Goal: Task Accomplishment & Management: Use online tool/utility

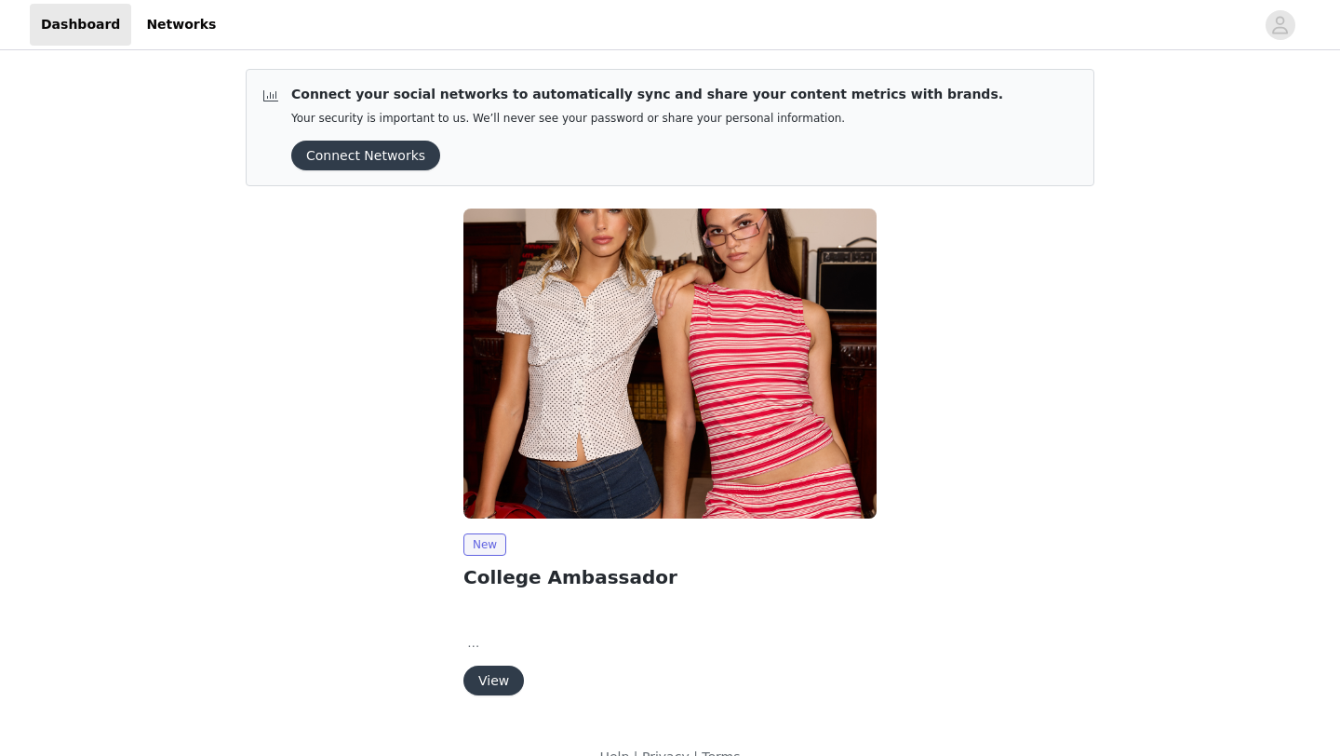
scroll to position [34, 0]
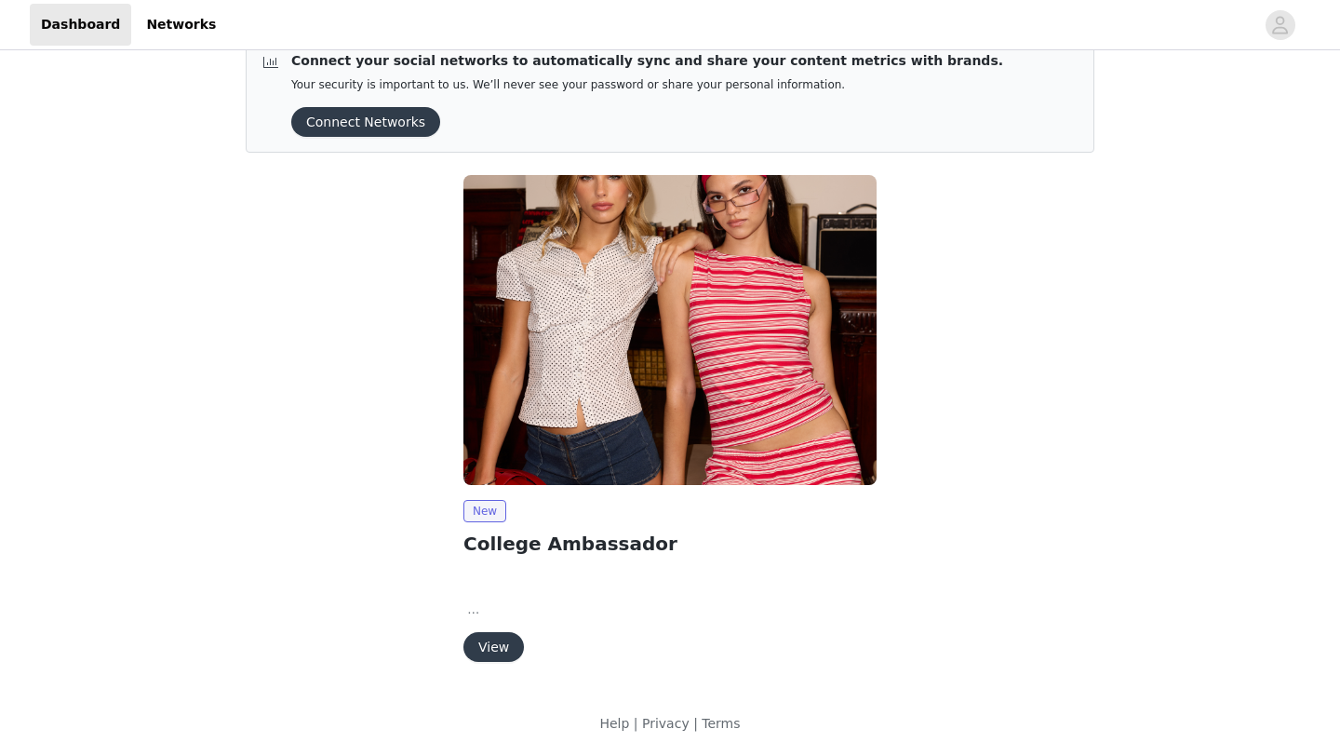
click at [503, 647] on button "View" at bounding box center [493, 647] width 60 height 30
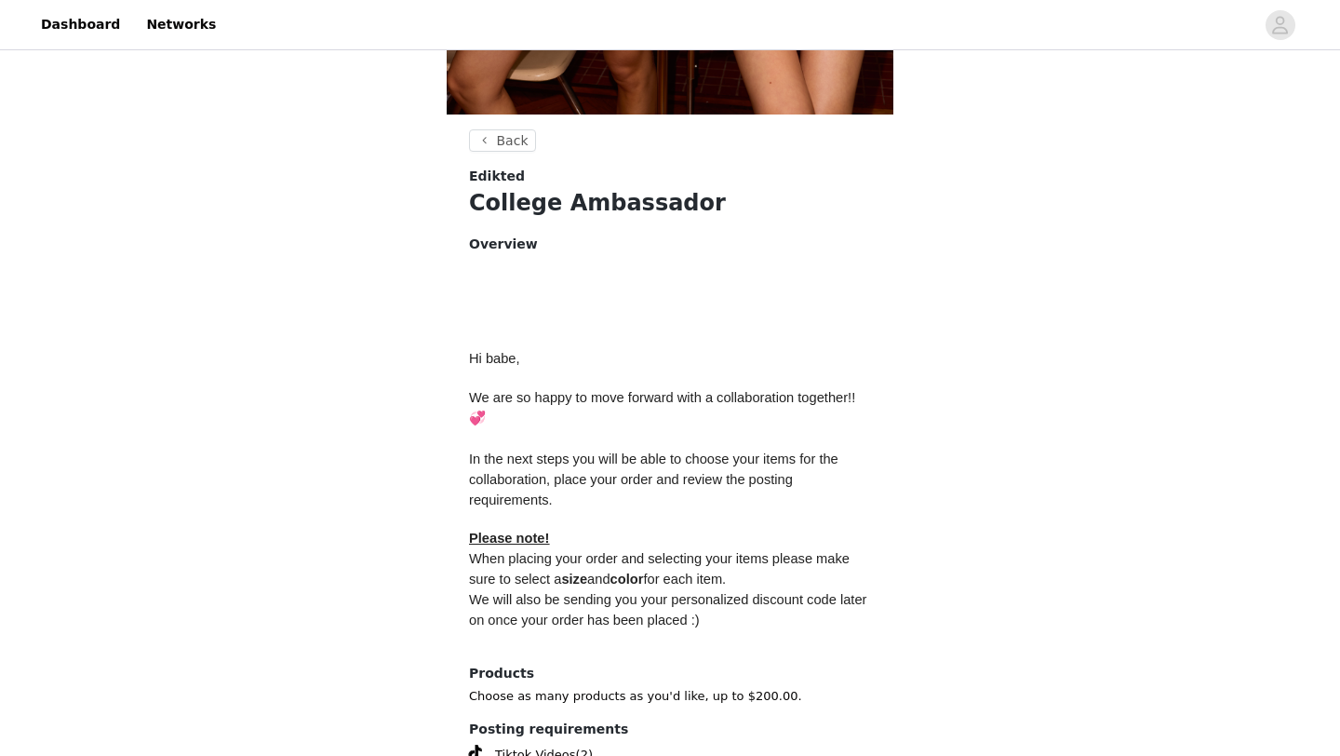
scroll to position [747, 0]
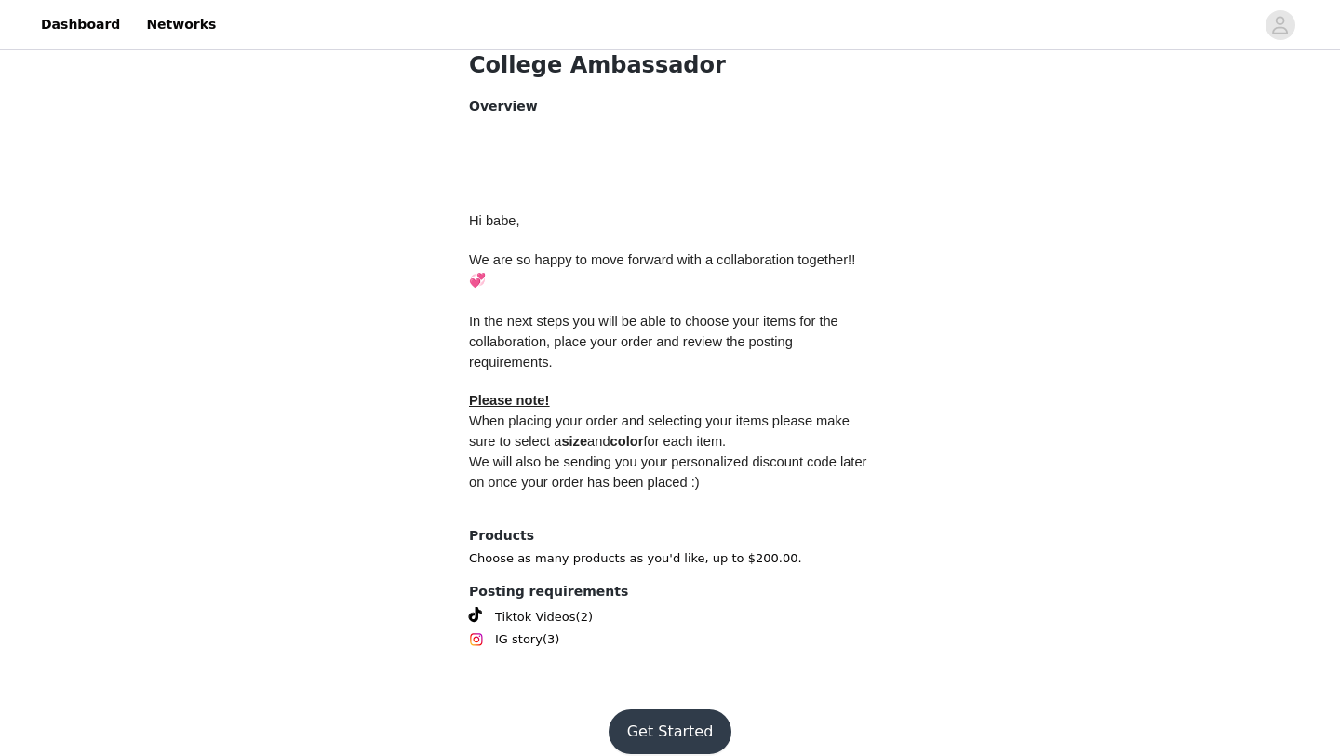
click at [660, 711] on button "Get Started" at bounding box center [671, 731] width 124 height 45
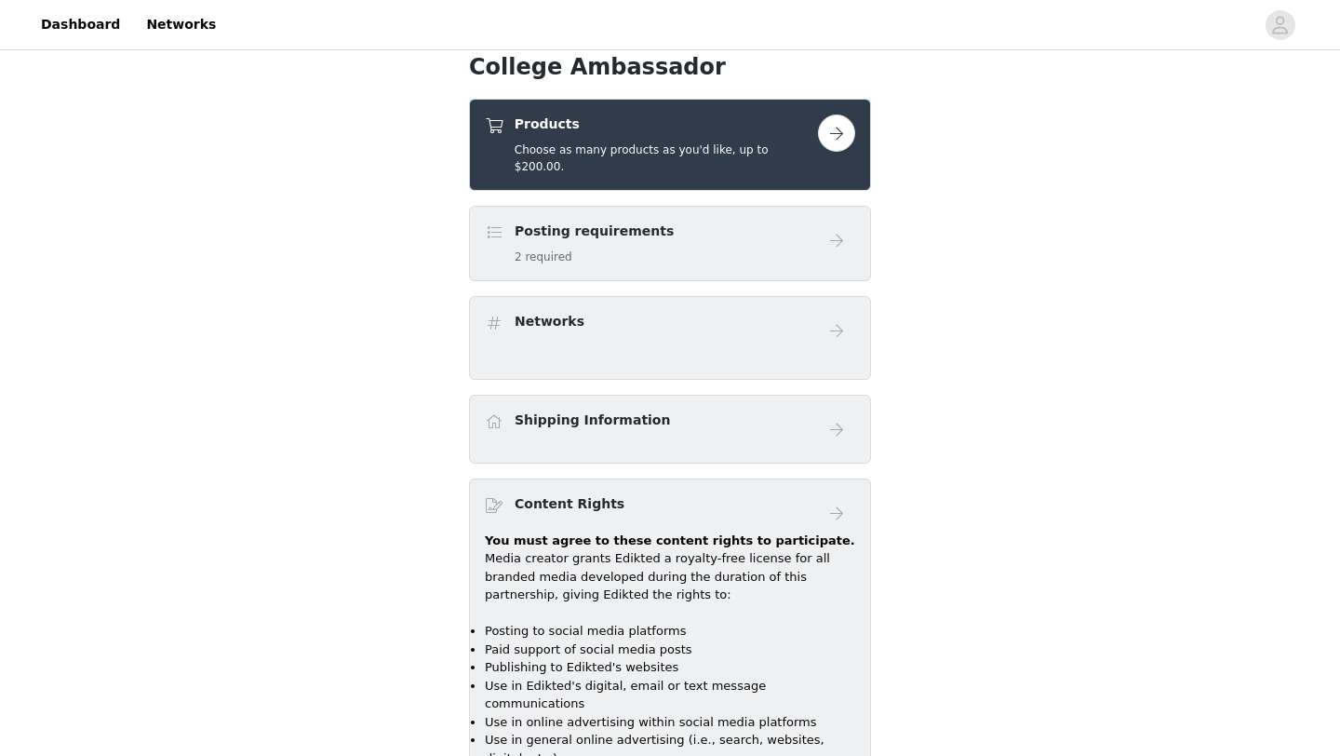
scroll to position [693, 0]
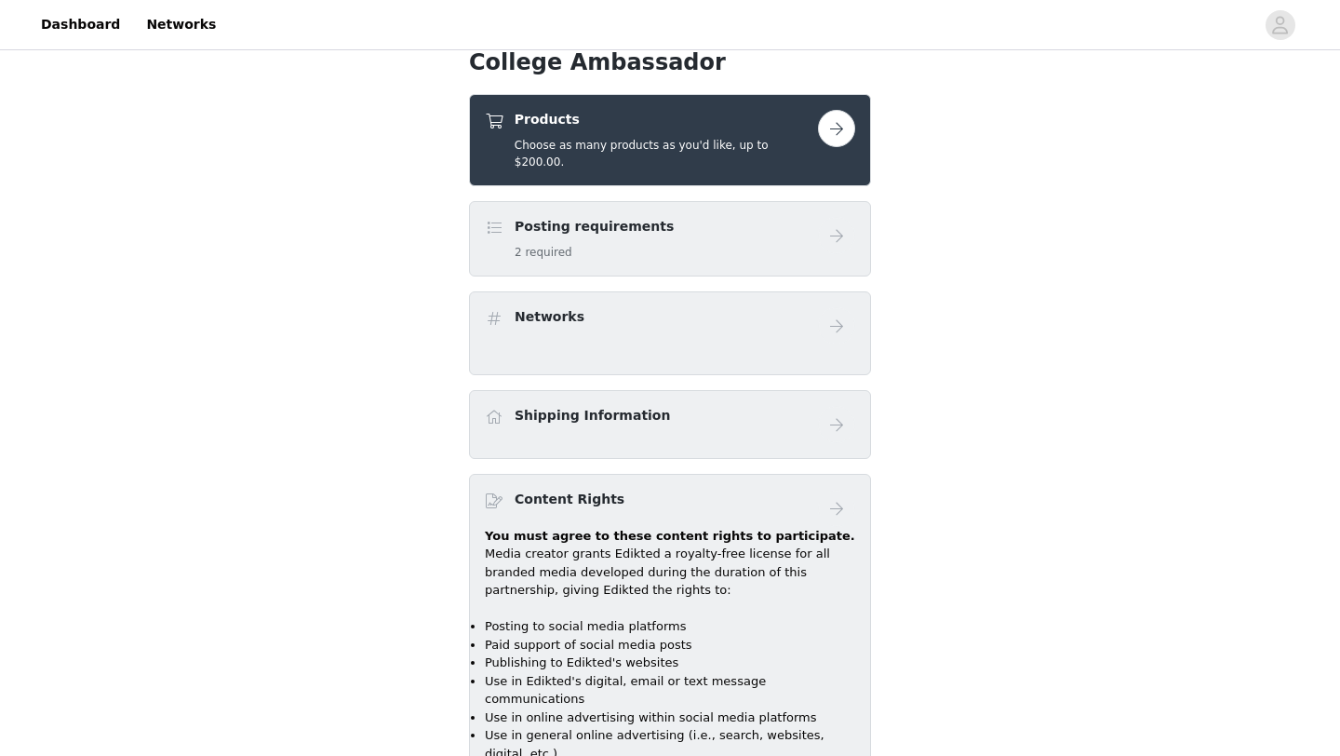
click at [819, 118] on link at bounding box center [836, 128] width 37 height 37
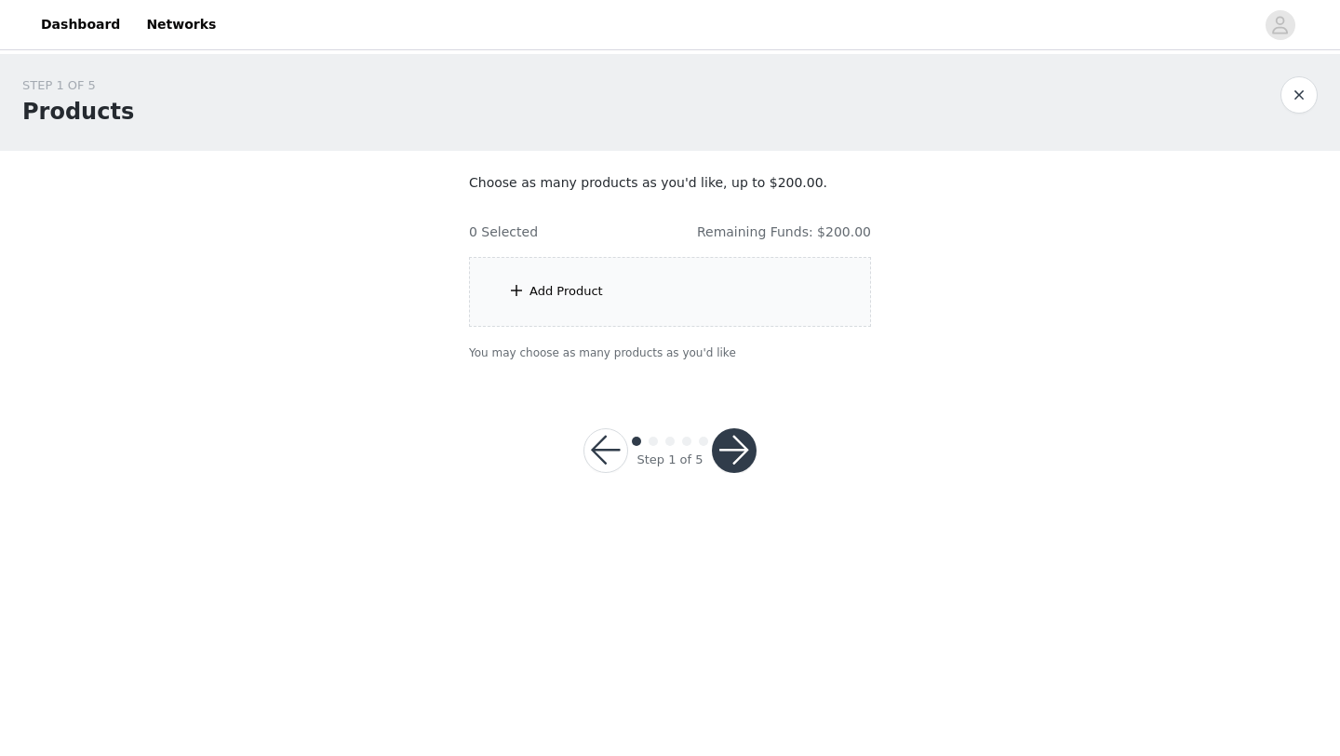
click at [628, 317] on div "Add Product" at bounding box center [670, 292] width 402 height 70
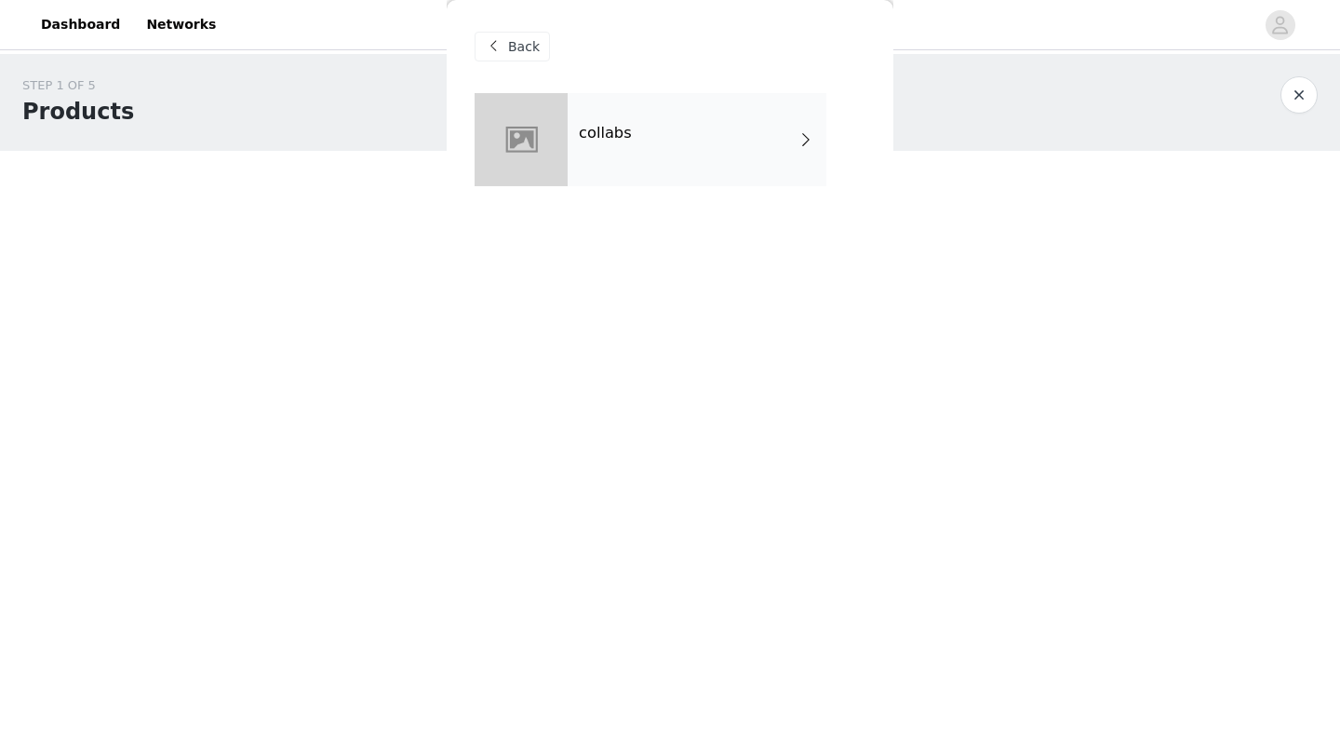
click at [620, 145] on div "collabs" at bounding box center [697, 139] width 259 height 93
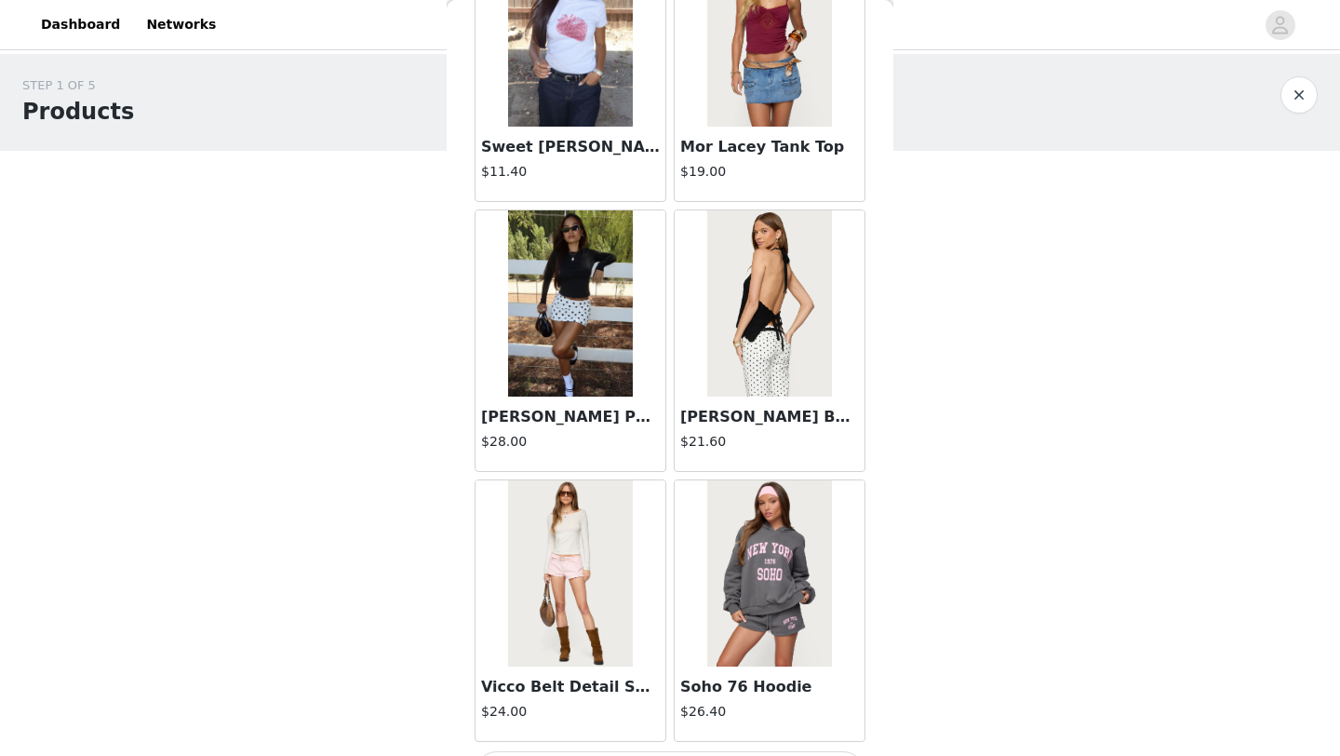
scroll to position [2092, 0]
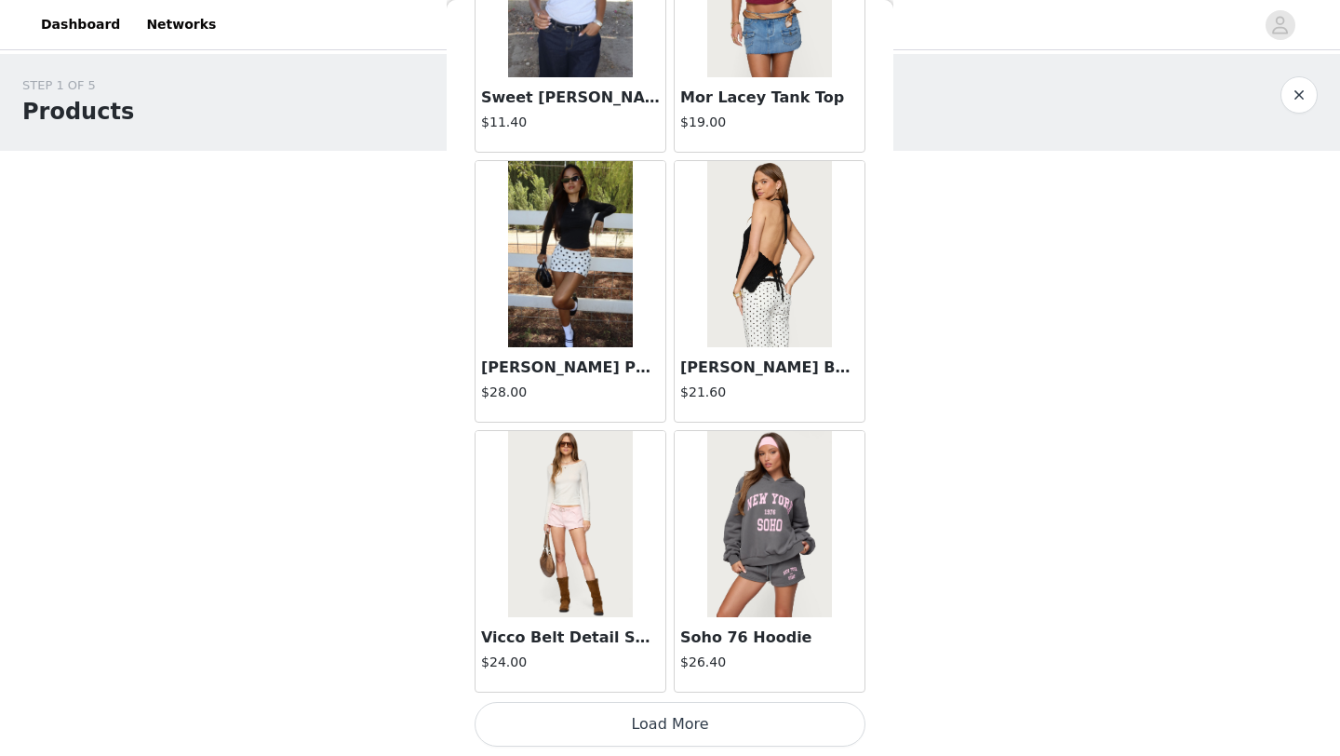
click at [675, 719] on button "Load More" at bounding box center [670, 724] width 391 height 45
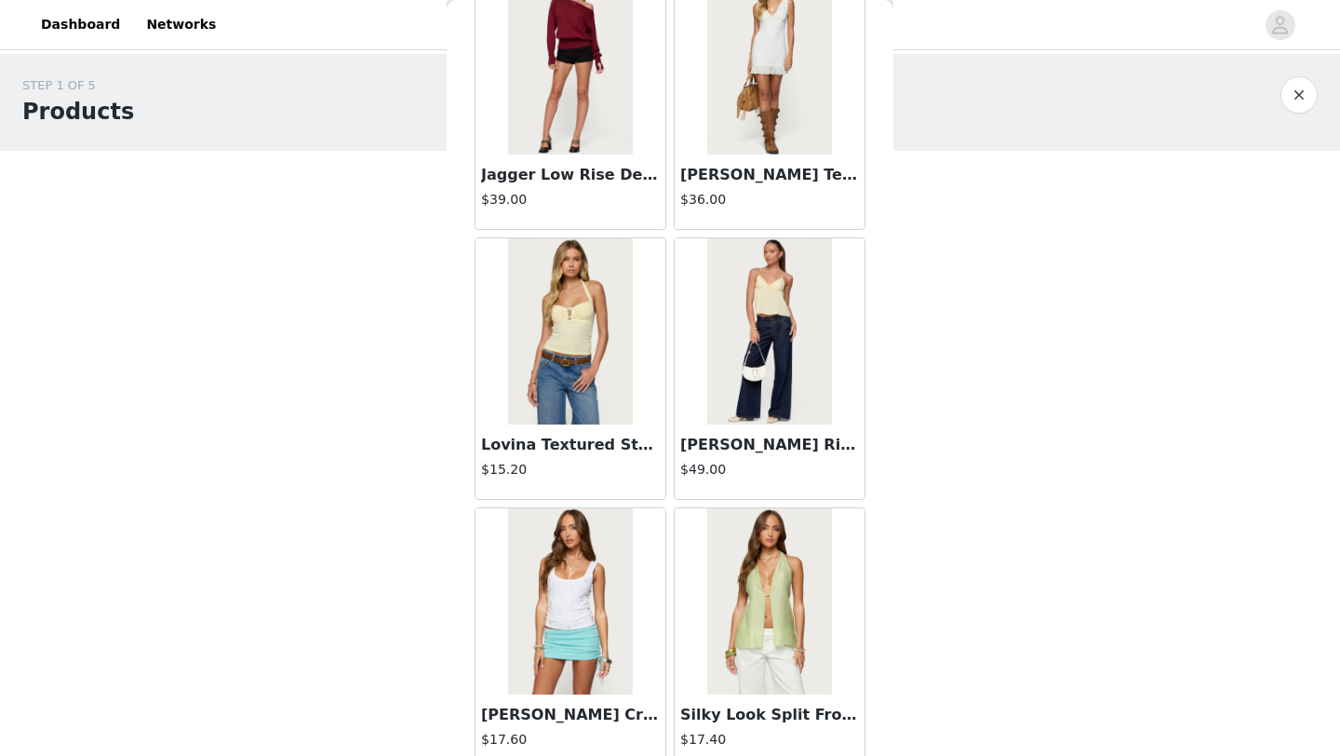
scroll to position [3366, 0]
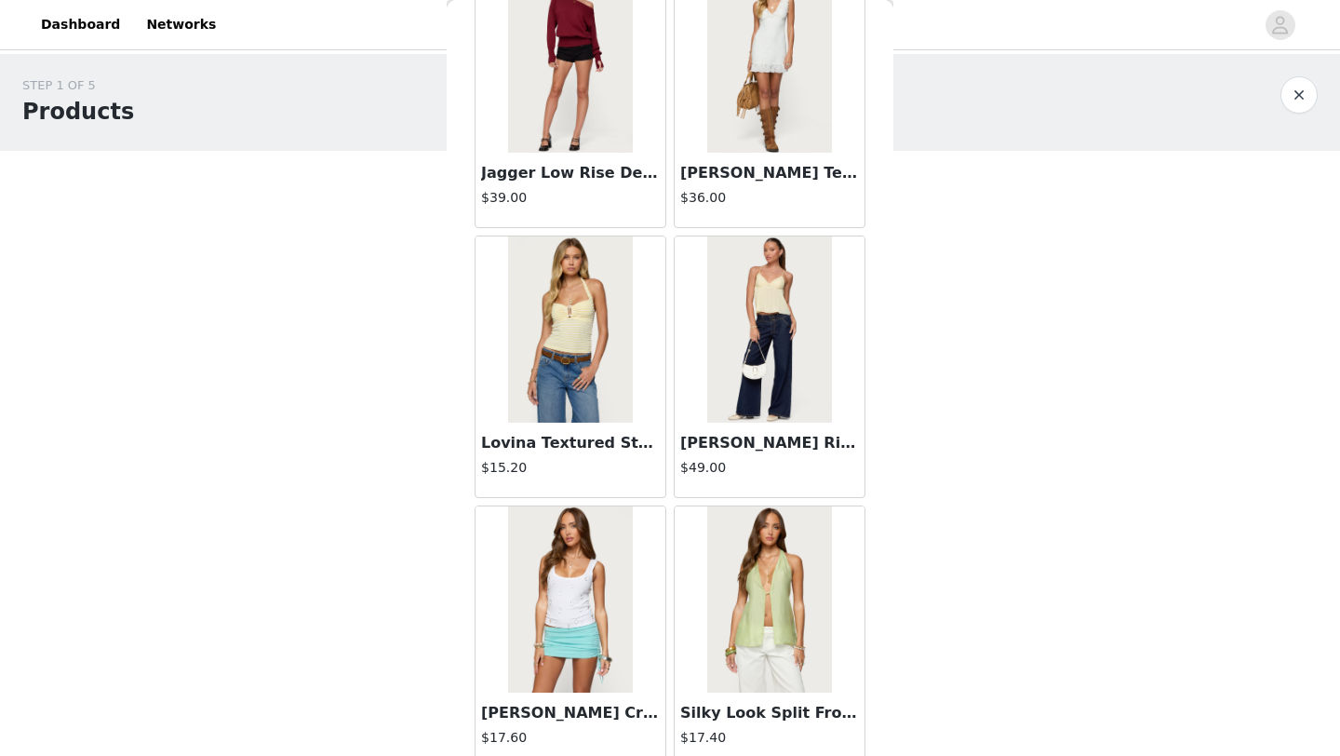
click at [758, 383] on img at bounding box center [769, 329] width 124 height 186
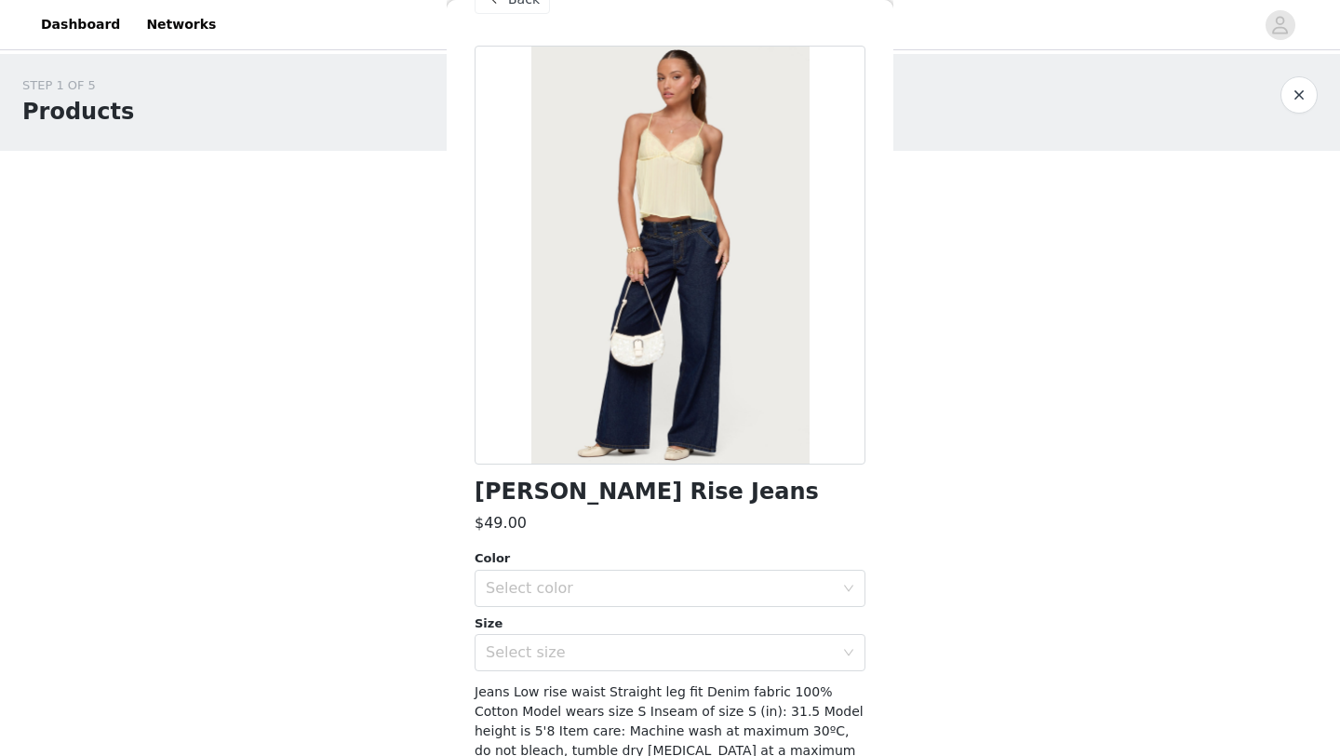
scroll to position [0, 0]
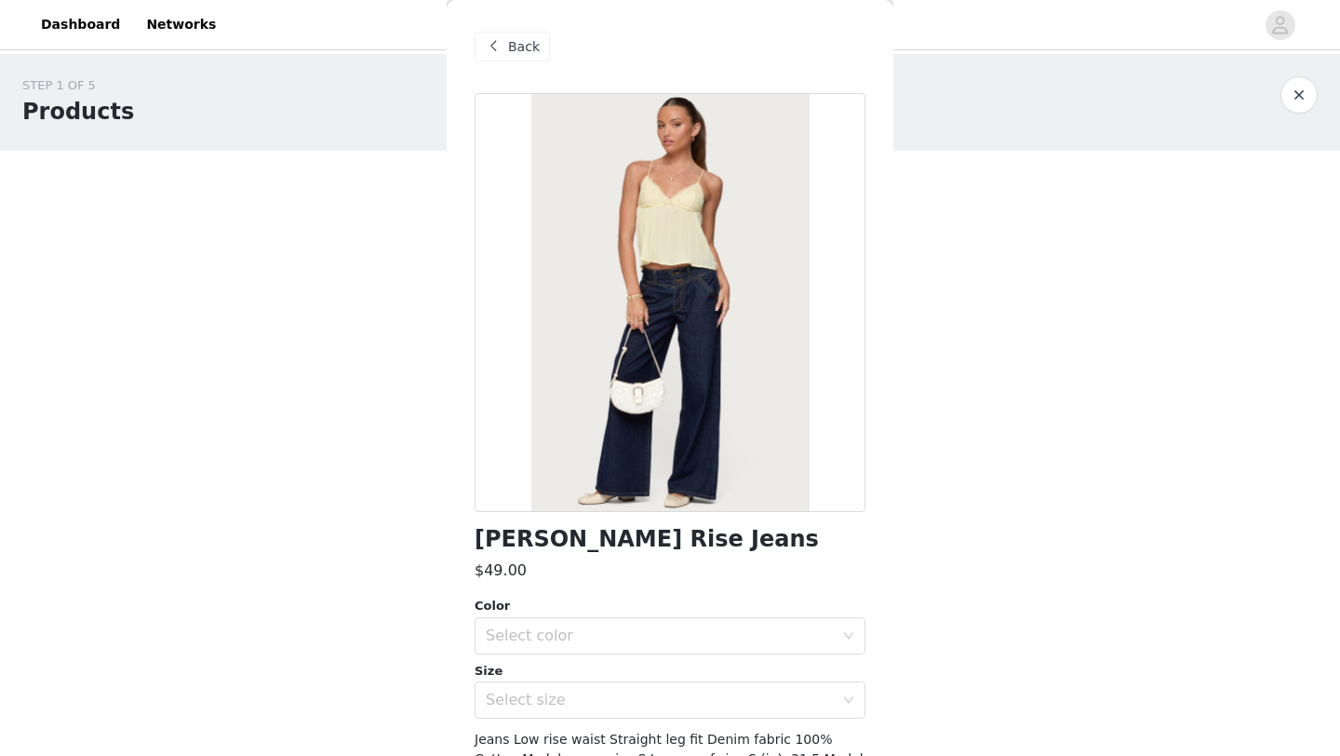
click at [507, 56] on div "Back" at bounding box center [512, 47] width 75 height 30
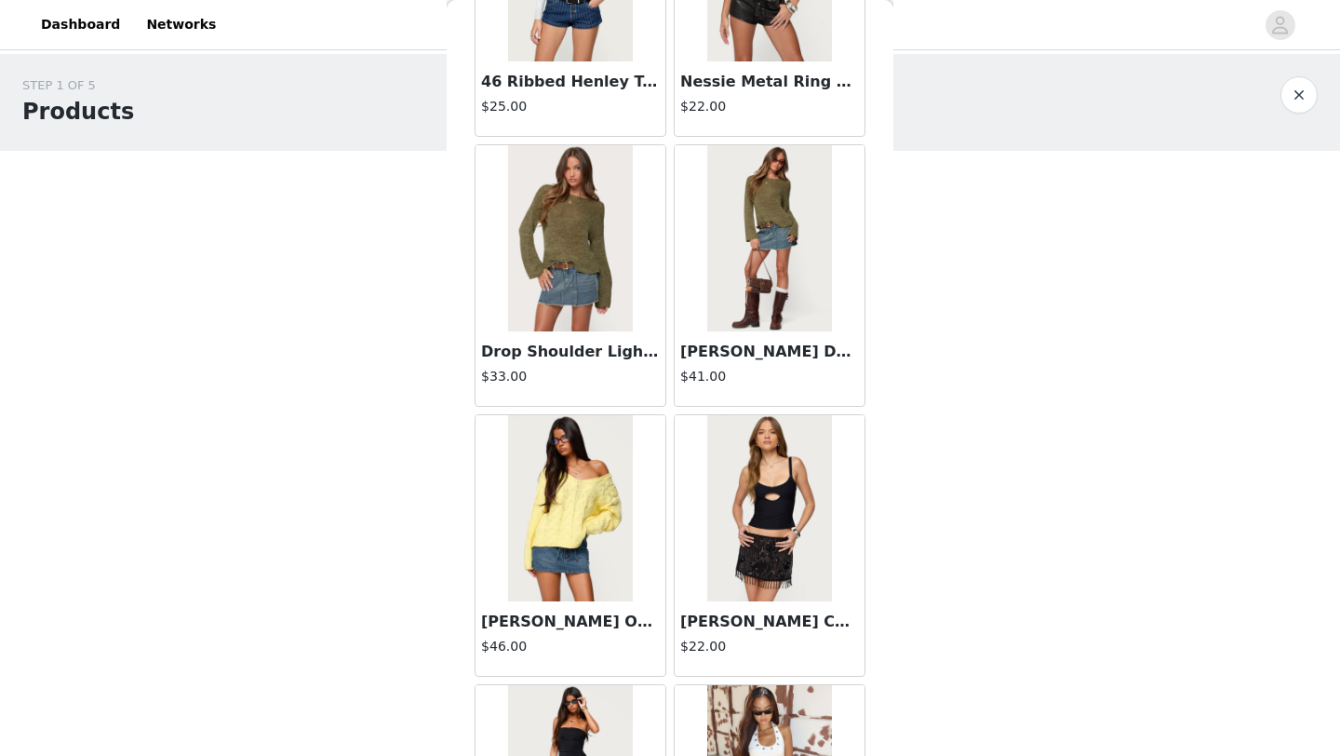
scroll to position [4543, 0]
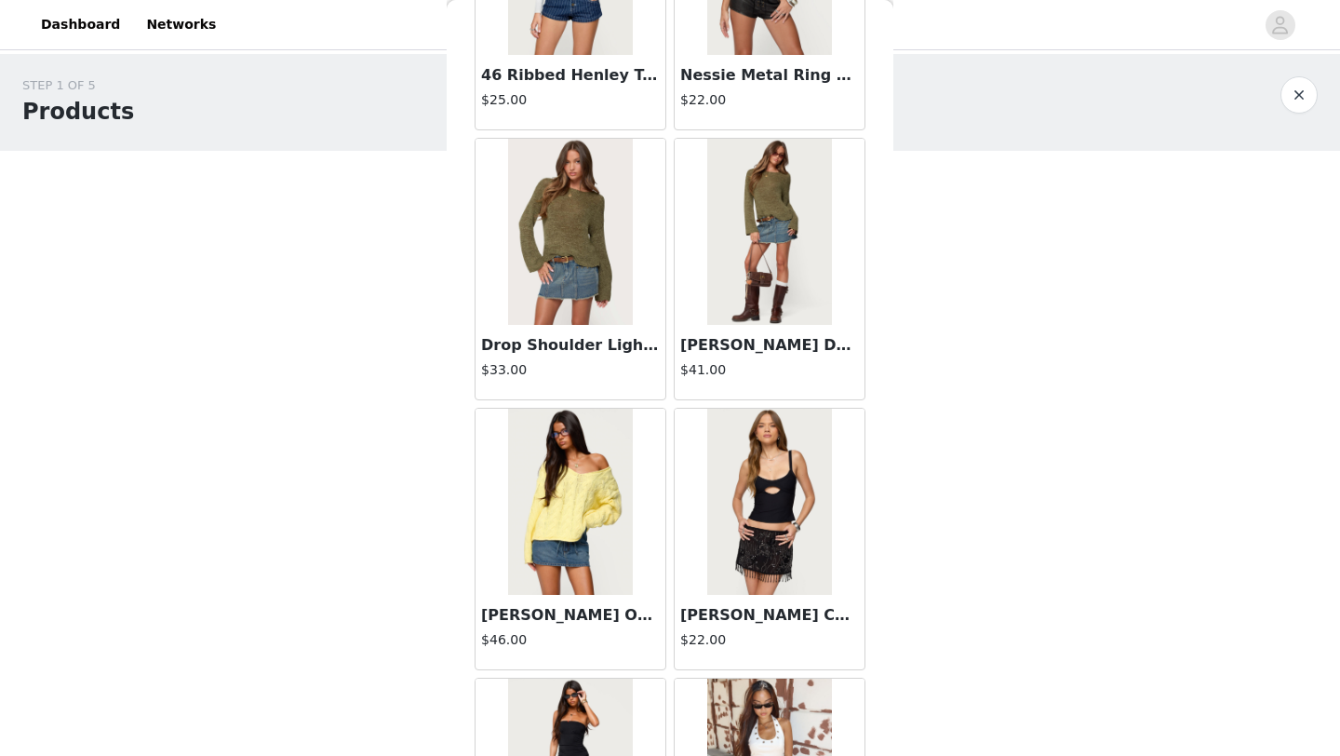
click at [571, 278] on img at bounding box center [570, 232] width 124 height 186
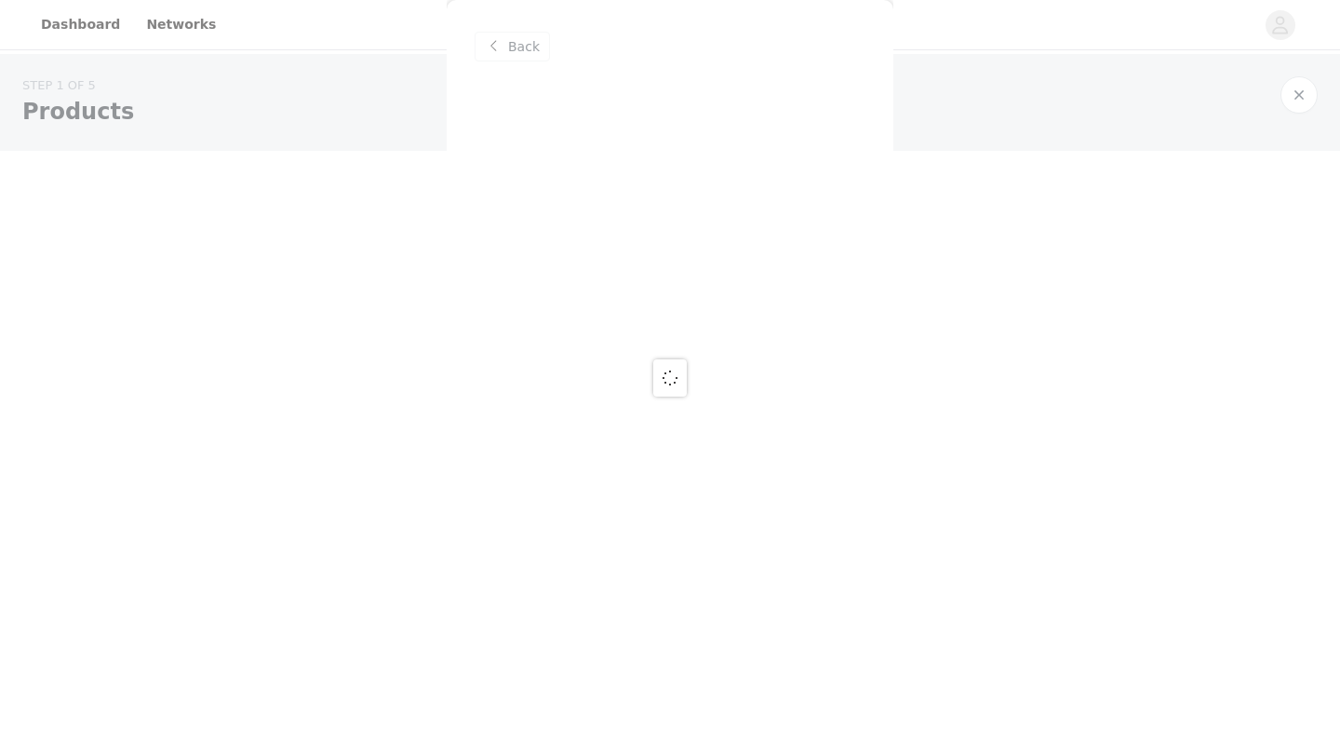
scroll to position [0, 0]
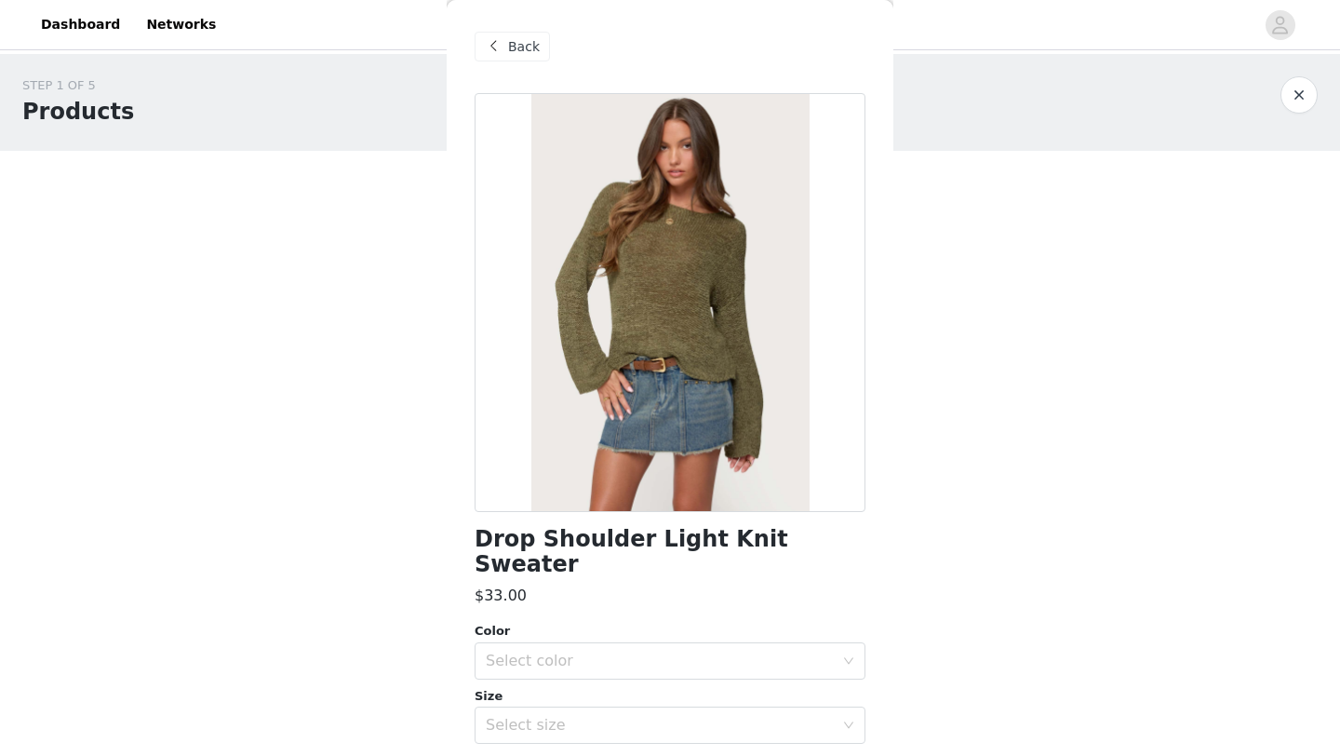
click at [518, 49] on span "Back" at bounding box center [524, 47] width 32 height 20
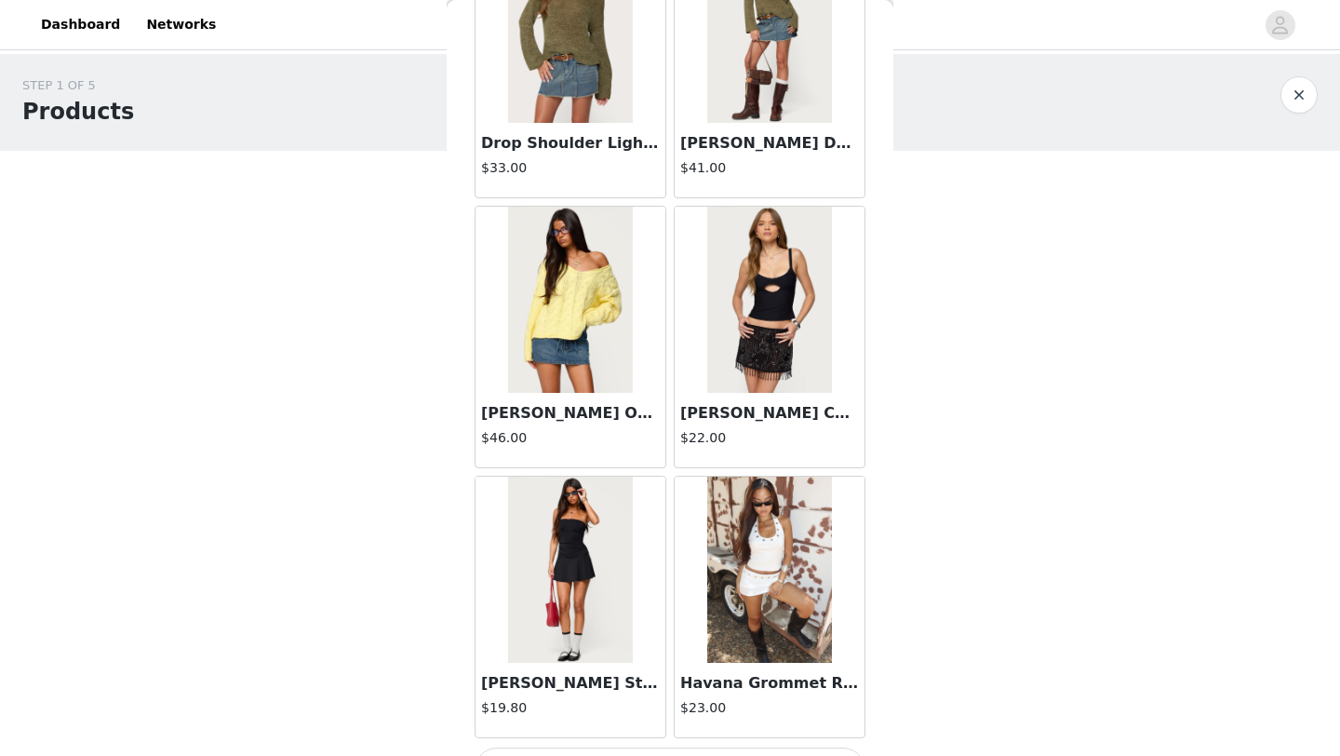
scroll to position [4791, 0]
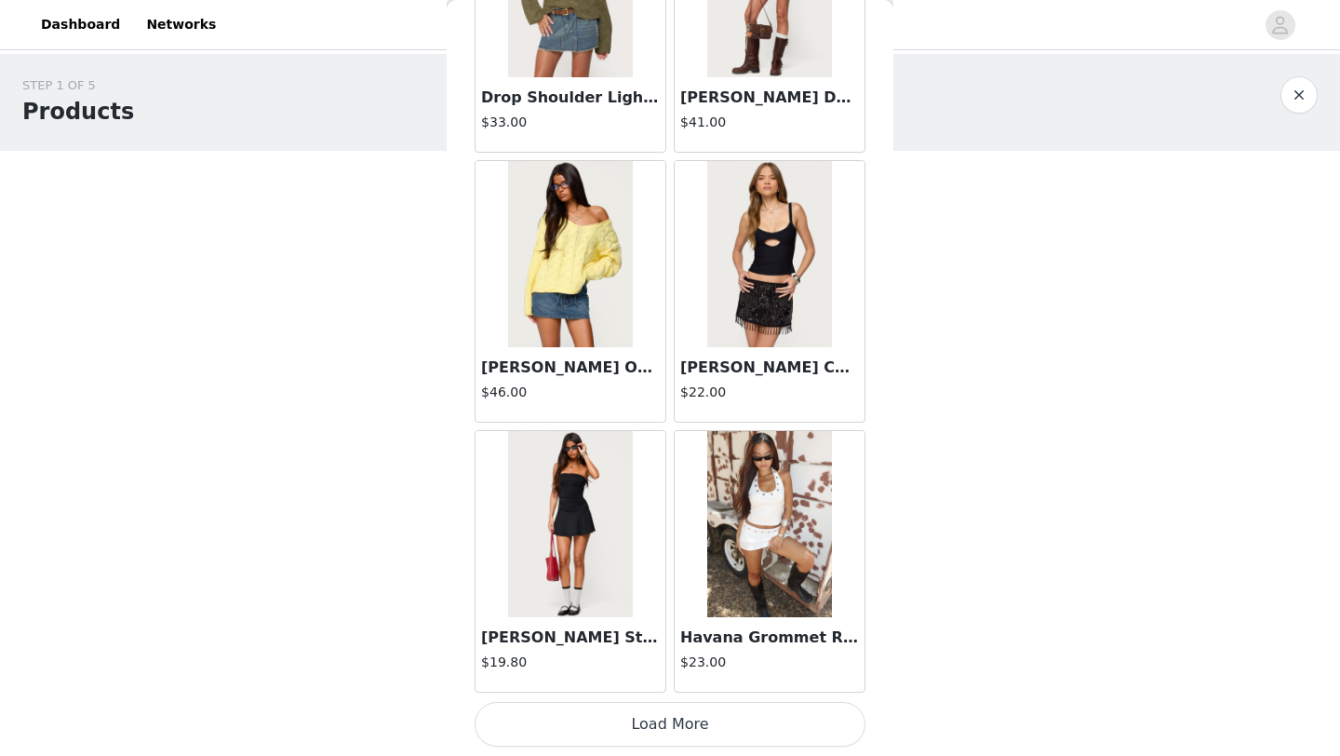
click at [652, 742] on button "Load More" at bounding box center [670, 724] width 391 height 45
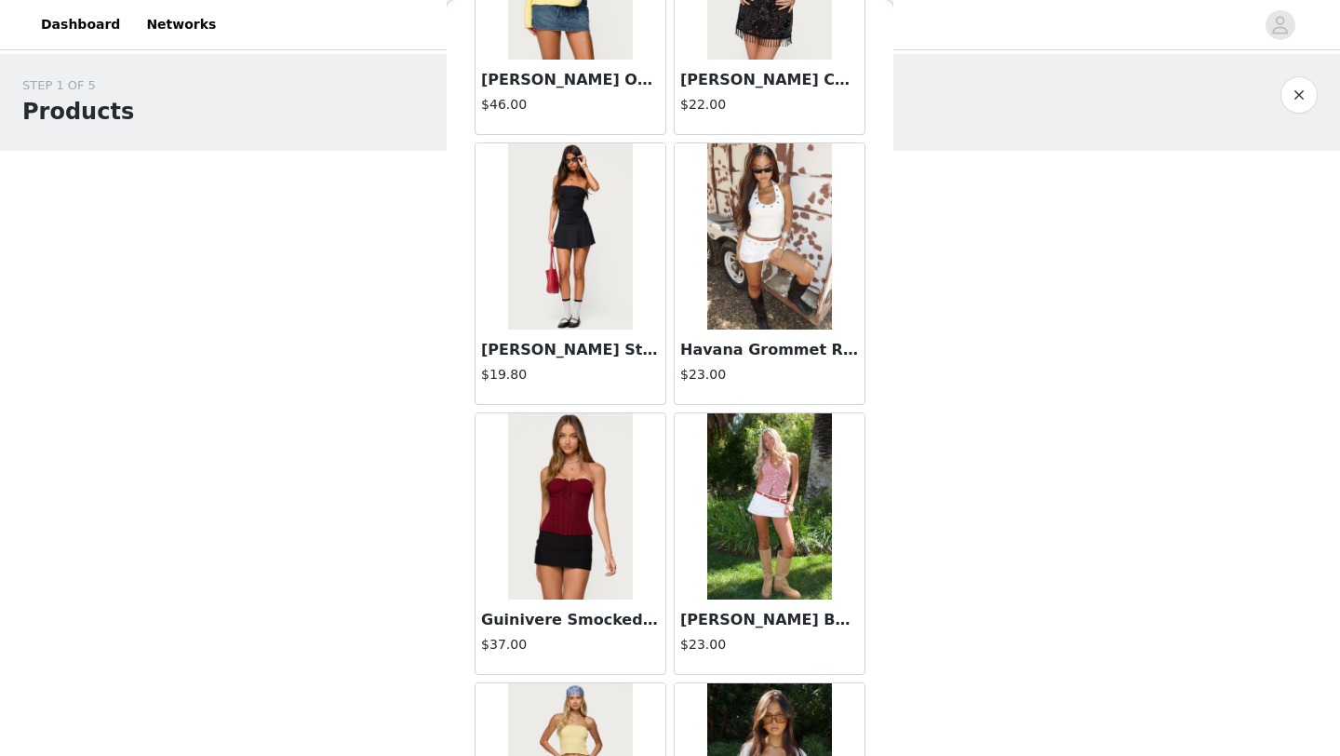
scroll to position [5080, 0]
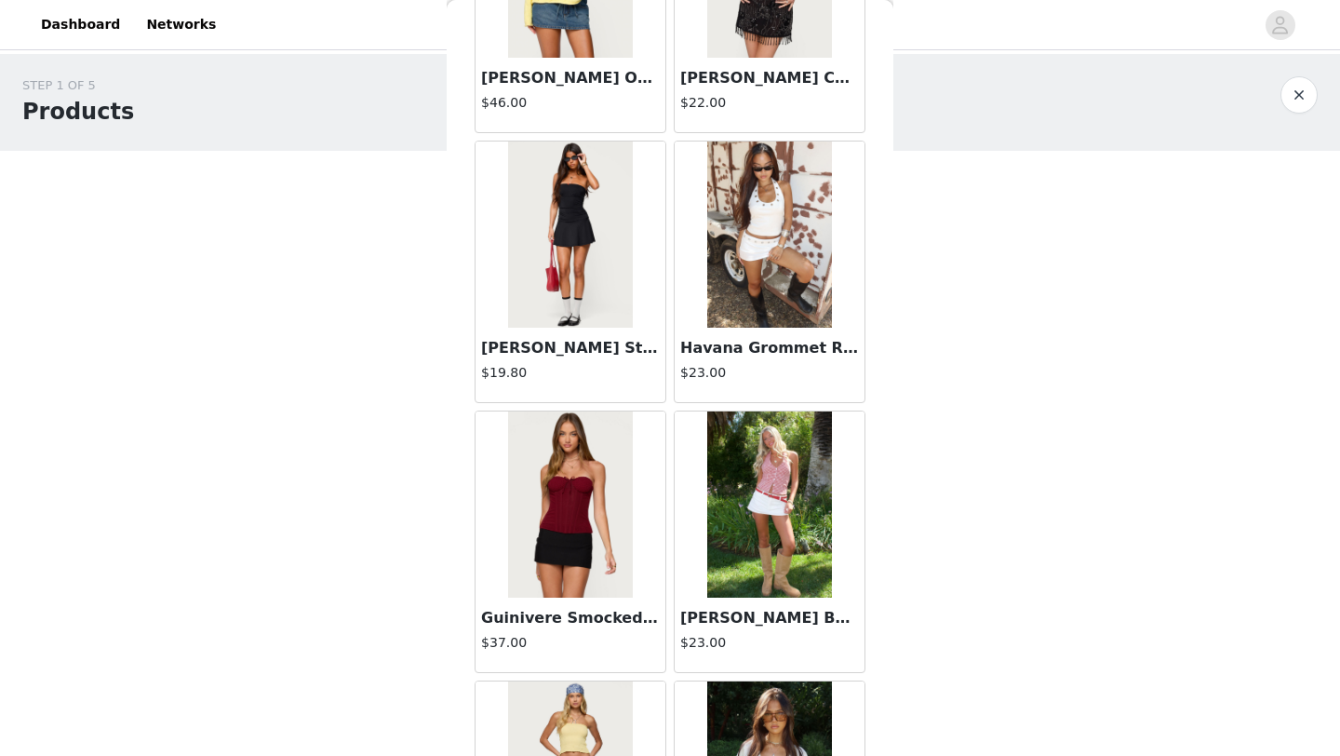
click at [735, 285] on img at bounding box center [769, 234] width 124 height 186
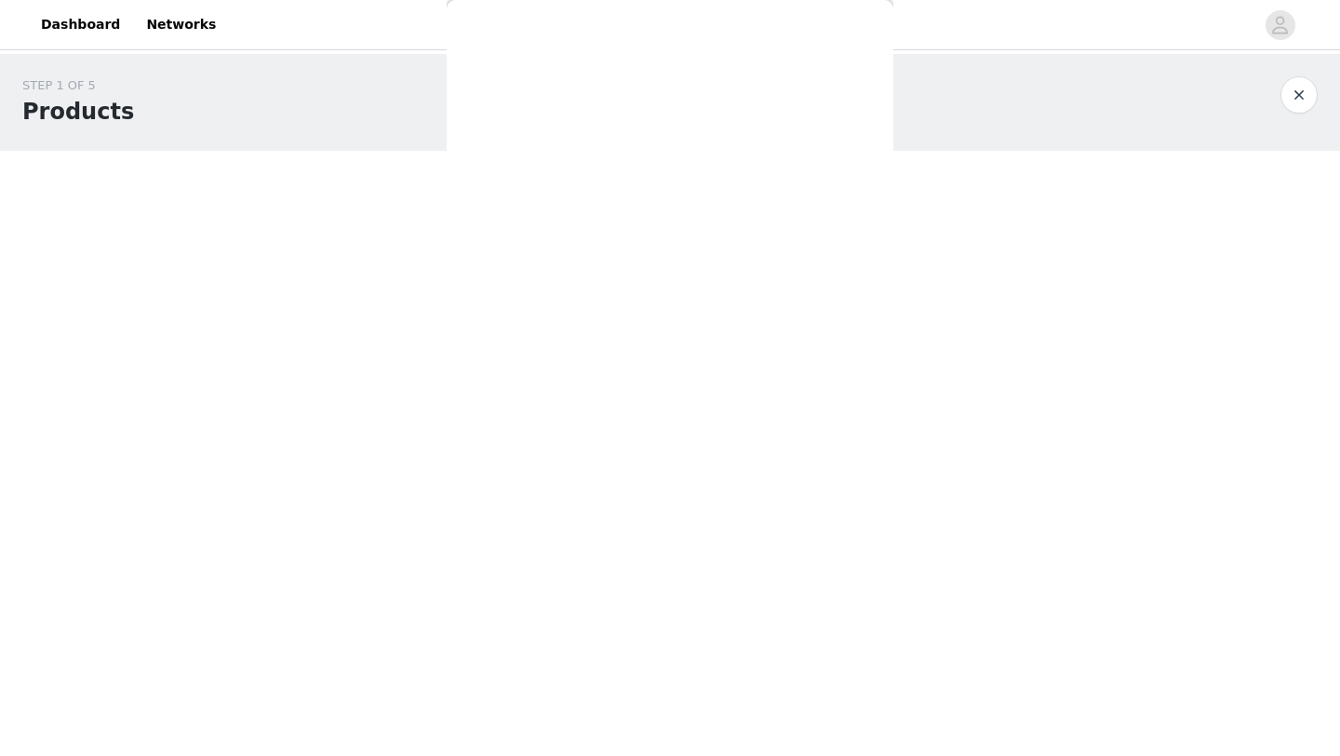
scroll to position [0, 0]
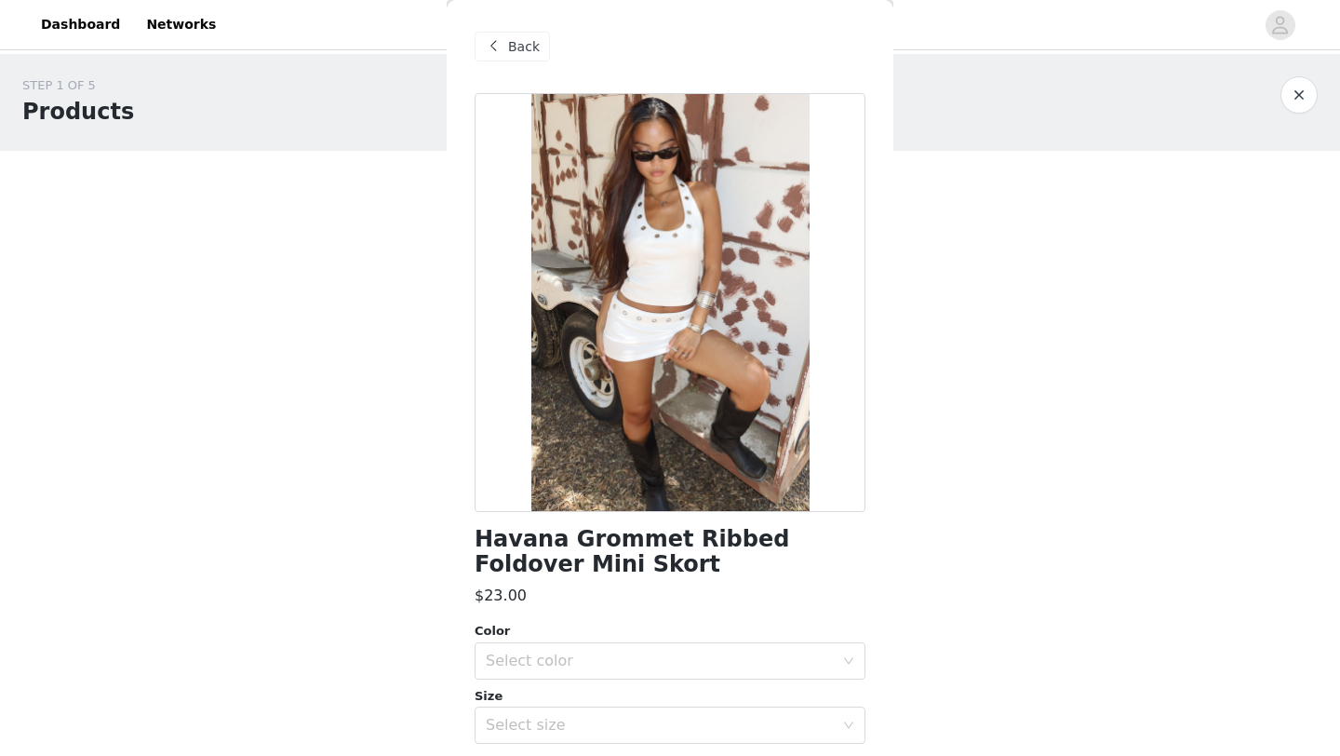
click at [506, 36] on div "Back" at bounding box center [512, 47] width 75 height 30
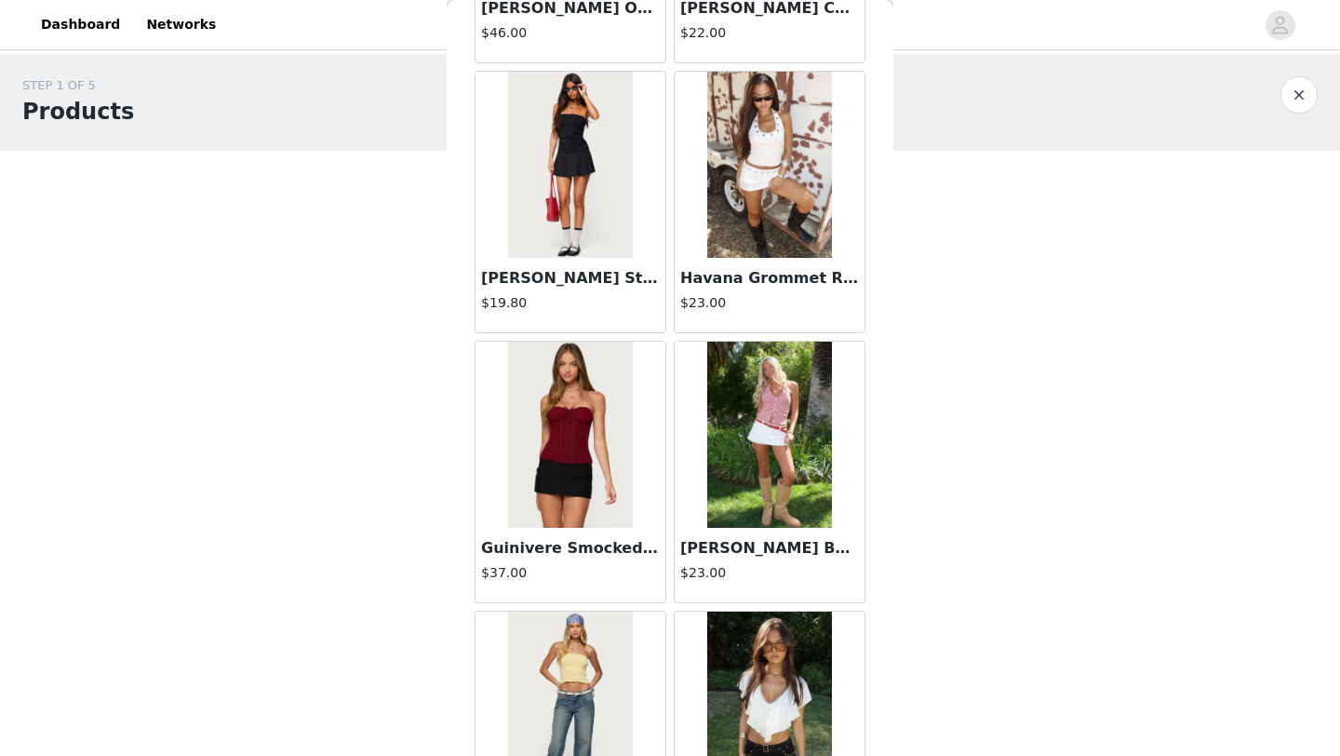
scroll to position [5264, 0]
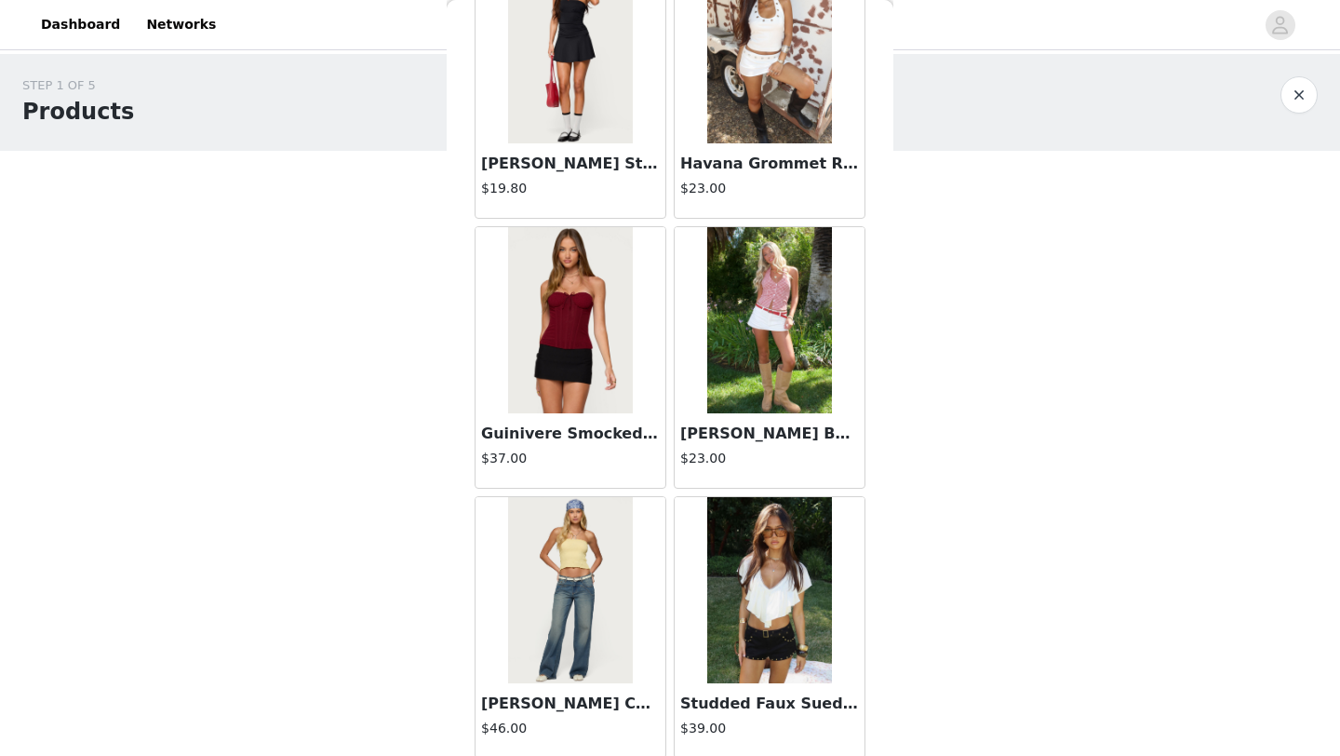
click at [781, 369] on img at bounding box center [769, 320] width 124 height 186
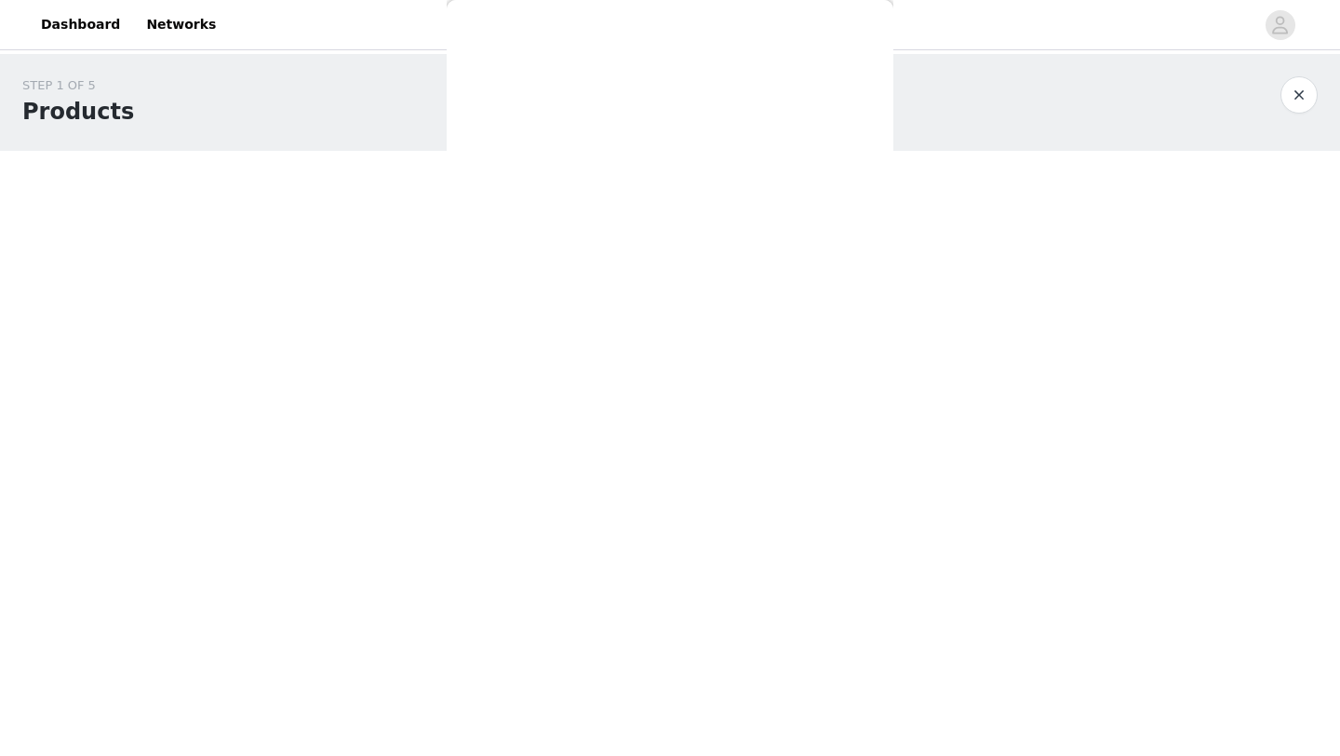
scroll to position [0, 0]
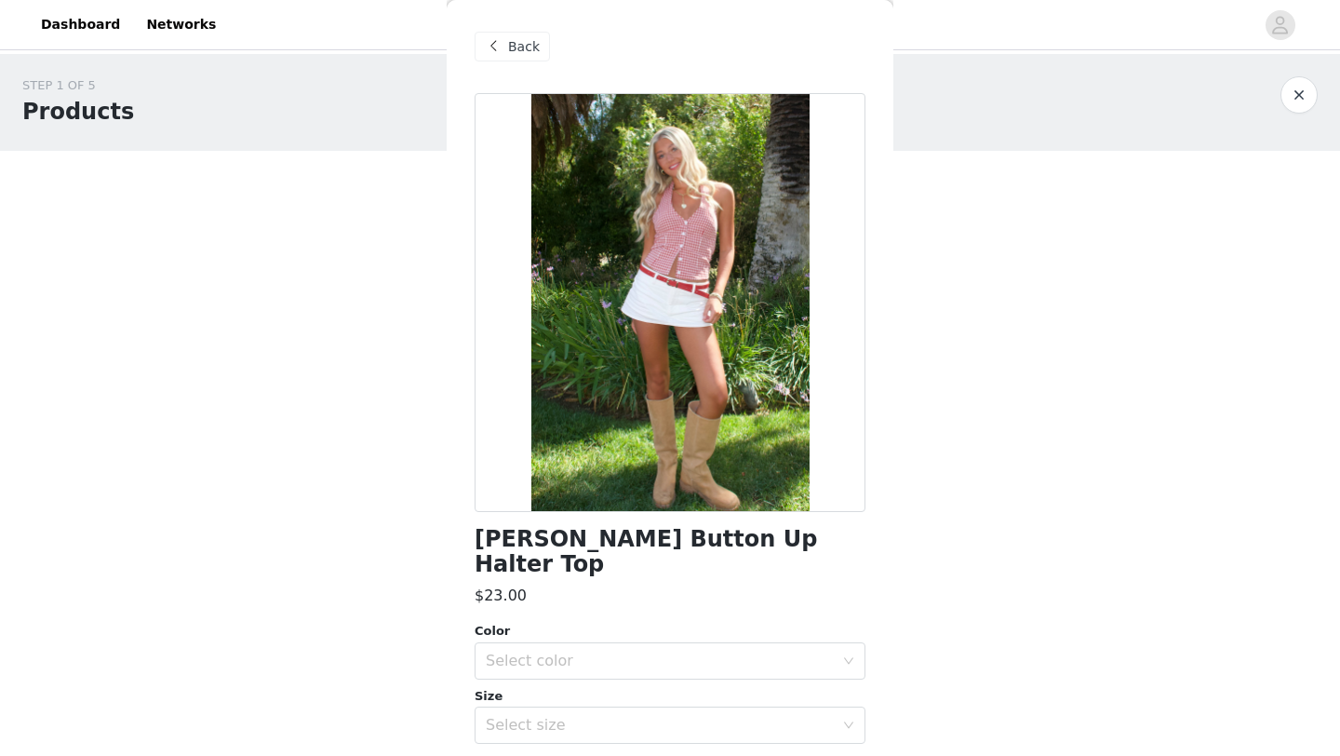
click at [539, 63] on div "Back" at bounding box center [670, 46] width 391 height 93
click at [525, 52] on span "Back" at bounding box center [524, 47] width 32 height 20
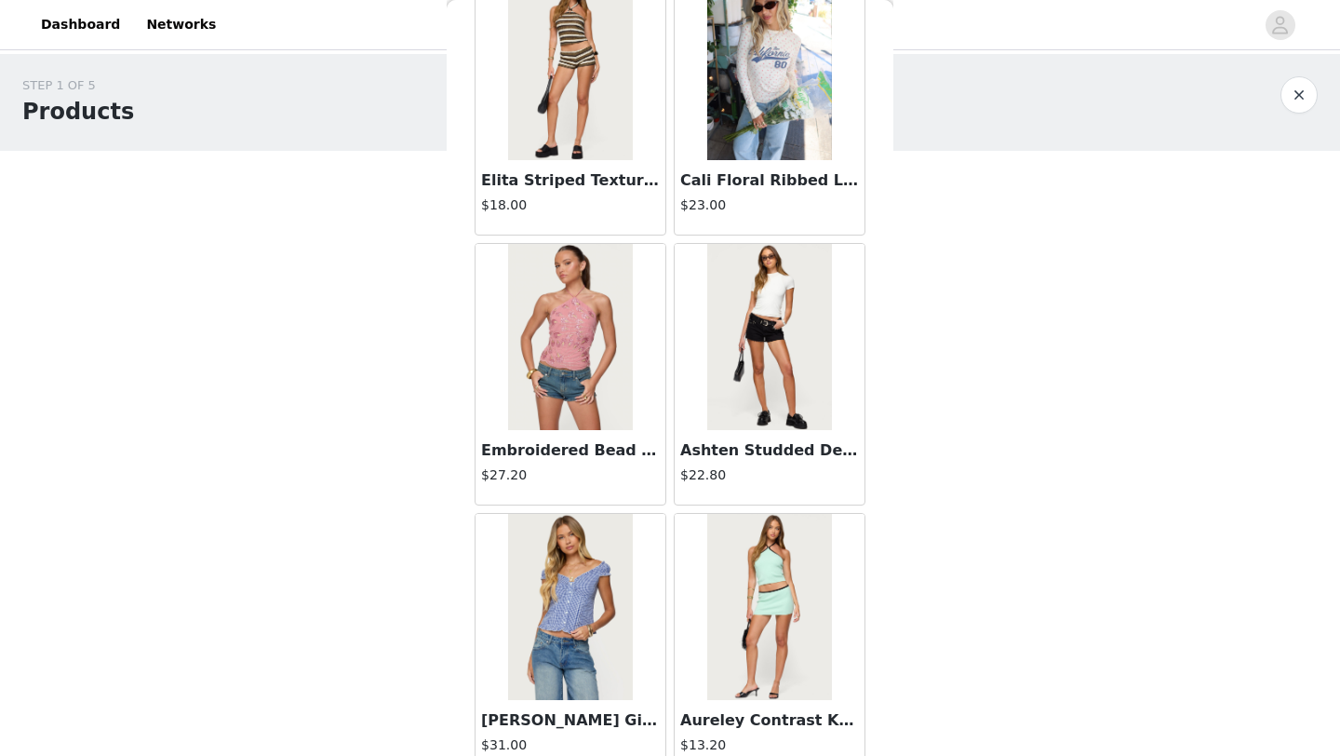
scroll to position [6993, 0]
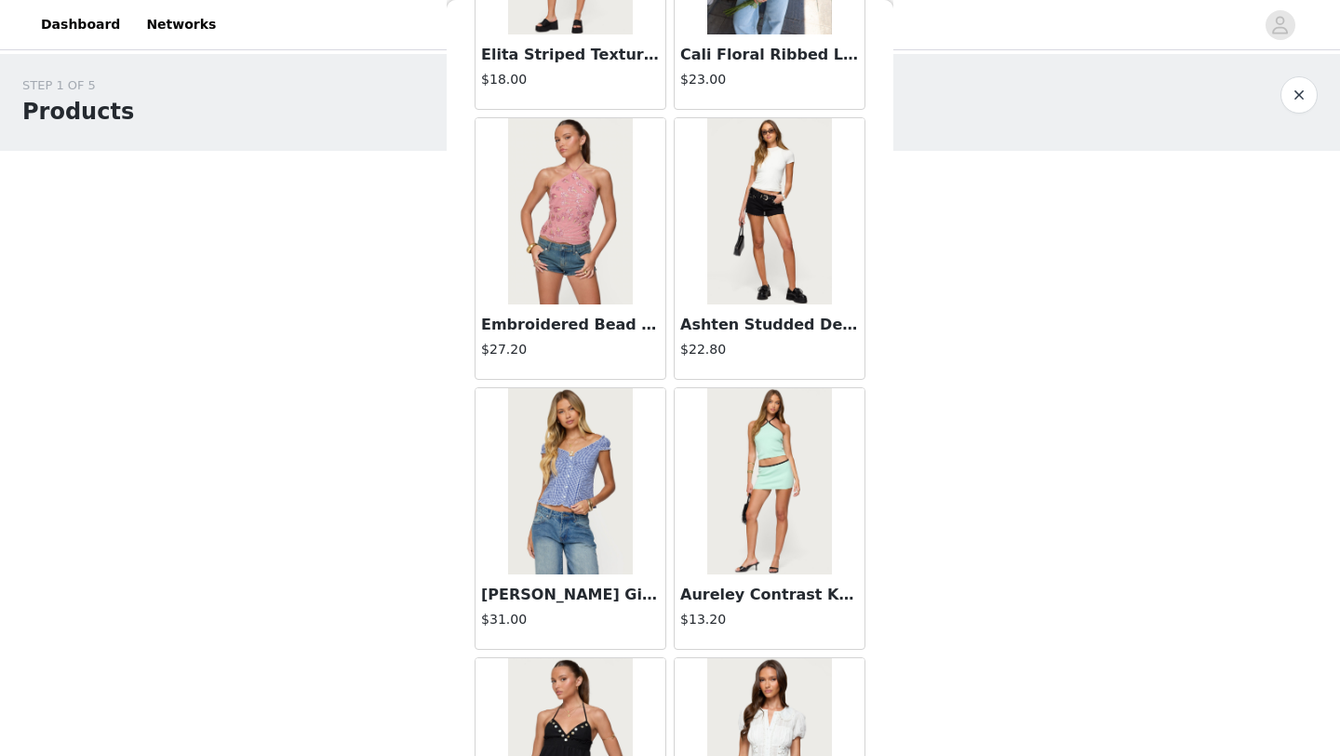
click at [771, 287] on img at bounding box center [769, 211] width 124 height 186
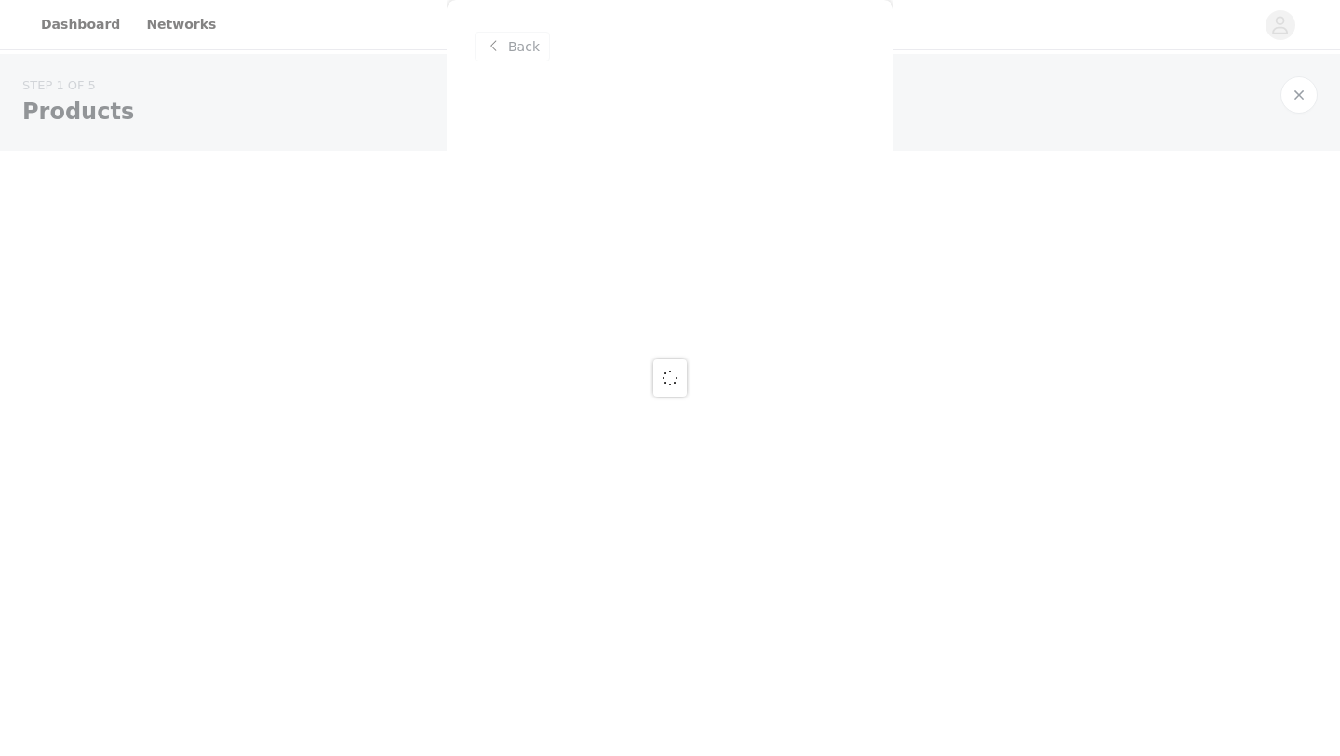
scroll to position [0, 0]
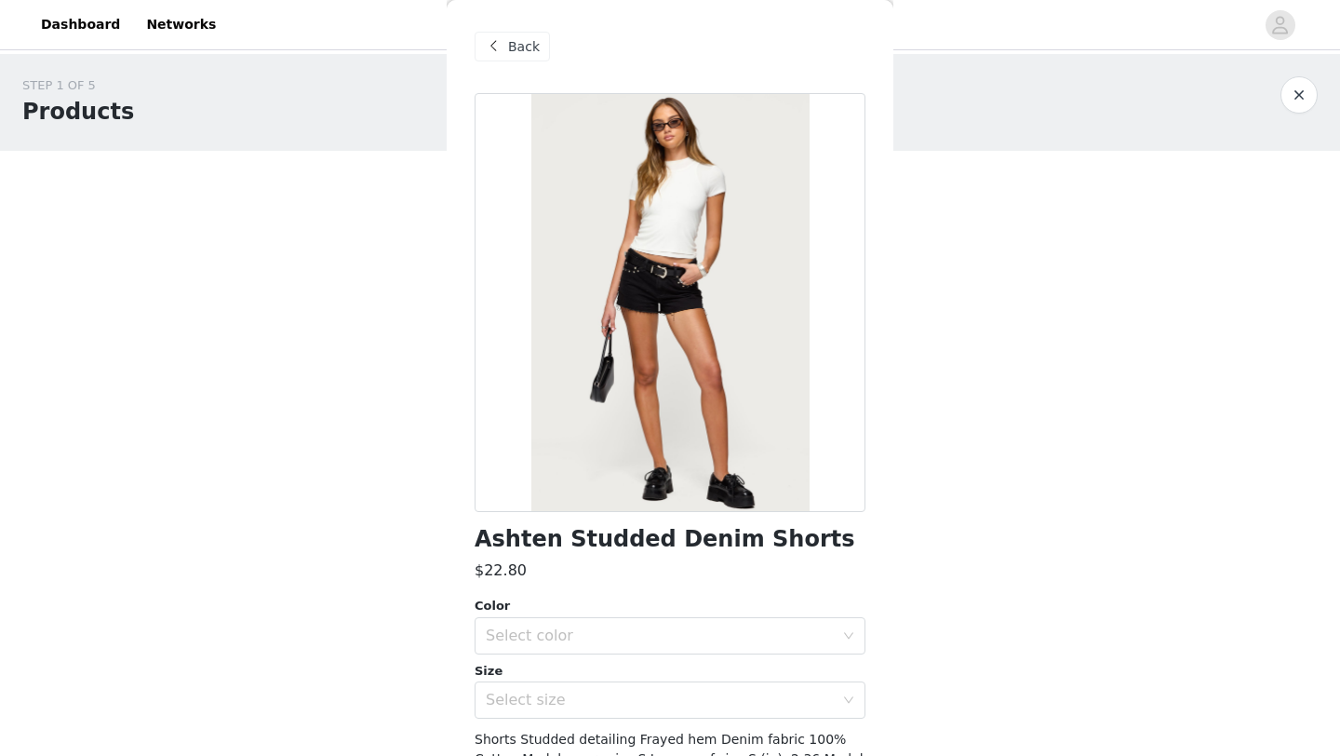
click at [505, 41] on div "Back" at bounding box center [512, 47] width 75 height 30
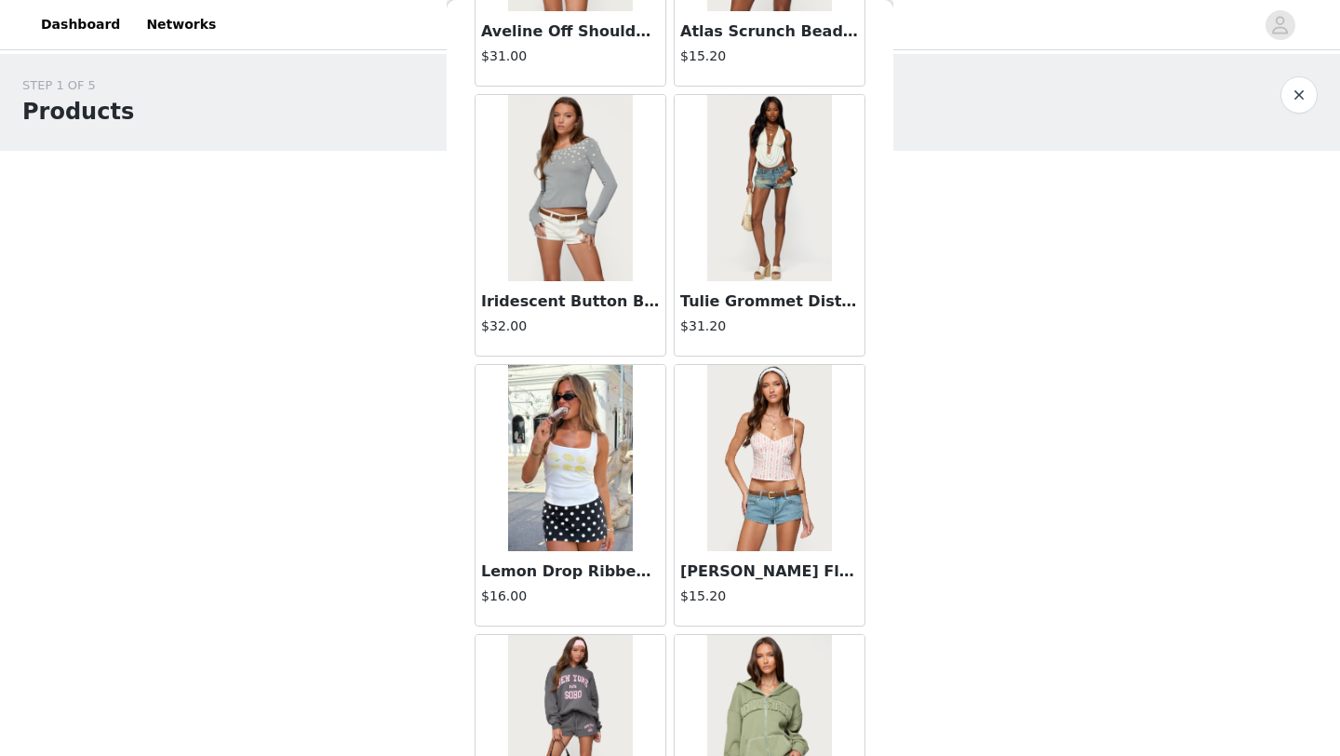
scroll to position [168, 0]
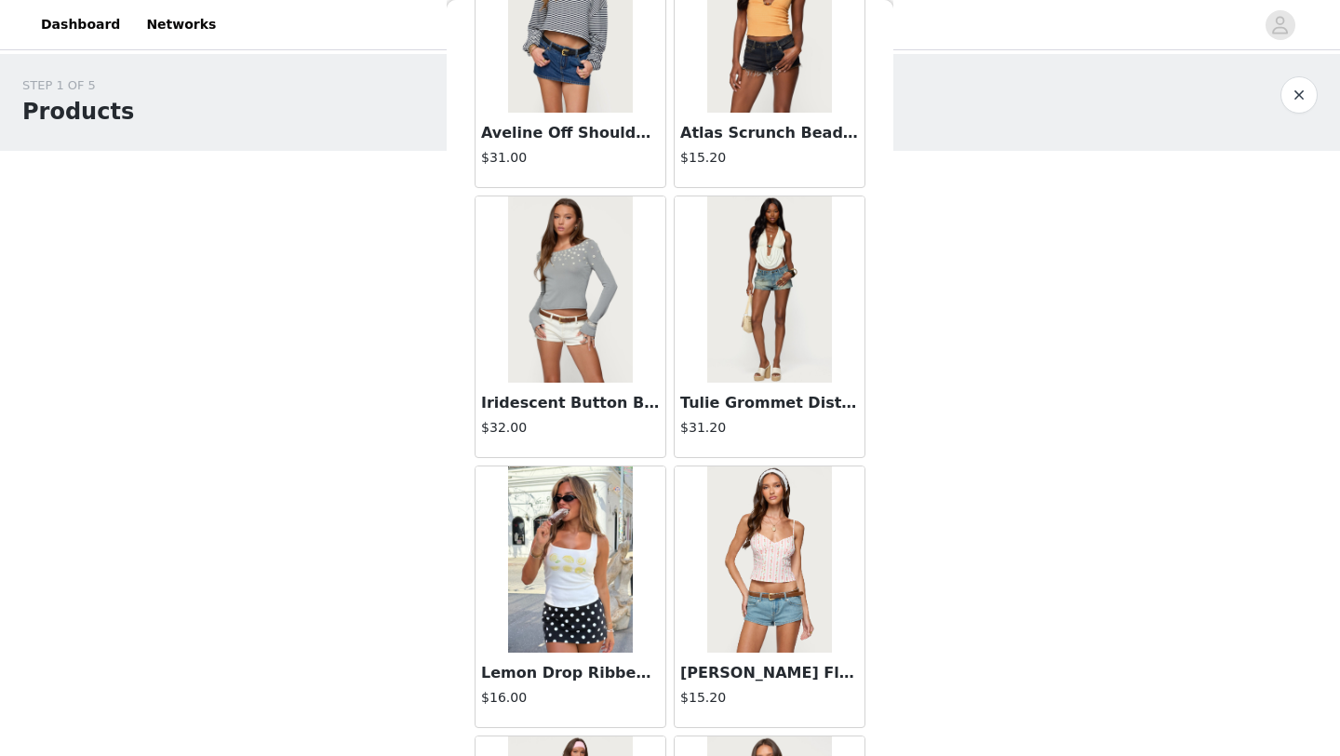
click at [745, 325] on img at bounding box center [769, 289] width 124 height 186
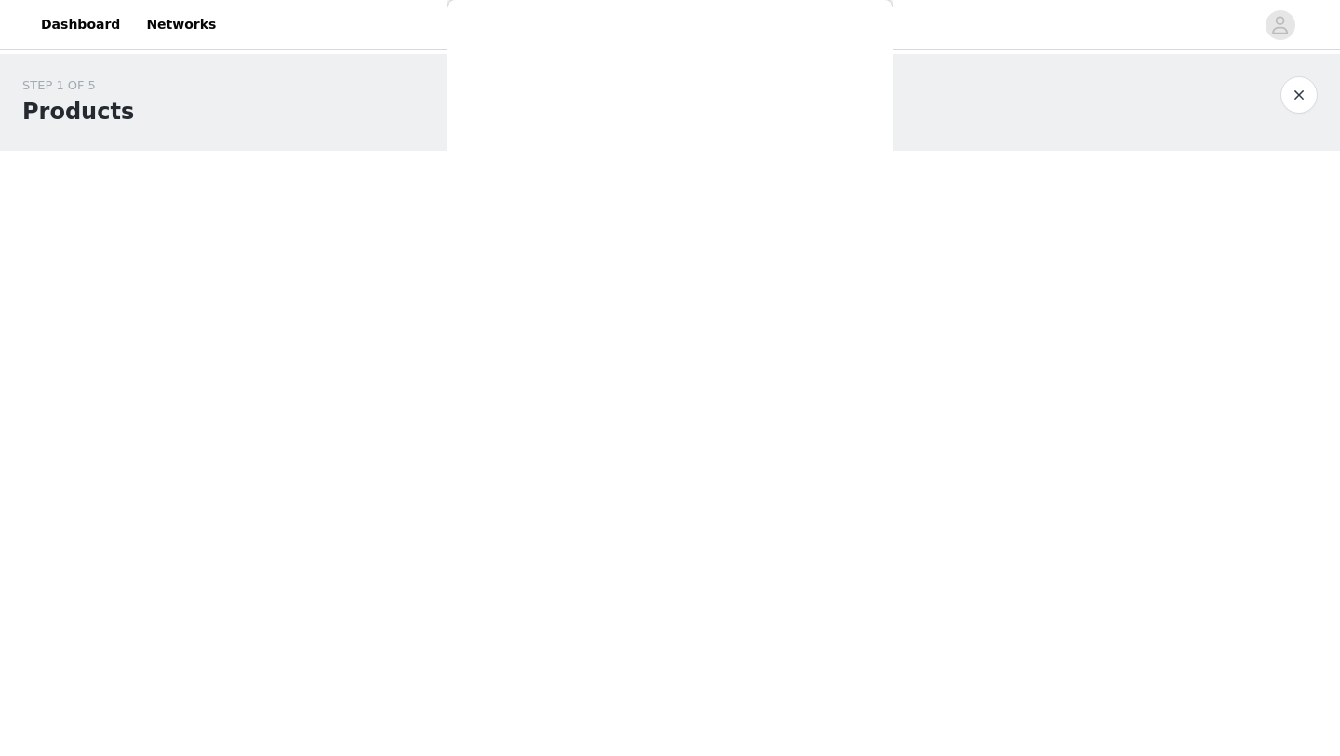
scroll to position [0, 0]
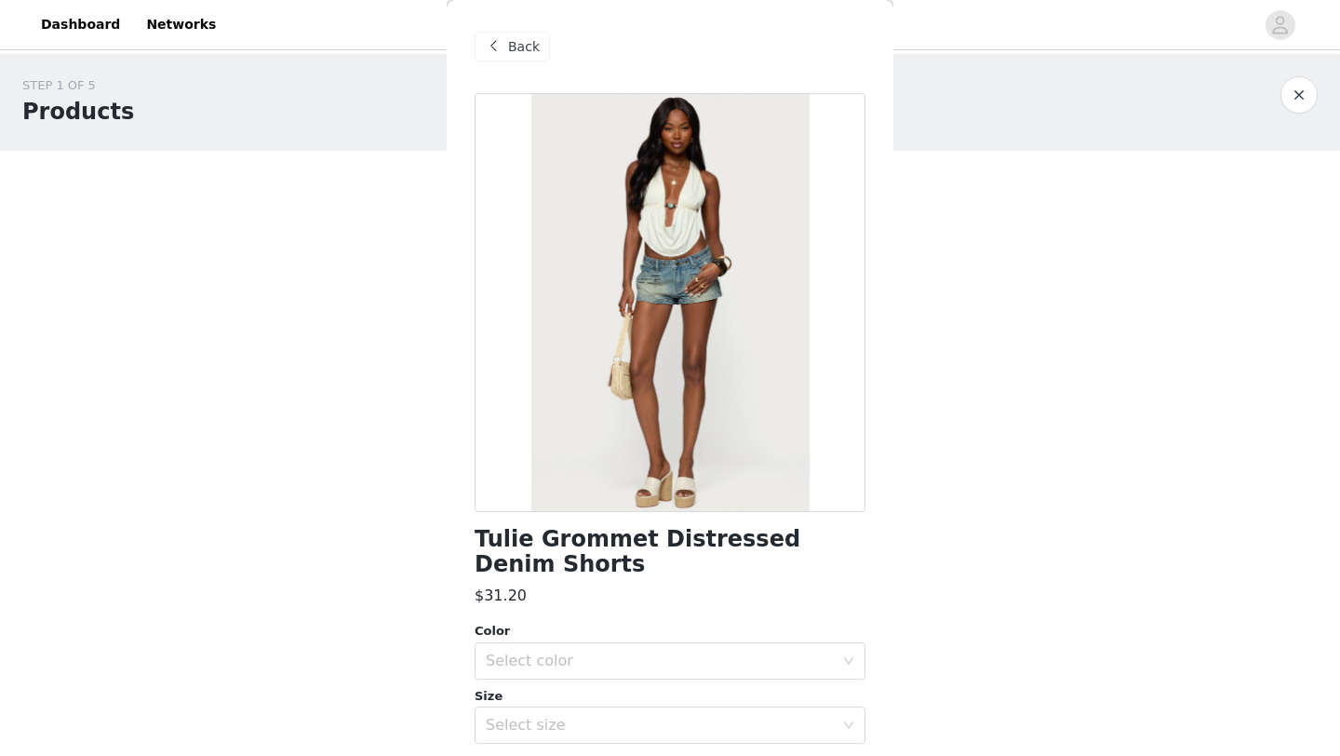
click at [518, 43] on span "Back" at bounding box center [524, 47] width 32 height 20
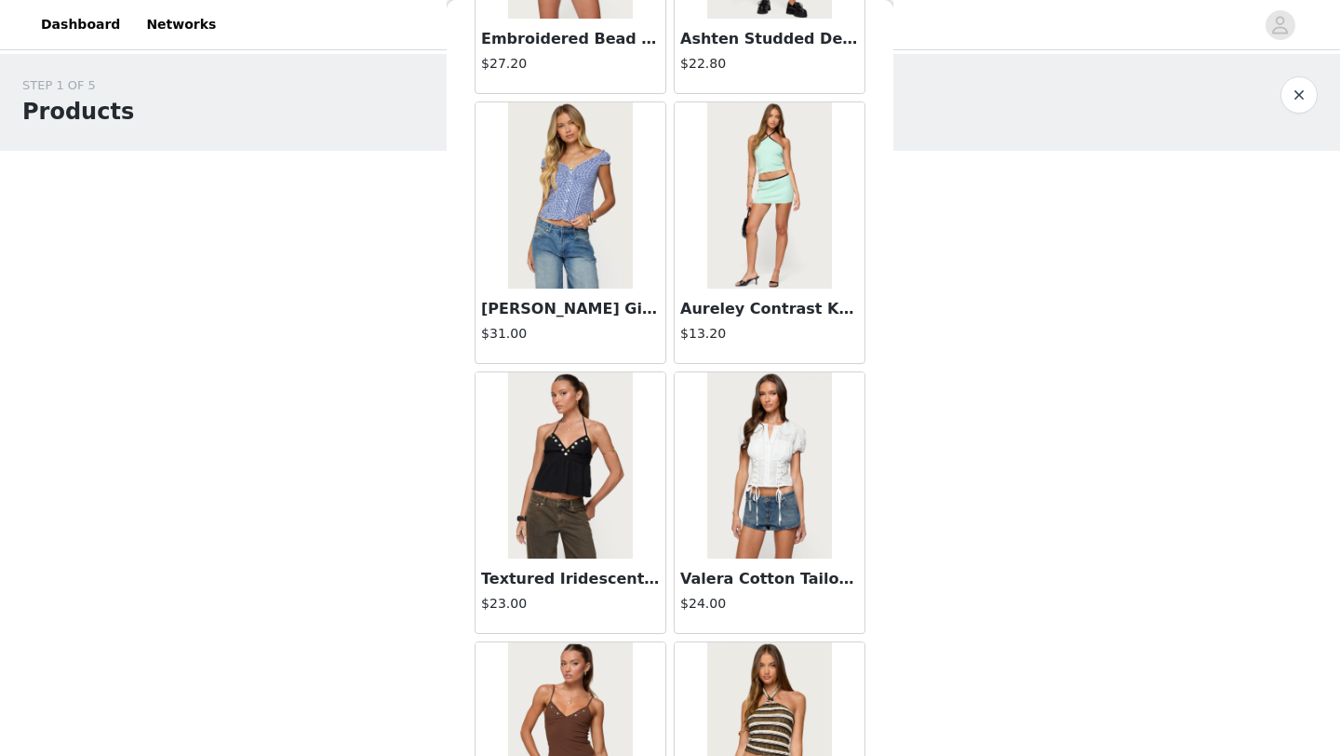
scroll to position [7490, 0]
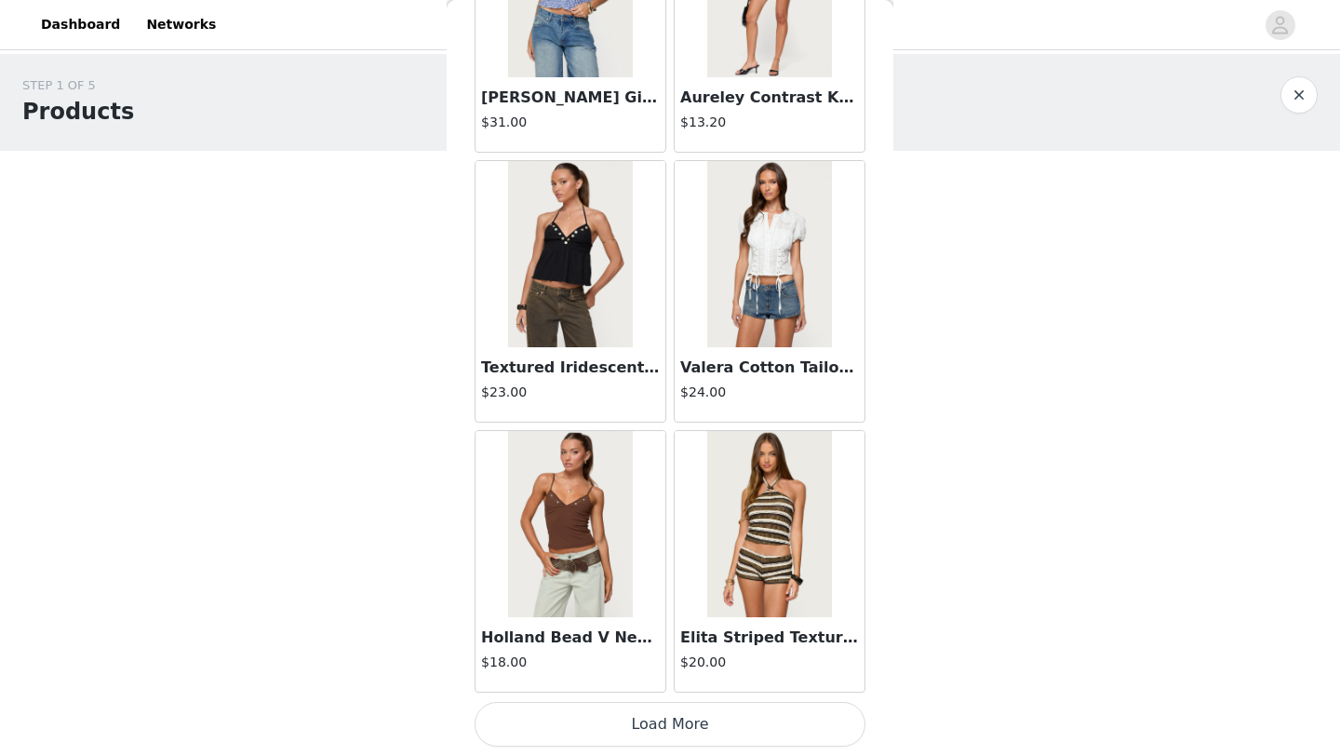
click at [664, 717] on button "Load More" at bounding box center [670, 724] width 391 height 45
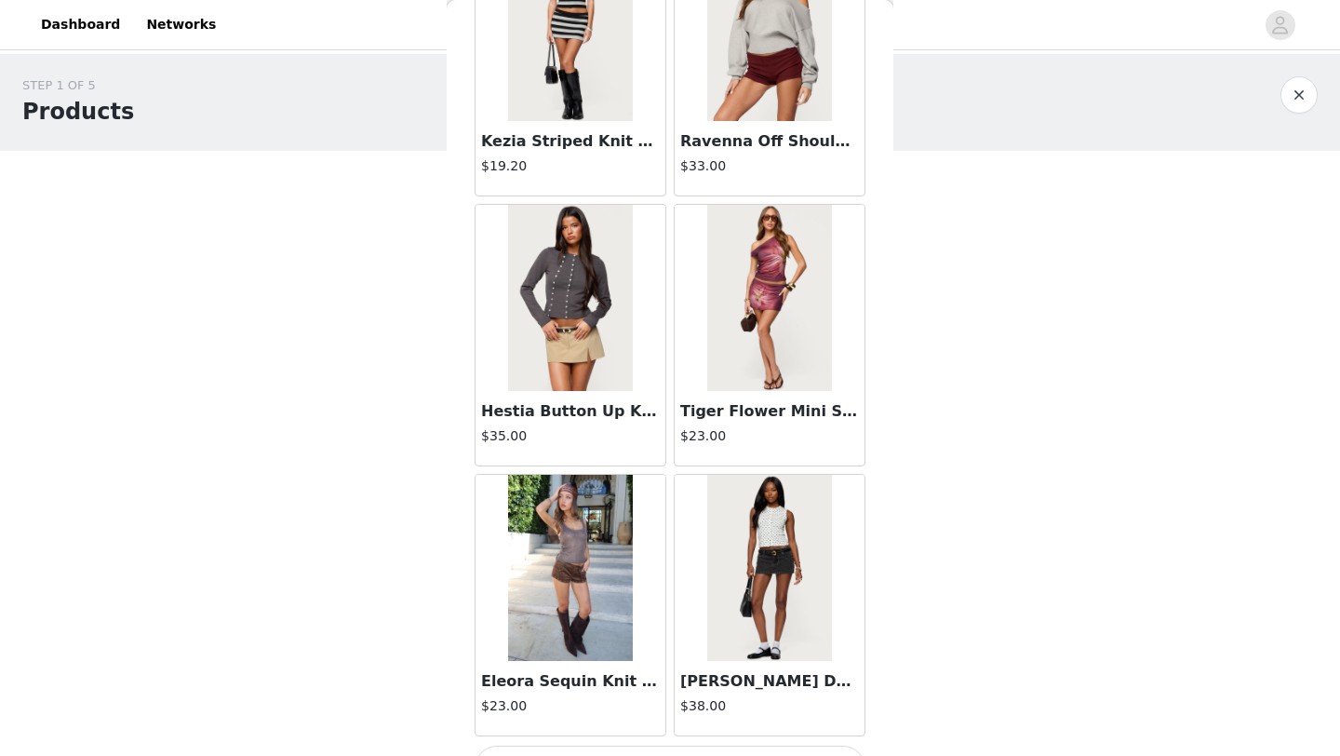
scroll to position [10188, 0]
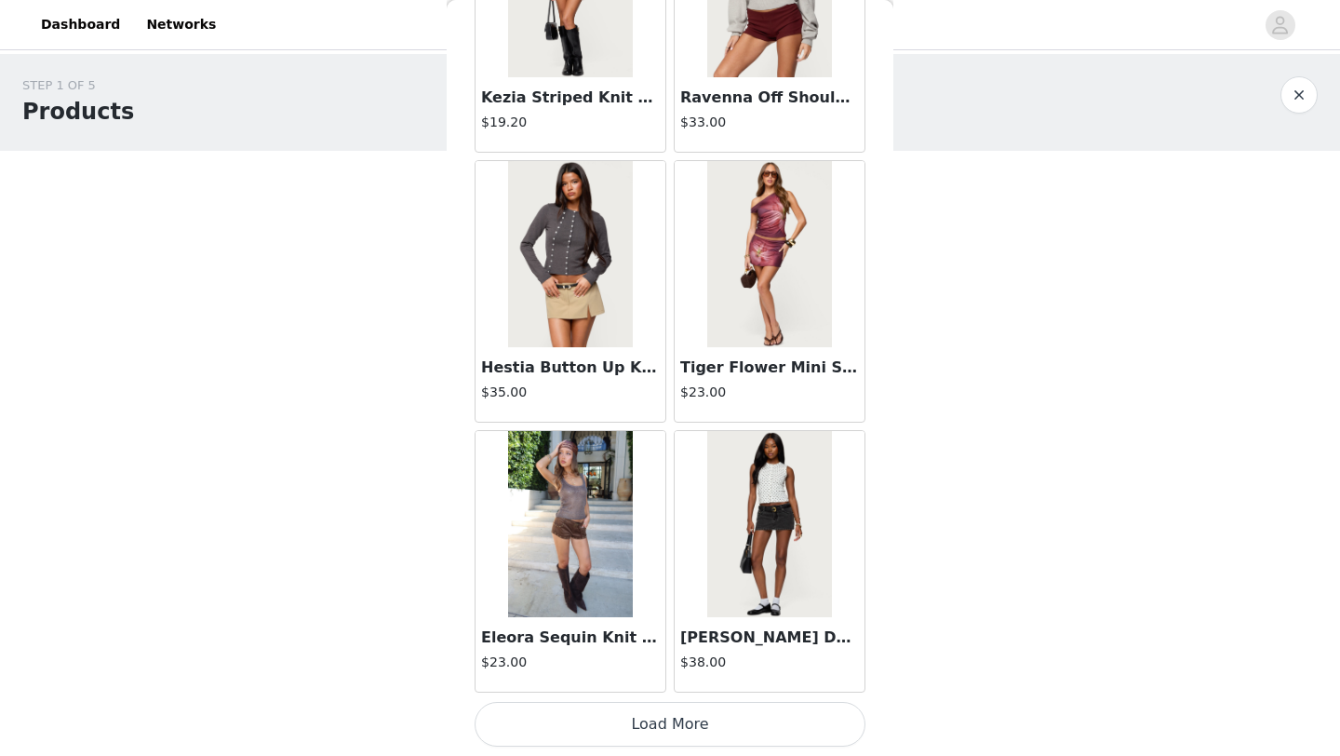
click at [673, 729] on button "Load More" at bounding box center [670, 724] width 391 height 45
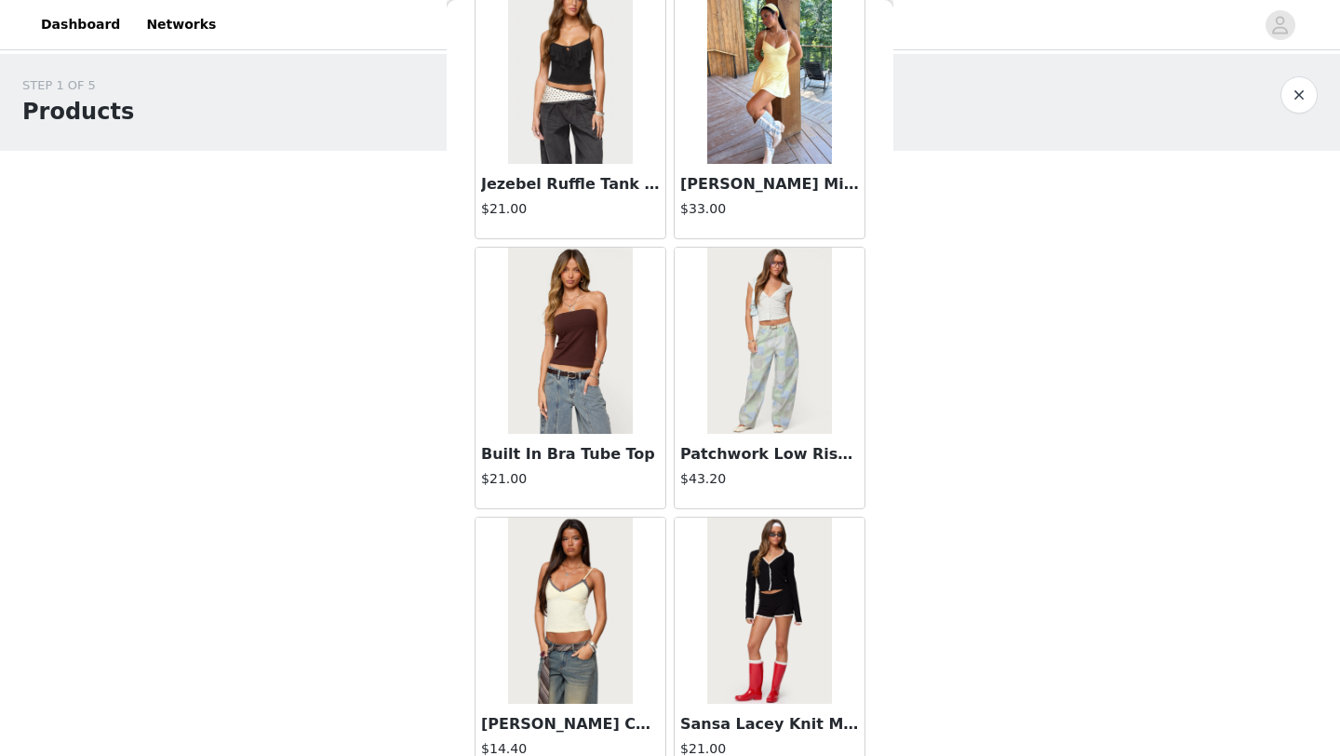
scroll to position [12887, 0]
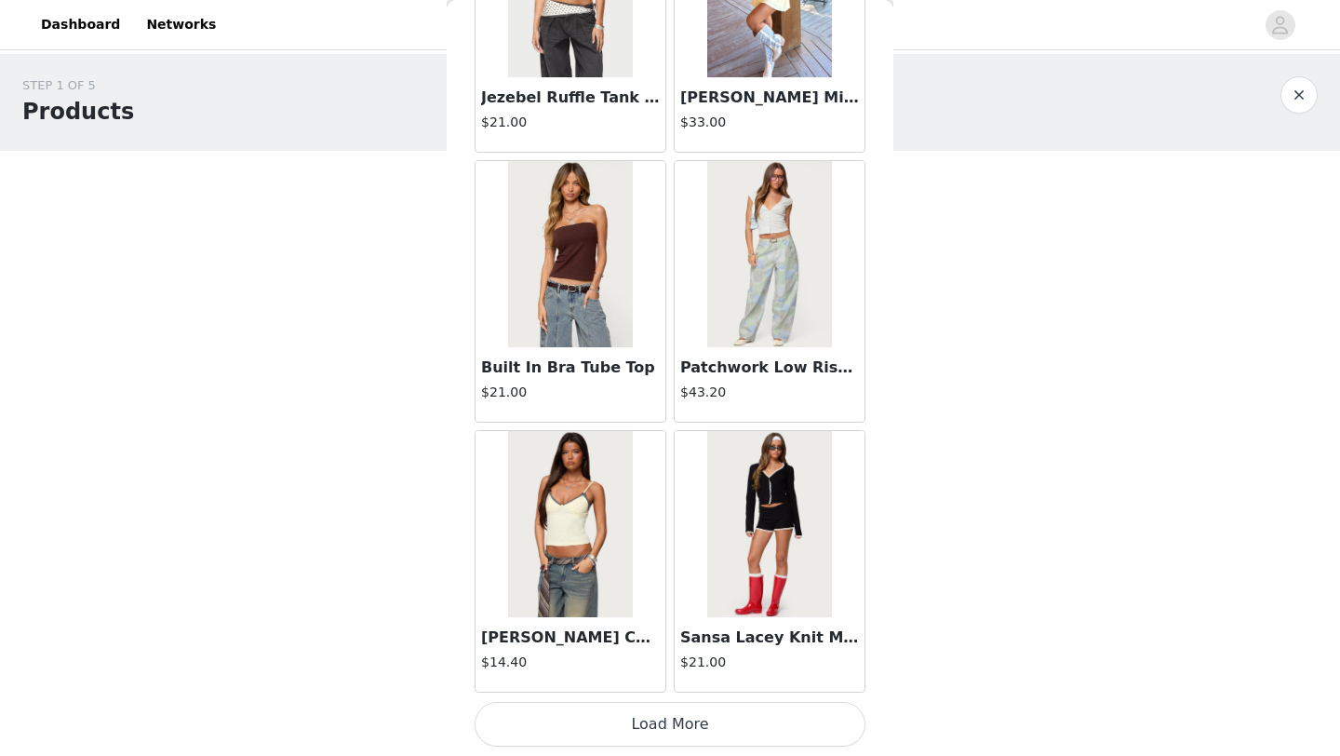
click at [677, 717] on button "Load More" at bounding box center [670, 724] width 391 height 45
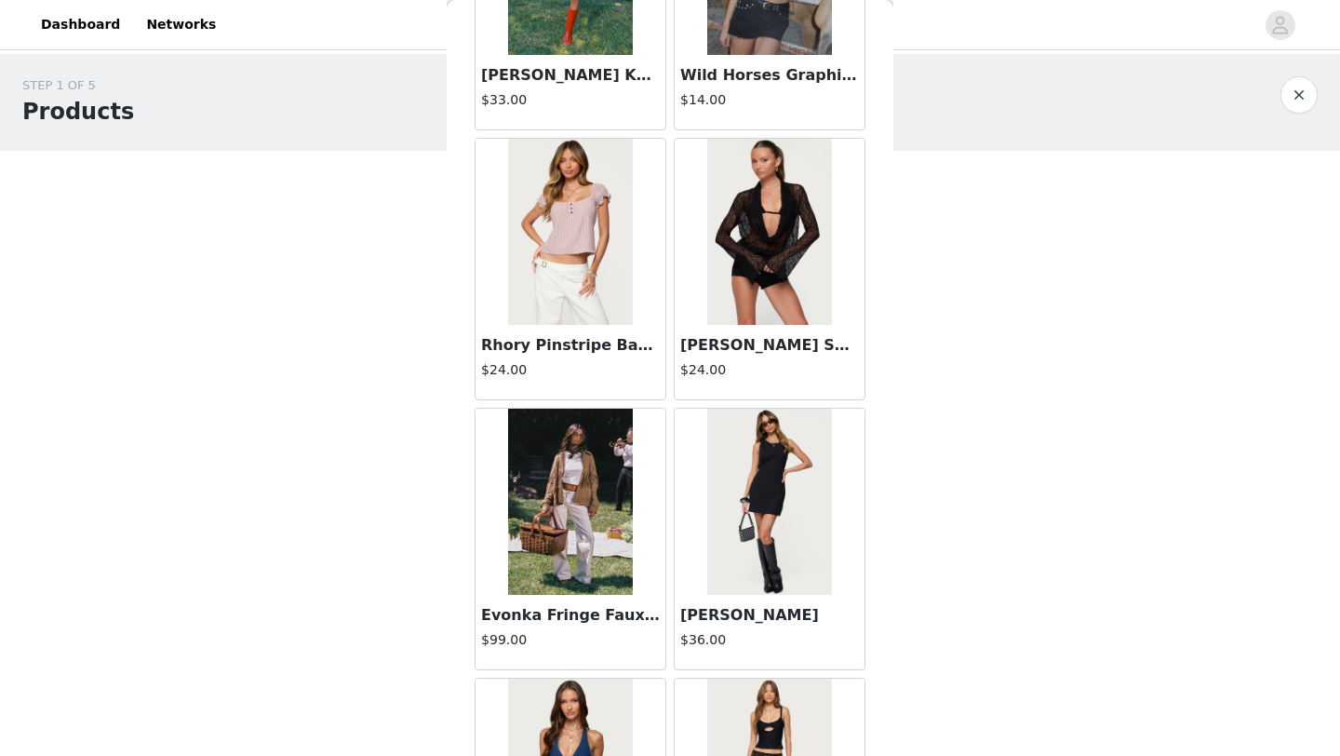
scroll to position [13931, 0]
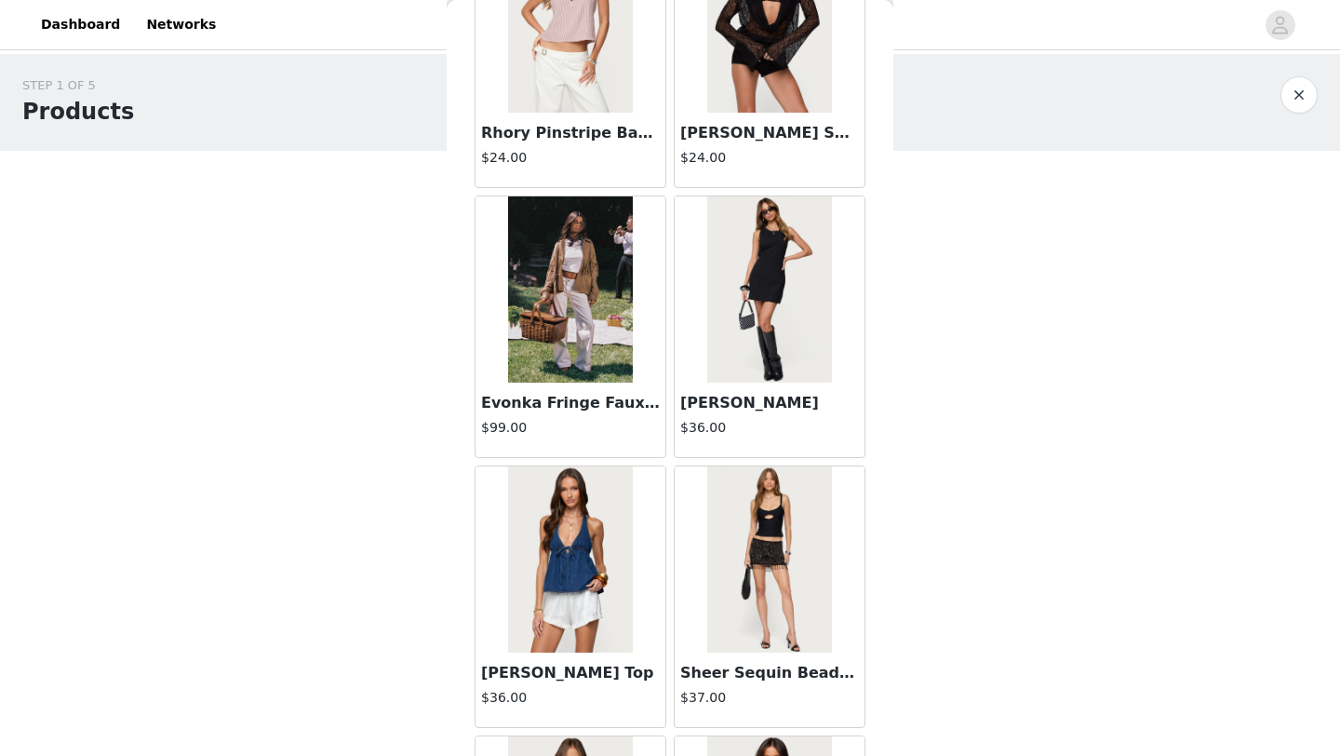
click at [762, 368] on img at bounding box center [769, 289] width 124 height 186
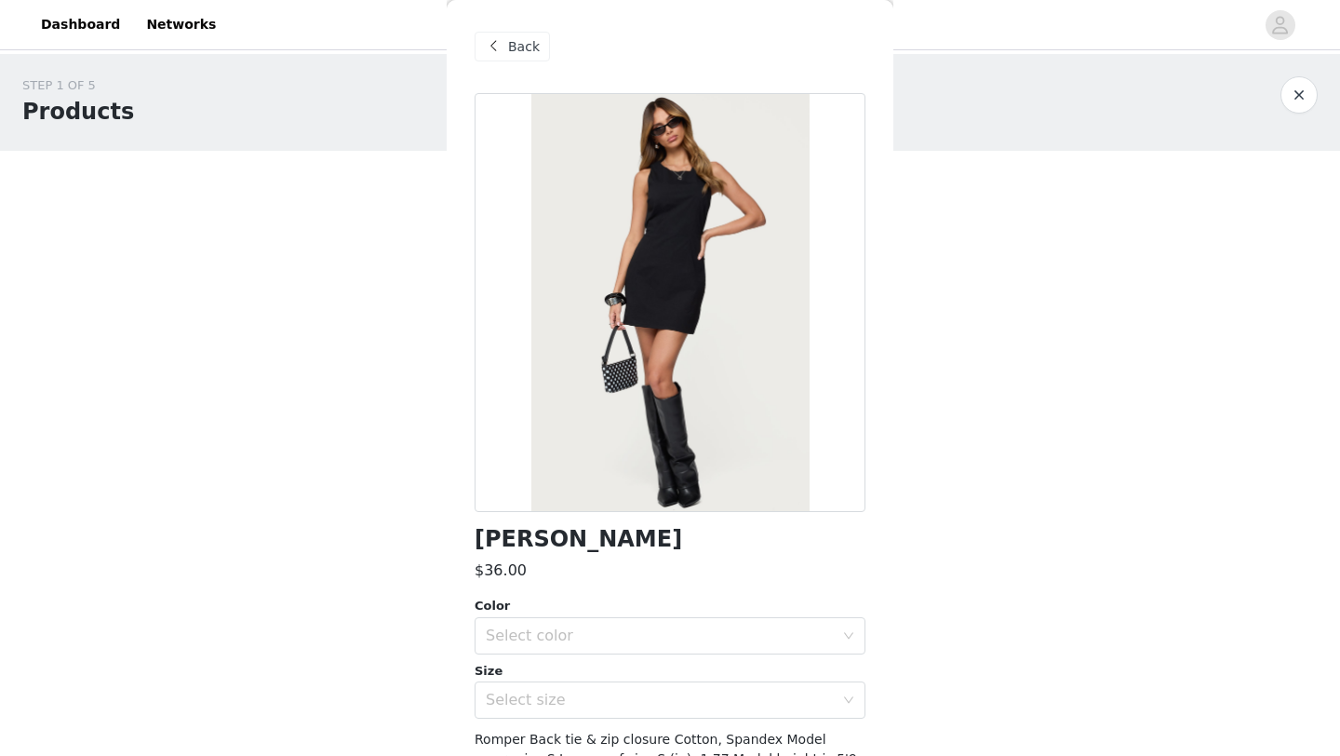
scroll to position [1, 0]
click at [512, 46] on span "Back" at bounding box center [524, 46] width 32 height 20
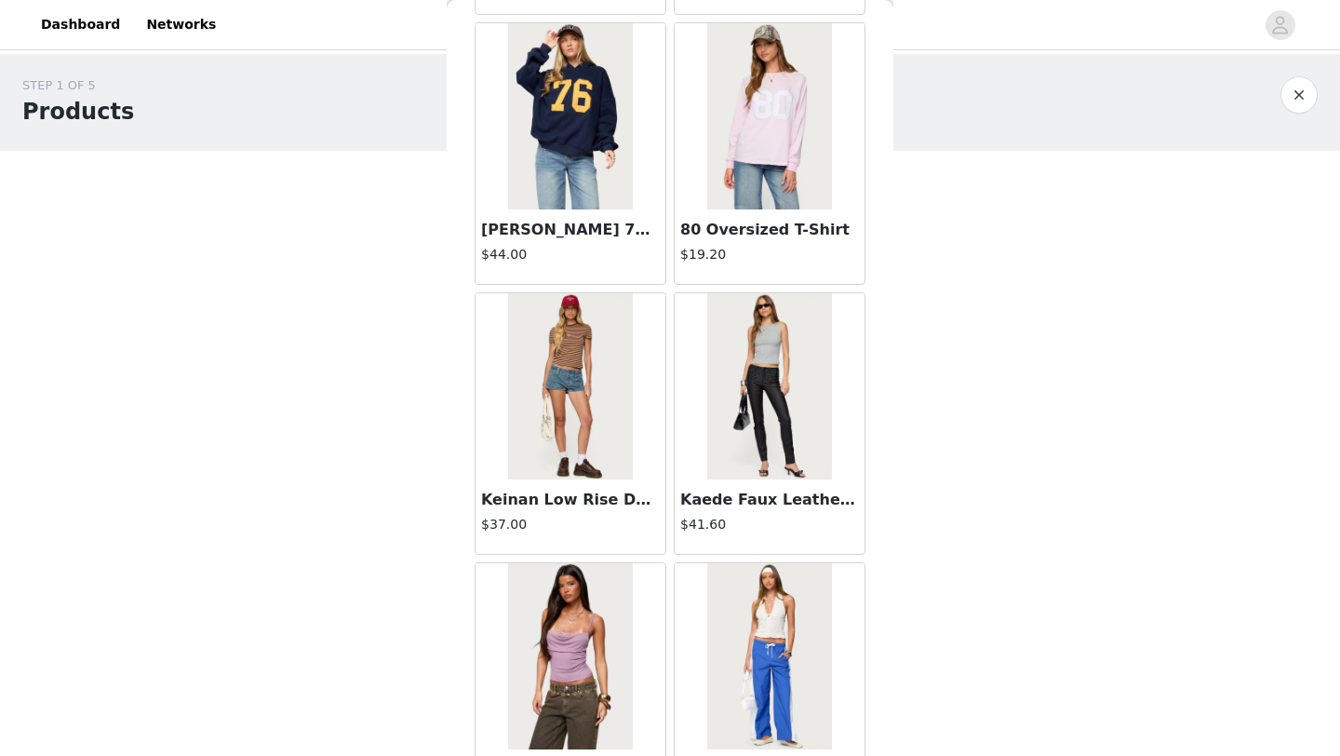
scroll to position [14911, 0]
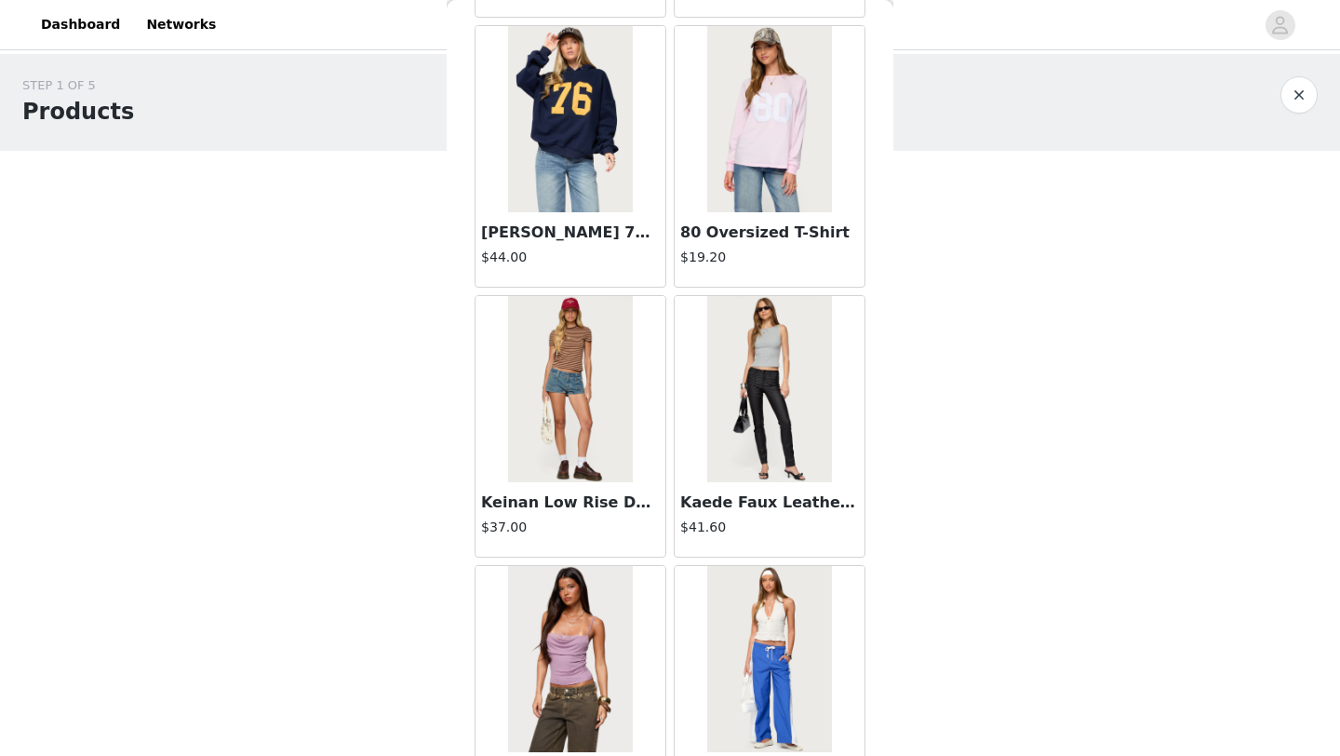
click at [841, 387] on div at bounding box center [770, 389] width 190 height 186
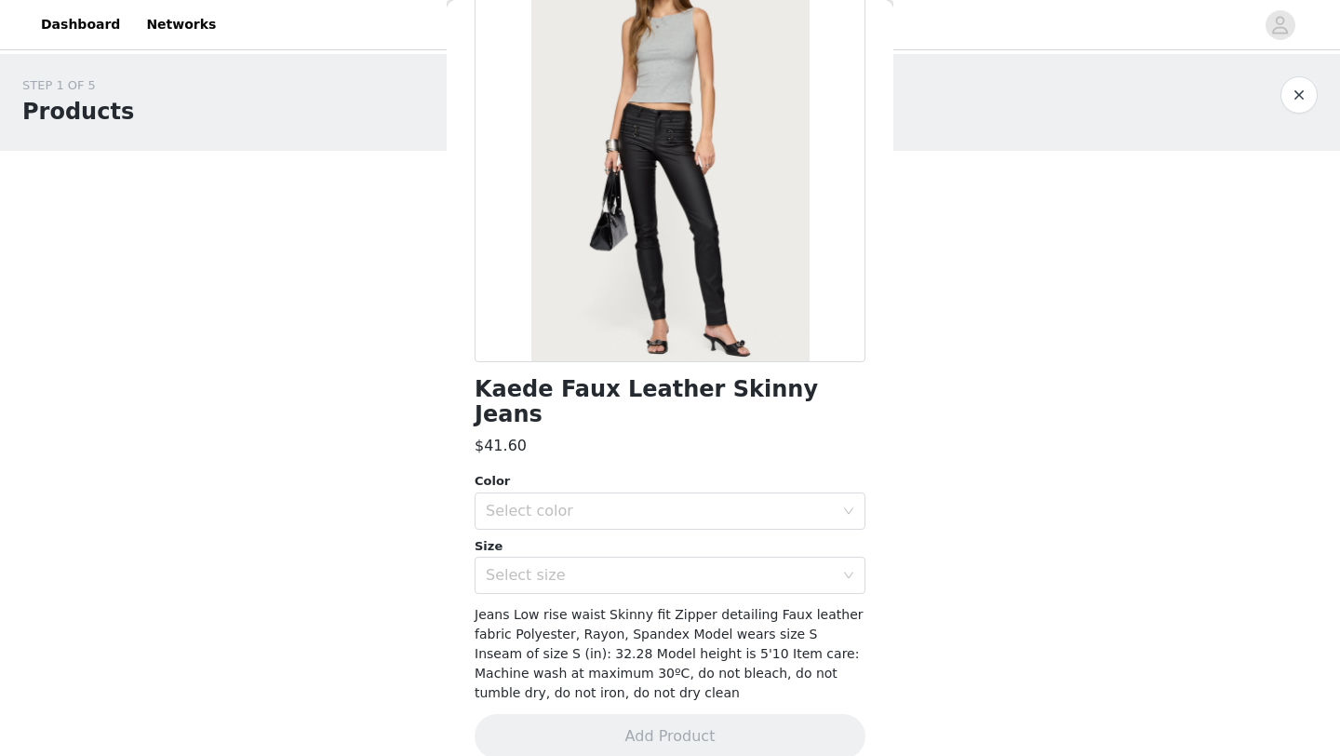
scroll to position [0, 0]
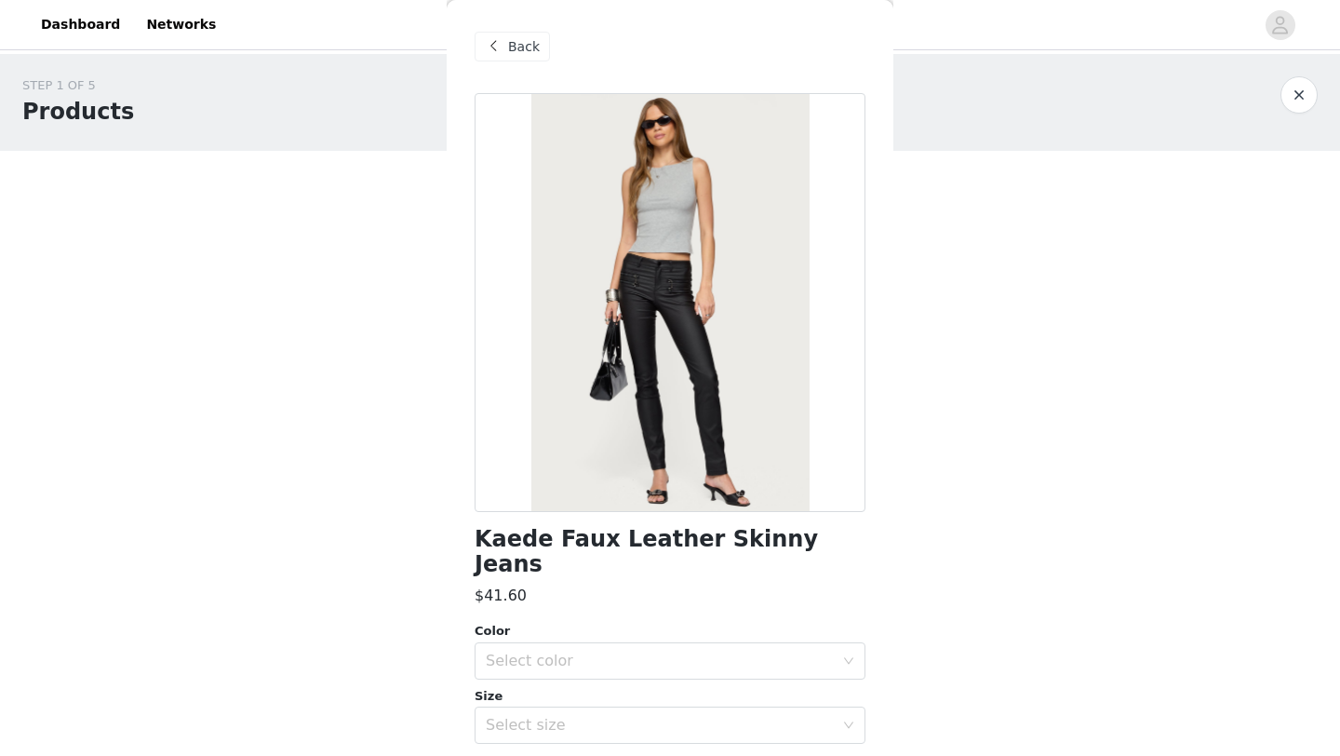
click at [525, 55] on span "Back" at bounding box center [524, 47] width 32 height 20
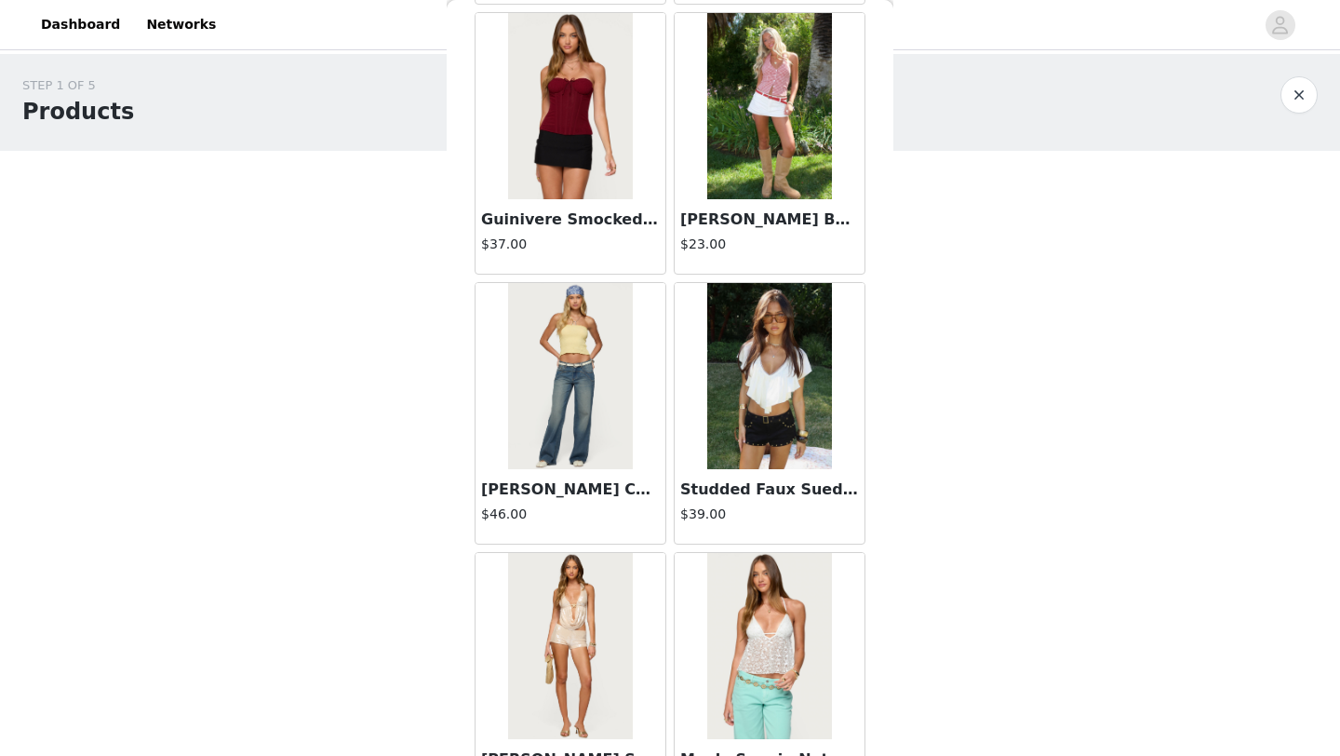
scroll to position [5478, 0]
click at [603, 146] on img at bounding box center [570, 107] width 124 height 186
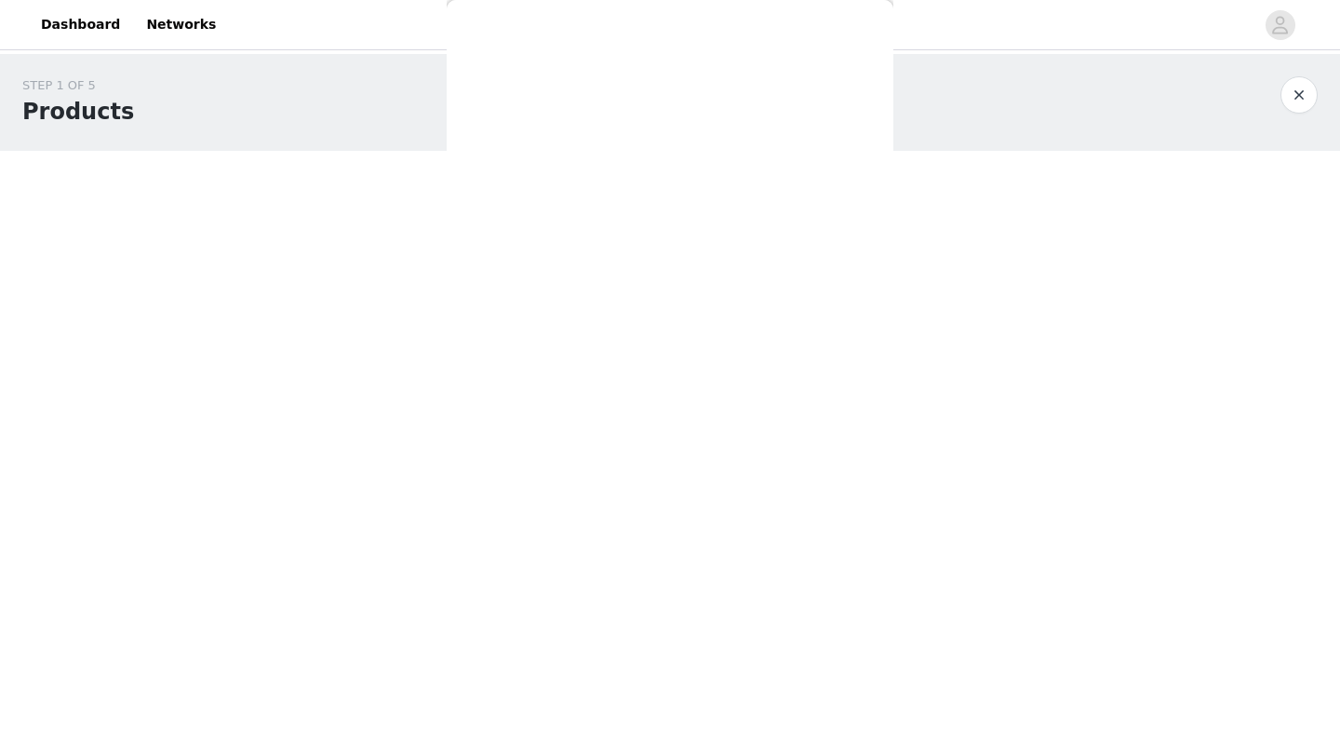
scroll to position [0, 0]
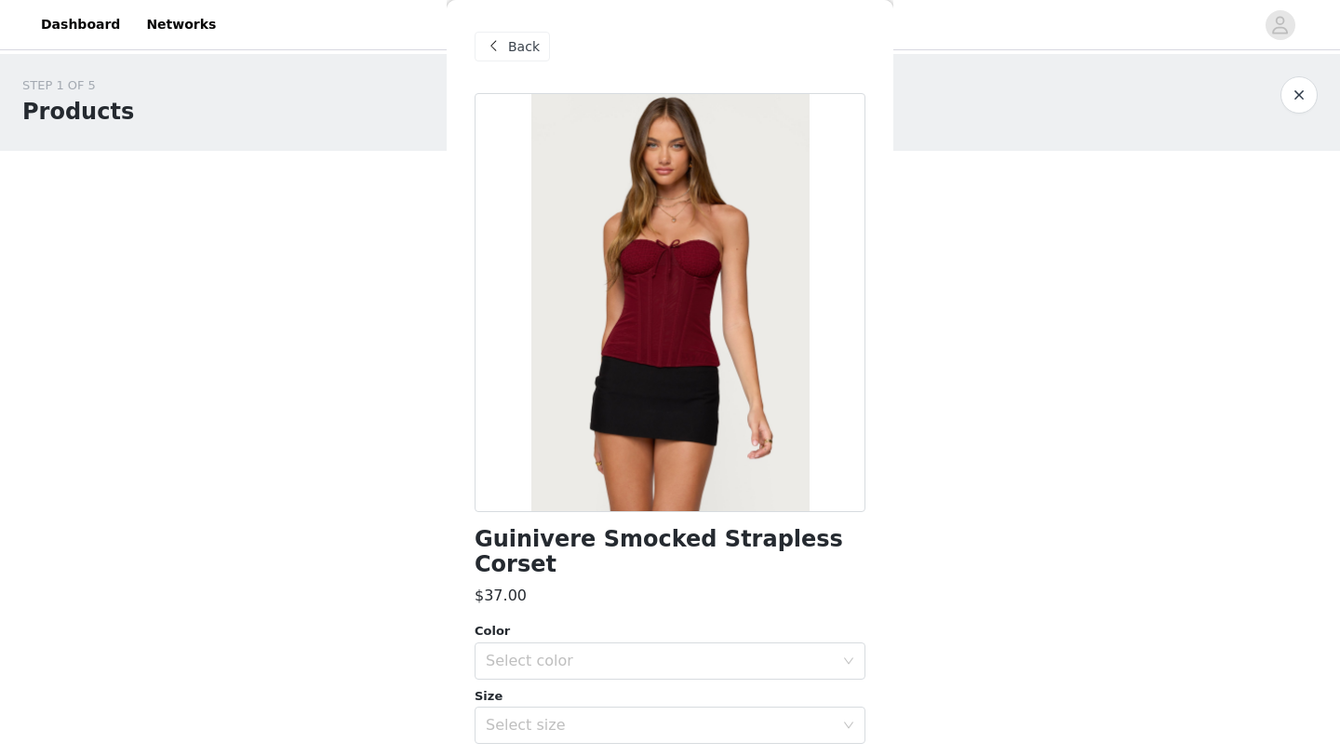
click at [520, 50] on span "Back" at bounding box center [524, 47] width 32 height 20
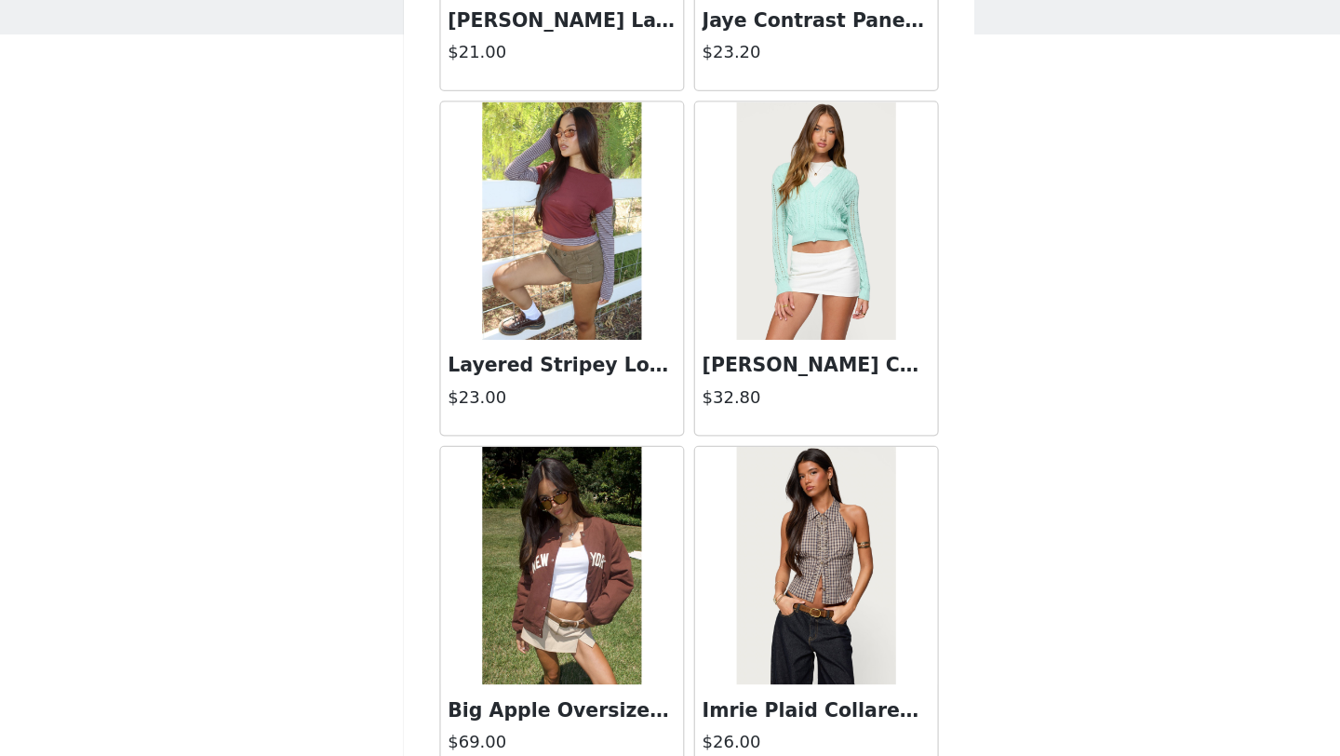
scroll to position [15586, 0]
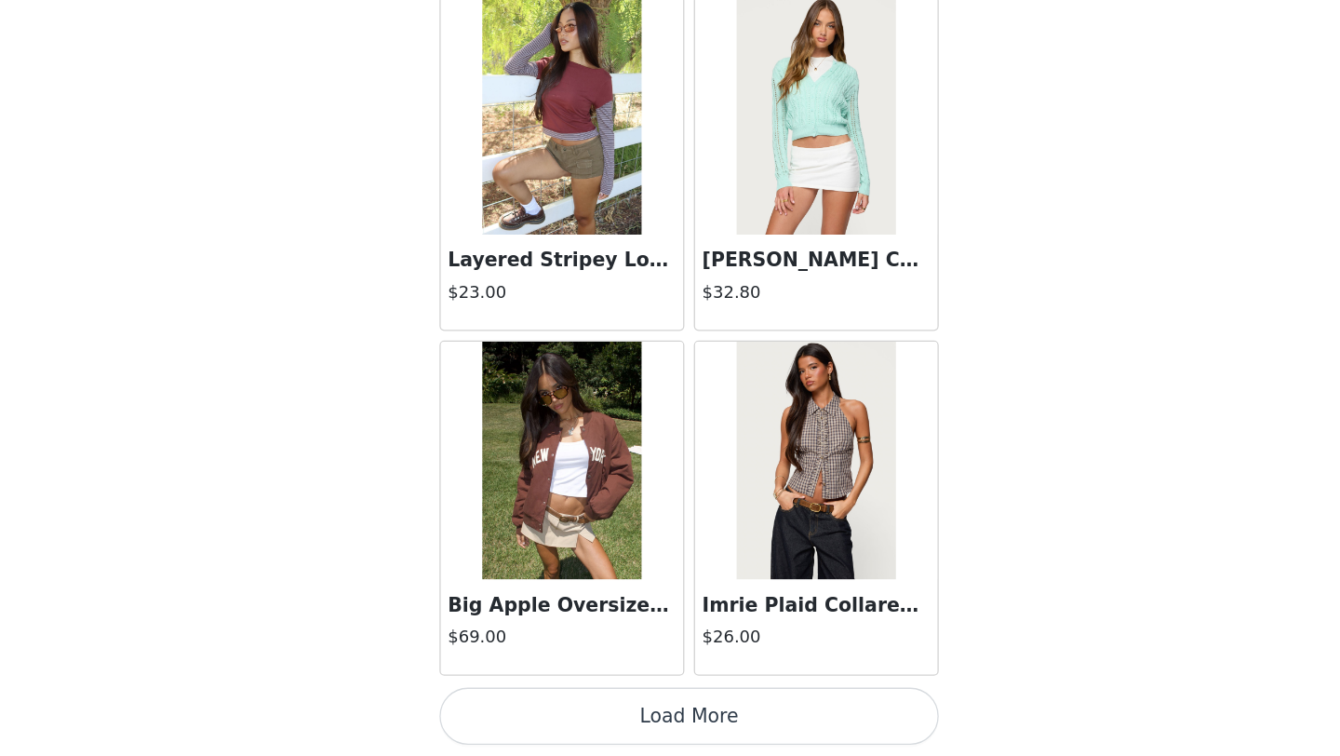
click at [637, 737] on button "Load More" at bounding box center [670, 724] width 391 height 45
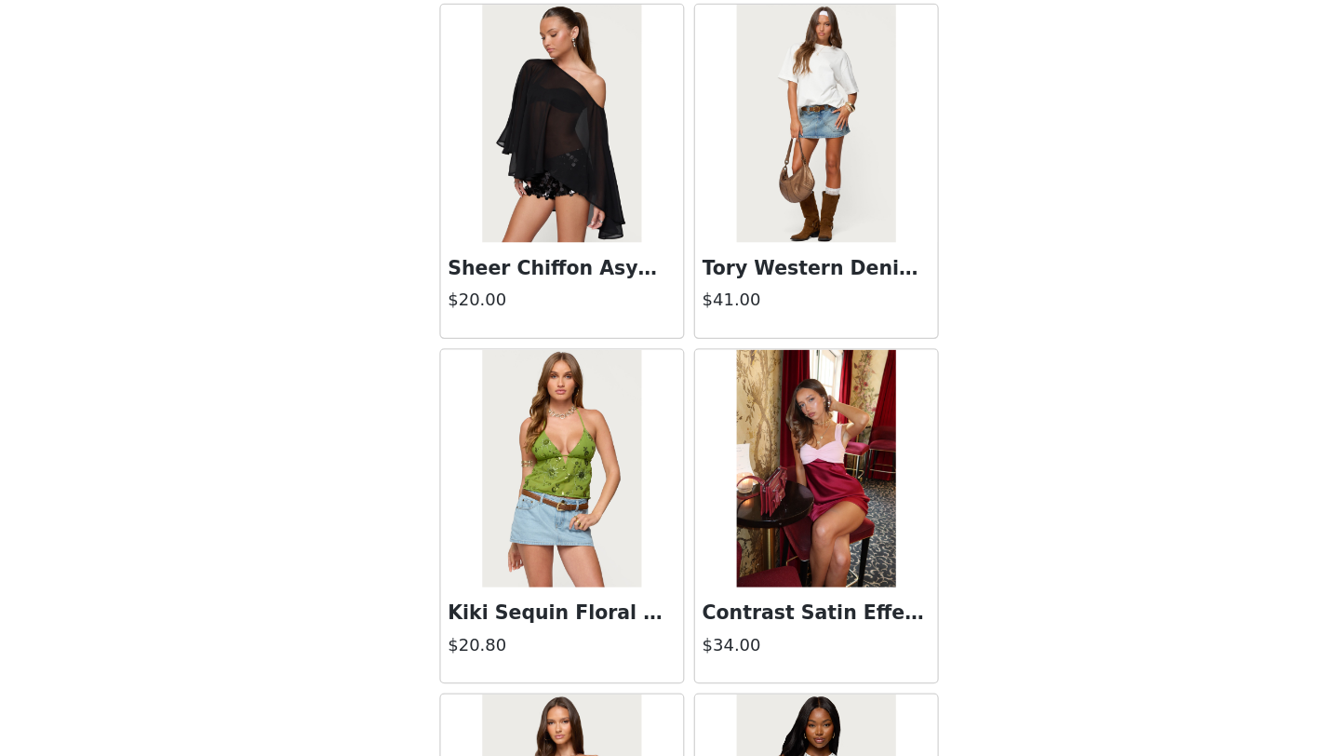
scroll to position [18031, 0]
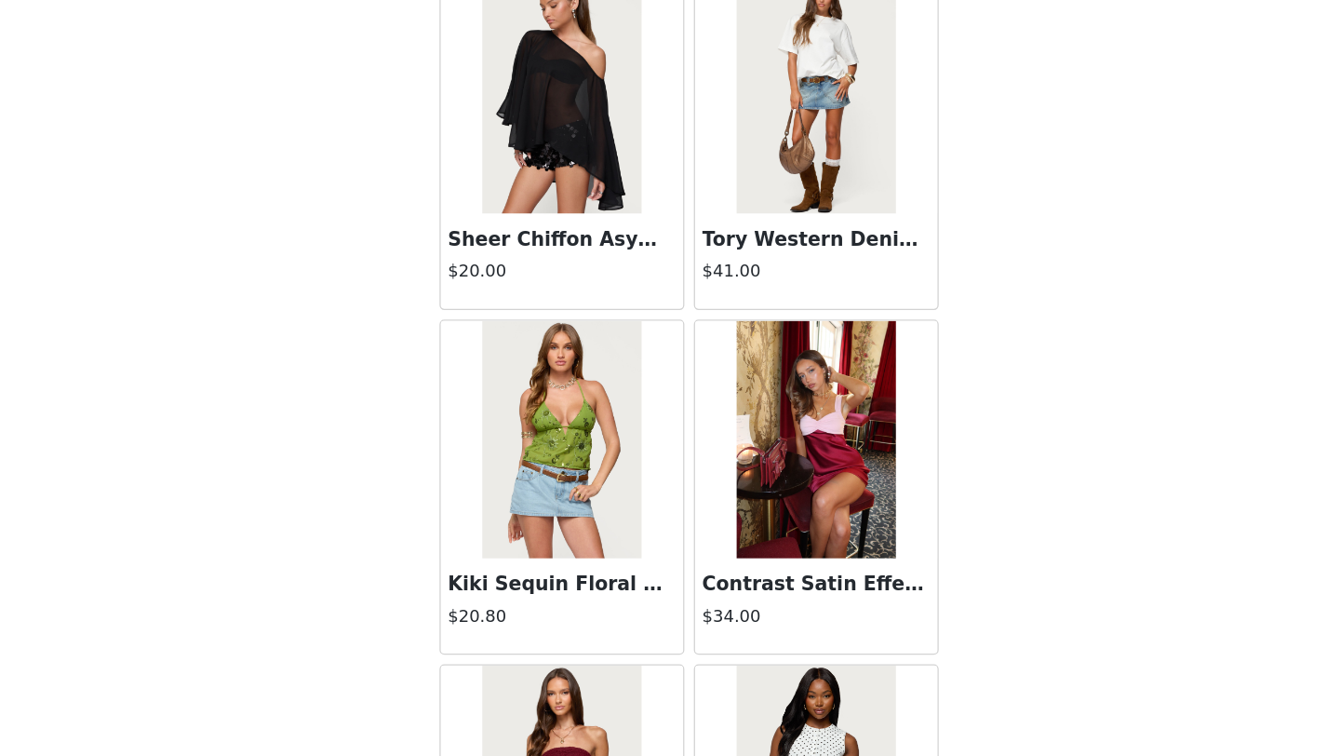
click at [787, 578] on img at bounding box center [769, 508] width 124 height 186
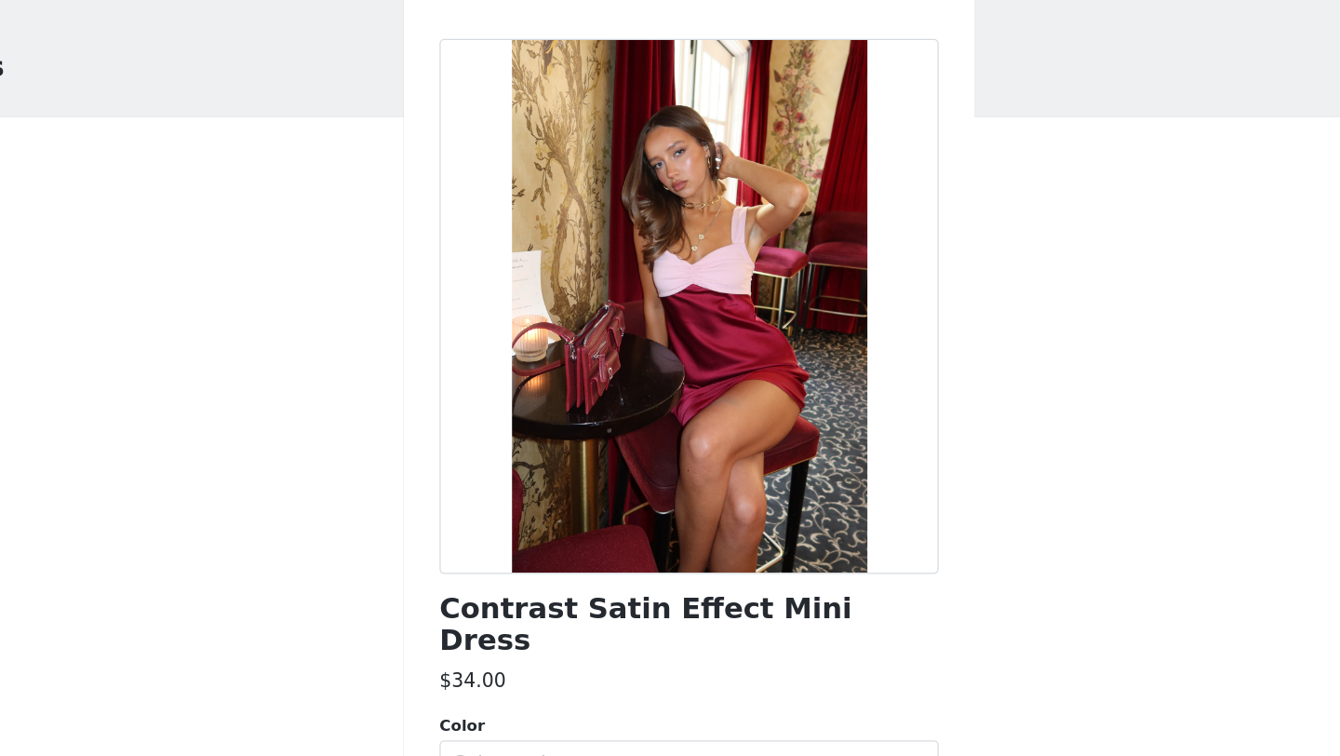
scroll to position [0, 0]
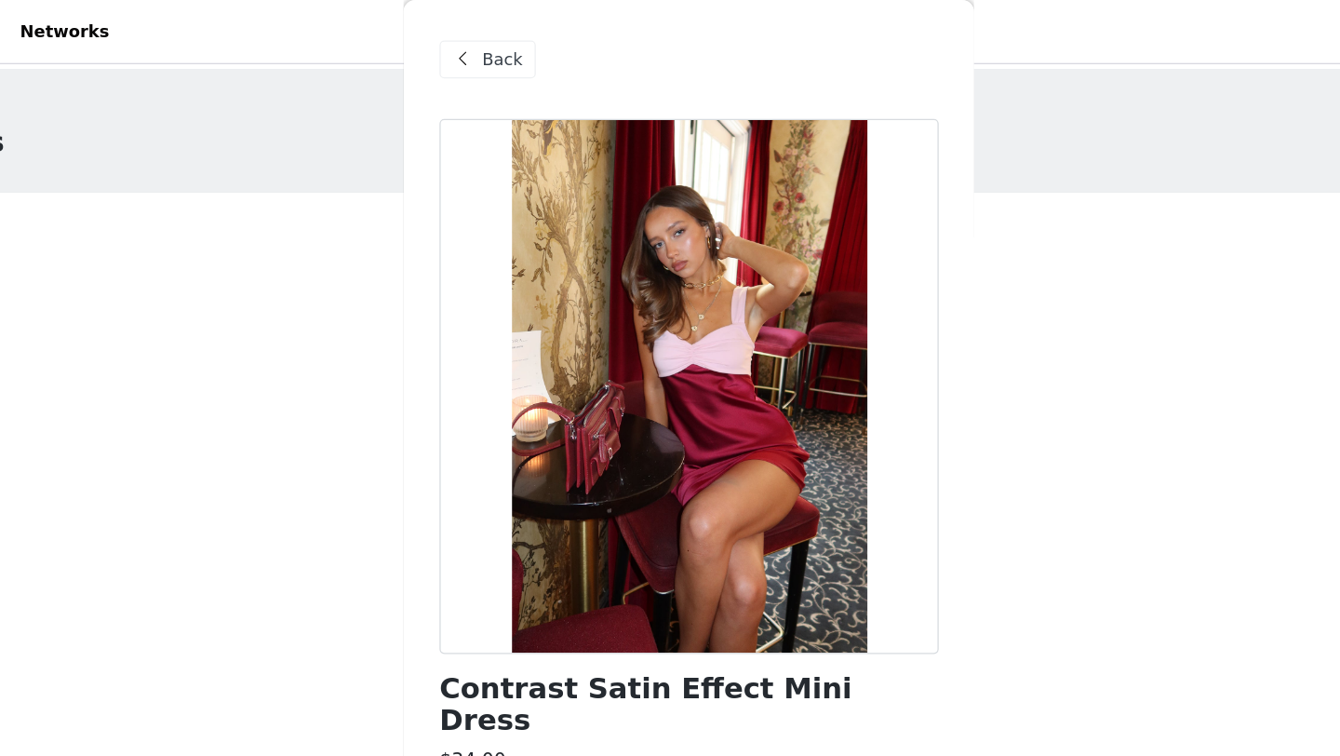
click at [526, 37] on span "Back" at bounding box center [524, 47] width 32 height 20
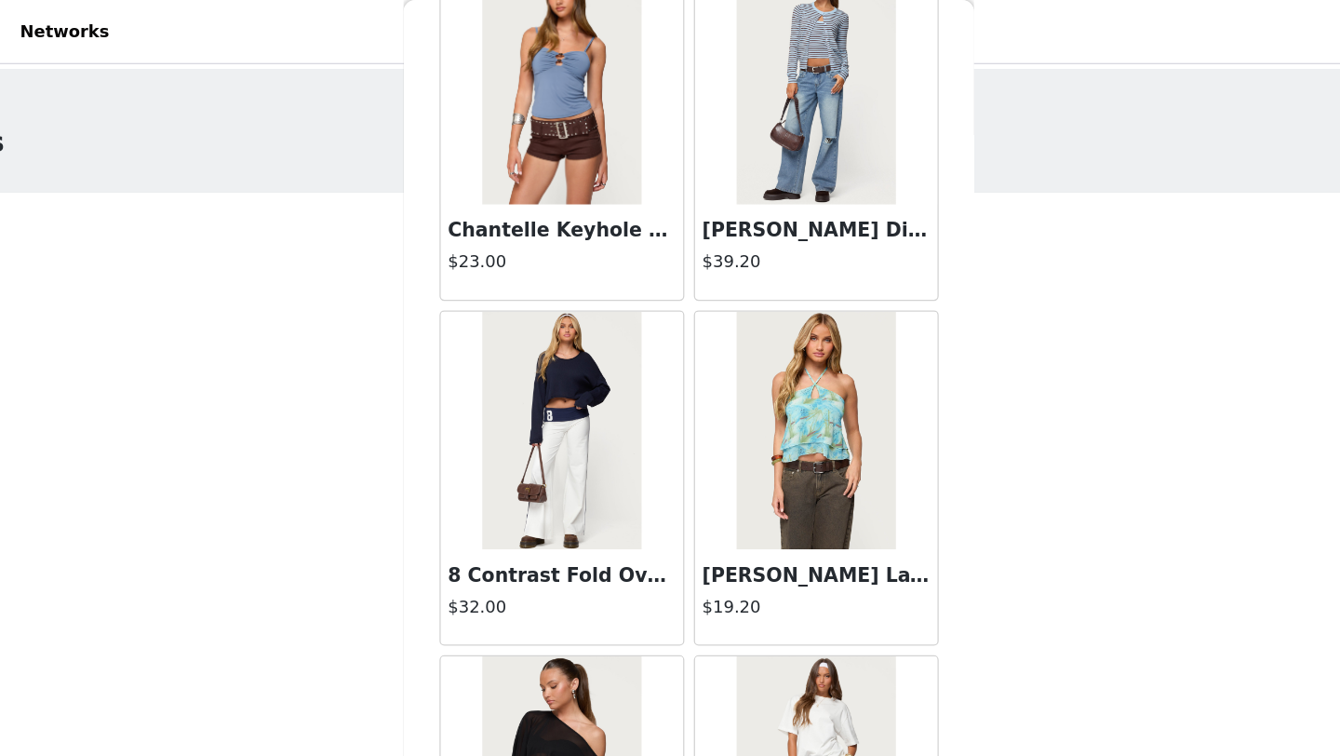
scroll to position [18285, 0]
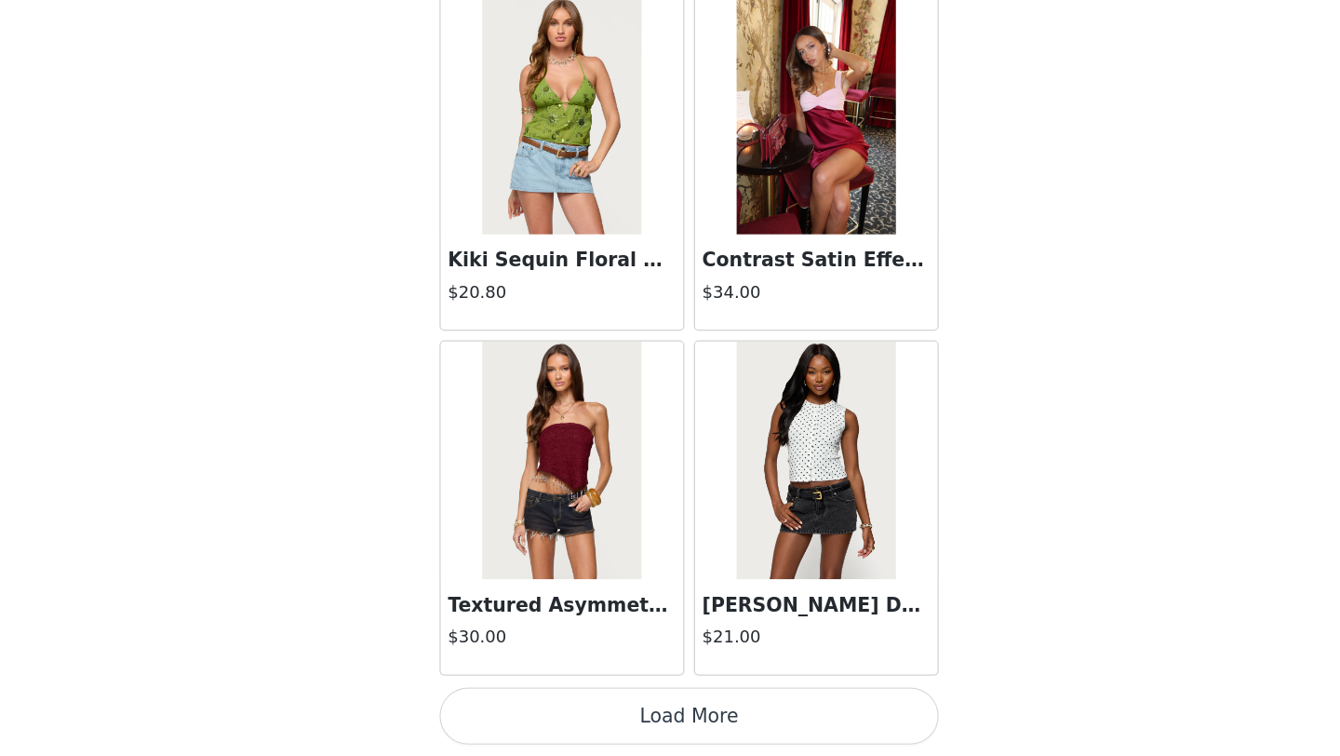
click at [731, 712] on button "Load More" at bounding box center [670, 724] width 391 height 45
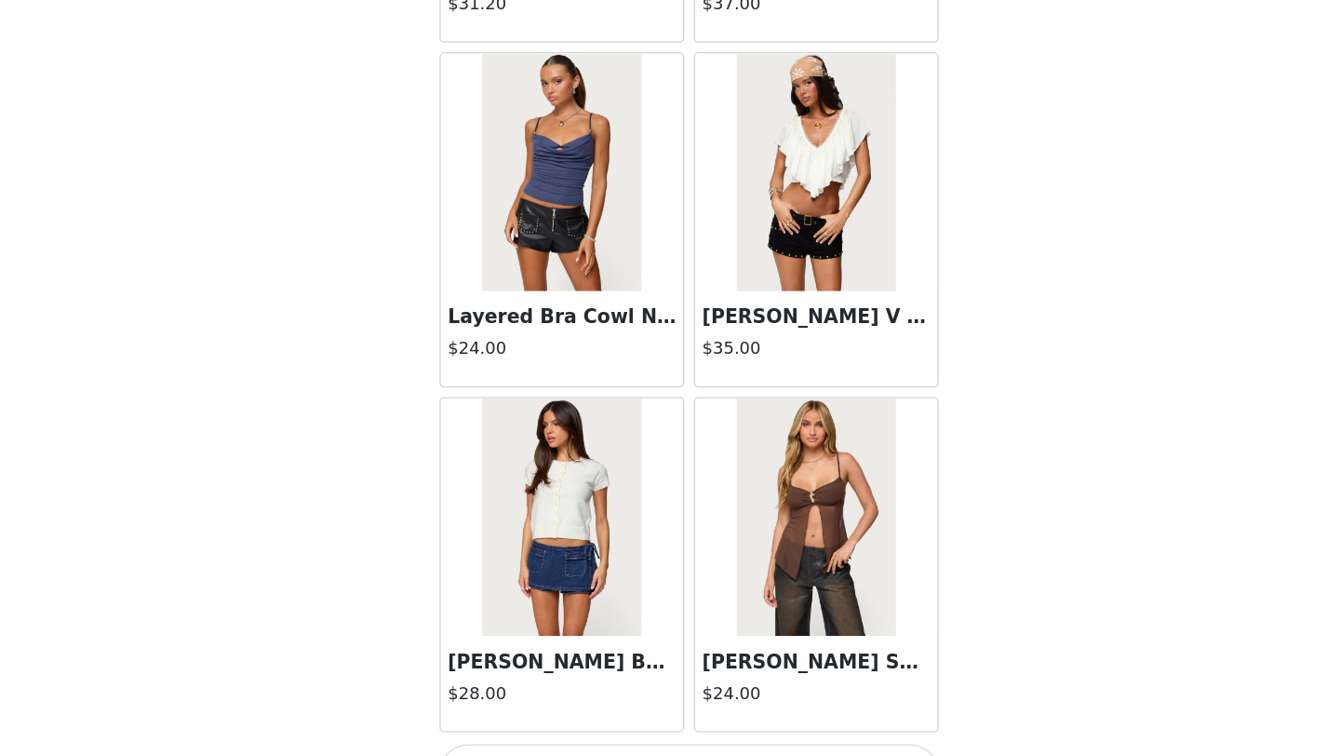
scroll to position [20983, 0]
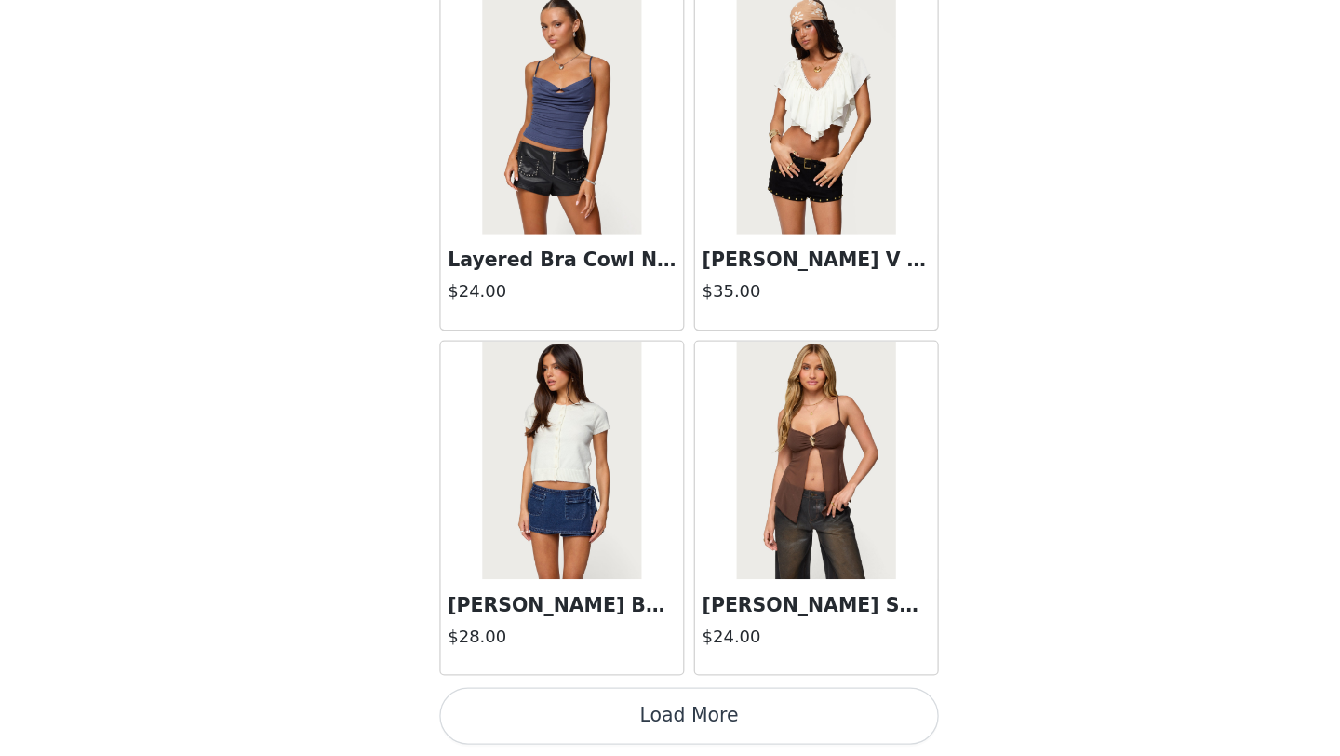
click at [694, 715] on button "Load More" at bounding box center [670, 724] width 391 height 45
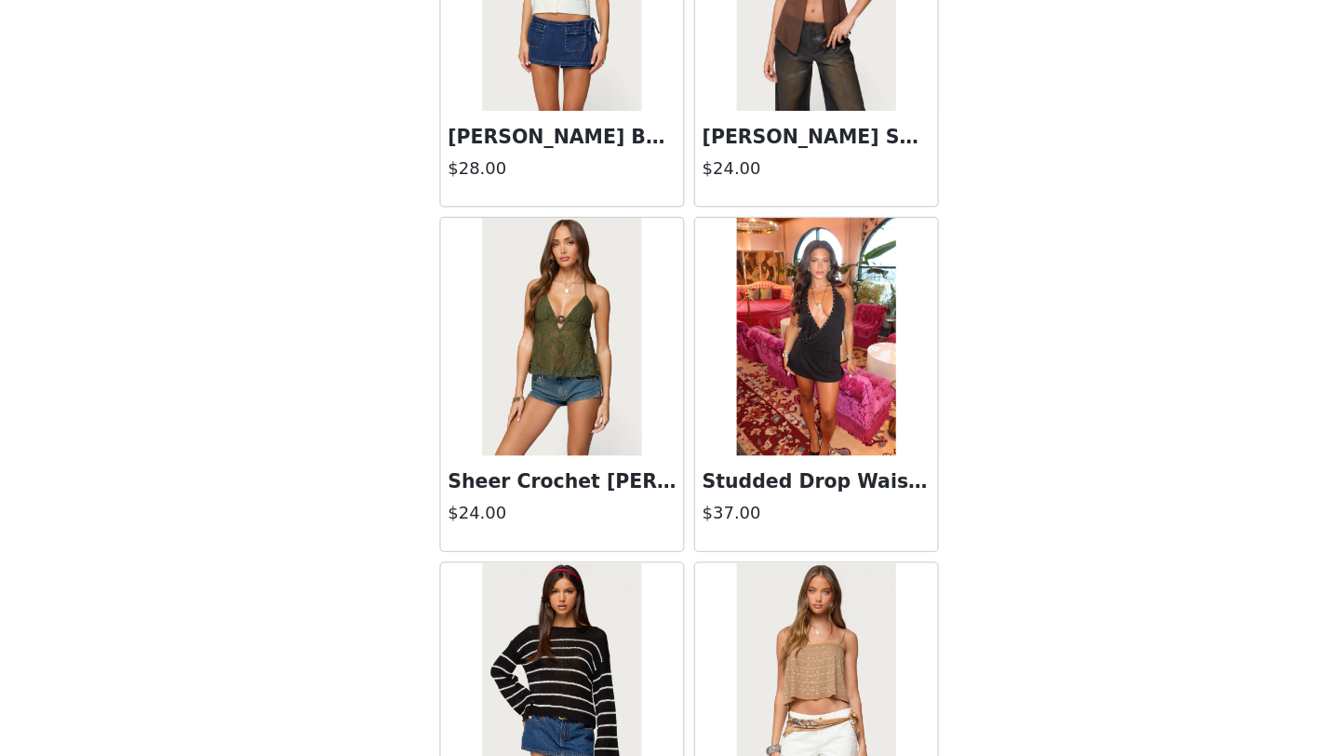
scroll to position [21412, 0]
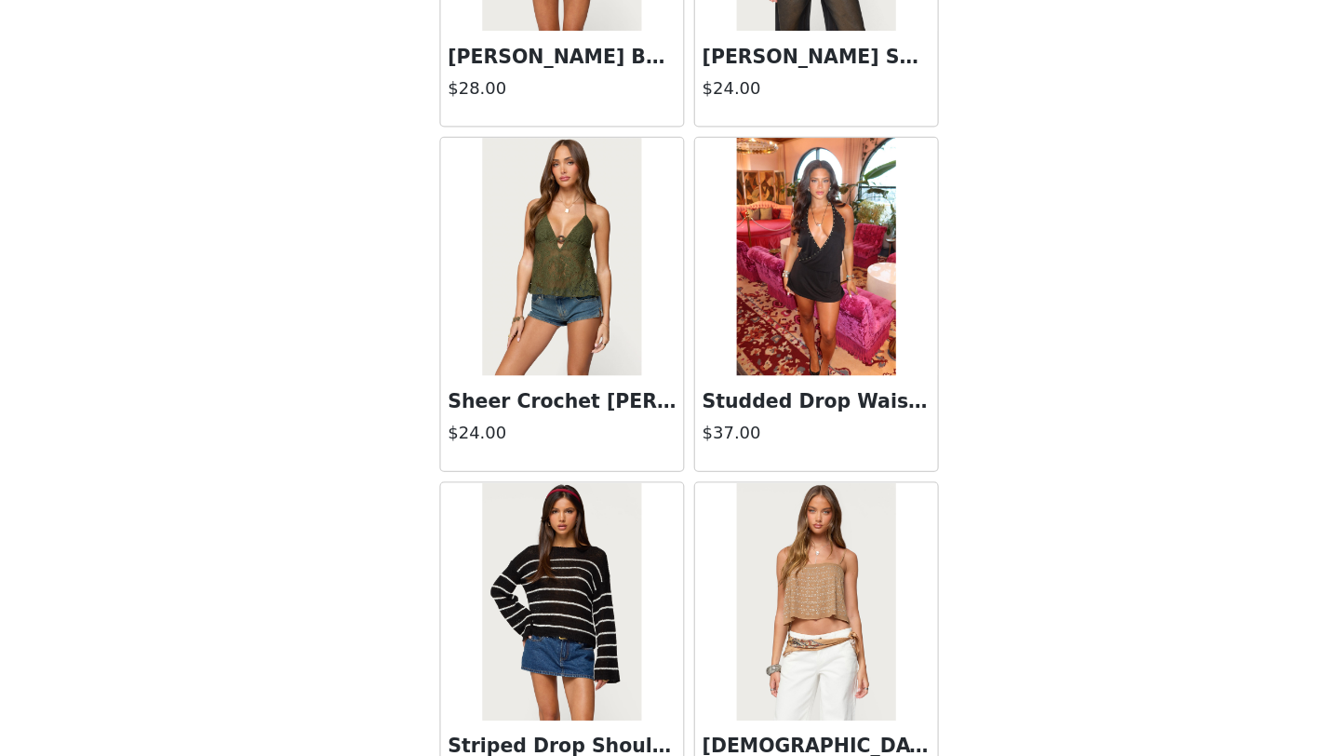
click at [771, 390] on img at bounding box center [769, 365] width 124 height 186
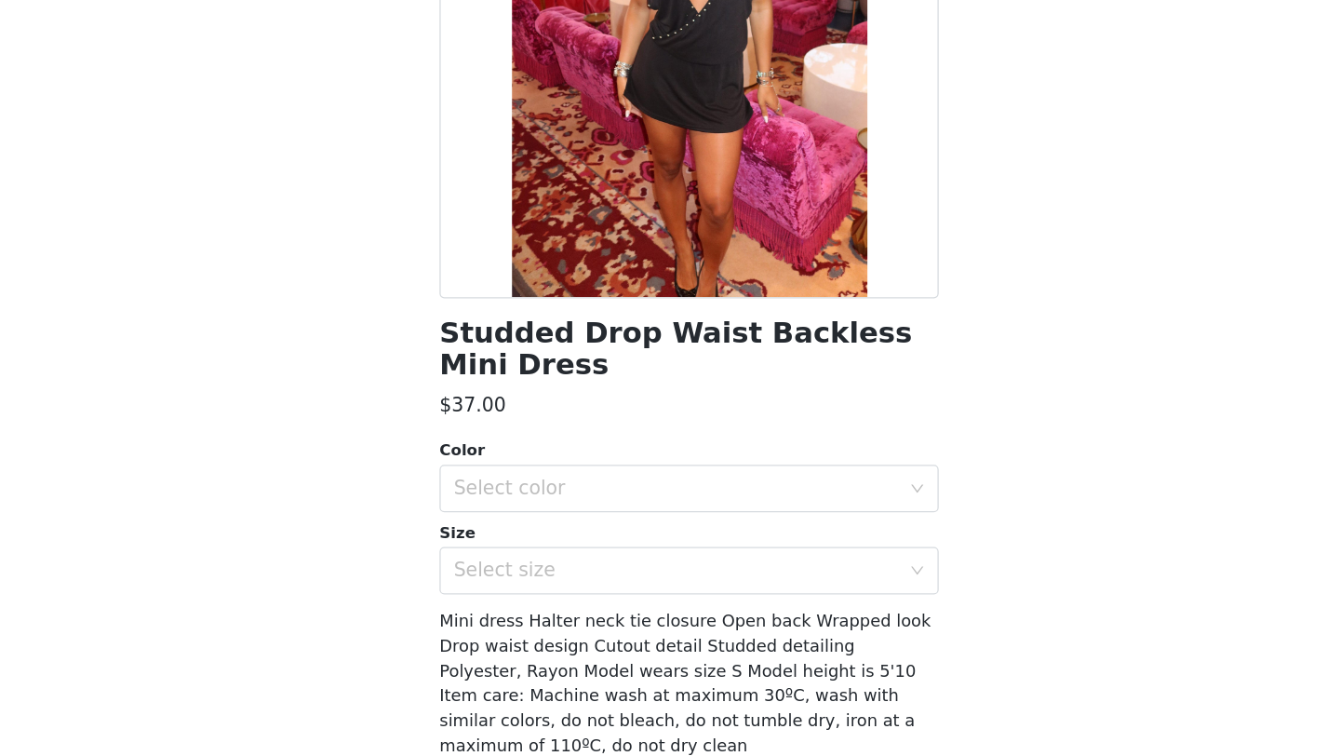
scroll to position [0, 0]
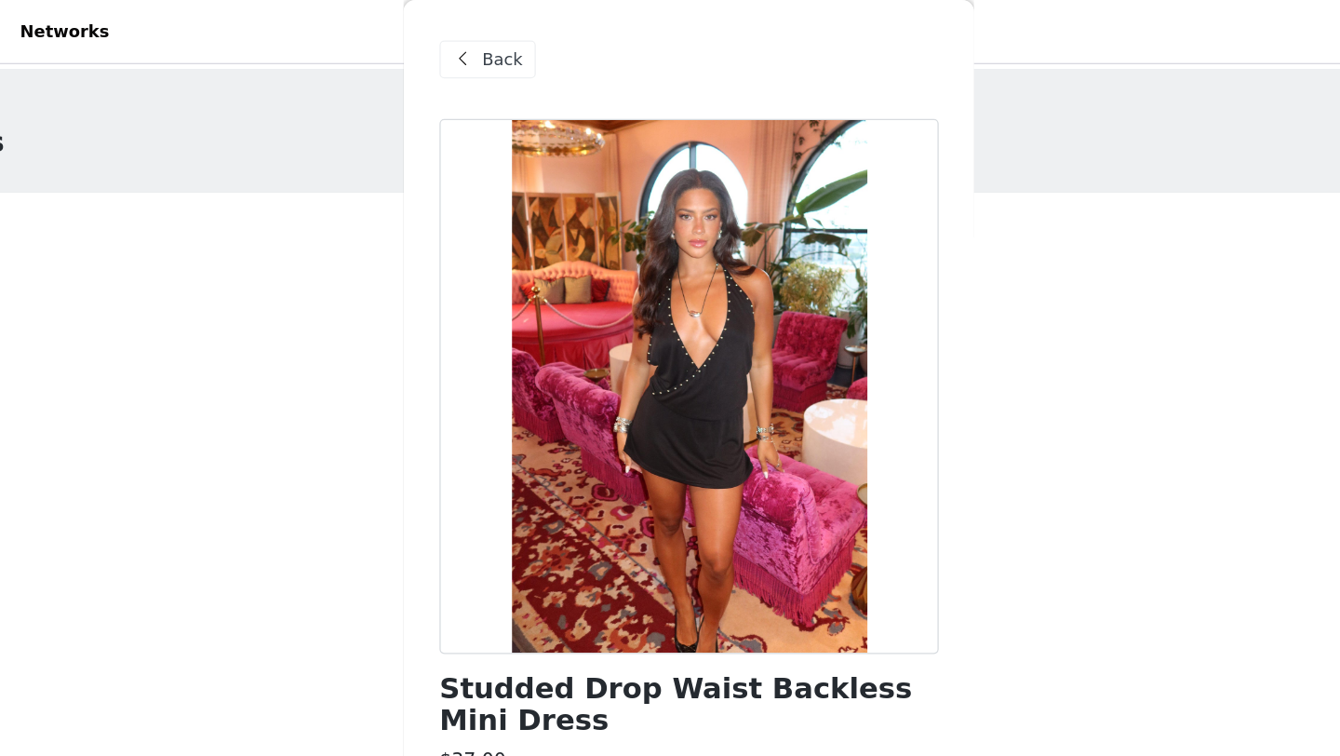
click at [490, 44] on span at bounding box center [493, 46] width 22 height 22
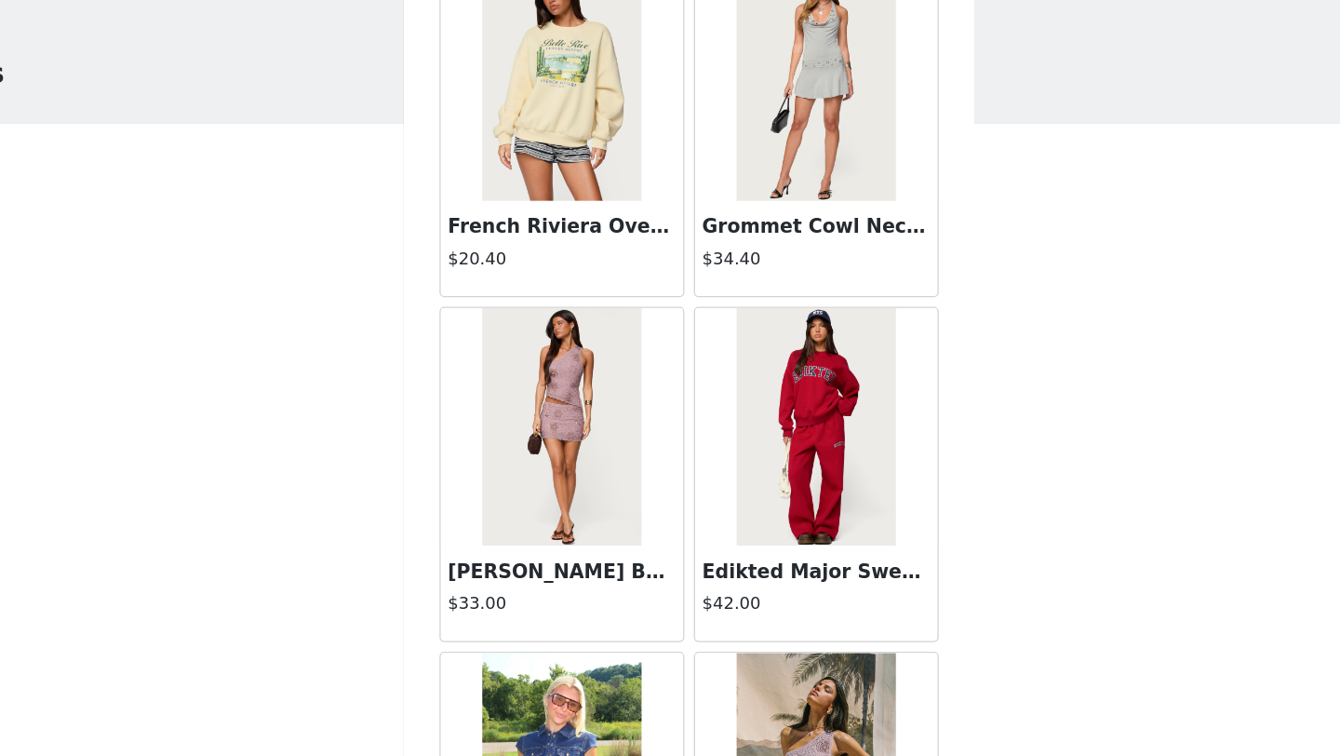
scroll to position [23682, 0]
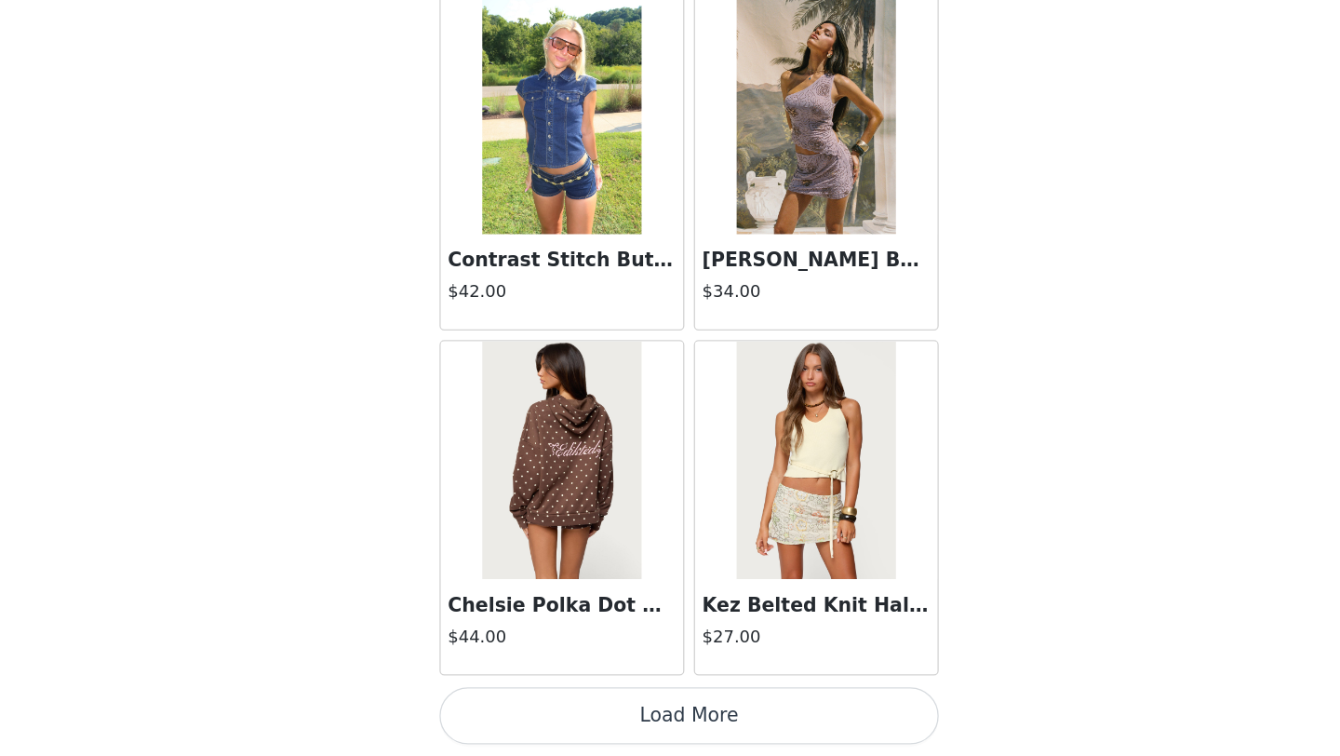
click at [666, 744] on button "Load More" at bounding box center [670, 724] width 391 height 45
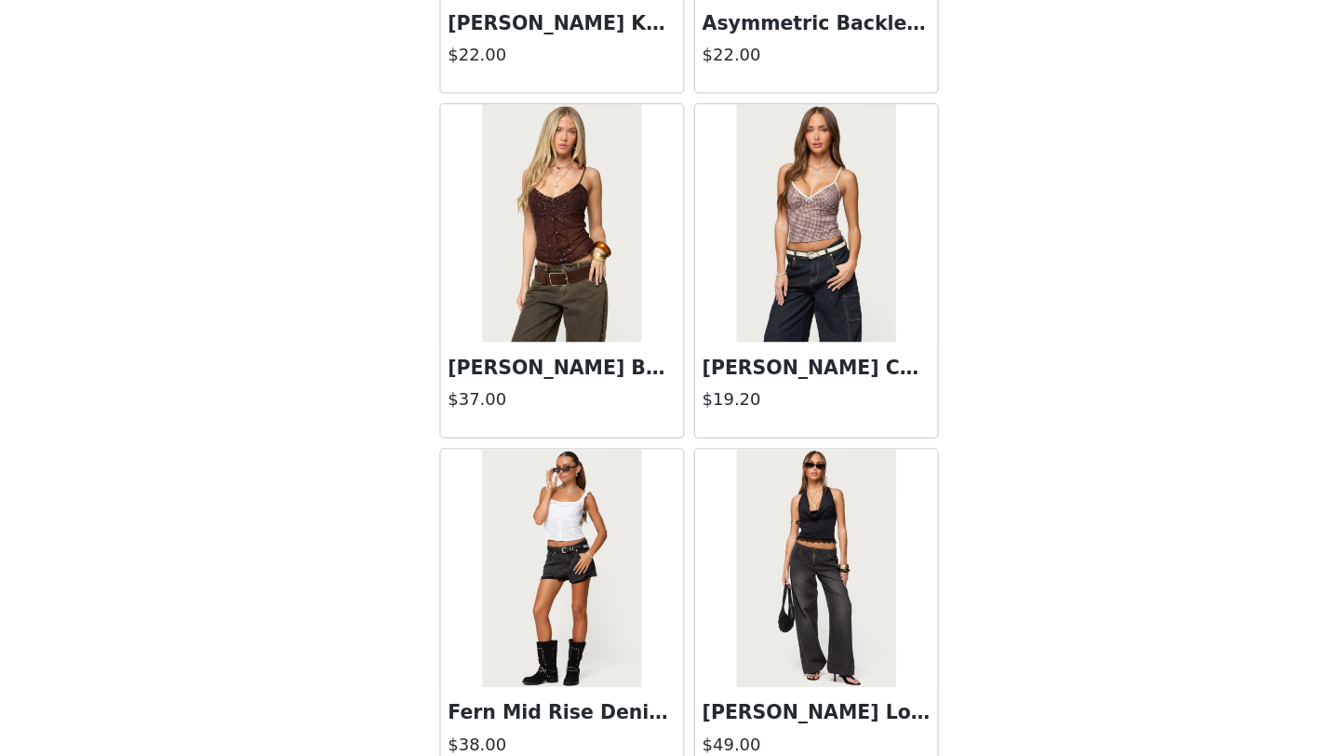
scroll to position [26381, 0]
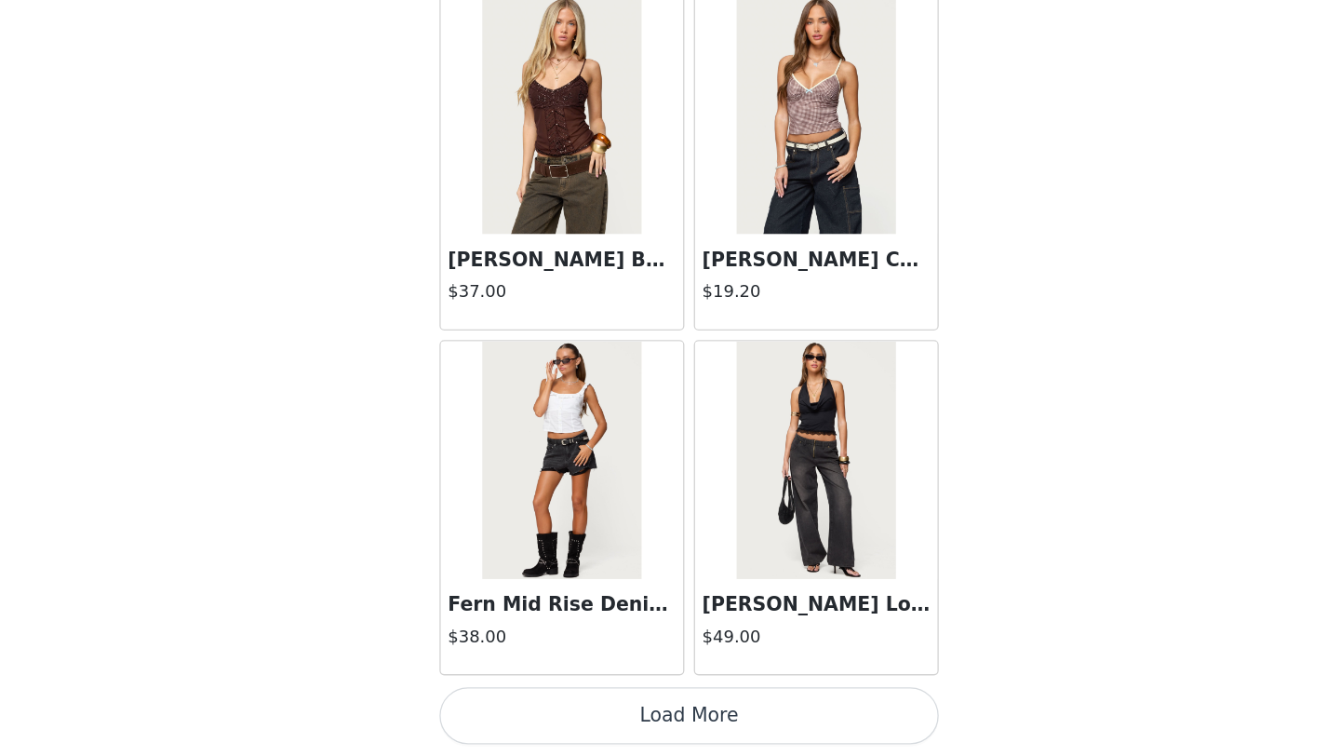
click at [673, 727] on button "Load More" at bounding box center [670, 724] width 391 height 45
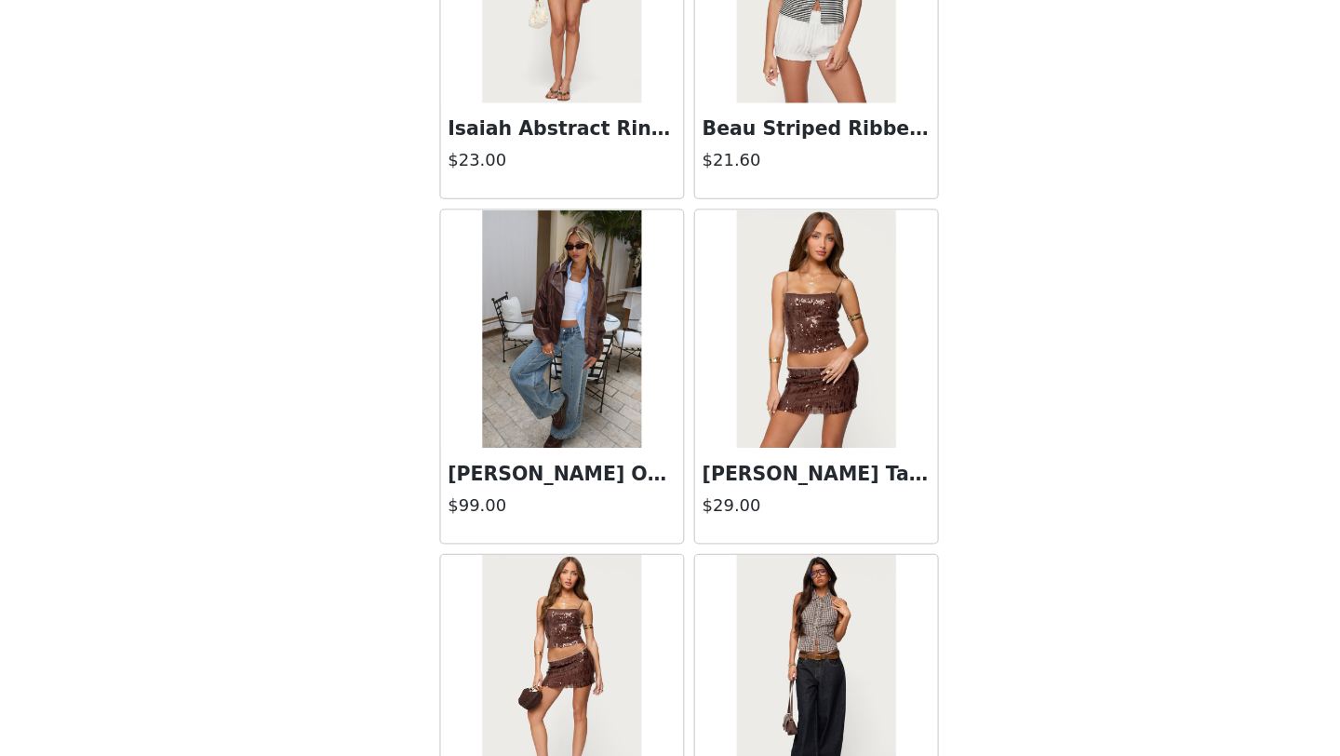
scroll to position [28648, 0]
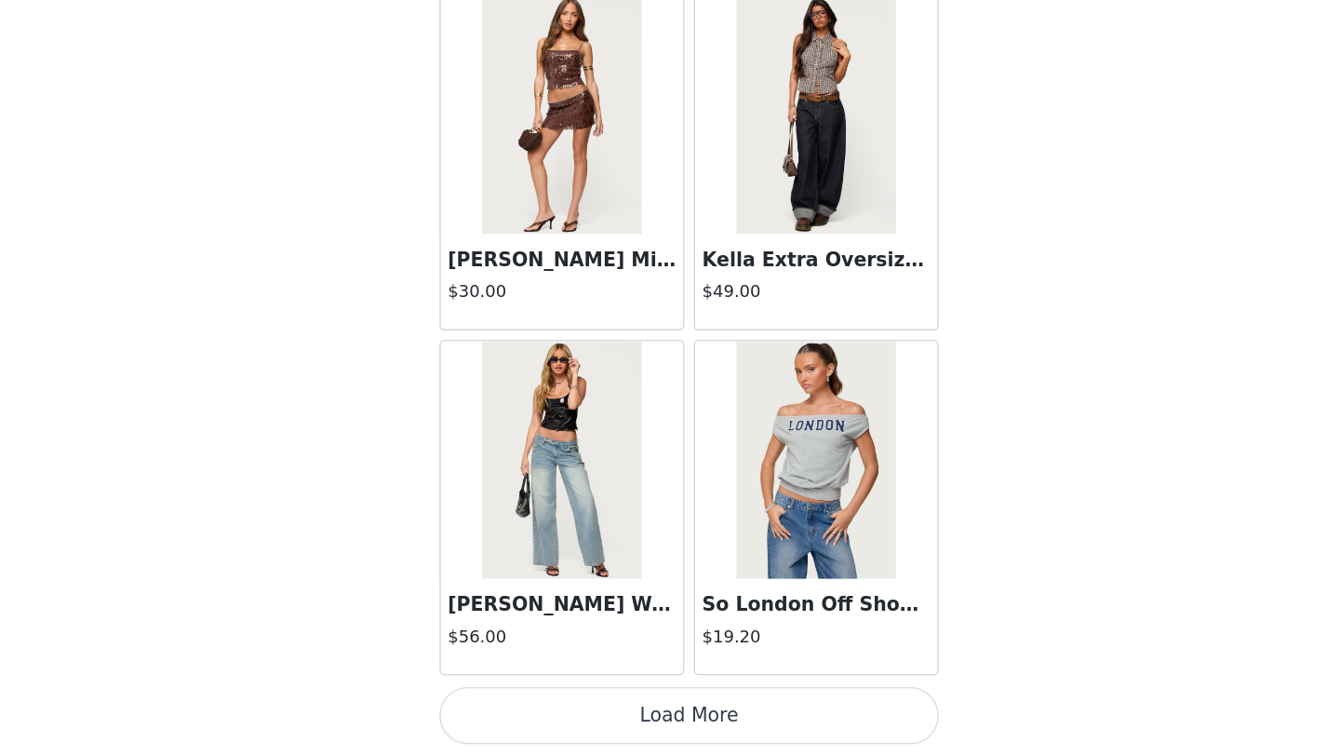
click at [688, 730] on button "Load More" at bounding box center [670, 724] width 391 height 45
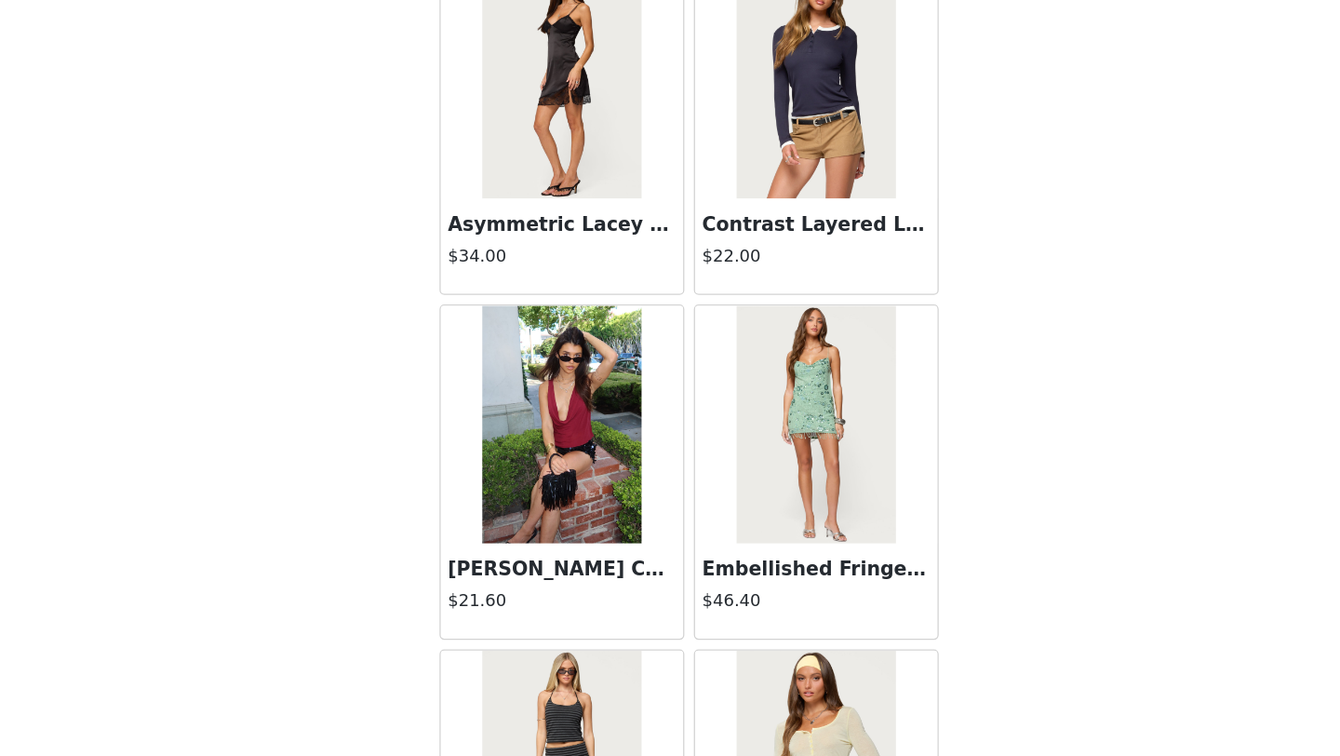
scroll to position [30456, 0]
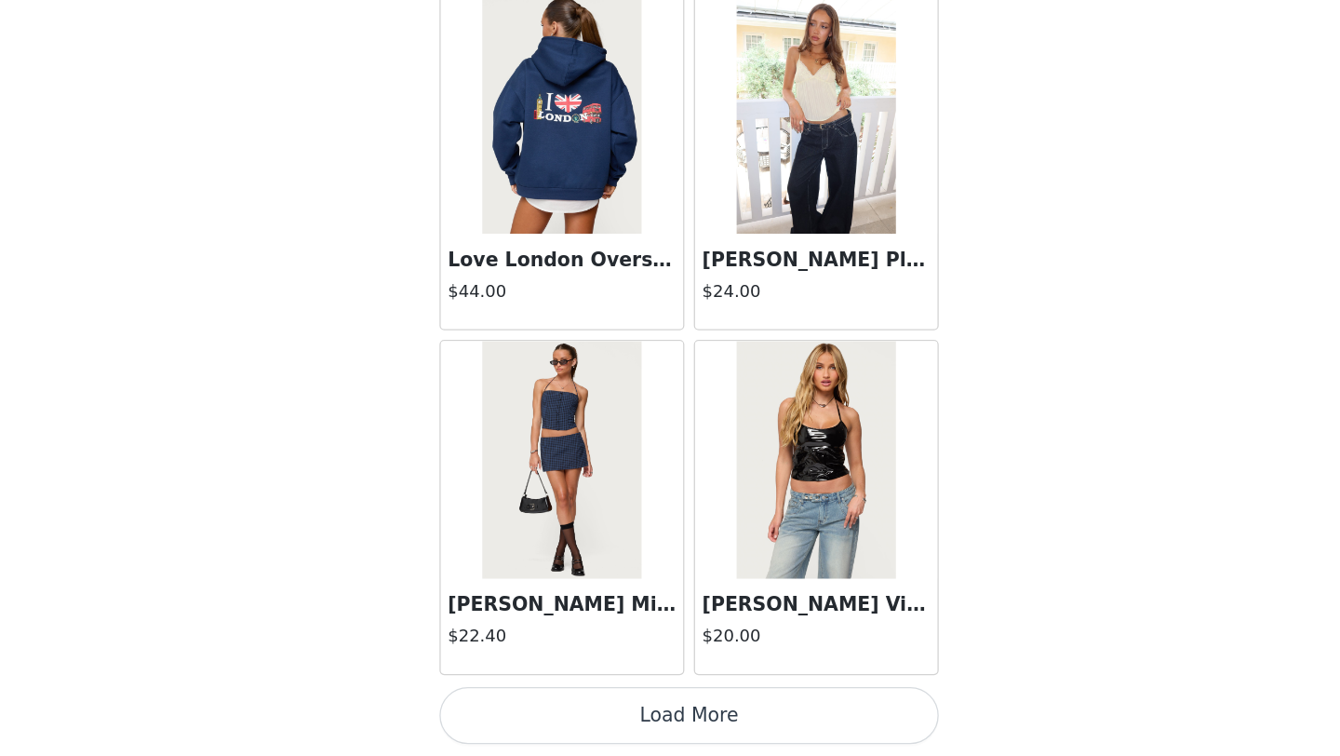
click at [713, 716] on button "Load More" at bounding box center [670, 724] width 391 height 45
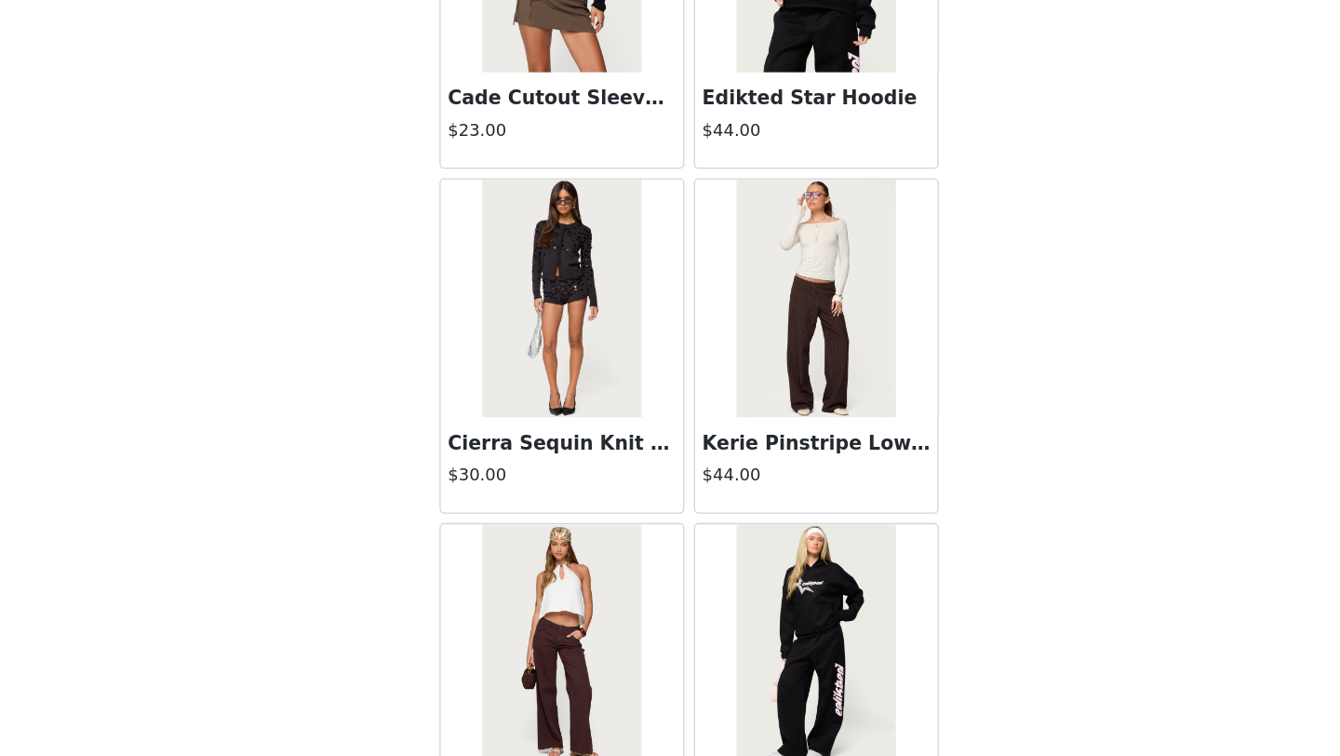
scroll to position [34477, 0]
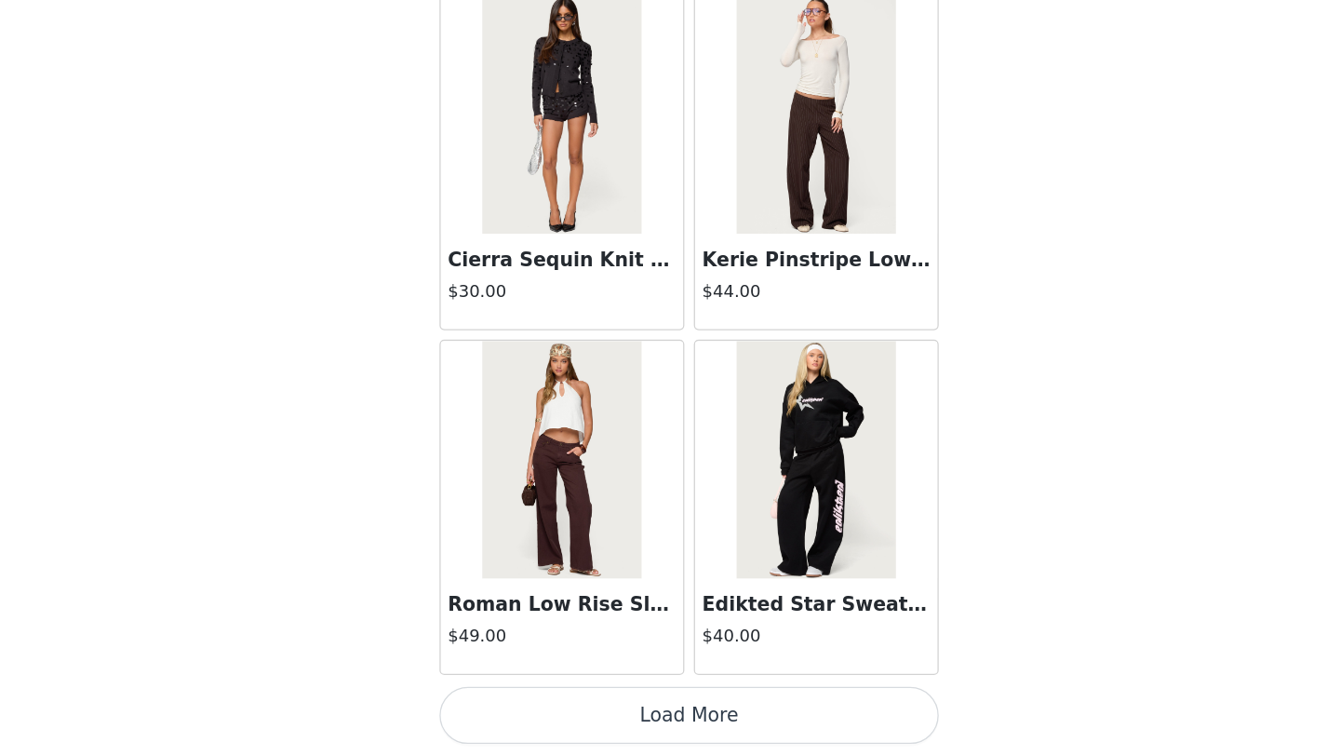
click at [680, 740] on button "Load More" at bounding box center [670, 724] width 391 height 45
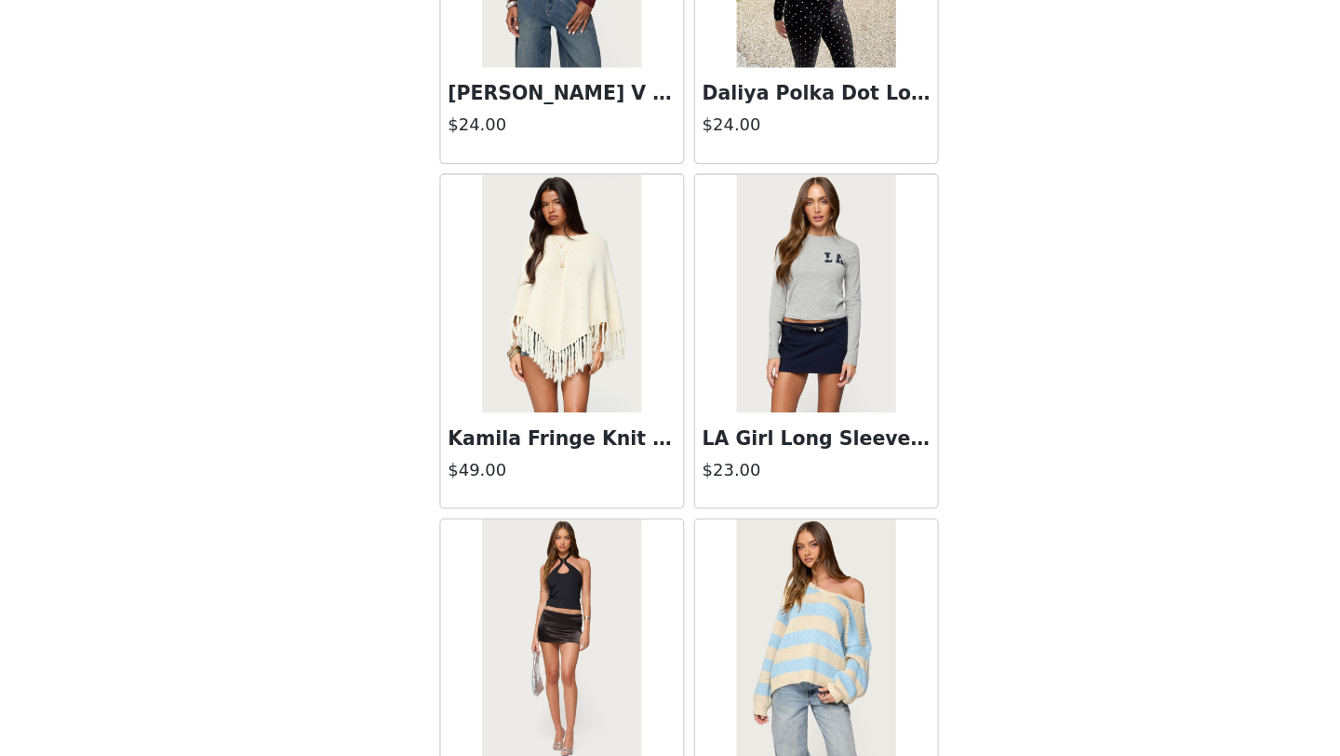
scroll to position [37176, 0]
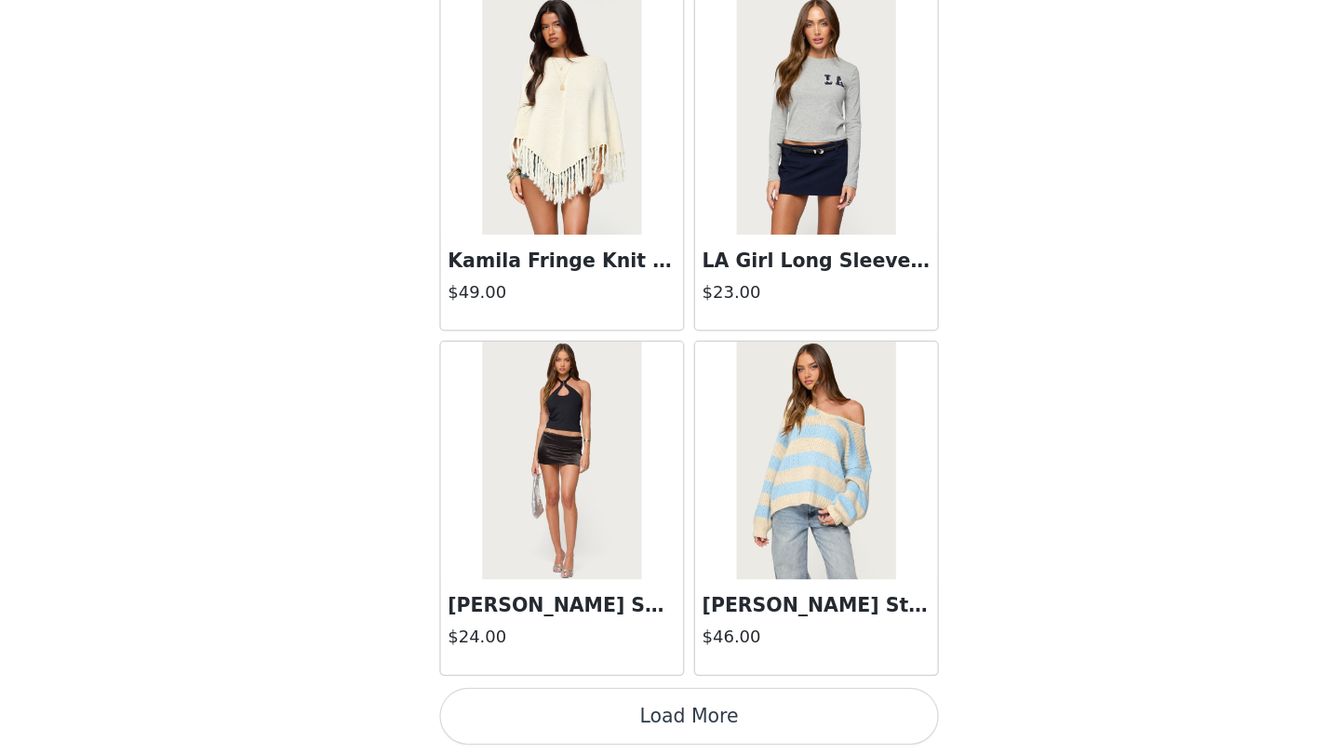
click at [620, 730] on button "Load More" at bounding box center [670, 724] width 391 height 45
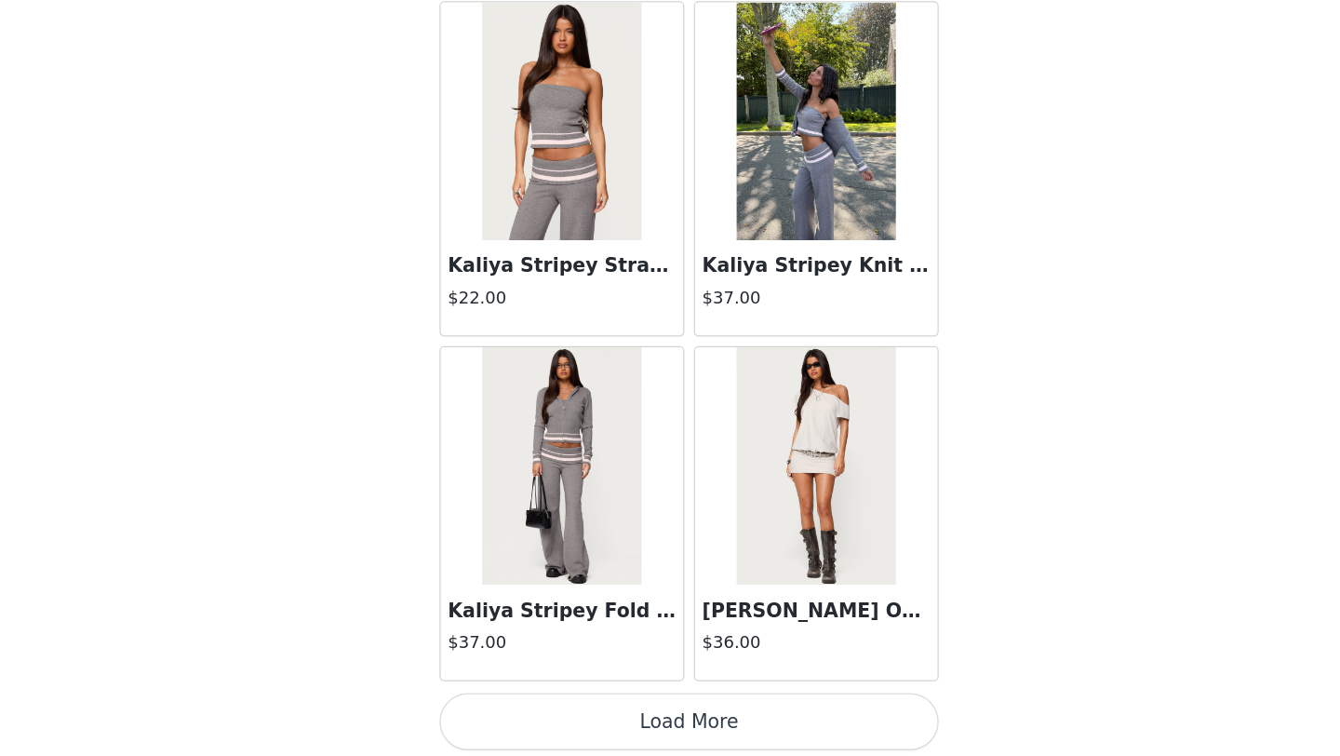
scroll to position [39875, 0]
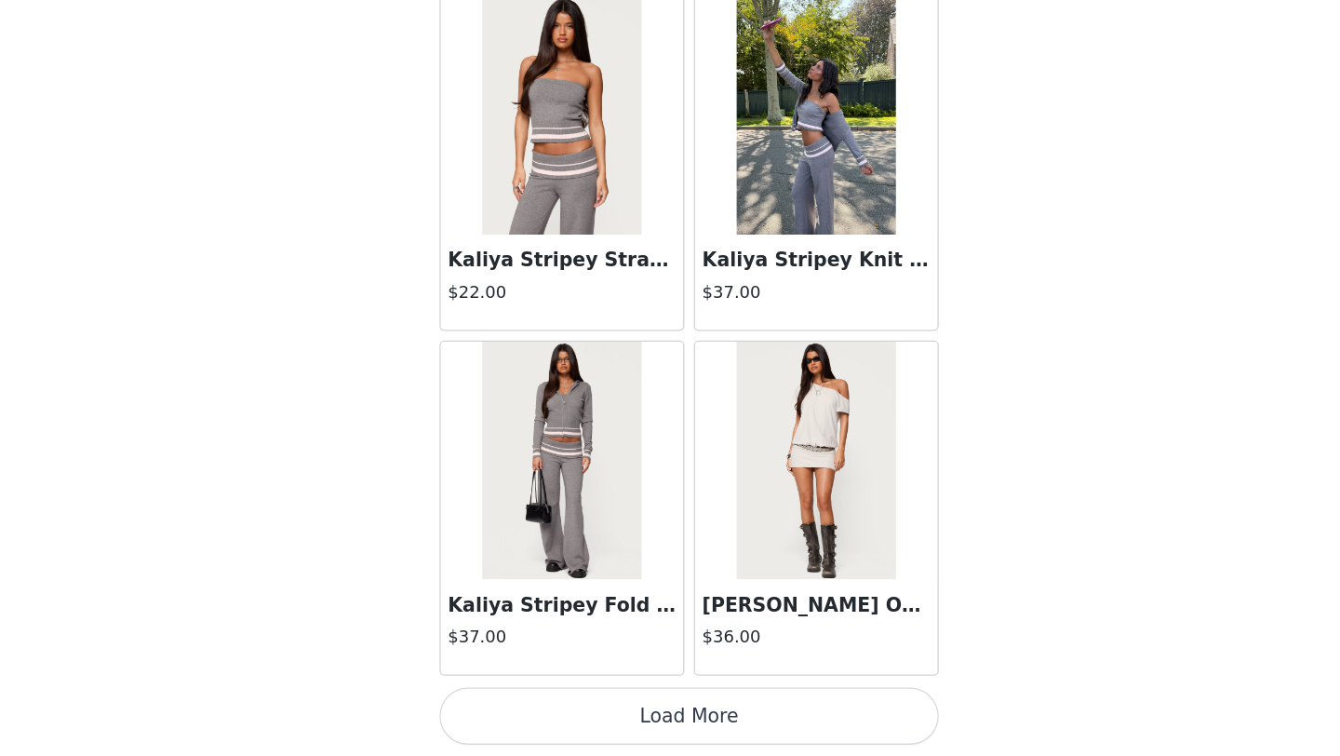
click at [681, 729] on button "Load More" at bounding box center [670, 724] width 391 height 45
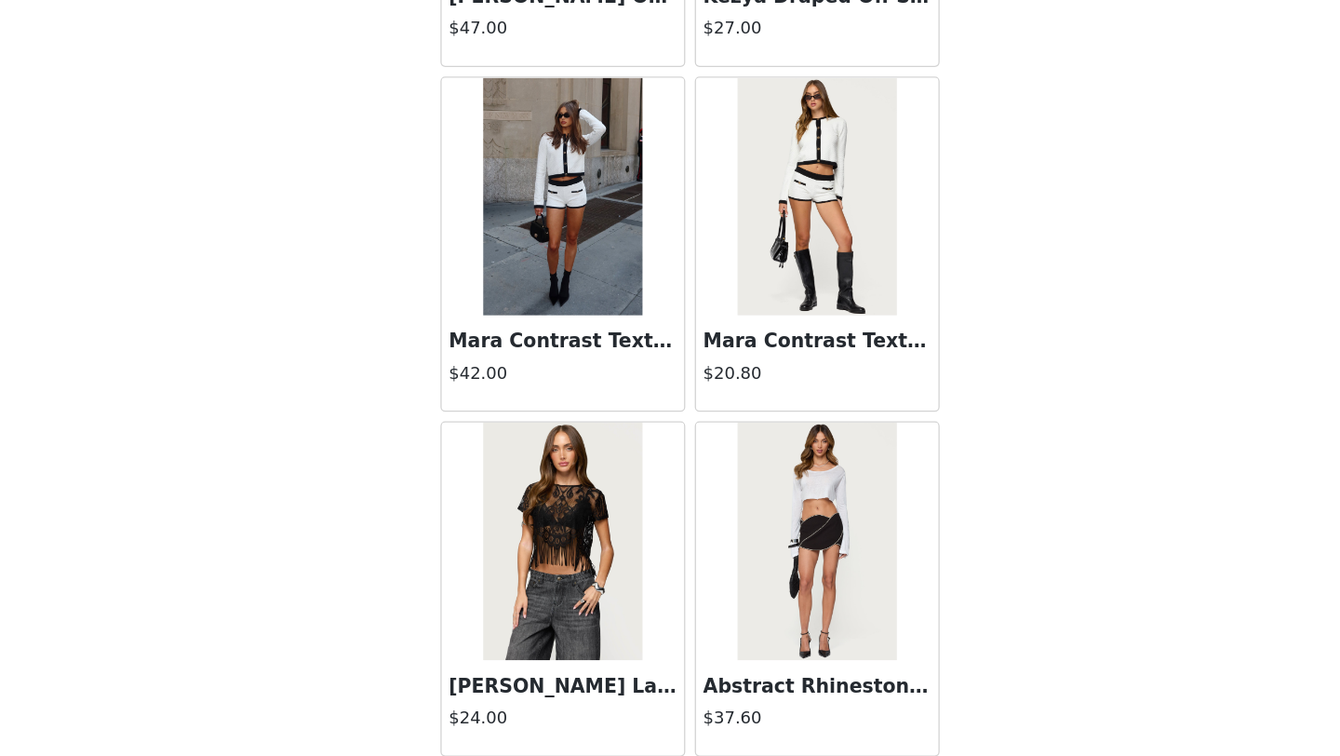
scroll to position [42518, 0]
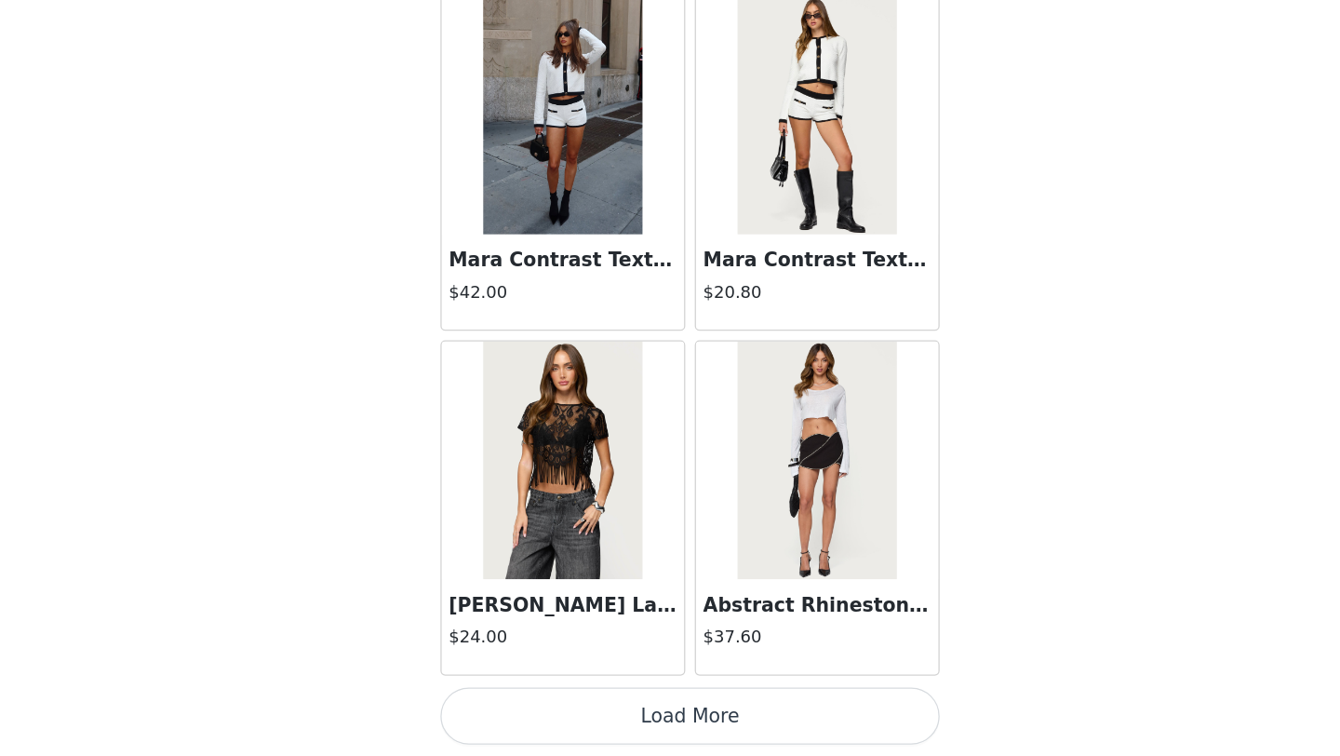
click at [666, 722] on button "Load More" at bounding box center [670, 724] width 391 height 45
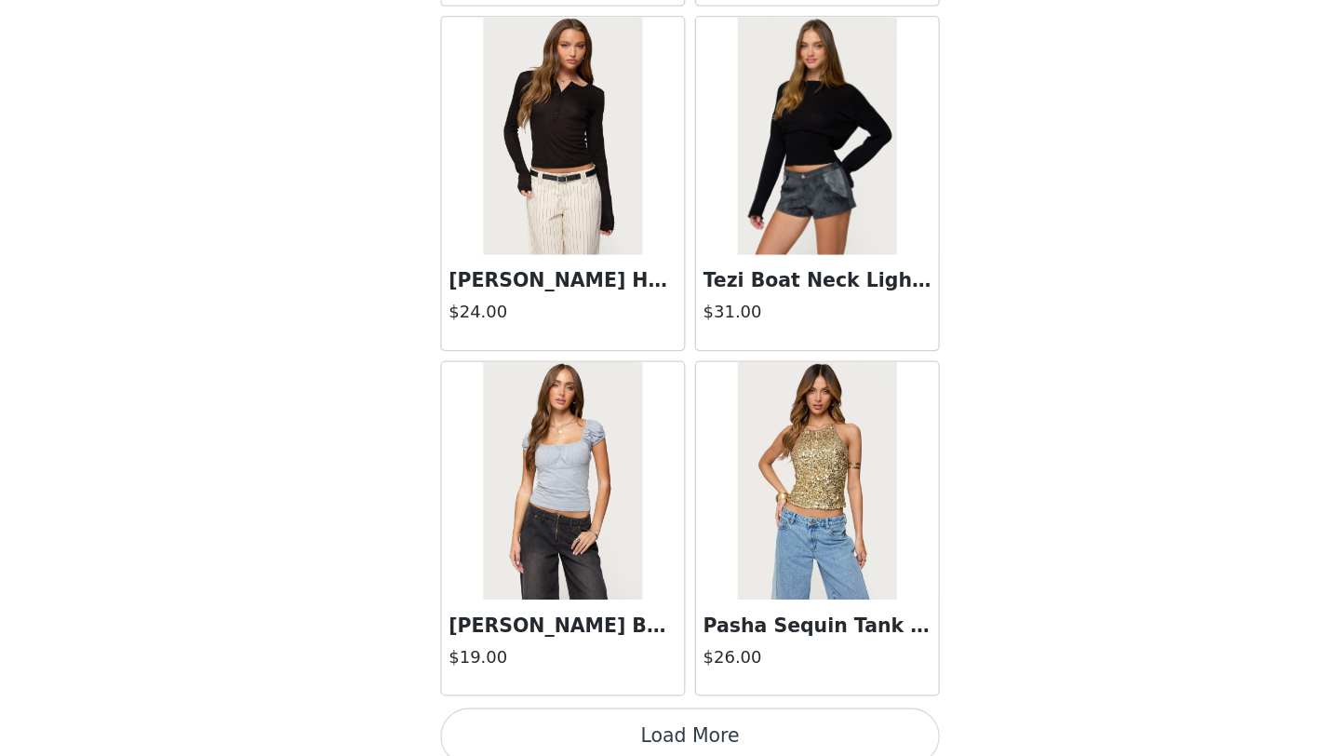
scroll to position [45272, 0]
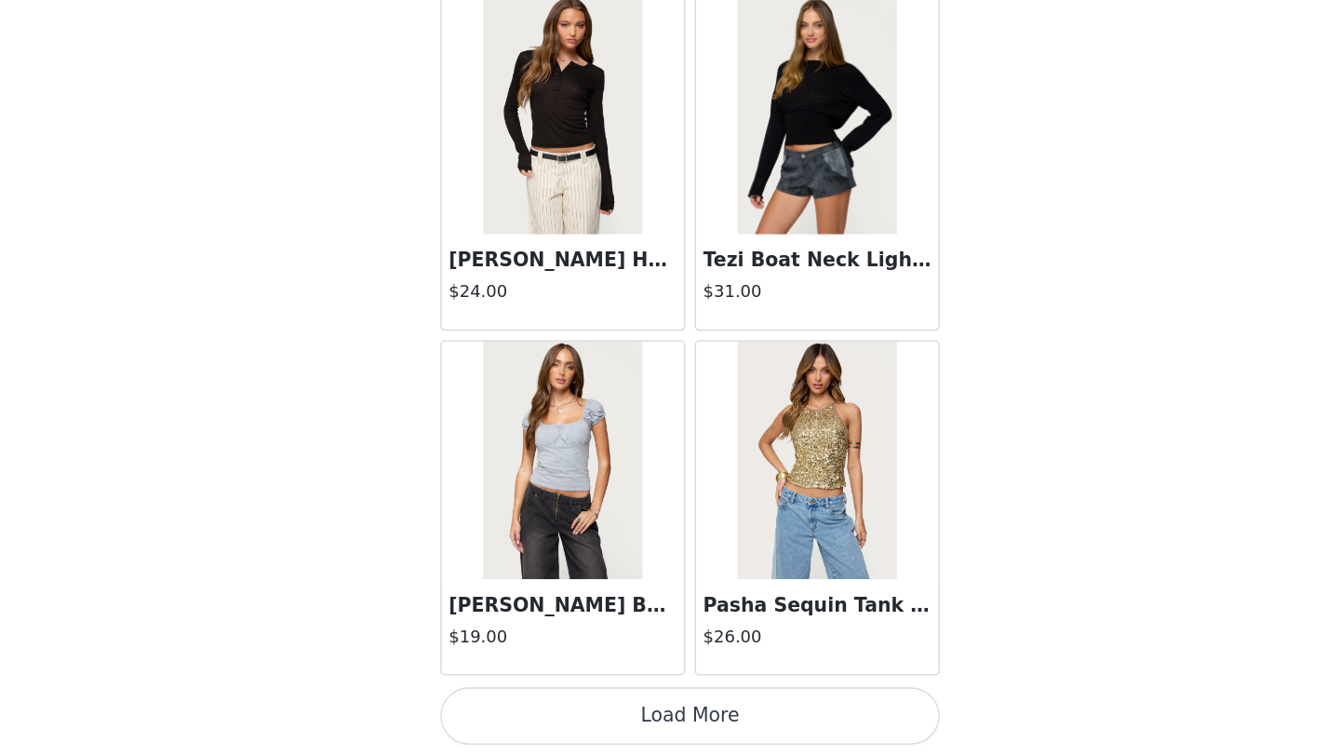
click at [663, 715] on button "Load More" at bounding box center [670, 724] width 391 height 45
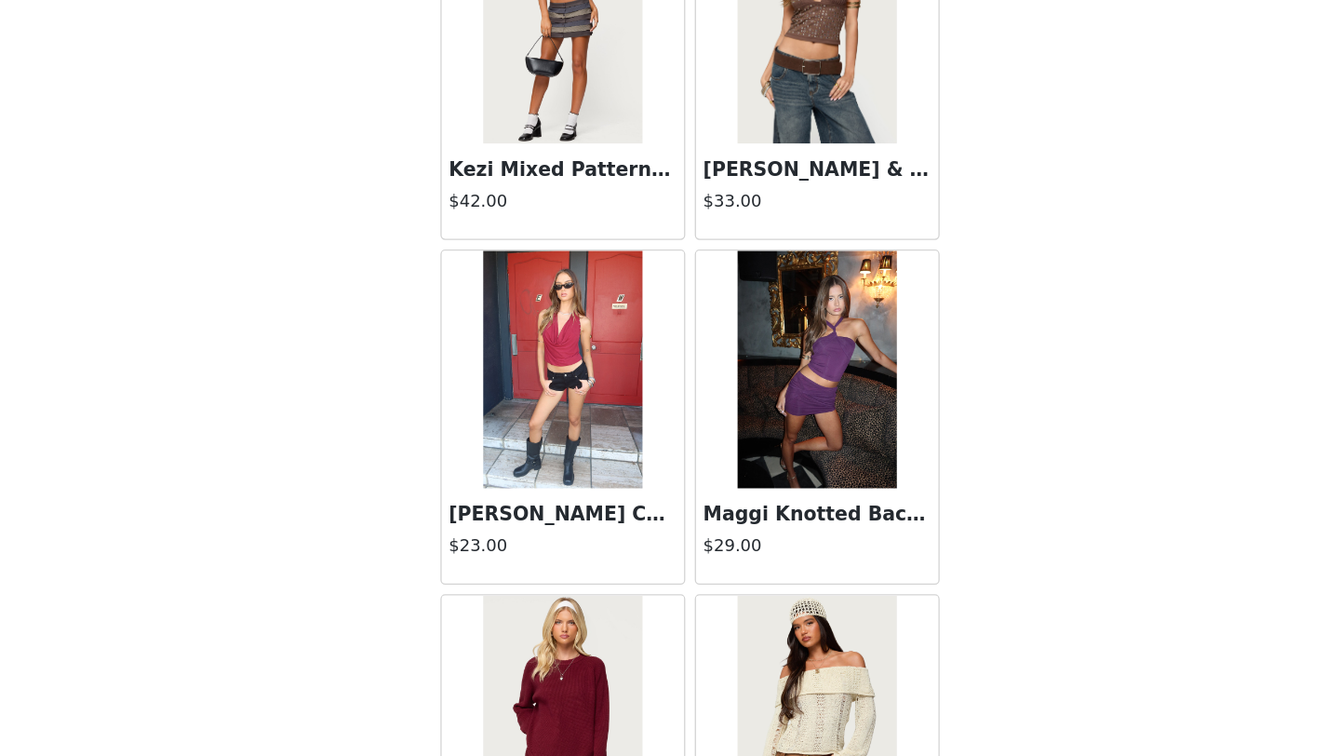
scroll to position [47971, 0]
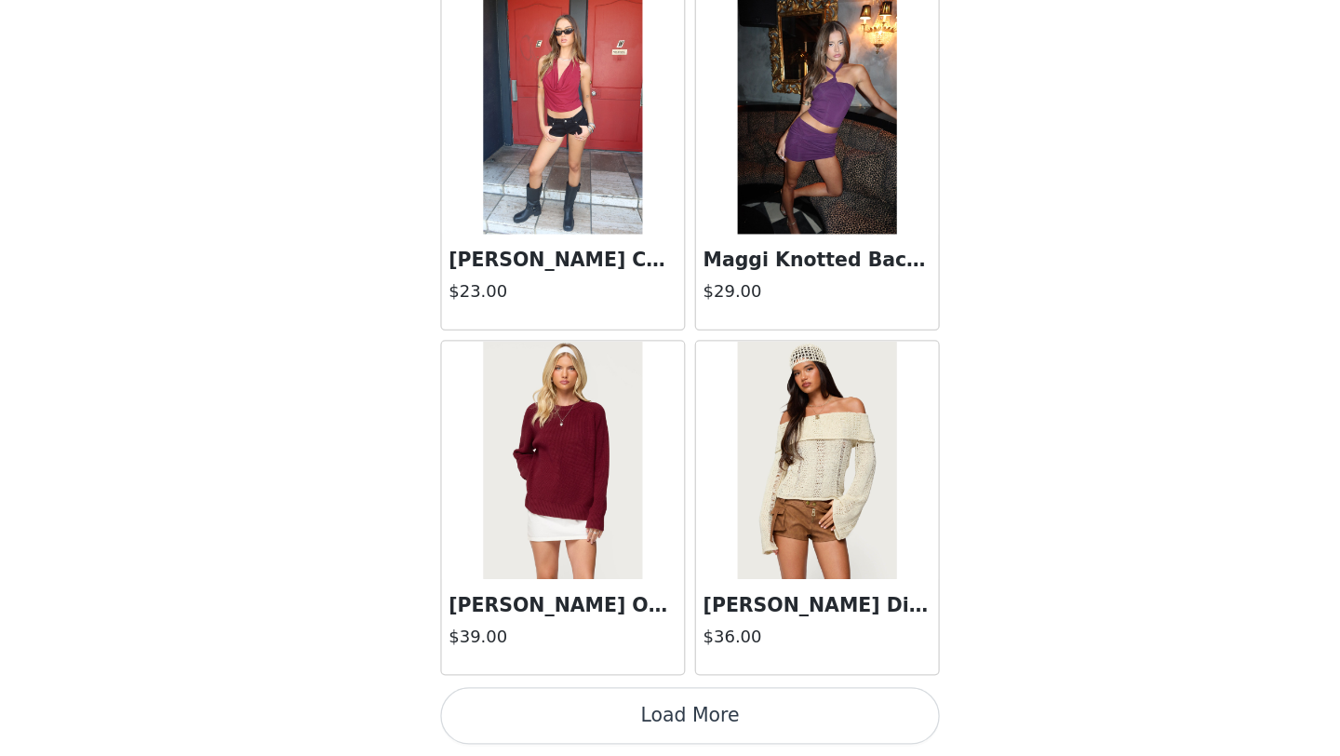
click at [722, 728] on button "Load More" at bounding box center [670, 724] width 391 height 45
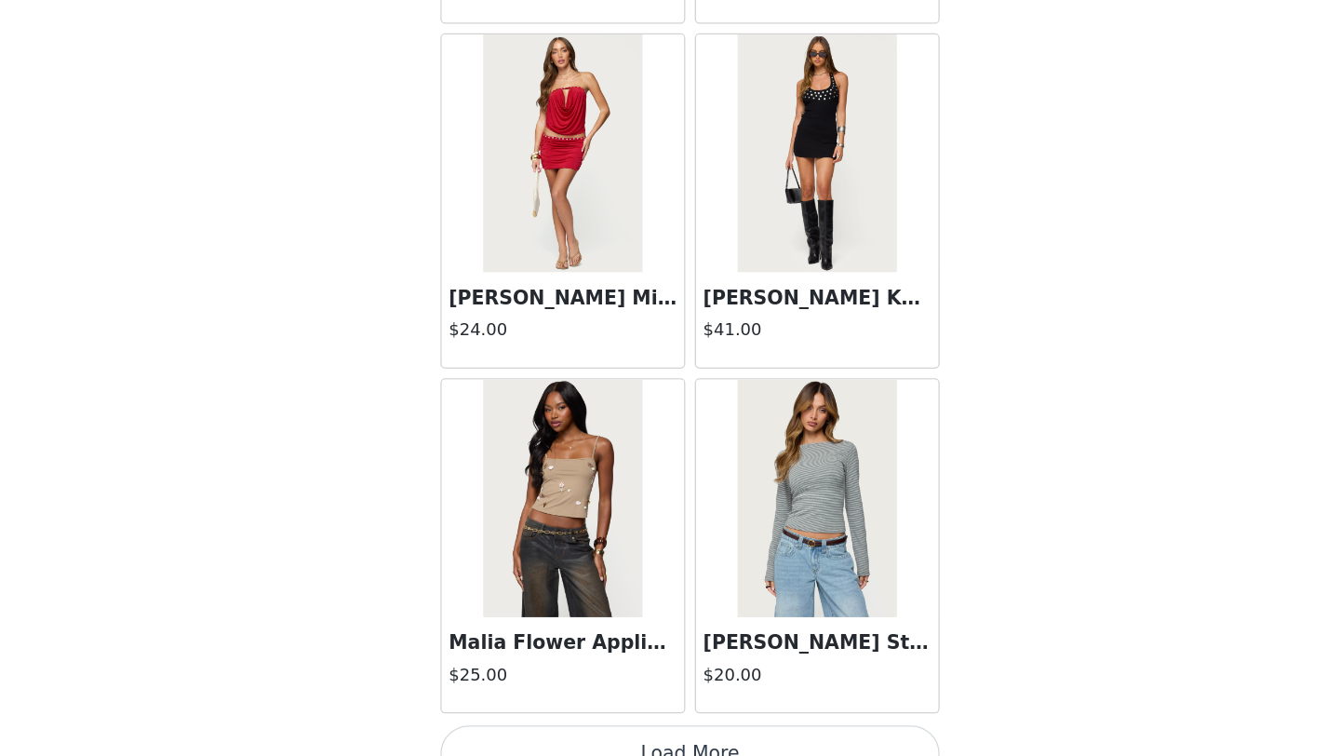
scroll to position [50670, 0]
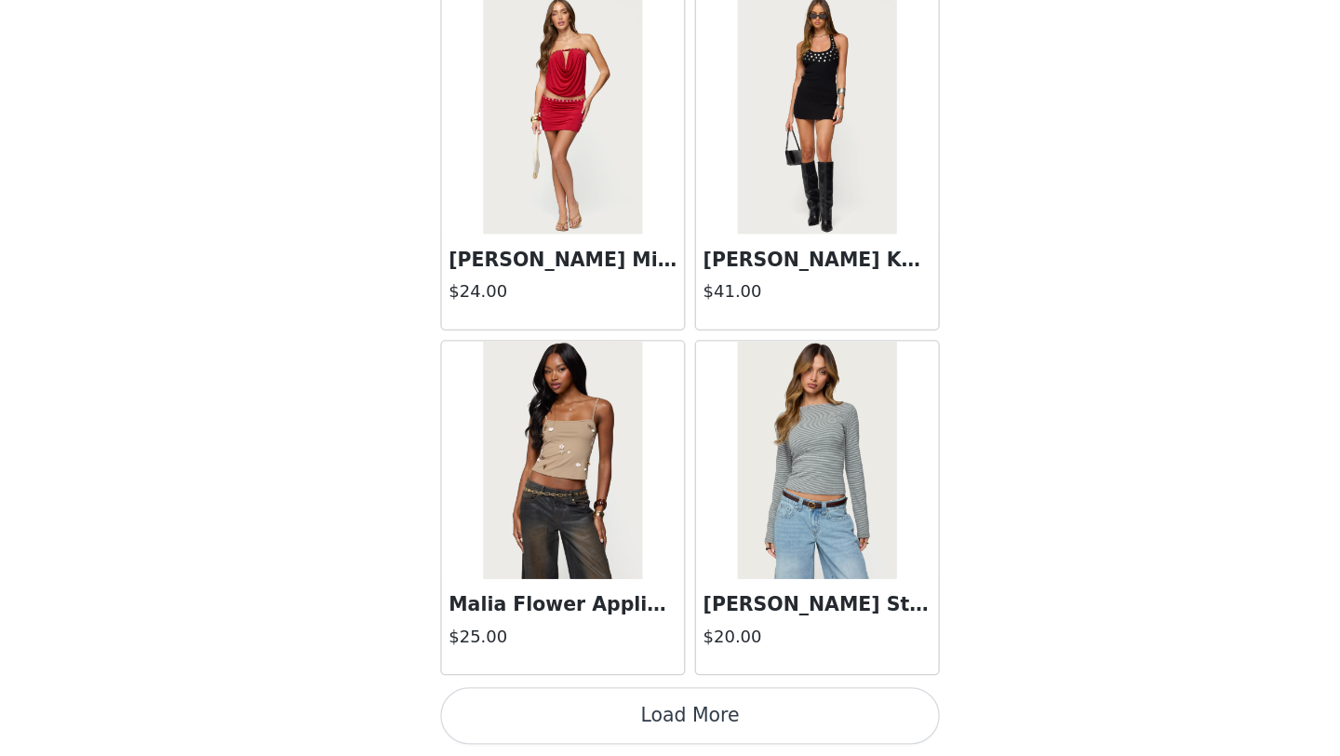
click at [666, 716] on button "Load More" at bounding box center [670, 724] width 391 height 45
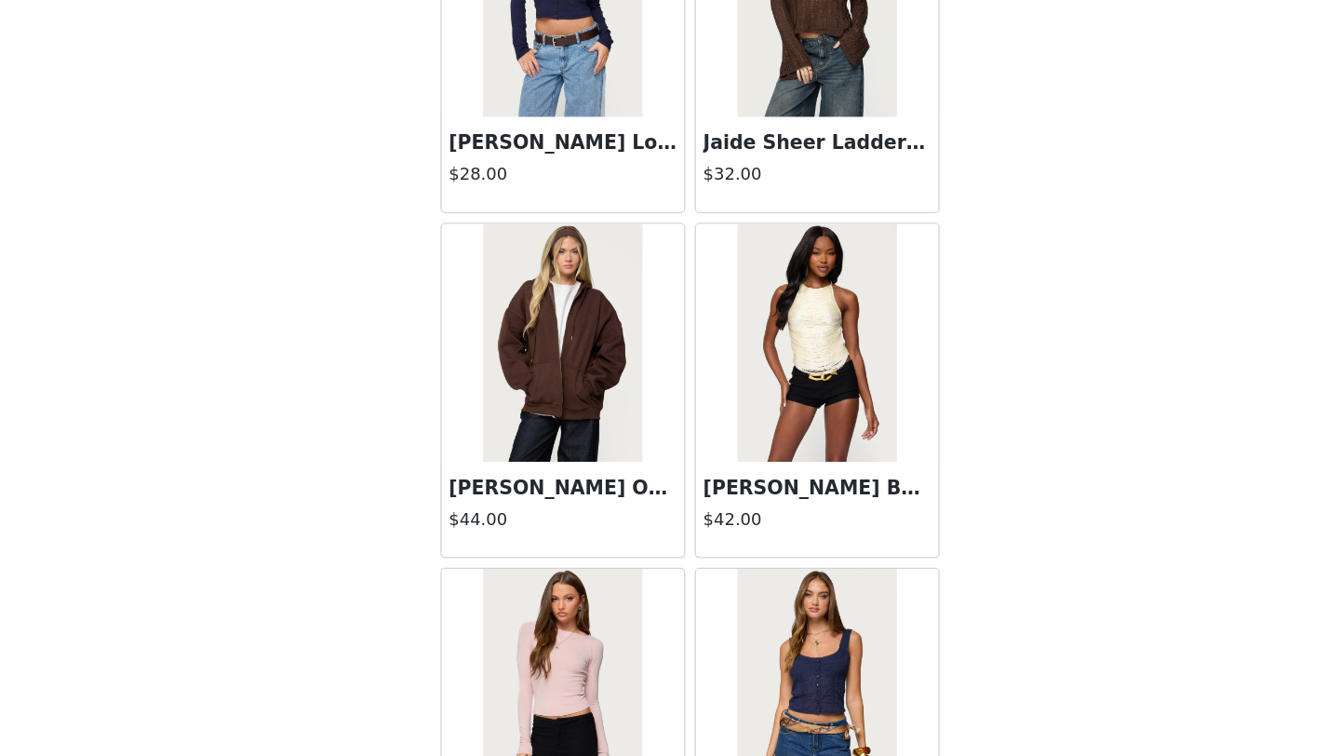
scroll to position [52922, 0]
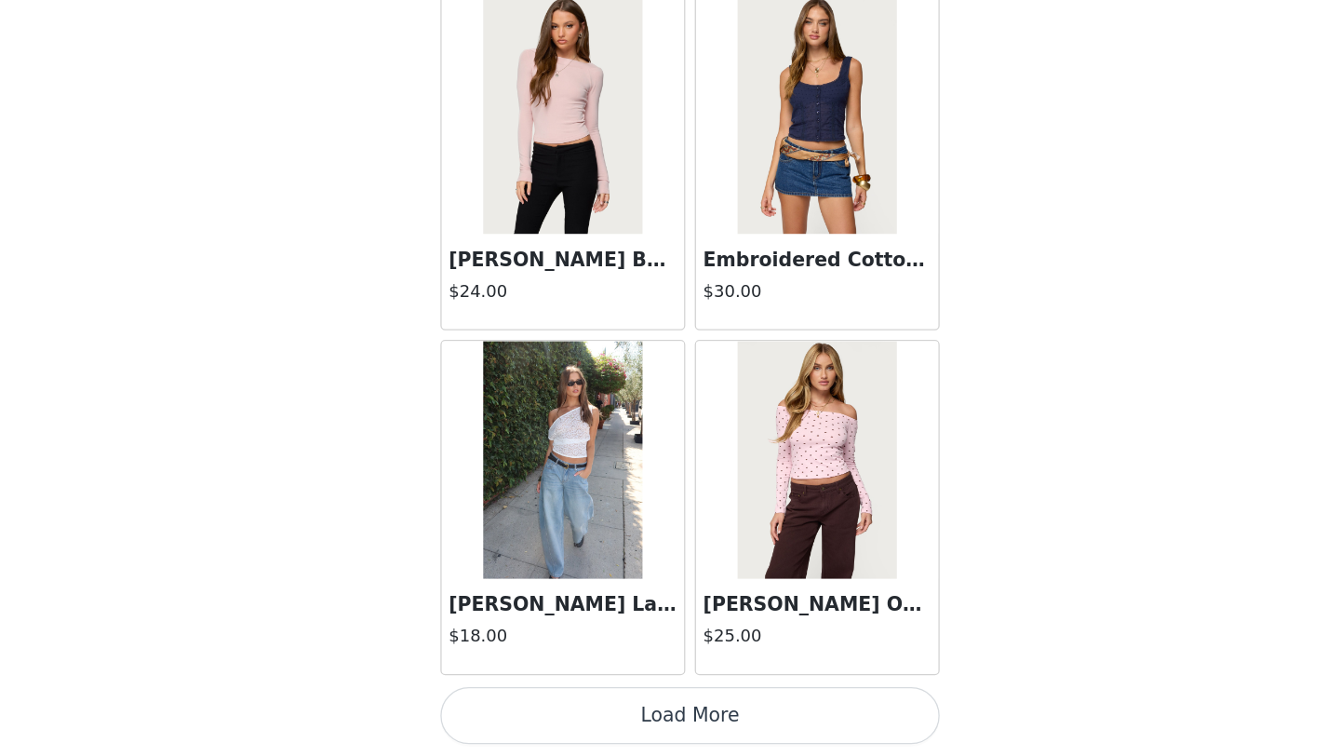
click at [665, 715] on button "Load More" at bounding box center [670, 724] width 391 height 45
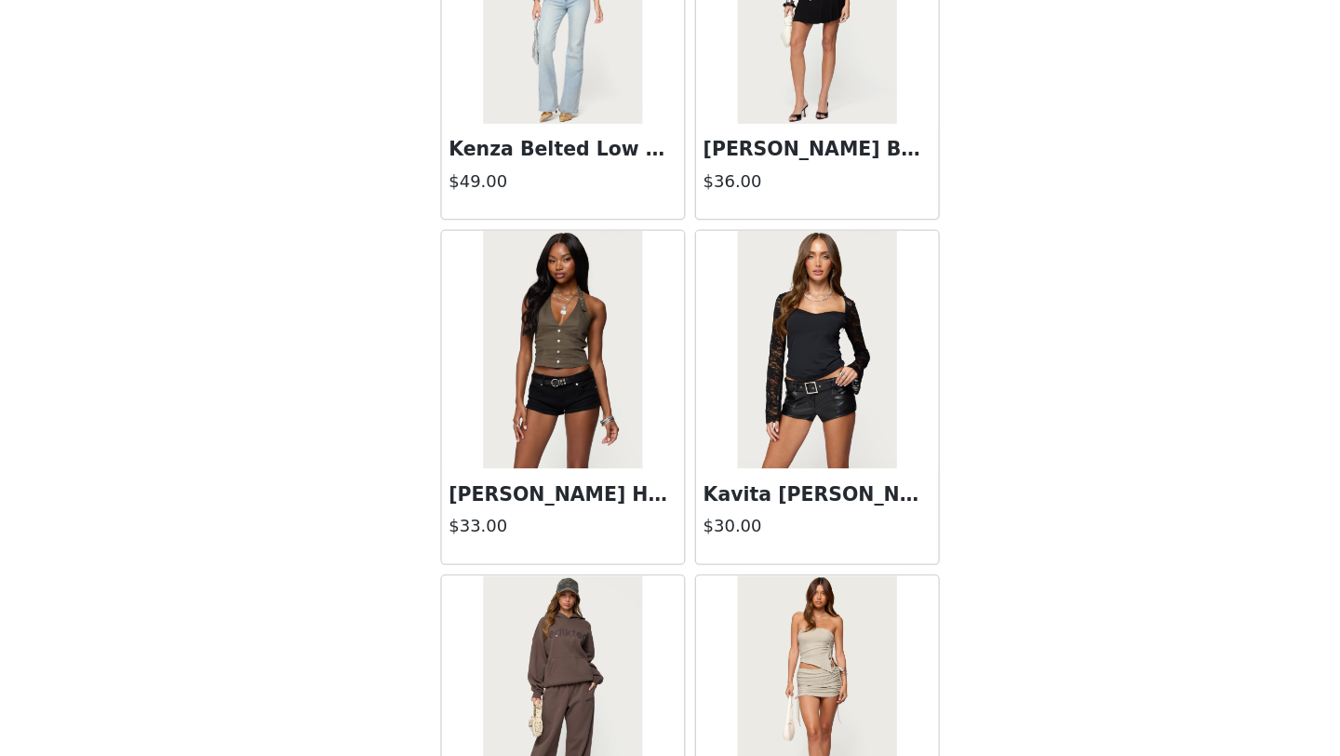
scroll to position [55884, 0]
click at [572, 419] on img at bounding box center [570, 437] width 124 height 186
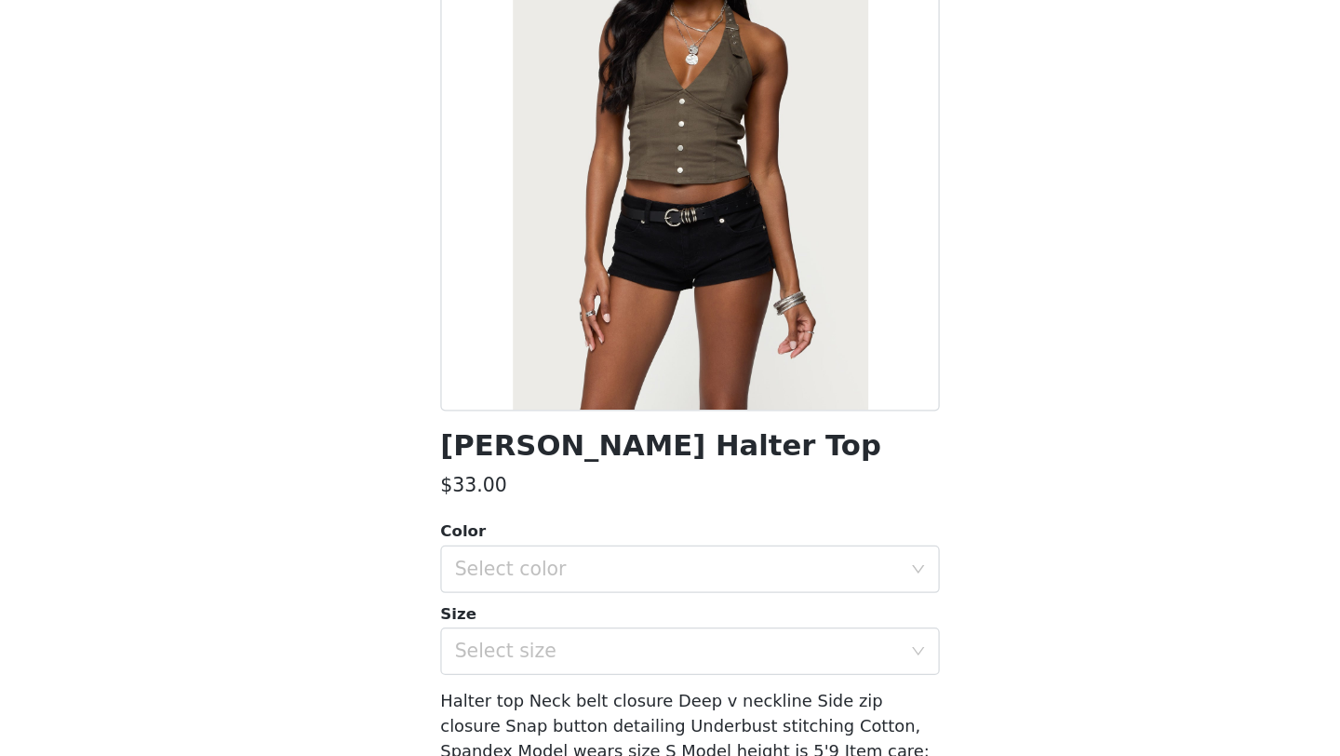
scroll to position [0, 0]
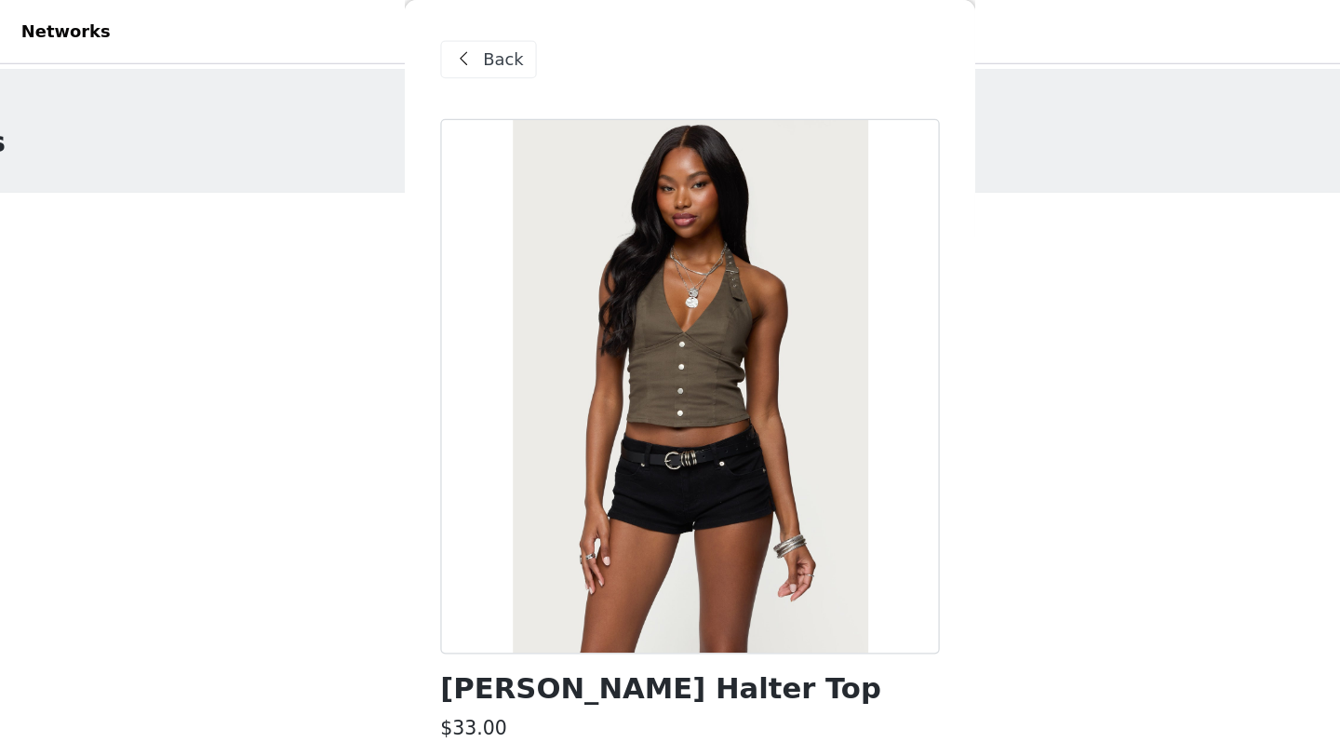
click at [524, 48] on span "Back" at bounding box center [524, 47] width 32 height 20
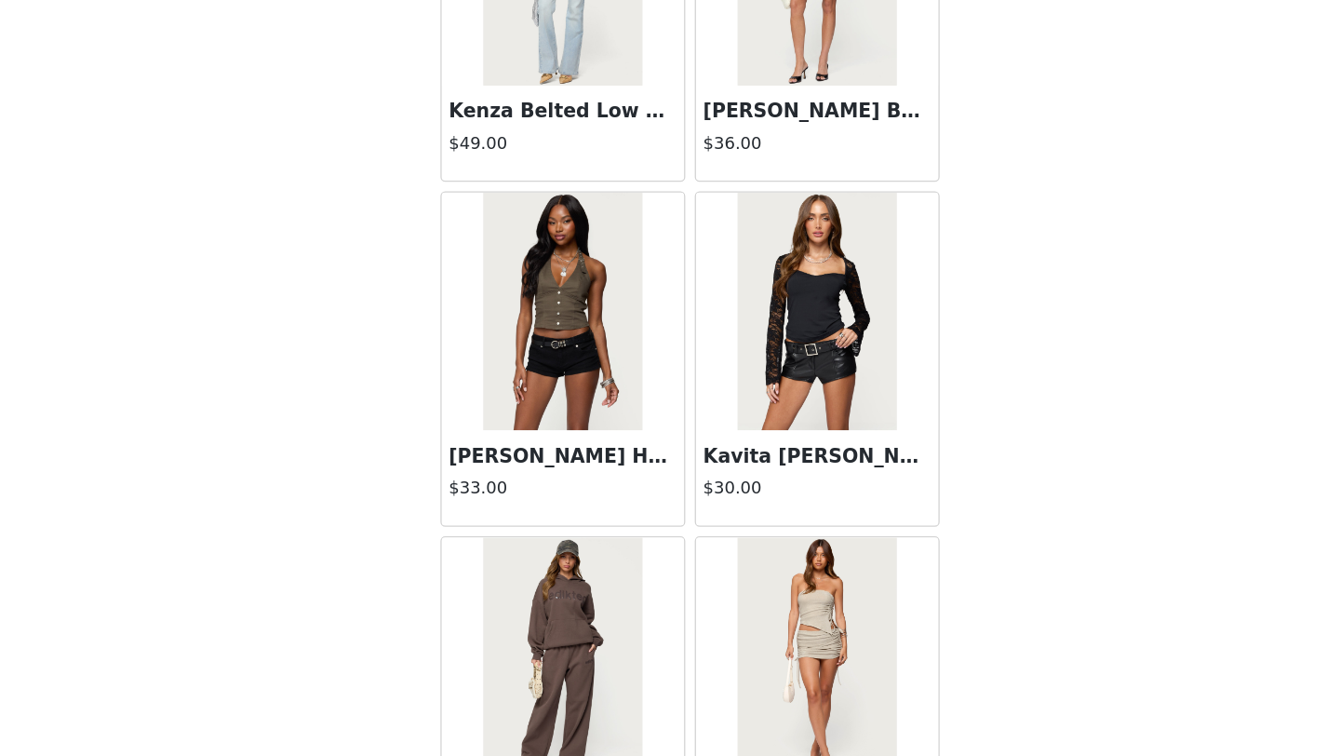
scroll to position [56068, 0]
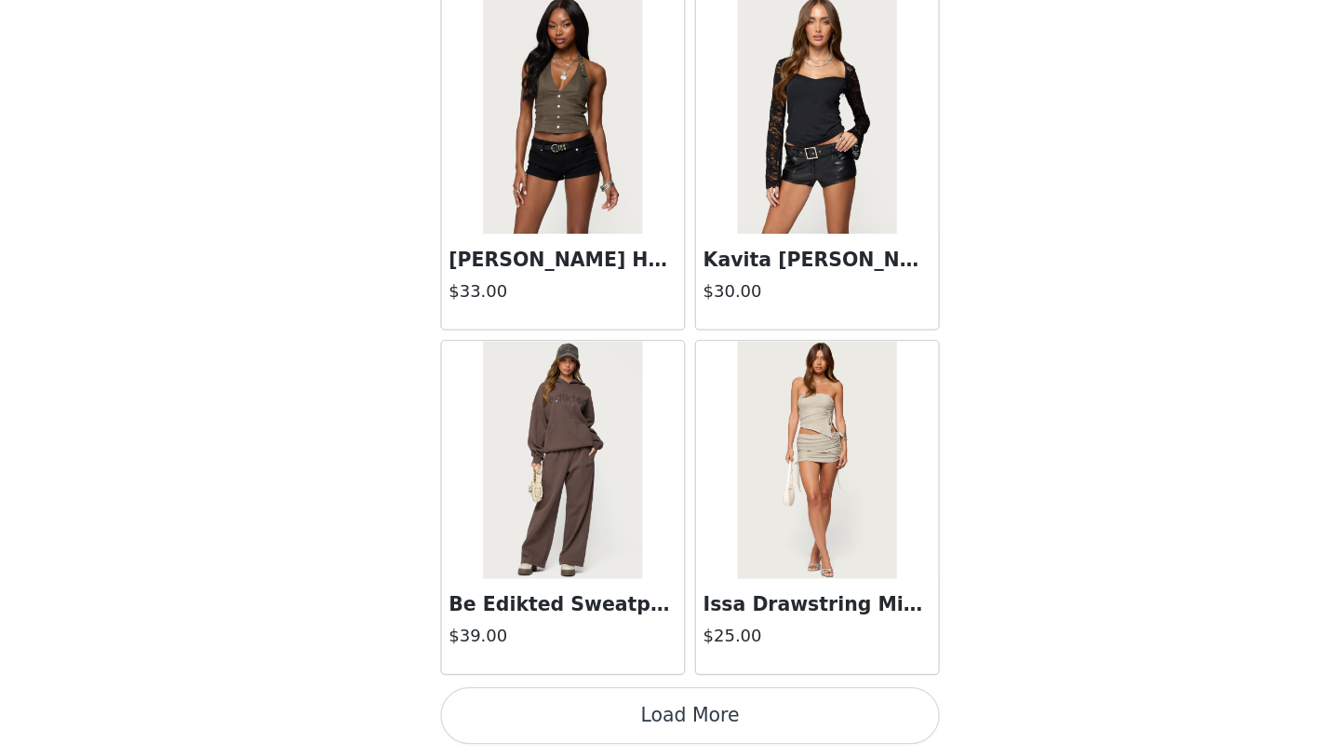
click at [688, 736] on button "Load More" at bounding box center [670, 724] width 391 height 45
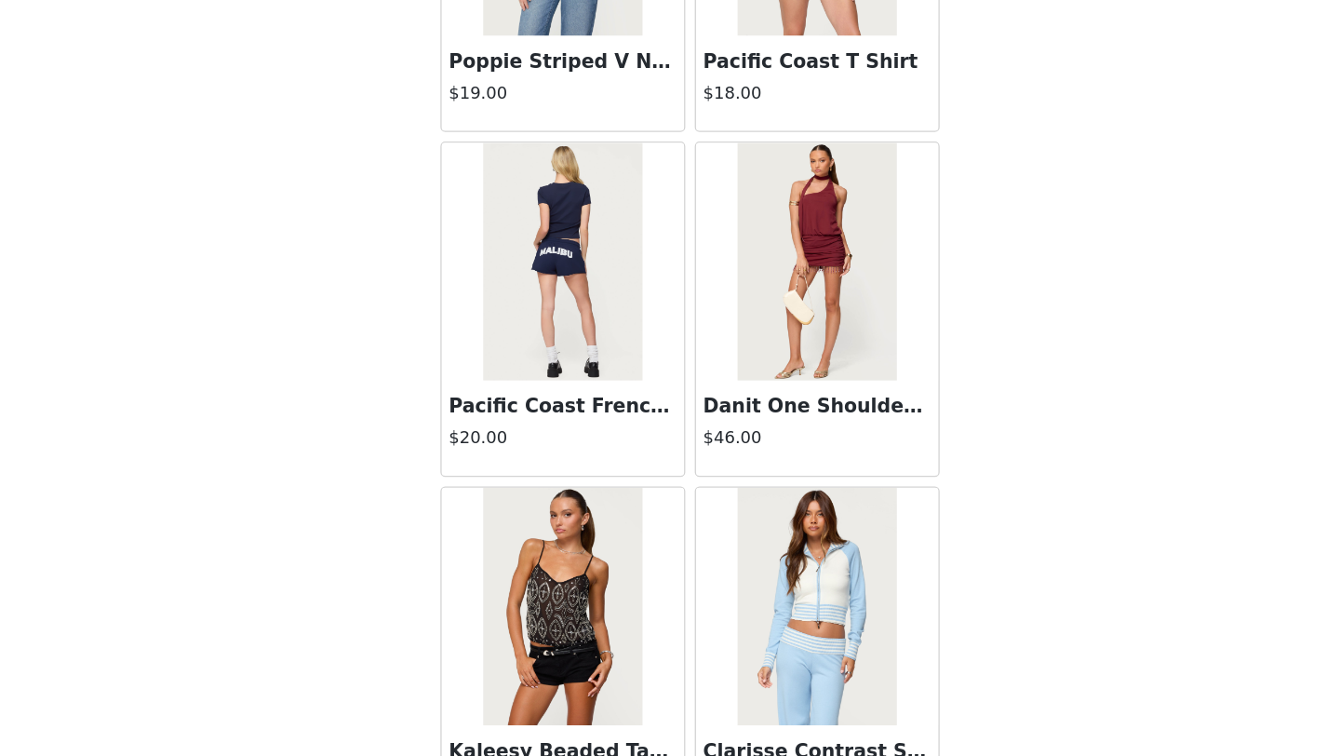
scroll to position [58403, 0]
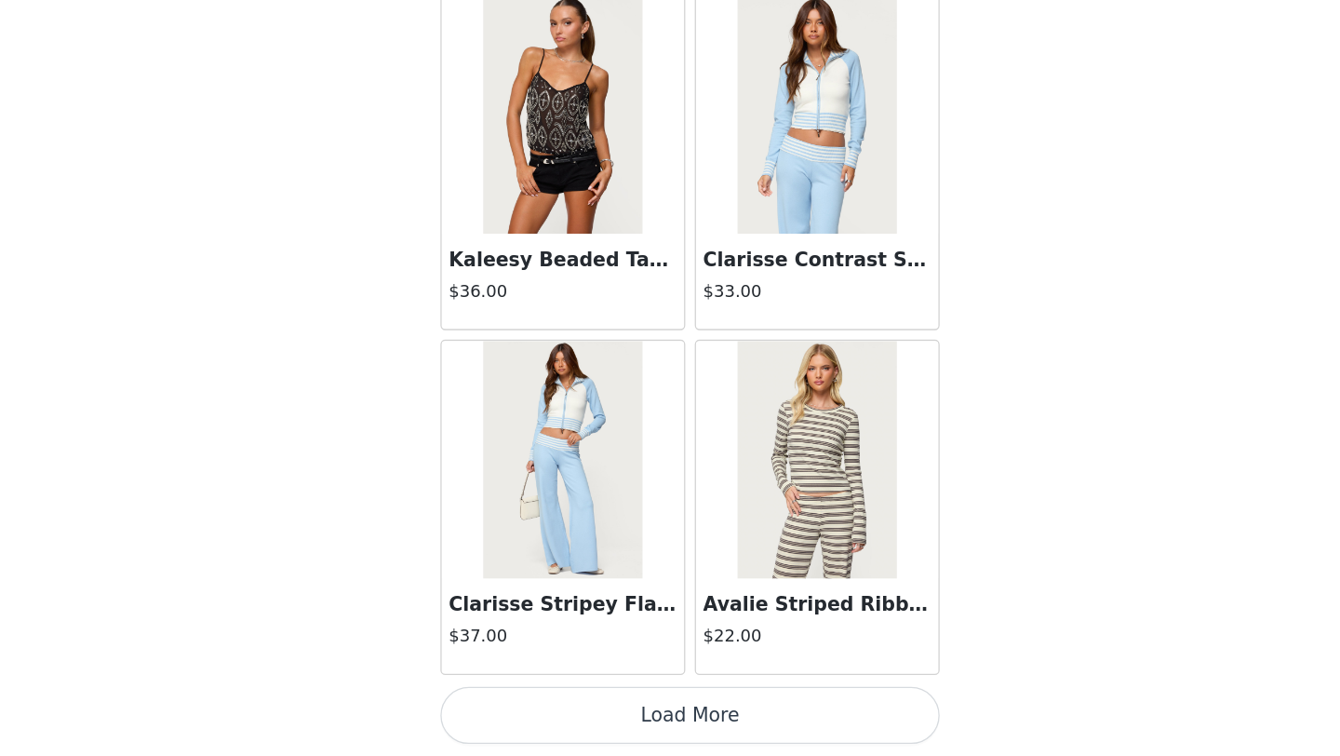
click at [679, 724] on button "Load More" at bounding box center [670, 724] width 391 height 45
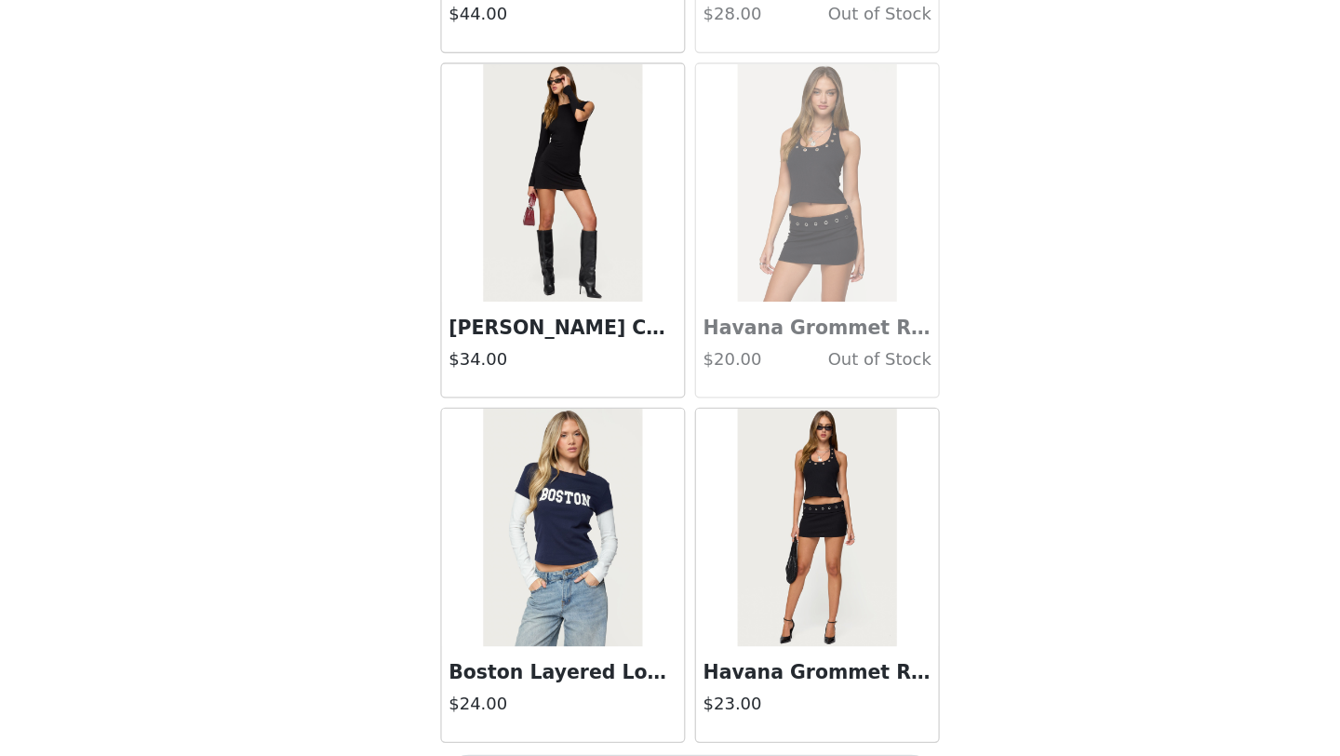
scroll to position [61465, 0]
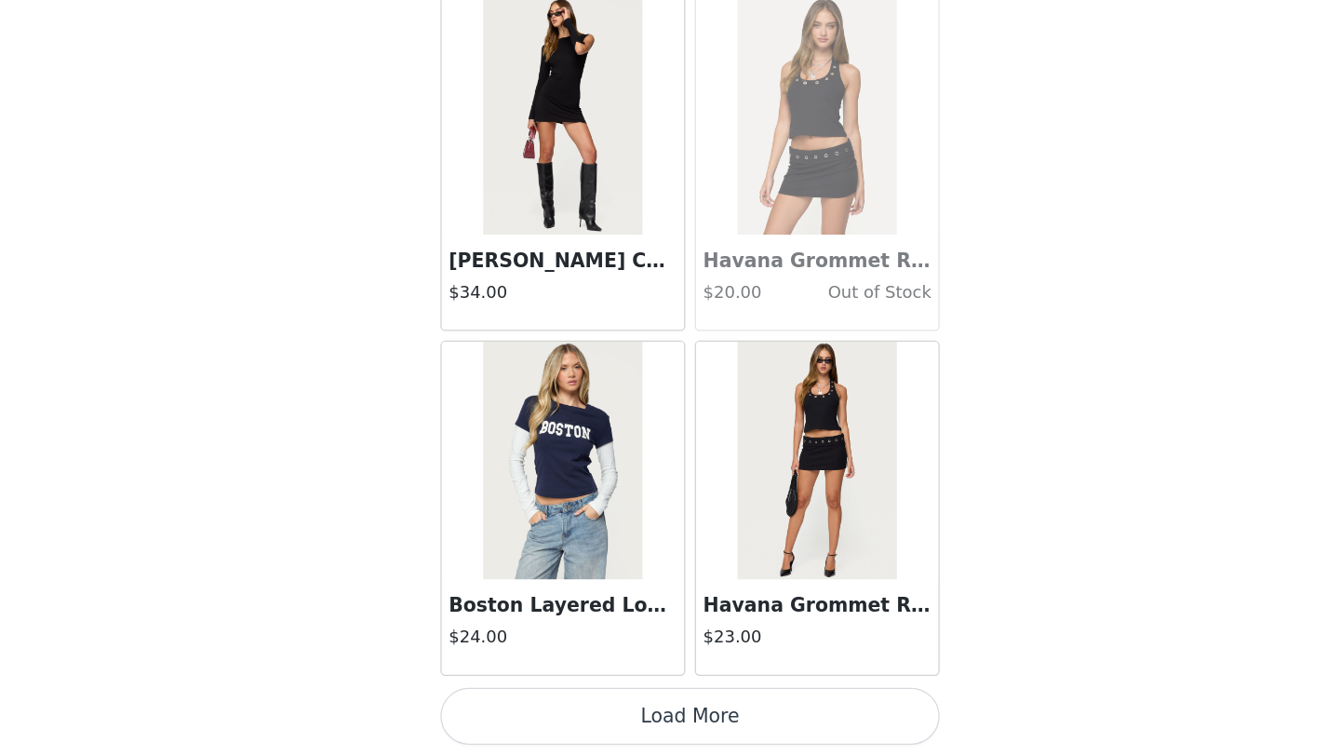
click at [669, 715] on button "Load More" at bounding box center [670, 724] width 391 height 45
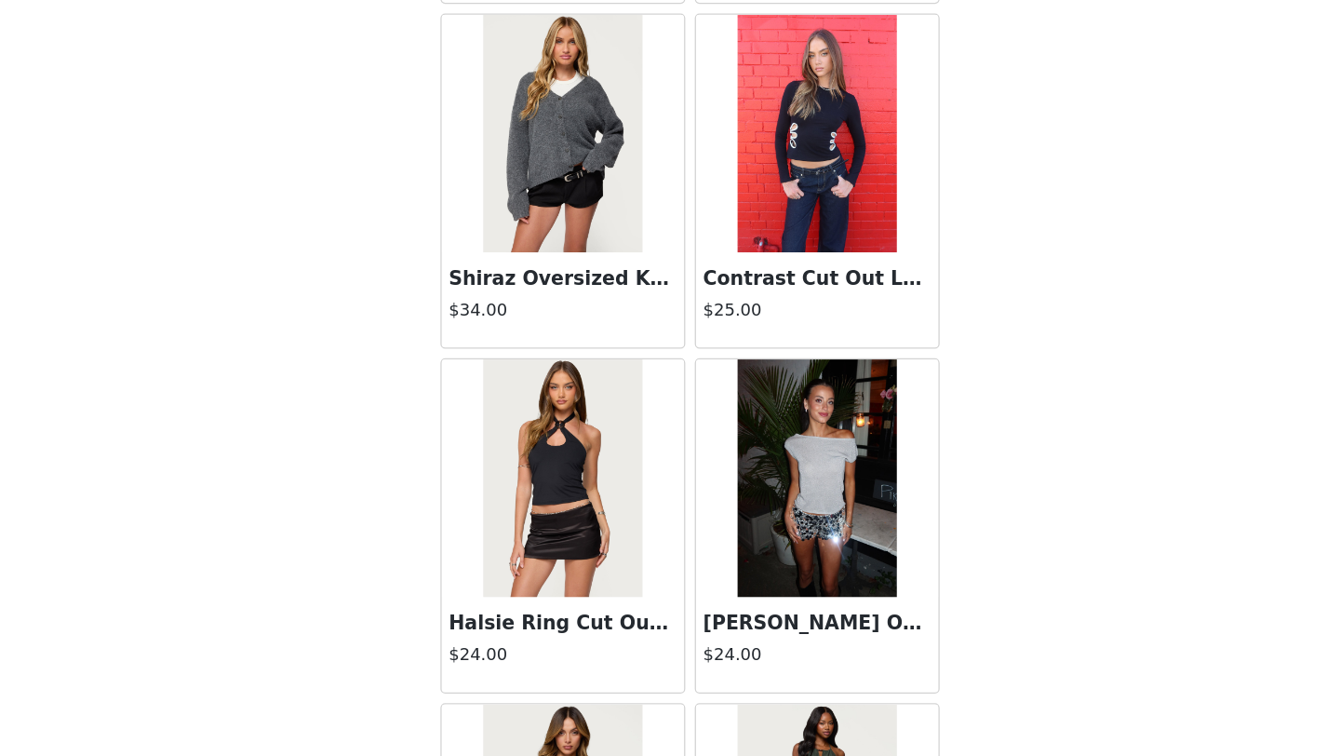
scroll to position [35827, 0]
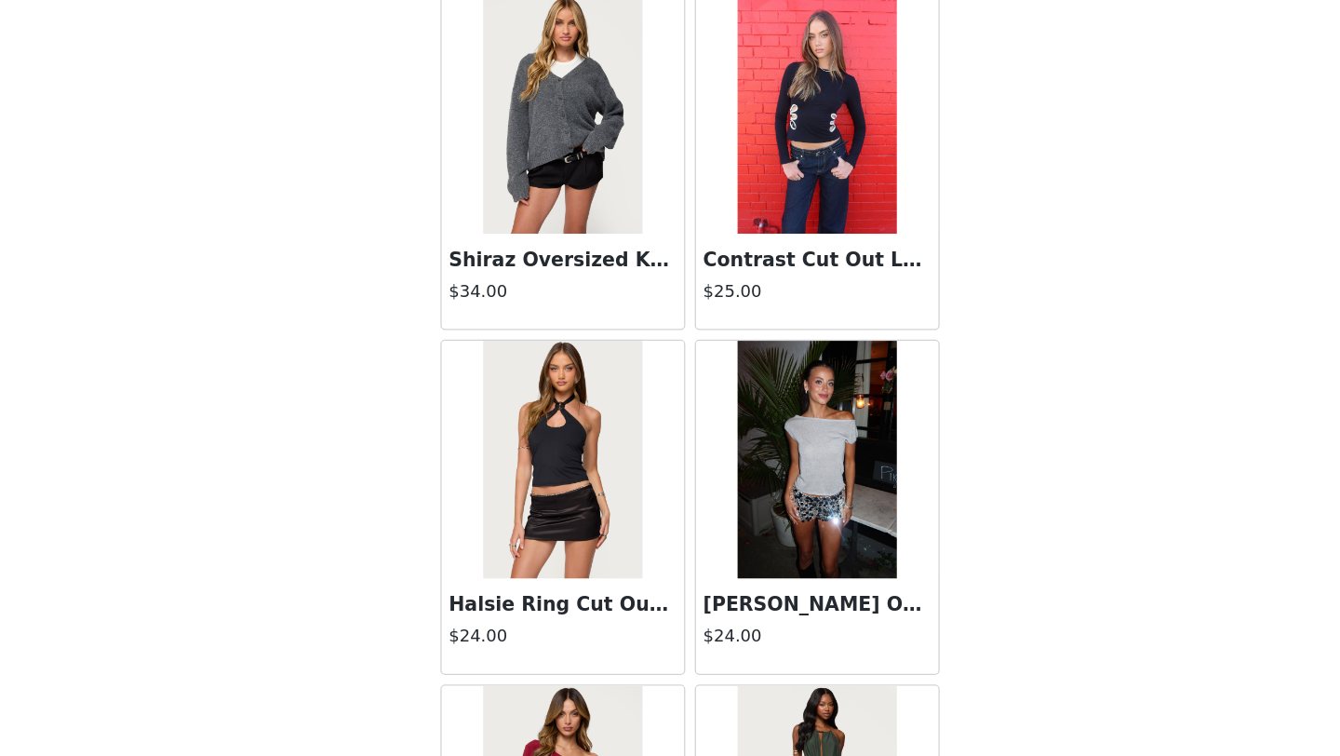
click at [750, 476] on img at bounding box center [769, 524] width 124 height 186
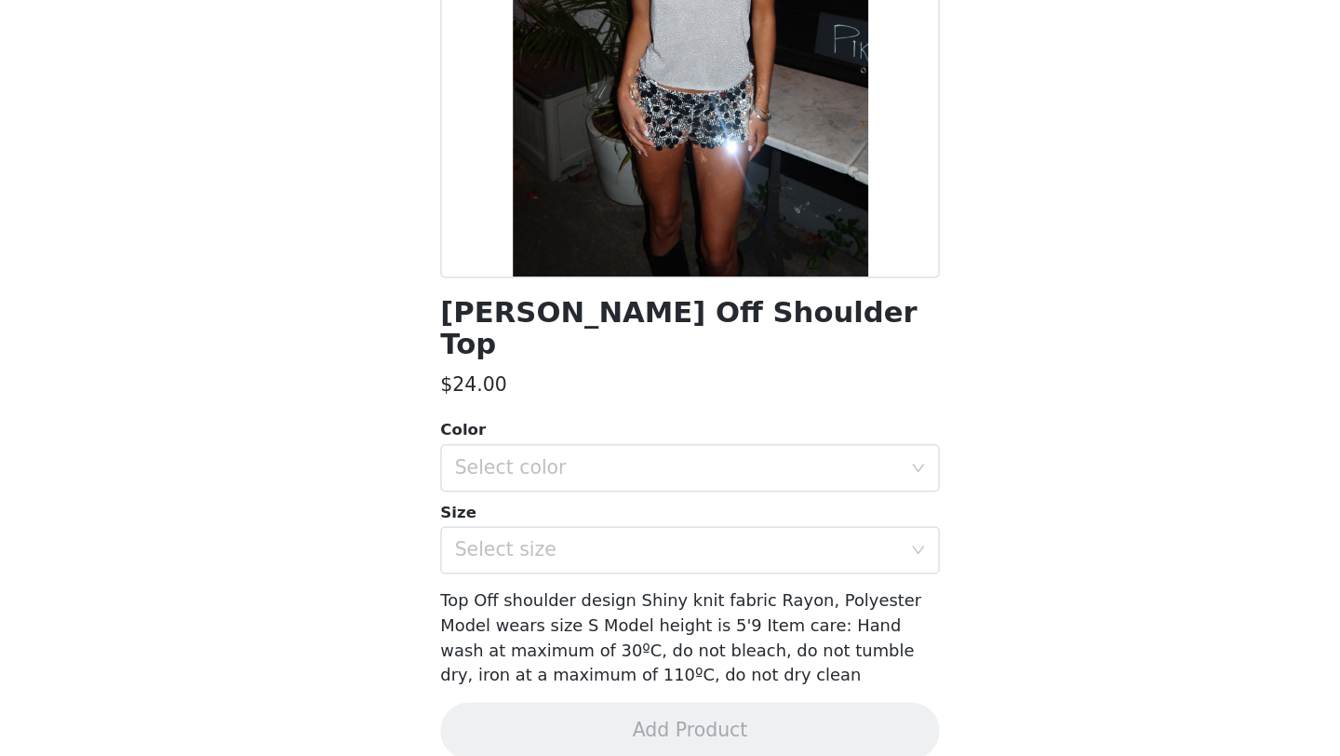
scroll to position [0, 0]
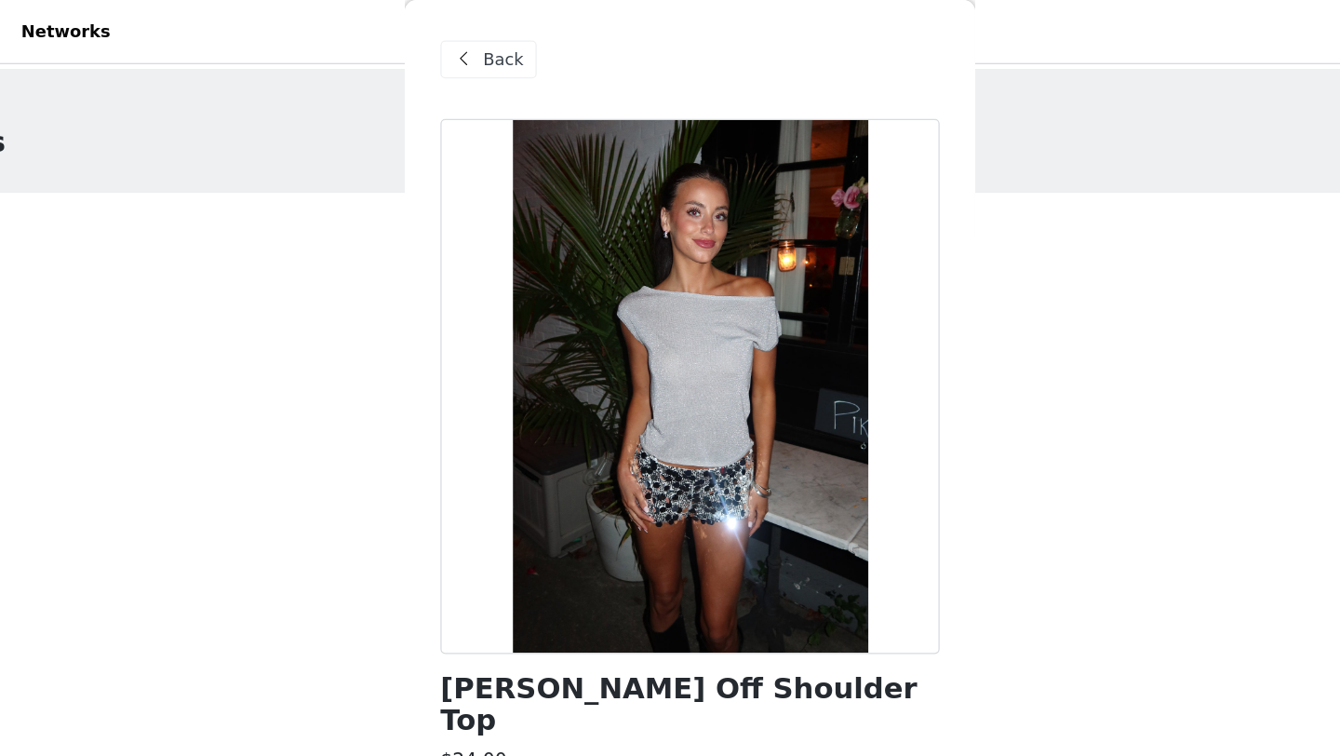
click at [482, 45] on span at bounding box center [493, 46] width 22 height 22
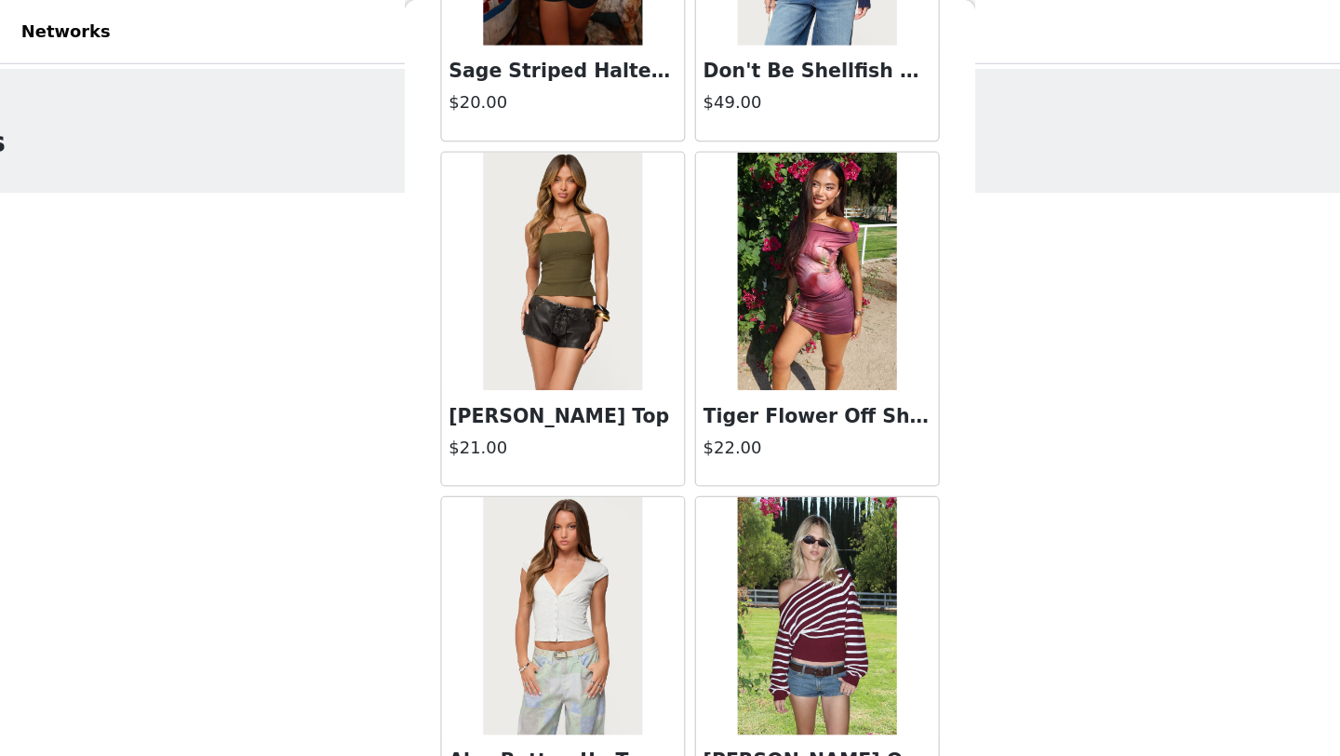
scroll to position [11578, 0]
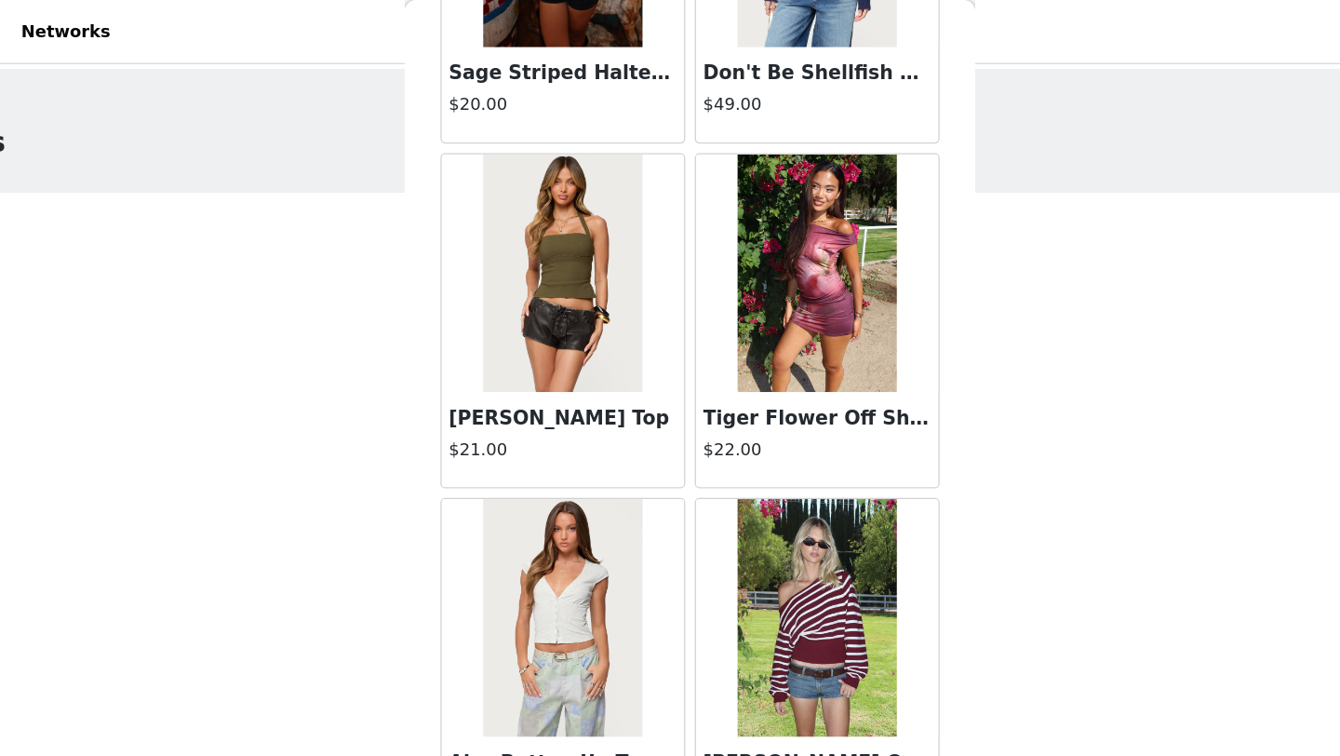
click at [614, 247] on img at bounding box center [570, 214] width 124 height 186
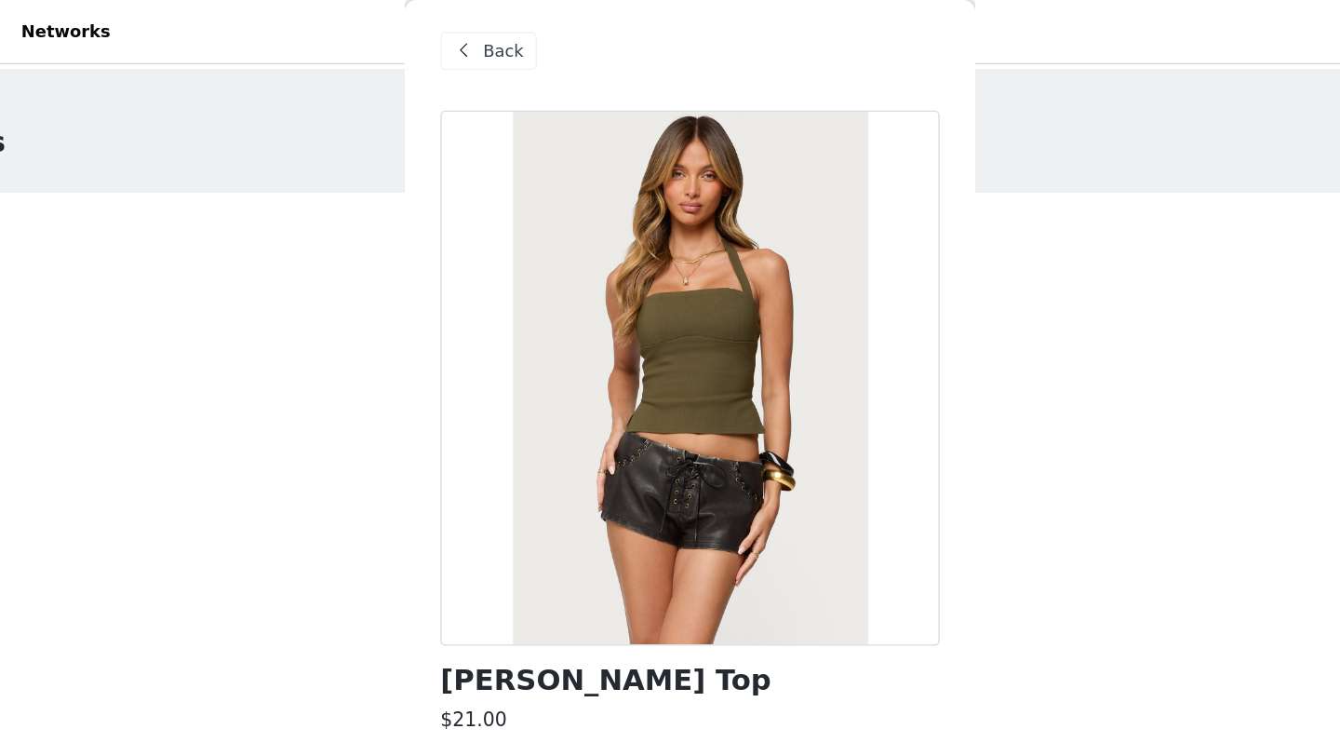
scroll to position [1, 0]
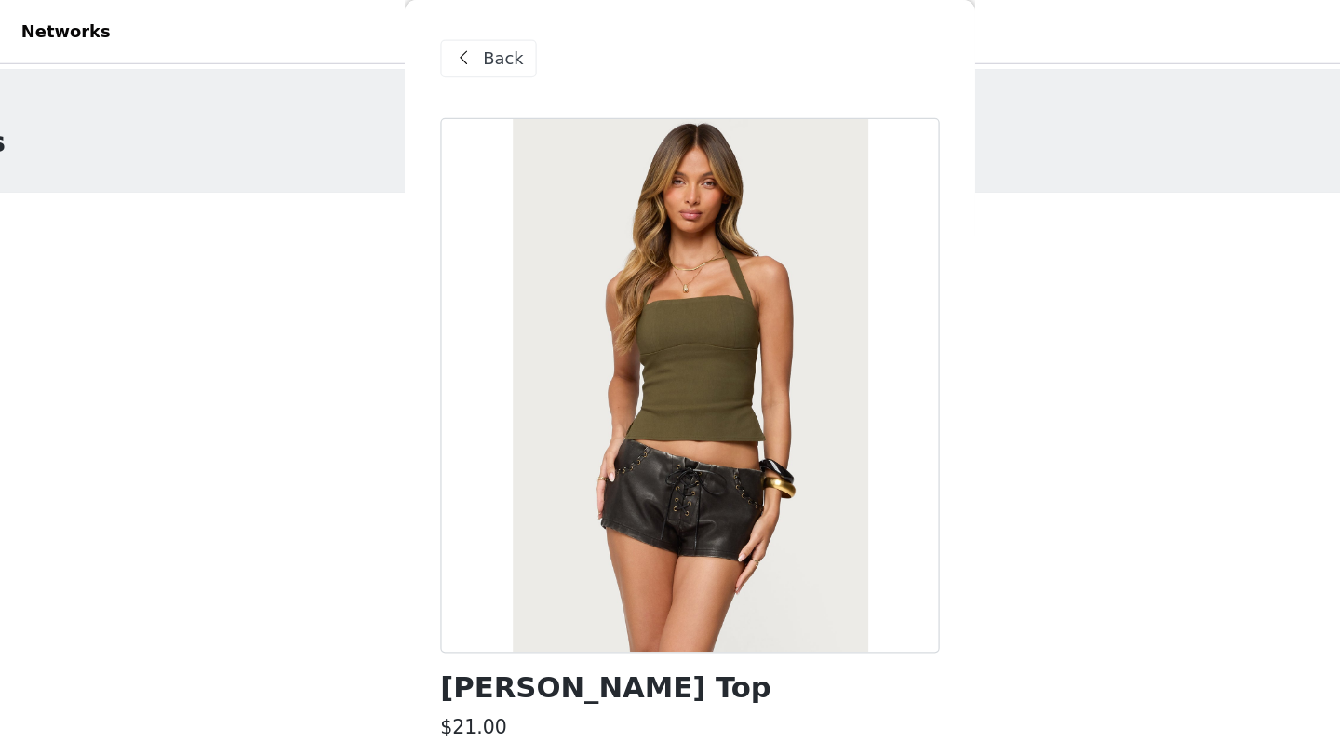
click at [521, 46] on span "Back" at bounding box center [524, 46] width 32 height 20
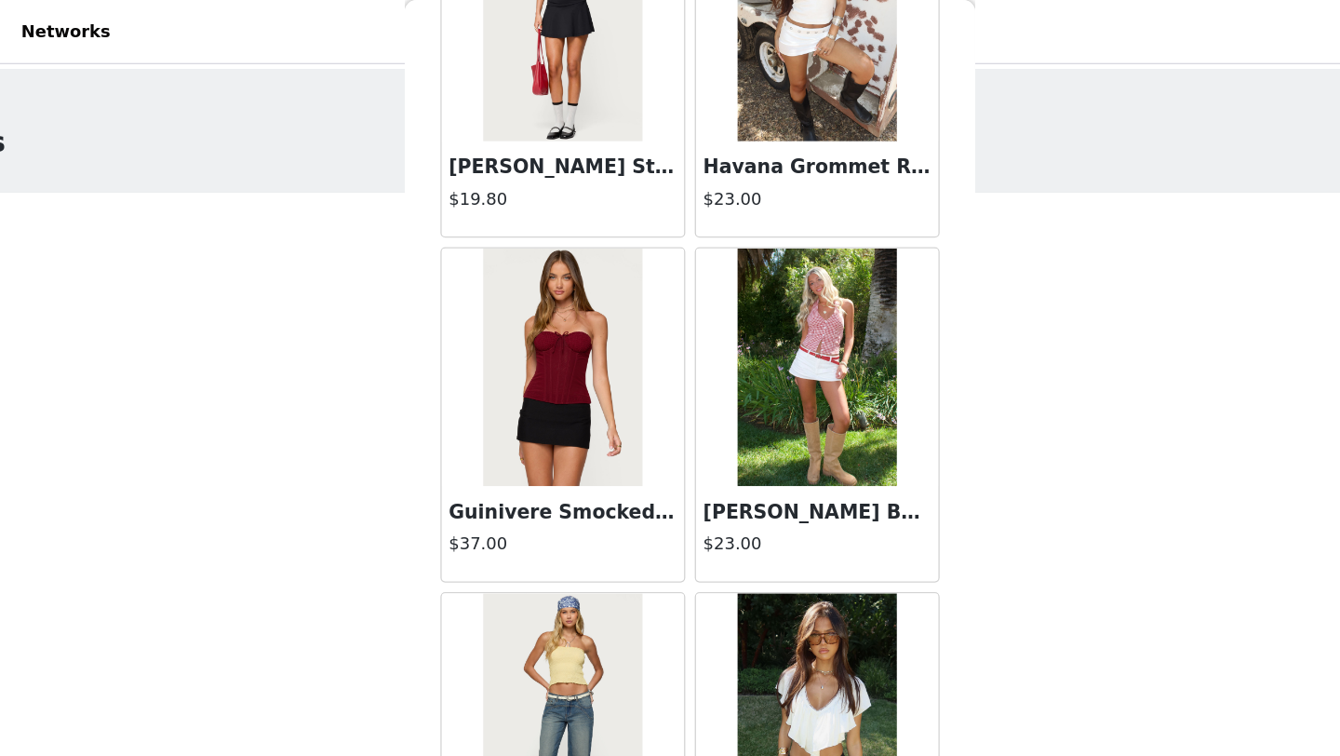
scroll to position [5310, 0]
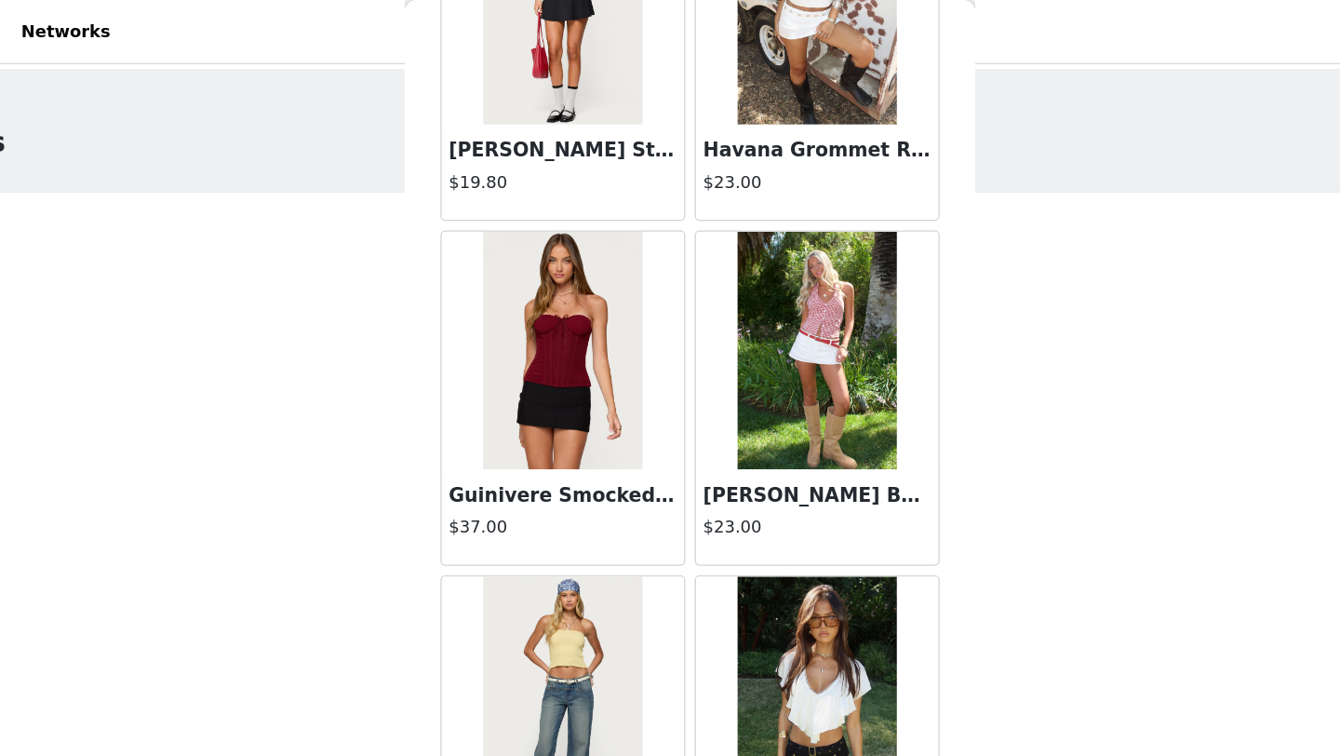
click at [582, 314] on img at bounding box center [570, 274] width 124 height 186
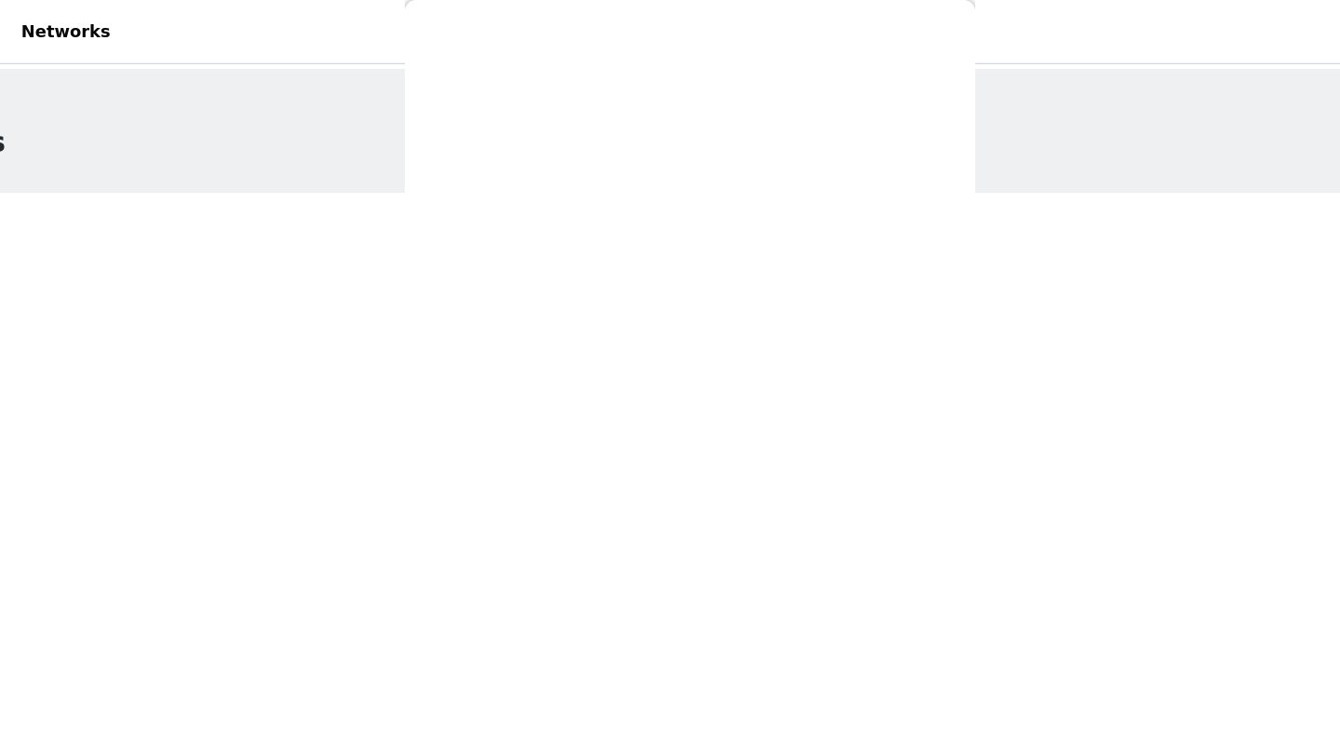
scroll to position [150, 0]
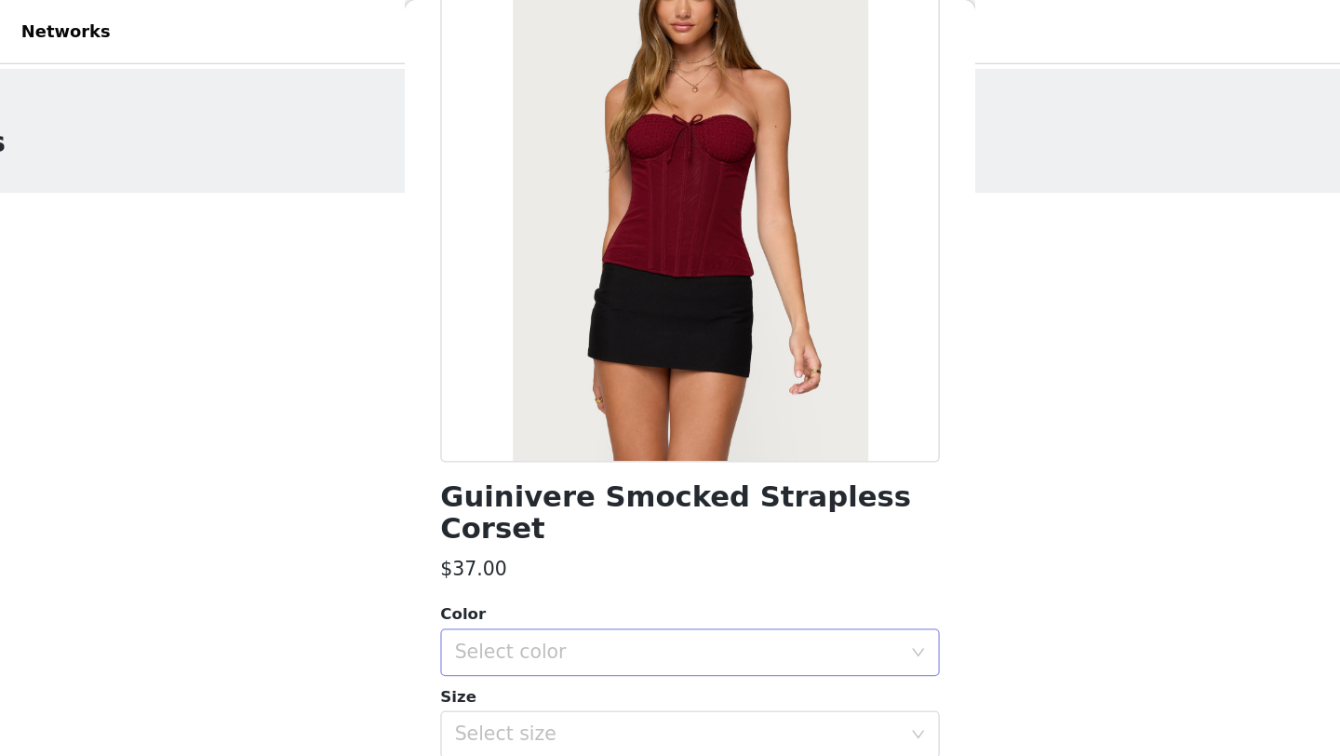
click at [613, 502] on div "Select color" at bounding box center [660, 511] width 348 height 19
click at [571, 519] on li "BURGUNDY" at bounding box center [670, 527] width 391 height 30
click at [564, 557] on div "Select size" at bounding box center [664, 574] width 356 height 35
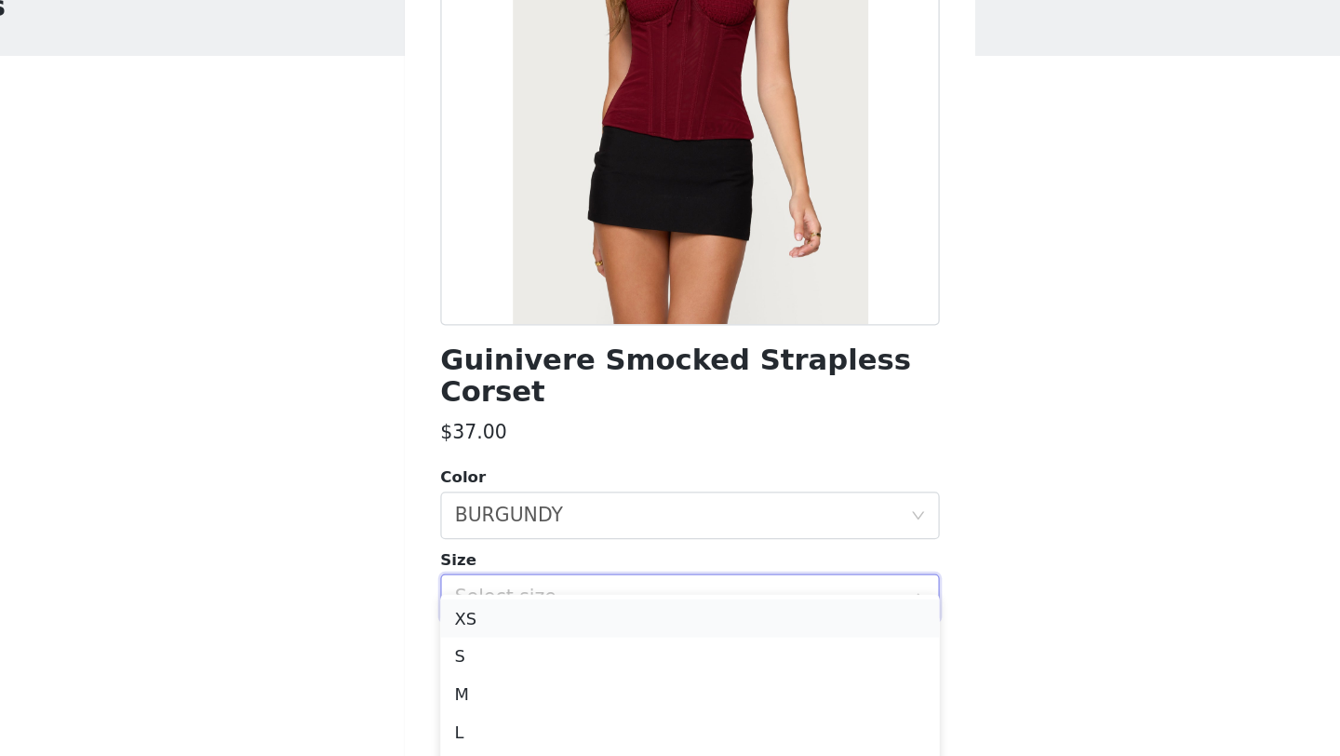
click at [549, 597] on li "XS" at bounding box center [670, 591] width 391 height 30
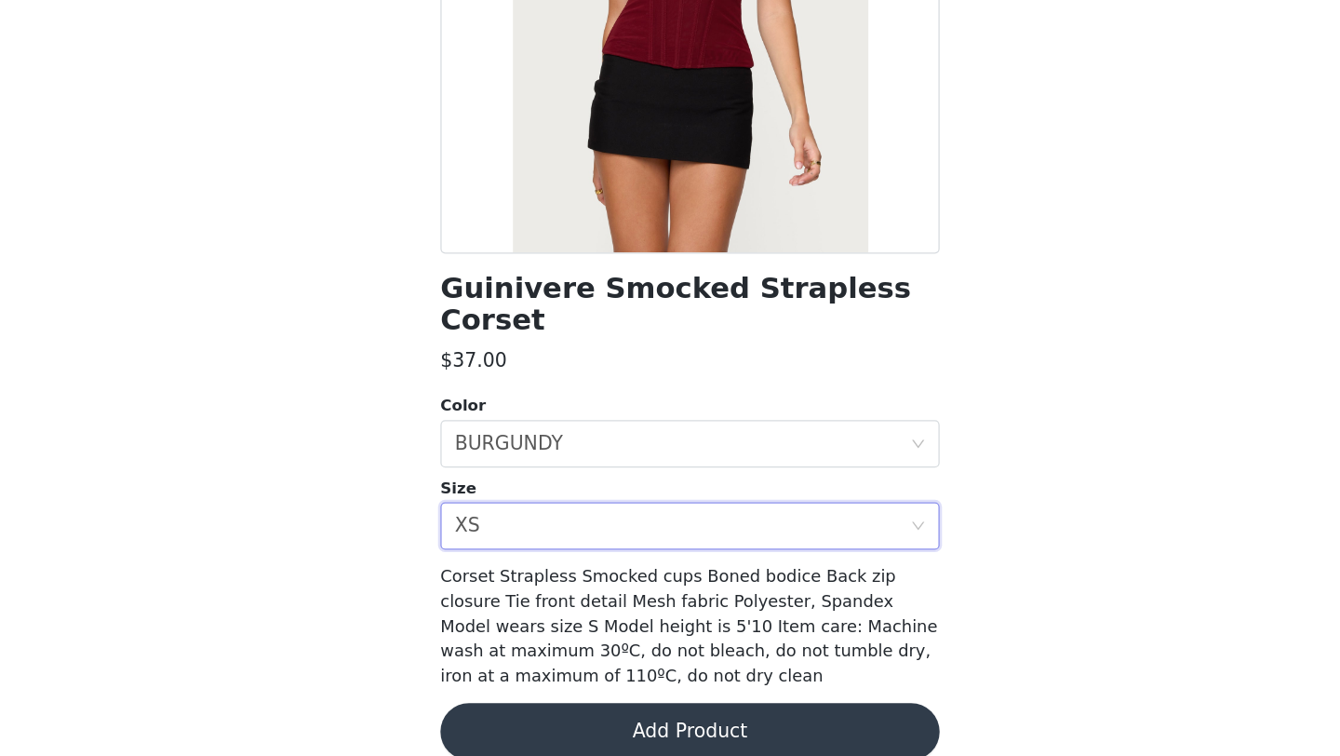
click at [569, 714] on button "Add Product" at bounding box center [670, 736] width 391 height 45
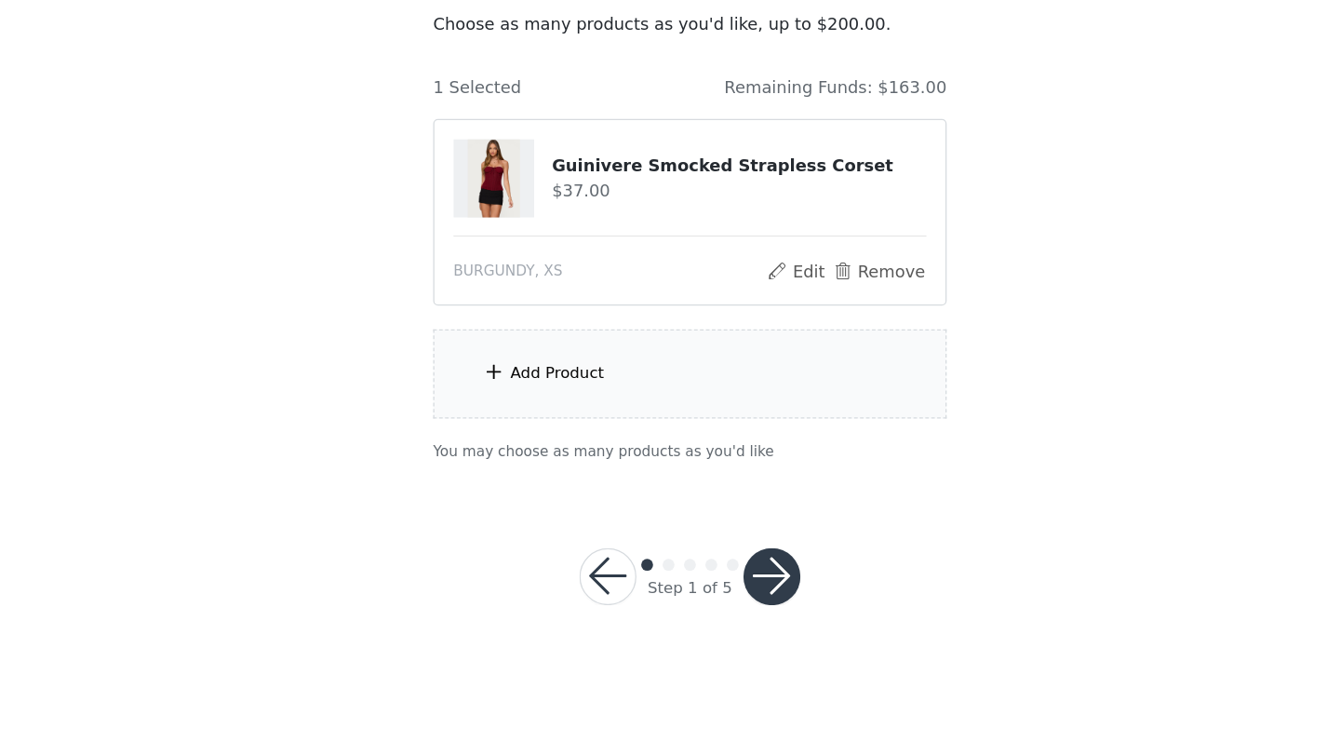
click at [616, 476] on div "Add Product" at bounding box center [670, 457] width 402 height 70
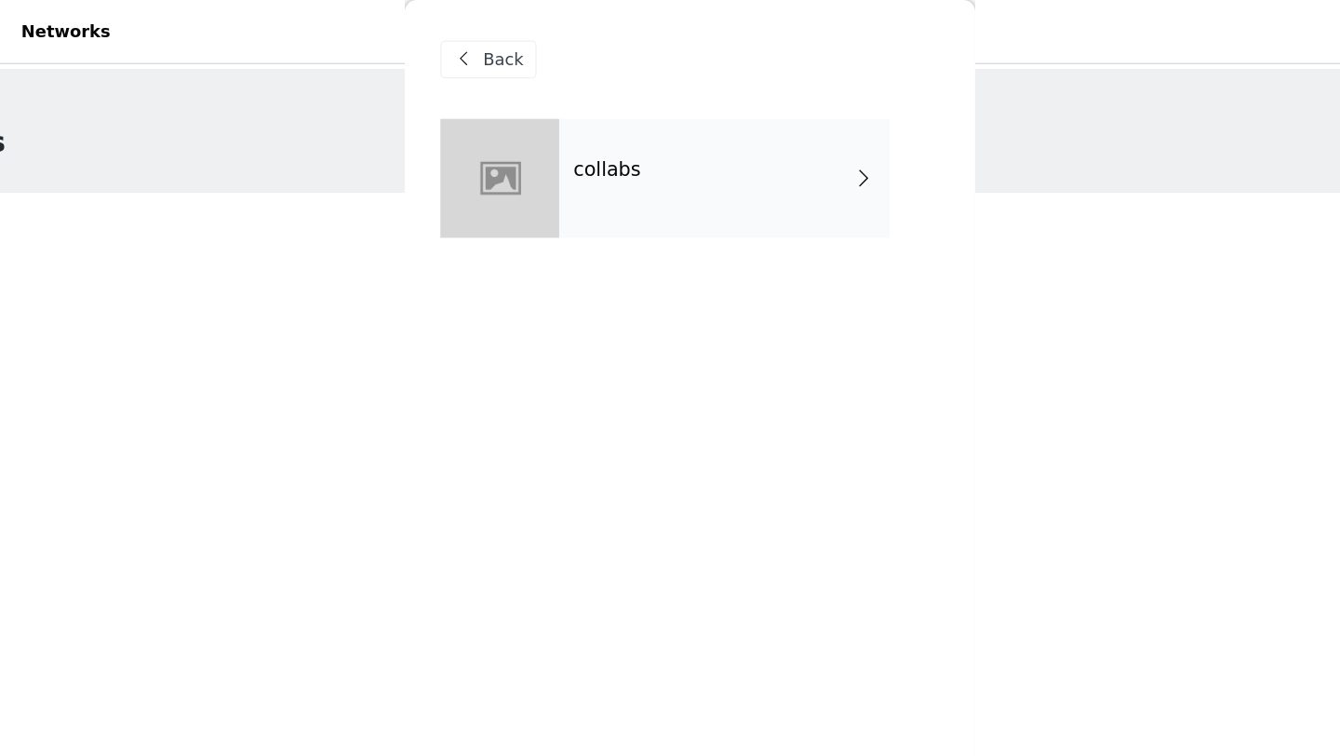
click at [654, 164] on div "collabs" at bounding box center [697, 139] width 259 height 93
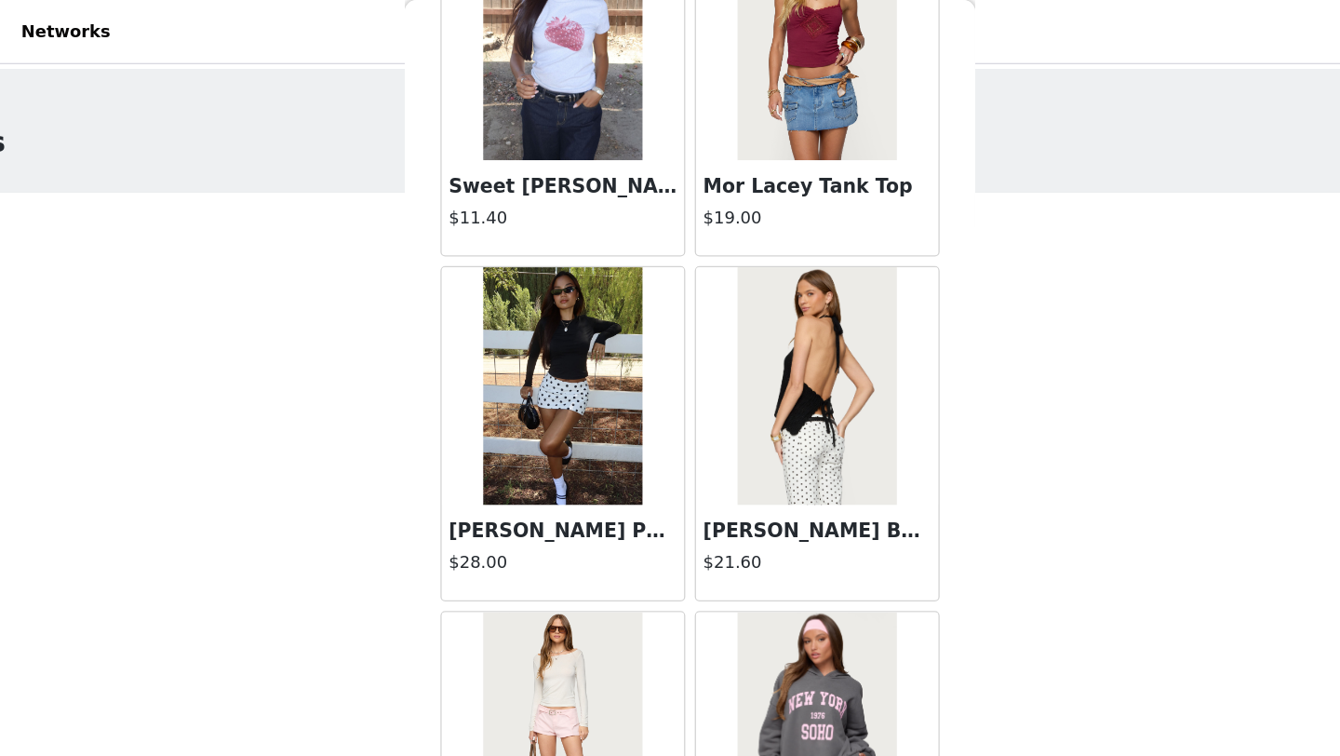
scroll to position [2092, 0]
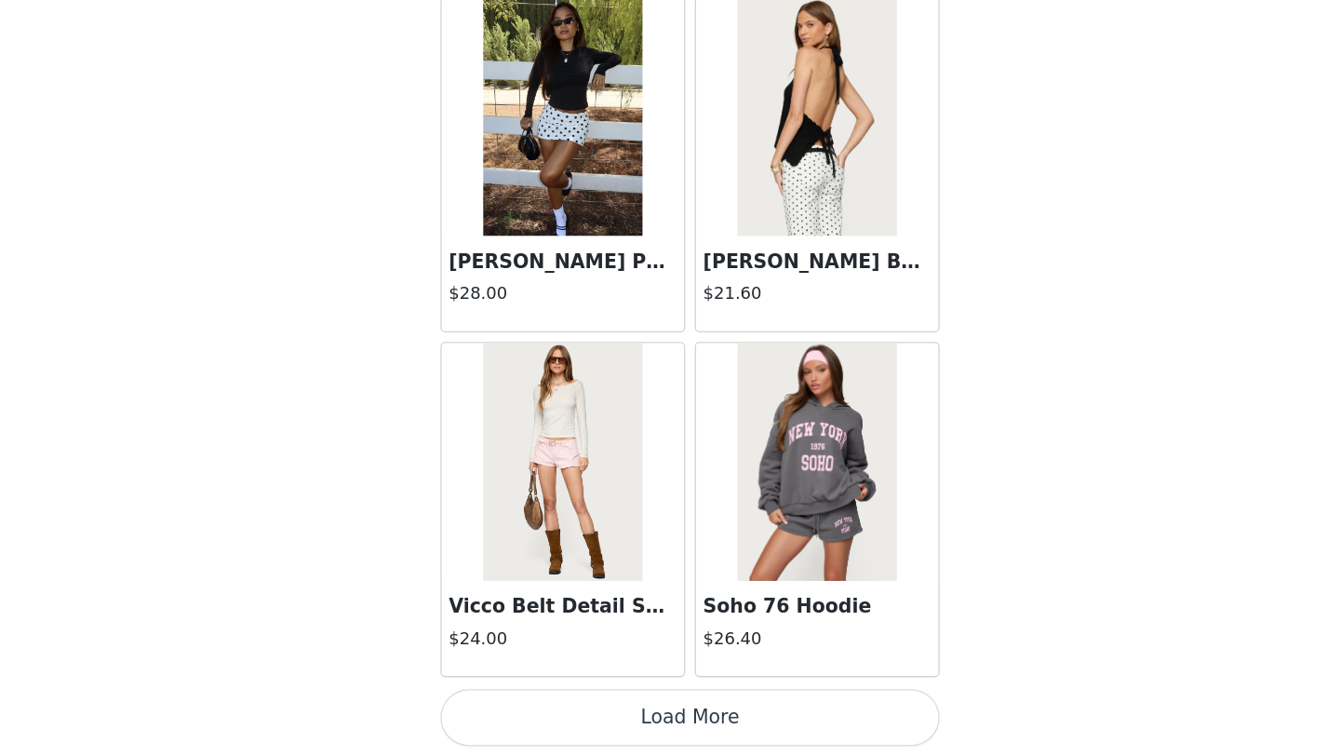
click at [676, 715] on button "Load More" at bounding box center [670, 724] width 391 height 45
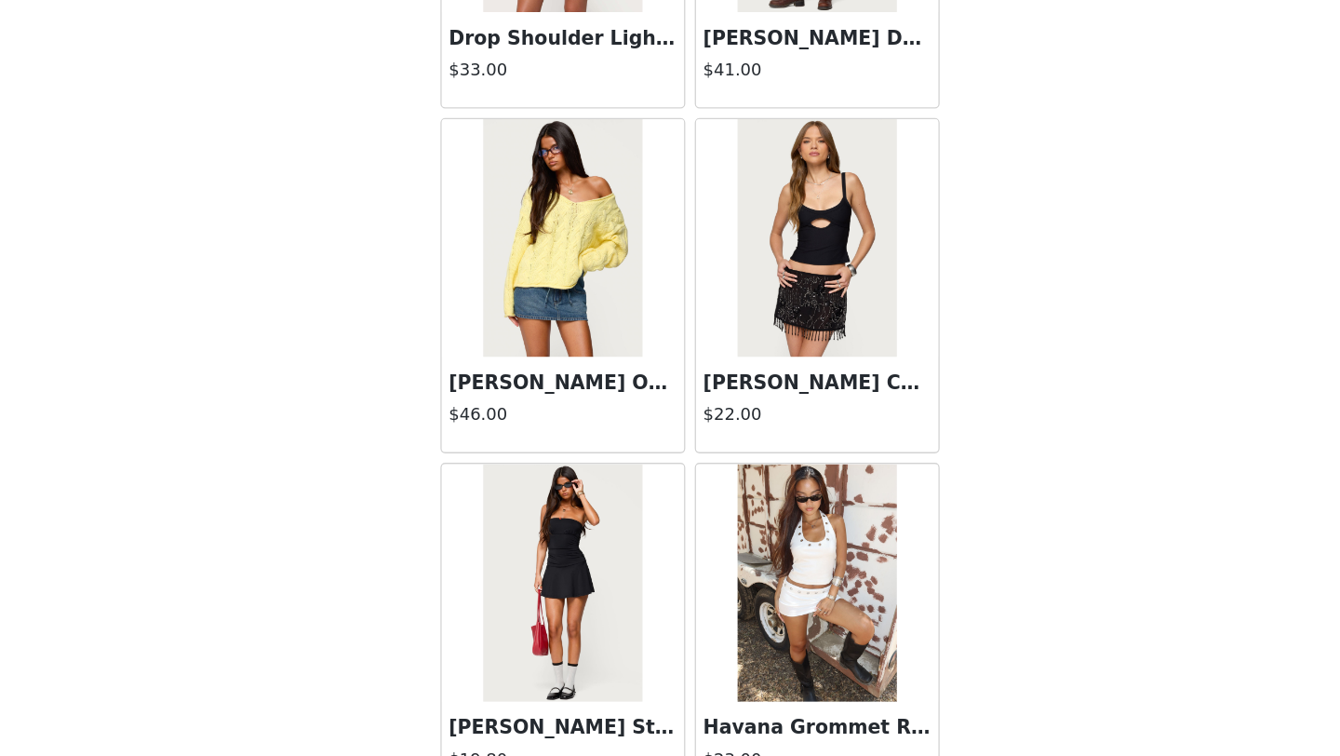
scroll to position [4791, 0]
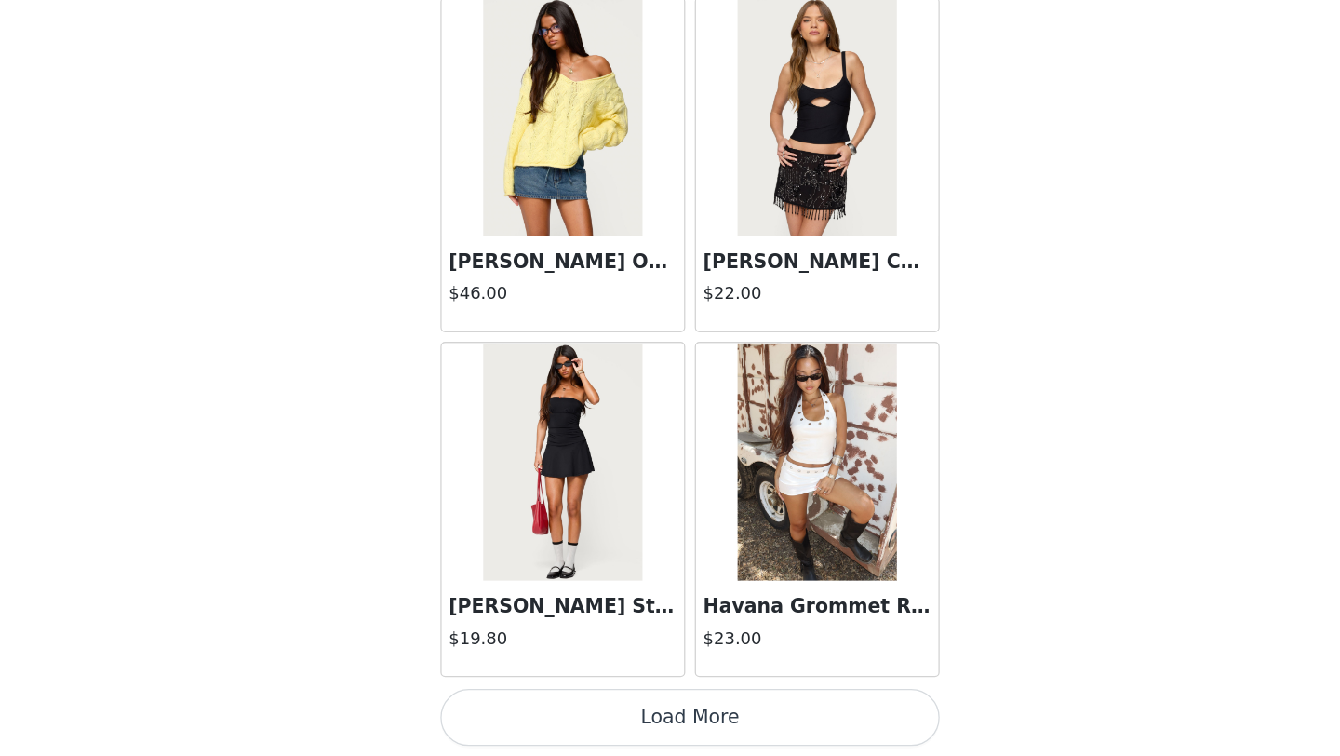
click at [627, 717] on button "Load More" at bounding box center [670, 724] width 391 height 45
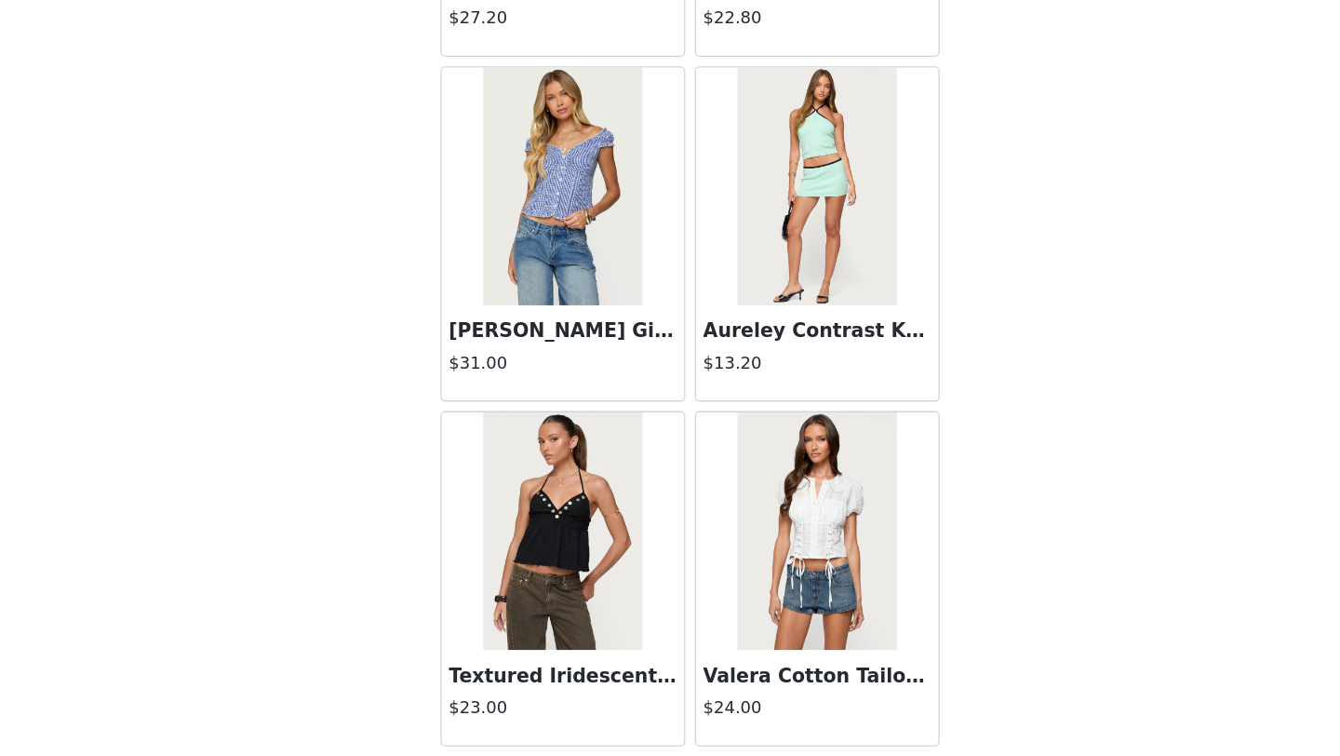
scroll to position [7490, 0]
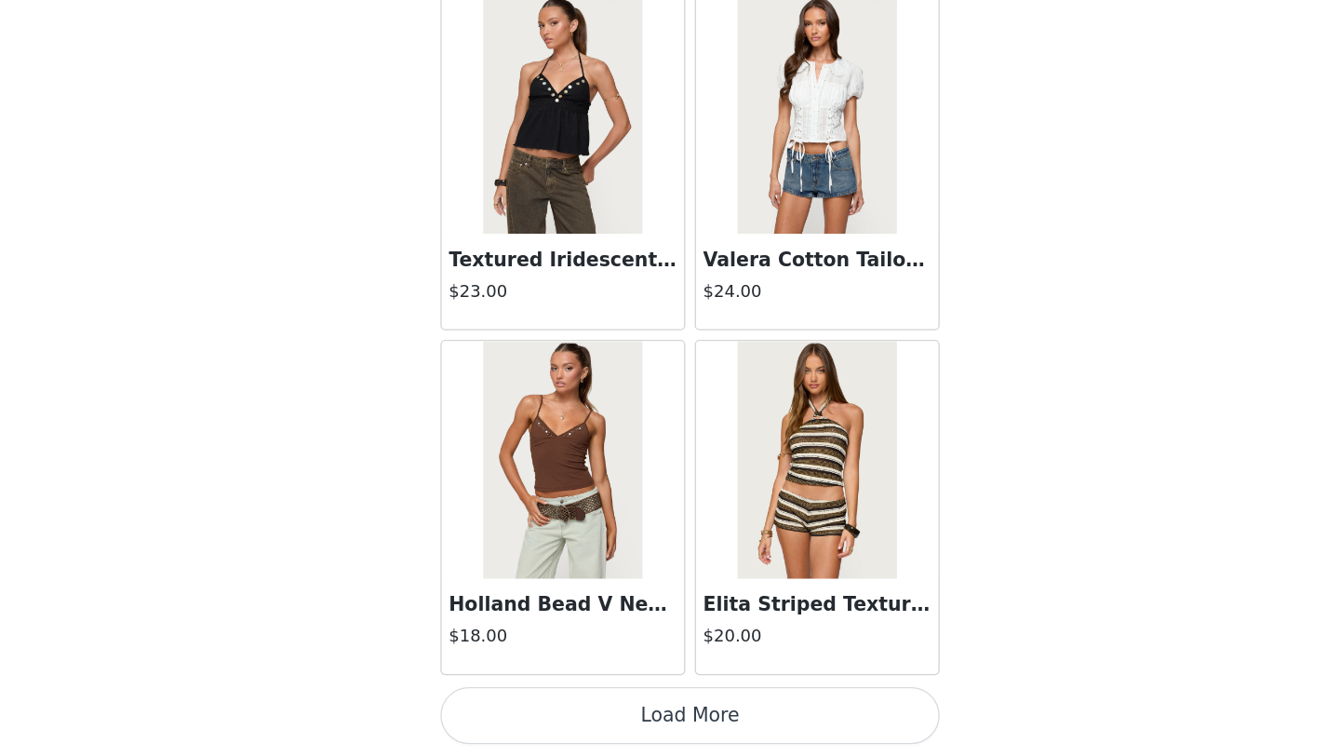
click at [641, 716] on button "Load More" at bounding box center [670, 724] width 391 height 45
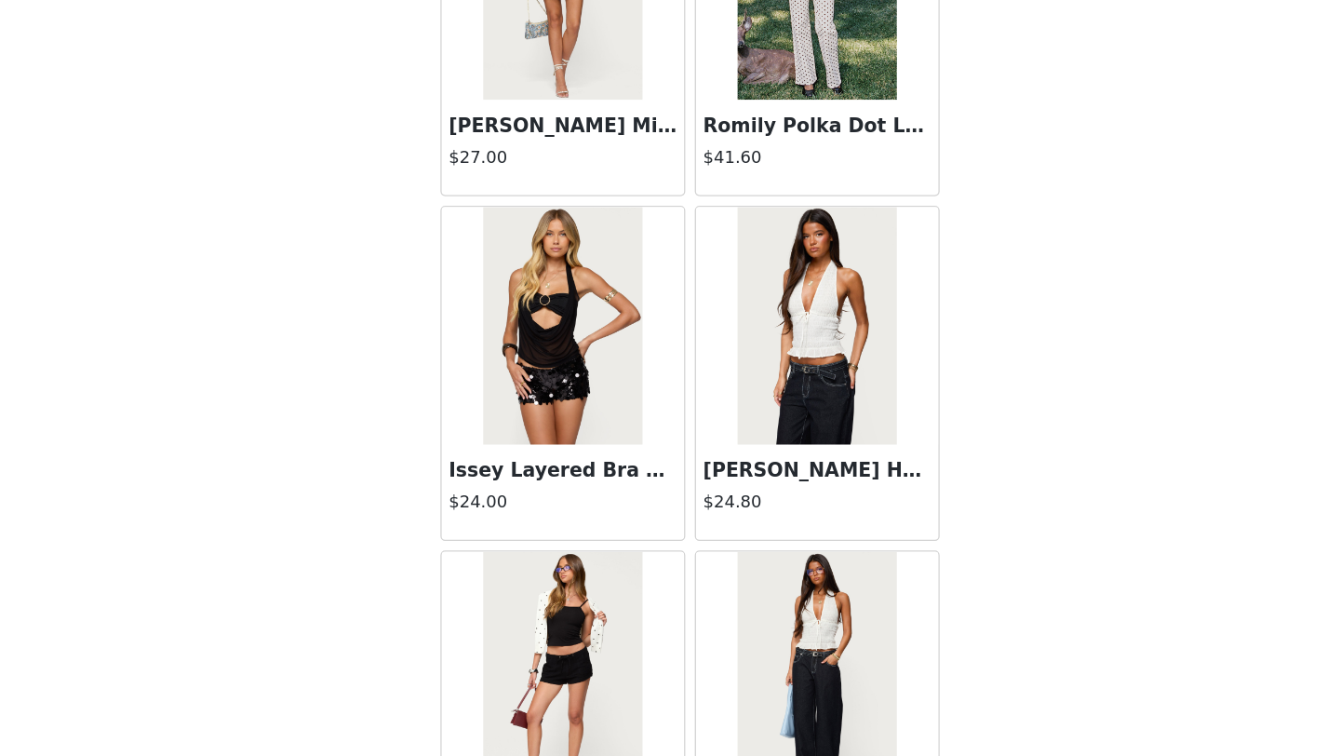
scroll to position [8945, 0]
click at [592, 434] on img at bounding box center [570, 418] width 124 height 186
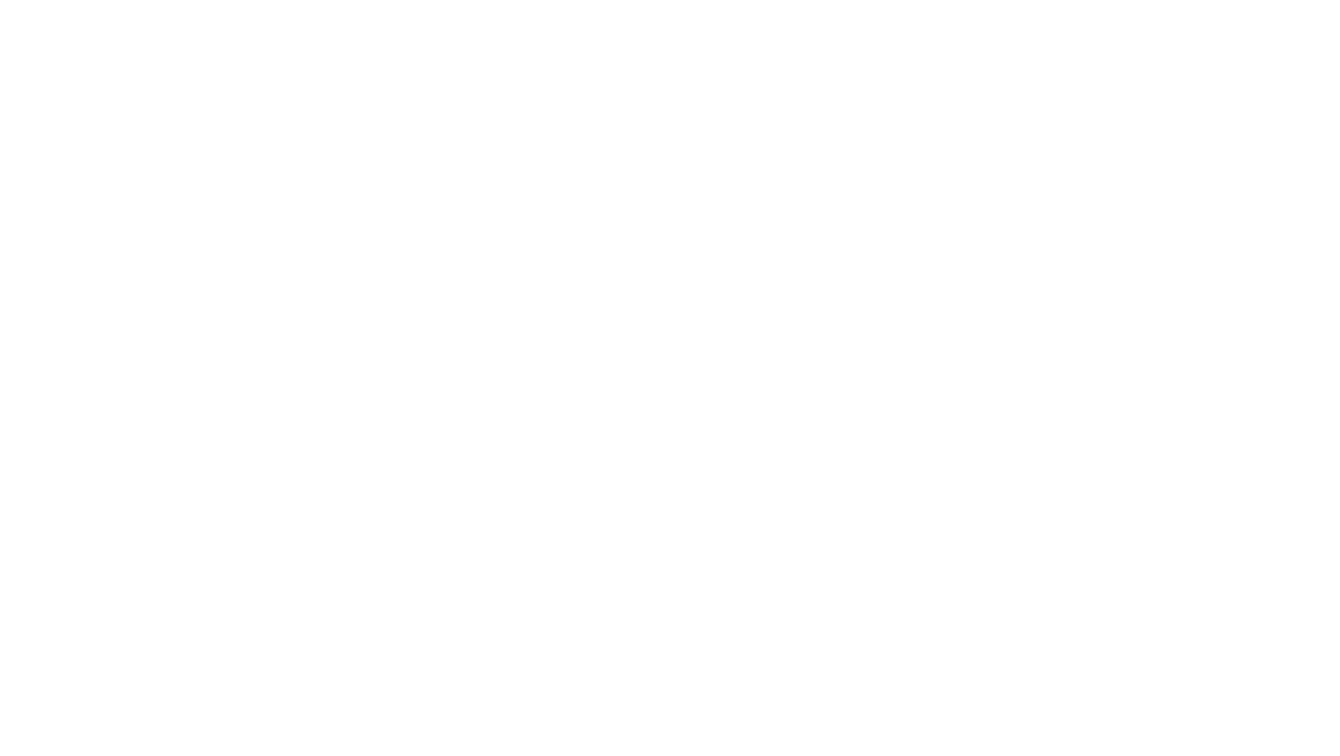
scroll to position [0, 0]
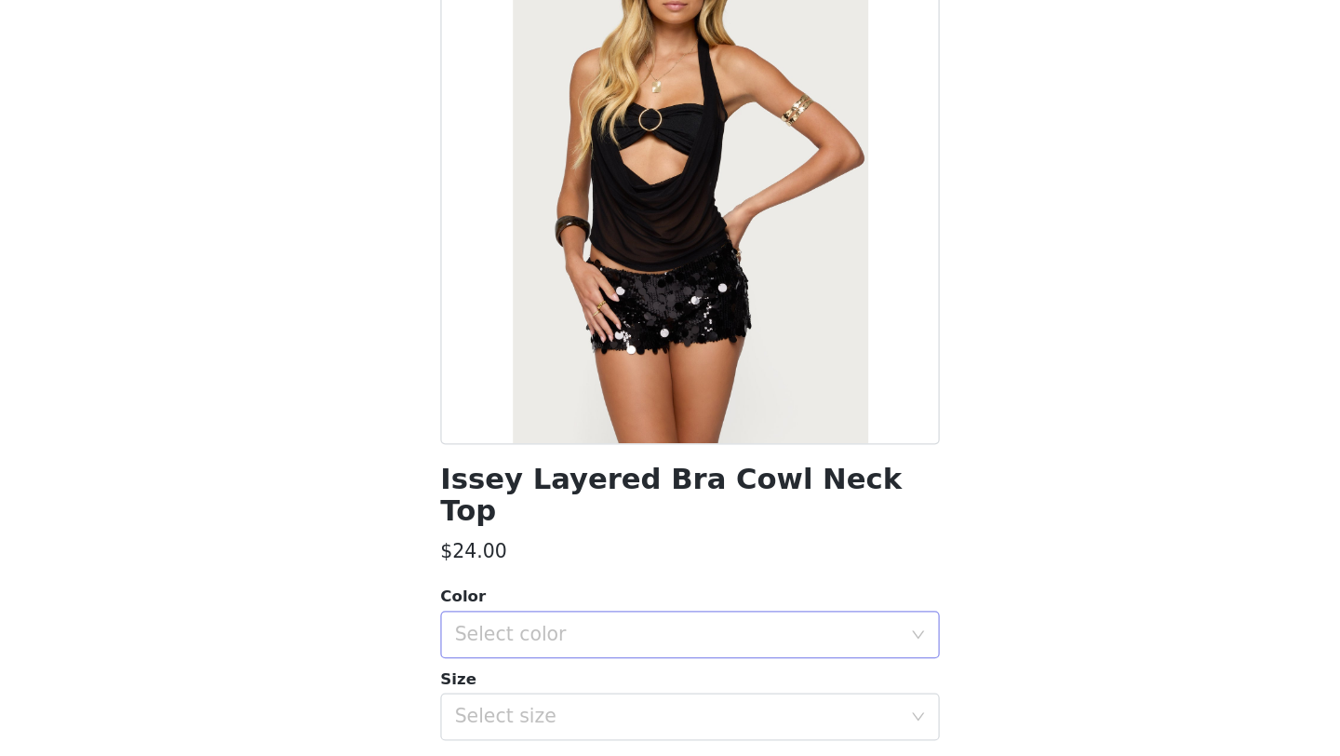
click at [580, 651] on div "Select color" at bounding box center [660, 660] width 348 height 19
click at [537, 672] on li "BLACK" at bounding box center [670, 677] width 391 height 30
click at [528, 716] on div "Select size" at bounding box center [660, 725] width 348 height 19
click at [510, 733] on li "XS" at bounding box center [670, 741] width 391 height 30
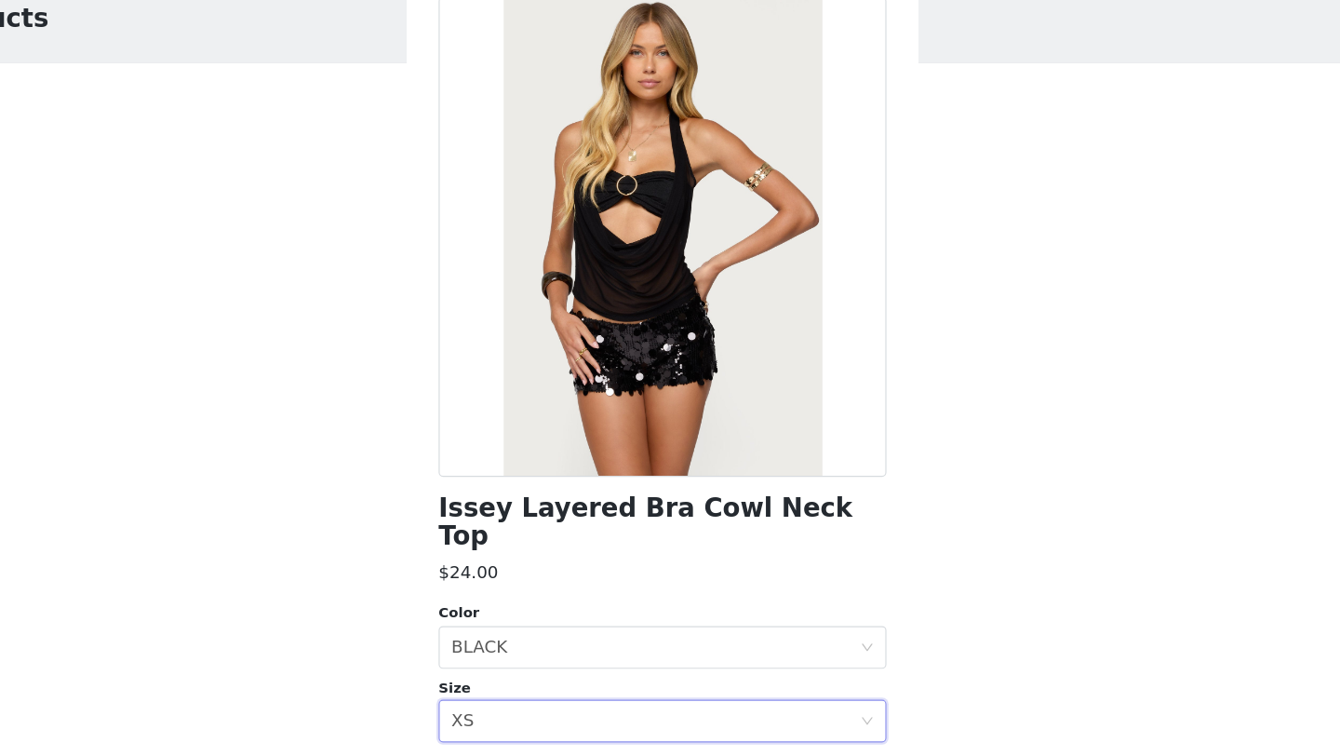
scroll to position [150, 0]
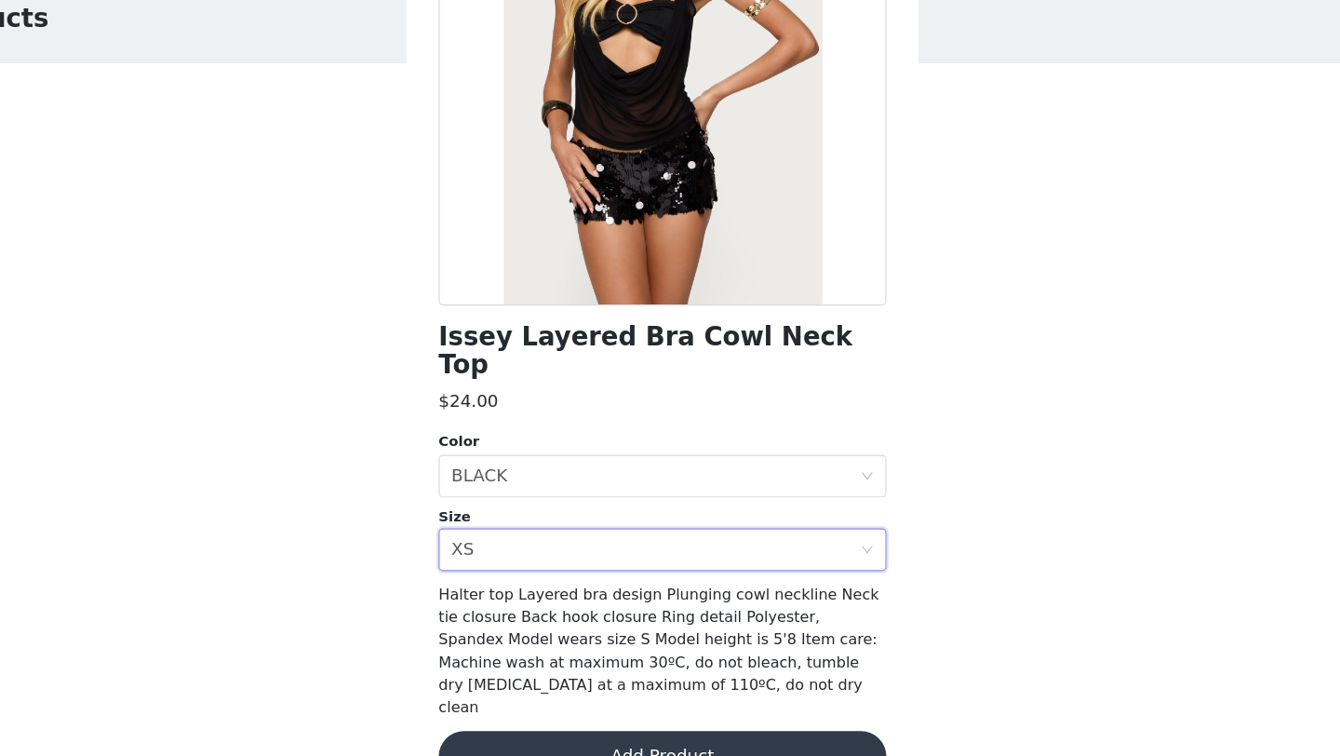
click at [594, 733] on button "Add Product" at bounding box center [670, 755] width 391 height 45
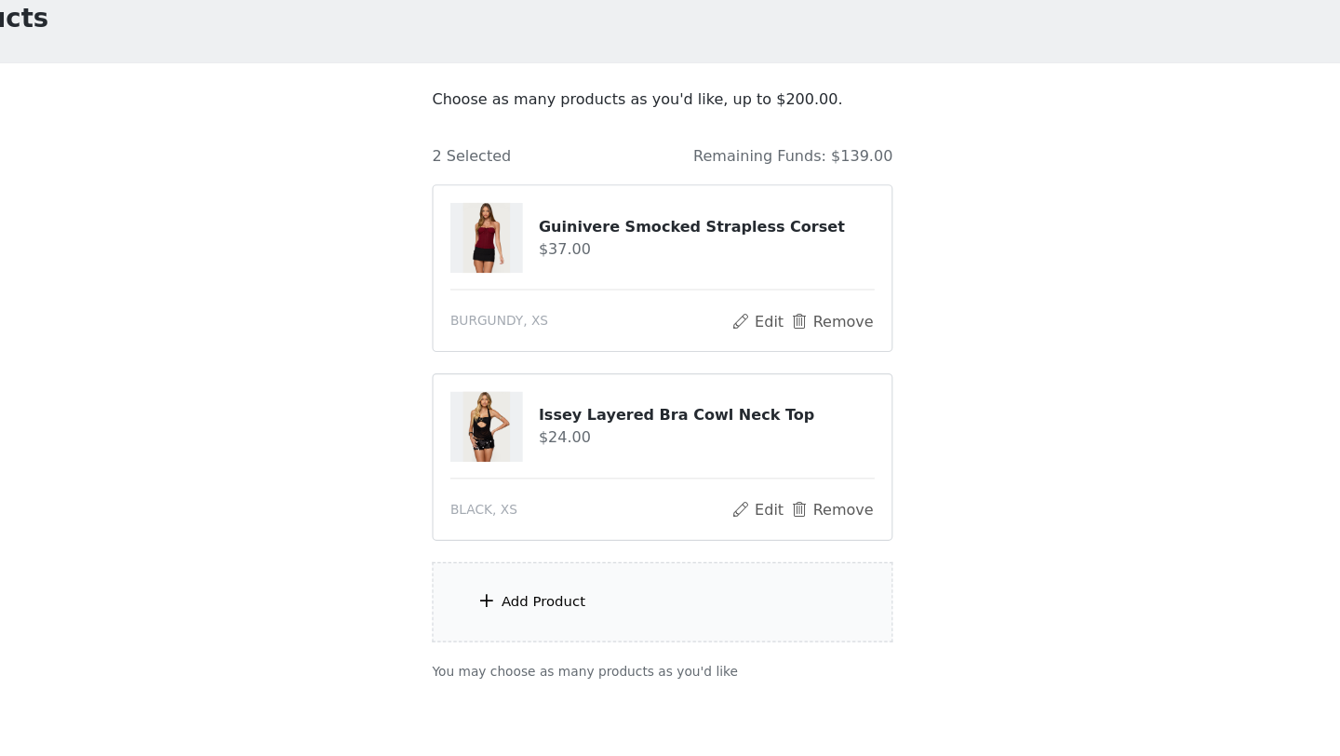
click at [590, 631] on div "Add Product" at bounding box center [670, 621] width 402 height 70
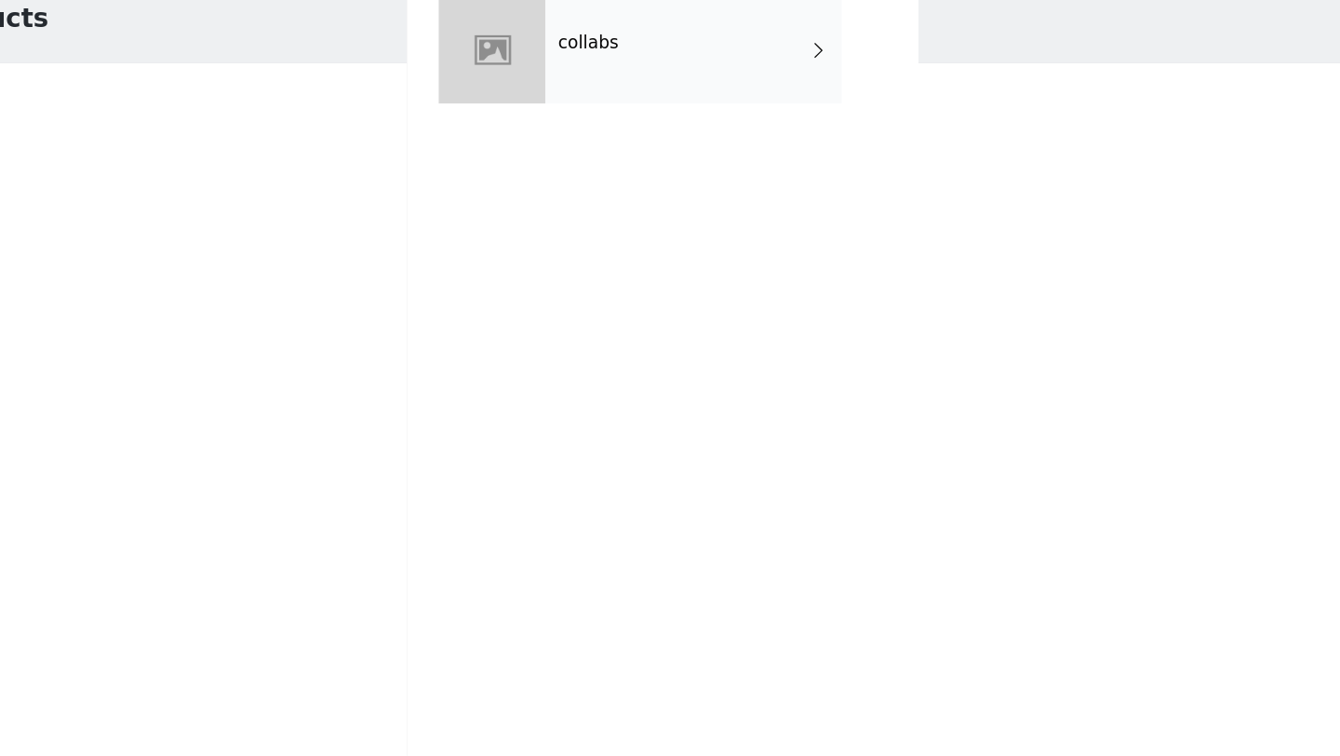
click at [675, 148] on div "collabs" at bounding box center [697, 139] width 259 height 93
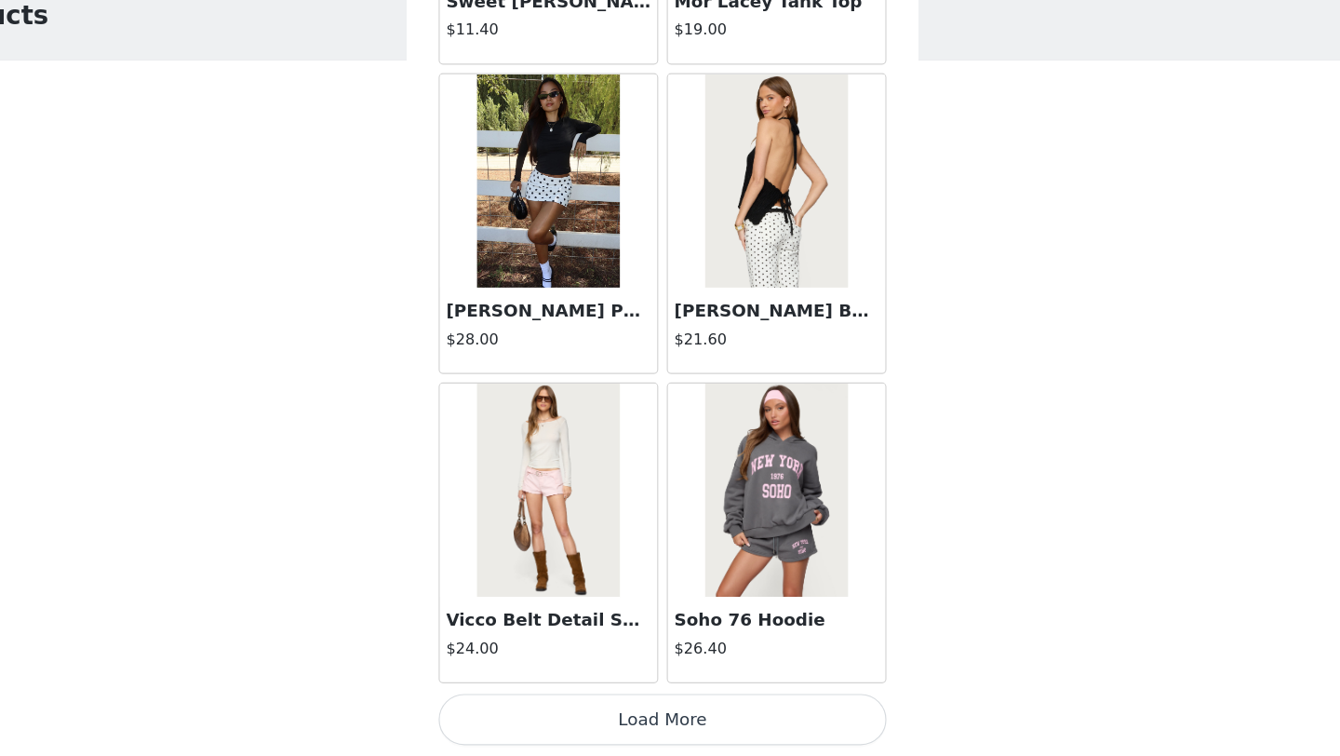
scroll to position [91, 0]
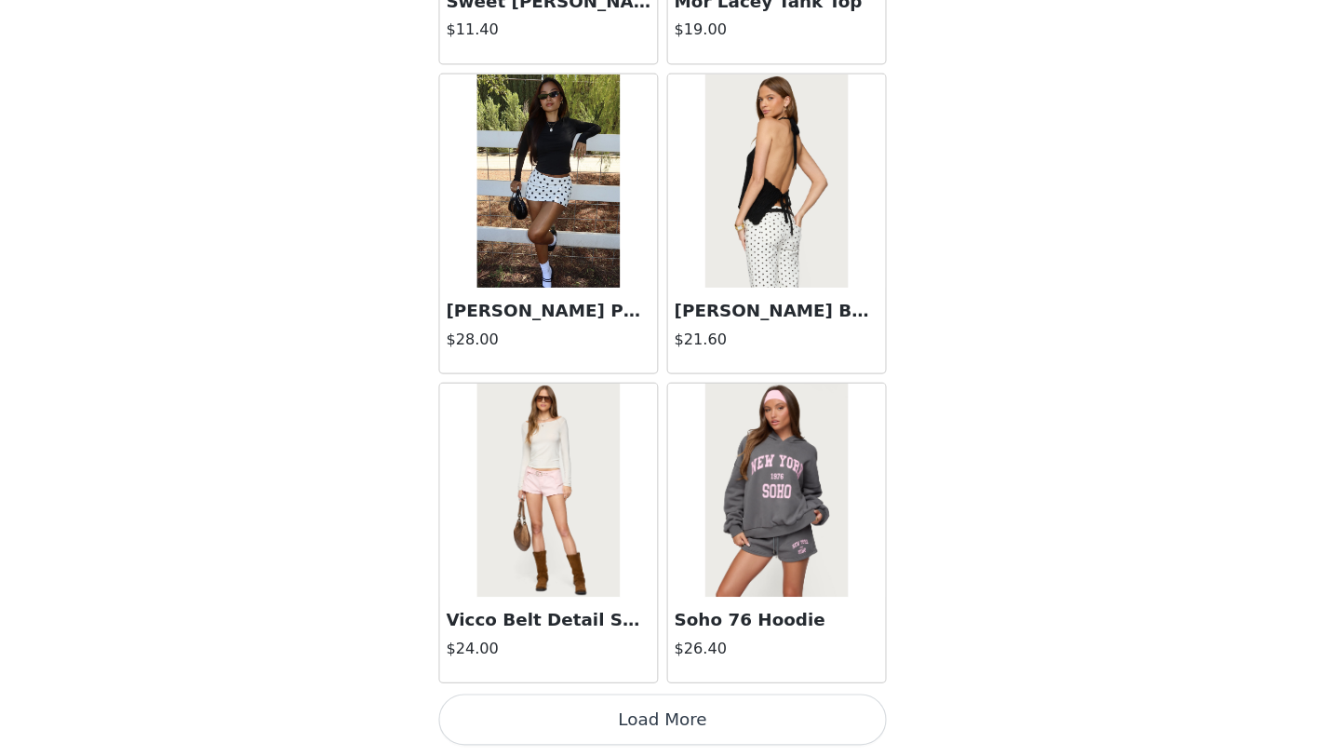
click at [598, 706] on button "Load More" at bounding box center [670, 724] width 391 height 45
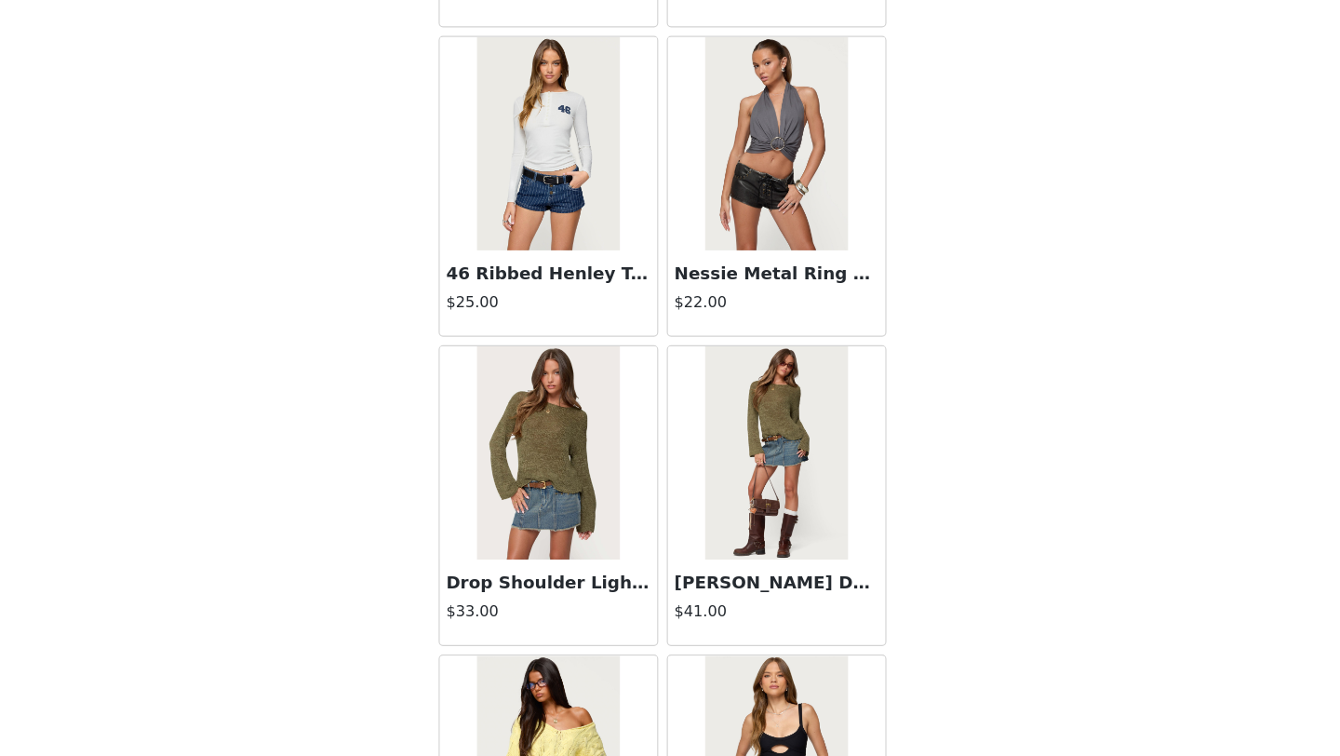
scroll to position [4791, 0]
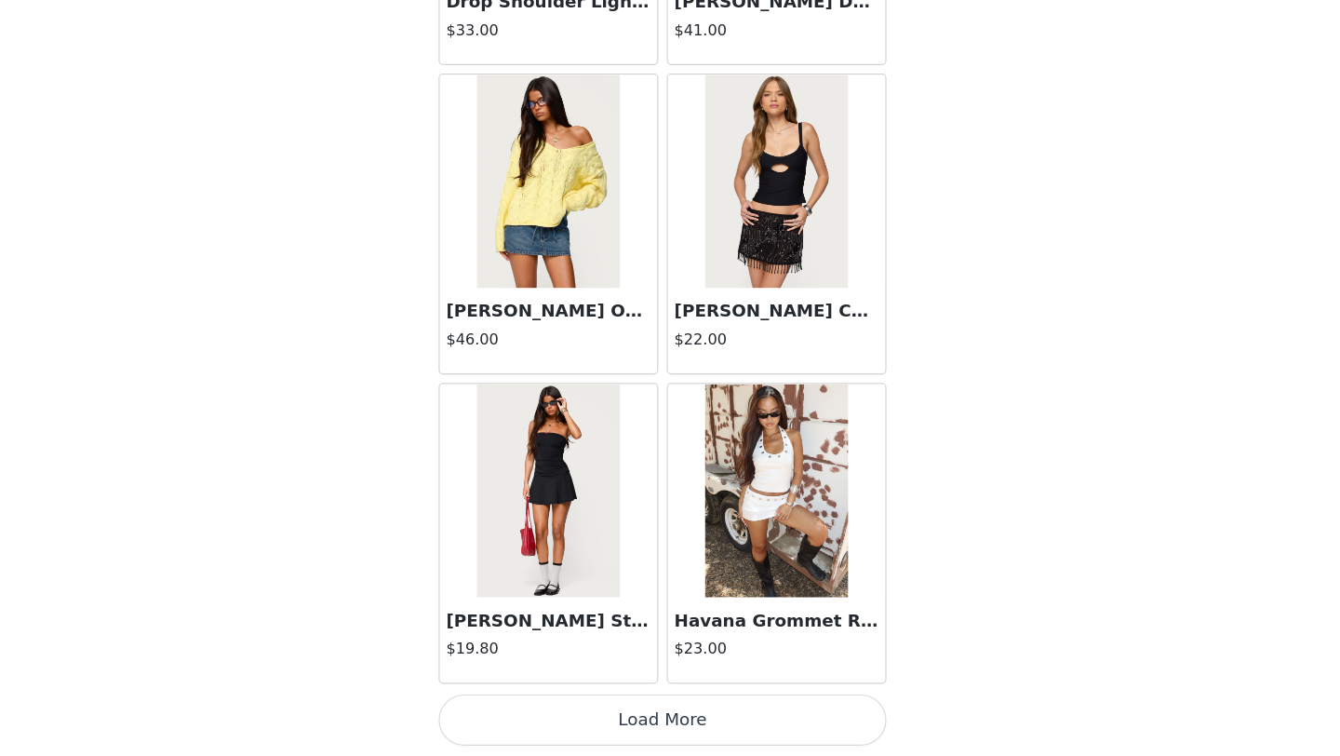
click at [624, 723] on button "Load More" at bounding box center [670, 724] width 391 height 45
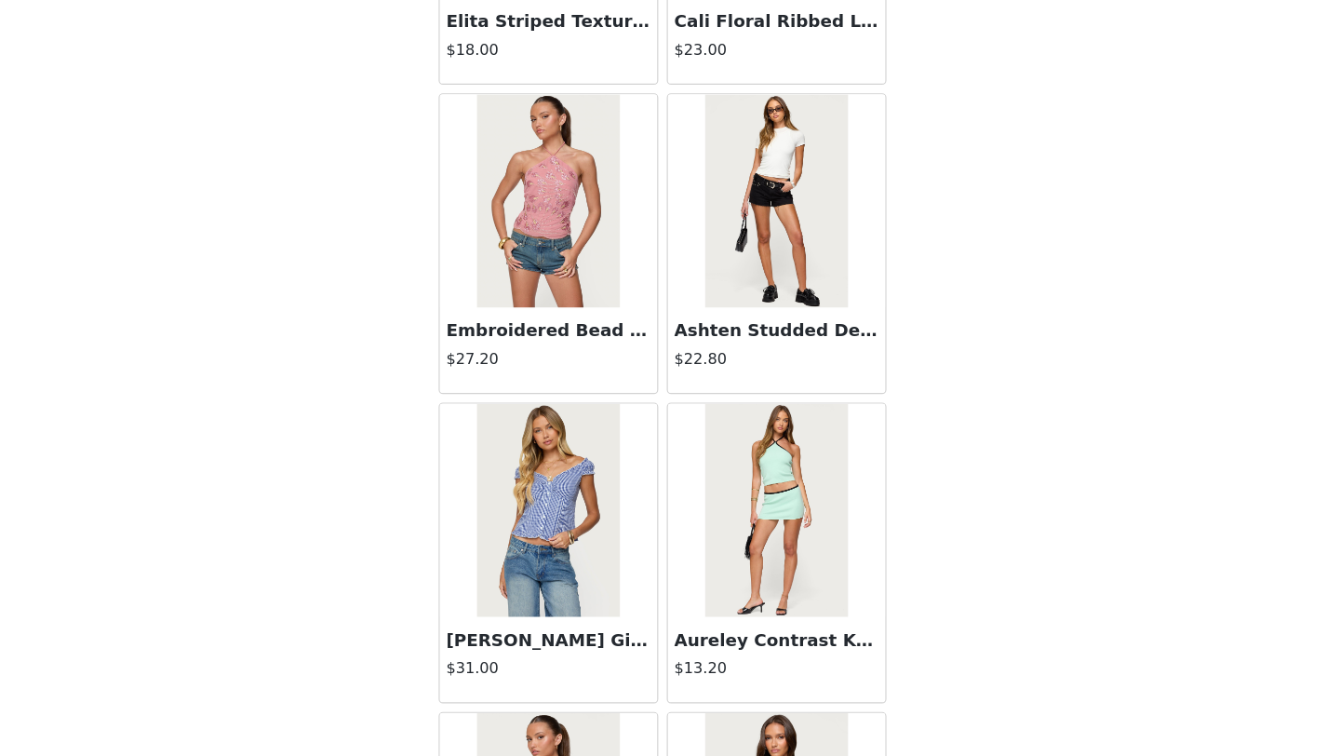
scroll to position [7490, 0]
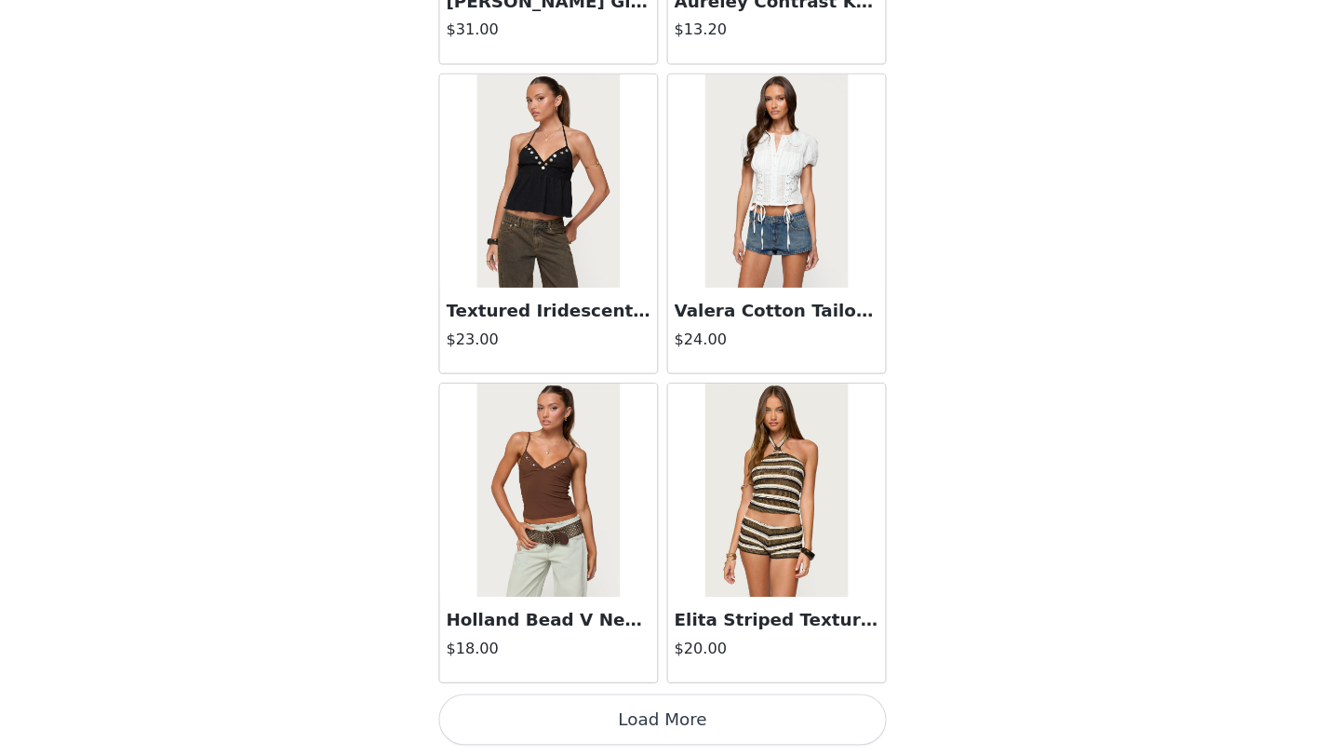
click at [632, 717] on button "Load More" at bounding box center [670, 724] width 391 height 45
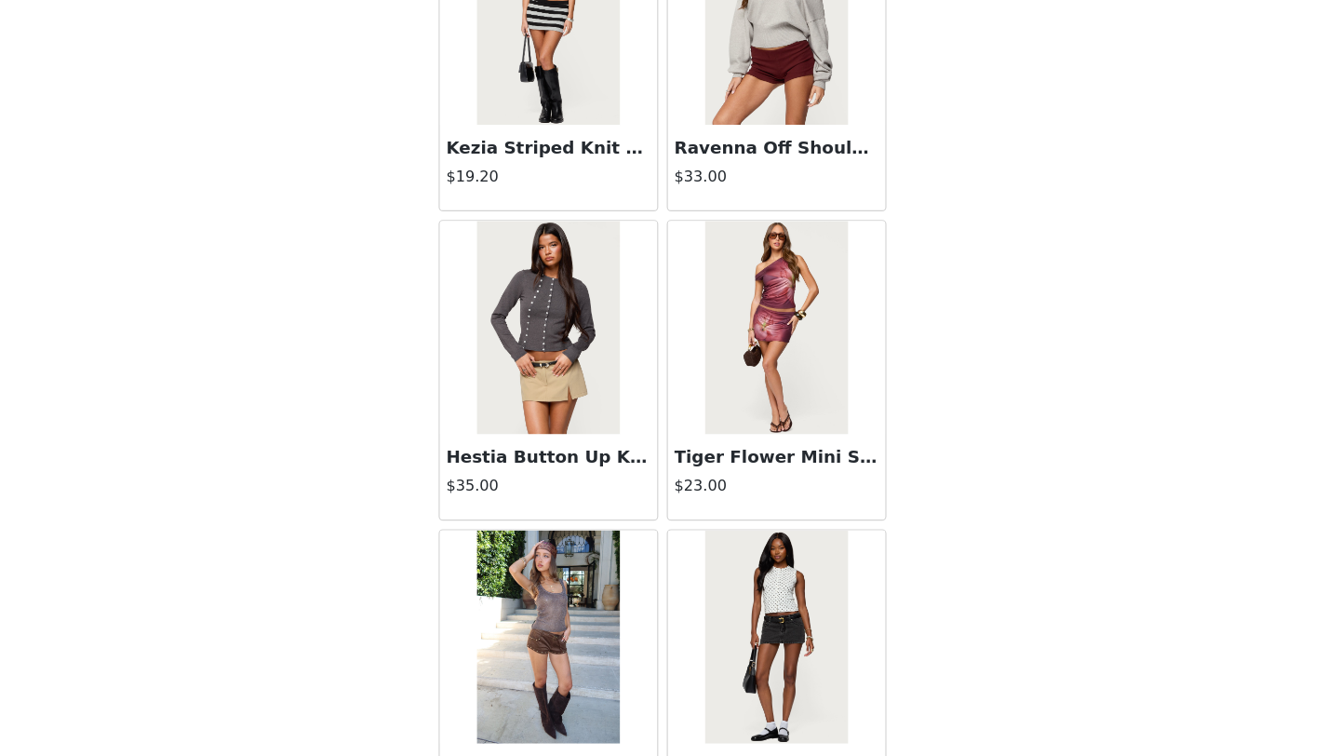
scroll to position [10188, 0]
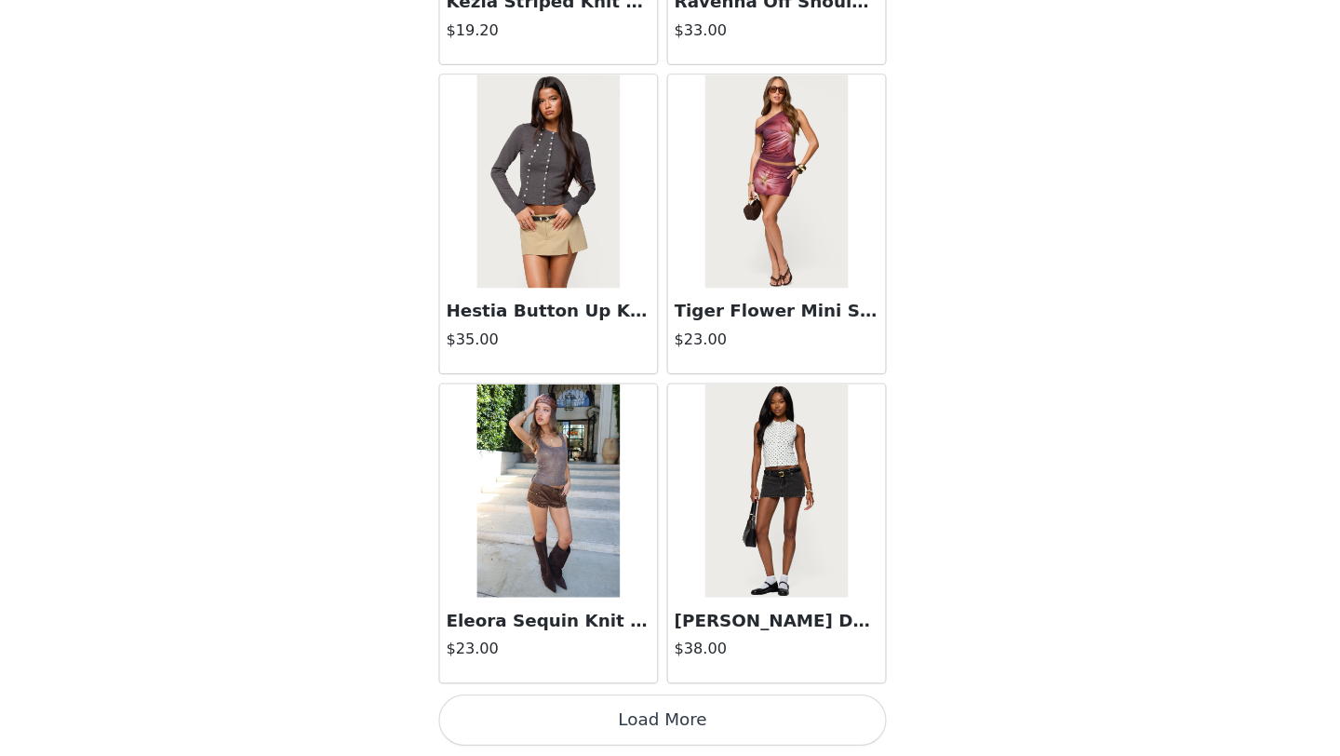
click at [650, 718] on button "Load More" at bounding box center [670, 724] width 391 height 45
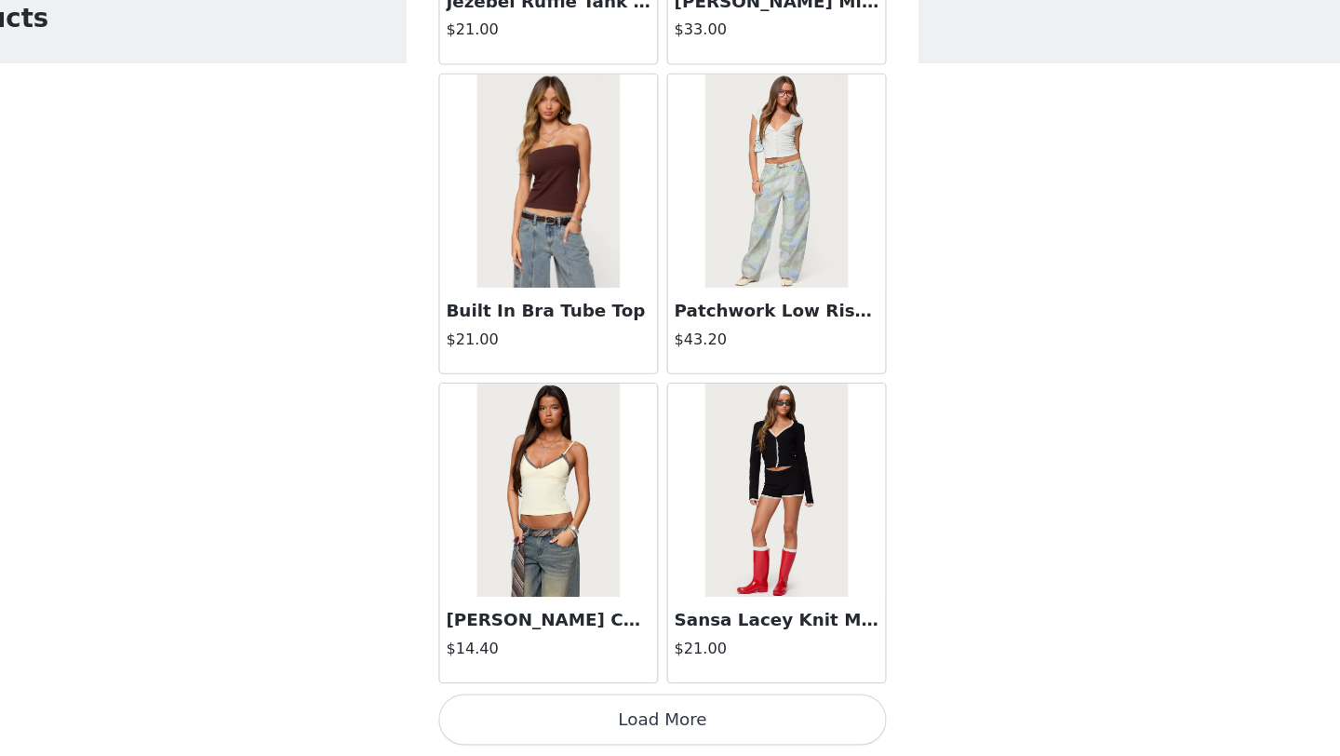
scroll to position [91, 0]
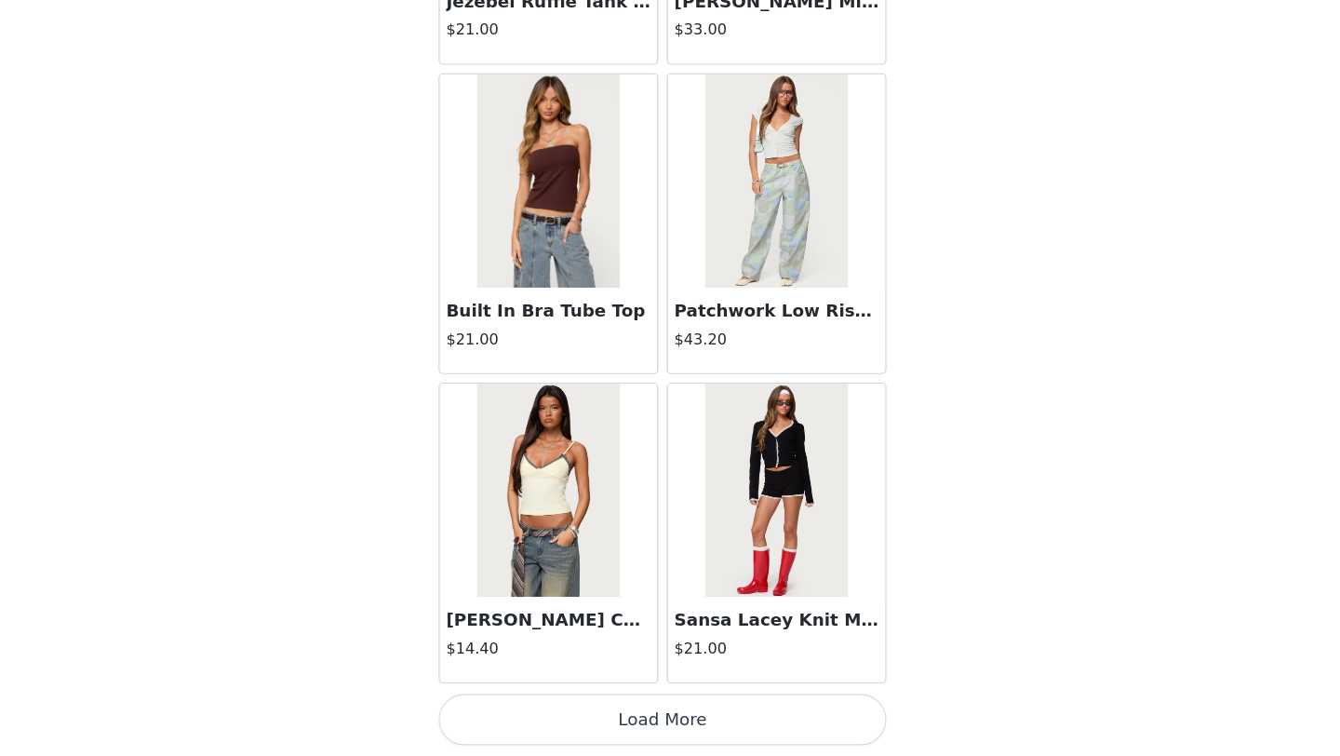
click at [647, 716] on button "Load More" at bounding box center [670, 724] width 391 height 45
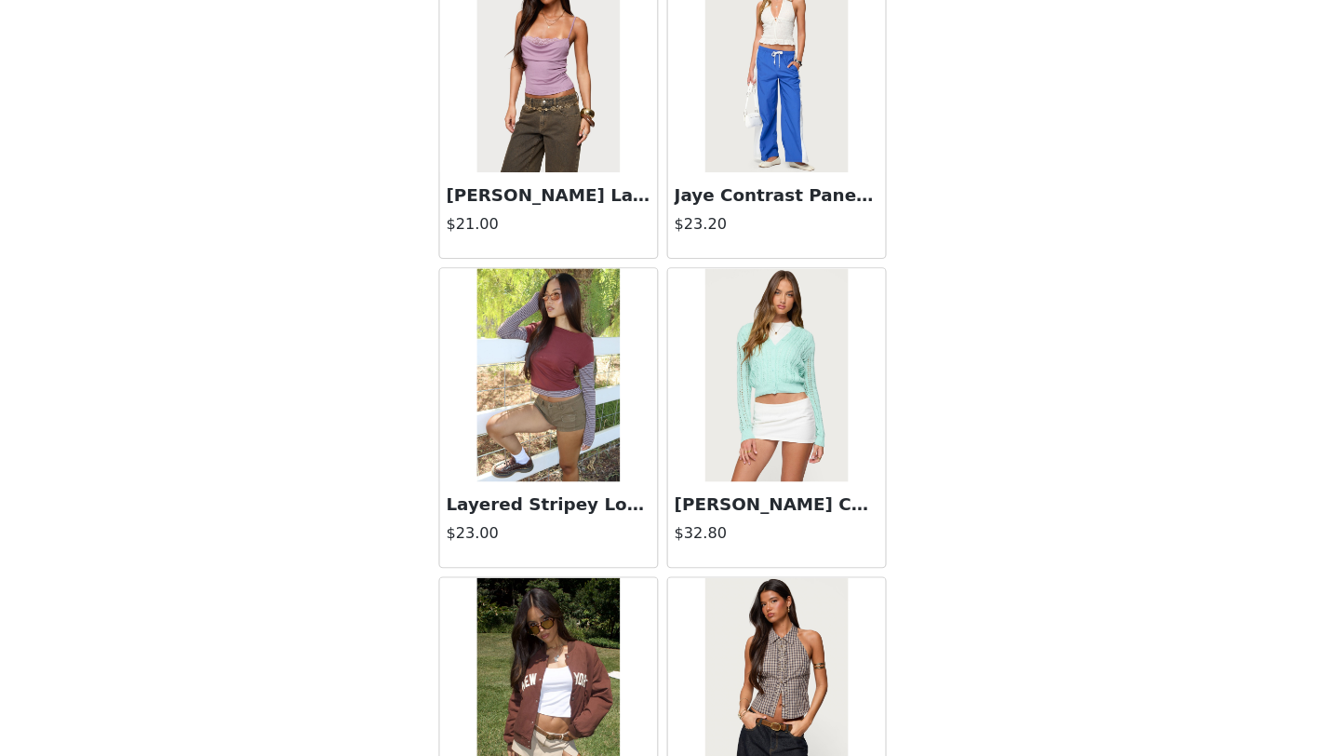
scroll to position [15586, 0]
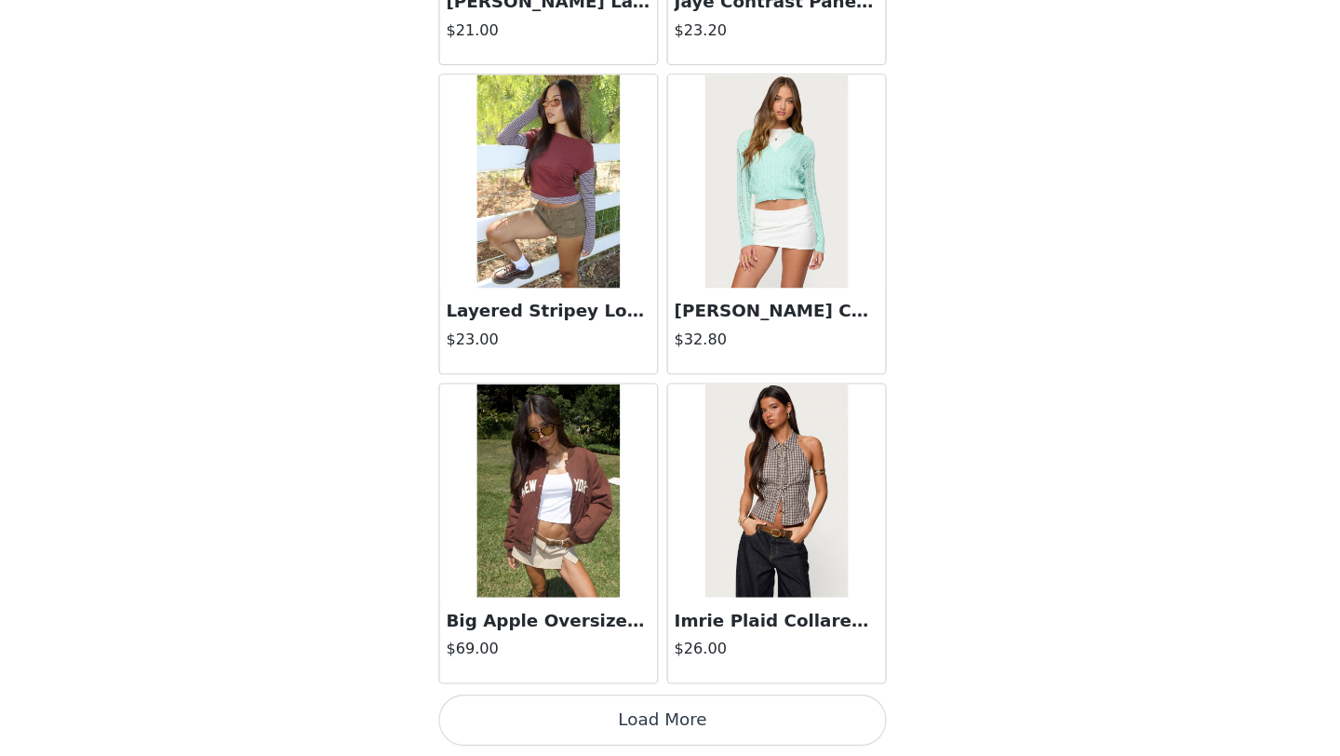
click at [639, 714] on button "Load More" at bounding box center [670, 724] width 391 height 45
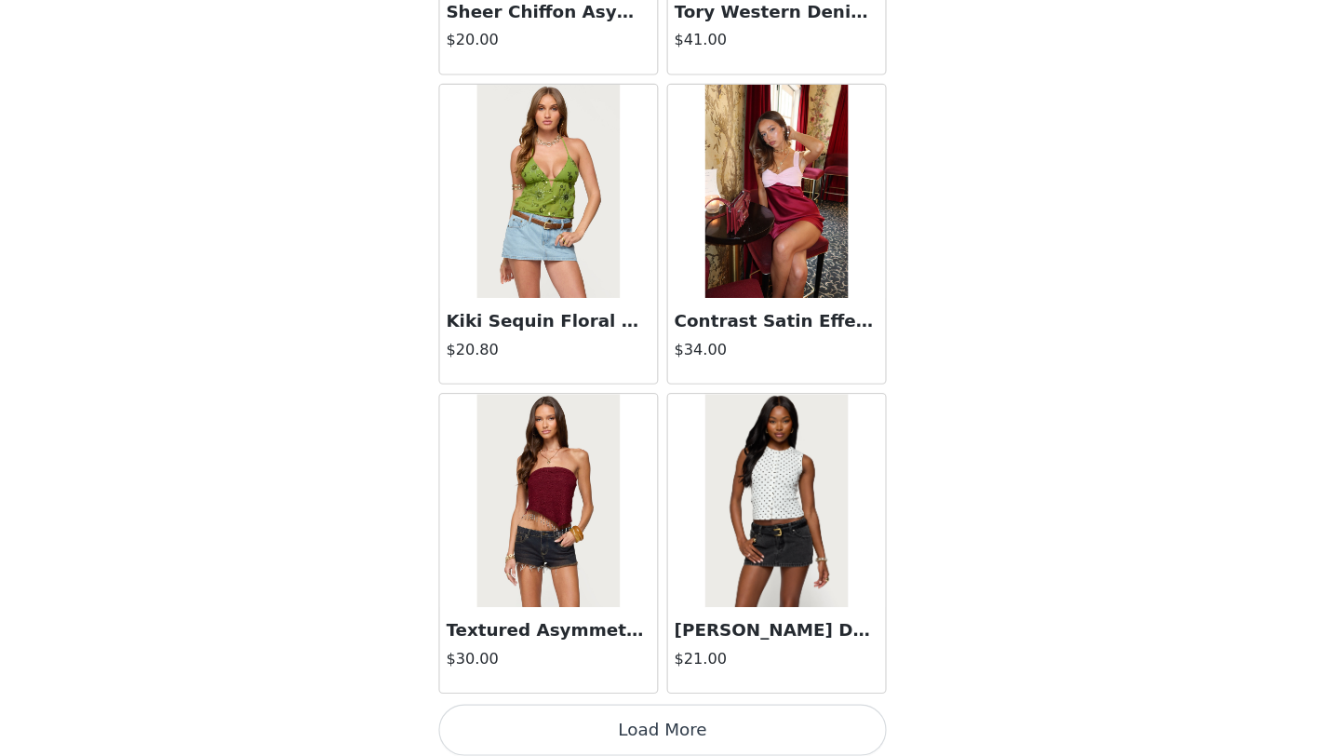
scroll to position [91, 0]
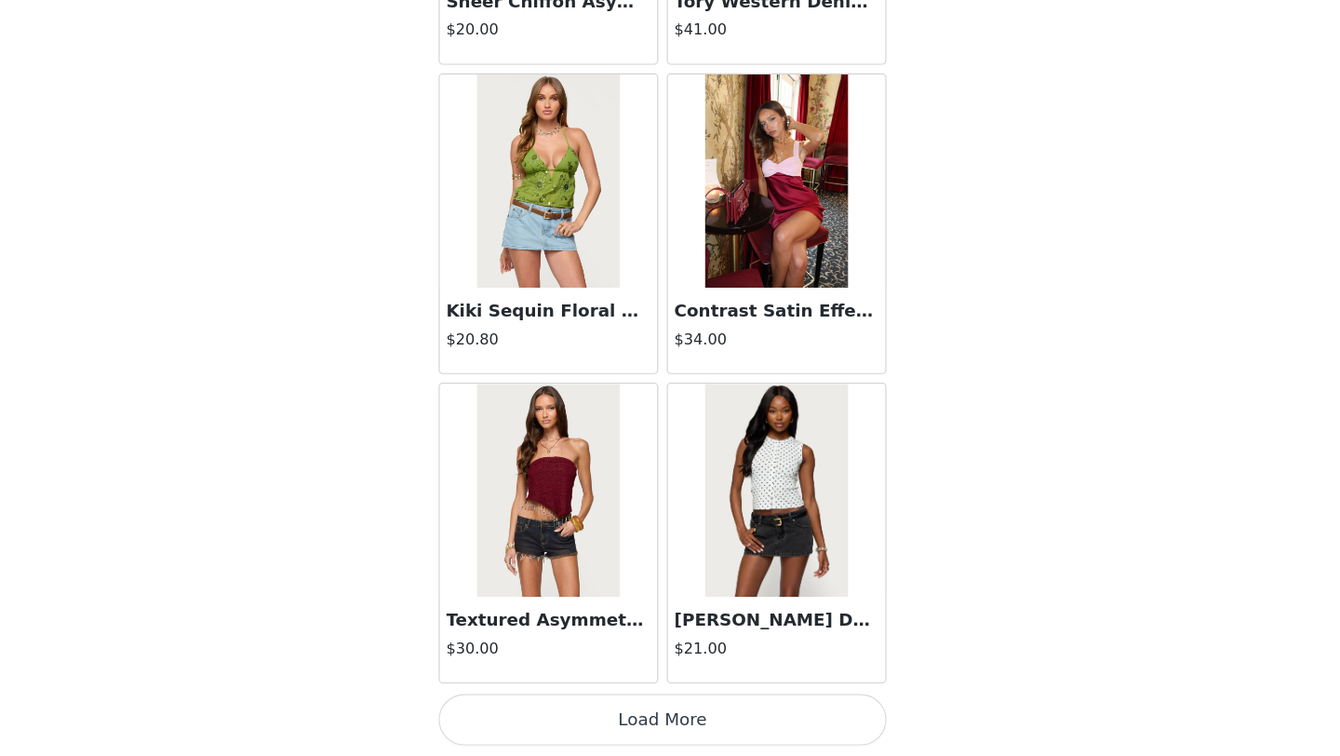
click at [649, 731] on button "Load More" at bounding box center [670, 724] width 391 height 45
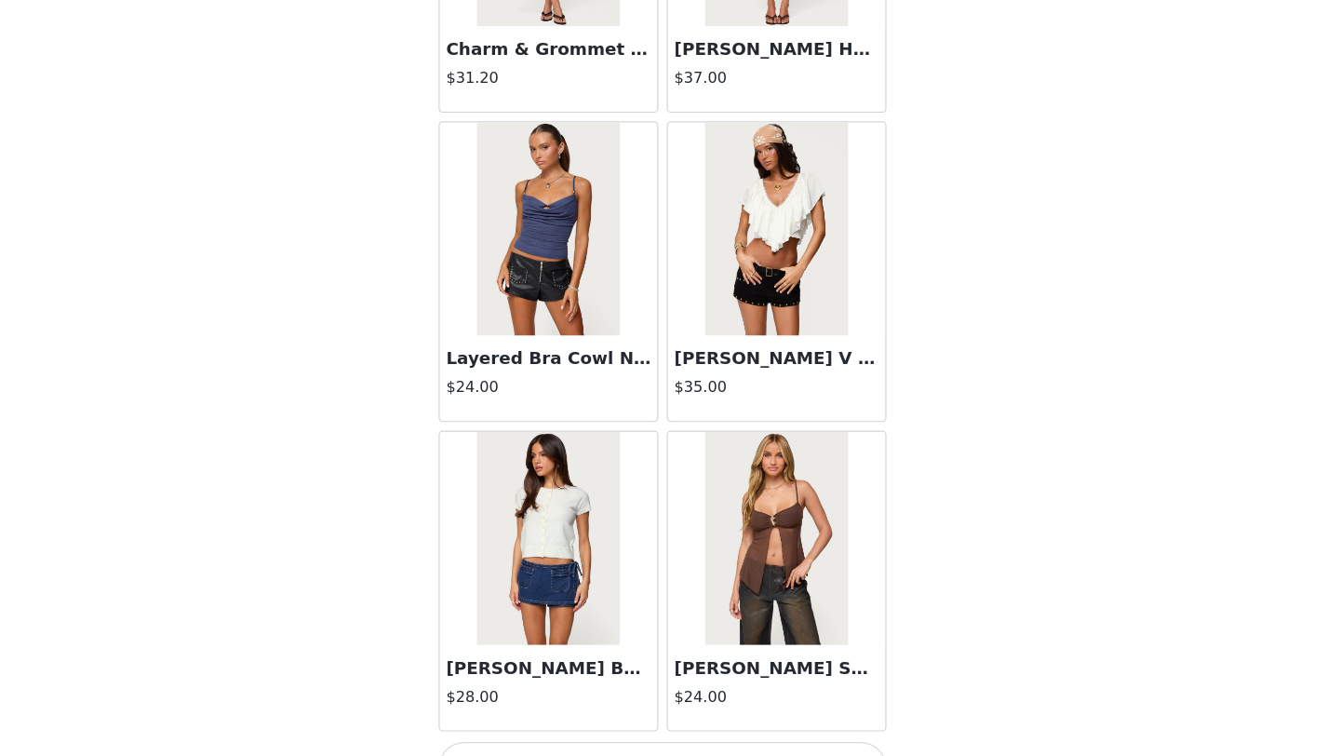
scroll to position [20983, 0]
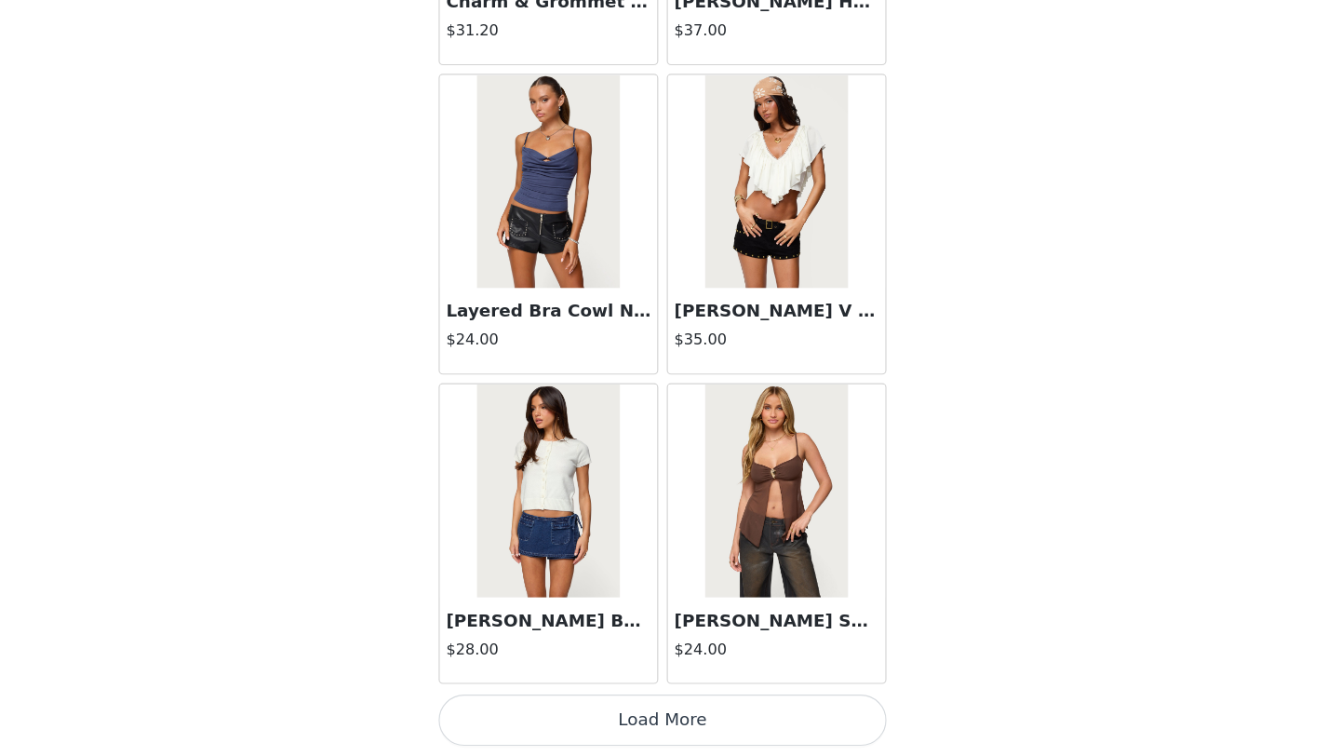
click at [560, 592] on img at bounding box center [570, 524] width 124 height 186
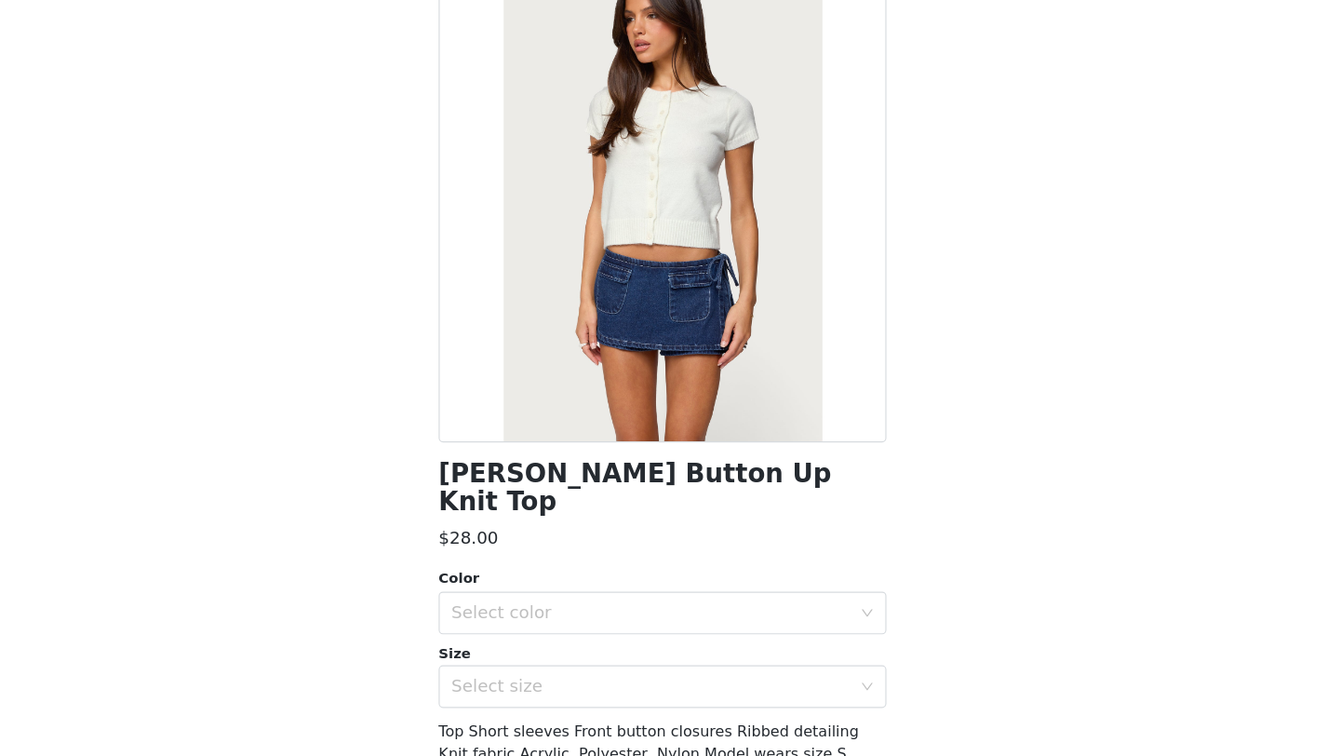
scroll to position [20, 0]
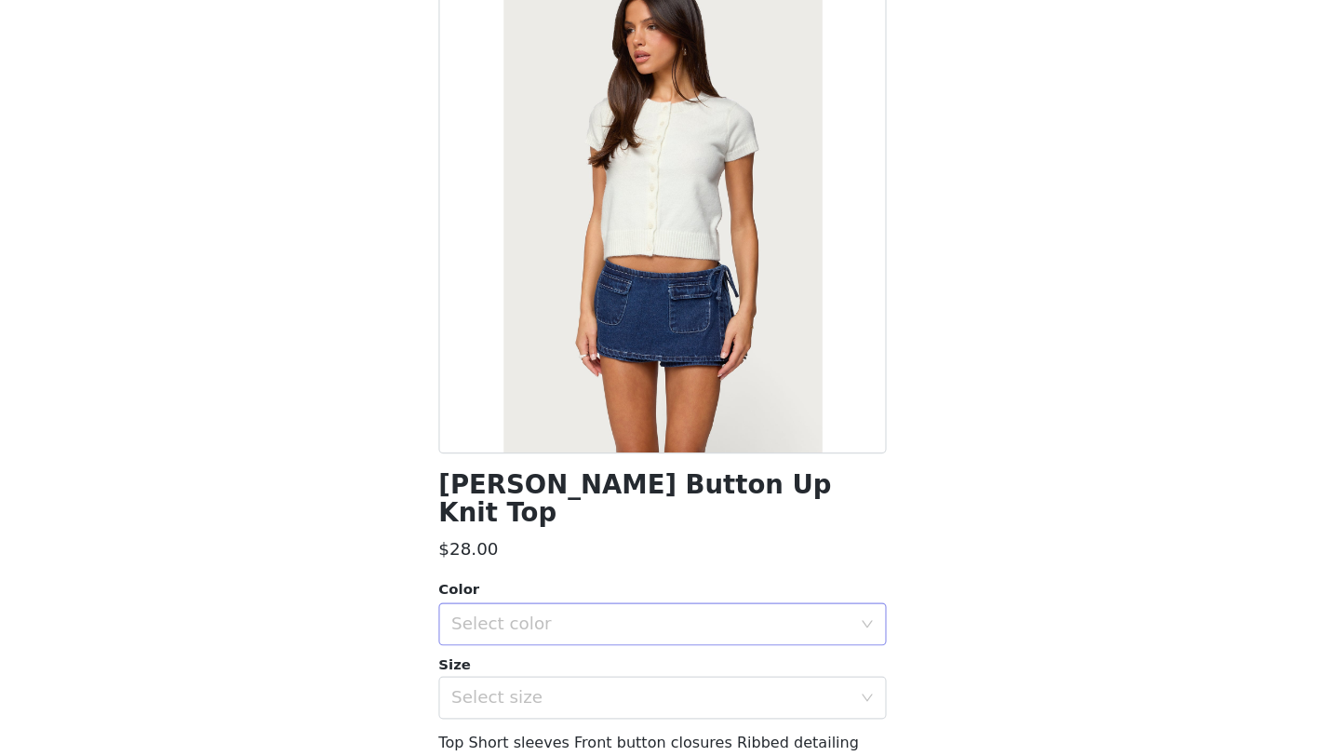
click at [552, 631] on div "Select color" at bounding box center [660, 640] width 348 height 19
click at [527, 644] on li "WHITE" at bounding box center [670, 656] width 391 height 30
click at [525, 695] on div "Select size" at bounding box center [660, 704] width 348 height 19
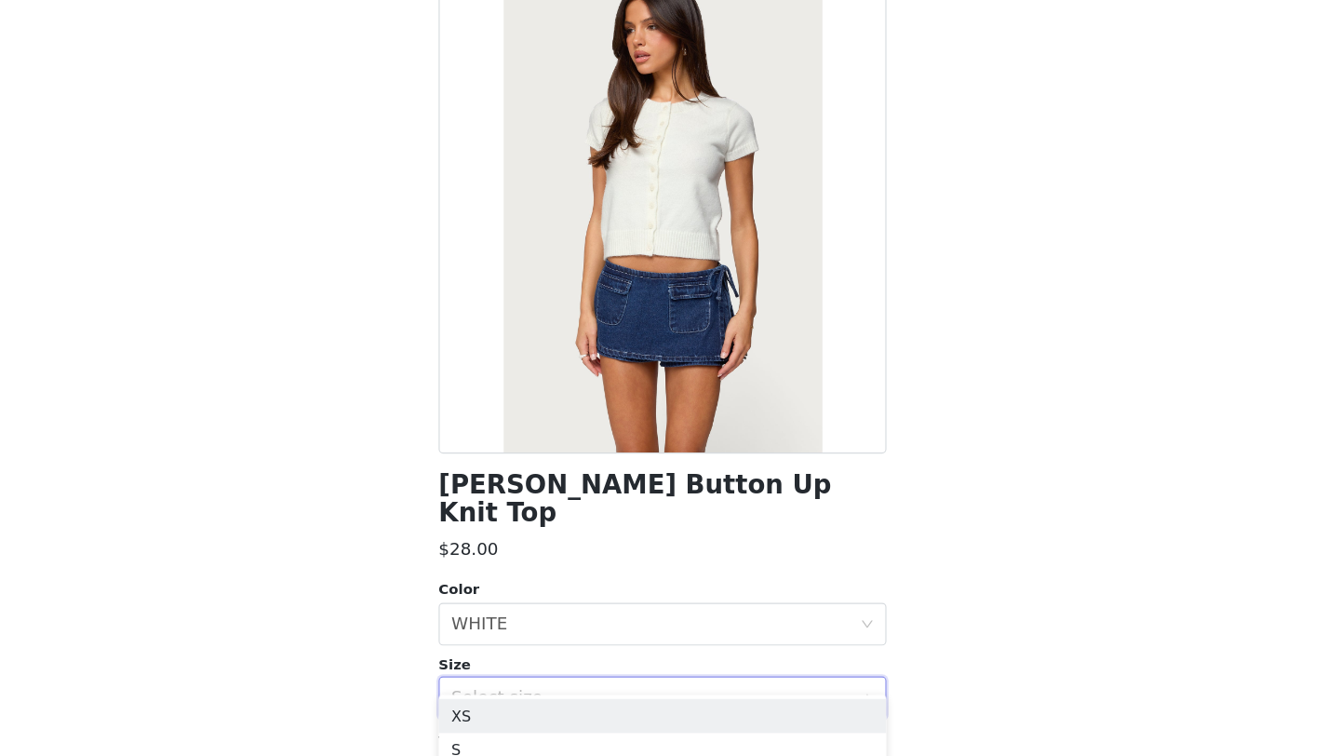
click at [513, 708] on li "XS" at bounding box center [670, 720] width 391 height 30
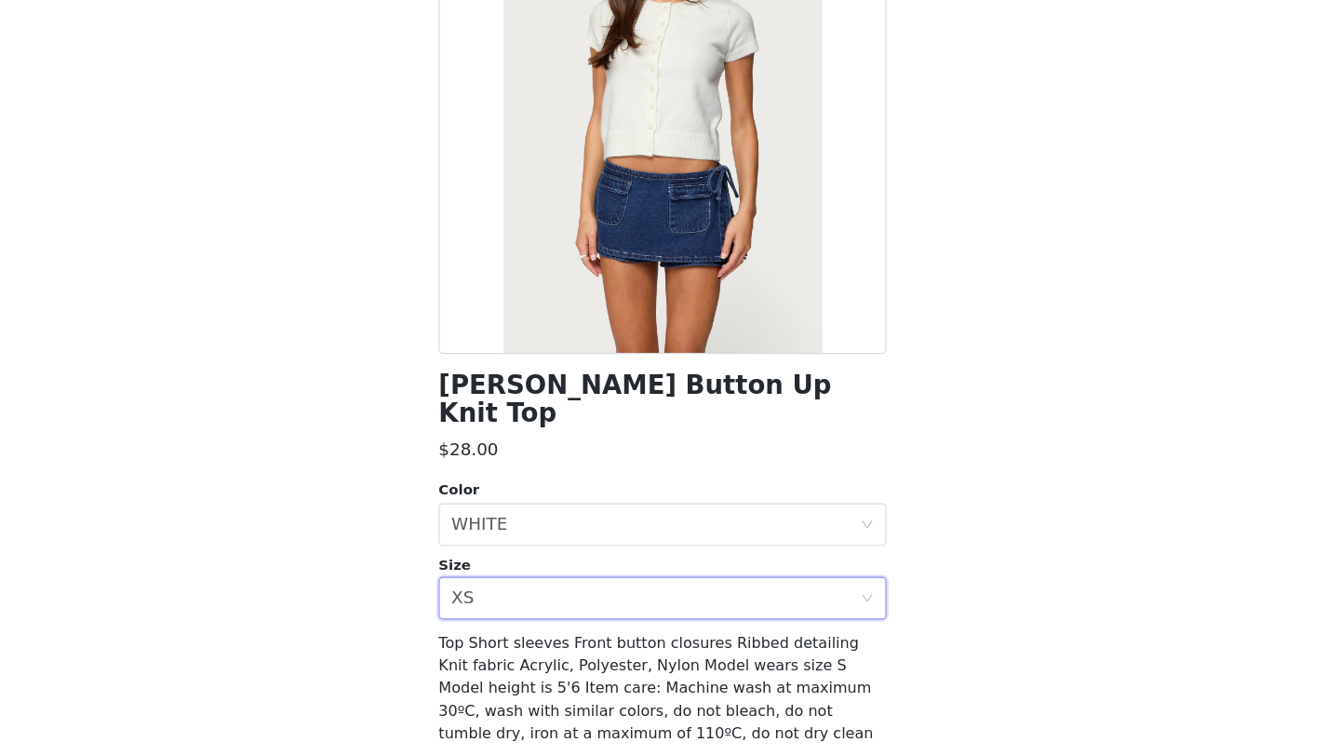
scroll to position [150, 0]
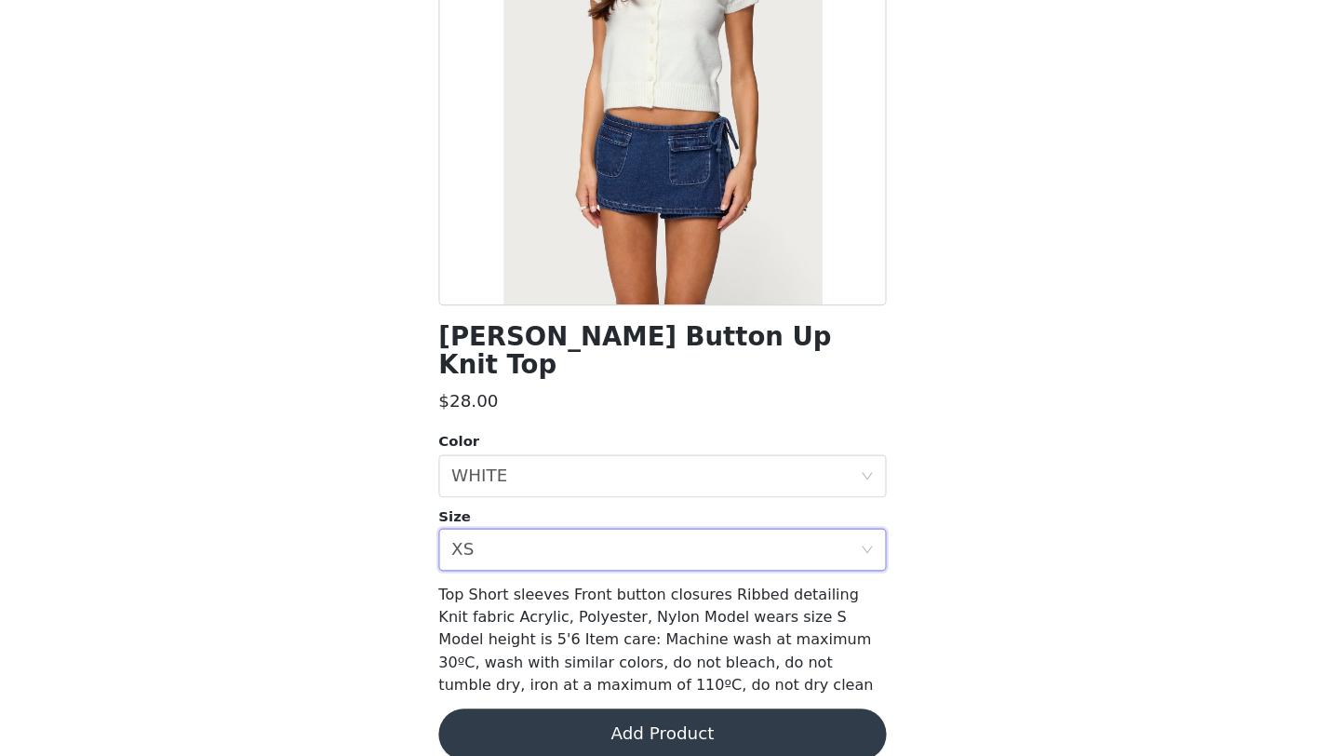
click at [734, 714] on button "Add Product" at bounding box center [670, 736] width 391 height 45
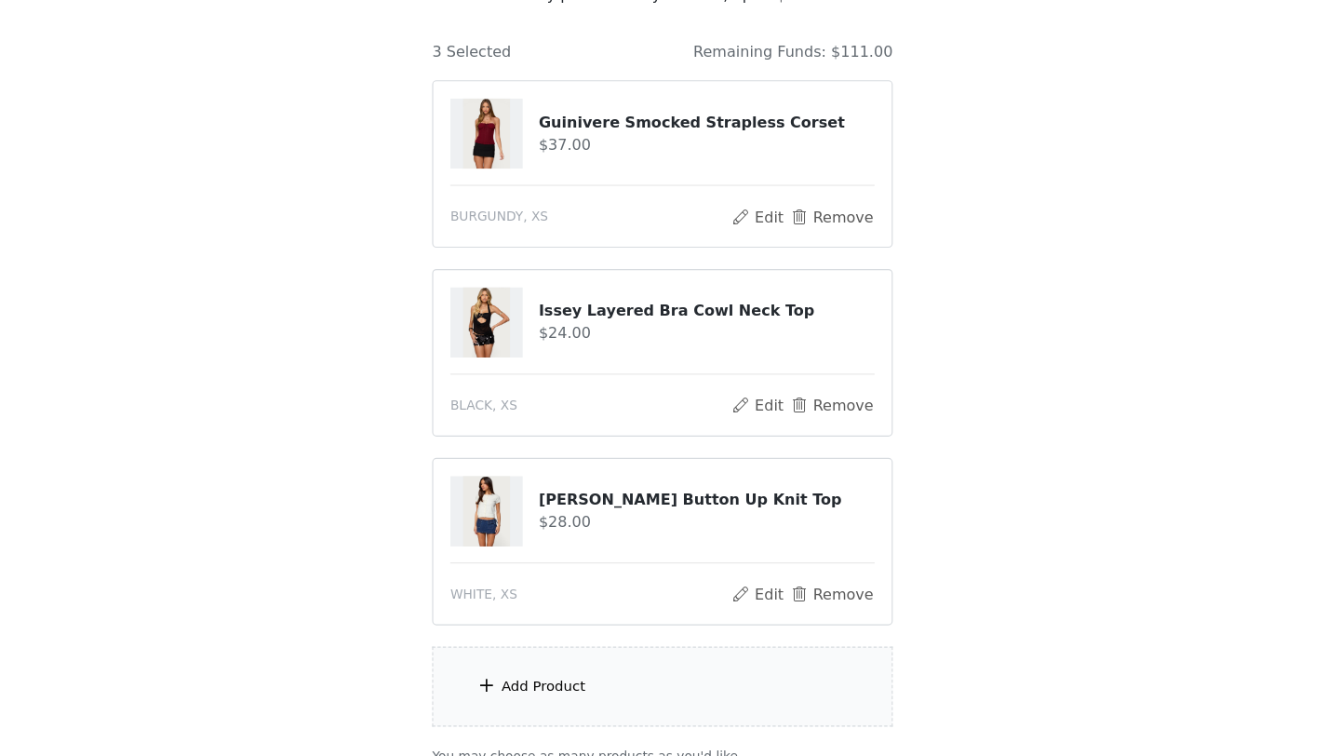
scroll to position [90, 0]
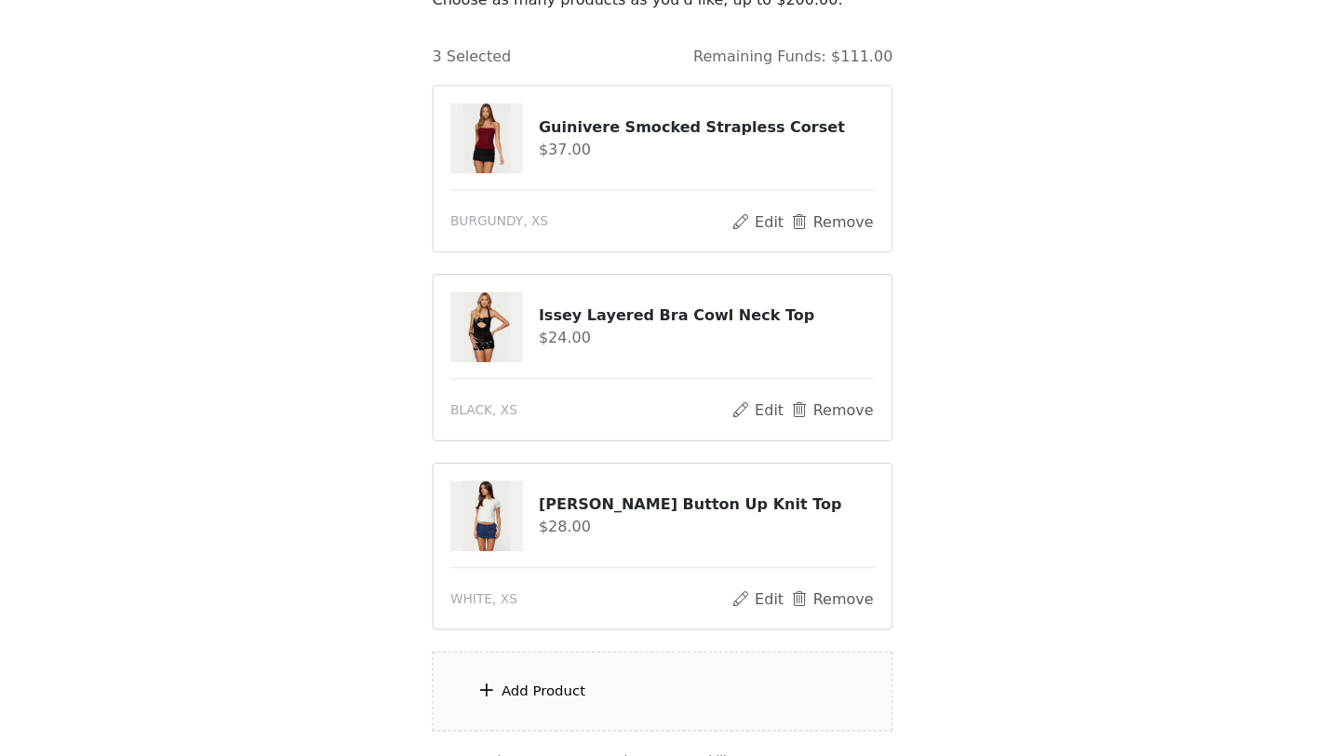
click at [583, 695] on div "Add Product" at bounding box center [567, 695] width 74 height 19
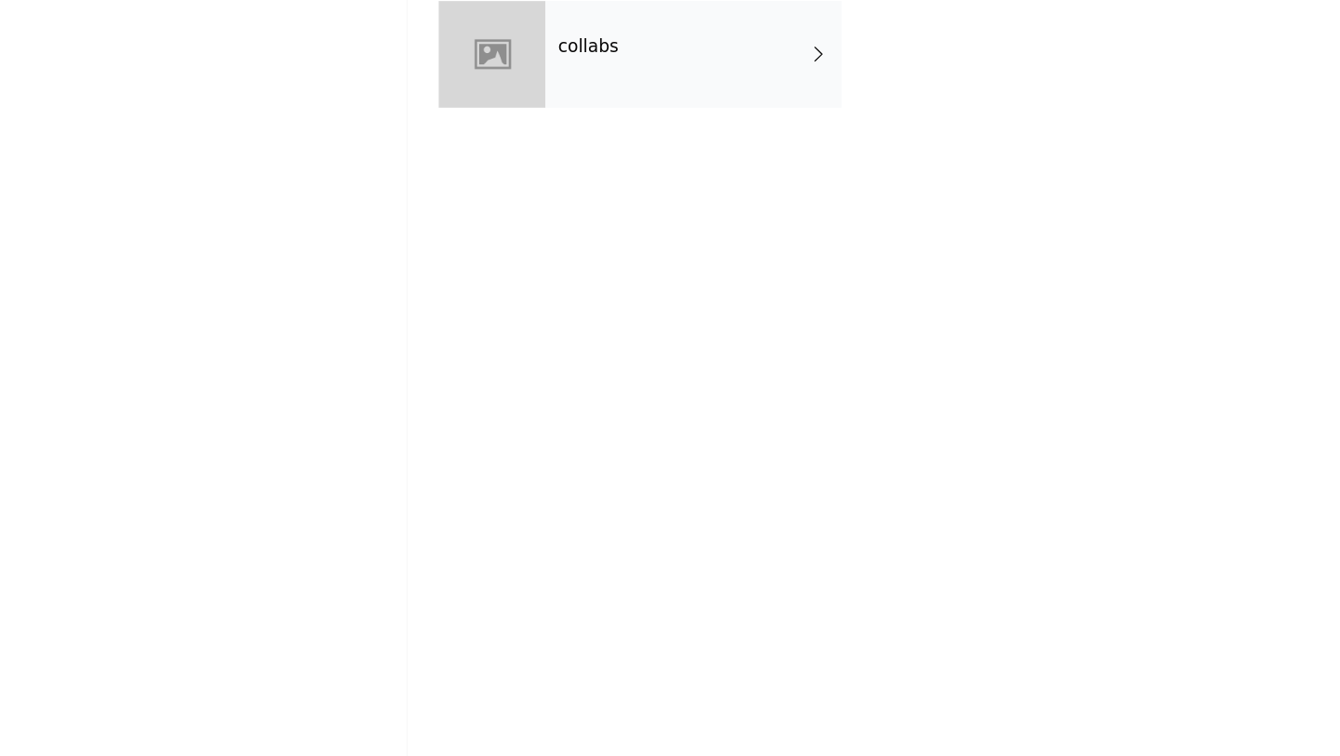
click at [642, 127] on div "collabs" at bounding box center [697, 139] width 259 height 93
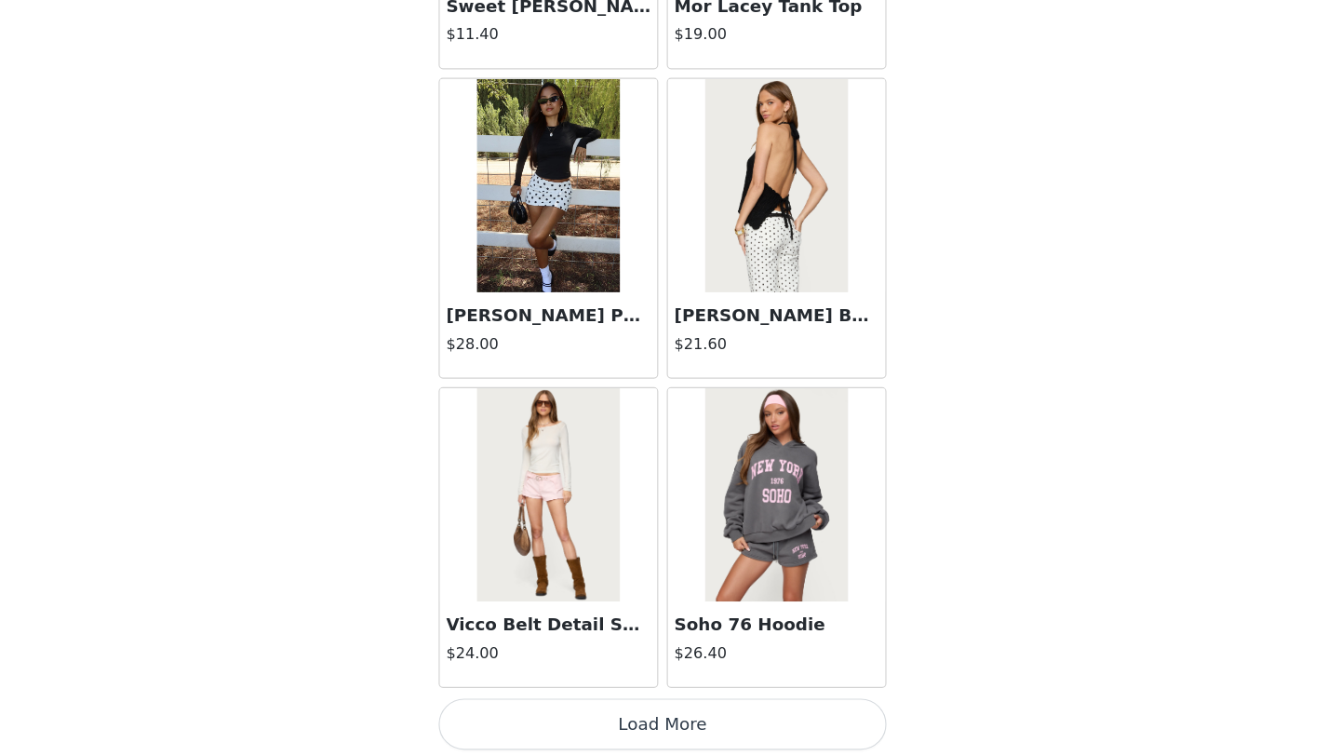
scroll to position [256, 0]
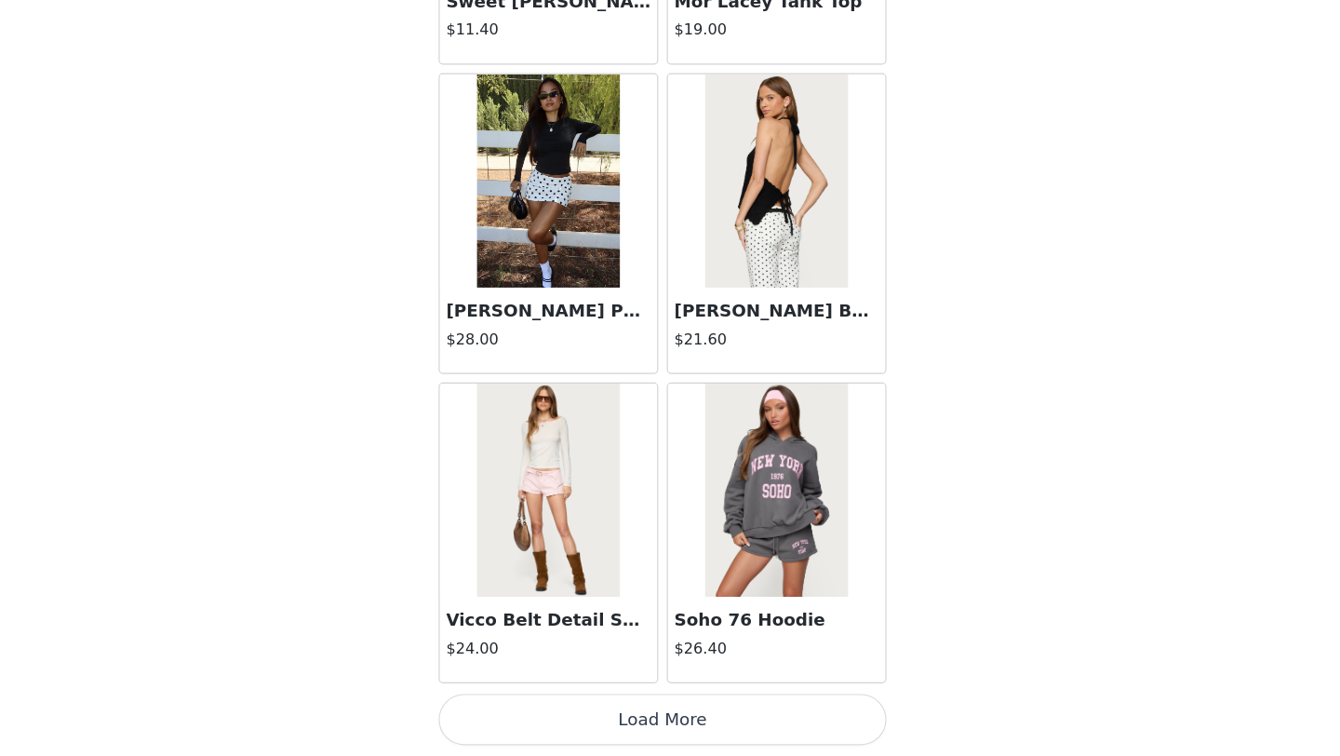
click at [710, 721] on button "Load More" at bounding box center [670, 724] width 391 height 45
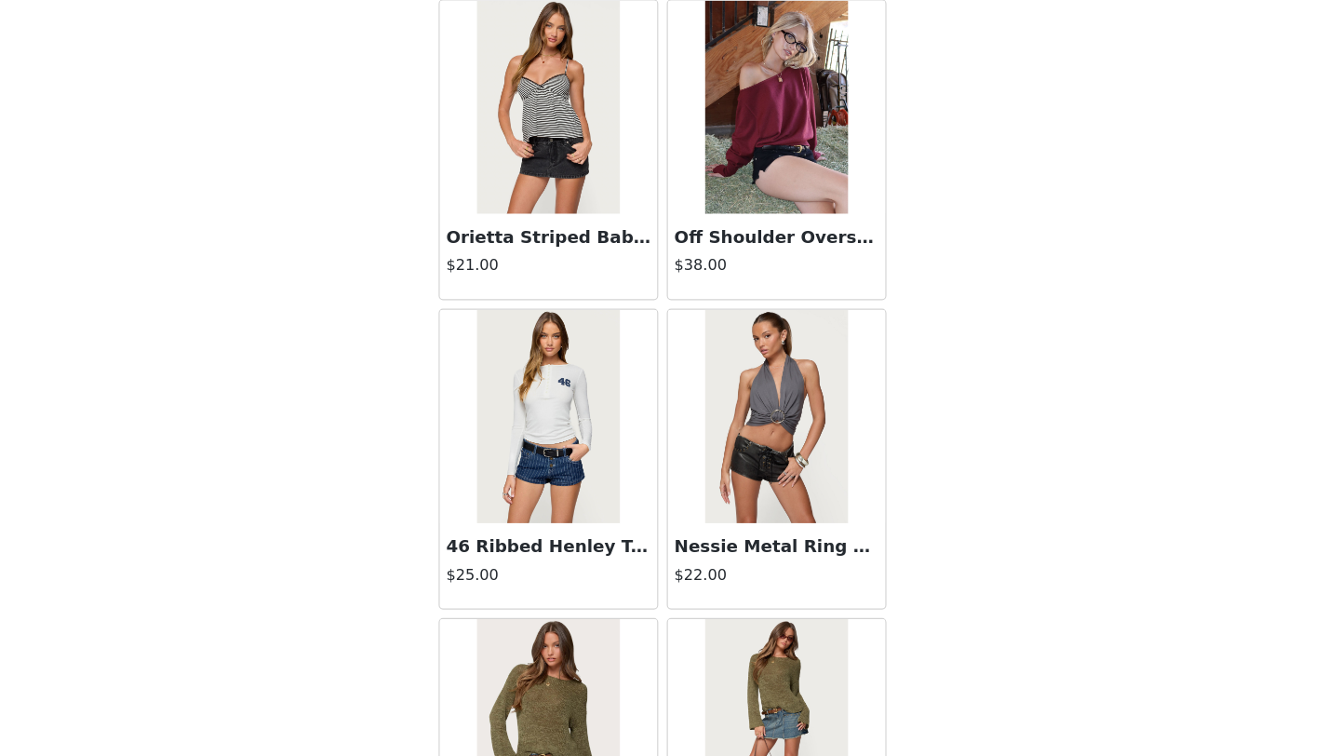
scroll to position [4791, 0]
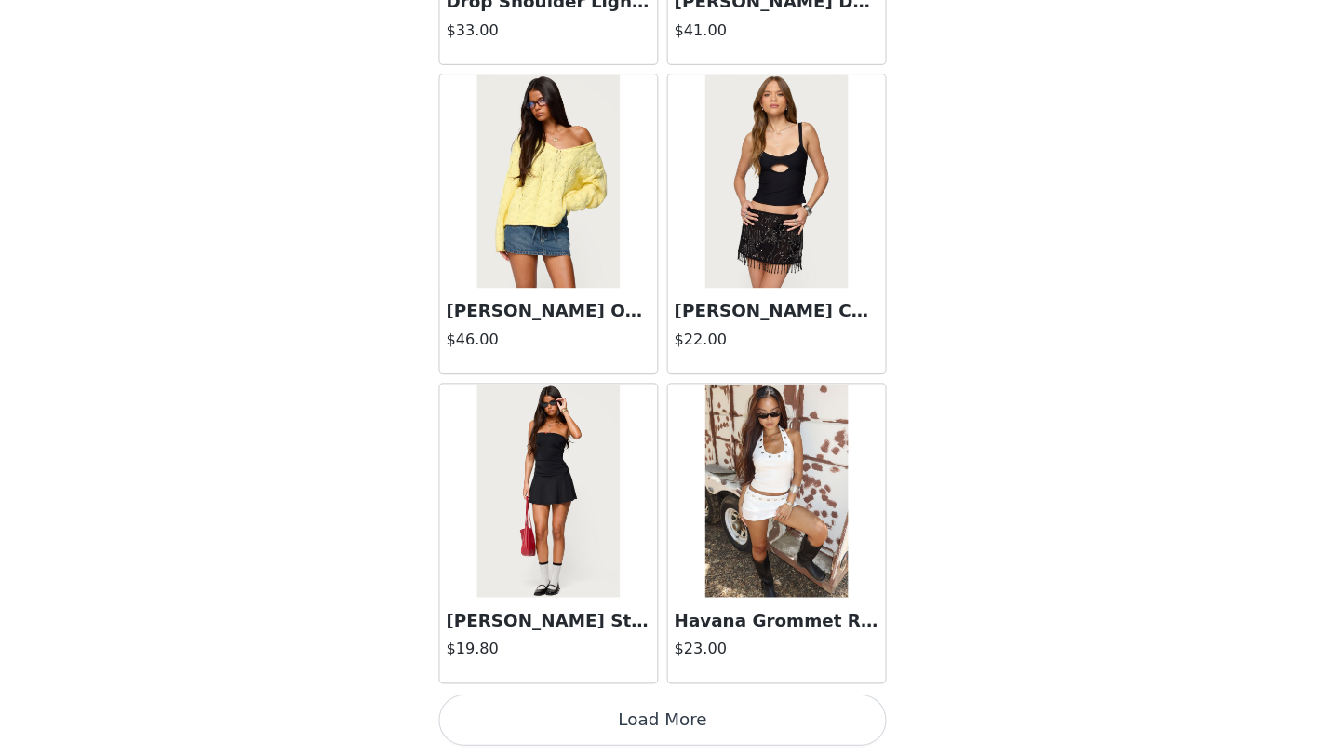
click at [647, 732] on button "Load More" at bounding box center [670, 724] width 391 height 45
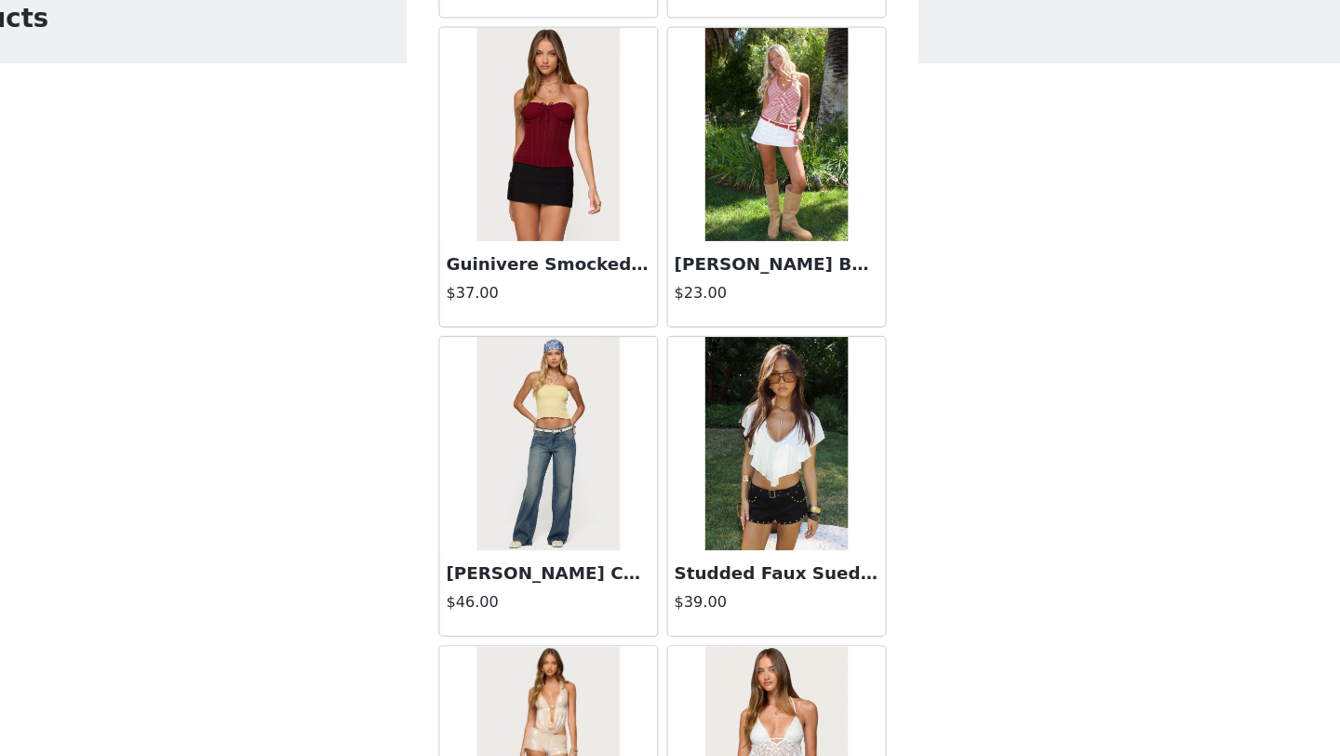
scroll to position [5415, 0]
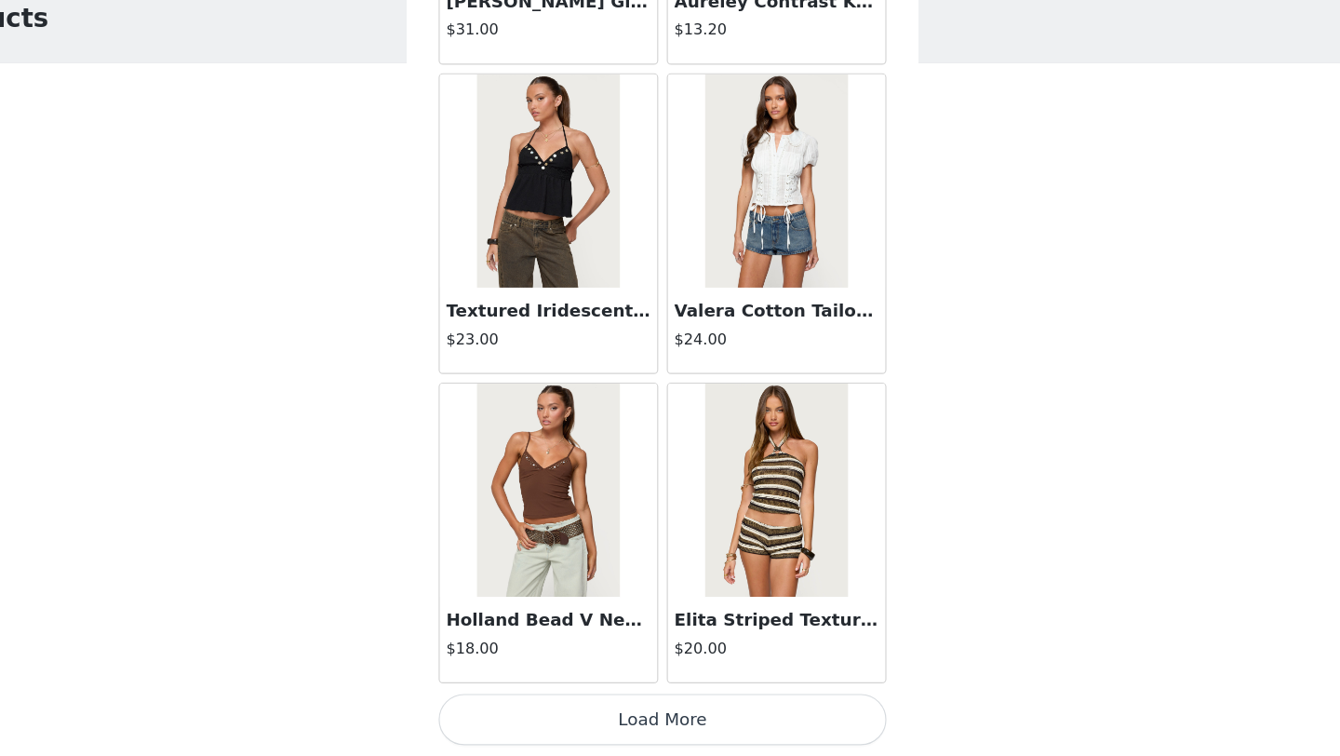
click at [649, 731] on button "Load More" at bounding box center [670, 724] width 391 height 45
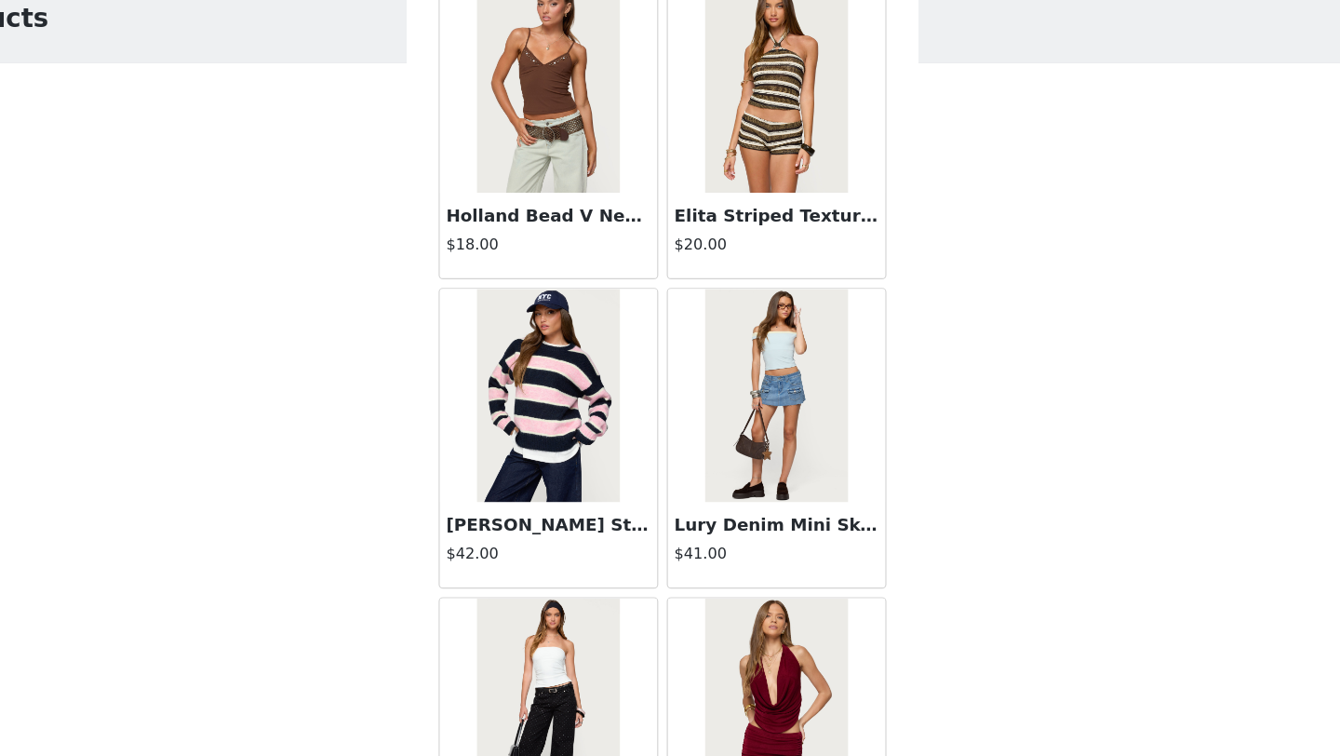
scroll to position [8119, 0]
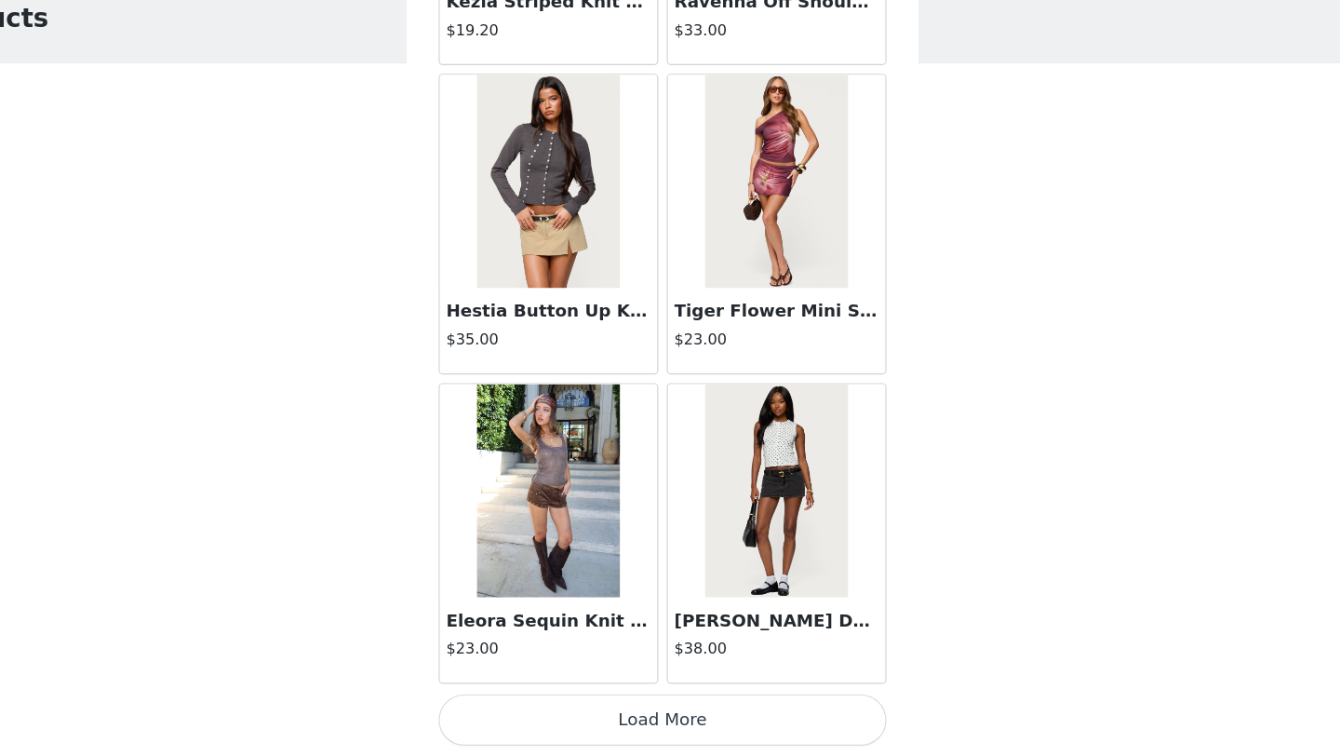
click at [645, 727] on button "Load More" at bounding box center [670, 724] width 391 height 45
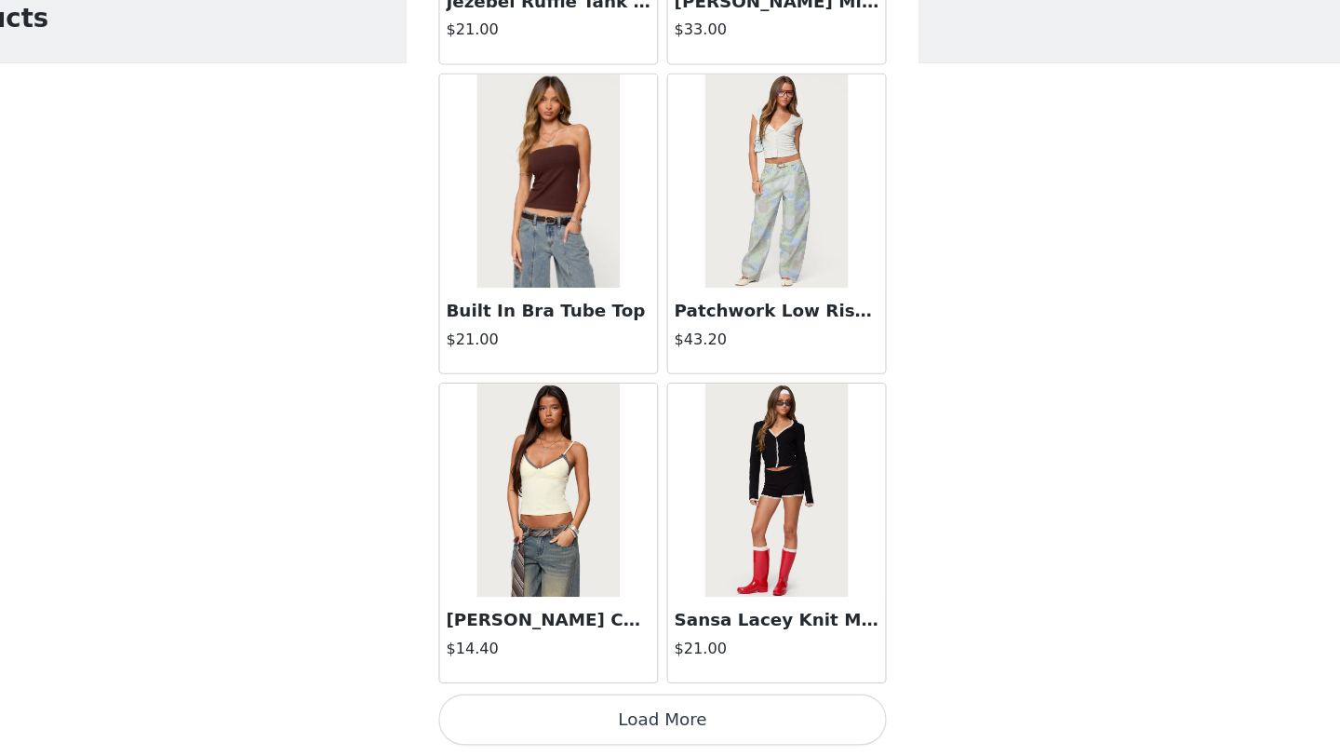
scroll to position [229, 0]
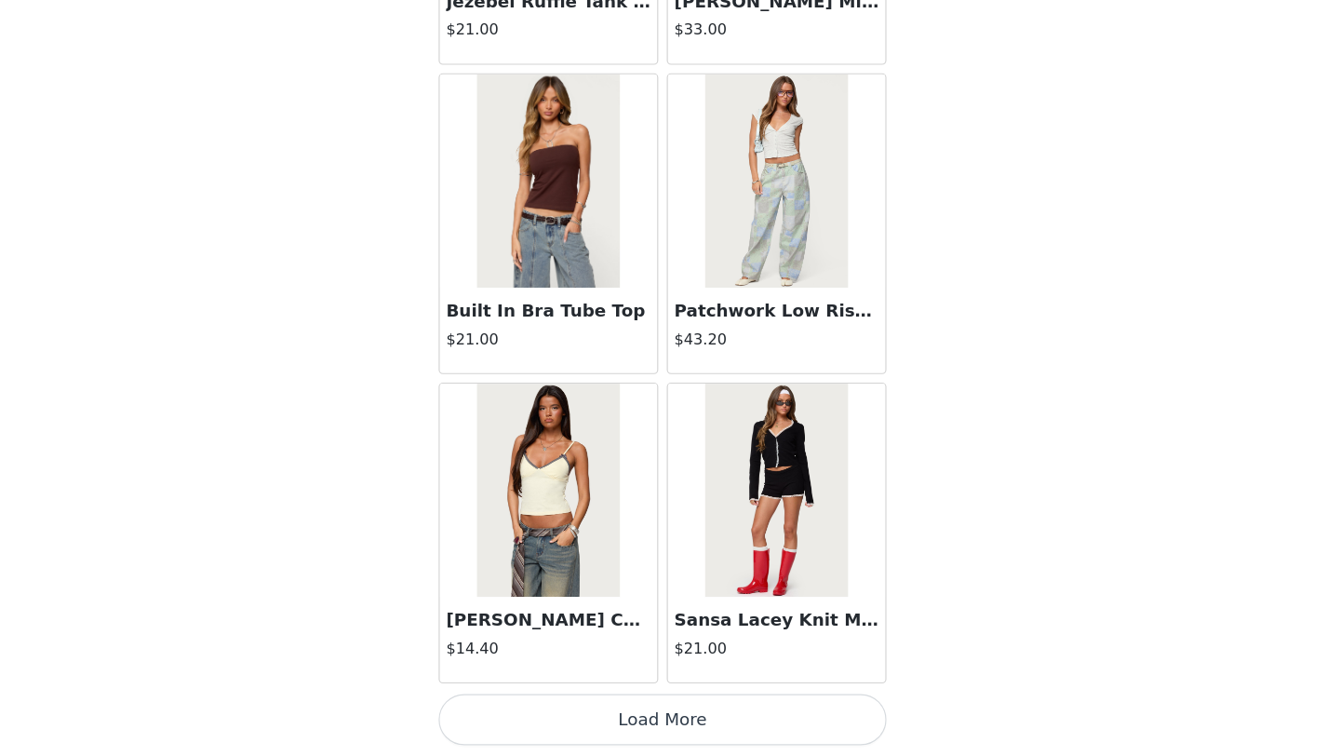
click at [650, 726] on button "Load More" at bounding box center [670, 724] width 391 height 45
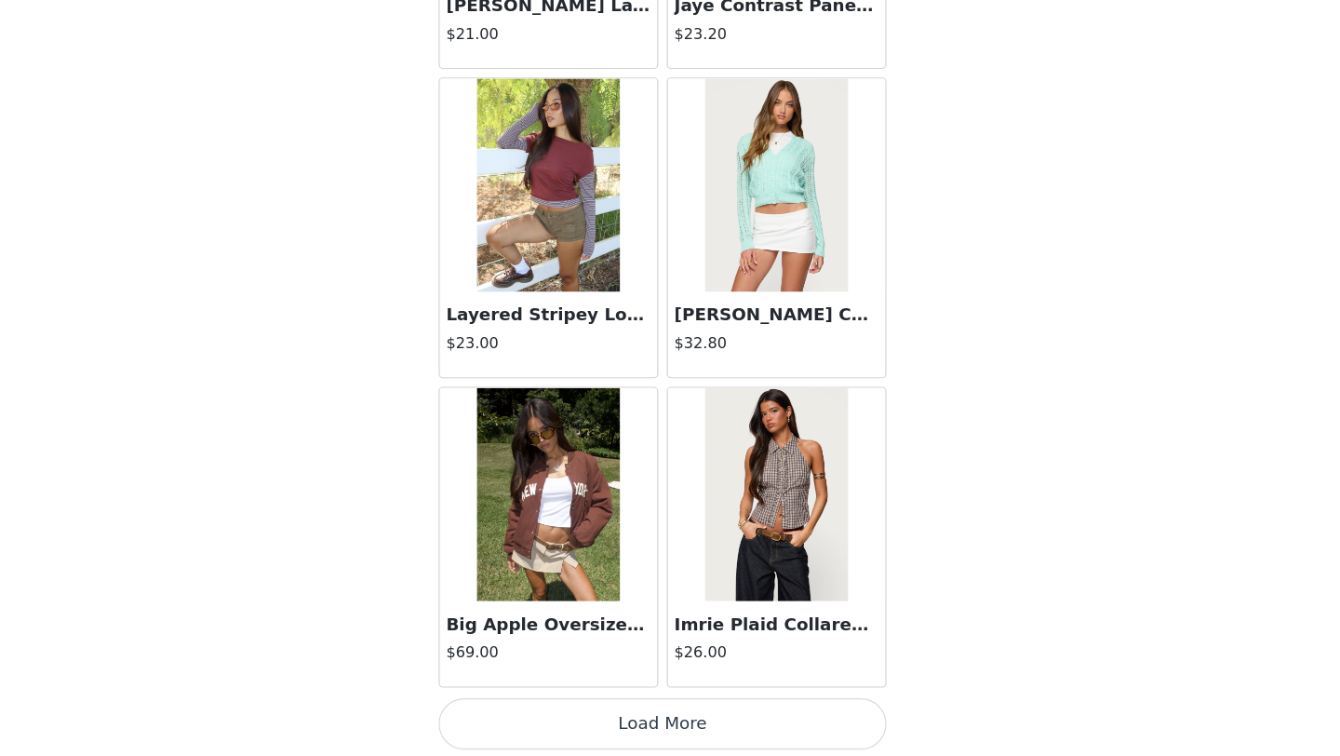
scroll to position [15586, 0]
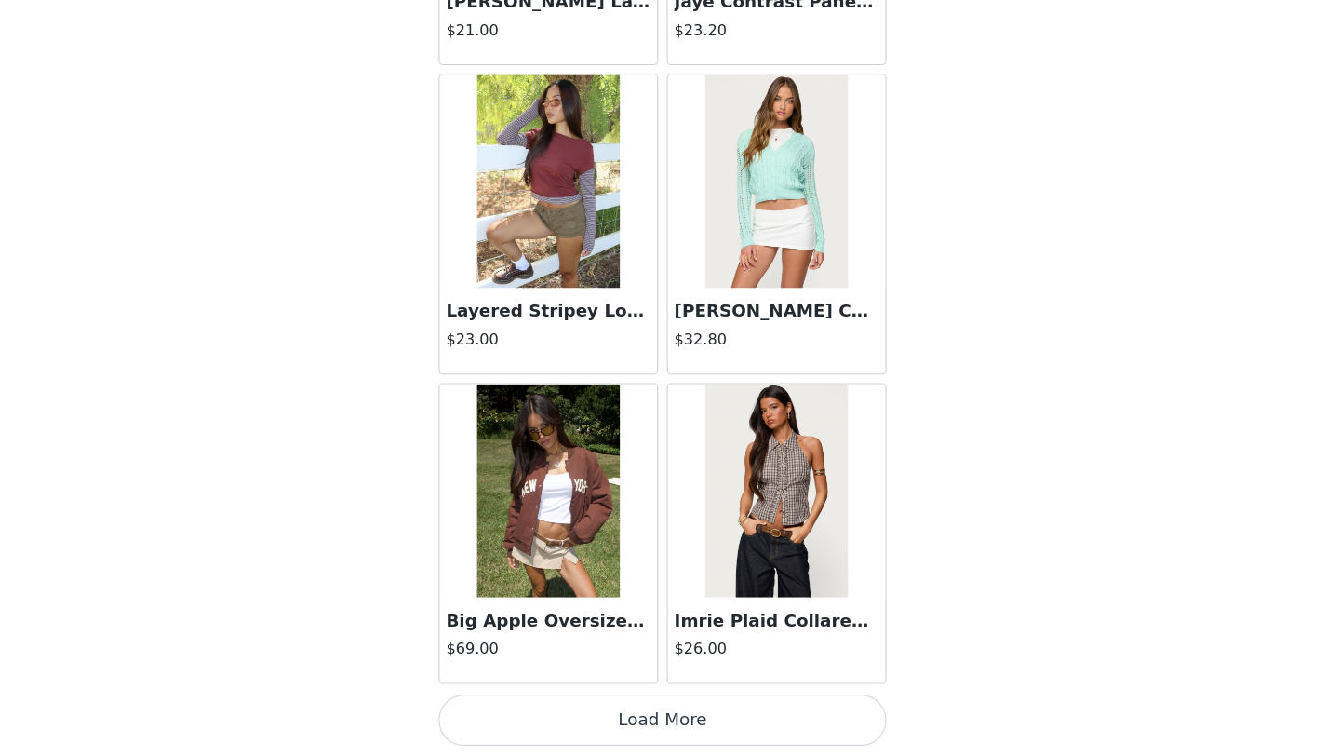
click at [677, 711] on button "Load More" at bounding box center [670, 724] width 391 height 45
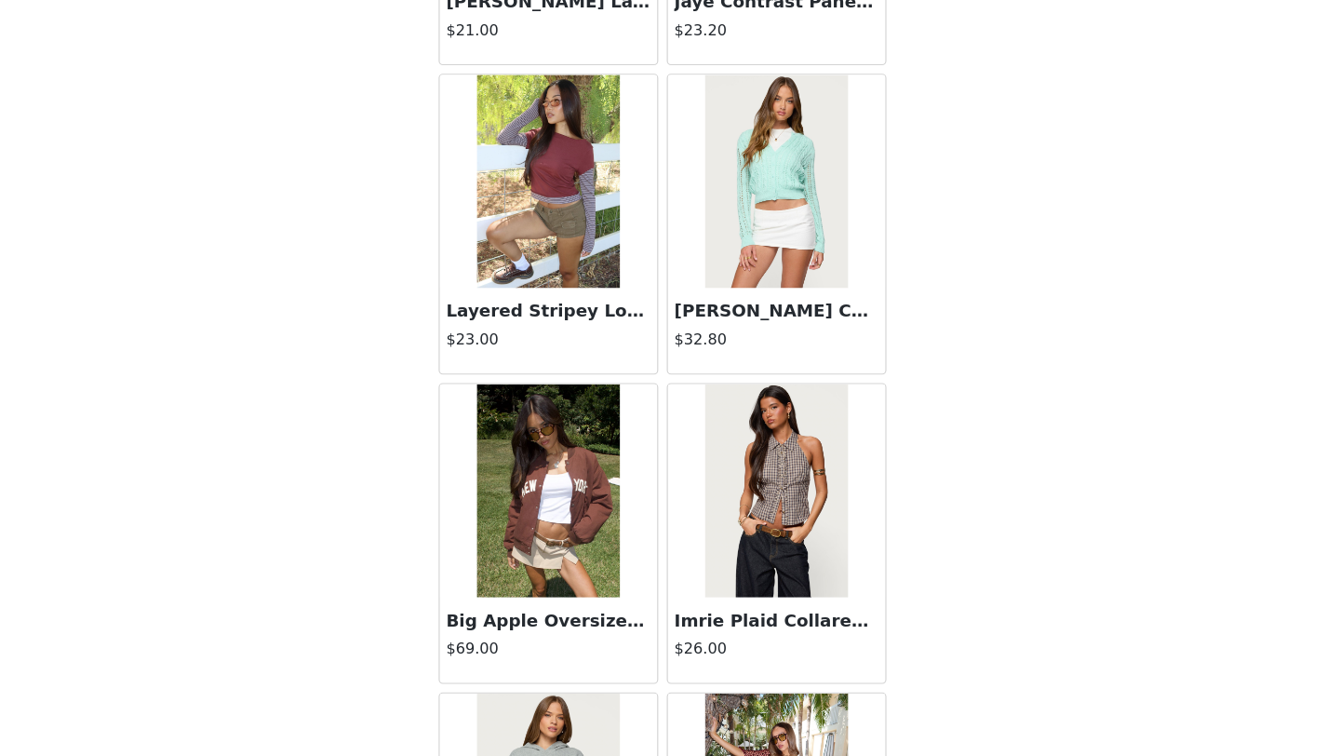
click at [671, 424] on div "[PERSON_NAME] Cable Knit Cardigan $32.80" at bounding box center [769, 291] width 199 height 270
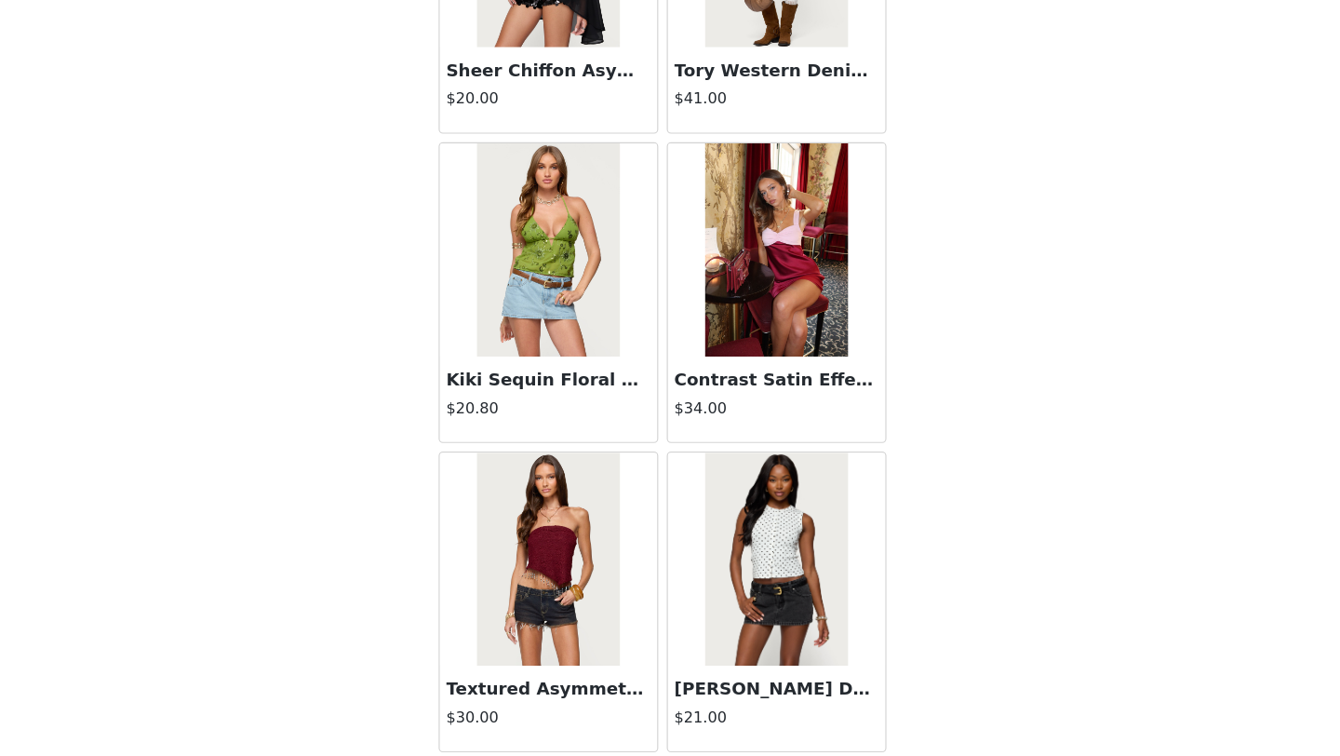
scroll to position [18285, 0]
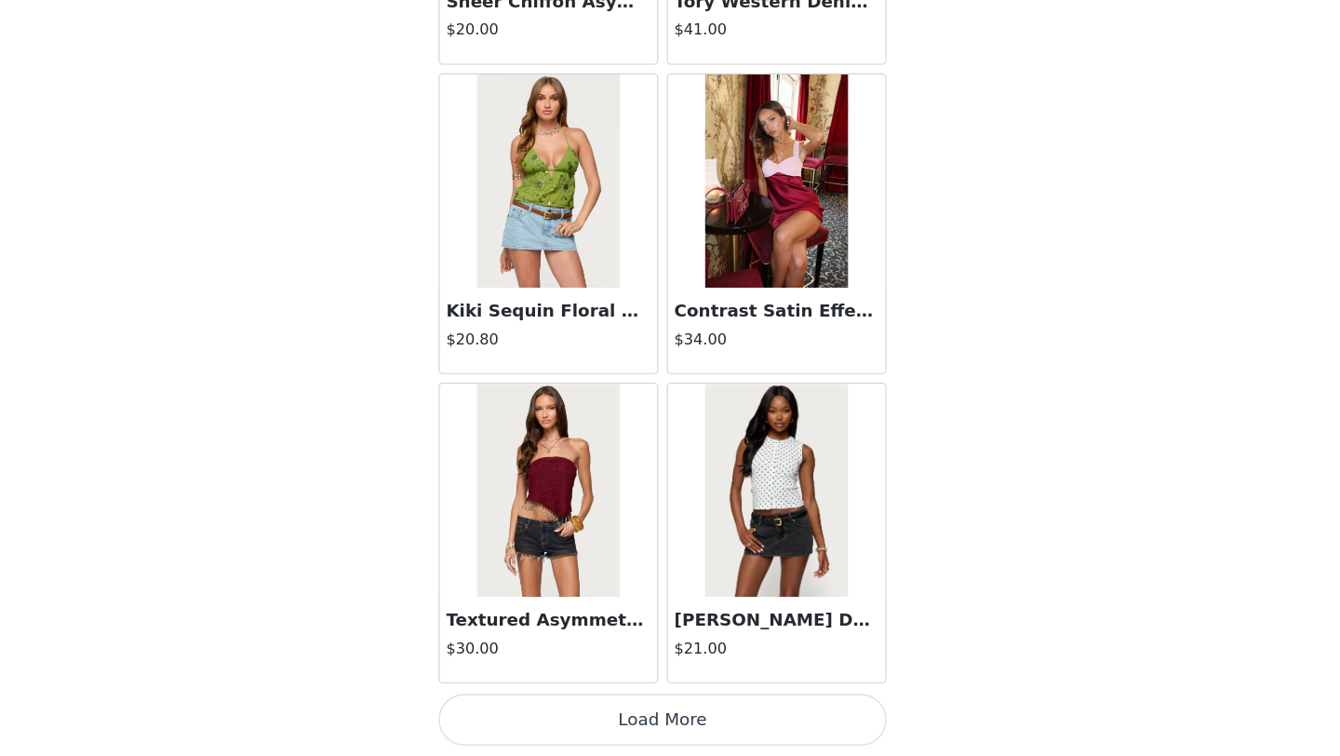
click at [665, 724] on button "Load More" at bounding box center [670, 724] width 391 height 45
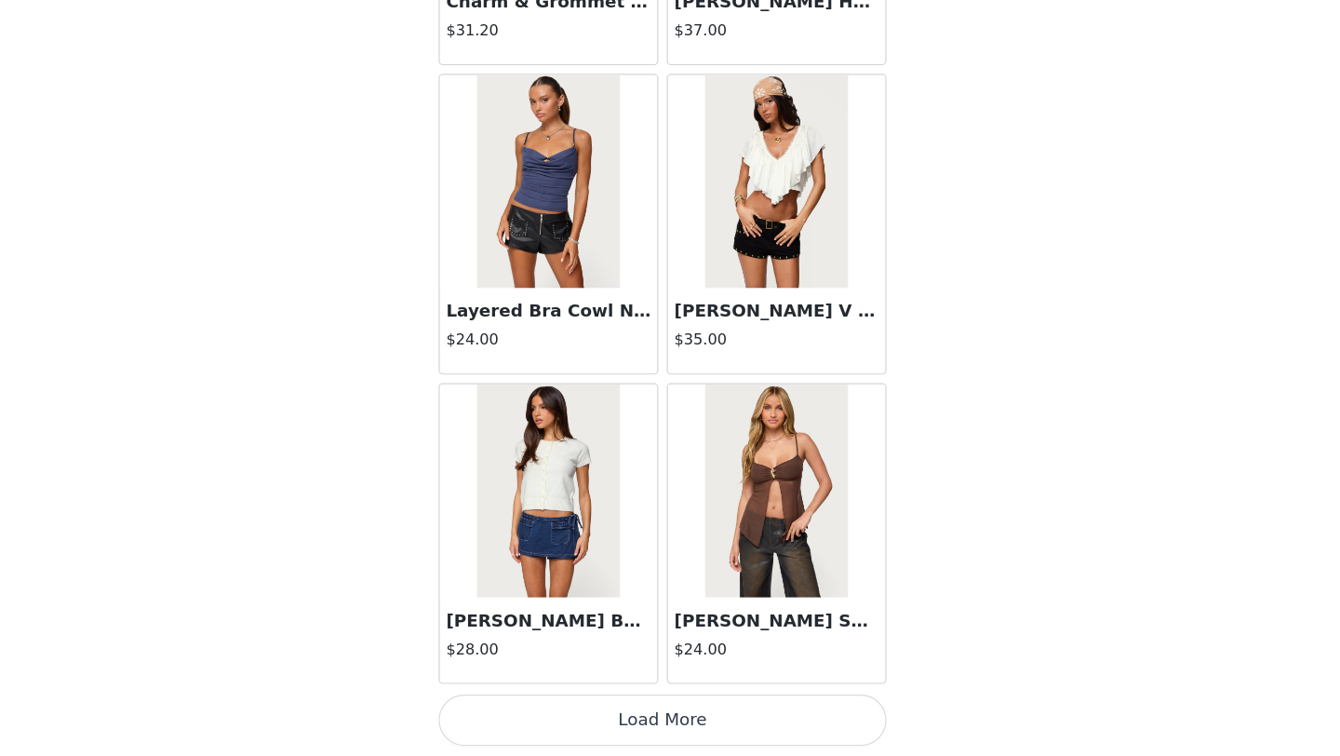
scroll to position [256, 0]
click at [664, 726] on button "Load More" at bounding box center [670, 724] width 391 height 45
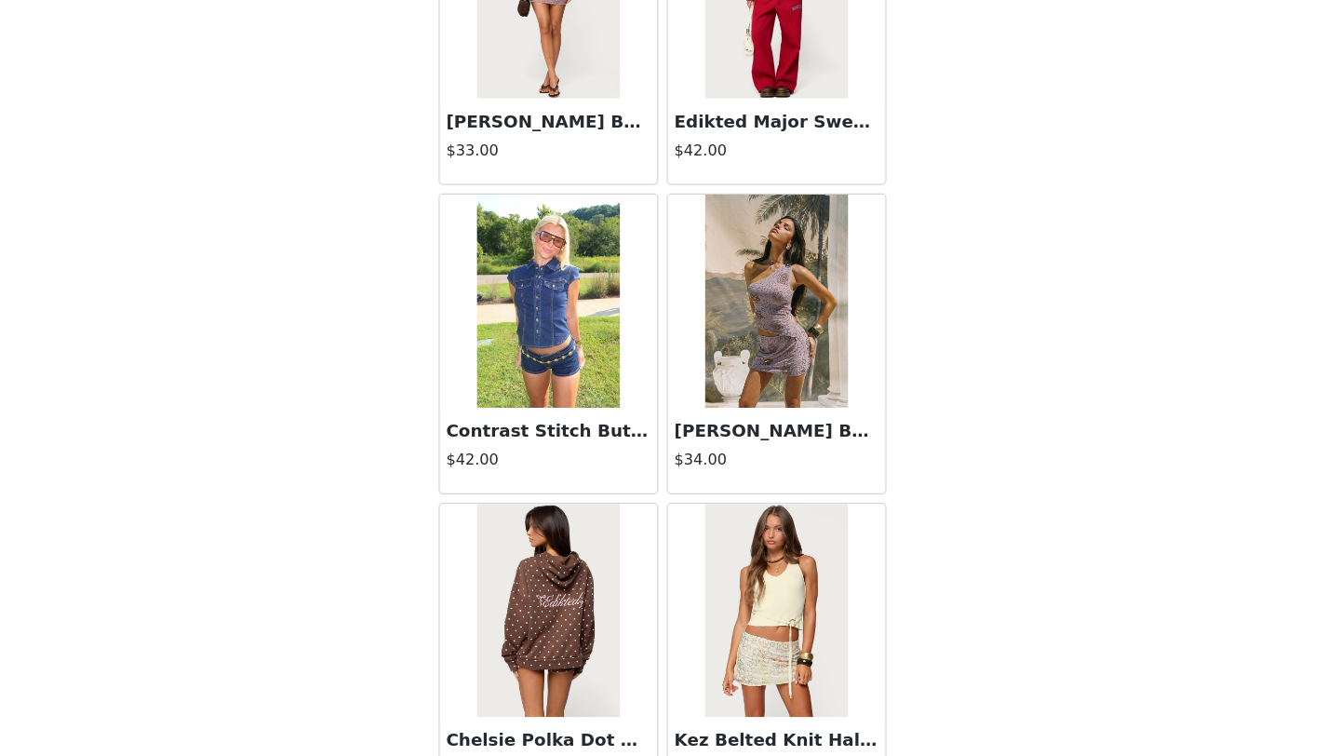
scroll to position [23682, 0]
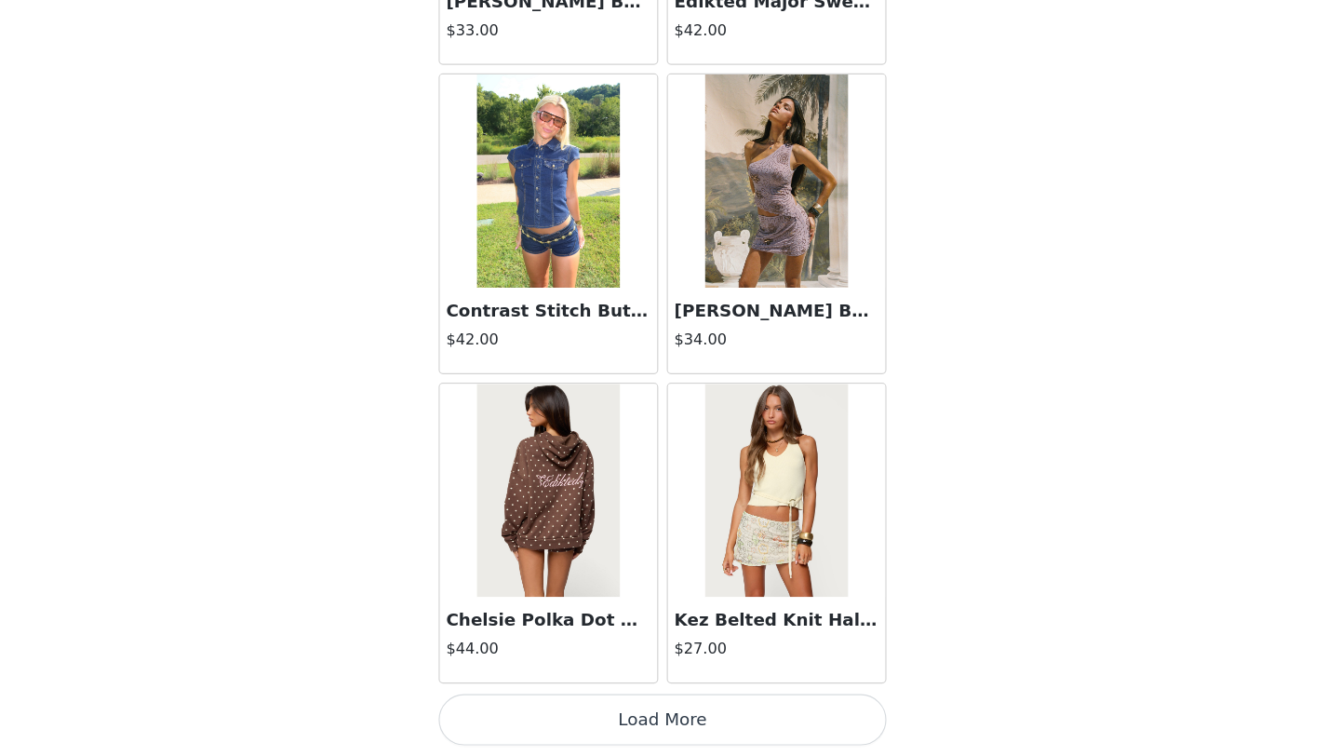
click at [655, 716] on button "Load More" at bounding box center [670, 724] width 391 height 45
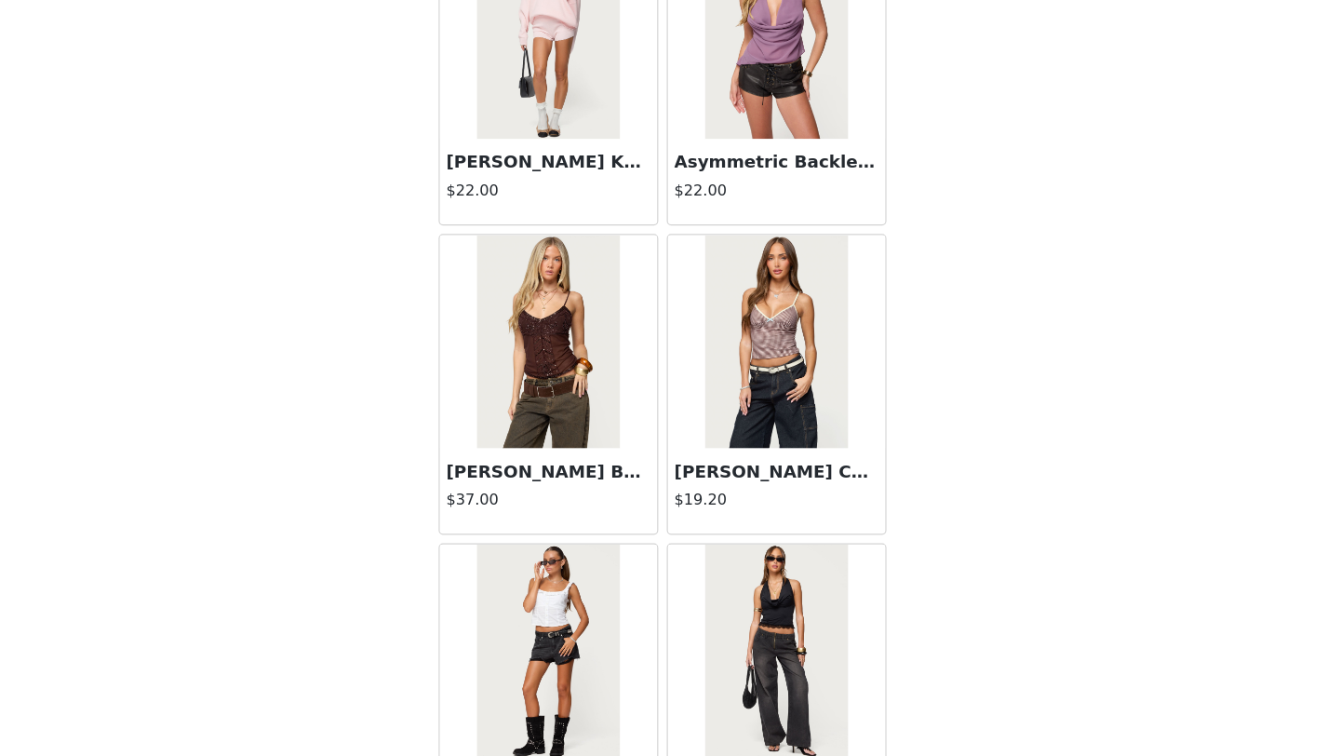
scroll to position [26381, 0]
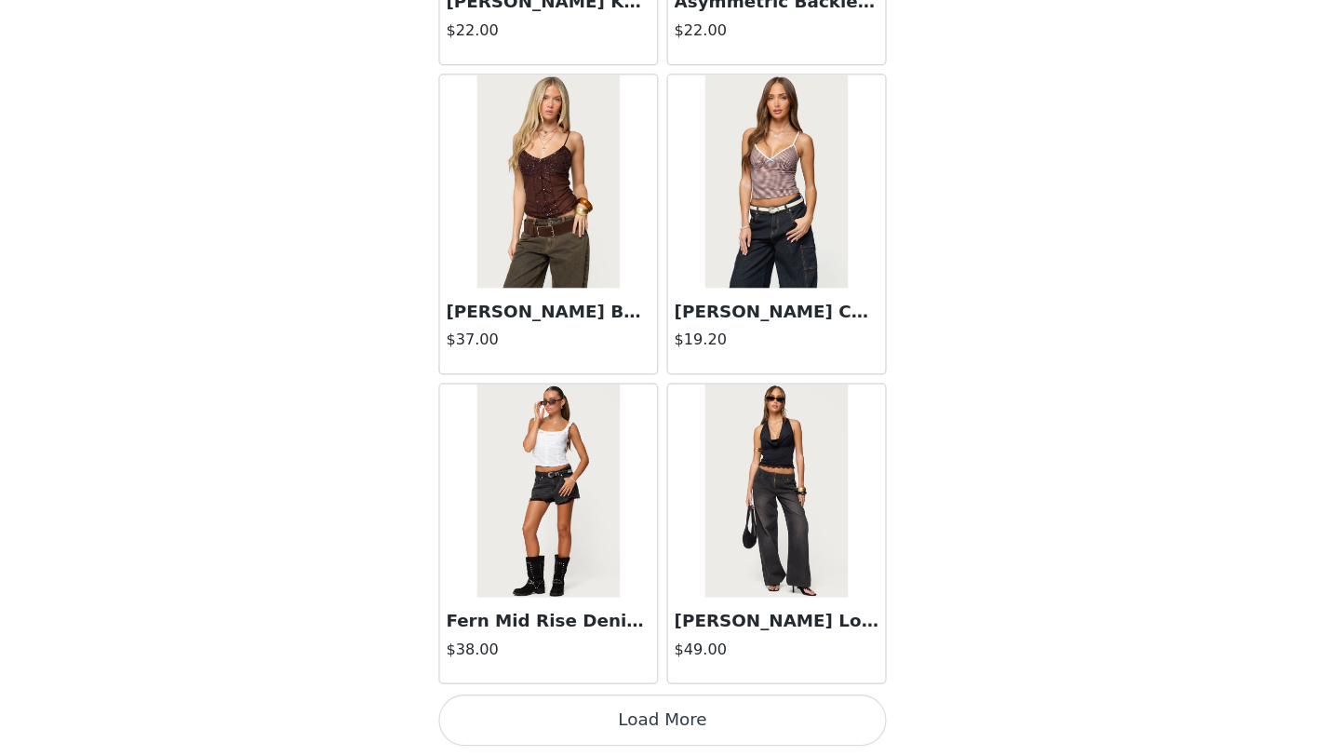
click at [655, 735] on button "Load More" at bounding box center [670, 724] width 391 height 45
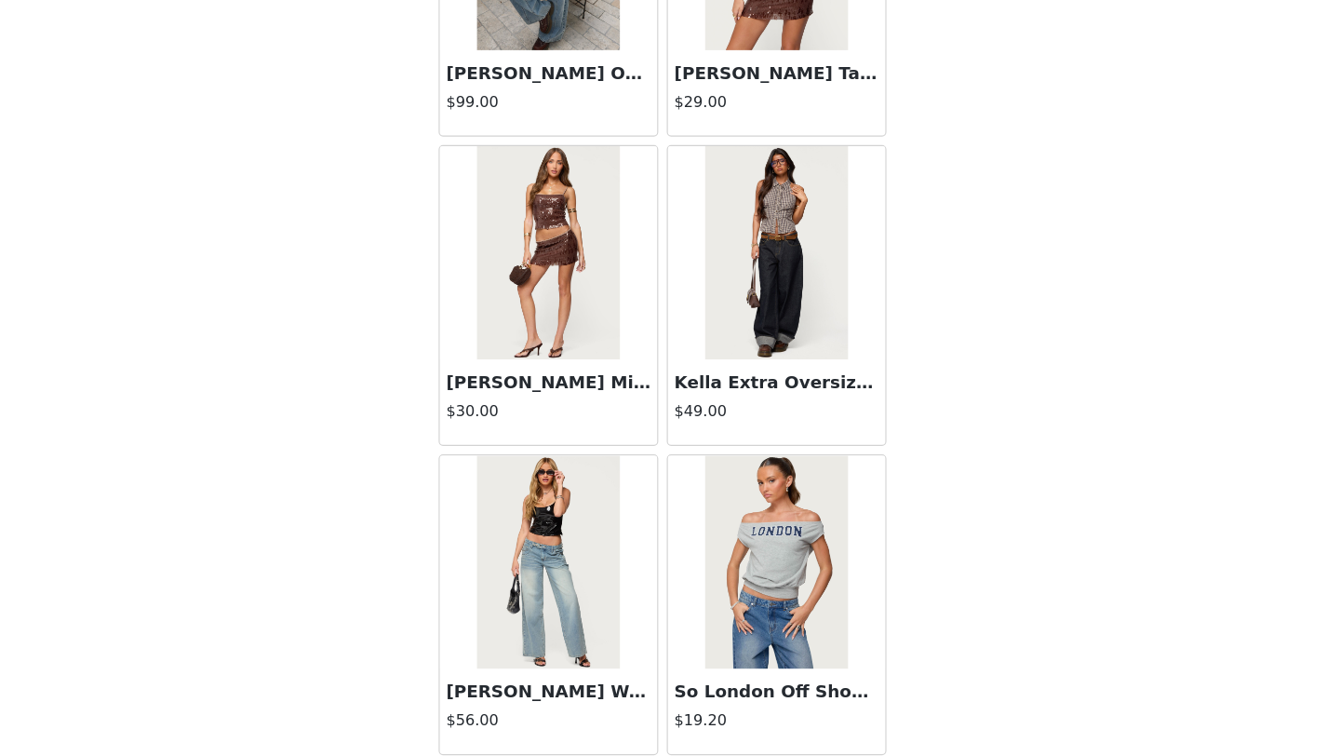
scroll to position [29080, 0]
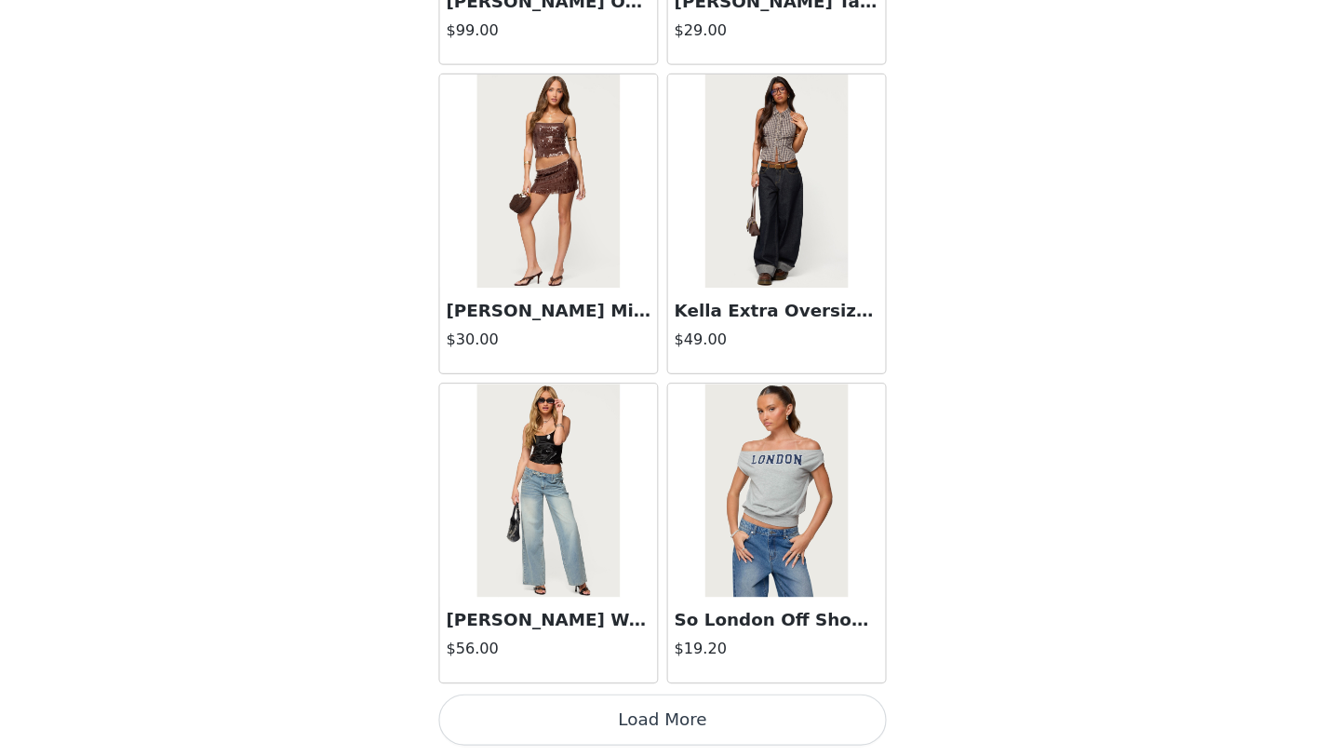
click at [676, 729] on button "Load More" at bounding box center [670, 724] width 391 height 45
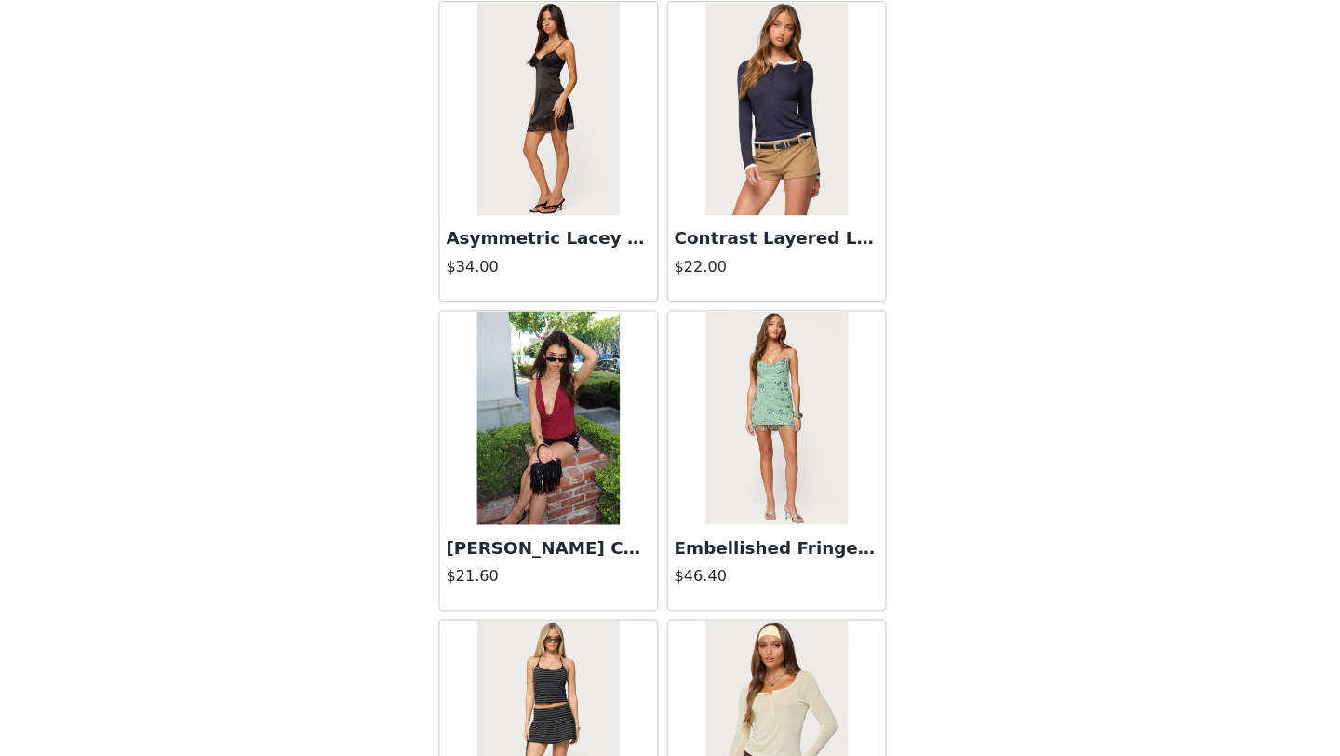
scroll to position [30499, 0]
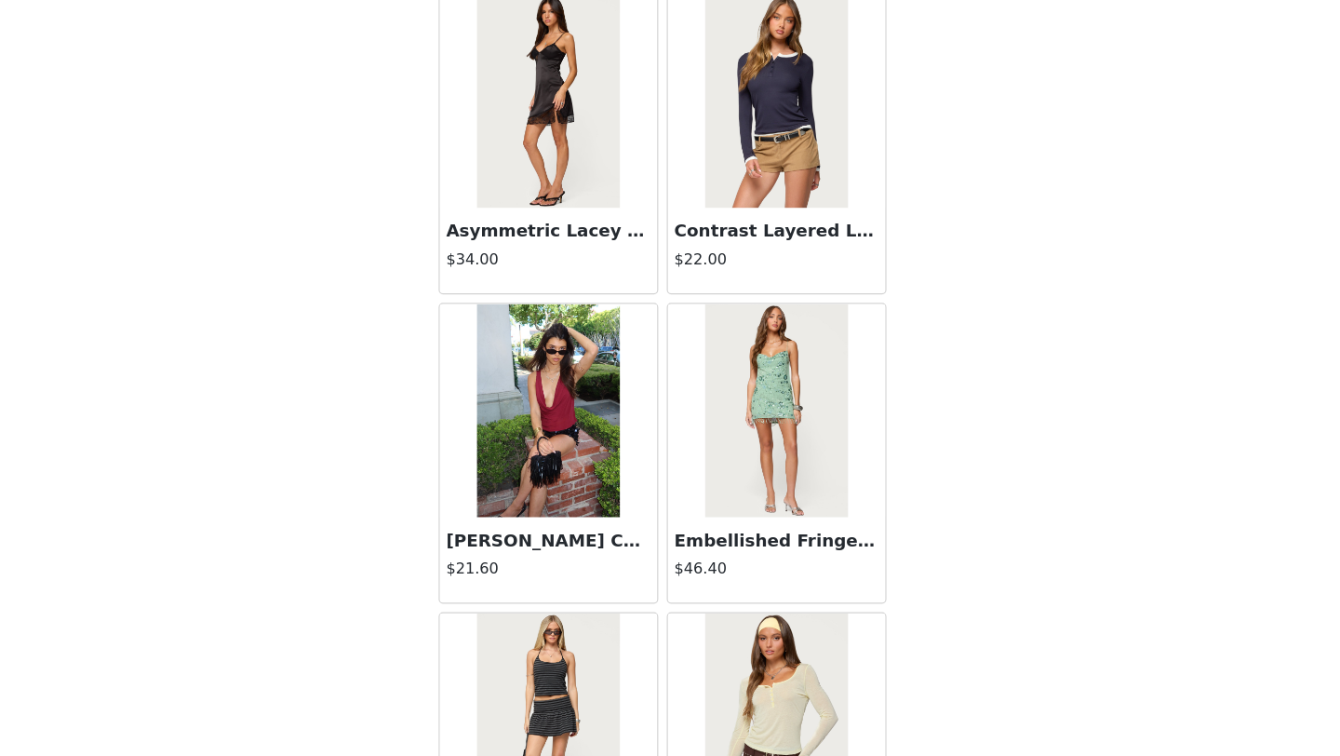
click at [591, 484] on img at bounding box center [570, 454] width 124 height 186
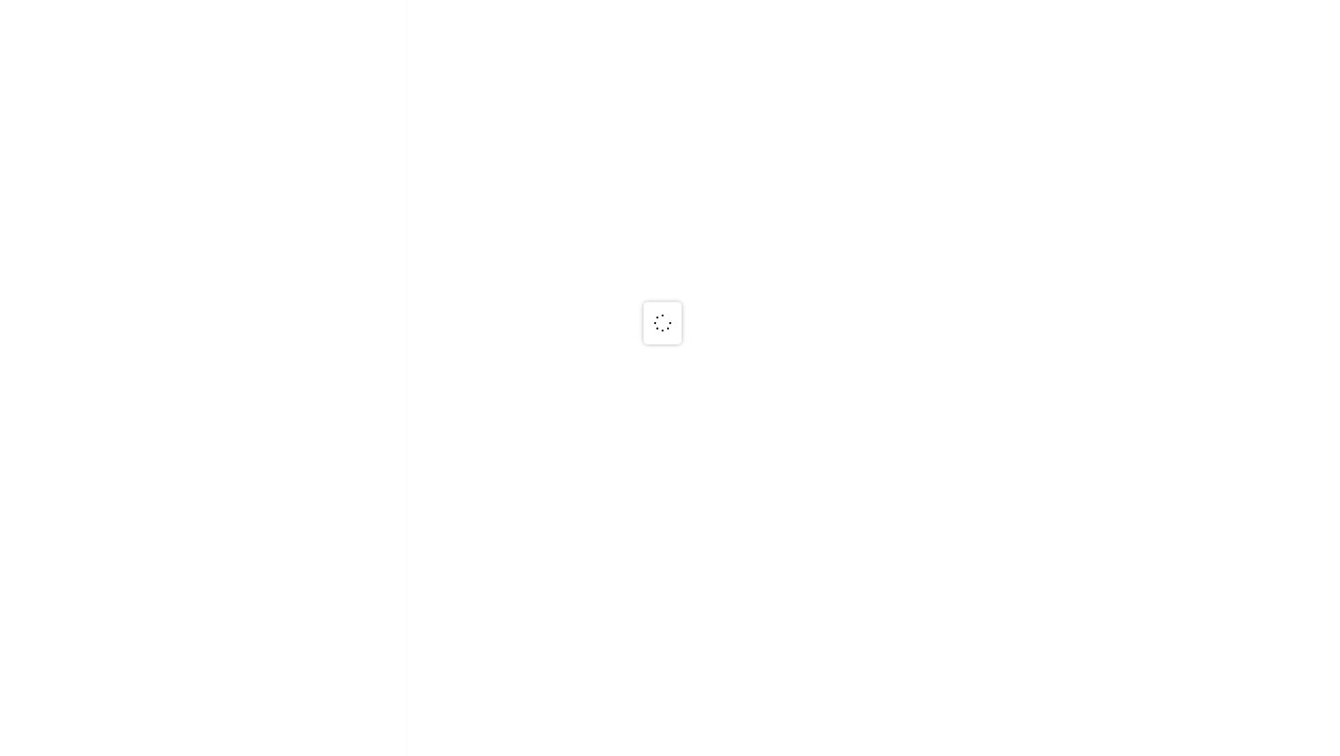
scroll to position [0, 0]
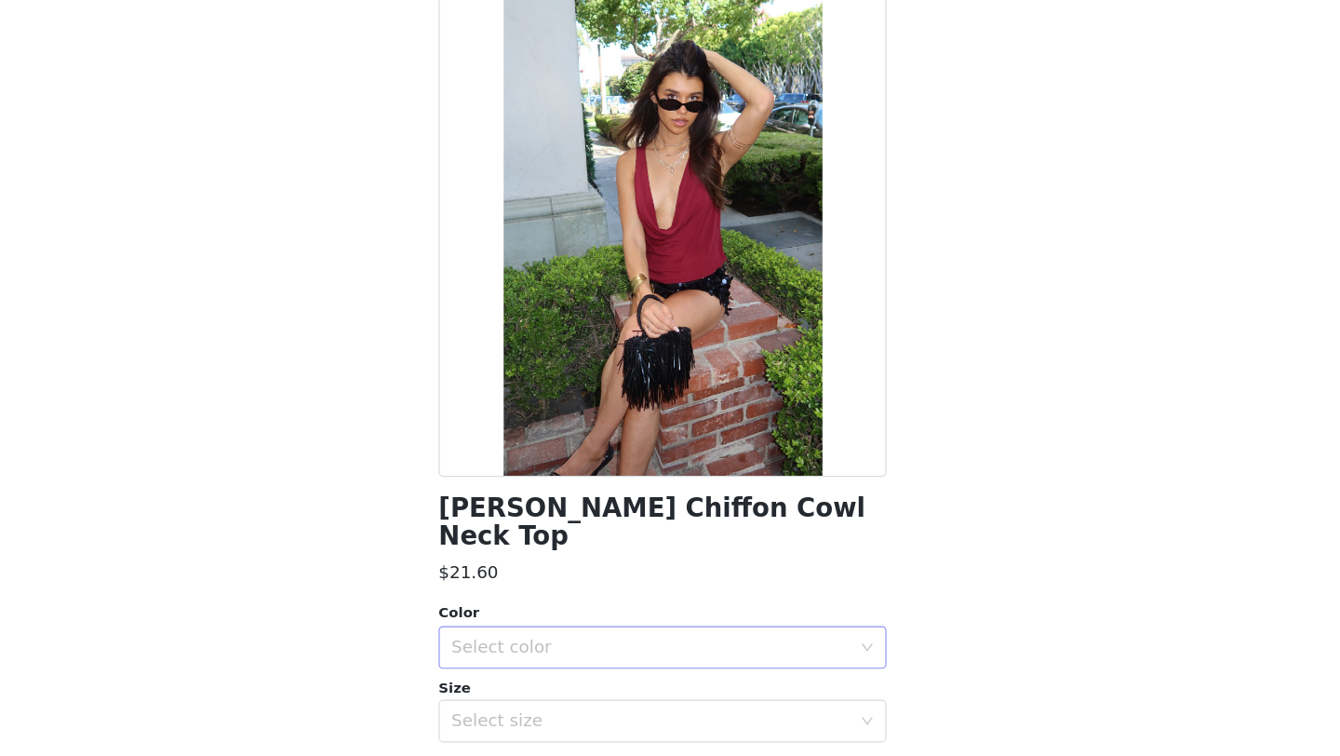
click at [570, 659] on div "Select color" at bounding box center [660, 660] width 348 height 19
click at [529, 691] on li "BURGUNDY" at bounding box center [670, 702] width 391 height 30
click at [527, 717] on div "Select size" at bounding box center [660, 725] width 348 height 19
click at [530, 618] on li "XS" at bounding box center [670, 618] width 391 height 30
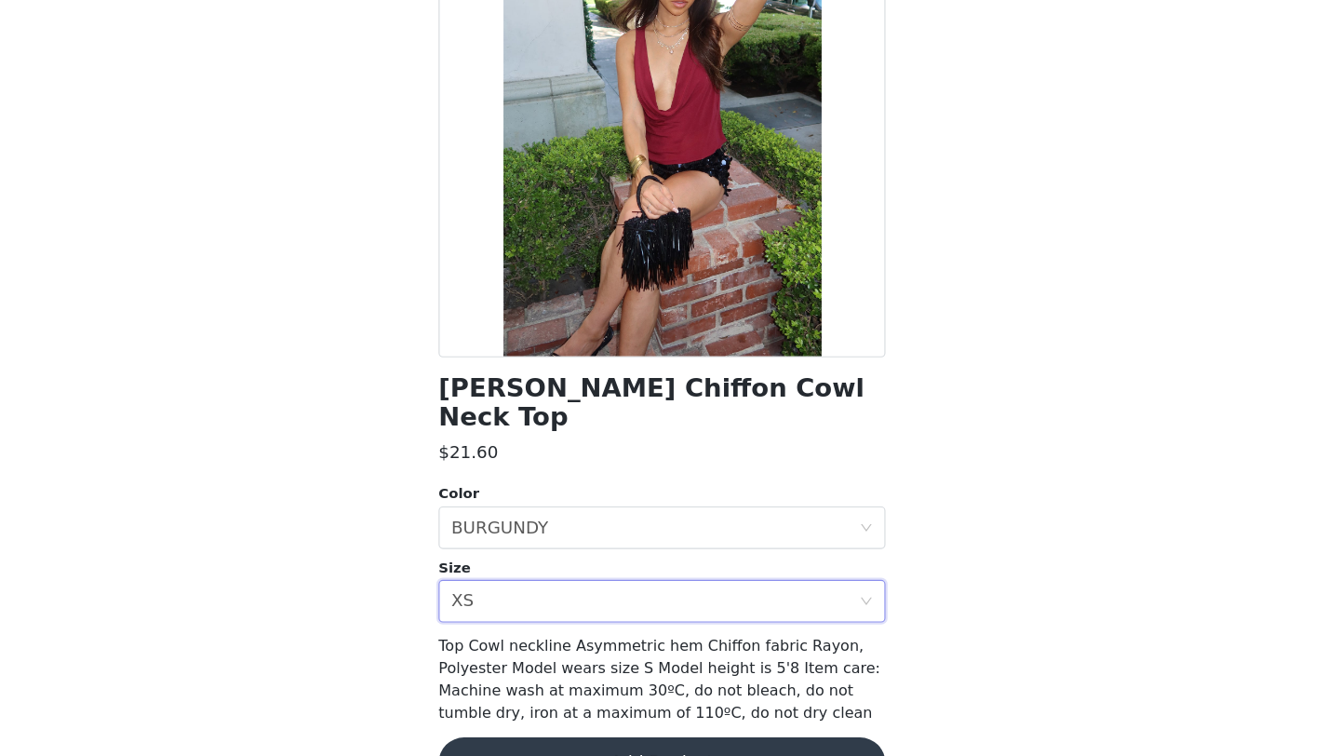
scroll to position [155, 0]
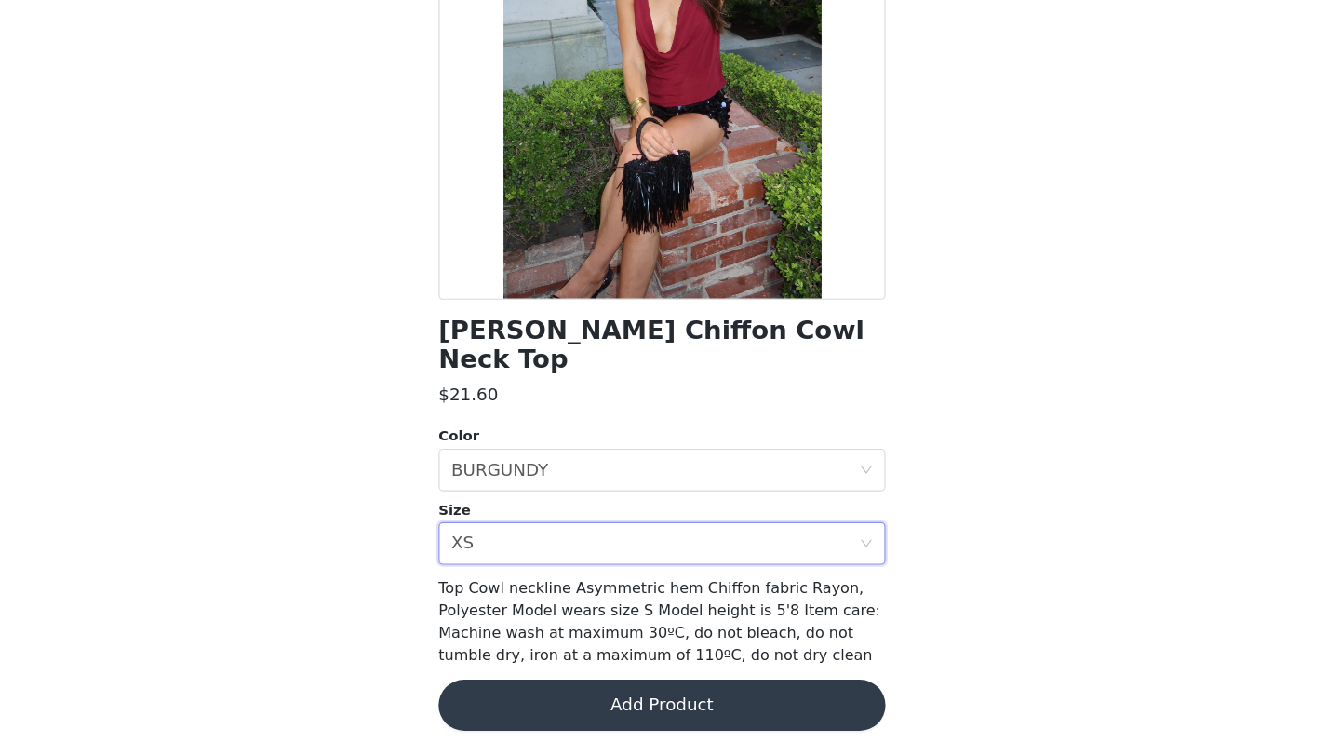
click at [563, 702] on button "Add Product" at bounding box center [670, 711] width 391 height 45
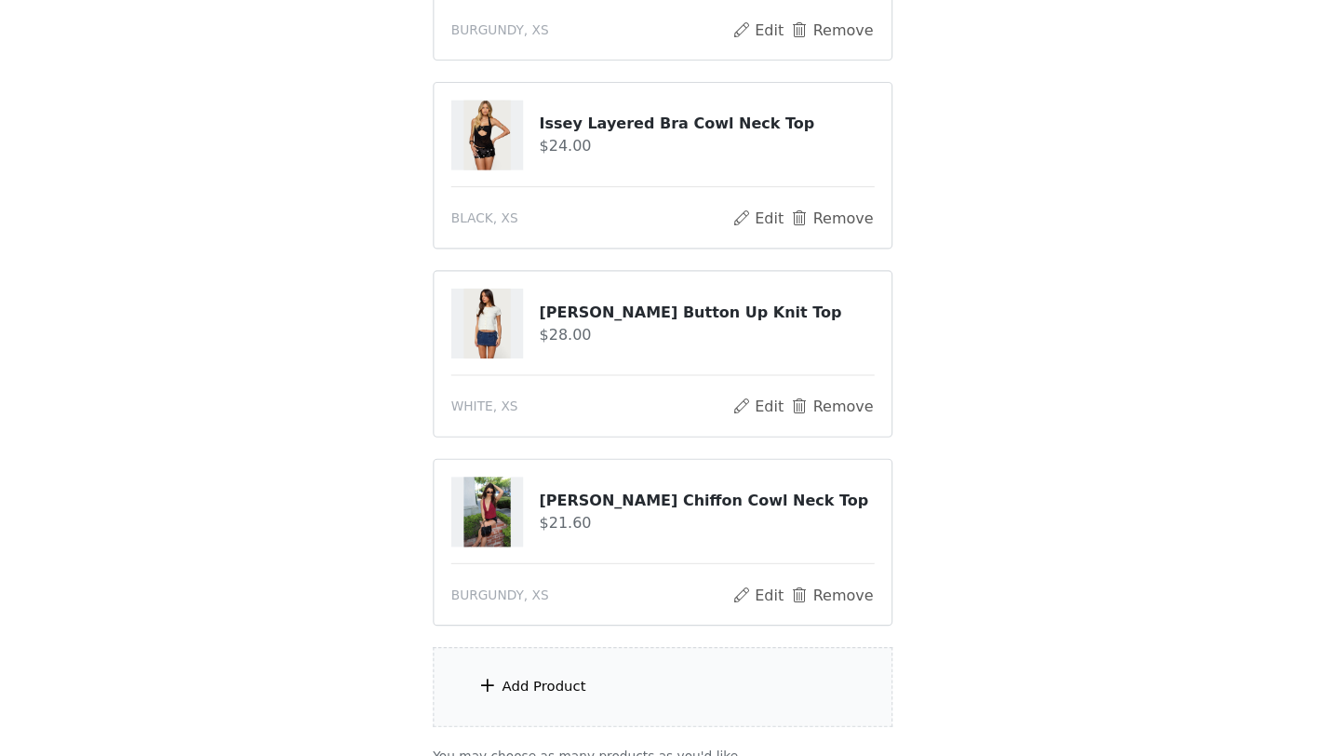
click at [579, 679] on div "Add Product" at bounding box center [670, 695] width 402 height 70
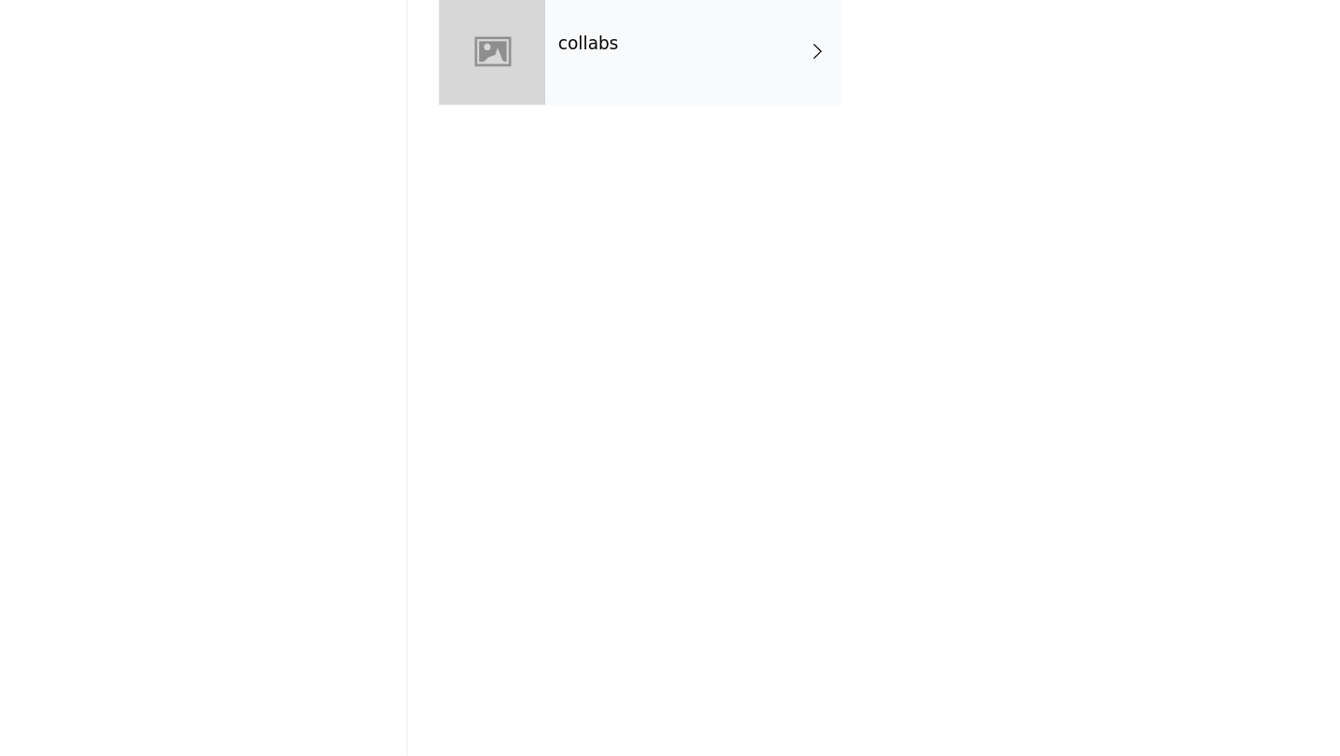
click at [571, 139] on div "collabs" at bounding box center [697, 139] width 259 height 93
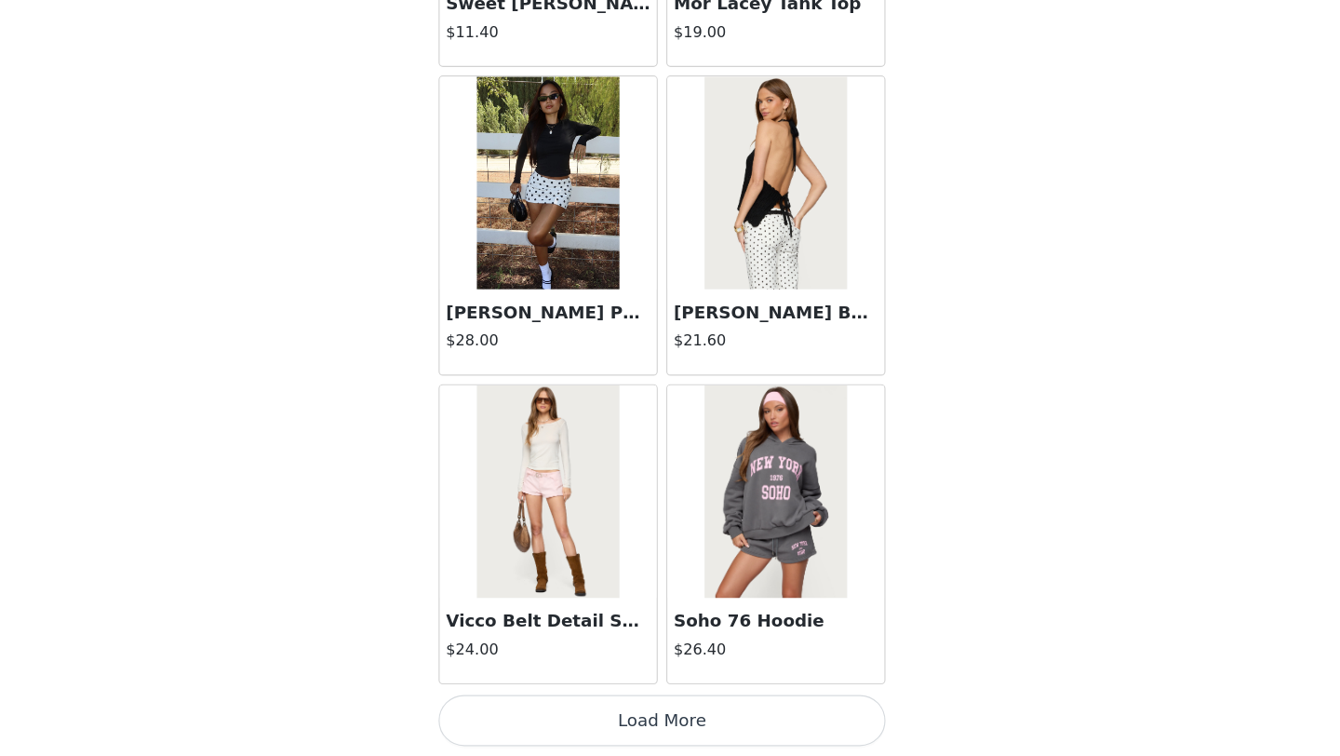
scroll to position [421, 0]
click at [649, 720] on button "Load More" at bounding box center [670, 724] width 391 height 45
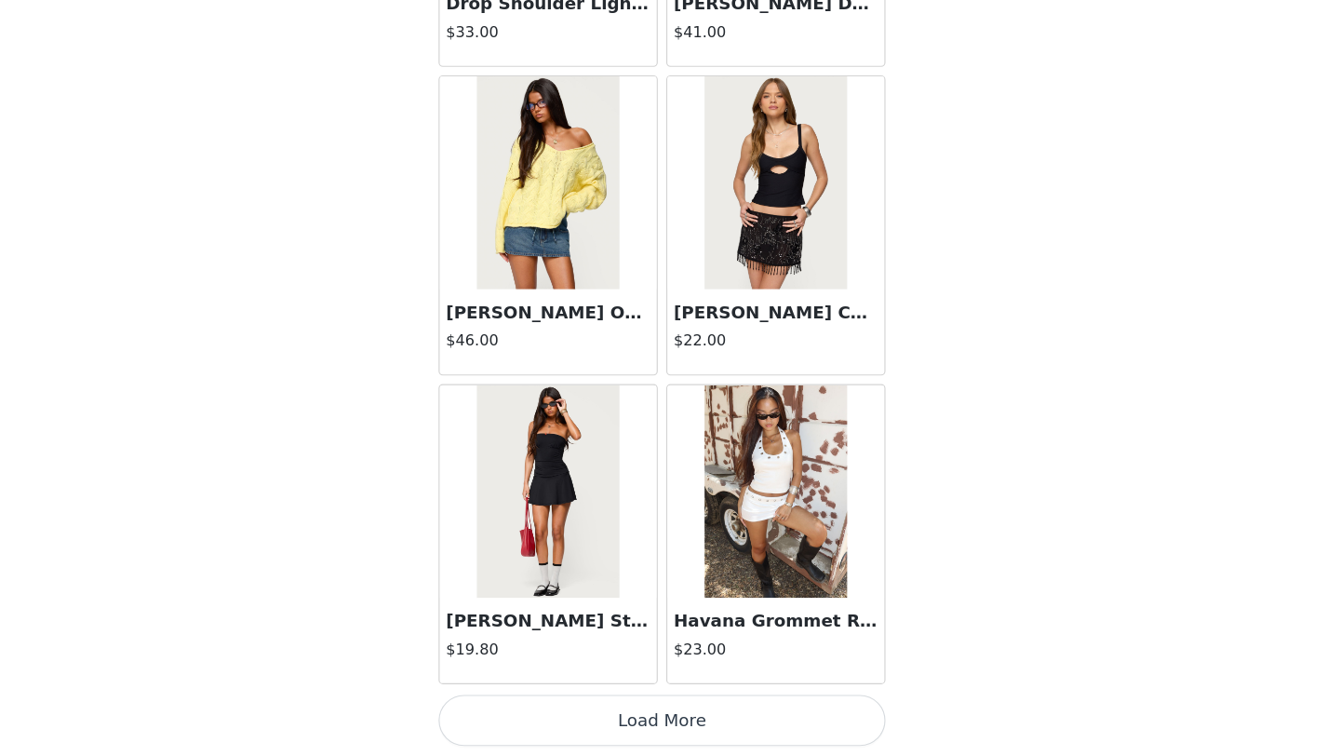
click at [629, 724] on button "Load More" at bounding box center [670, 724] width 391 height 45
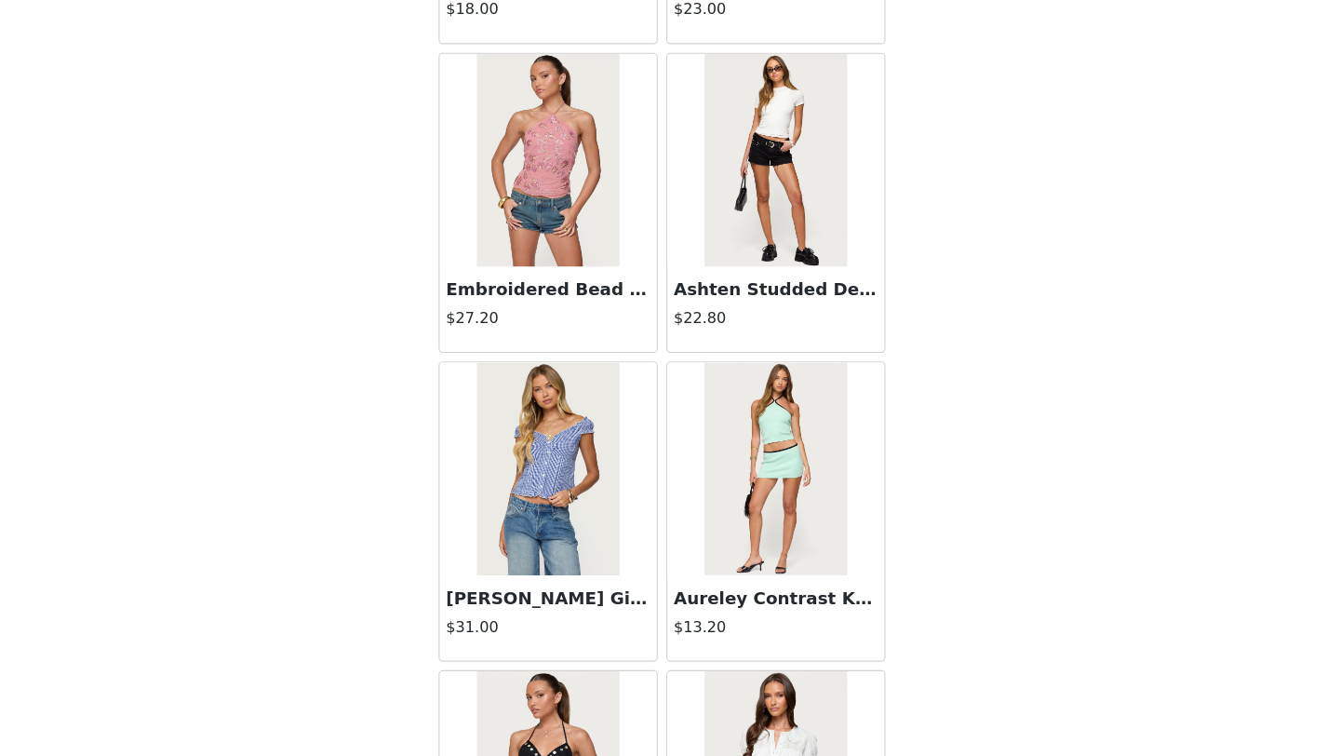
scroll to position [7490, 0]
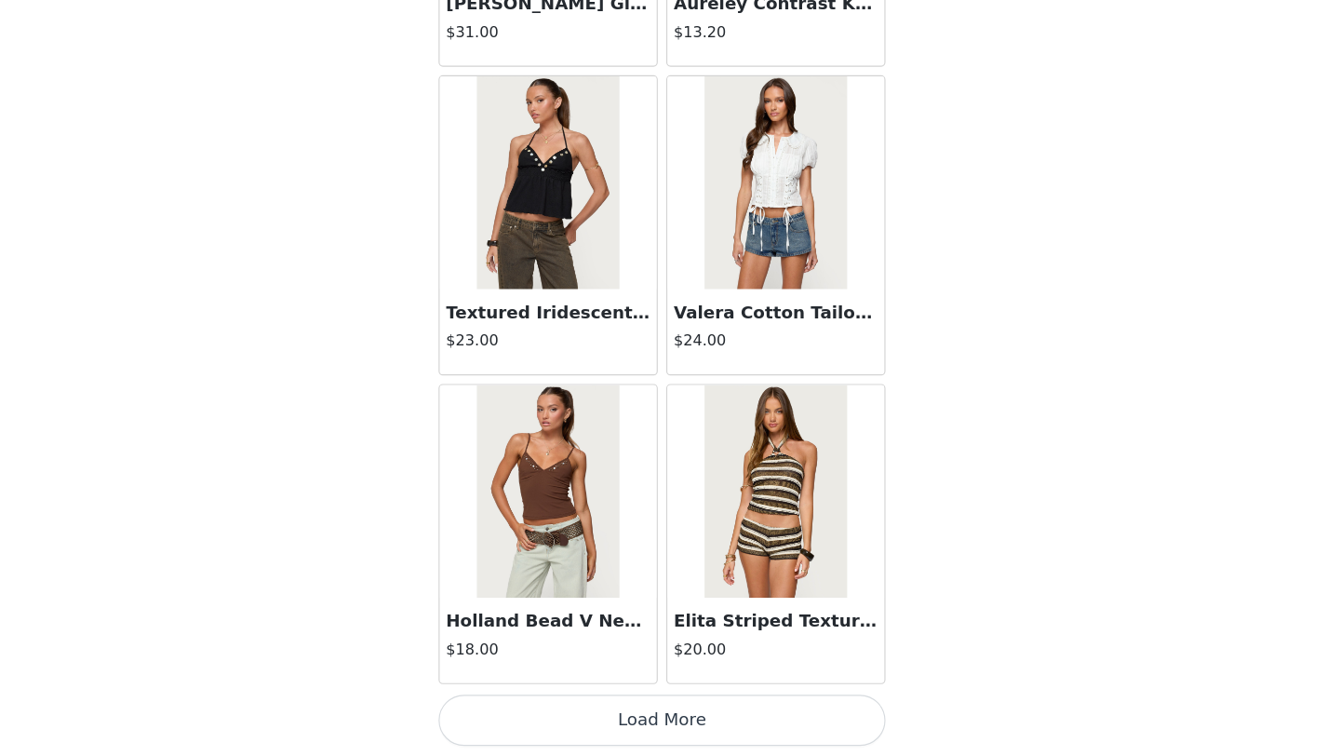
click at [647, 718] on button "Load More" at bounding box center [670, 724] width 391 height 45
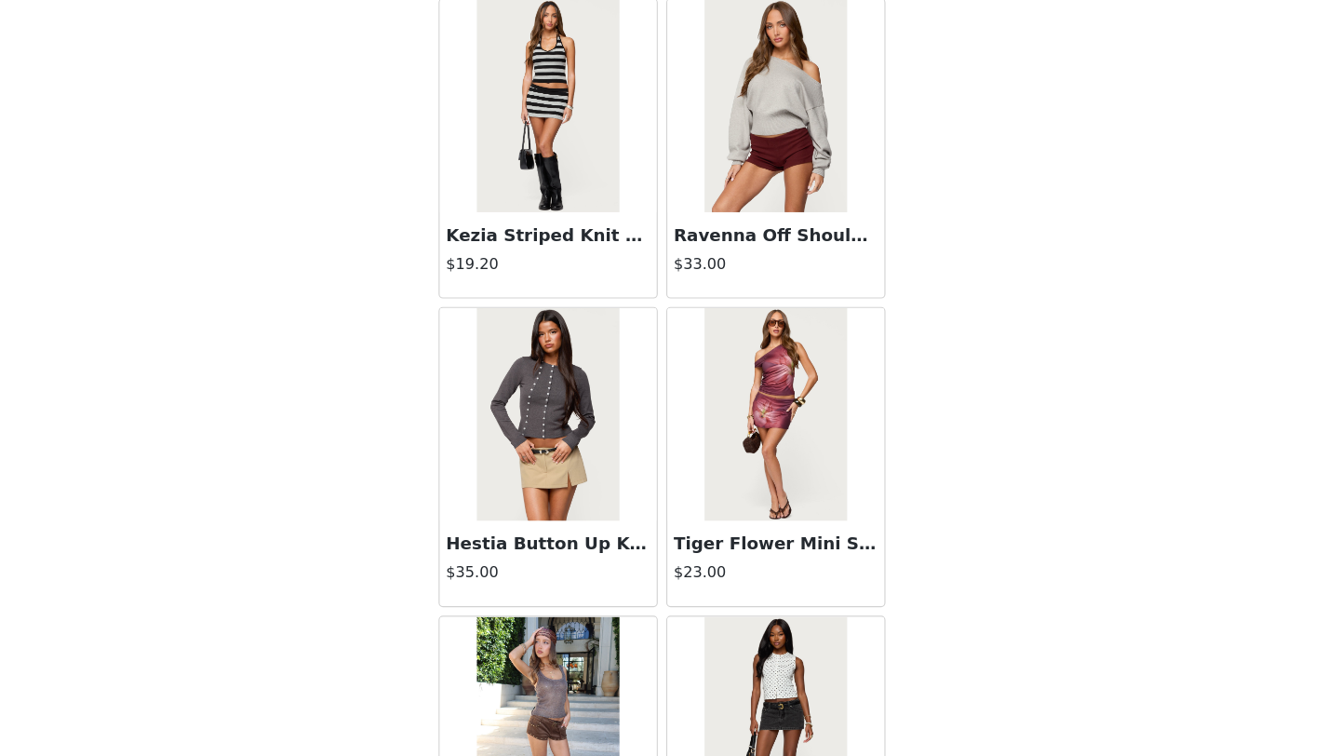
scroll to position [10188, 0]
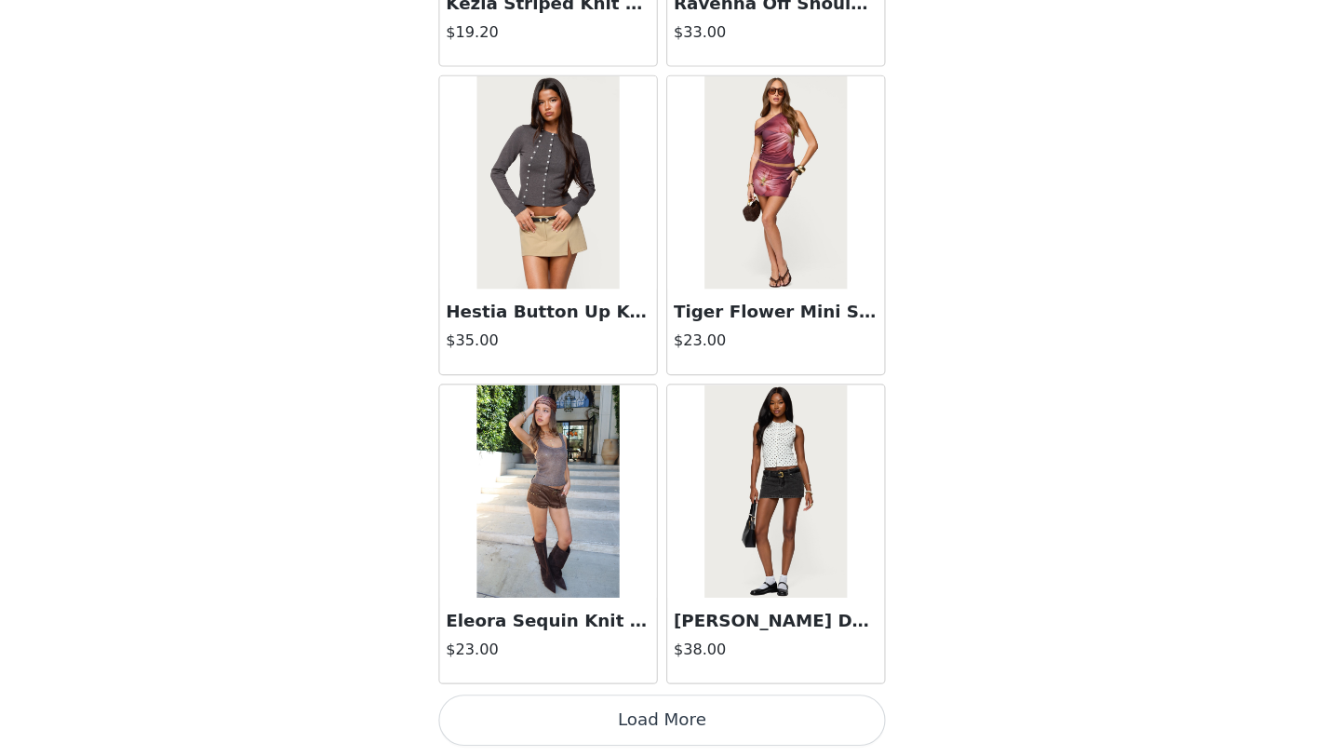
click at [653, 724] on button "Load More" at bounding box center [670, 724] width 391 height 45
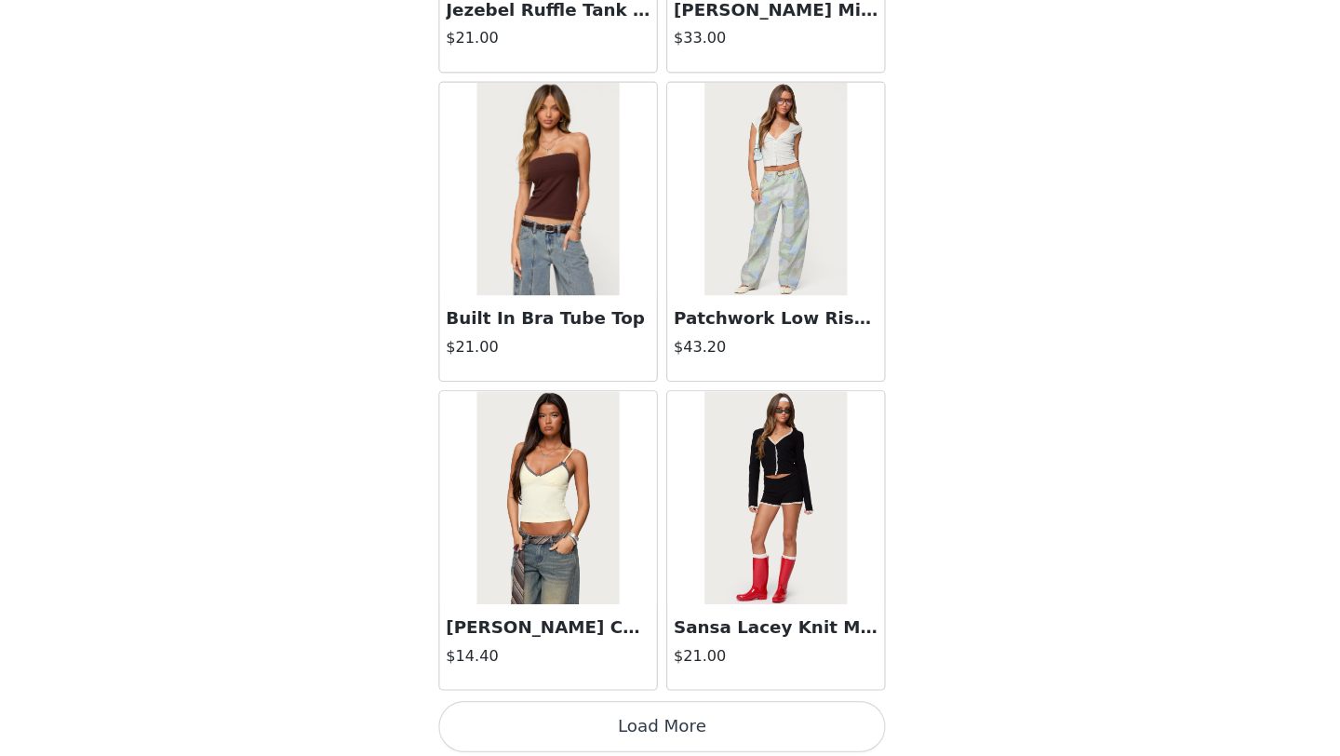
scroll to position [12887, 0]
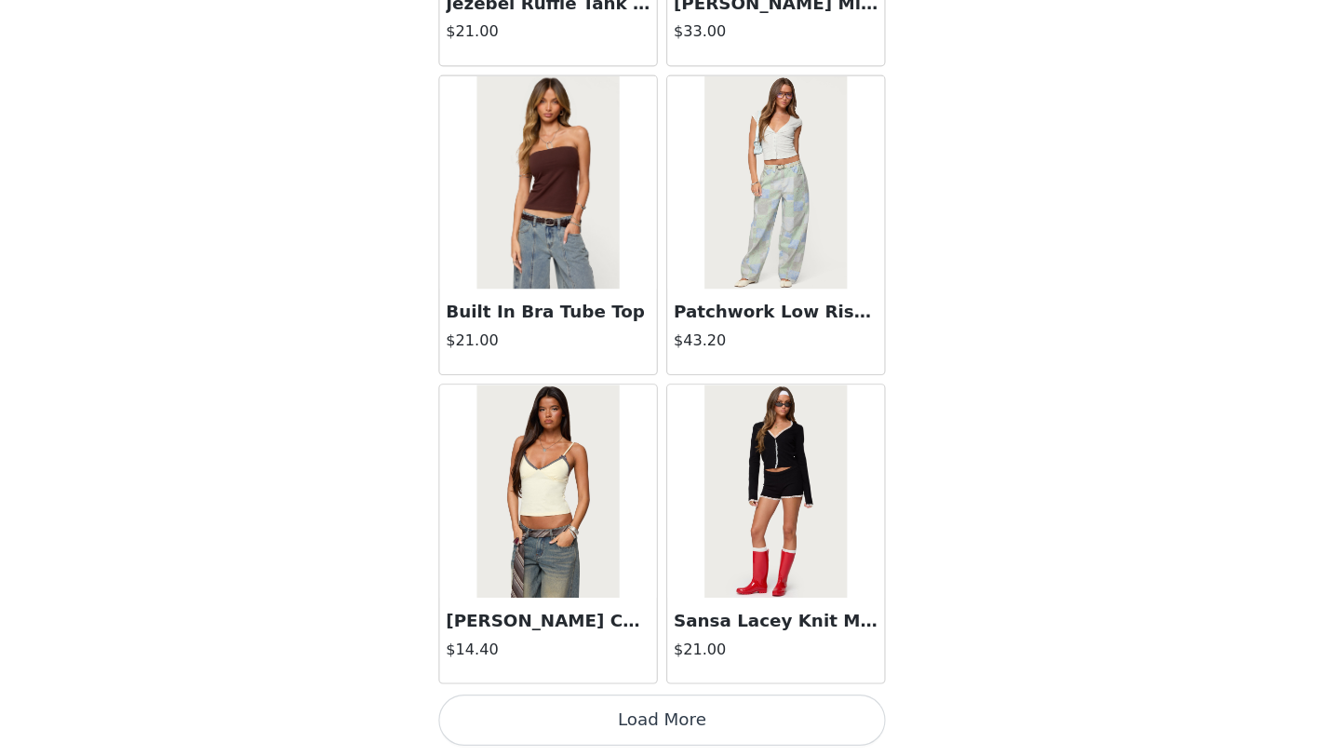
click at [650, 731] on button "Load More" at bounding box center [670, 724] width 391 height 45
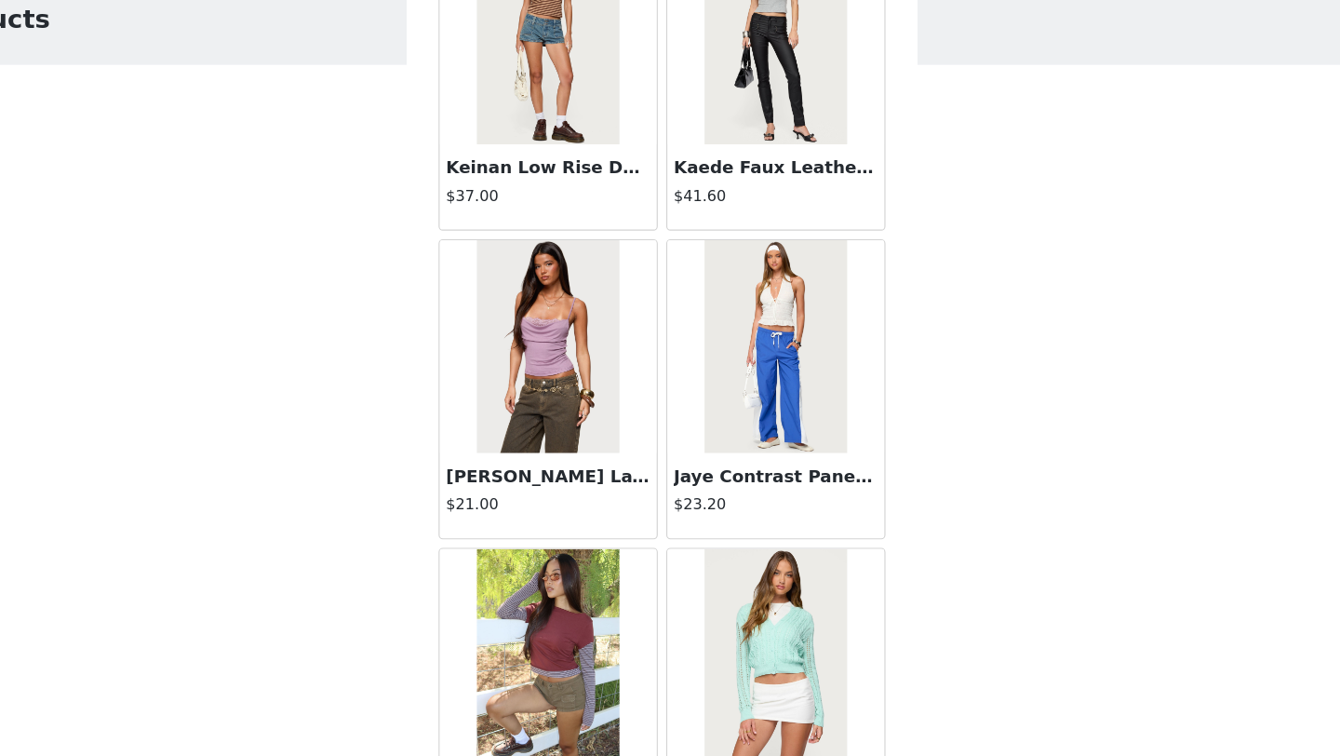
scroll to position [15586, 0]
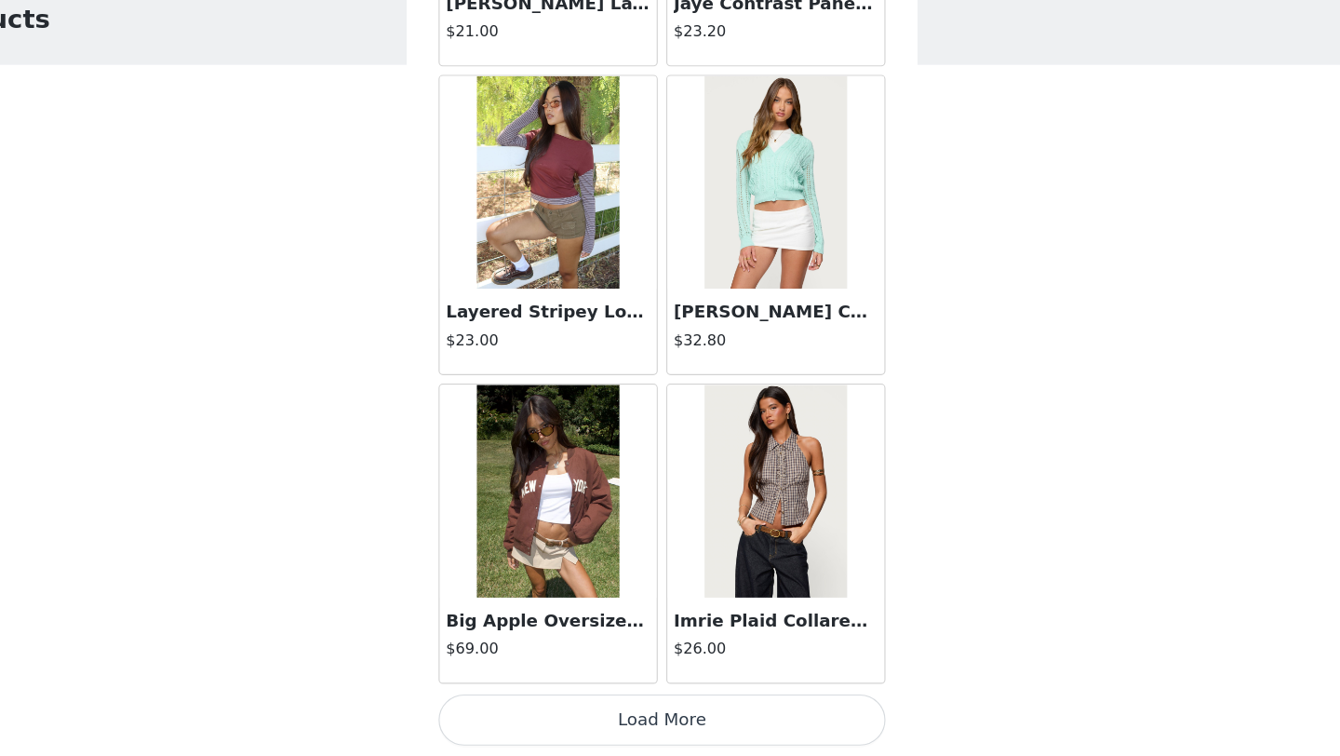
click at [663, 729] on button "Load More" at bounding box center [670, 724] width 391 height 45
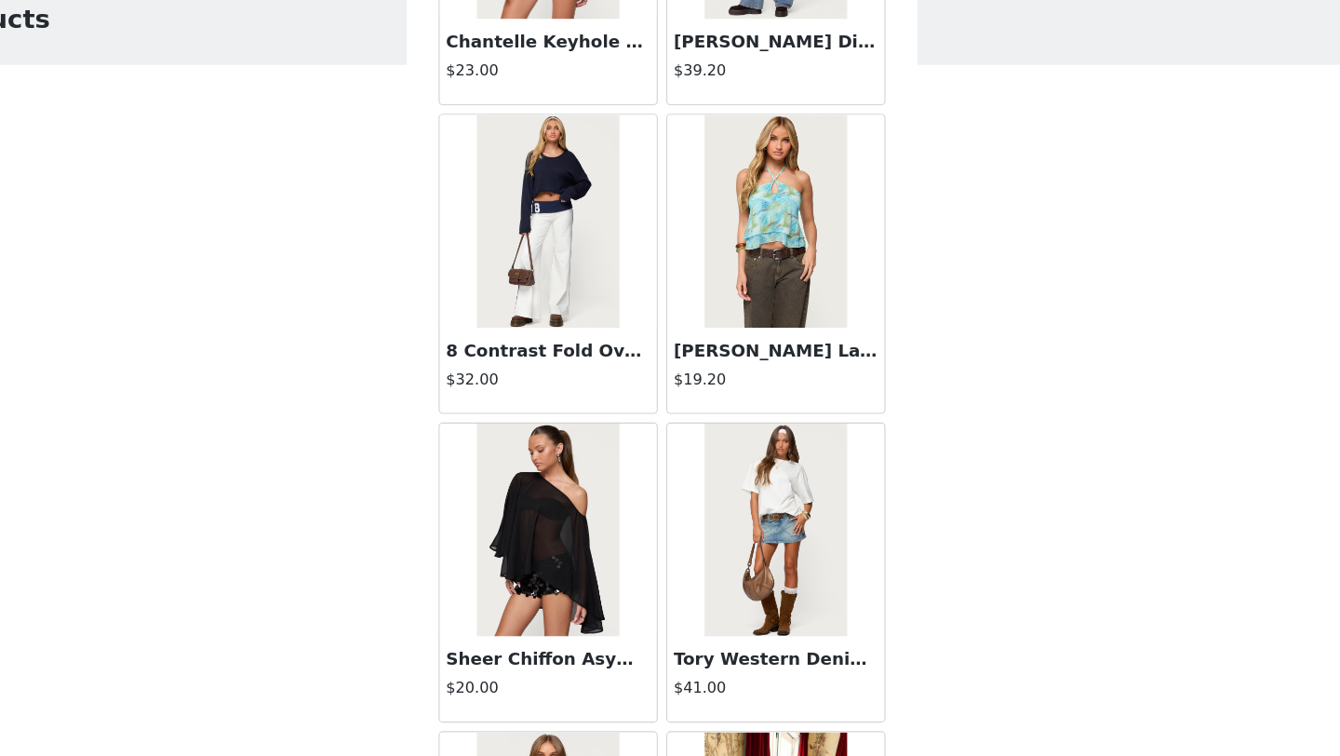
scroll to position [18285, 0]
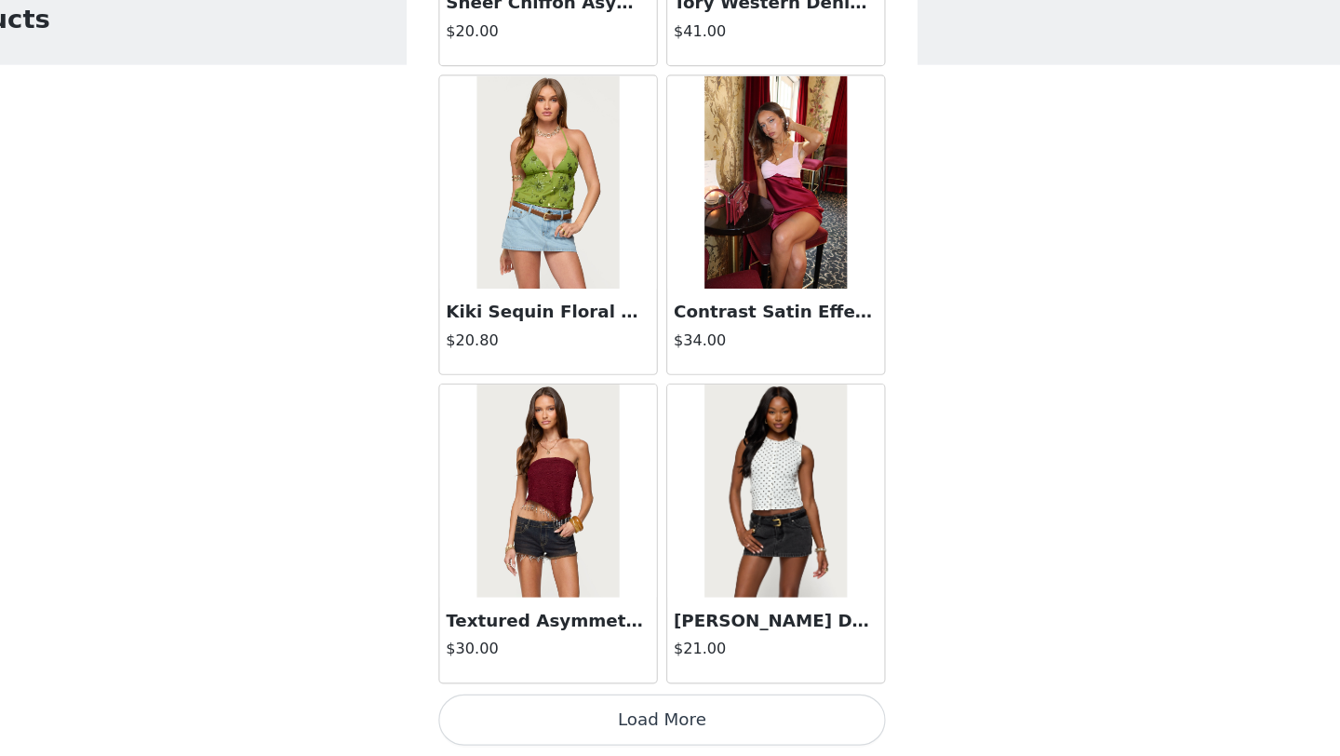
click at [669, 715] on button "Load More" at bounding box center [670, 724] width 391 height 45
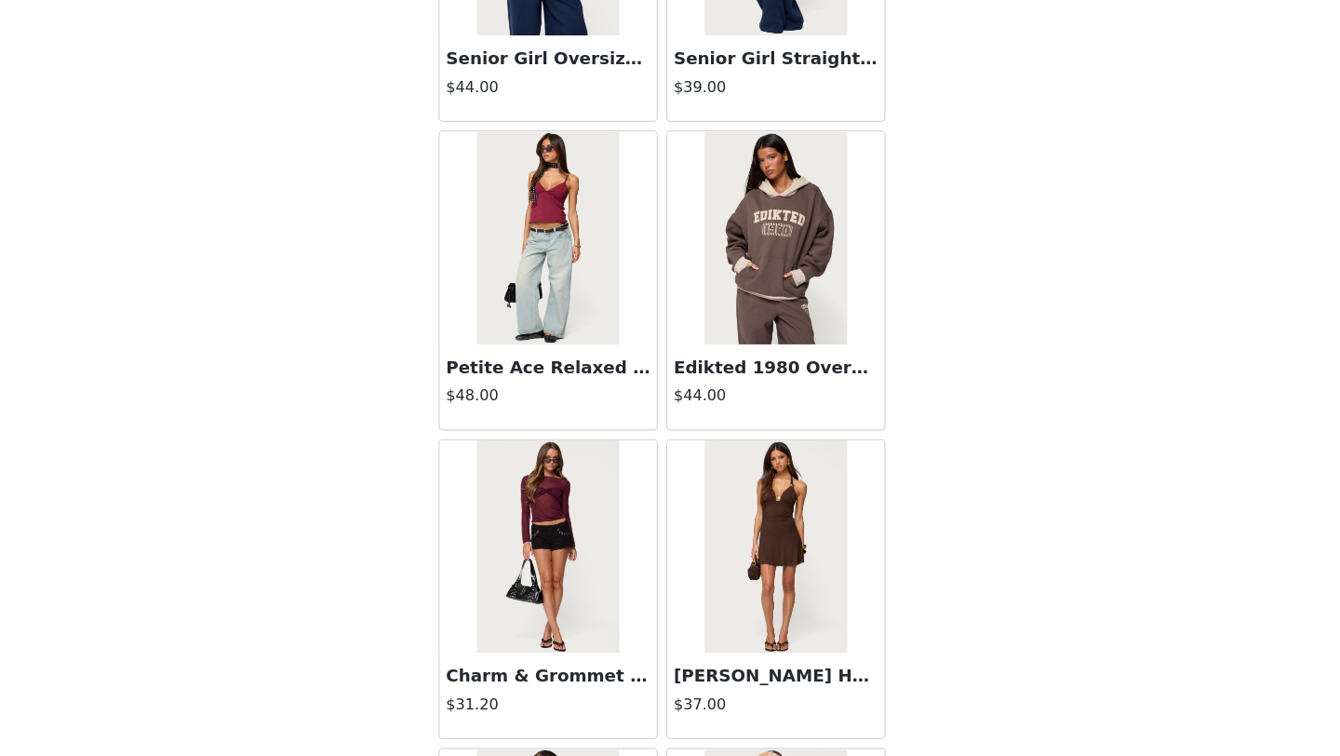
scroll to position [20983, 0]
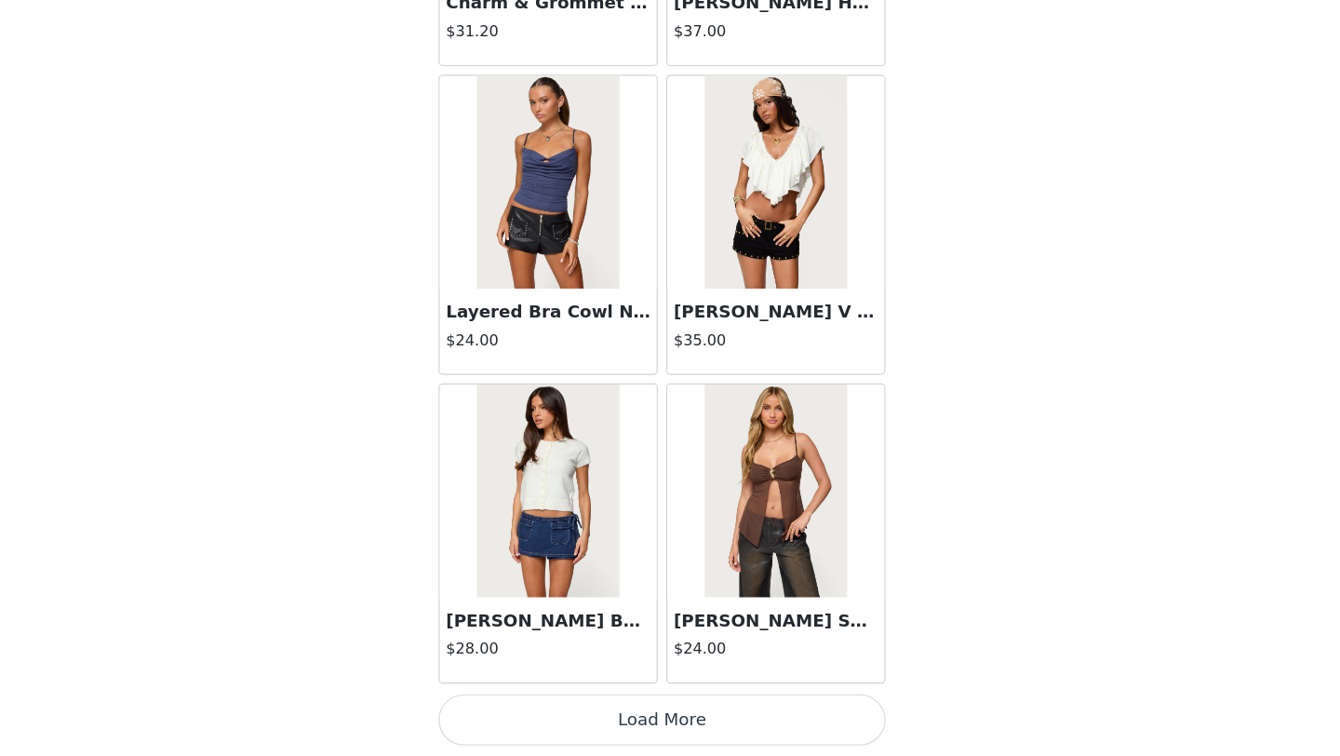
click at [655, 718] on button "Load More" at bounding box center [670, 724] width 391 height 45
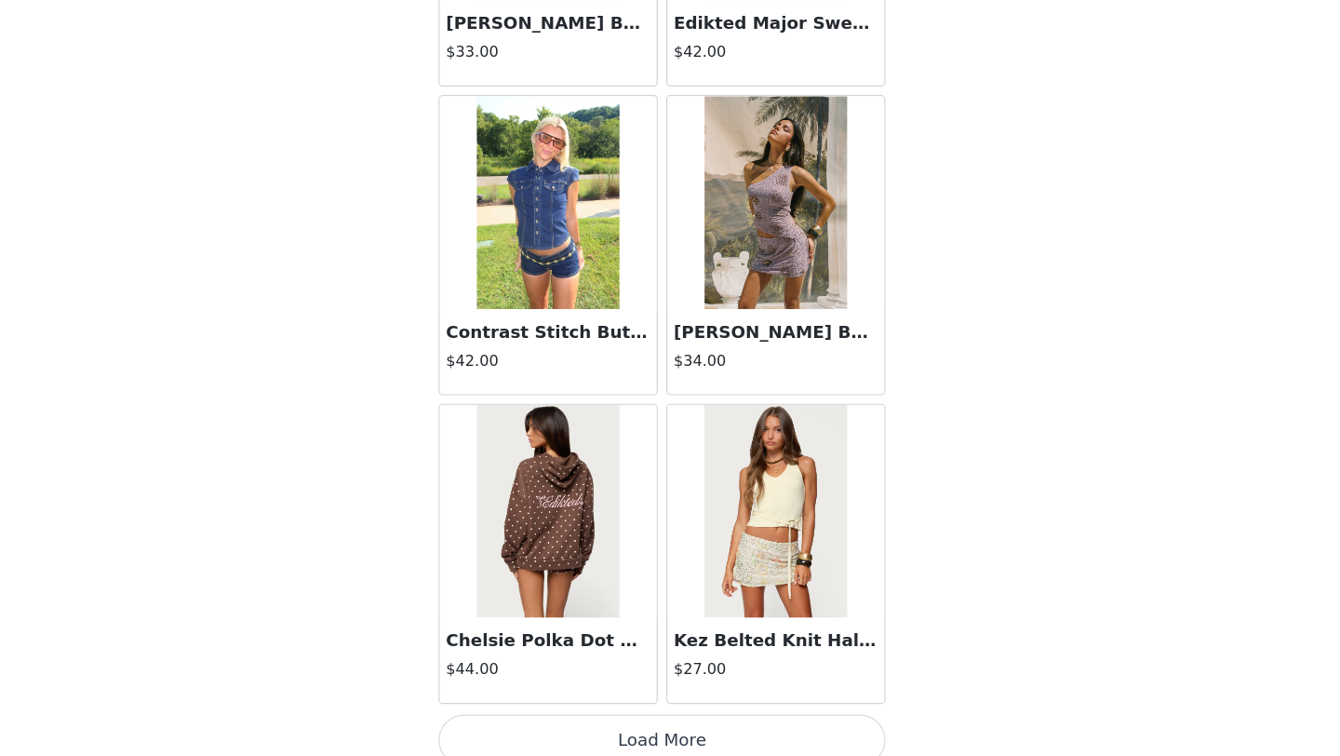
scroll to position [23682, 0]
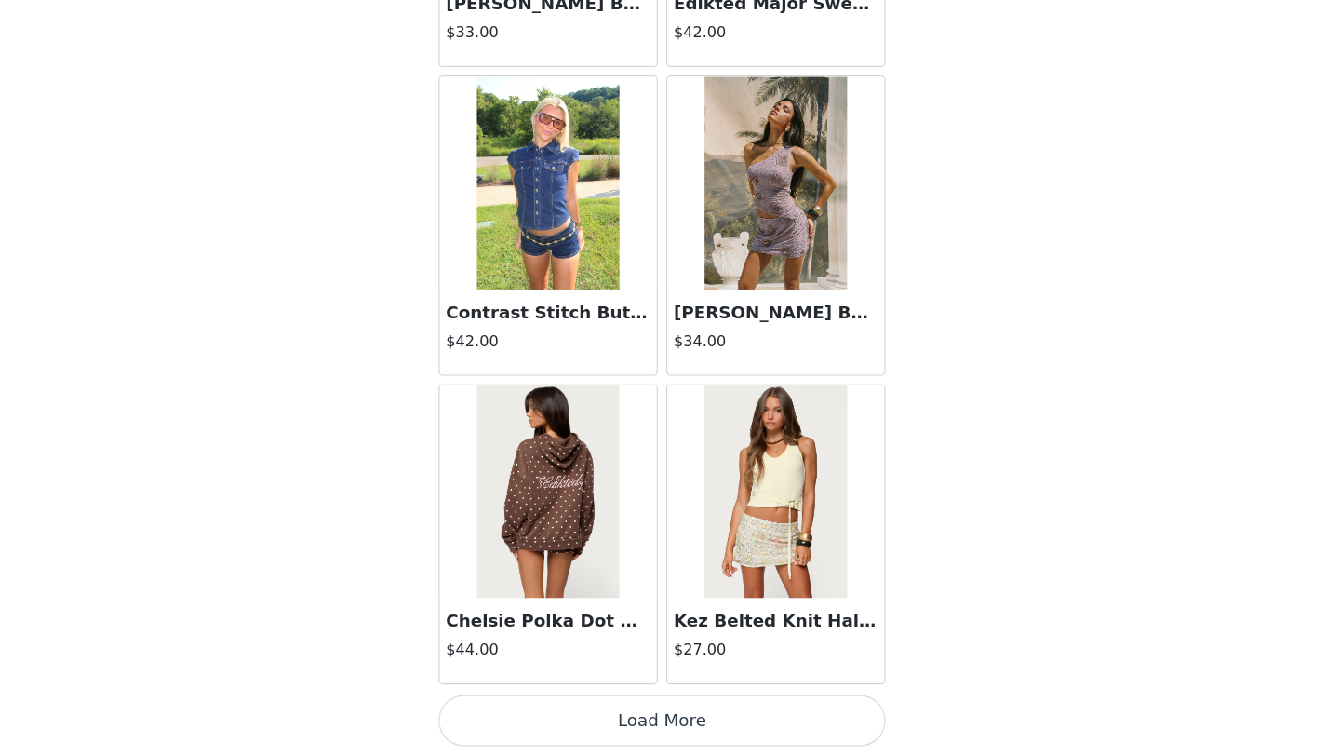
click at [672, 736] on button "Load More" at bounding box center [670, 724] width 391 height 45
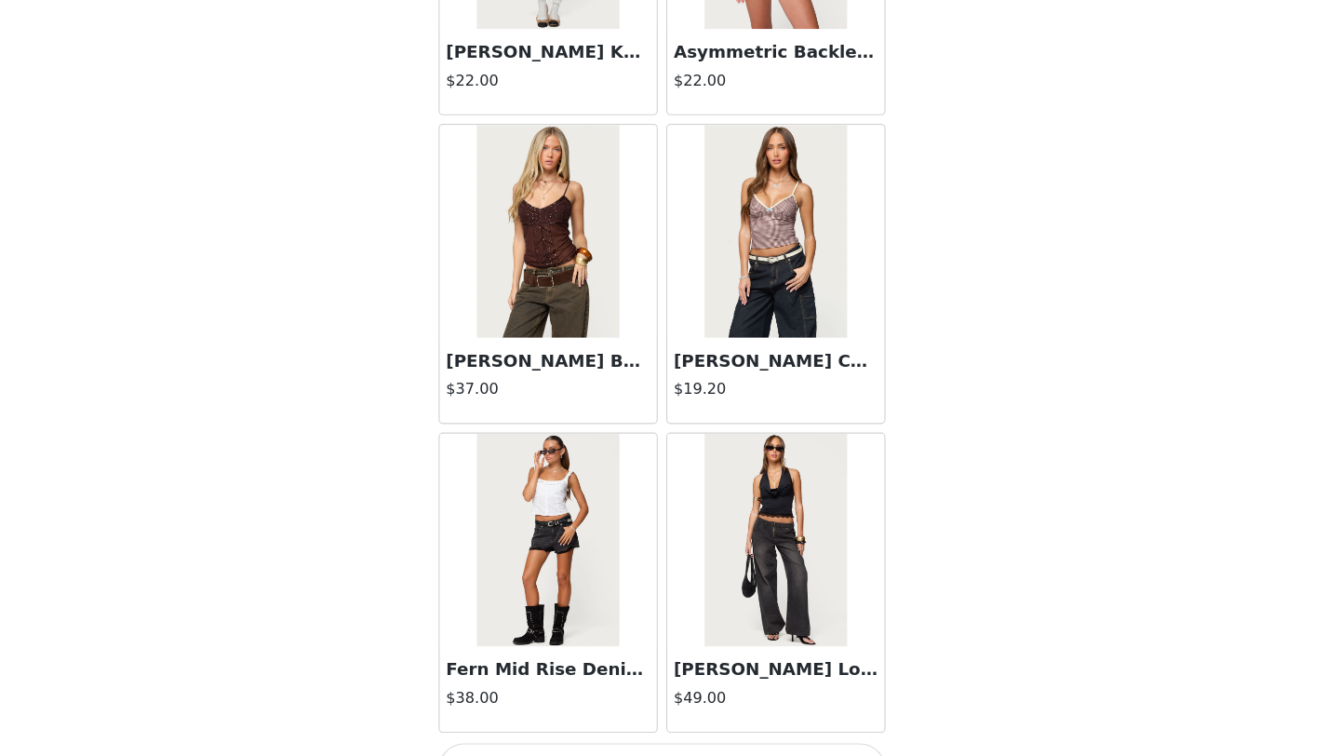
scroll to position [26381, 0]
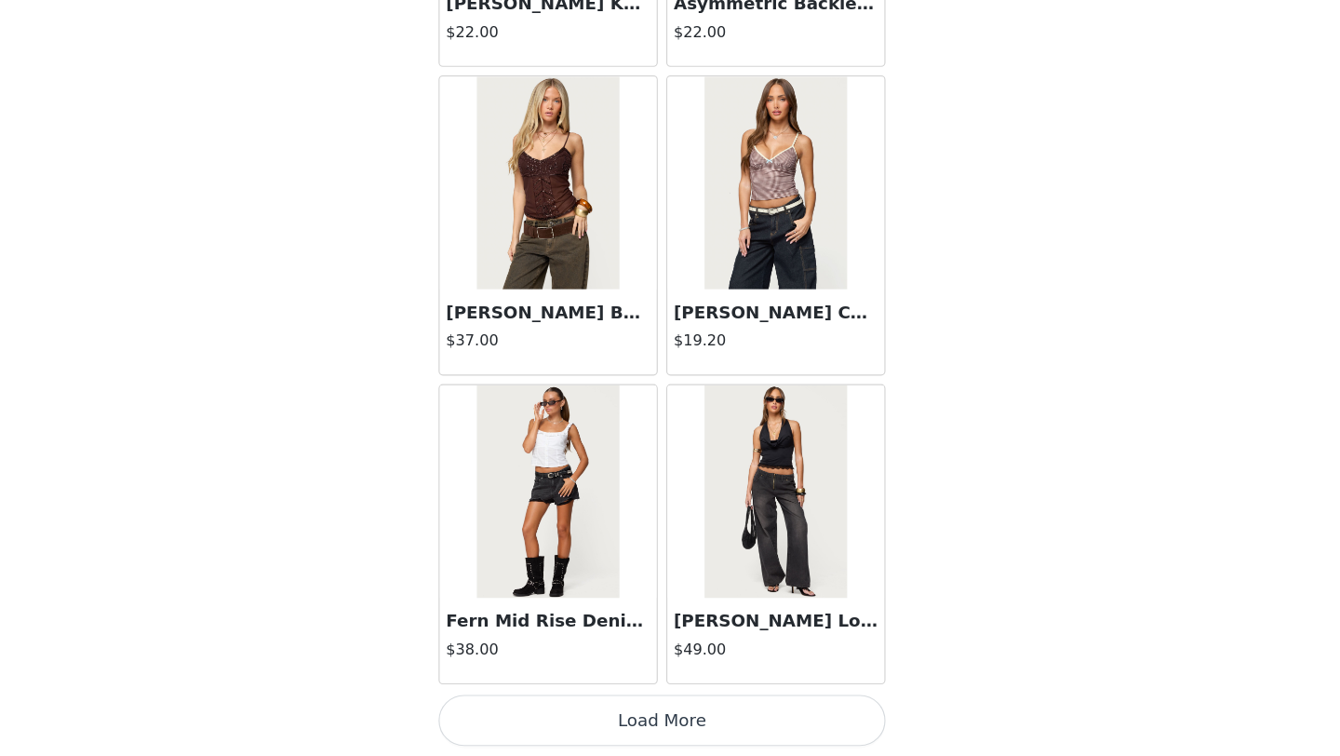
click at [674, 715] on button "Load More" at bounding box center [670, 724] width 391 height 45
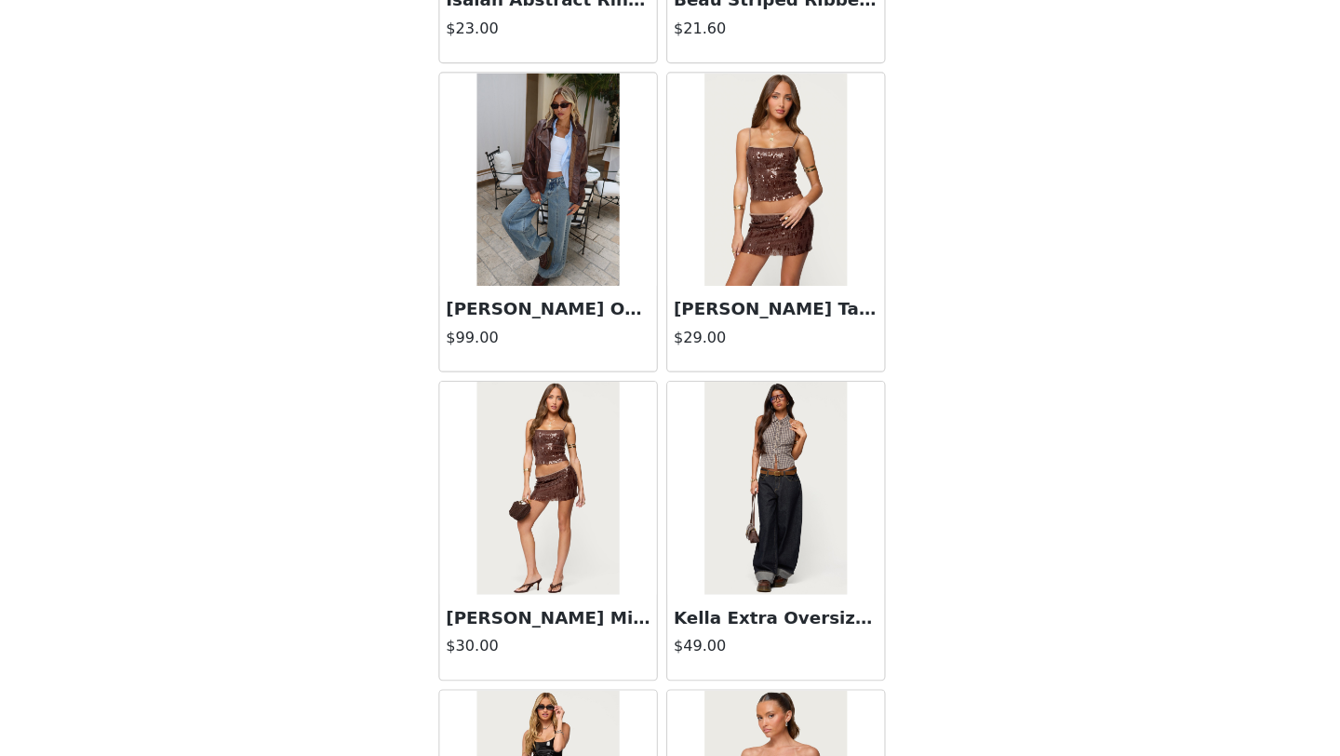
scroll to position [29080, 0]
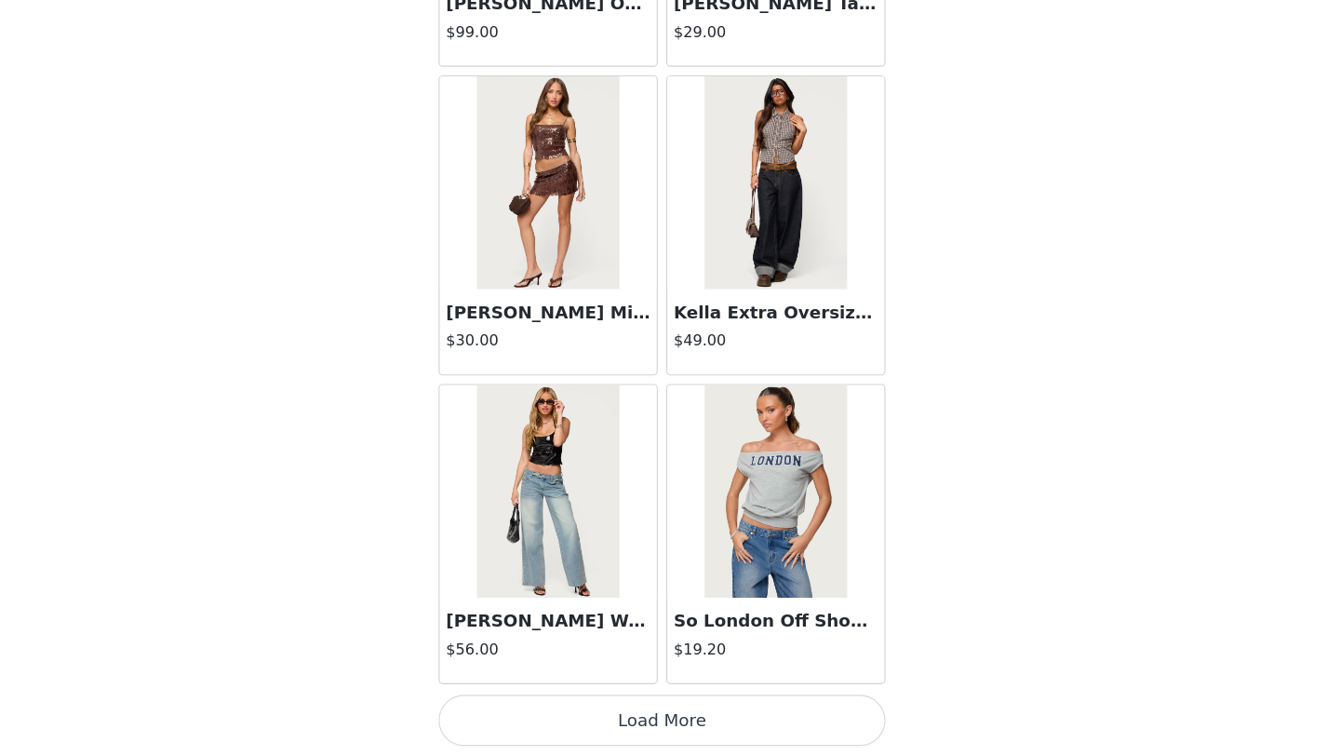
click at [686, 719] on button "Load More" at bounding box center [670, 724] width 391 height 45
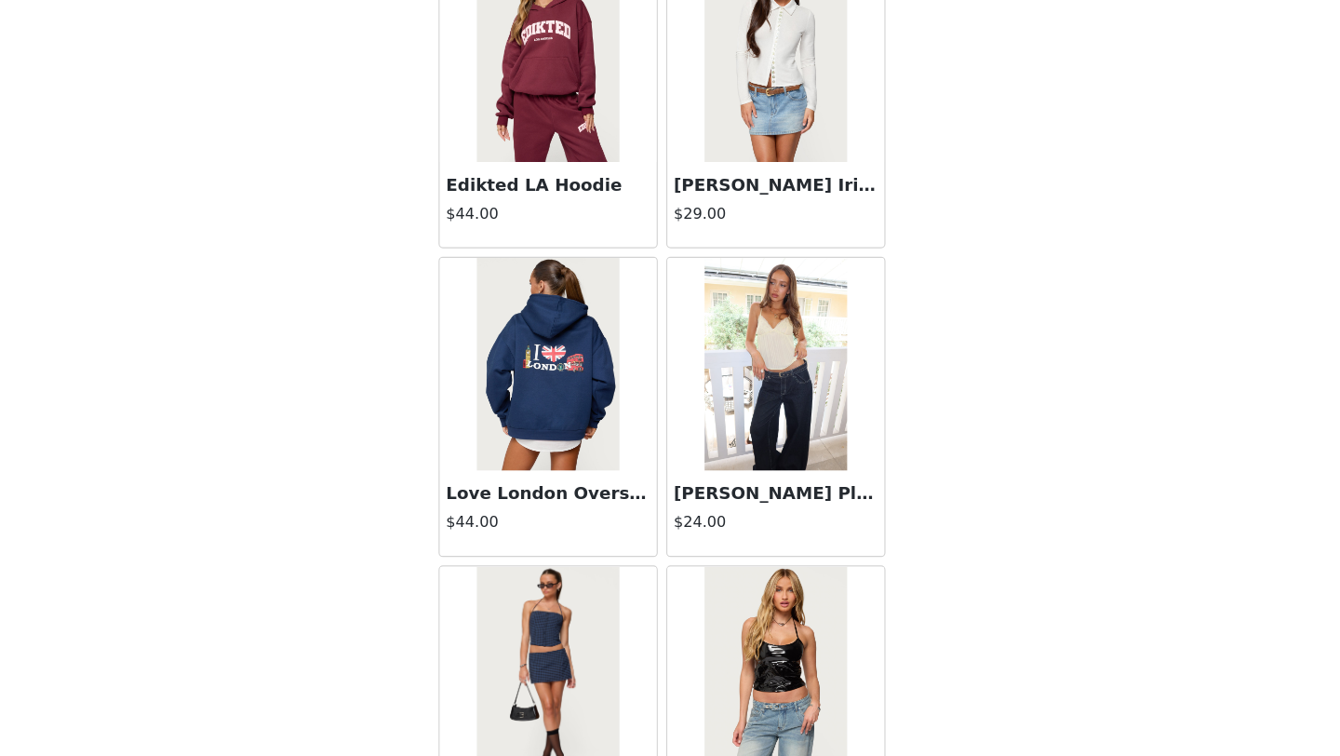
scroll to position [31779, 0]
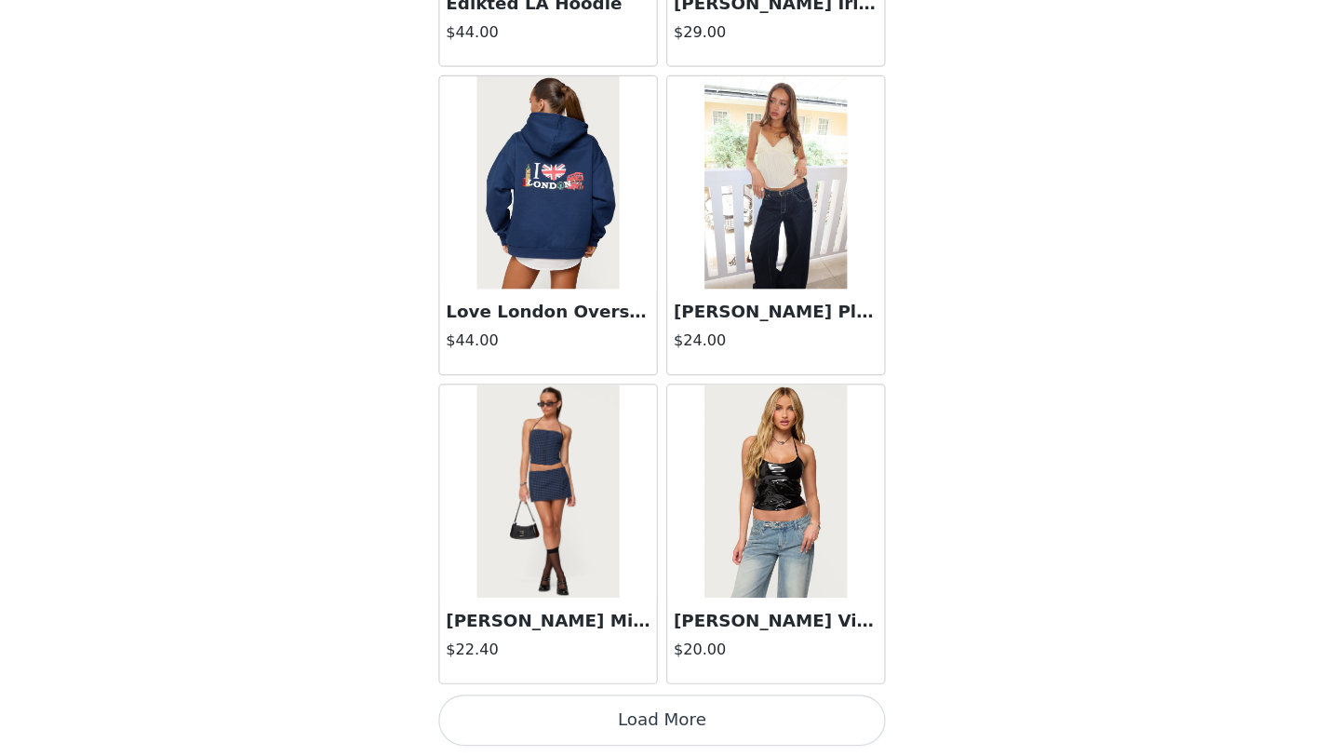
click at [683, 724] on button "Load More" at bounding box center [670, 724] width 391 height 45
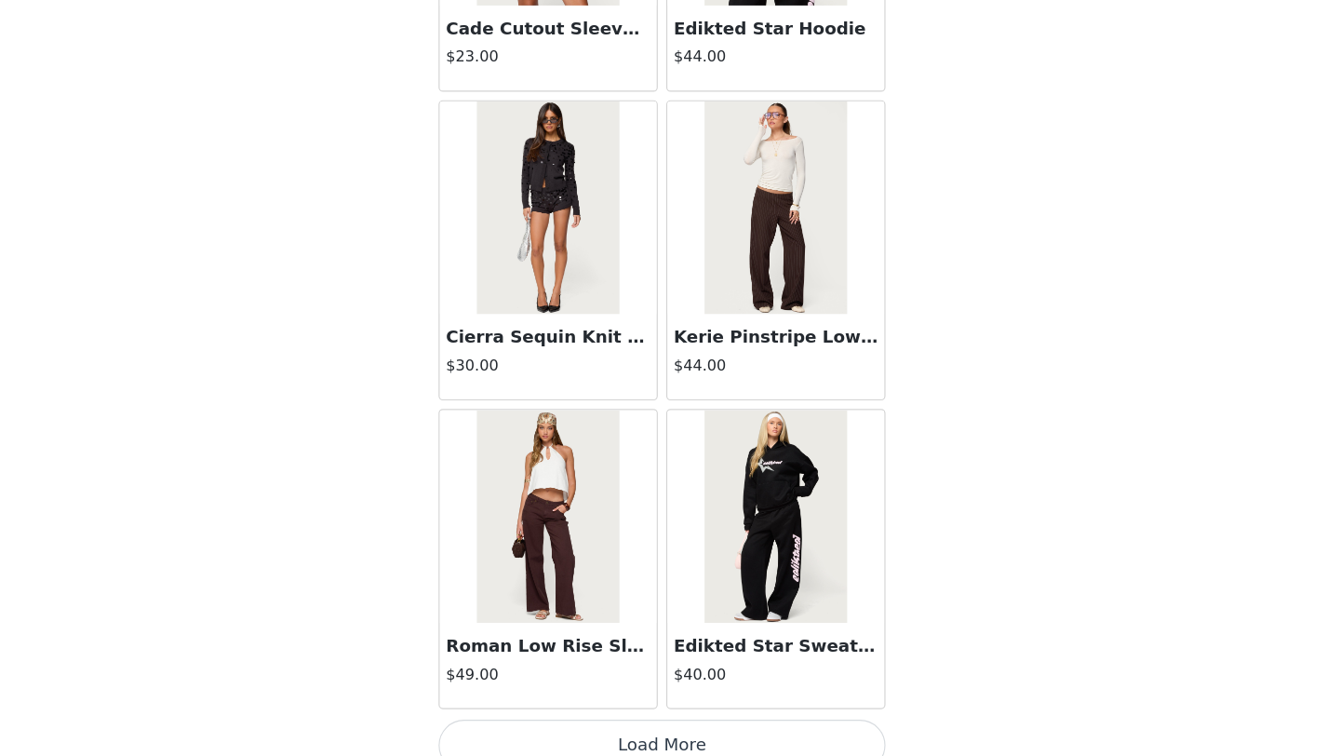
scroll to position [34477, 0]
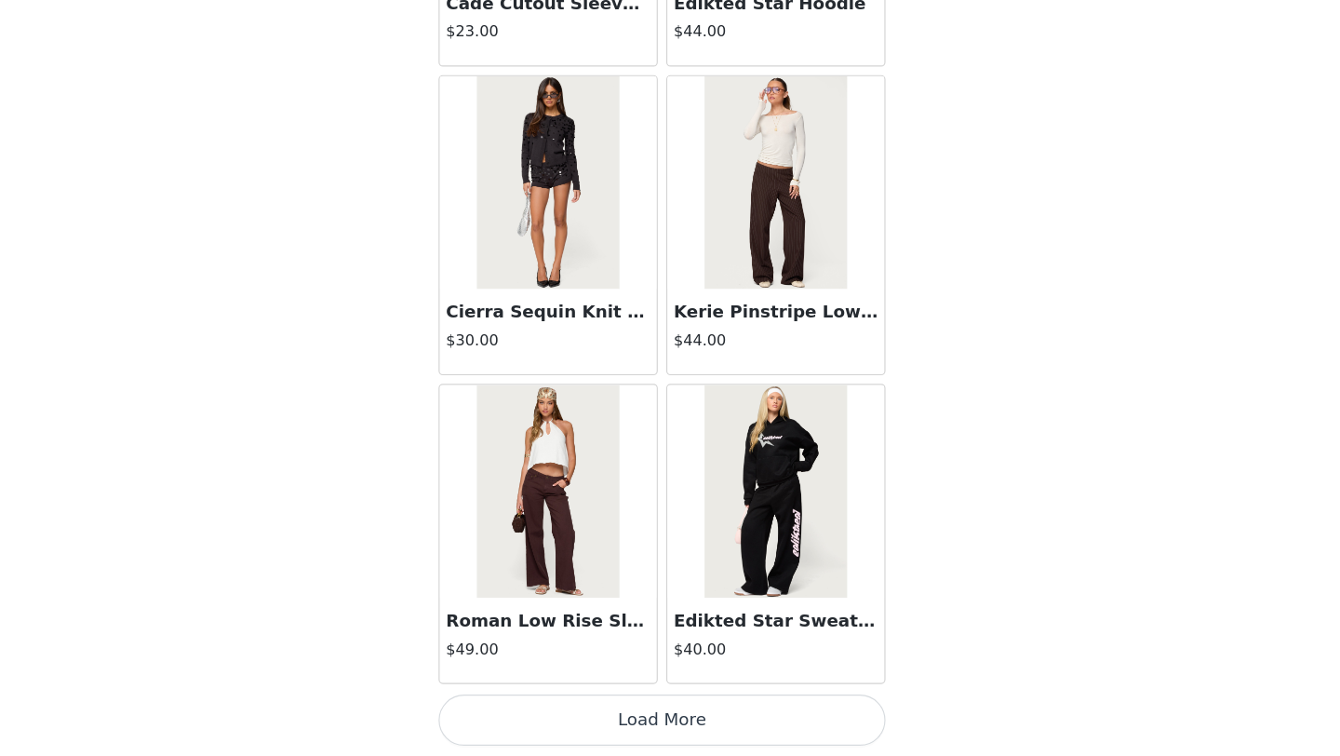
click at [677, 724] on button "Load More" at bounding box center [670, 724] width 391 height 45
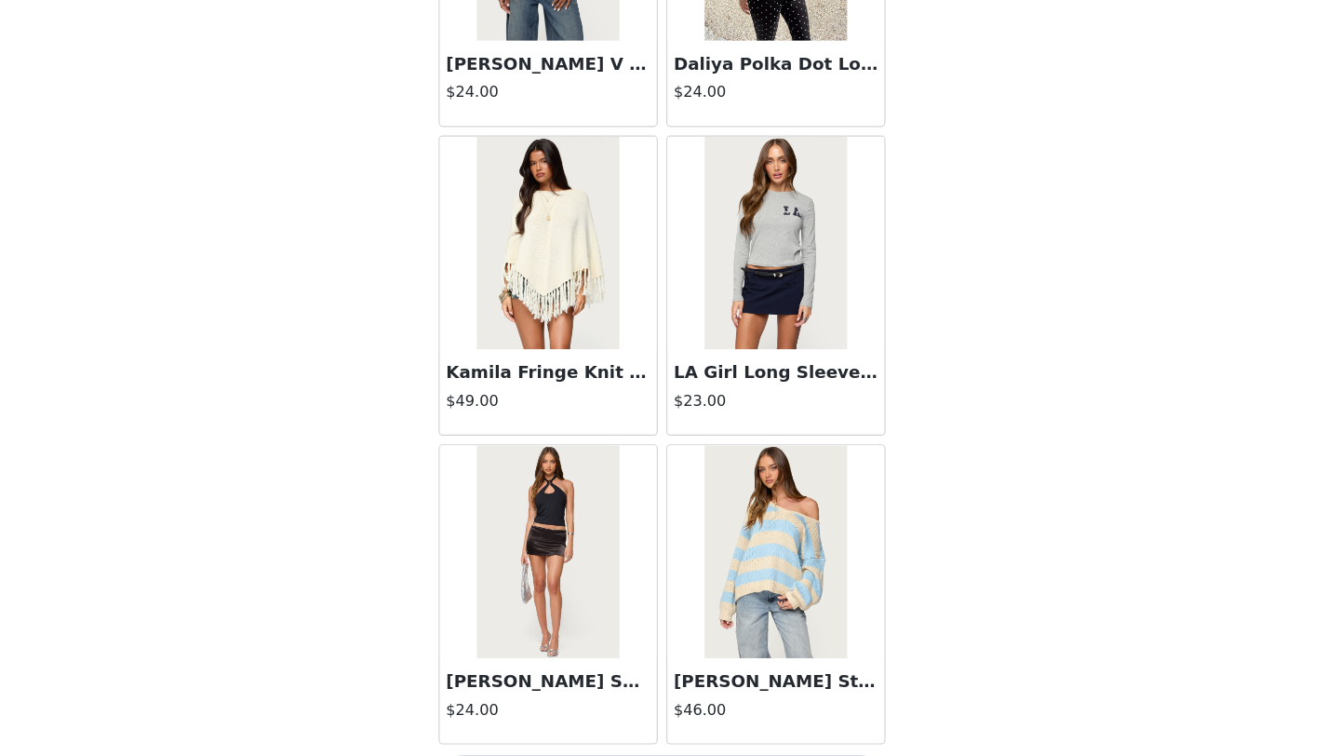
scroll to position [37176, 0]
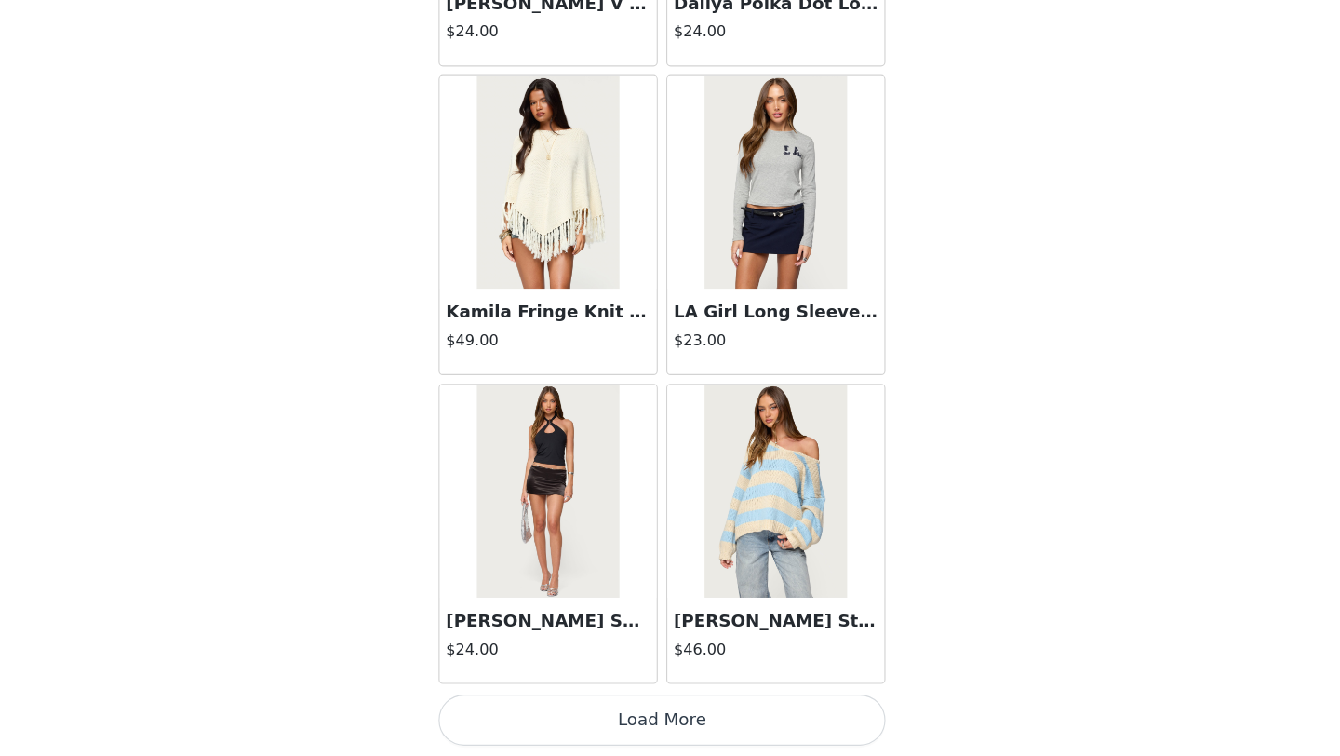
click at [656, 724] on button "Load More" at bounding box center [670, 724] width 391 height 45
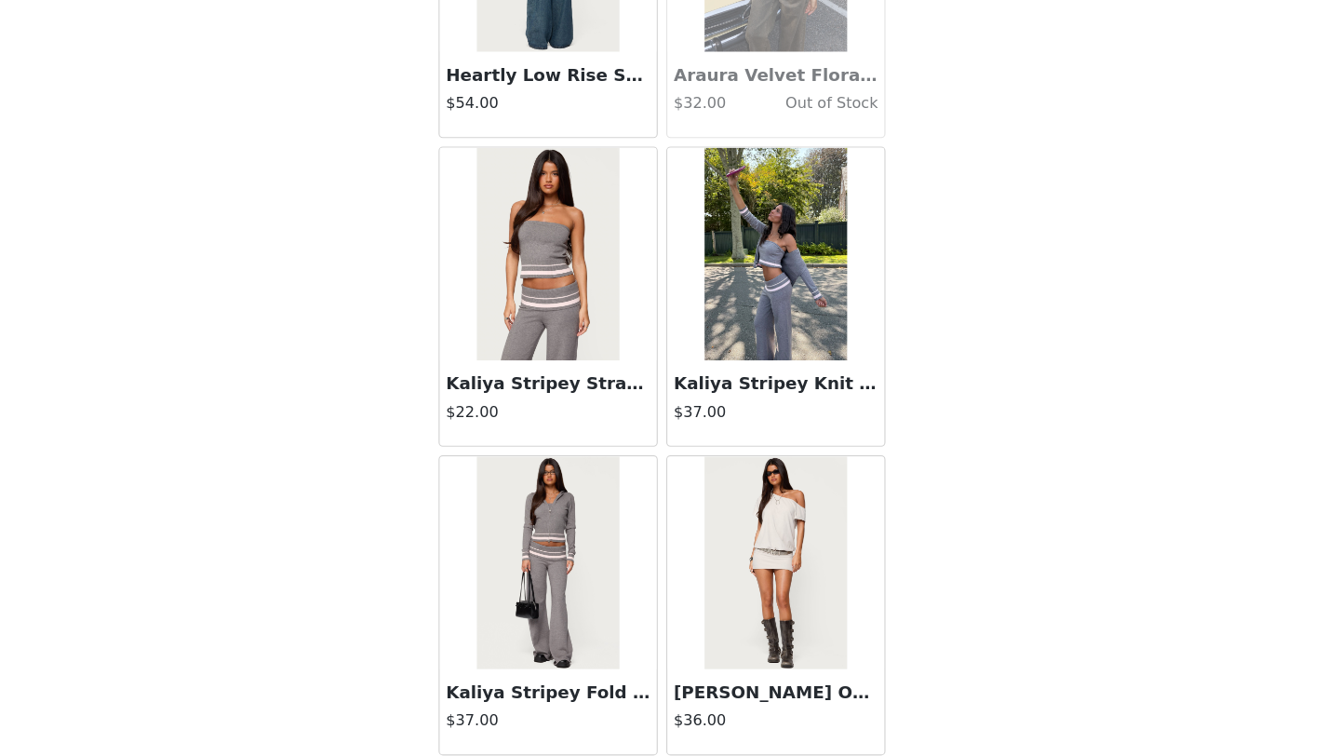
scroll to position [39875, 0]
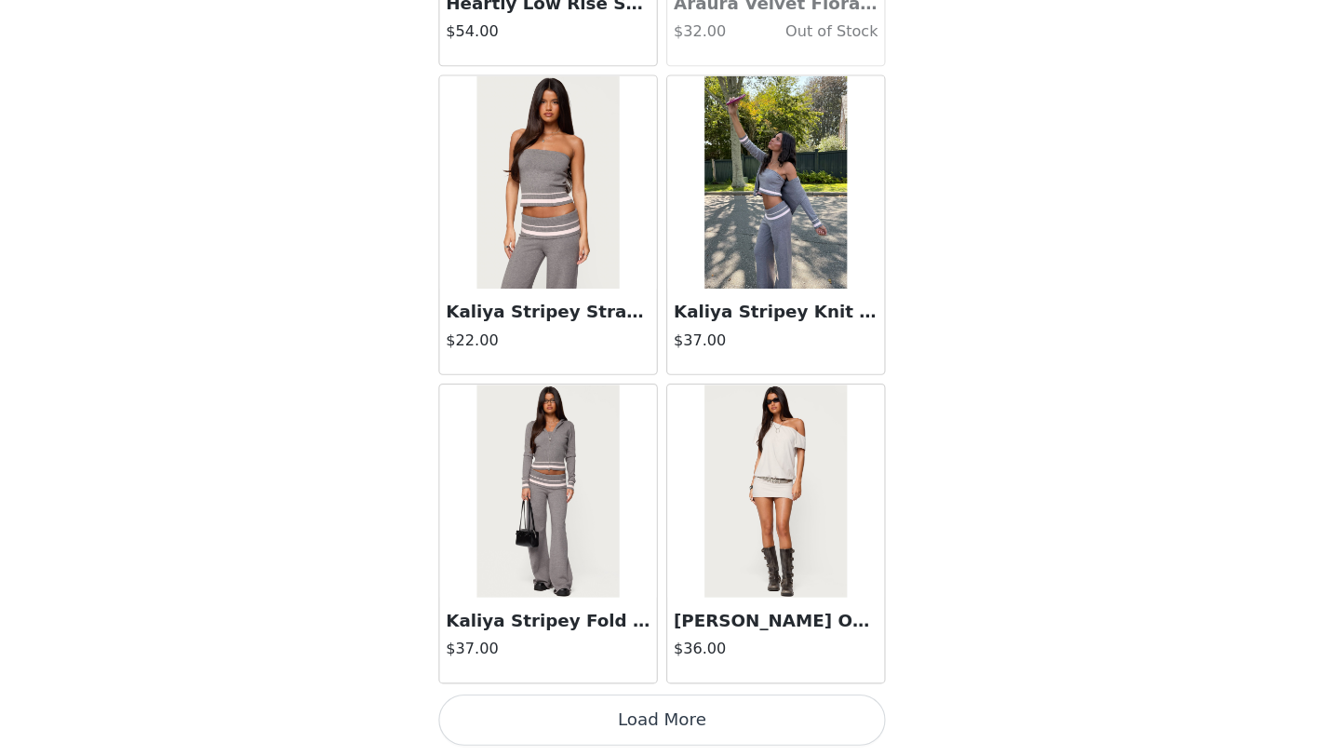
click at [662, 716] on button "Load More" at bounding box center [670, 724] width 391 height 45
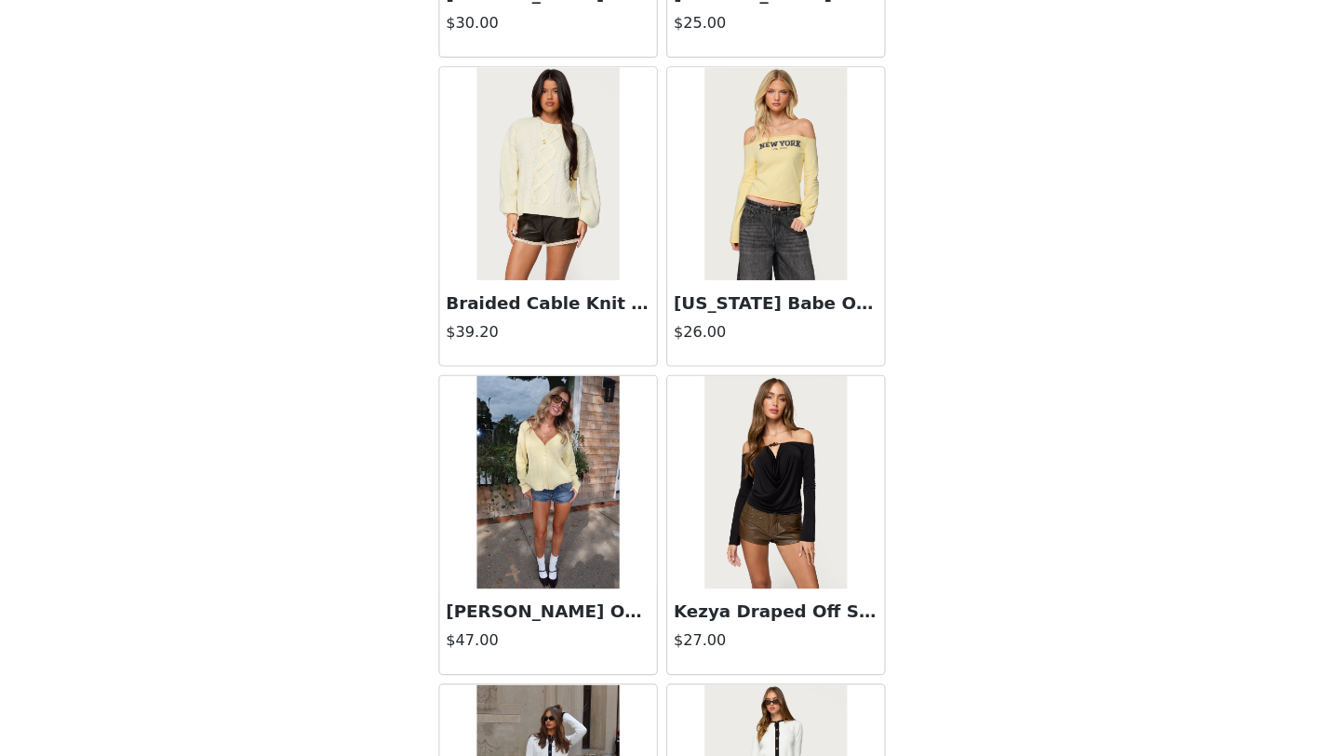
scroll to position [42043, 0]
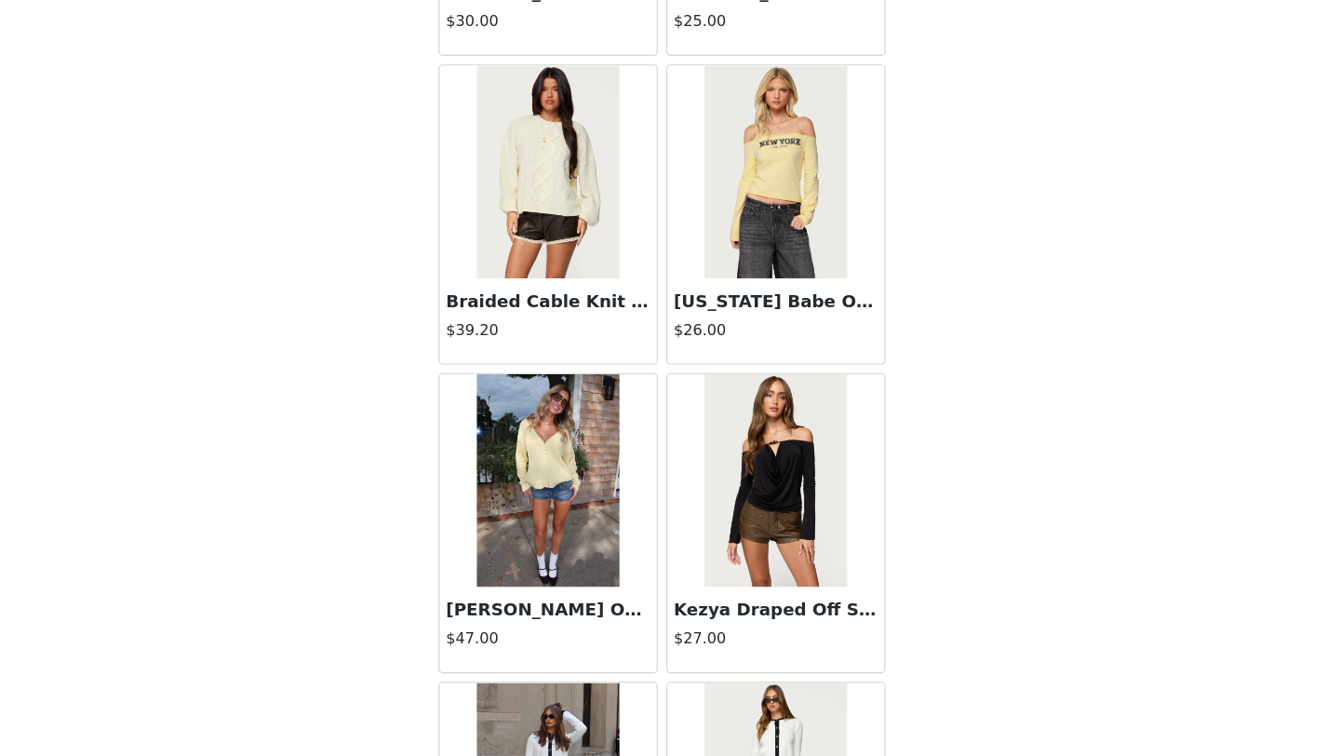
click at [565, 550] on img at bounding box center [570, 515] width 124 height 186
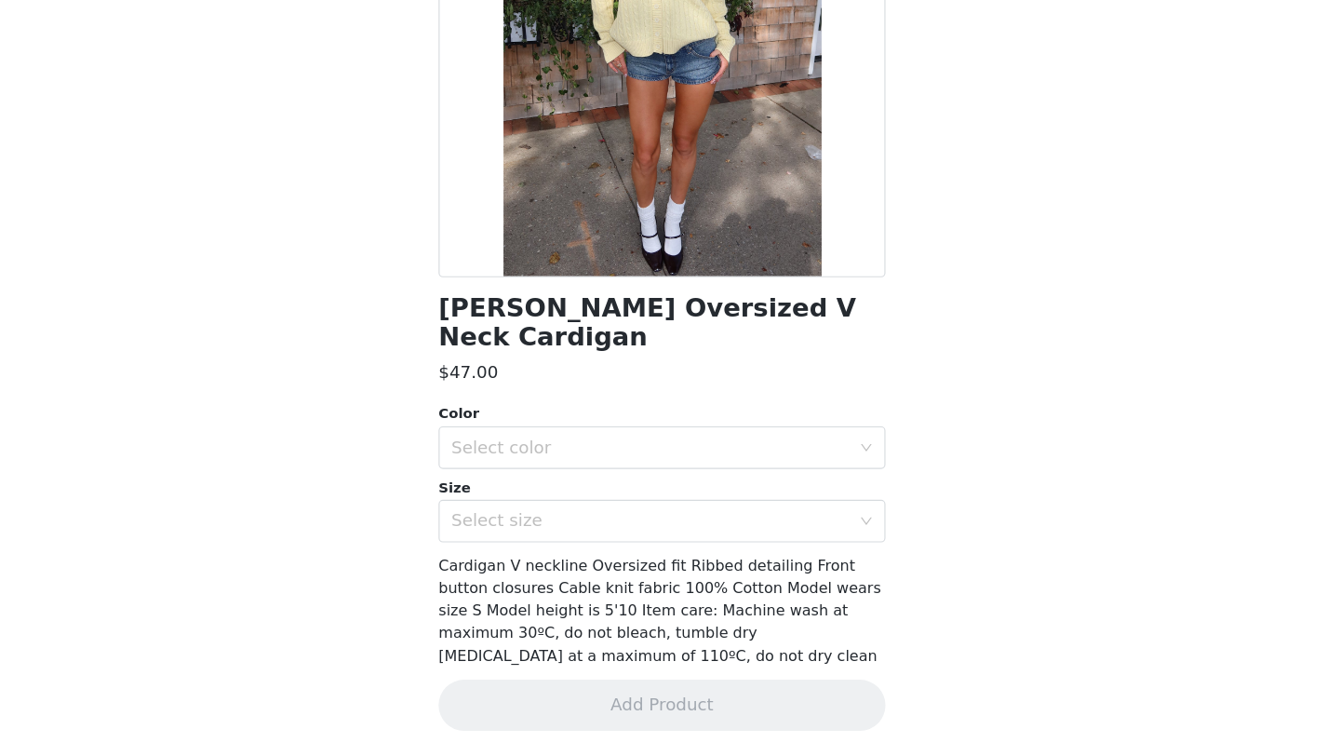
scroll to position [150, 0]
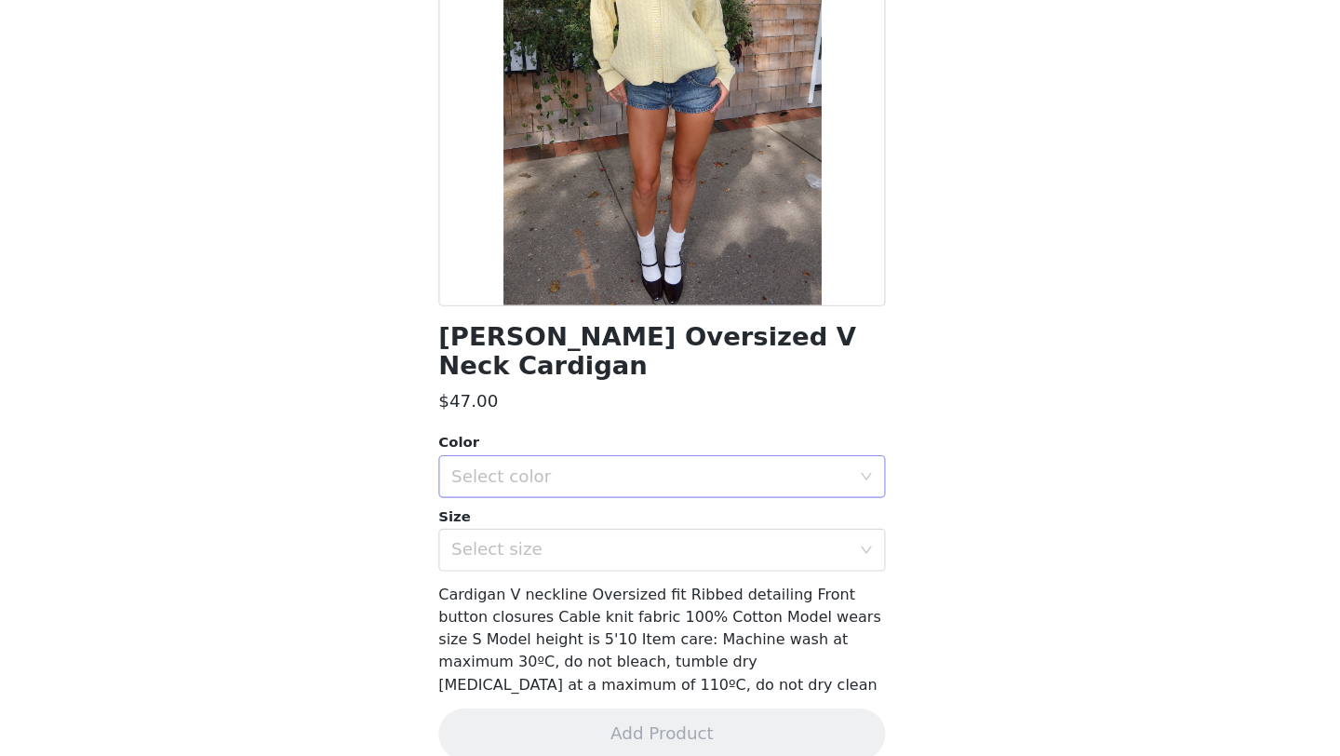
click at [591, 493] on div "Select color" at bounding box center [664, 510] width 356 height 35
click at [580, 531] on li "YELLOW" at bounding box center [670, 527] width 391 height 30
click at [573, 566] on div "Select size" at bounding box center [660, 575] width 348 height 19
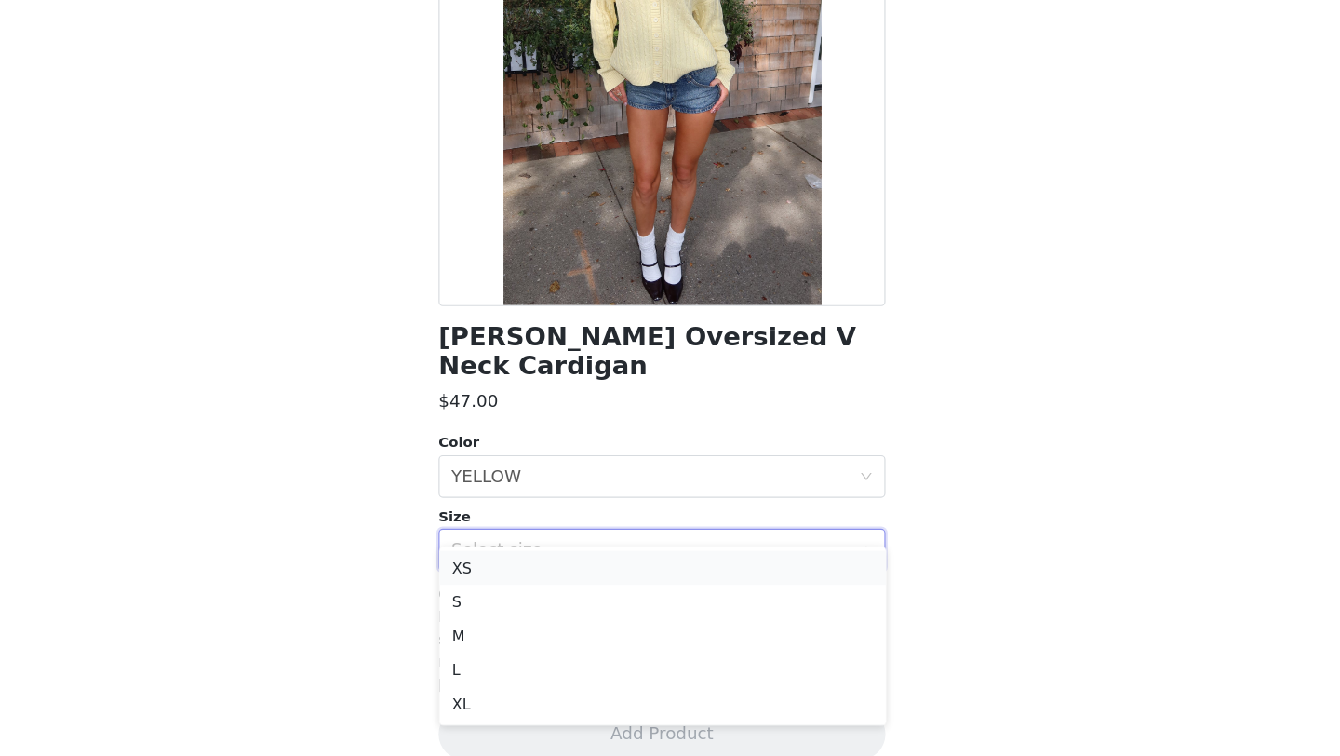
click at [565, 596] on li "XS" at bounding box center [670, 591] width 391 height 30
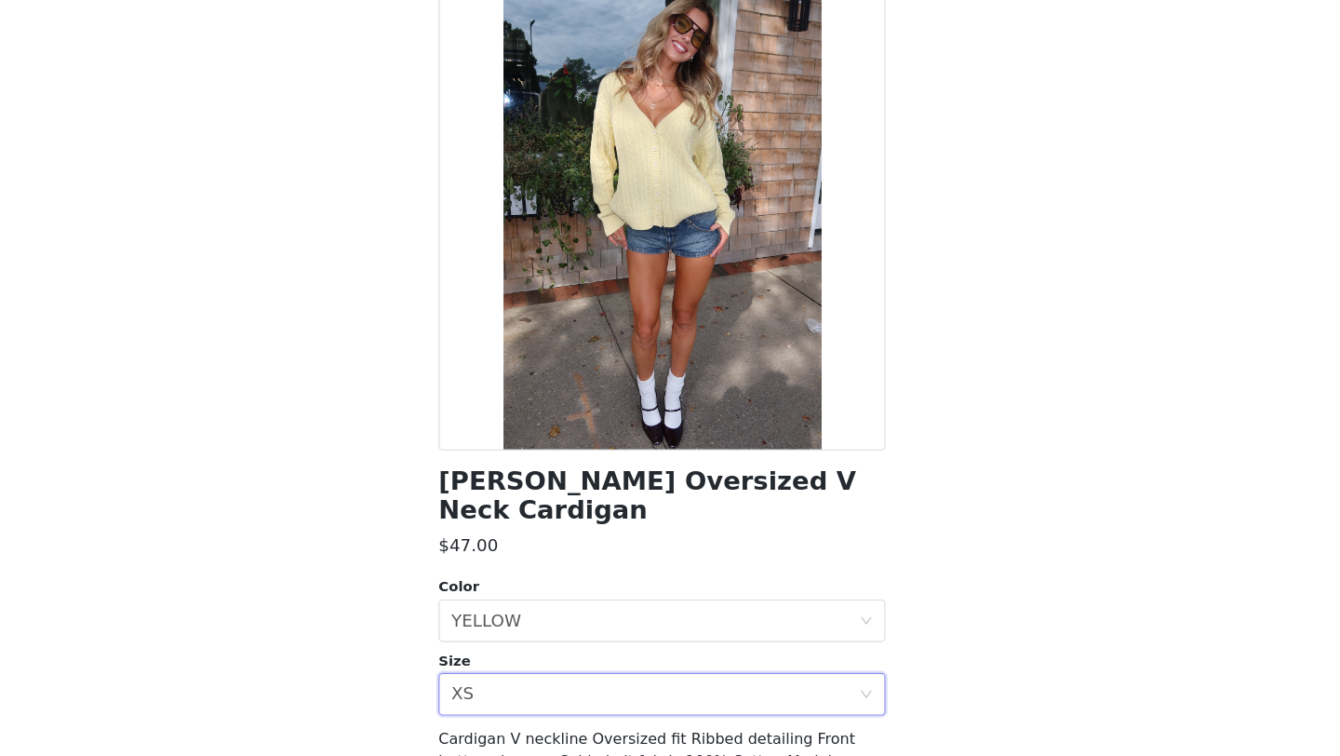
scroll to position [120, 0]
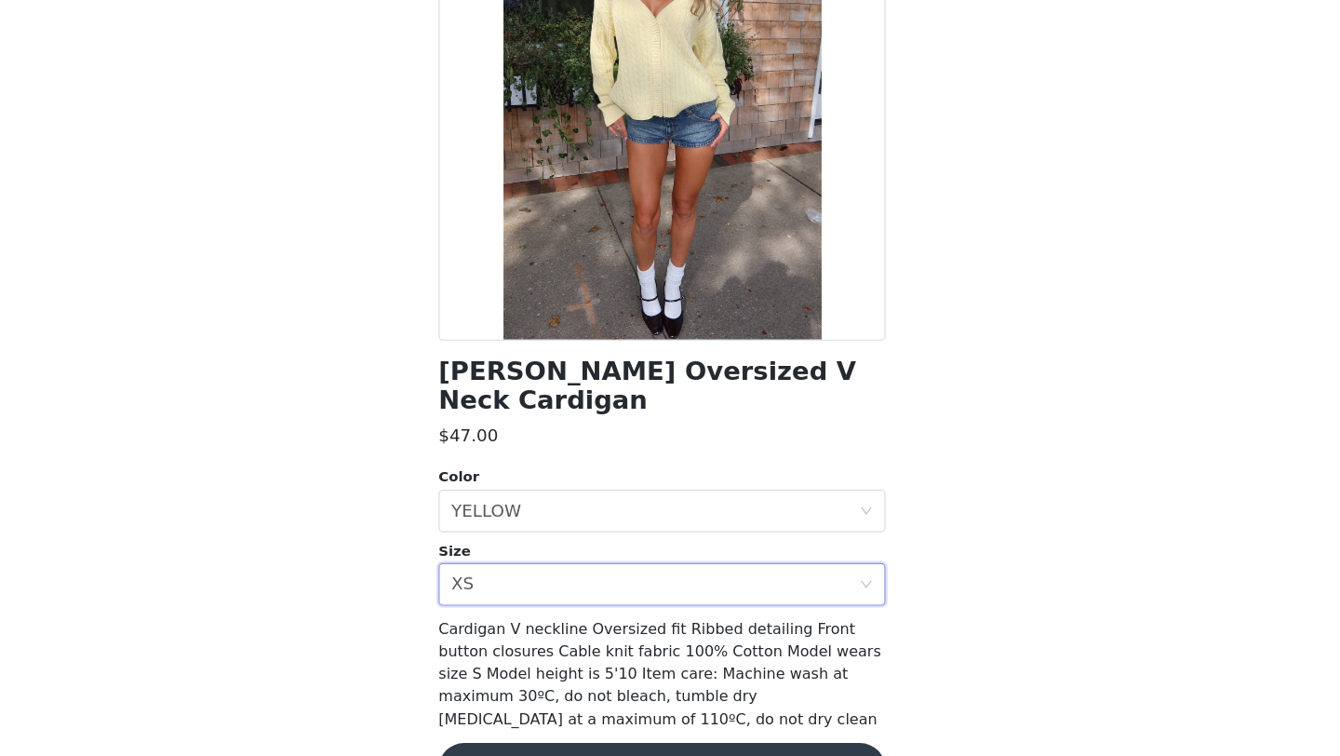
click at [603, 745] on button "Add Product" at bounding box center [670, 766] width 391 height 45
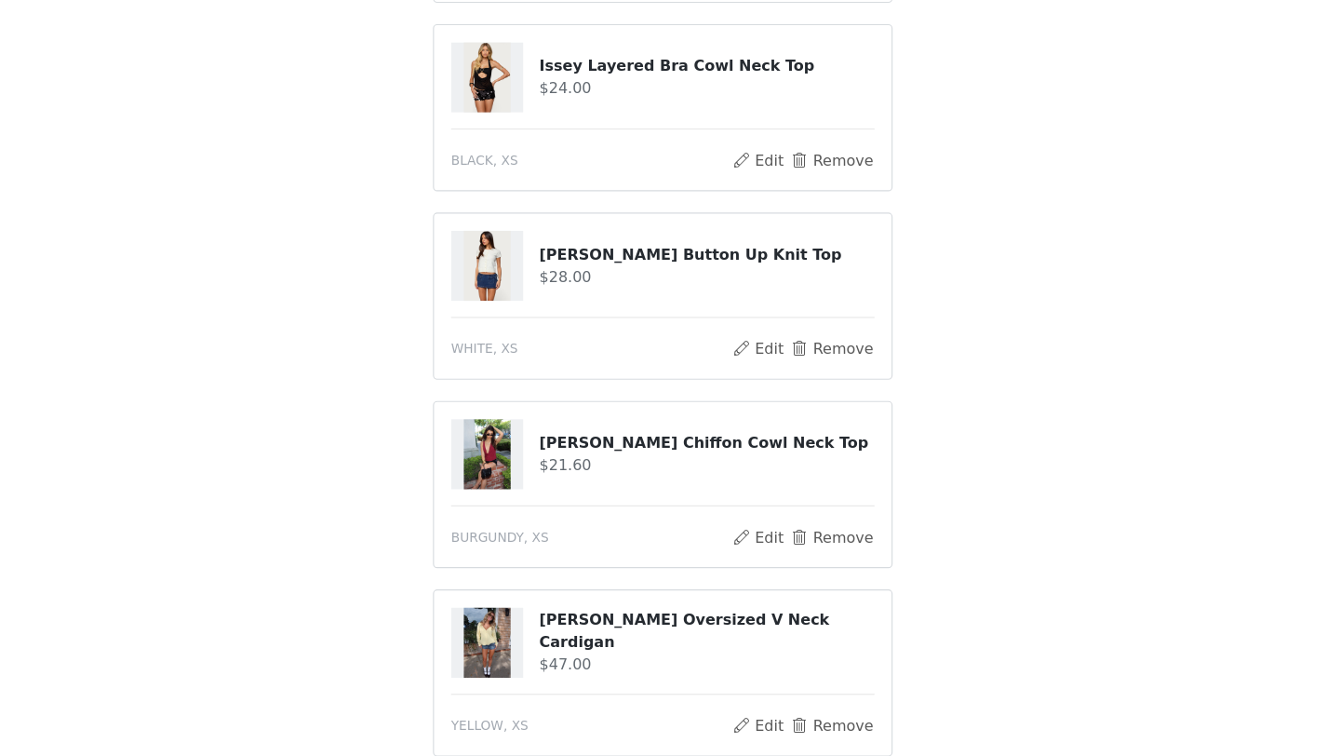
scroll to position [443, 0]
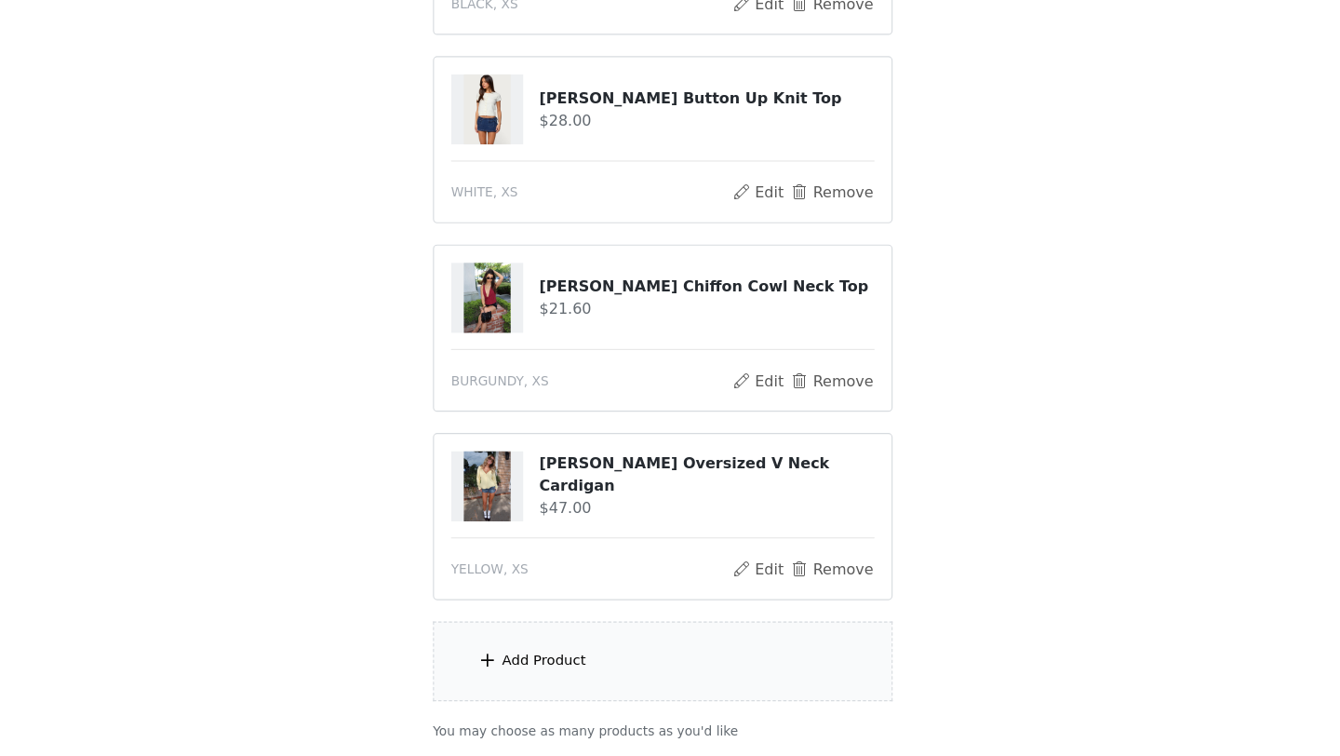
click at [579, 656] on div "Add Product" at bounding box center [670, 672] width 402 height 70
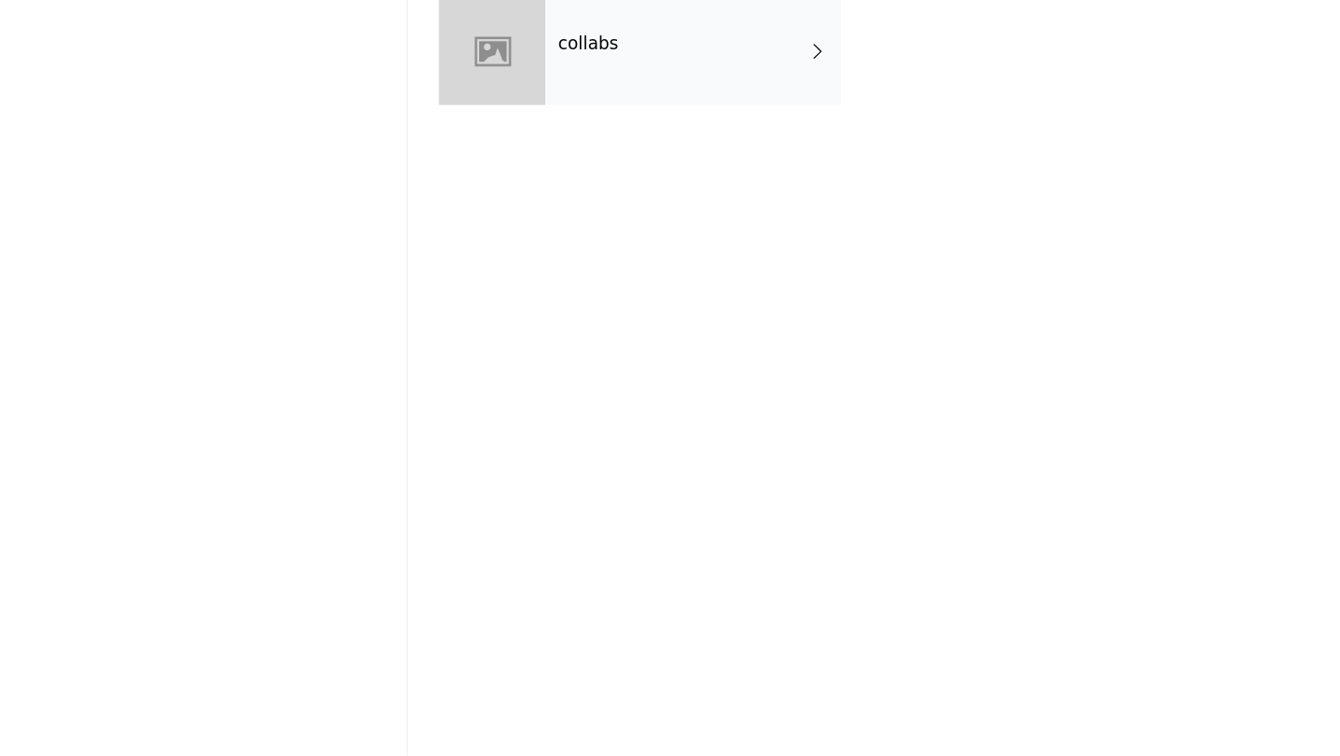
click at [715, 158] on div "collabs" at bounding box center [697, 139] width 259 height 93
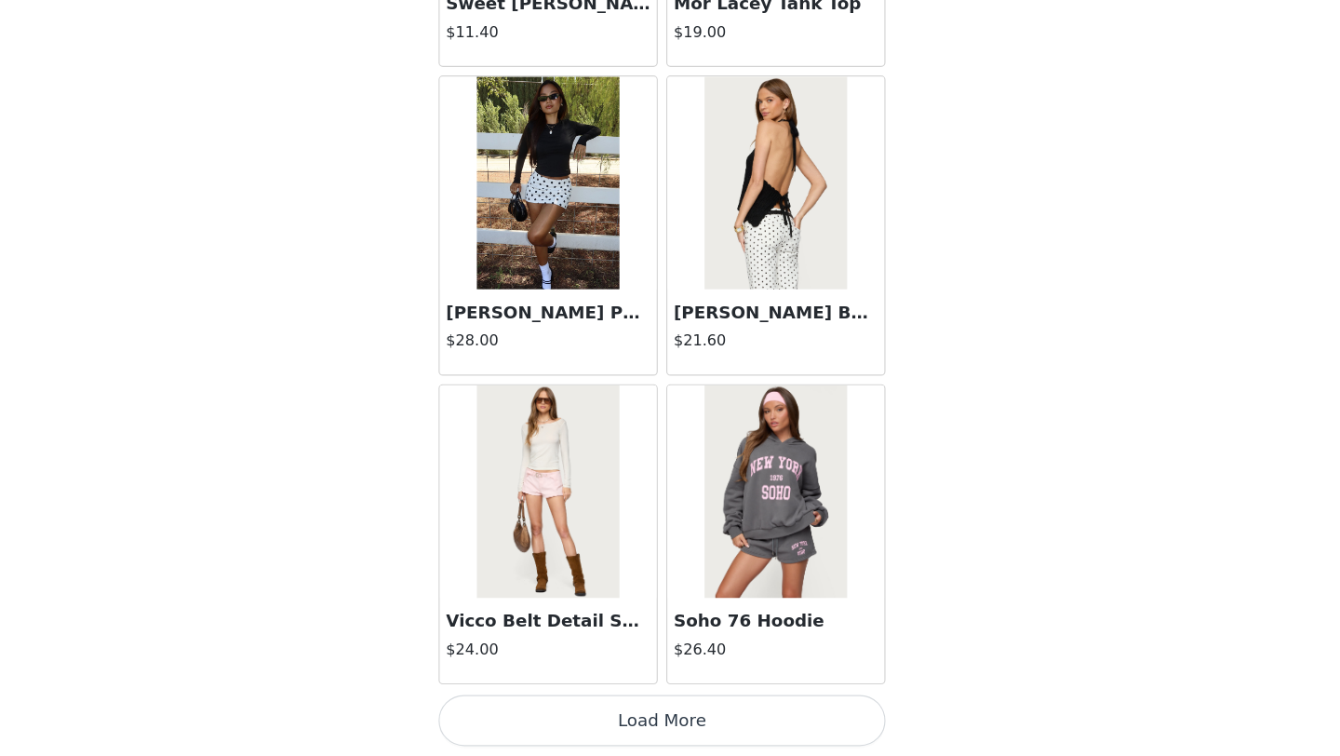
scroll to position [585, 0]
click at [599, 722] on button "Load More" at bounding box center [670, 724] width 391 height 45
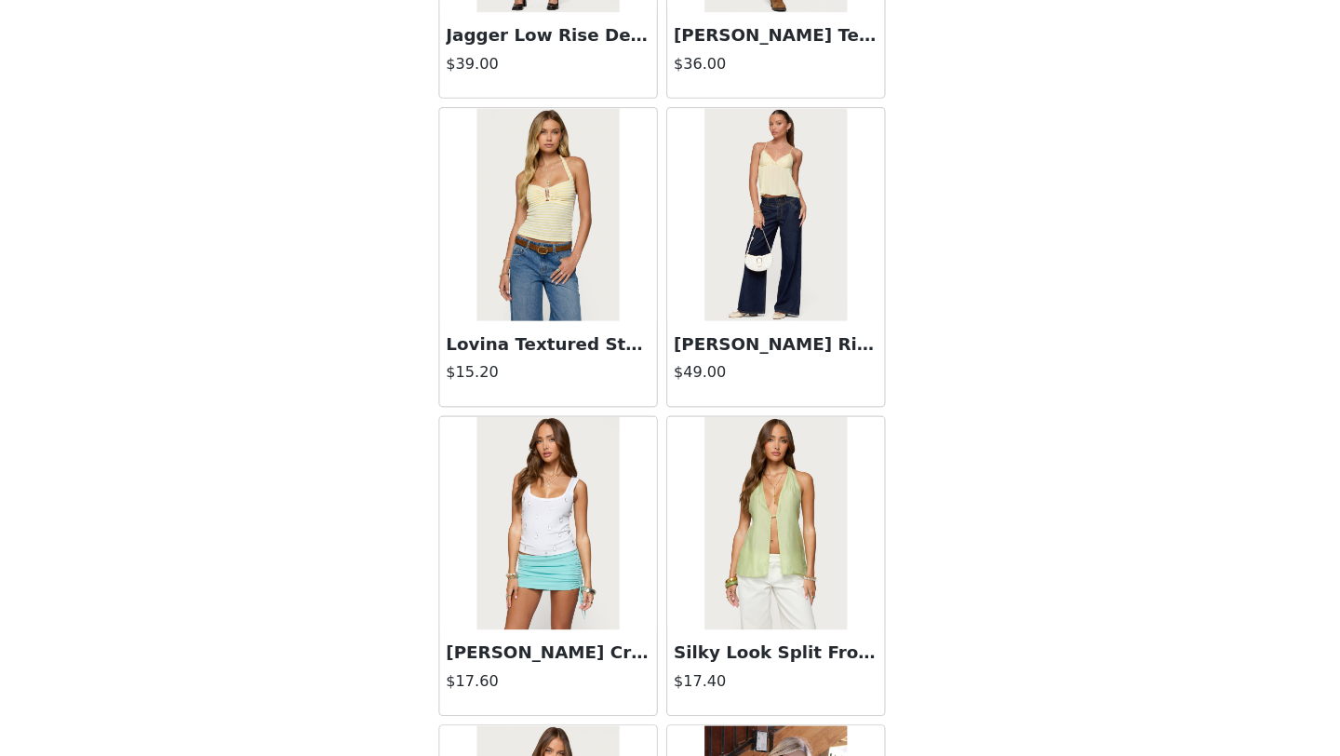
scroll to position [4791, 0]
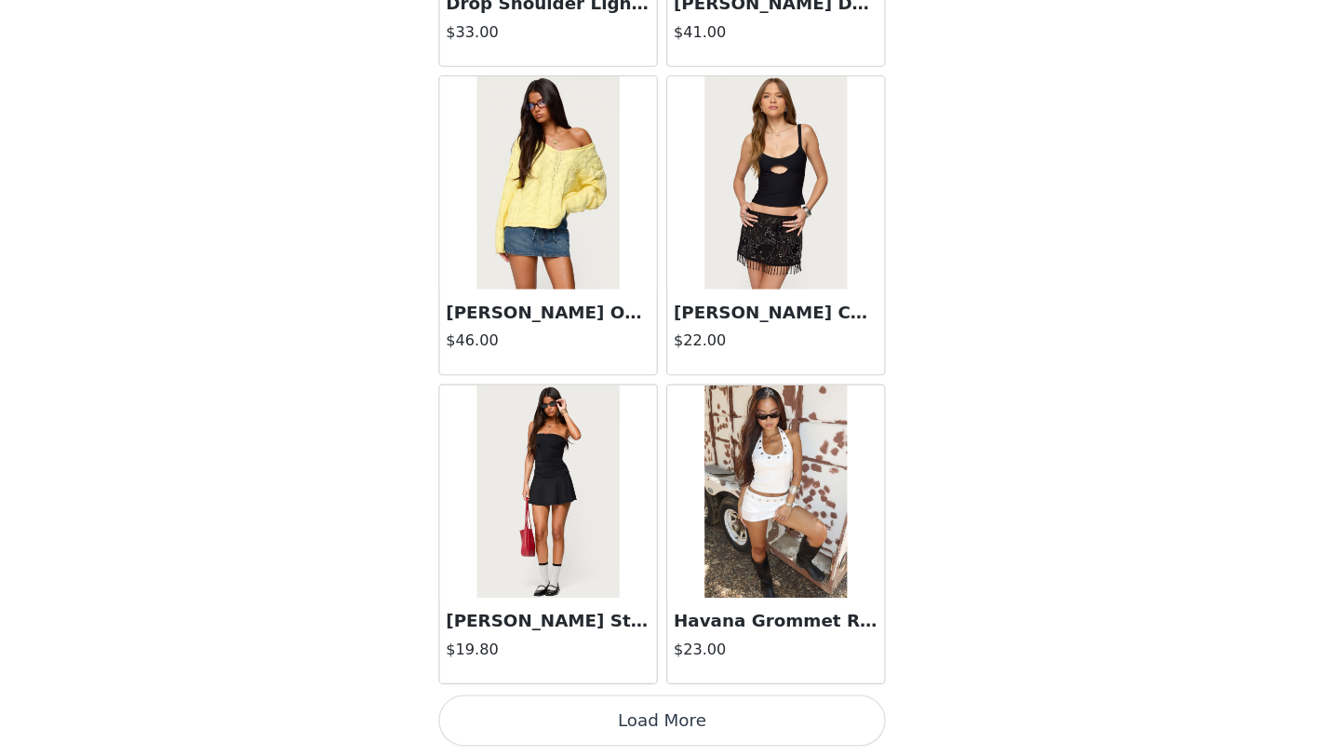
click at [634, 718] on button "Load More" at bounding box center [670, 724] width 391 height 45
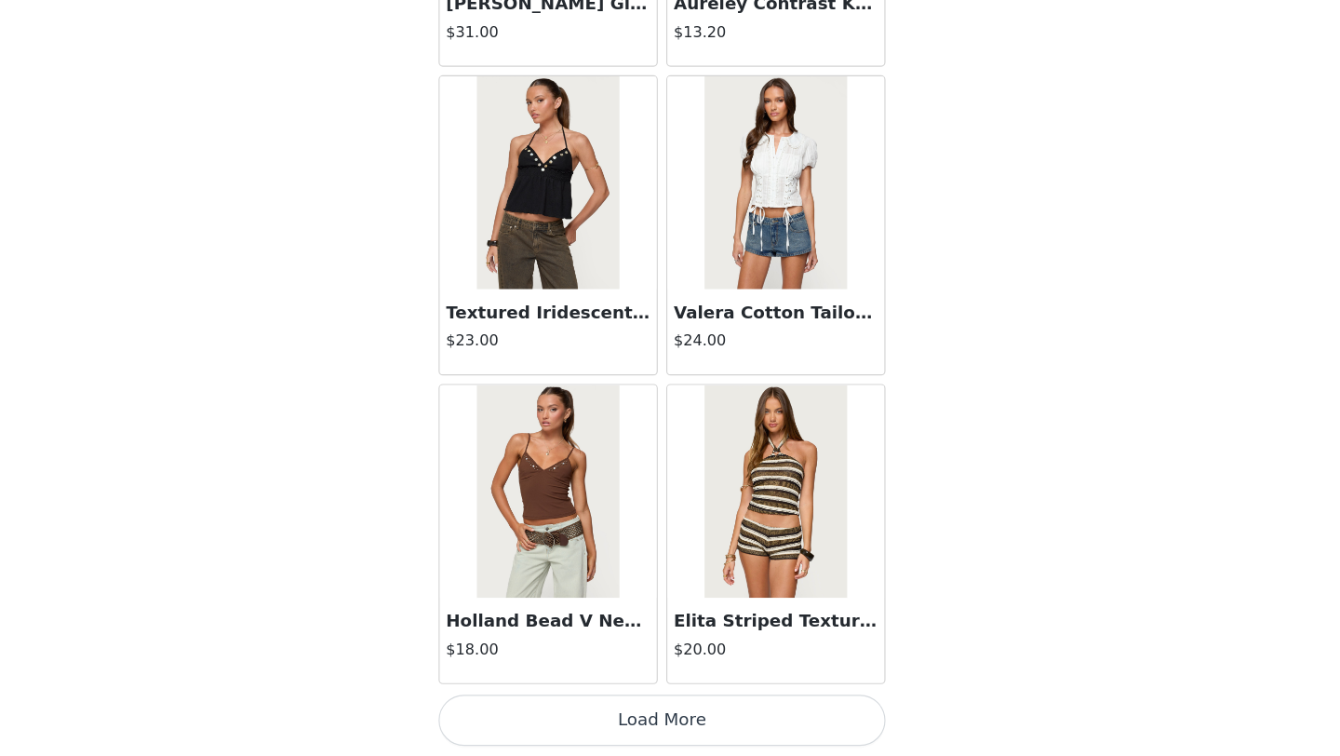
click at [640, 718] on button "Load More" at bounding box center [670, 724] width 391 height 45
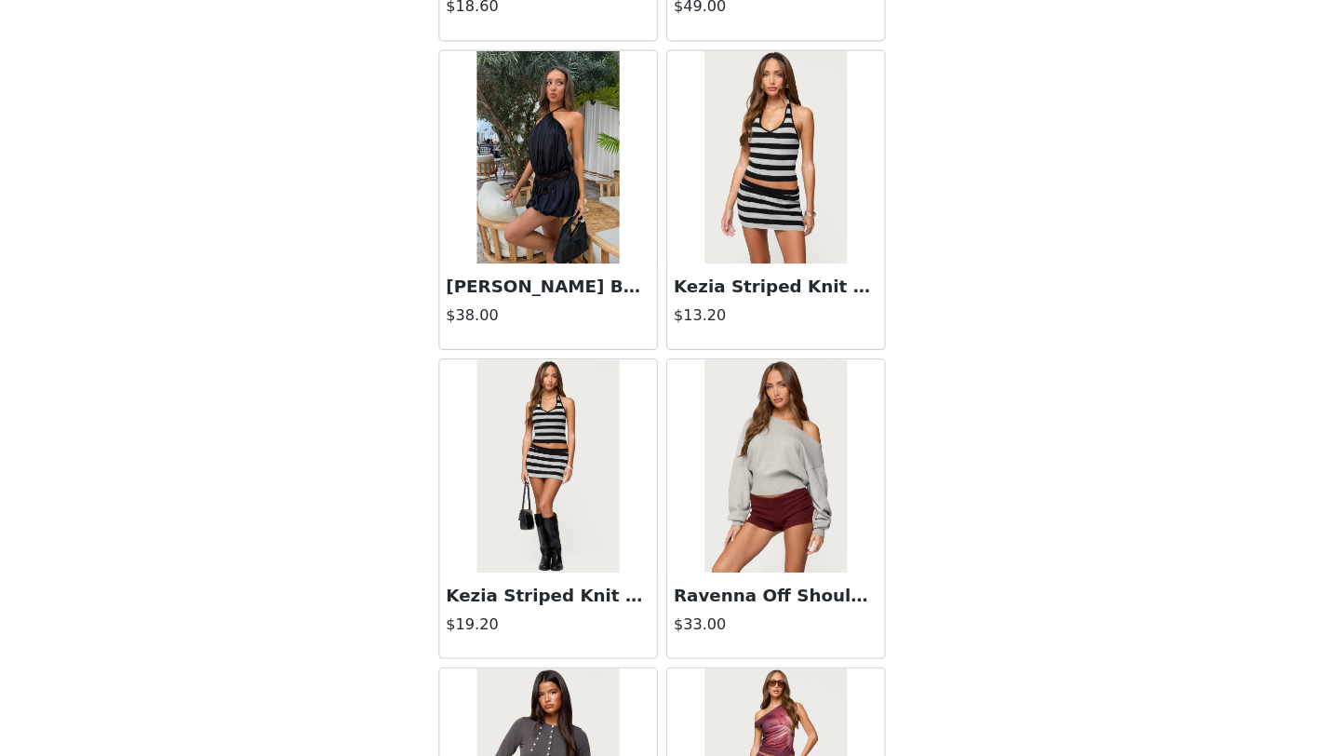
scroll to position [10188, 0]
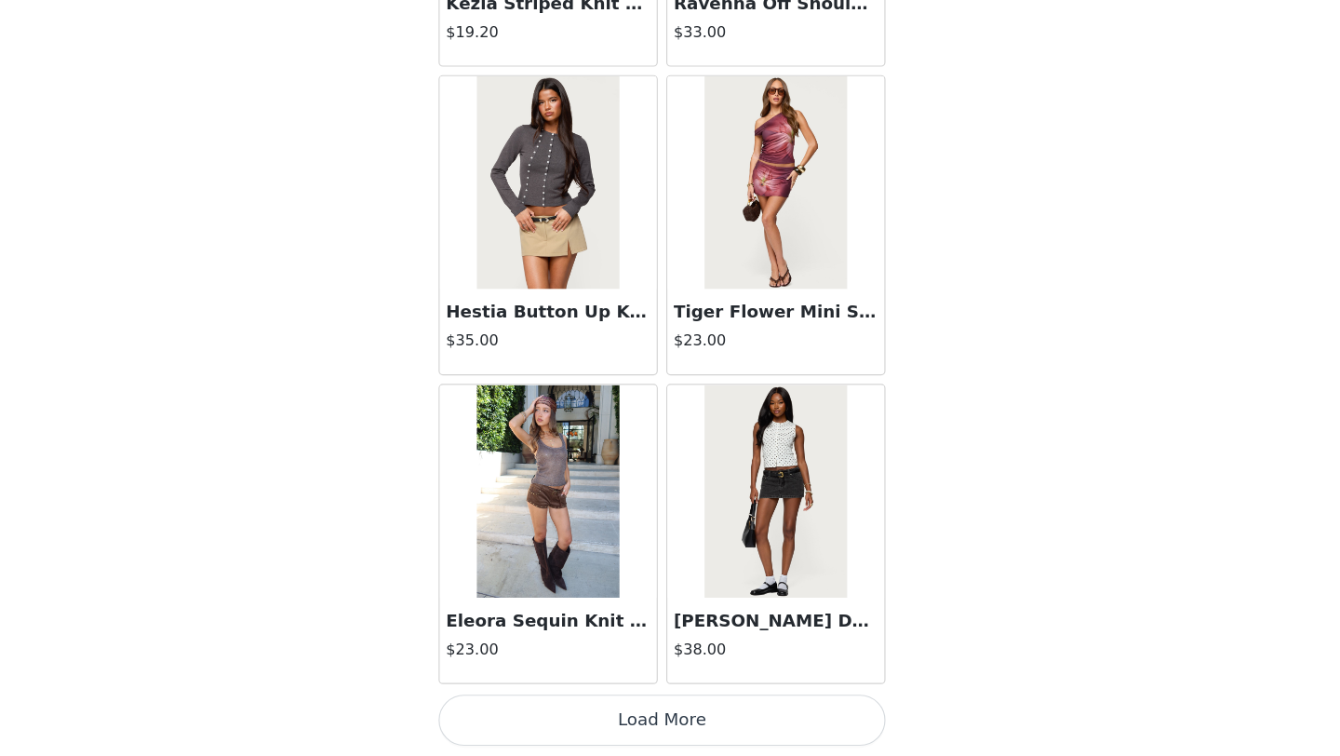
click at [648, 725] on button "Load More" at bounding box center [670, 724] width 391 height 45
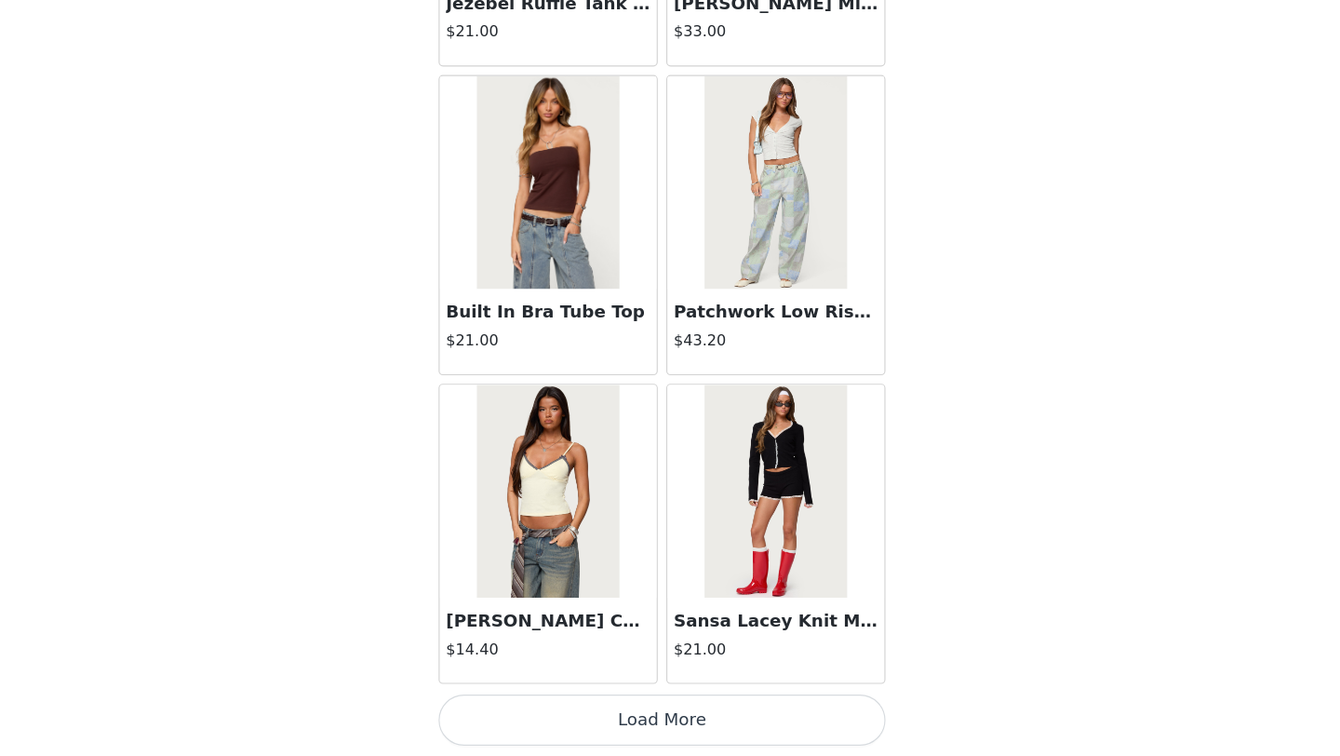
scroll to position [585, 0]
click at [649, 718] on button "Load More" at bounding box center [670, 724] width 391 height 45
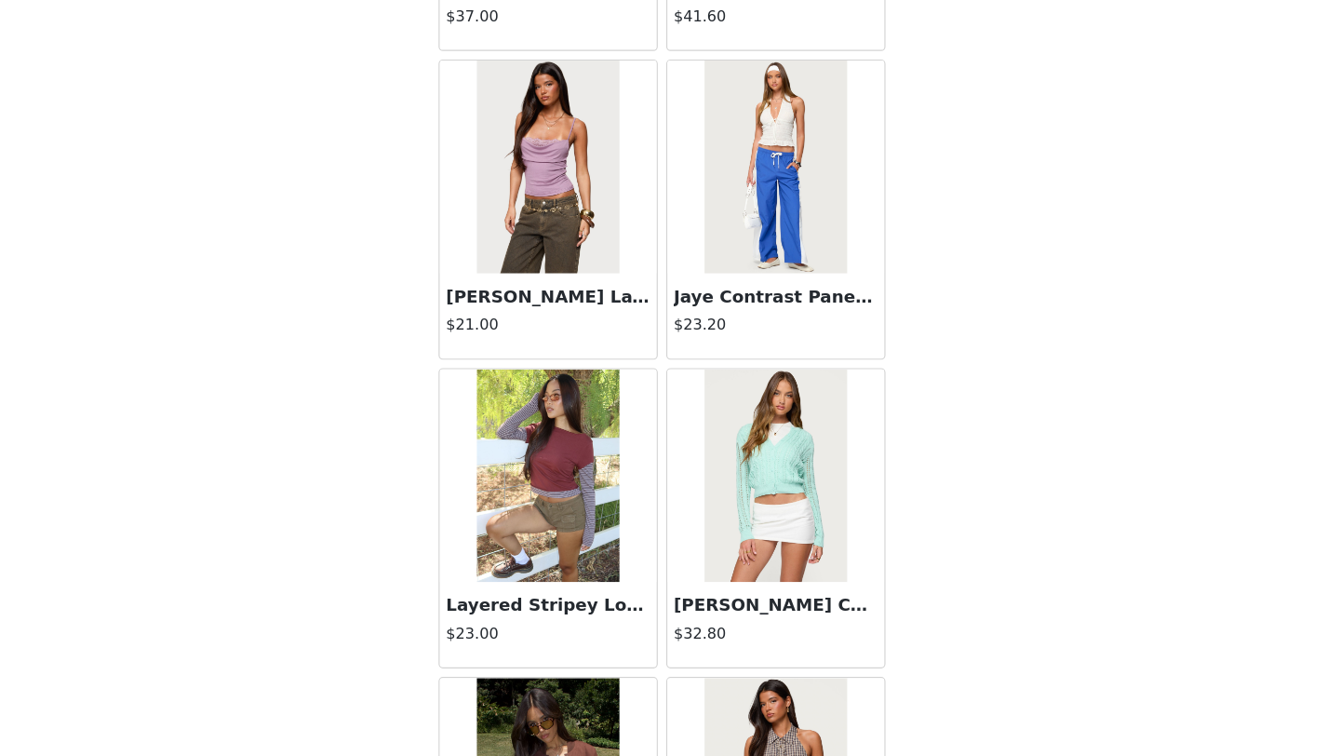
scroll to position [15586, 0]
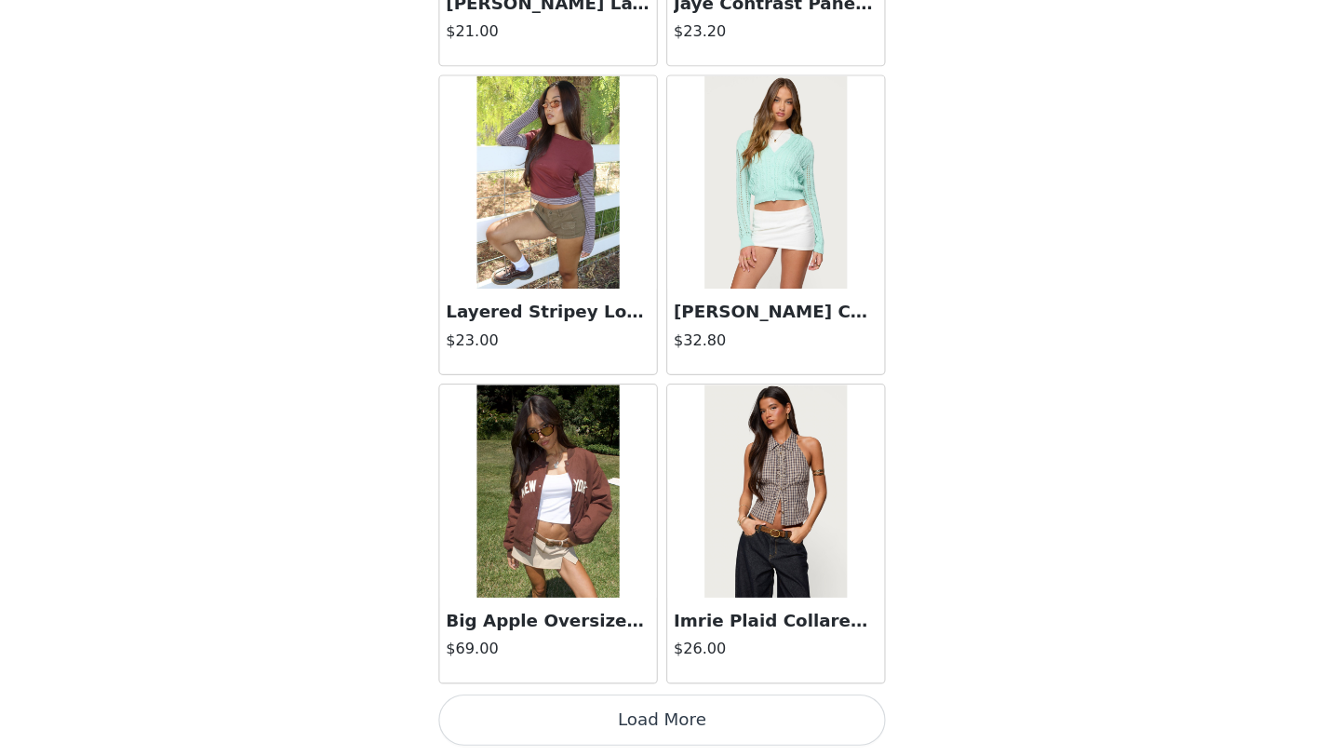
click at [685, 738] on button "Load More" at bounding box center [670, 724] width 391 height 45
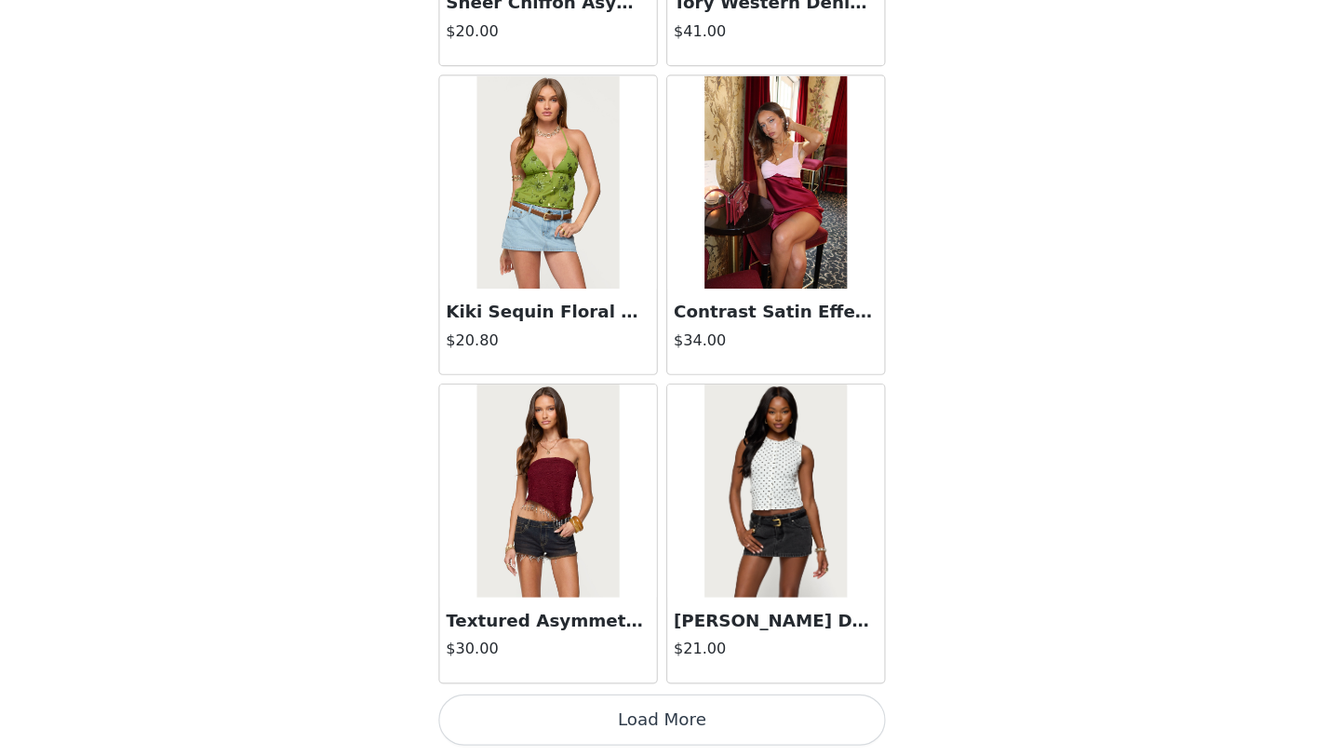
click at [677, 726] on button "Load More" at bounding box center [670, 724] width 391 height 45
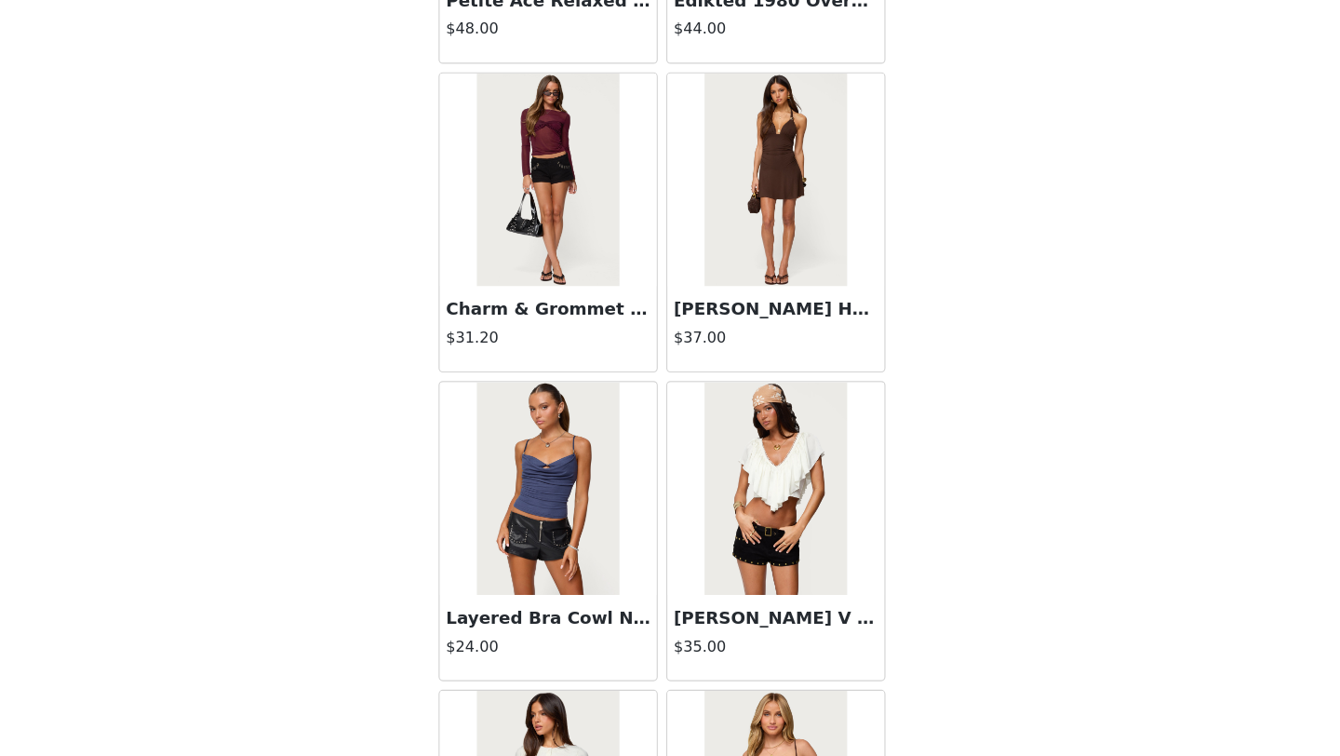
scroll to position [20983, 0]
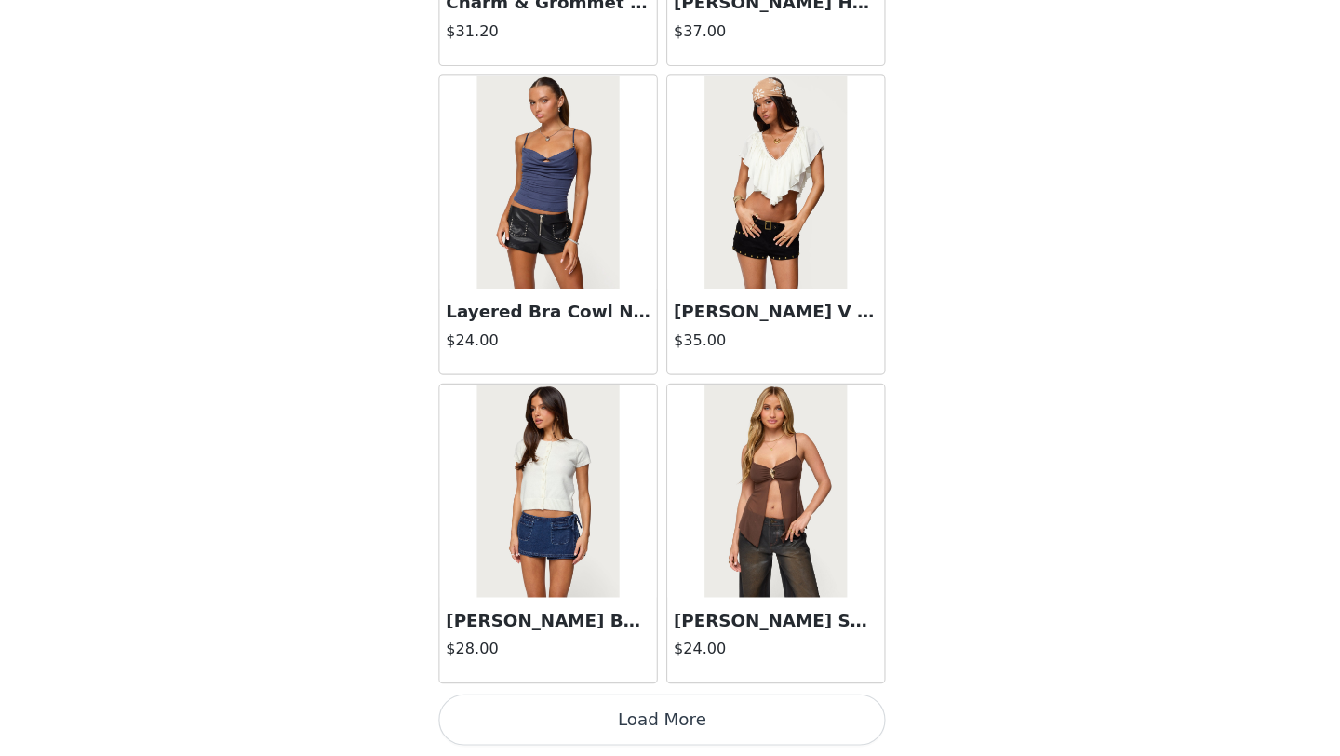
click at [663, 734] on button "Load More" at bounding box center [670, 724] width 391 height 45
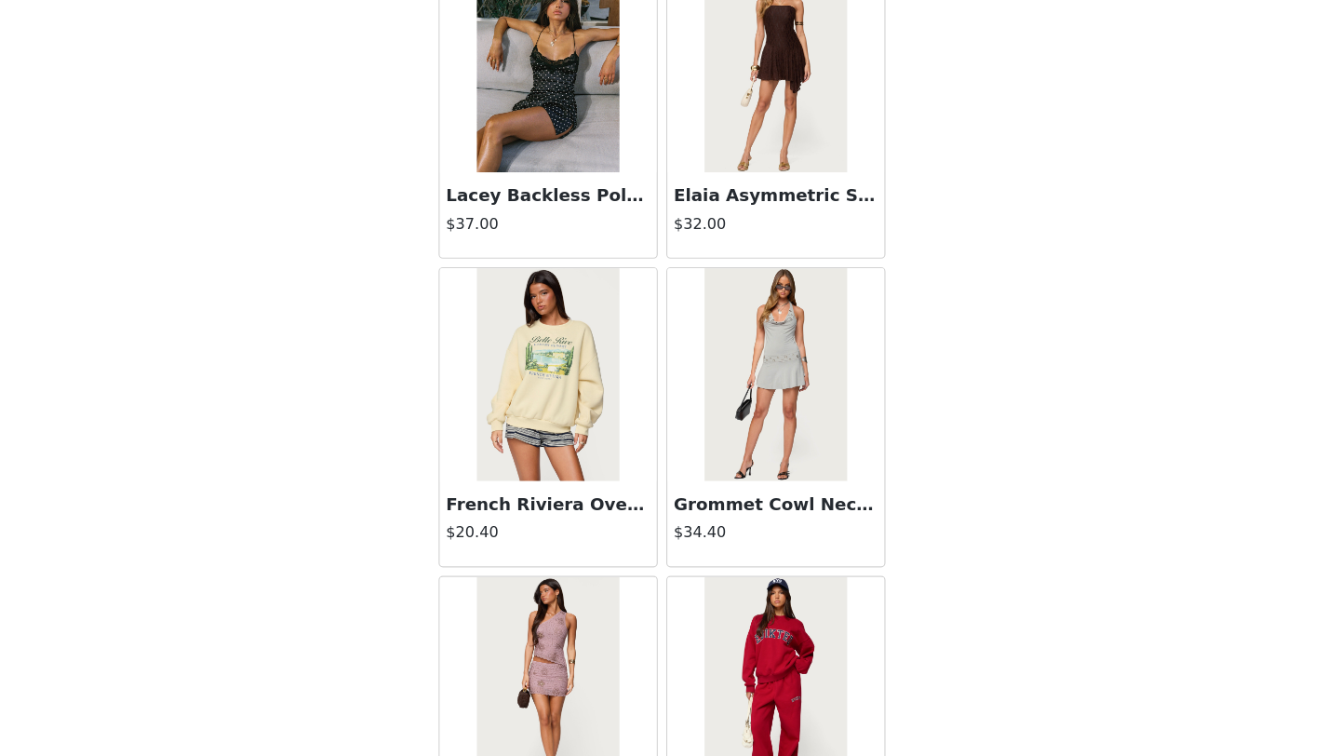
scroll to position [23682, 0]
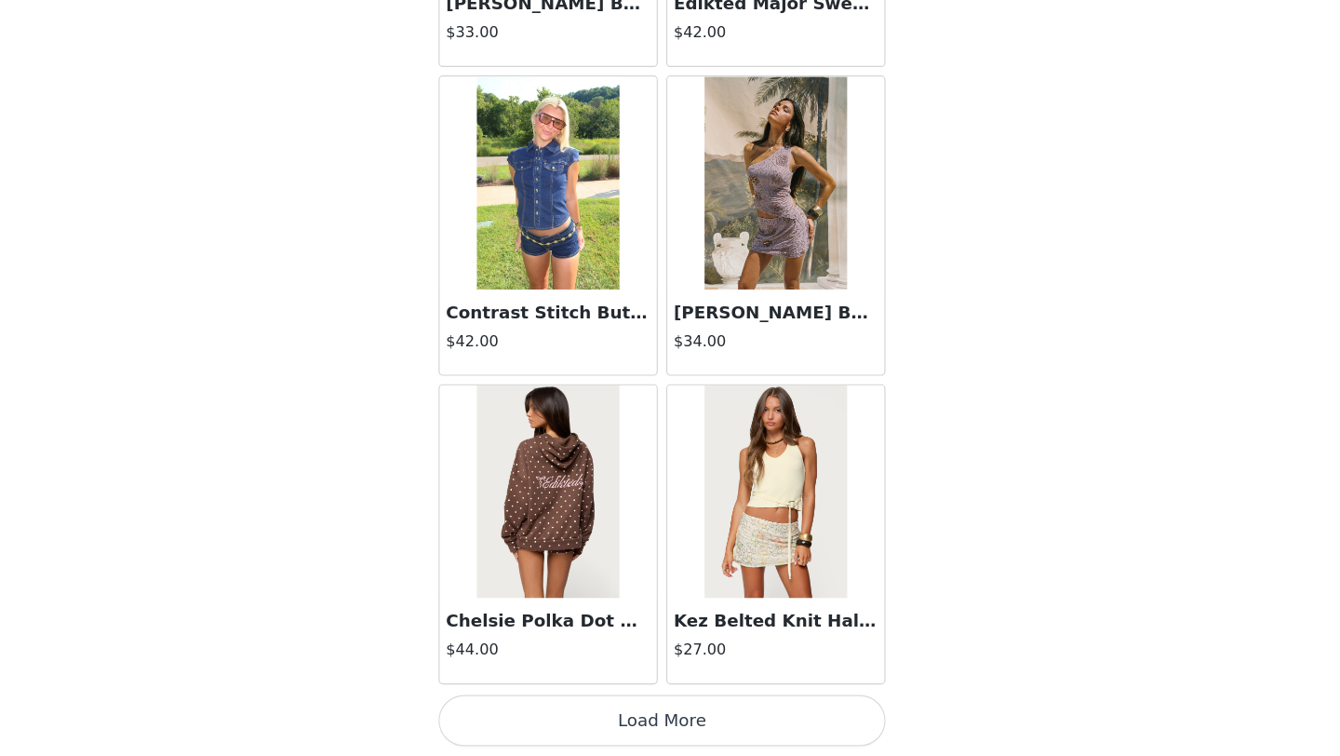
click at [670, 711] on button "Load More" at bounding box center [670, 724] width 391 height 45
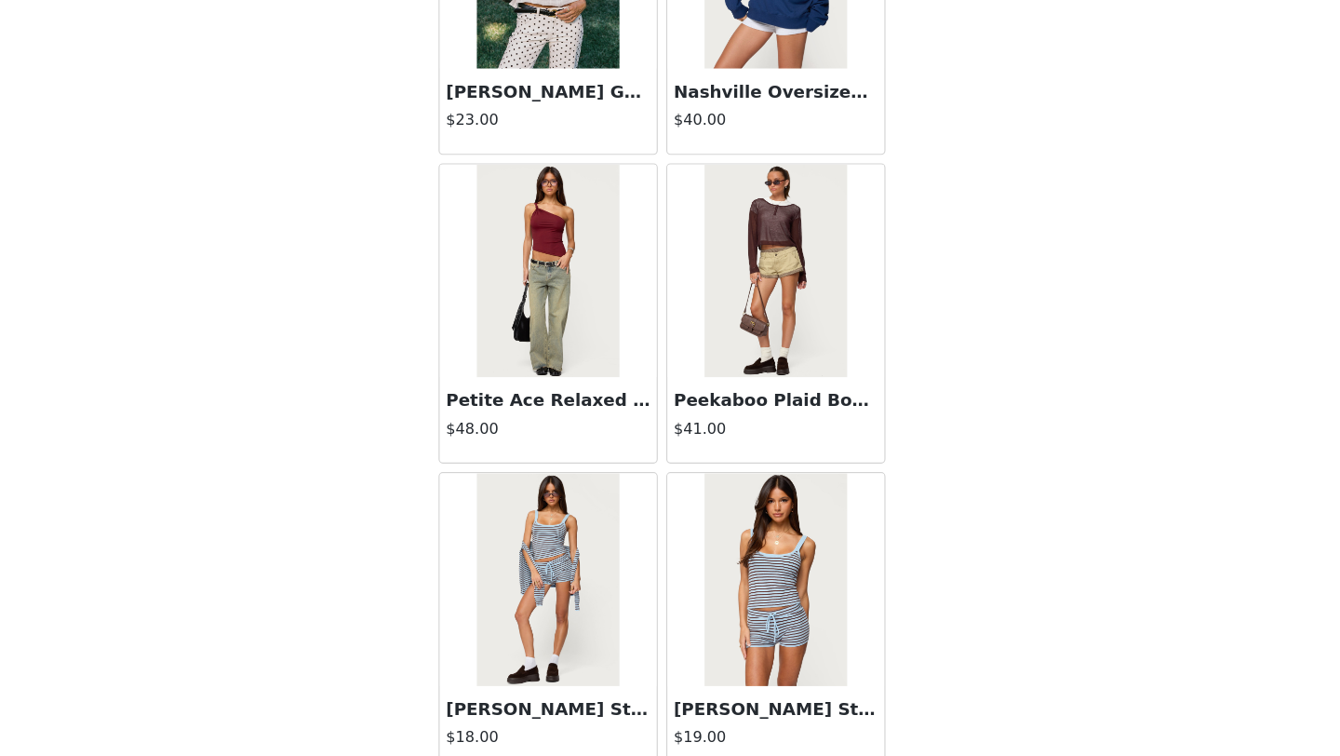
scroll to position [0, 0]
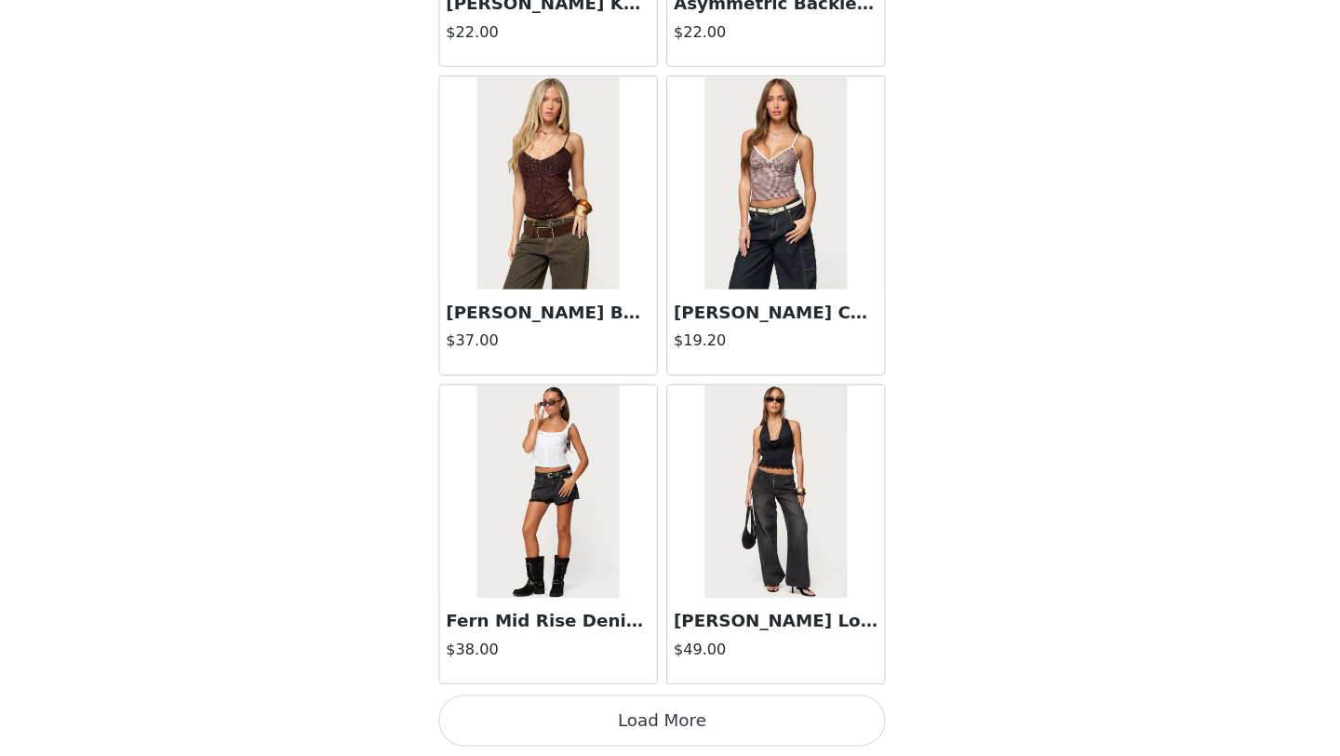
click at [656, 715] on button "Load More" at bounding box center [670, 724] width 391 height 45
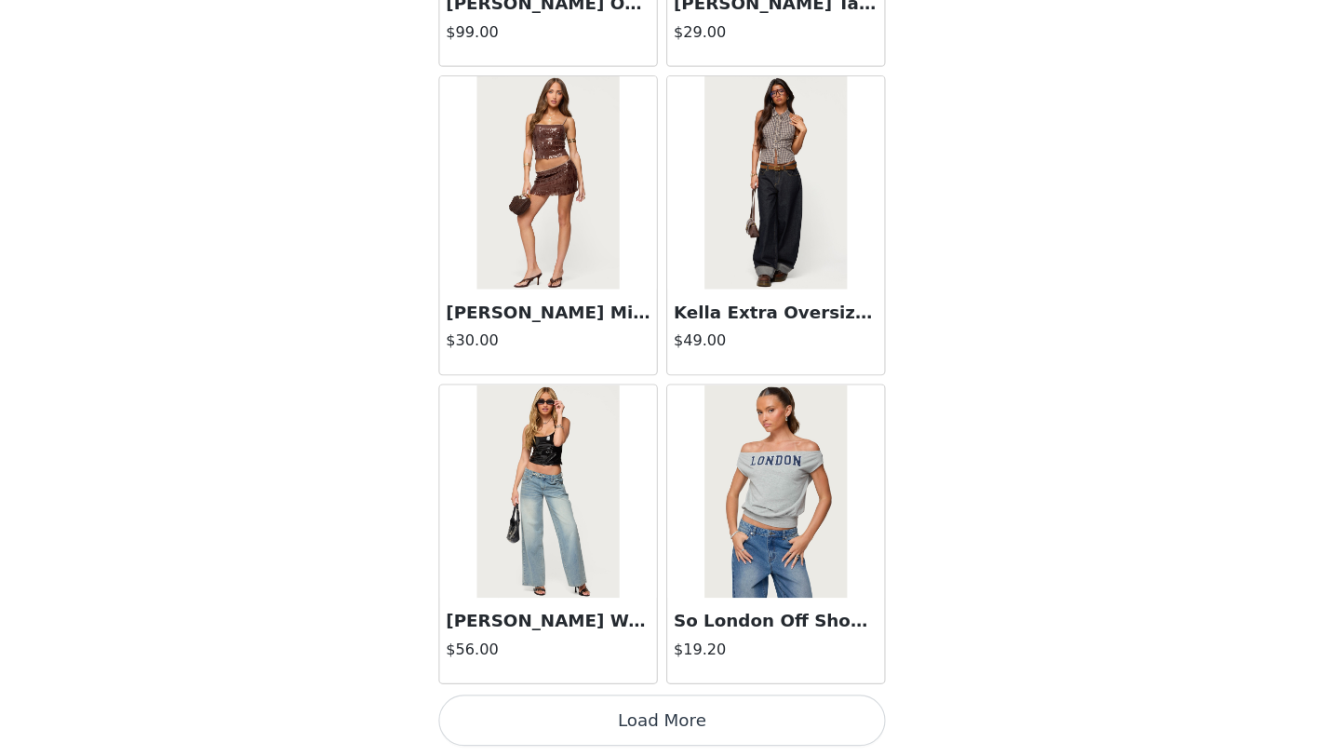
click at [684, 735] on button "Load More" at bounding box center [670, 724] width 391 height 45
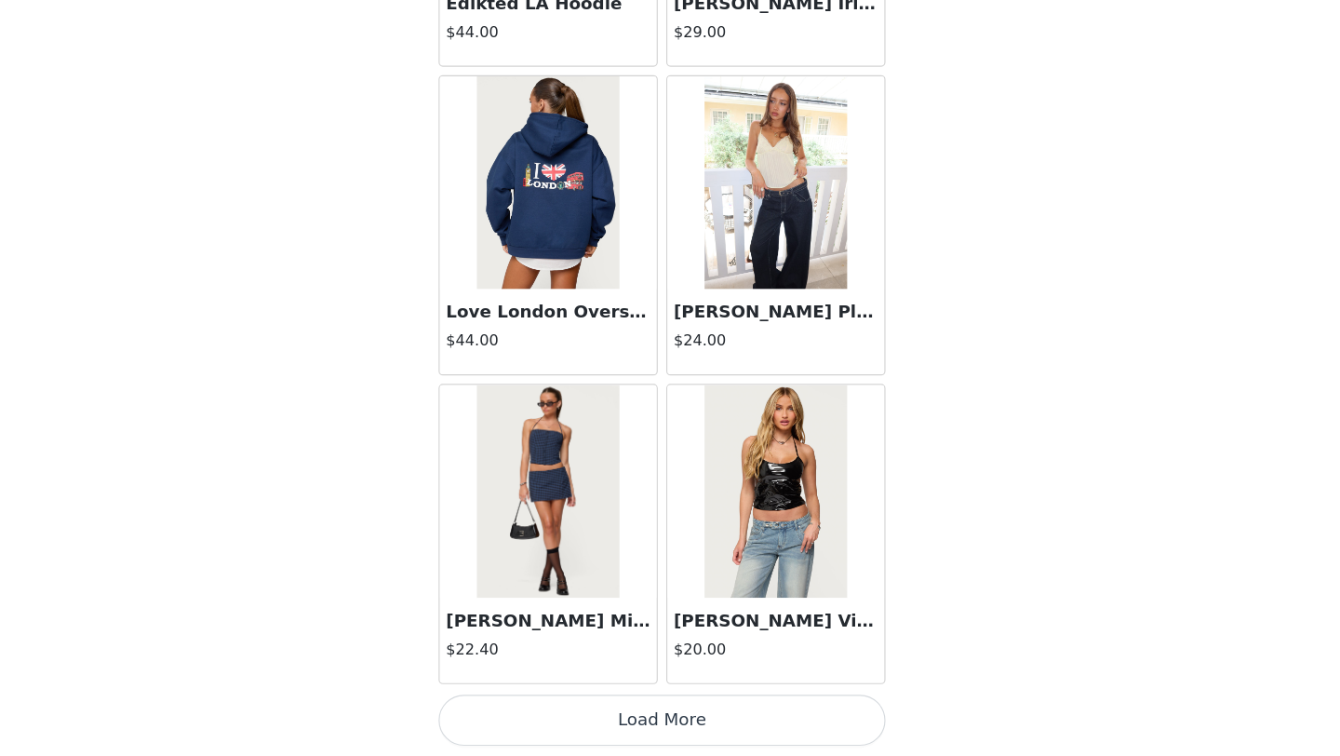
click at [661, 705] on button "Load More" at bounding box center [670, 724] width 391 height 45
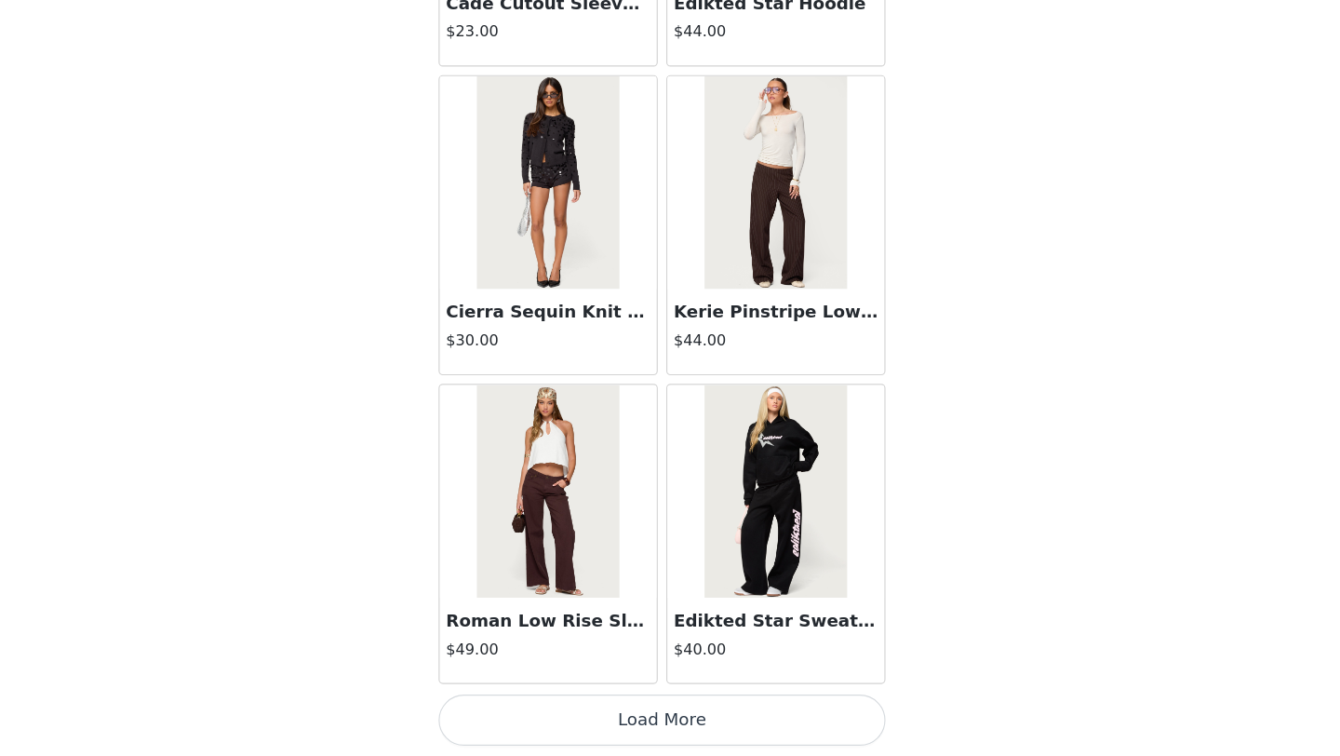
click at [656, 716] on button "Load More" at bounding box center [670, 724] width 391 height 45
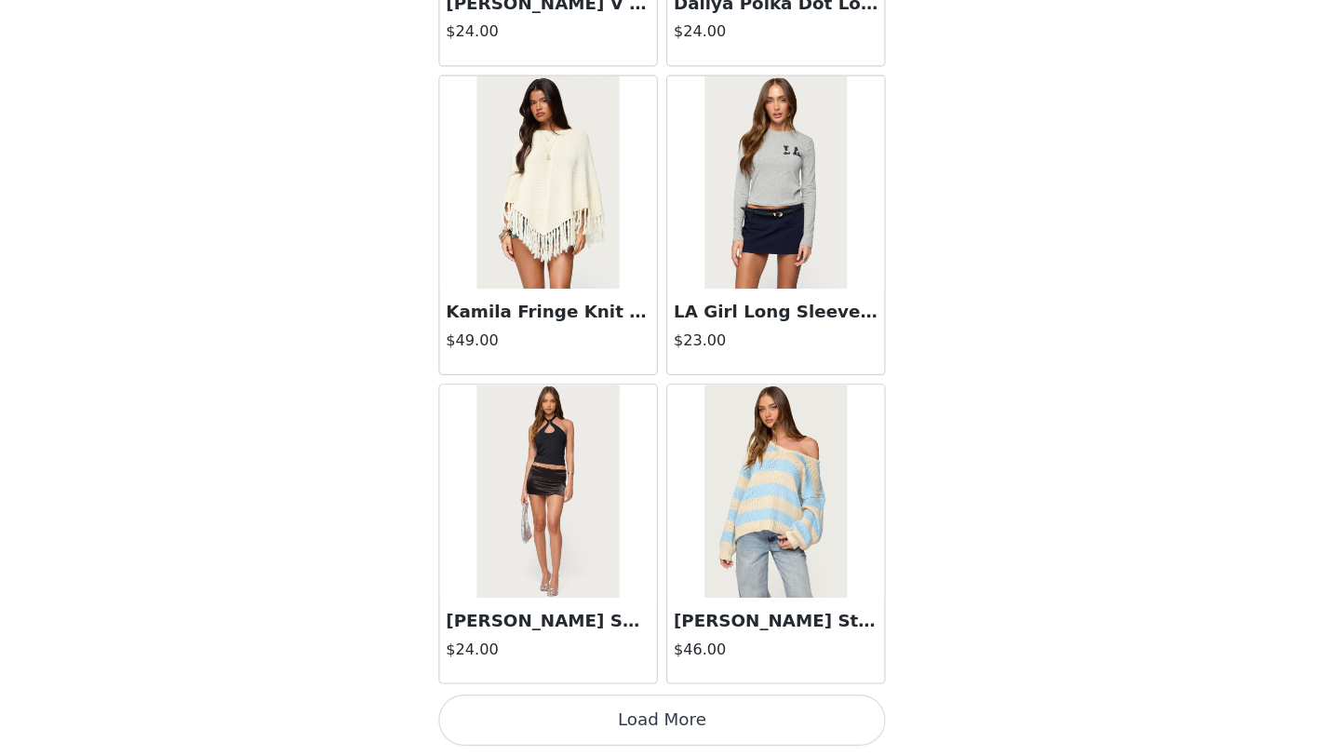
click at [677, 731] on button "Load More" at bounding box center [670, 724] width 391 height 45
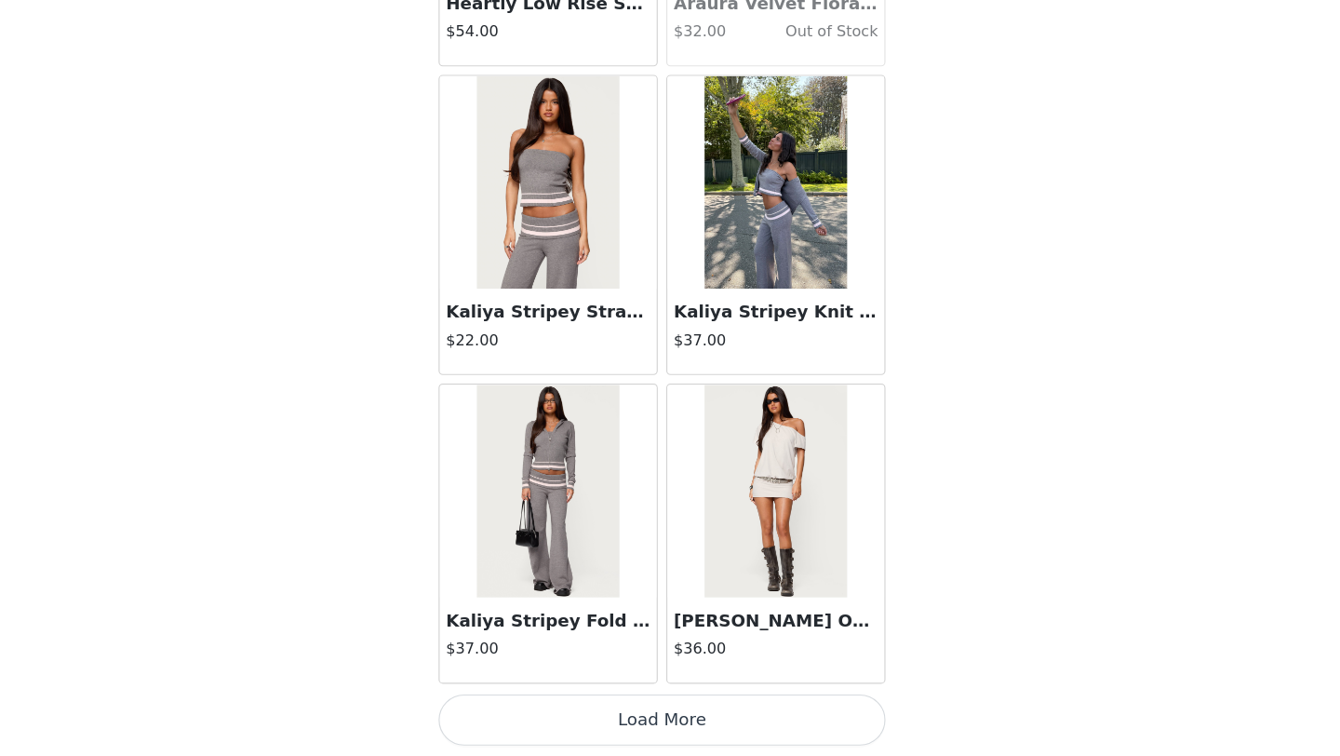
click at [715, 729] on button "Load More" at bounding box center [670, 724] width 391 height 45
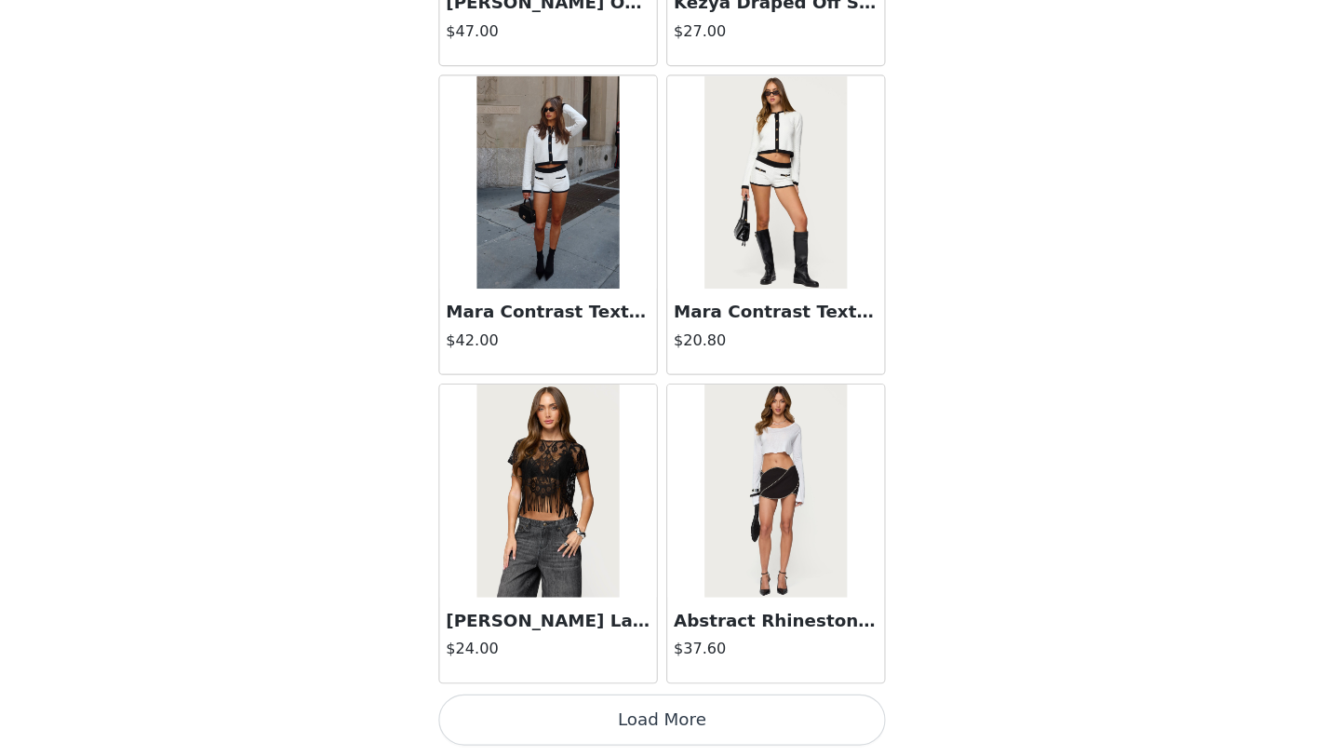
click at [659, 735] on button "Load More" at bounding box center [670, 724] width 391 height 45
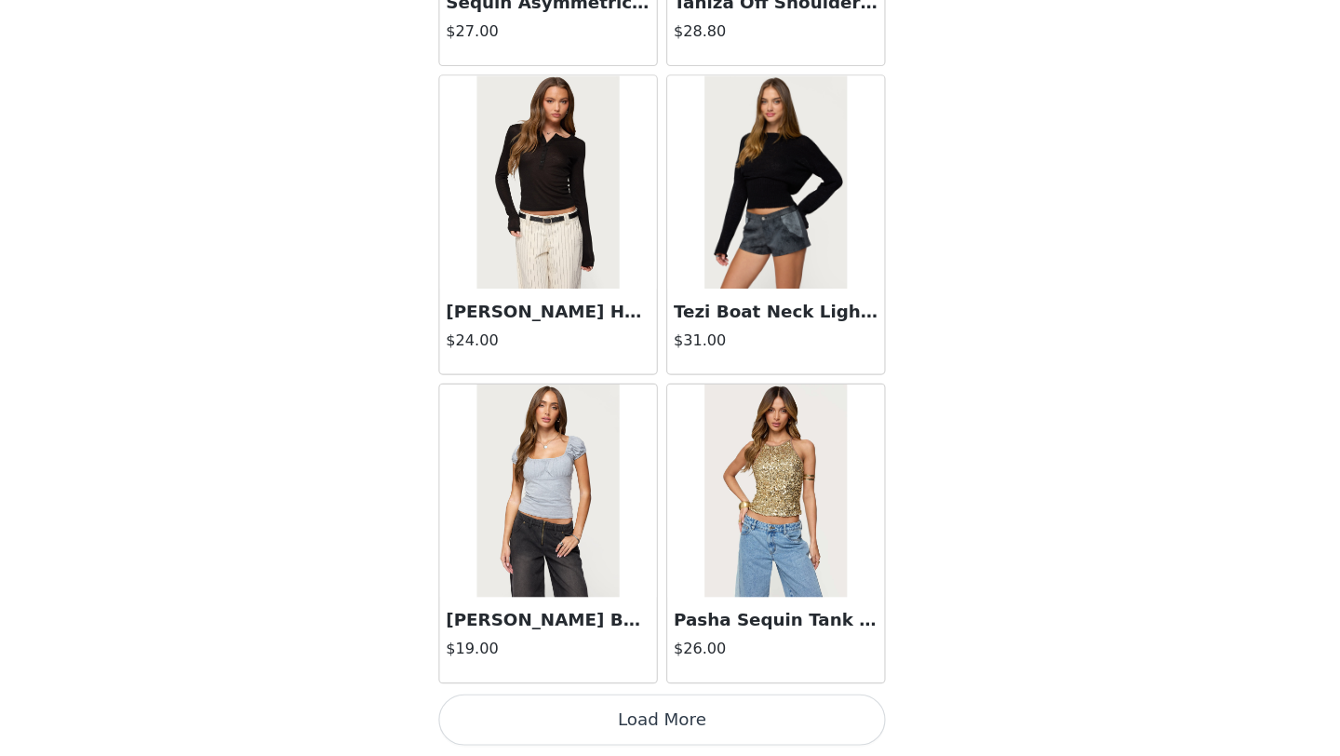
click at [658, 716] on button "Load More" at bounding box center [670, 724] width 391 height 45
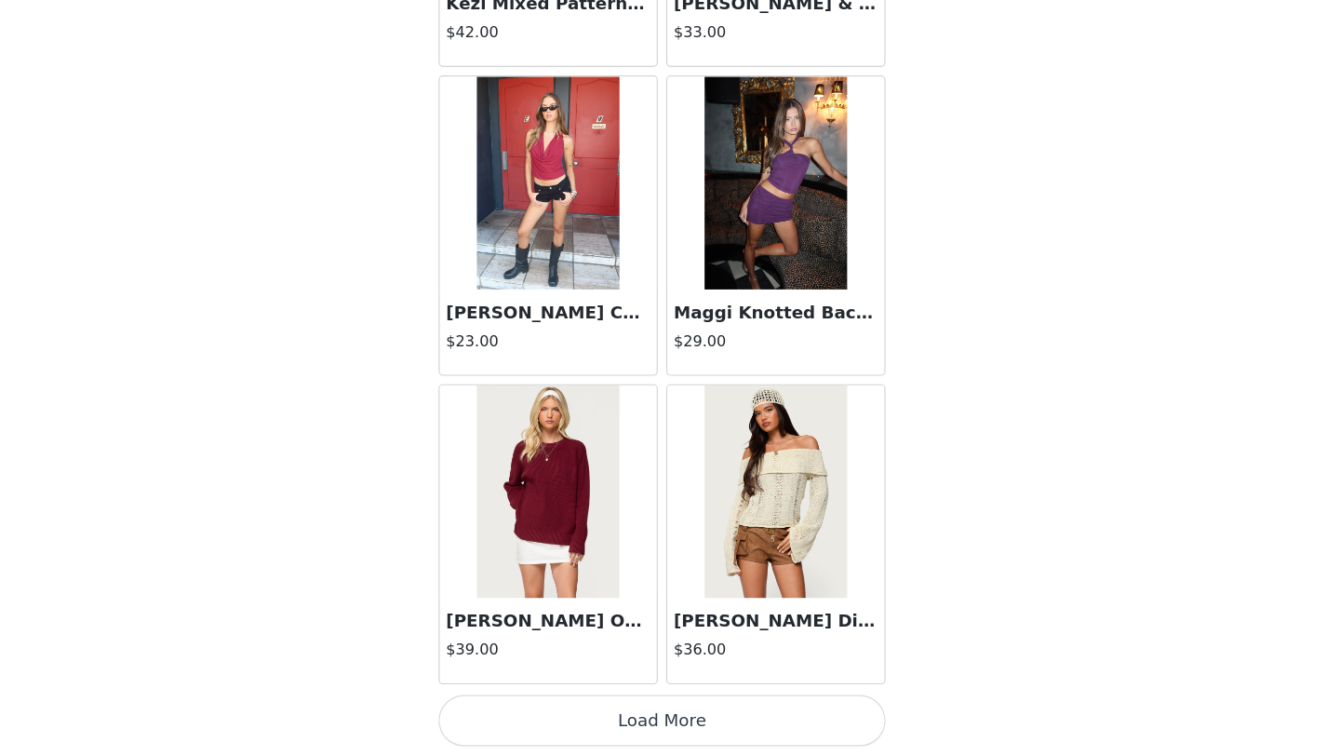
click at [649, 744] on button "Load More" at bounding box center [670, 724] width 391 height 45
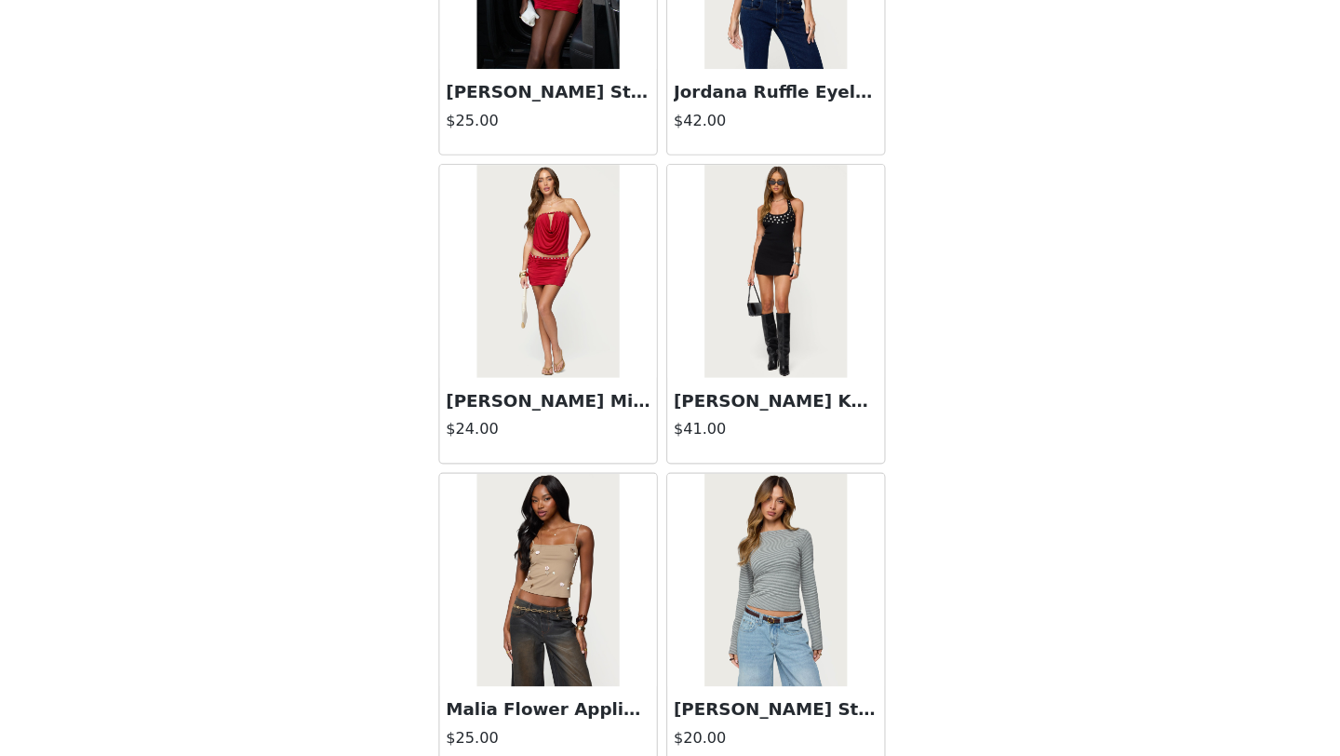
scroll to position [50670, 0]
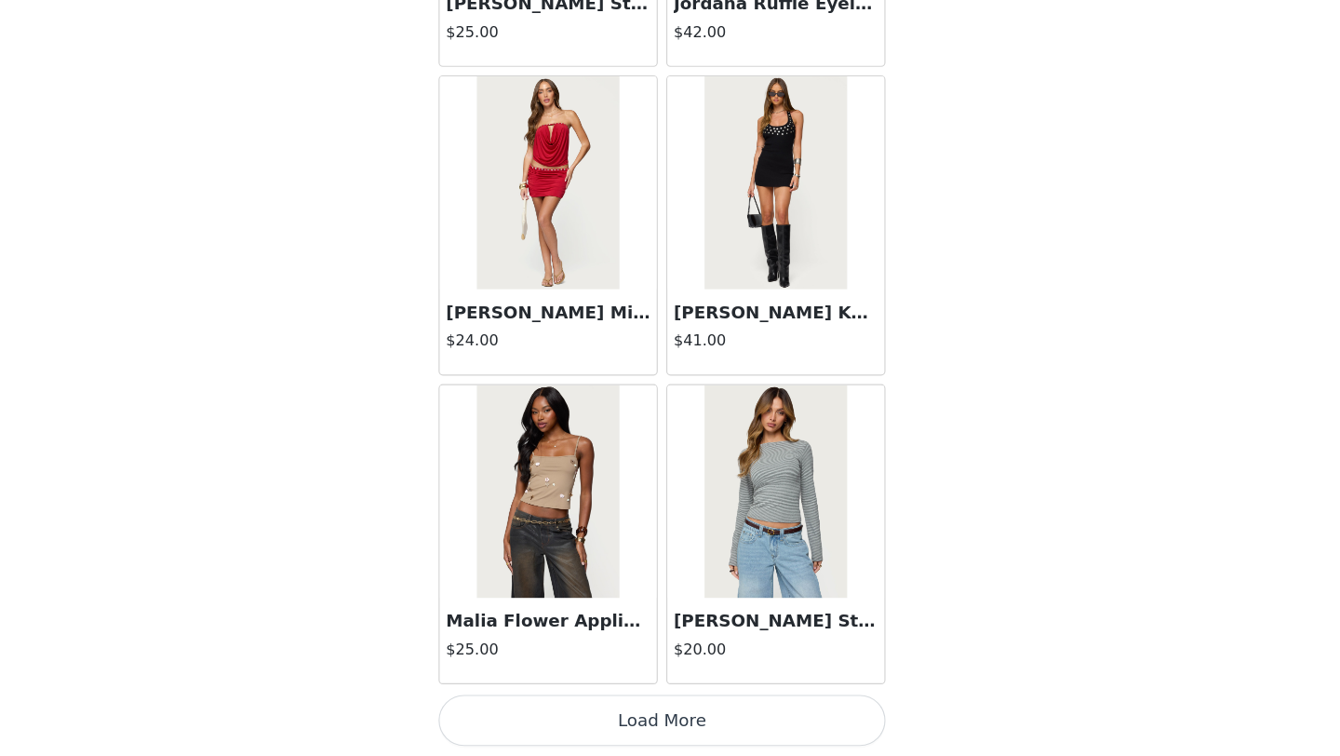
click at [681, 705] on button "Load More" at bounding box center [670, 724] width 391 height 45
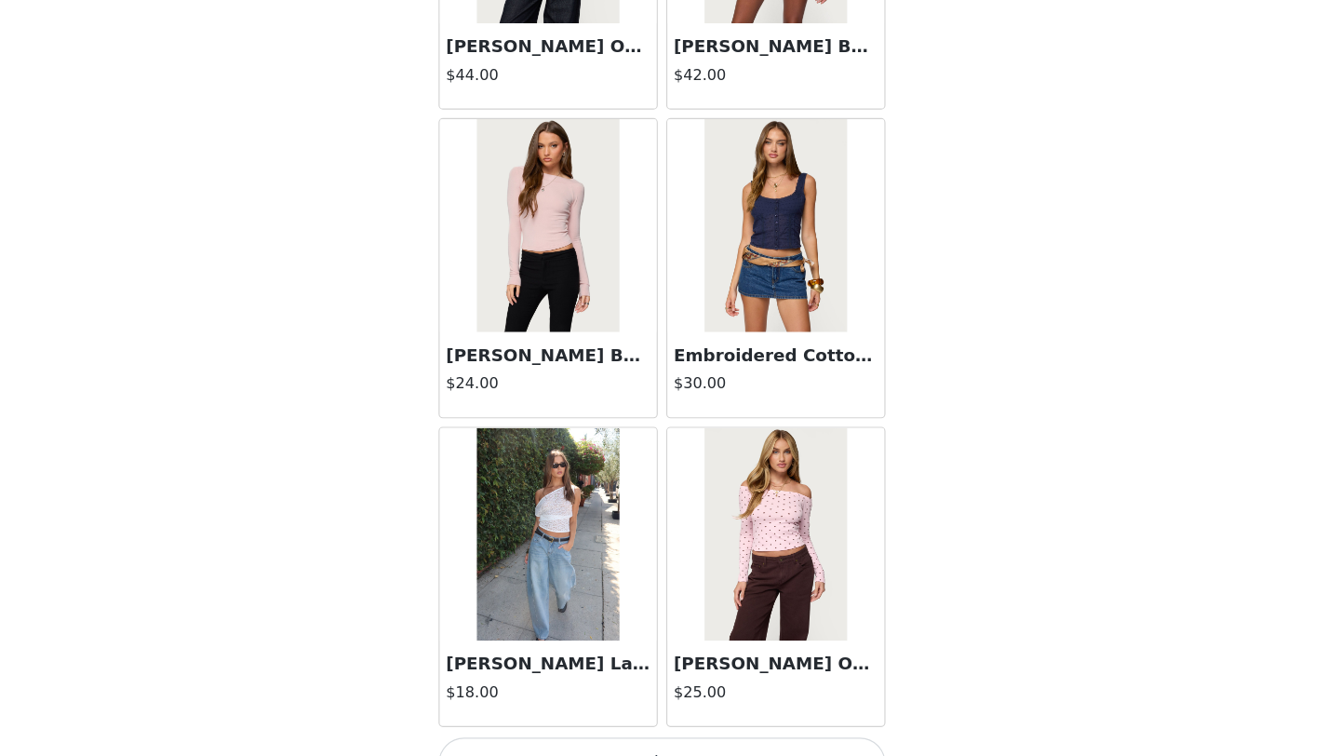
scroll to position [53369, 0]
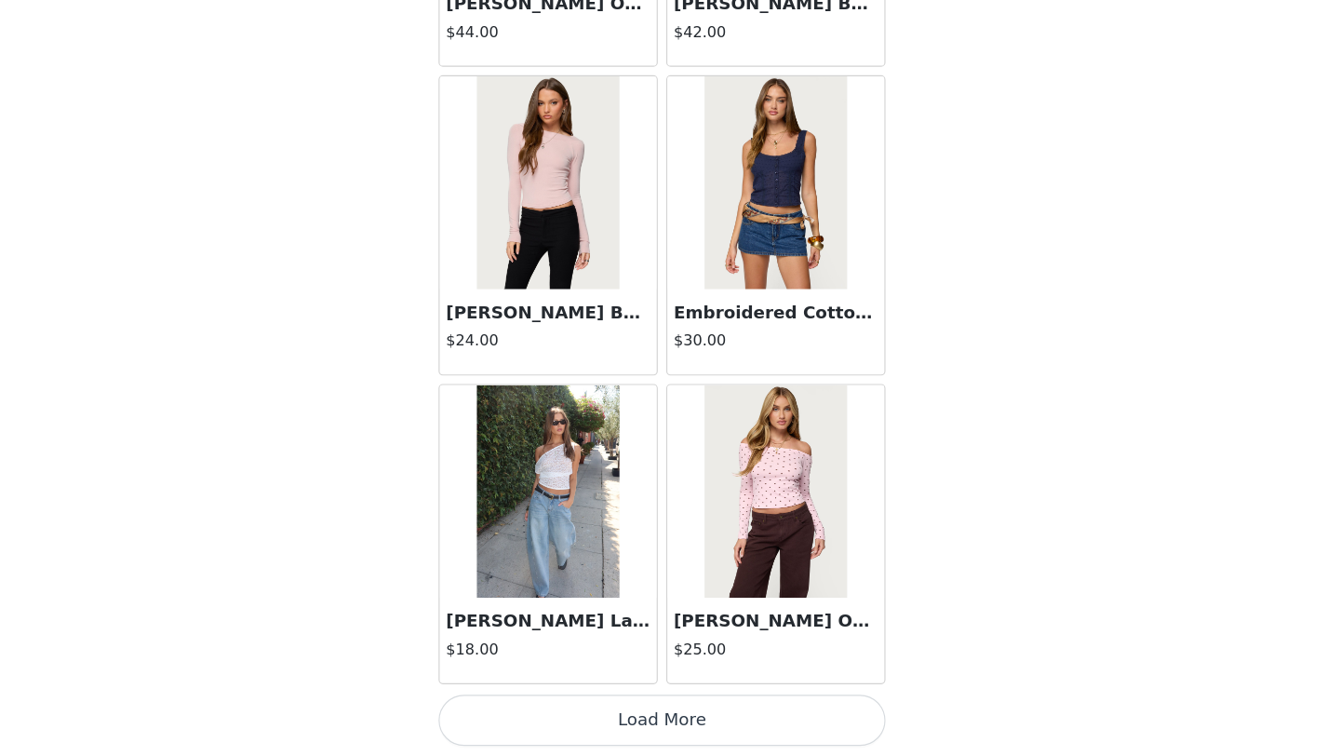
click at [661, 713] on button "Load More" at bounding box center [670, 724] width 391 height 45
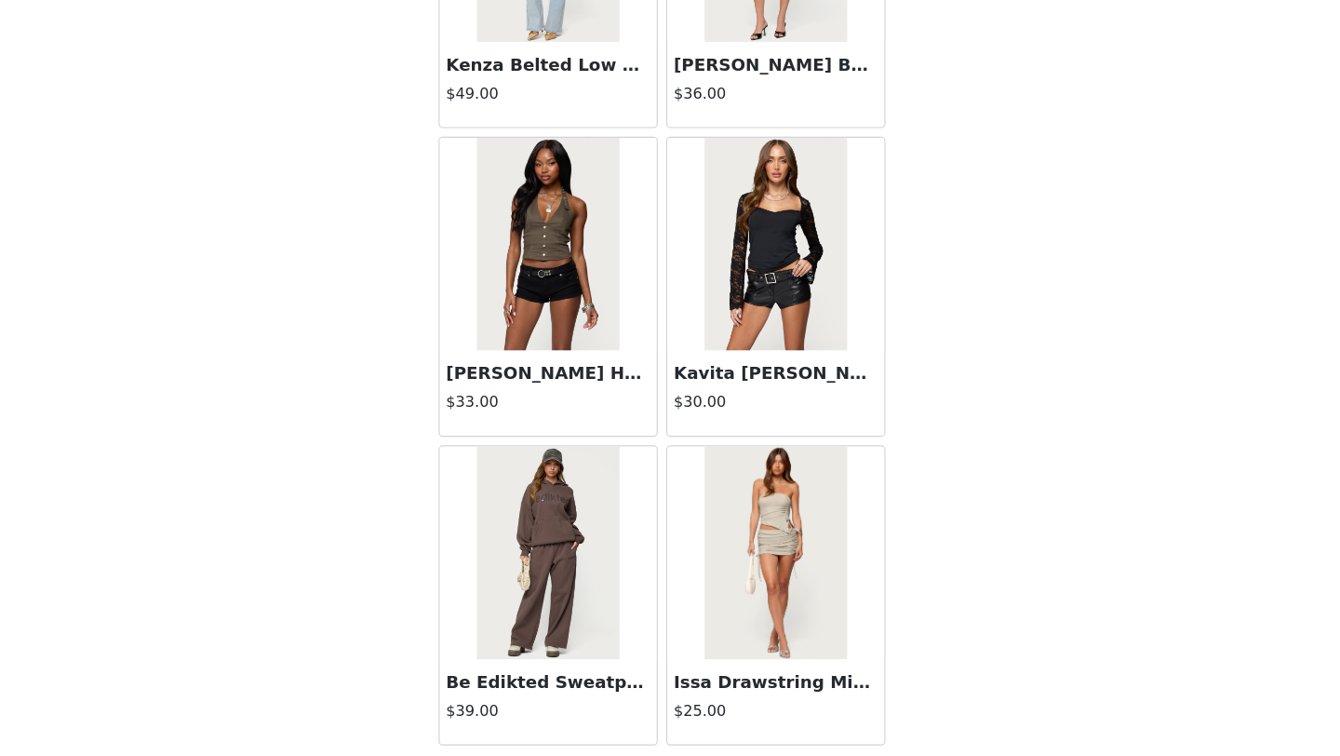
scroll to position [56068, 0]
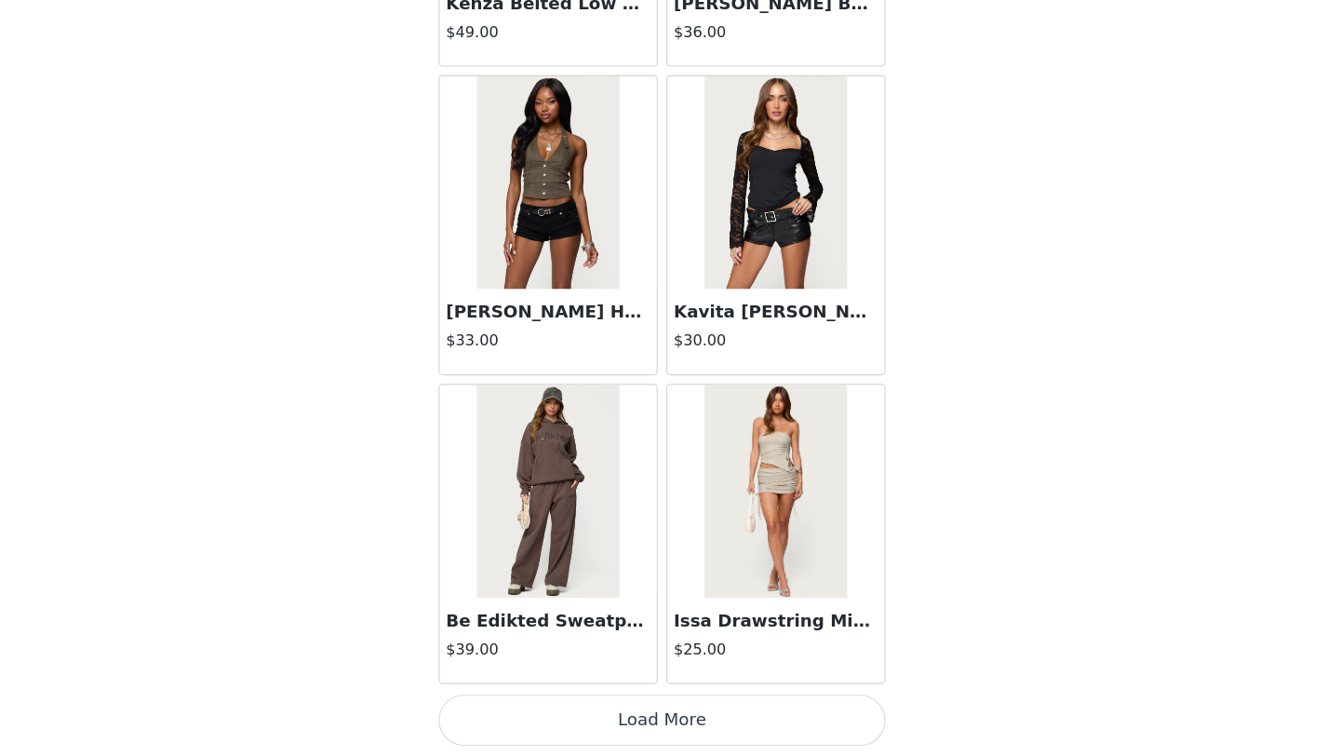
click at [650, 738] on button "Load More" at bounding box center [670, 724] width 391 height 45
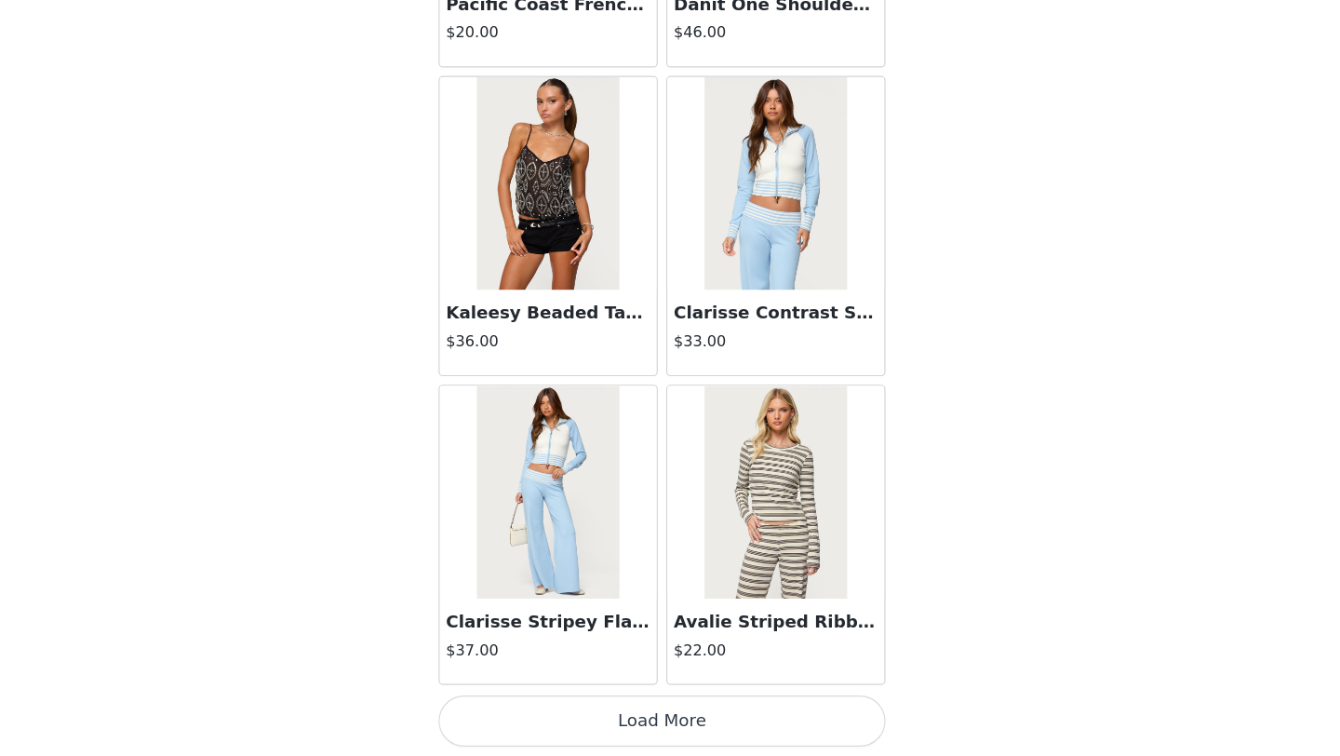
scroll to position [58766, 0]
click at [670, 720] on button "Load More" at bounding box center [670, 724] width 391 height 45
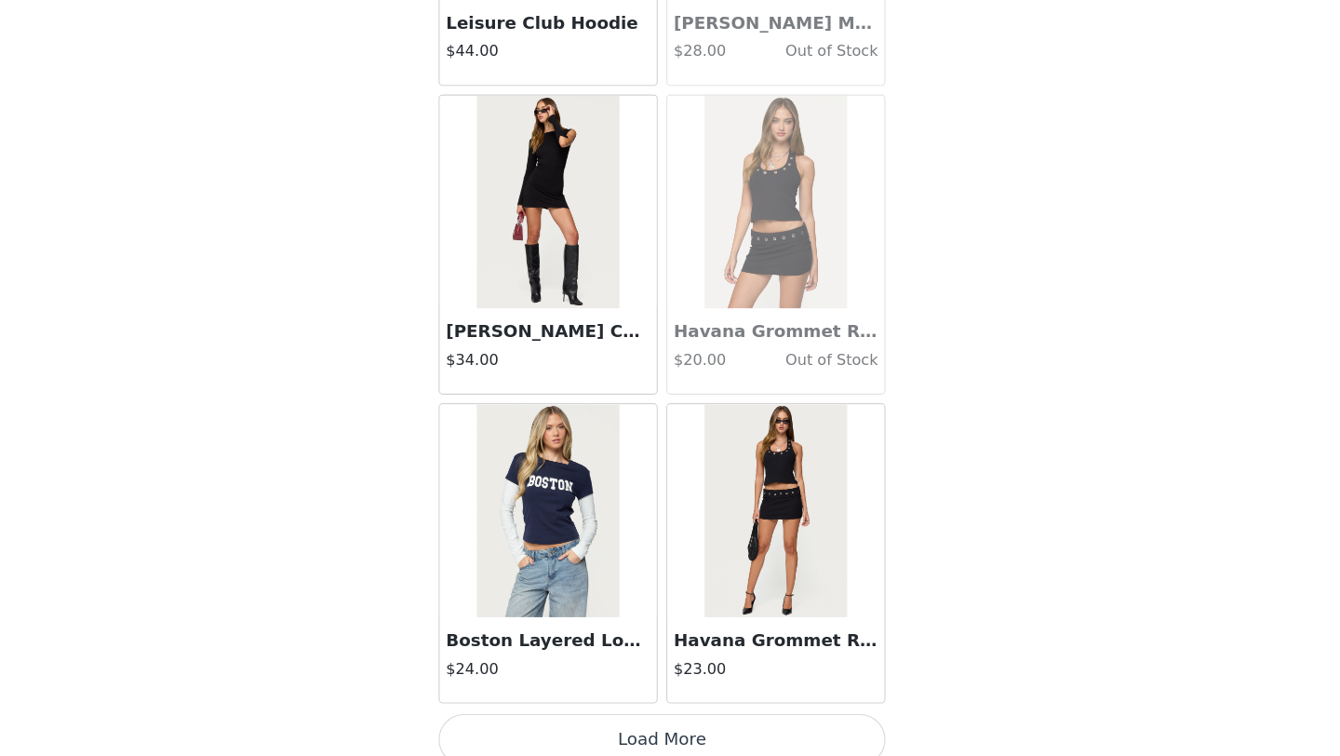
scroll to position [61465, 0]
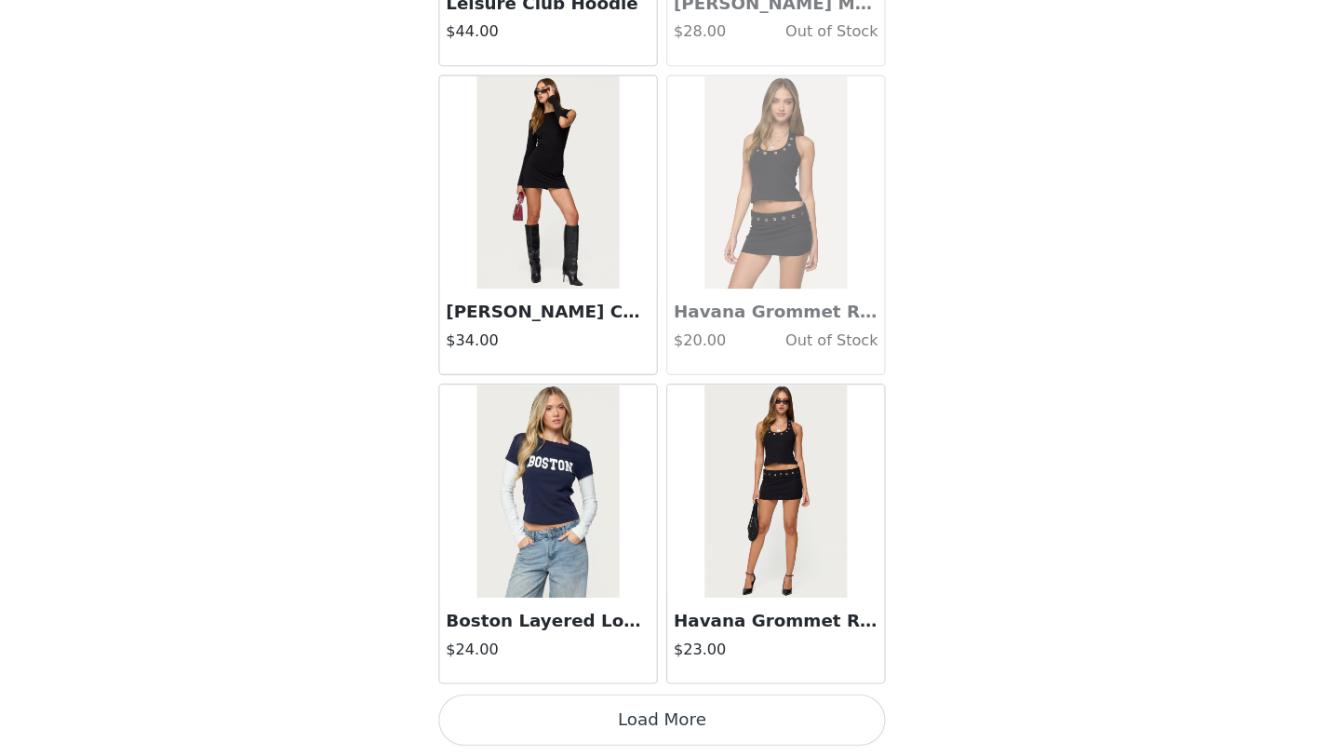
click at [665, 715] on button "Load More" at bounding box center [670, 724] width 391 height 45
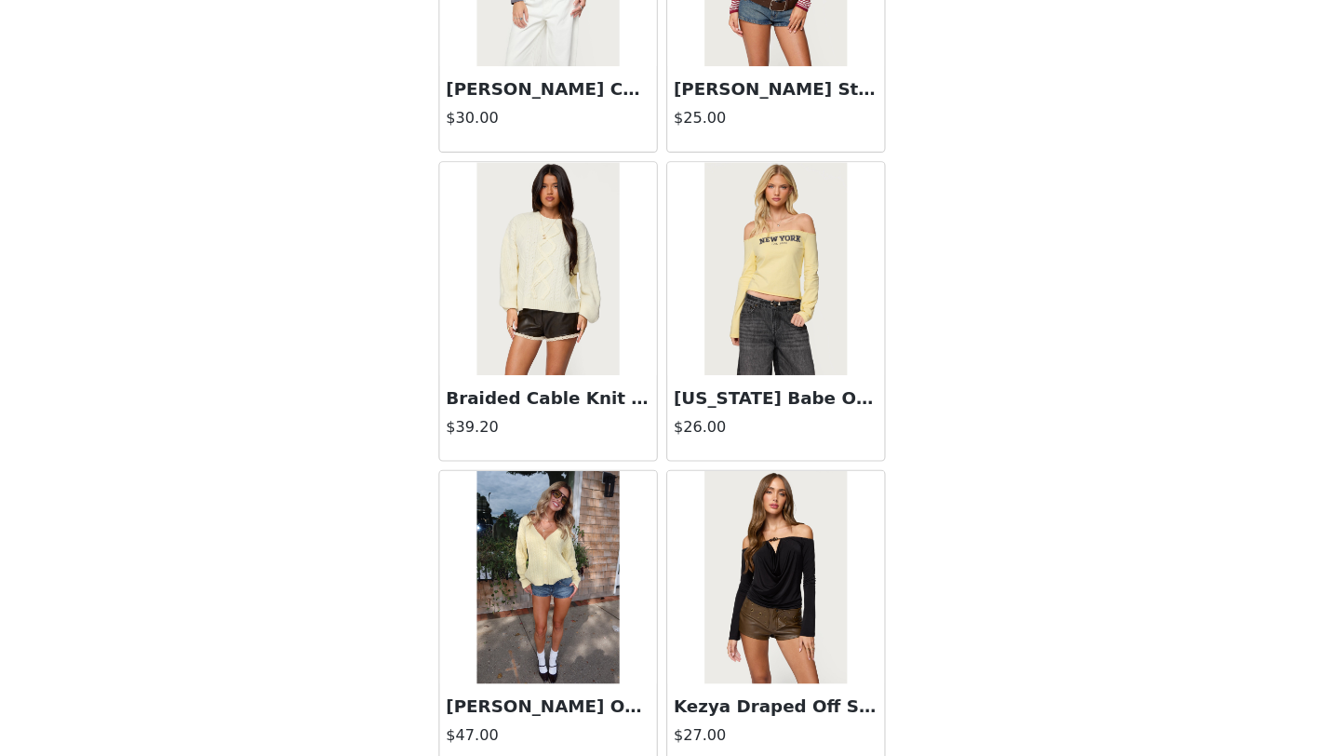
scroll to position [41959, 0]
click at [611, 593] on img at bounding box center [570, 599] width 124 height 186
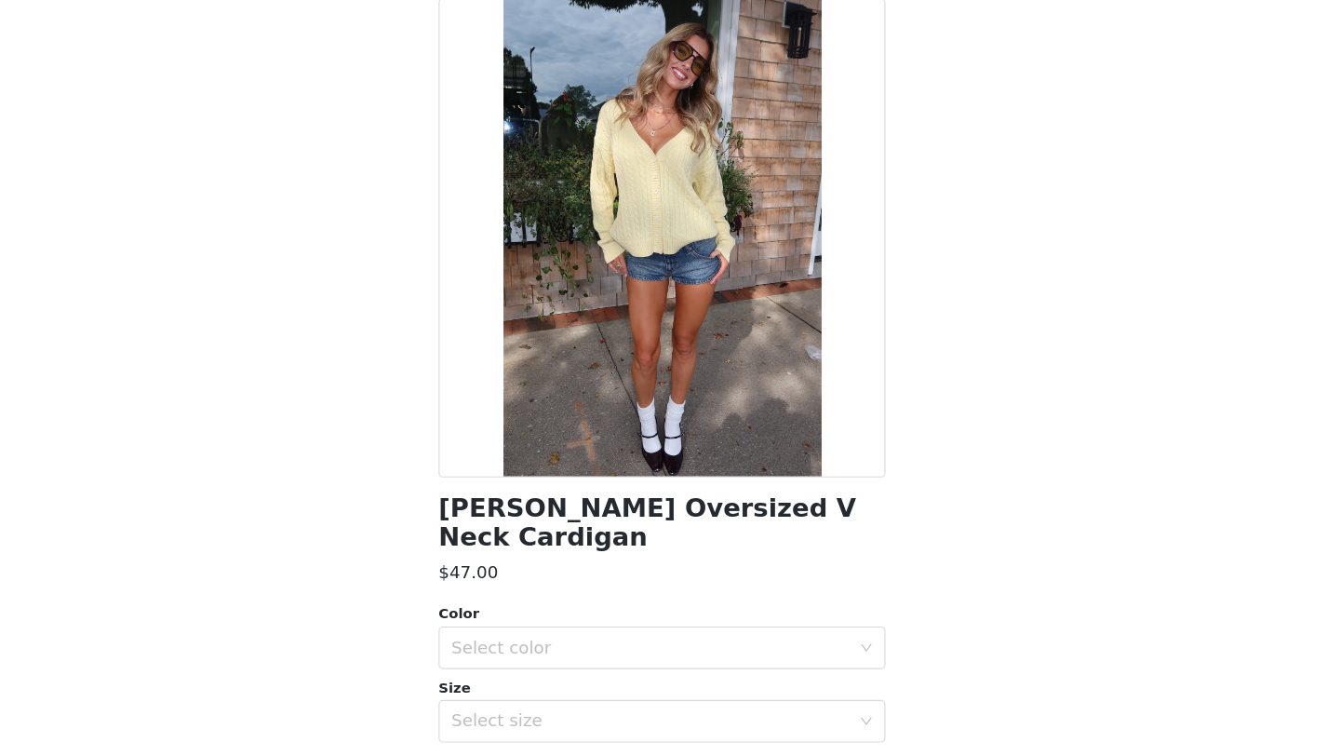
scroll to position [585, 0]
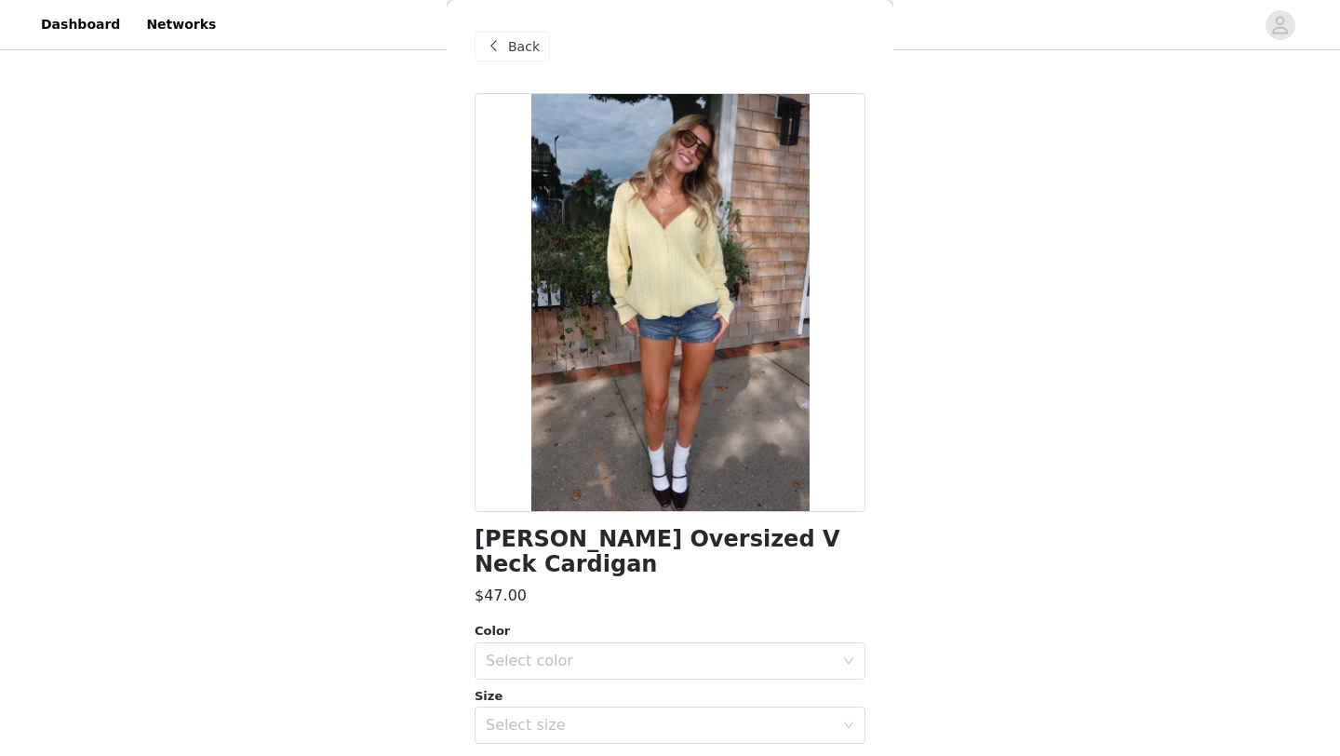
click at [514, 57] on div "Back" at bounding box center [512, 47] width 75 height 30
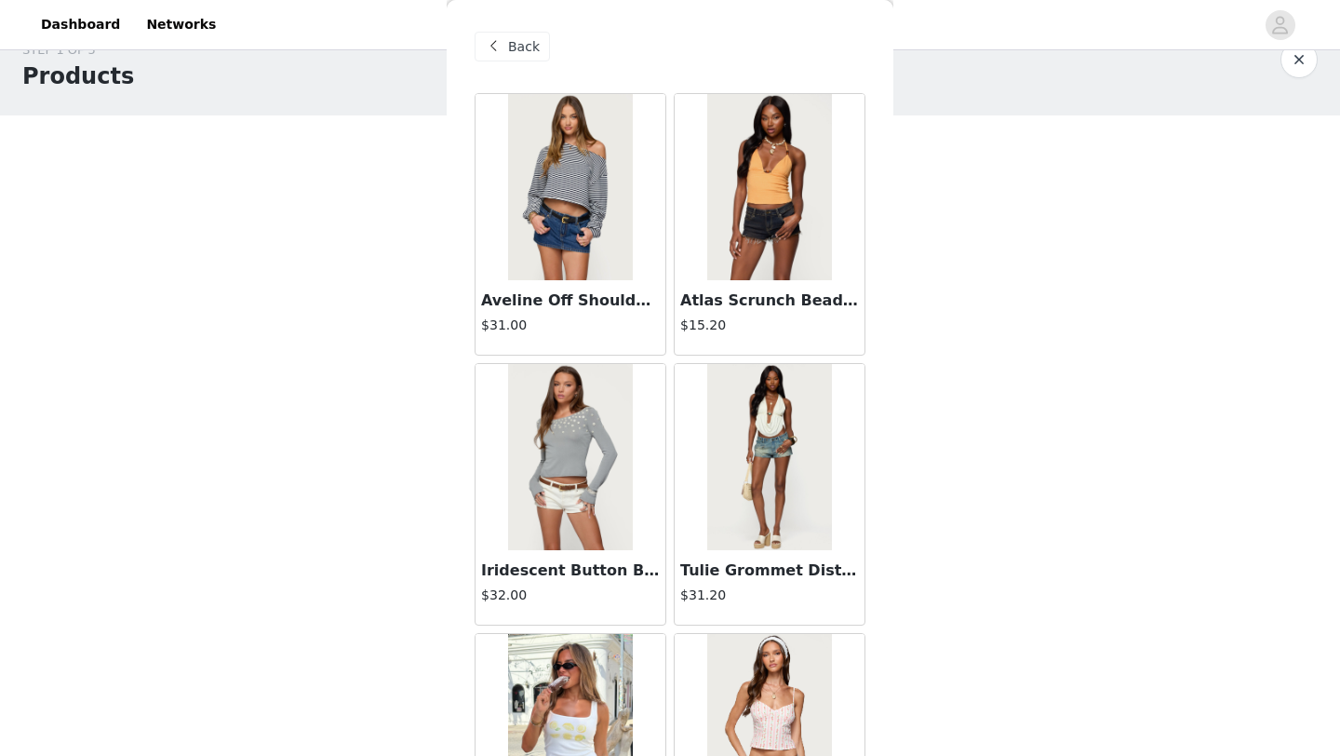
scroll to position [34, 0]
click at [510, 48] on span "Back" at bounding box center [524, 47] width 32 height 20
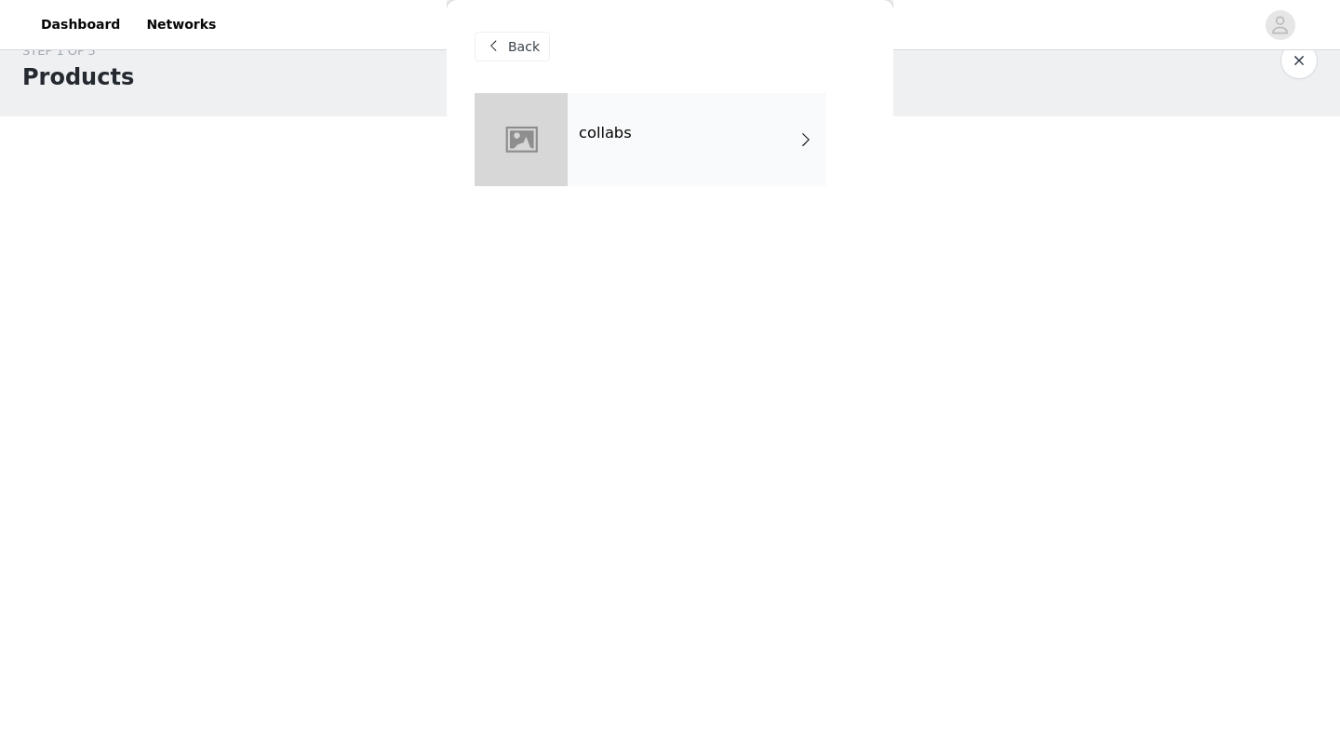
click at [532, 56] on span "Back" at bounding box center [524, 47] width 32 height 20
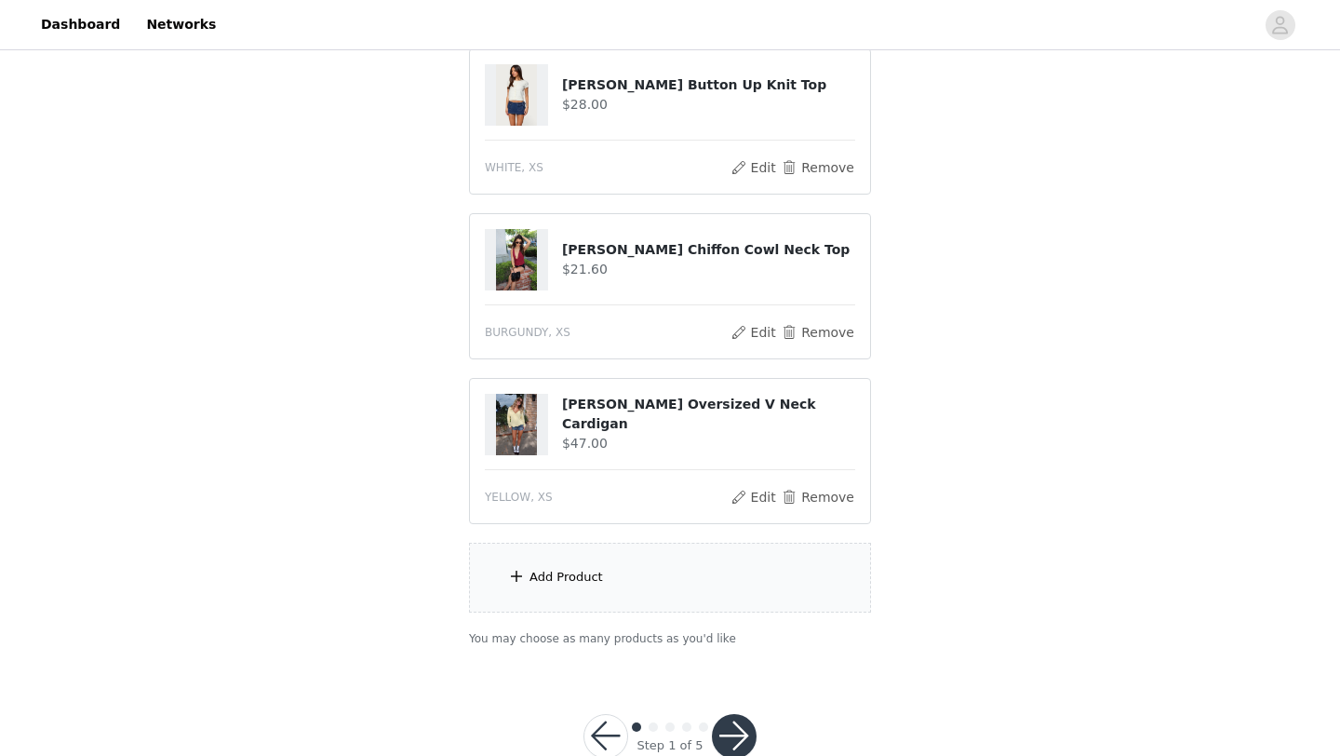
scroll to position [540, 0]
click at [592, 584] on div "Add Product" at bounding box center [670, 576] width 402 height 70
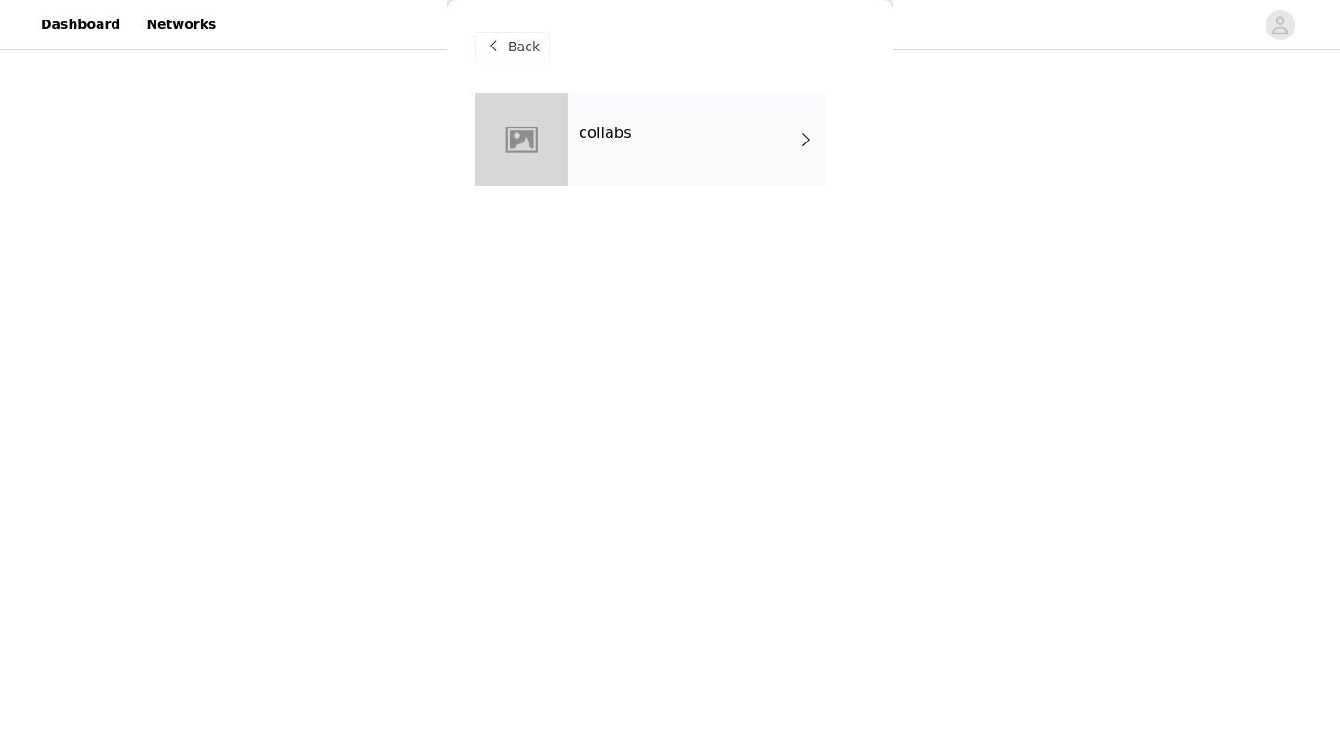
click at [633, 154] on div "collabs" at bounding box center [697, 139] width 259 height 93
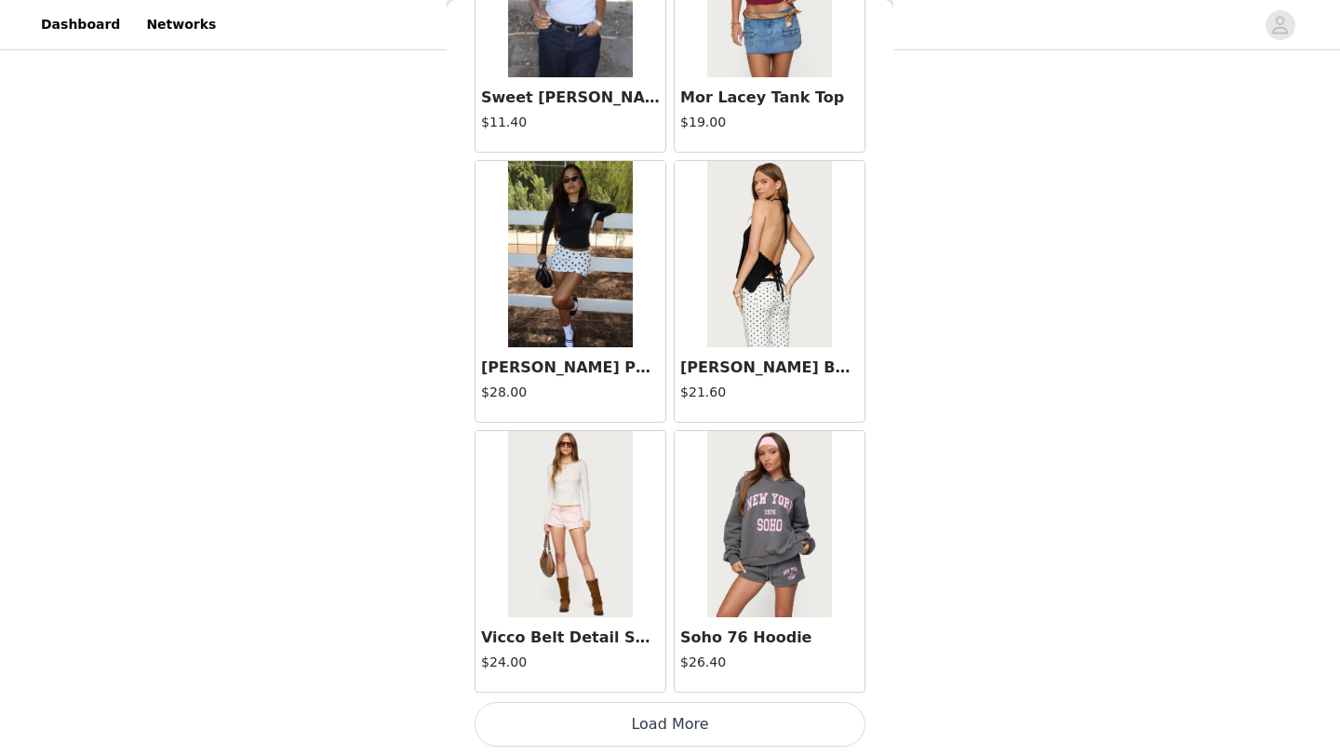
scroll to position [585, 0]
click at [632, 722] on button "Load More" at bounding box center [670, 724] width 391 height 45
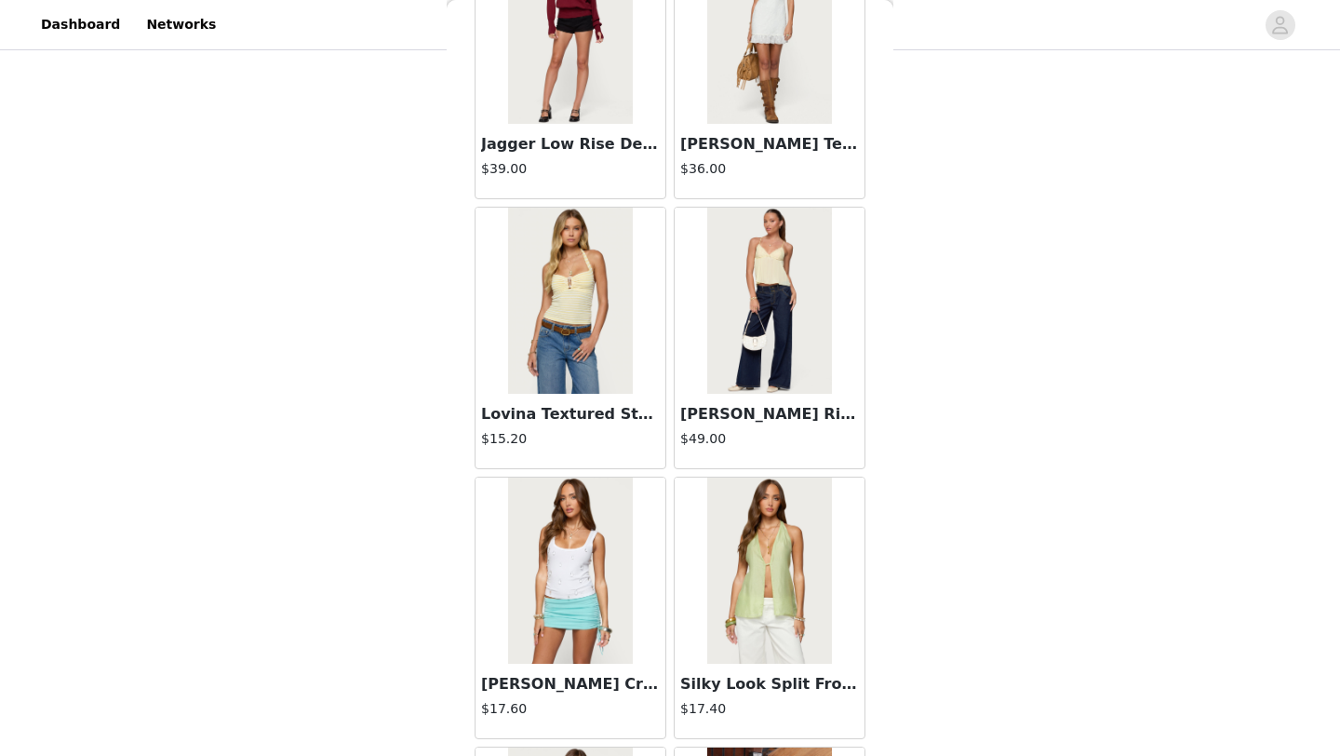
scroll to position [3145, 0]
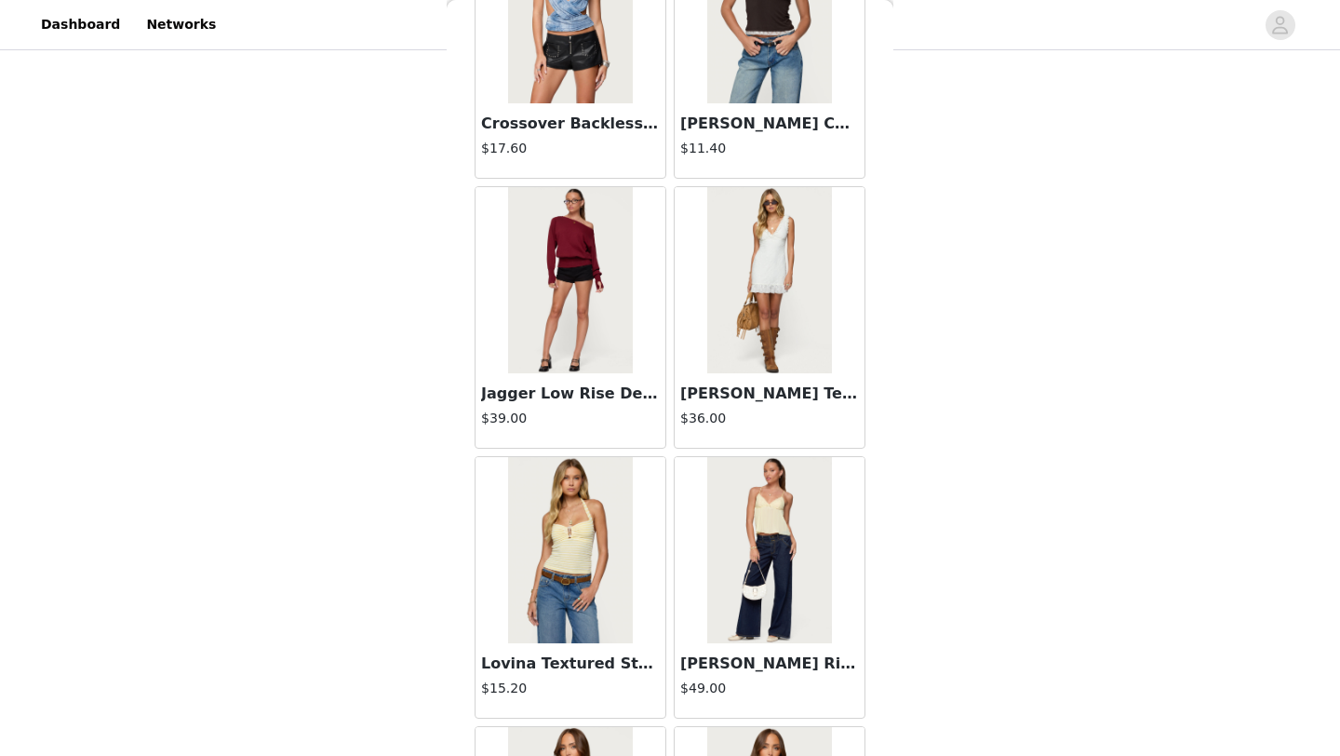
click at [596, 349] on img at bounding box center [570, 280] width 124 height 186
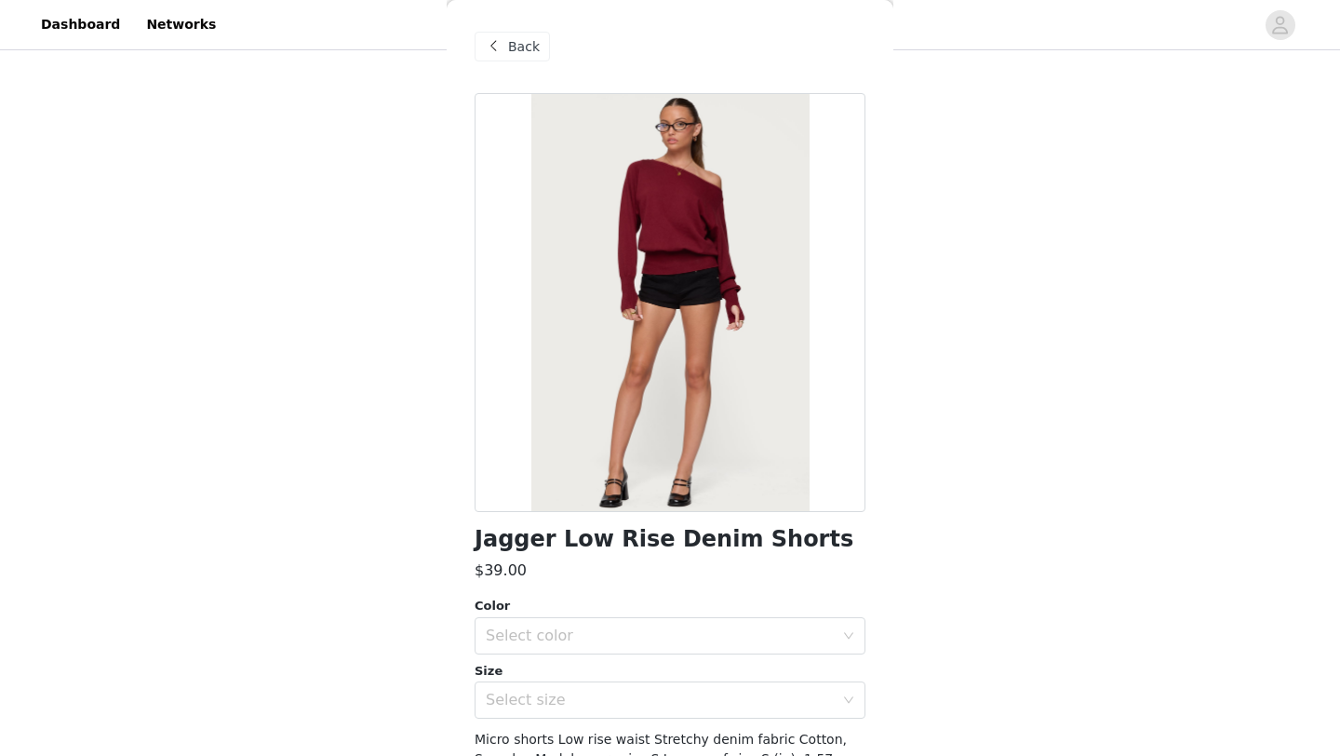
scroll to position [227, 0]
click at [503, 47] on span at bounding box center [493, 46] width 22 height 22
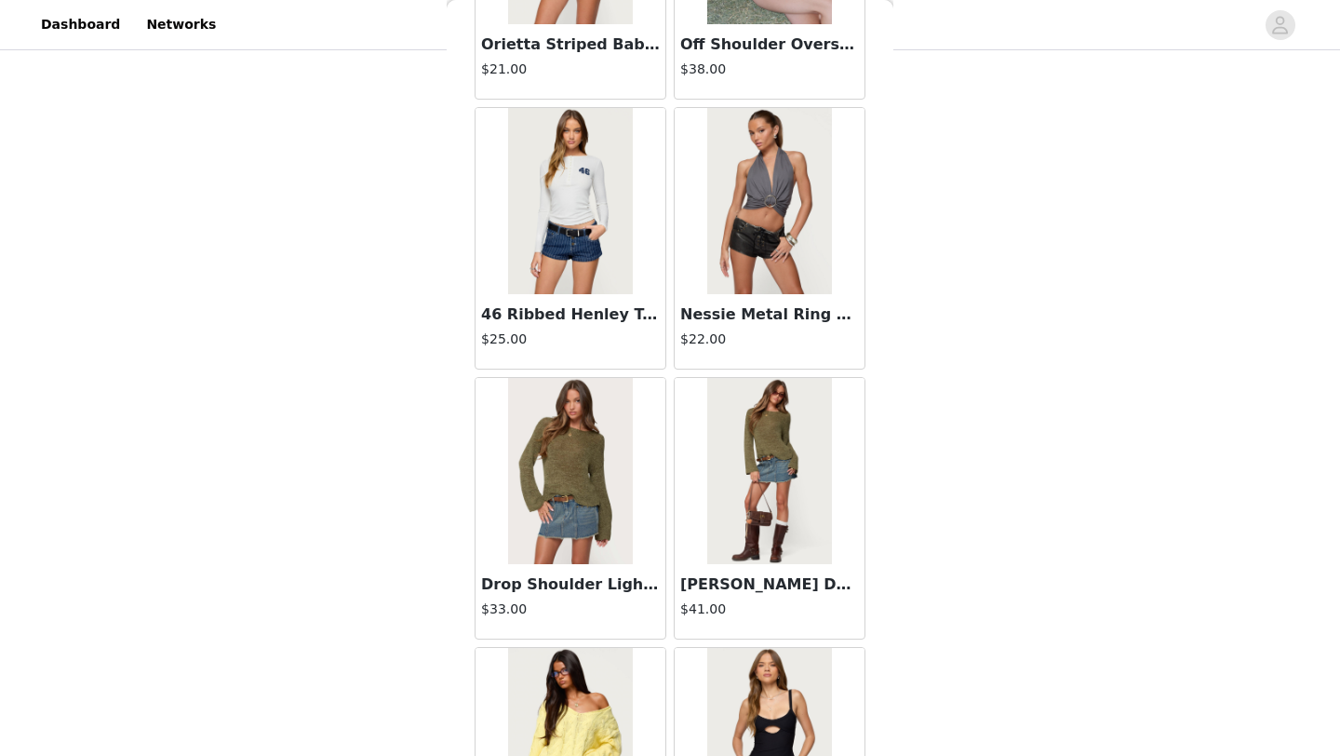
scroll to position [4791, 0]
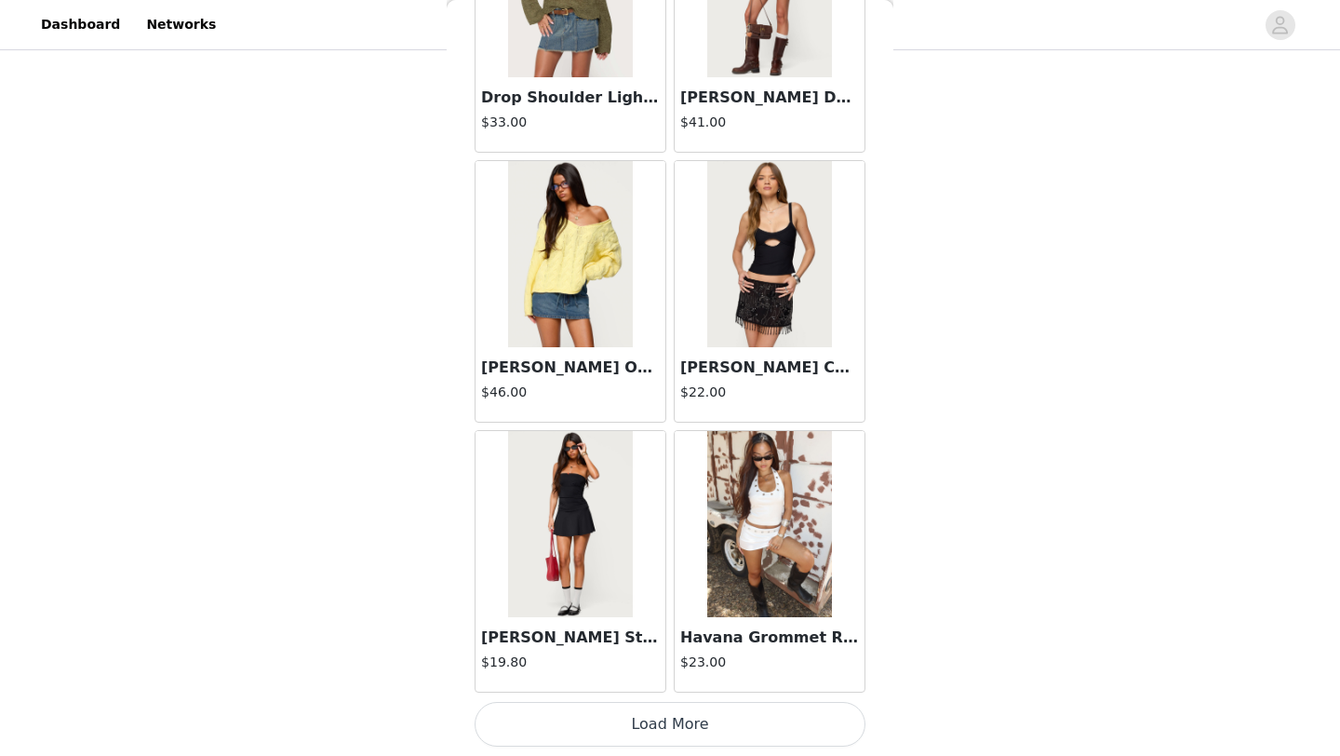
click at [790, 708] on button "Load More" at bounding box center [670, 724] width 391 height 45
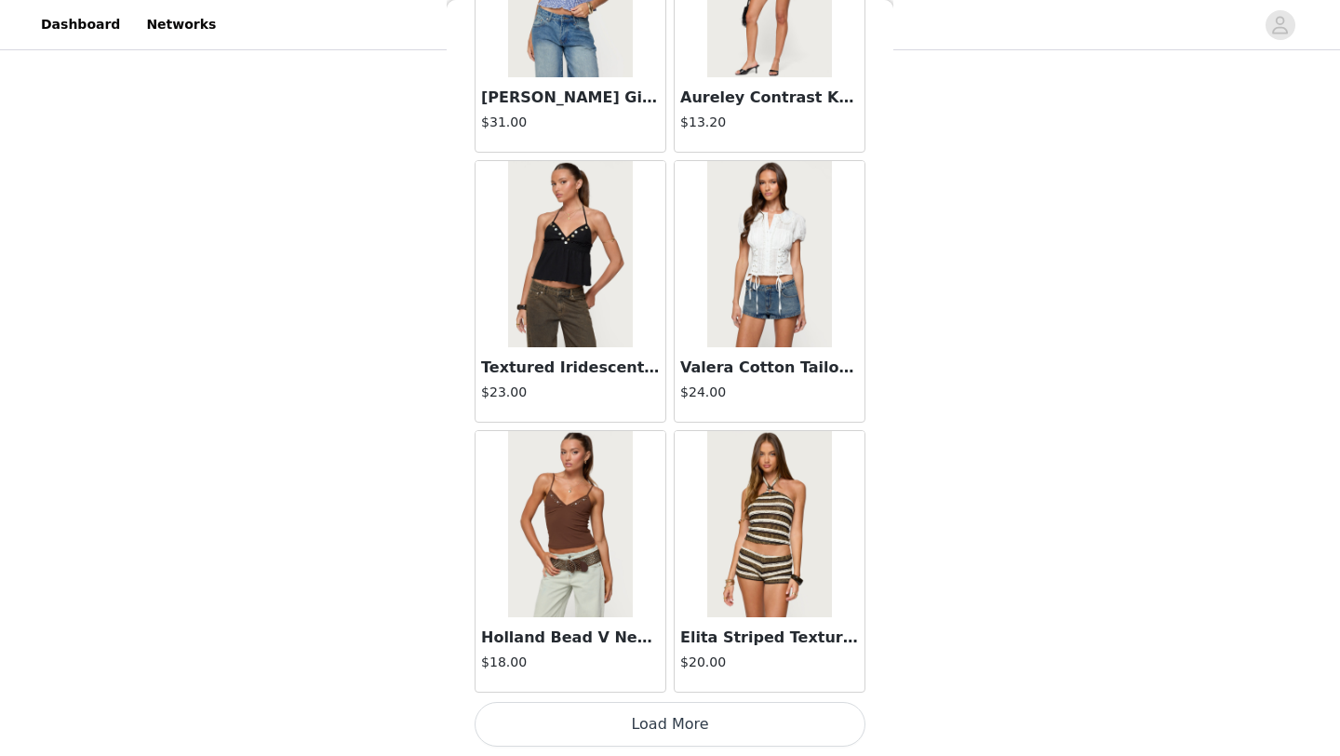
scroll to position [398, 0]
click at [774, 719] on button "Load More" at bounding box center [670, 724] width 391 height 45
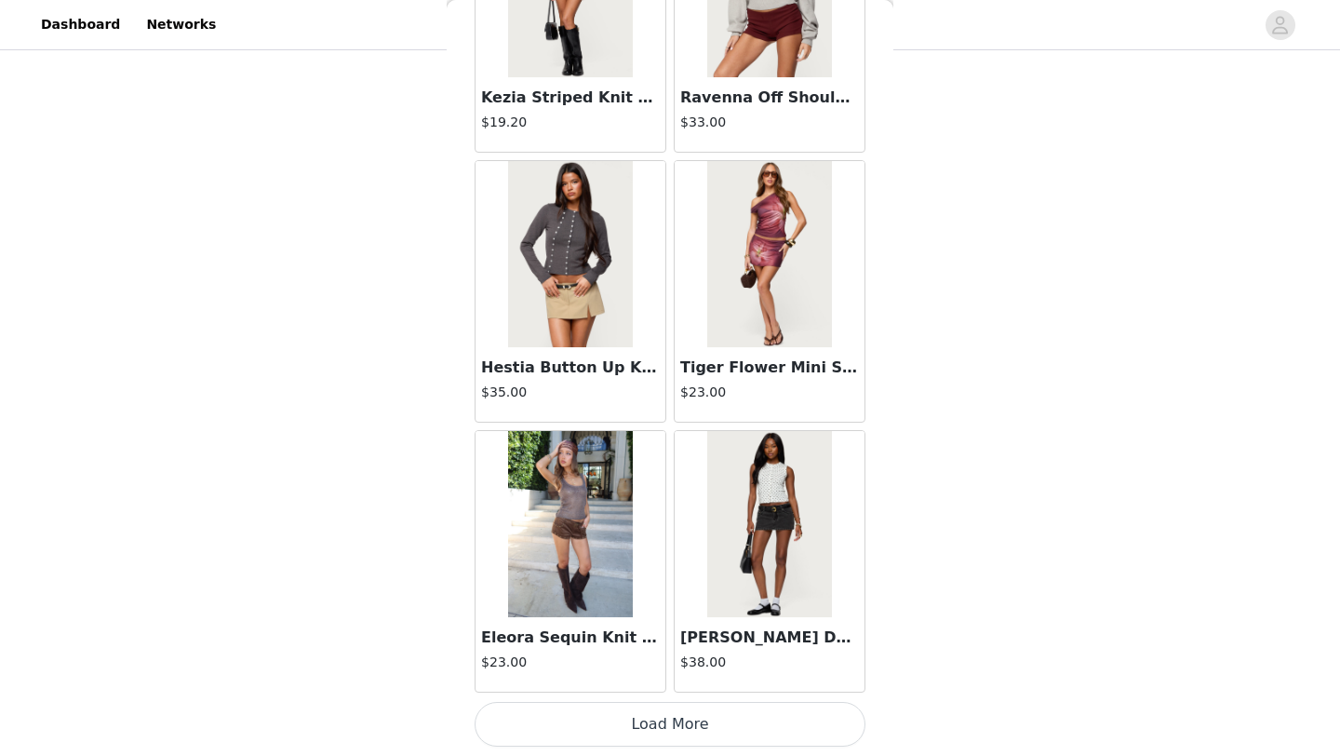
scroll to position [525, 0]
click at [718, 710] on button "Load More" at bounding box center [670, 724] width 391 height 45
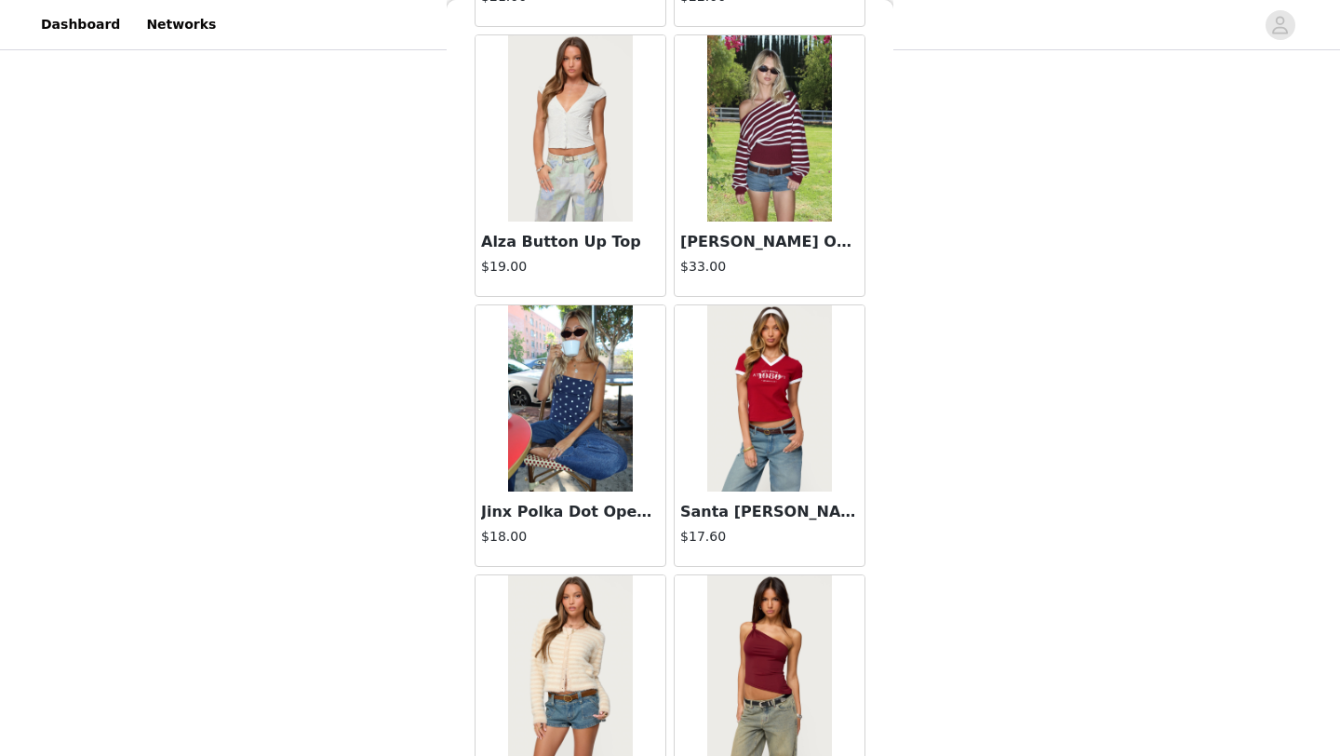
scroll to position [11929, 0]
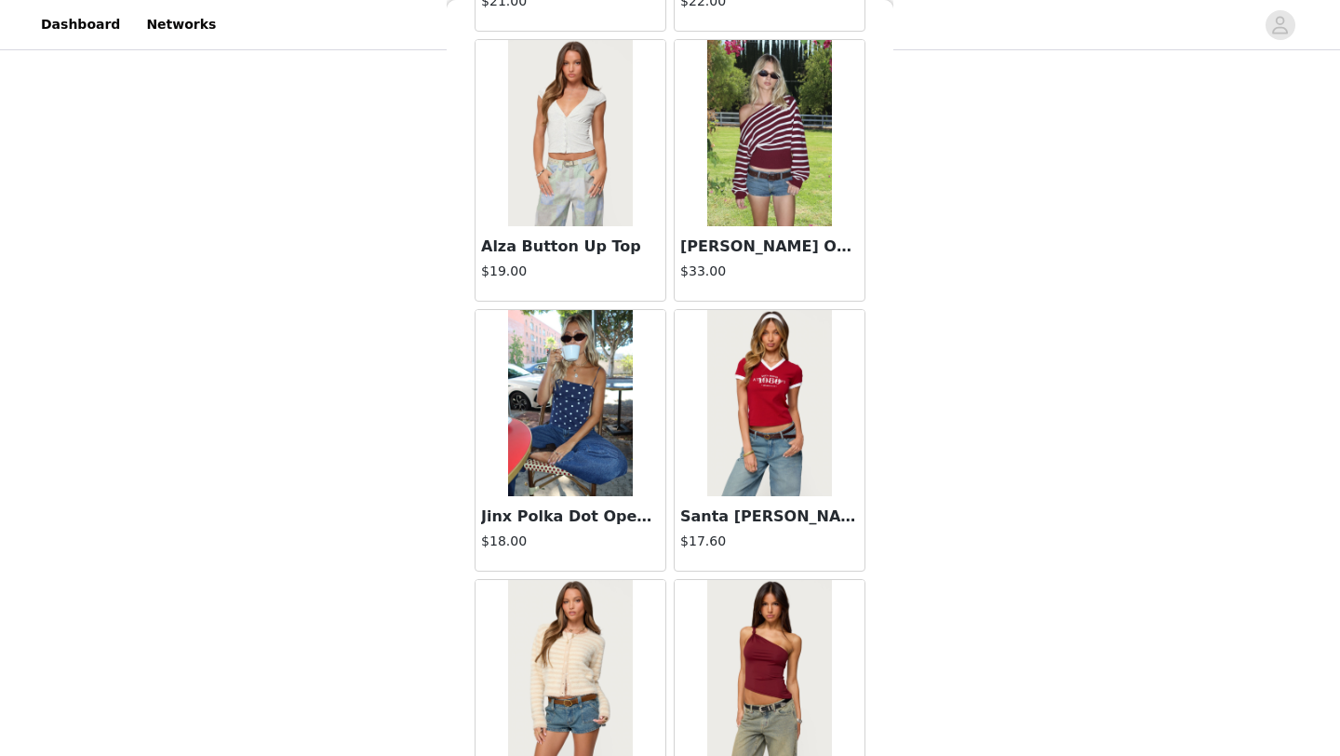
click at [575, 141] on img at bounding box center [570, 133] width 124 height 186
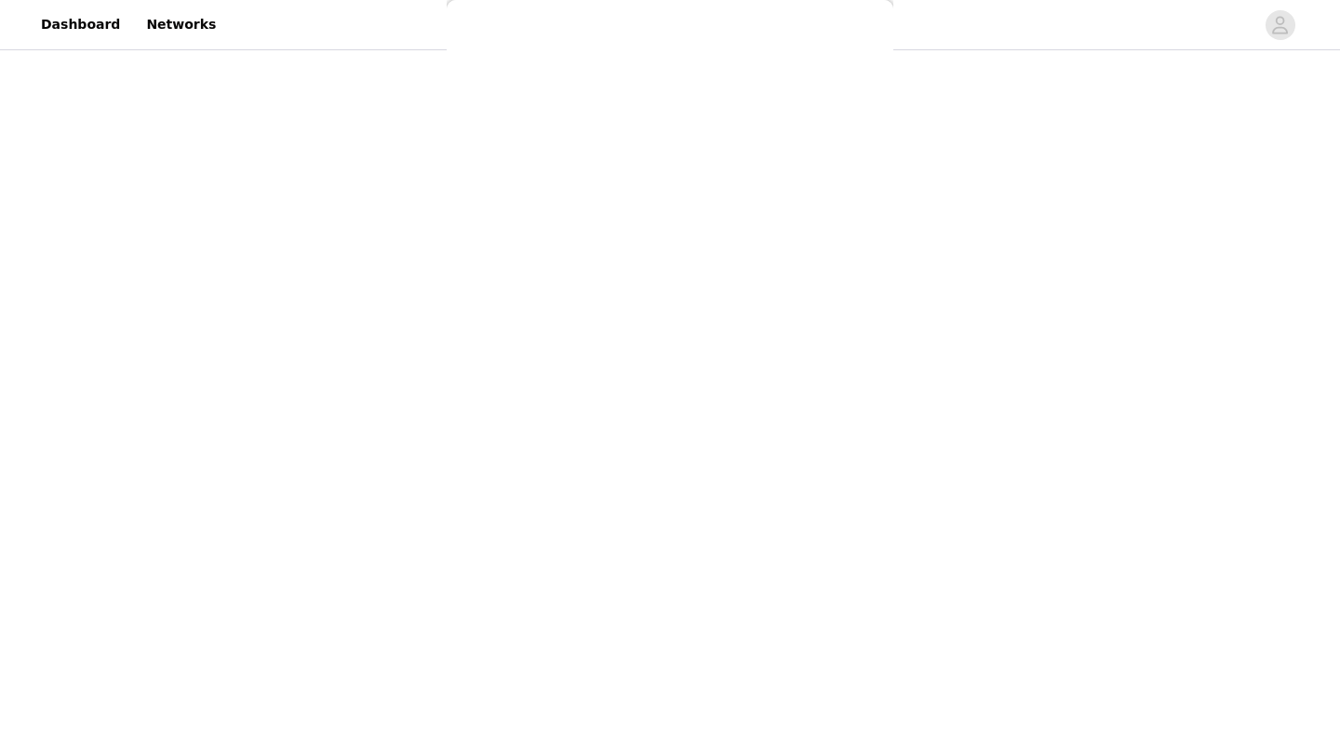
scroll to position [0, 0]
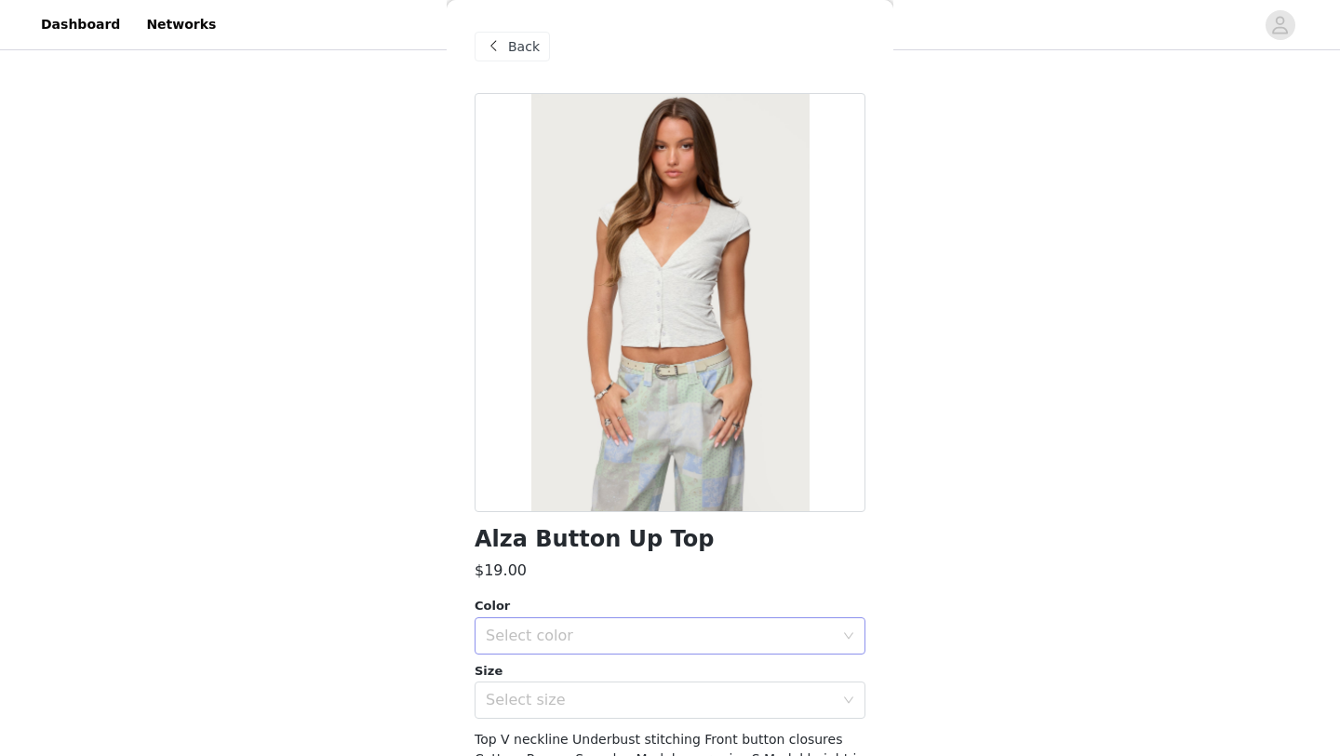
click at [675, 637] on div "Select color" at bounding box center [660, 635] width 348 height 19
click at [576, 682] on li "GRAY MELANGE" at bounding box center [670, 677] width 391 height 30
click at [558, 691] on div "Select size" at bounding box center [660, 700] width 348 height 19
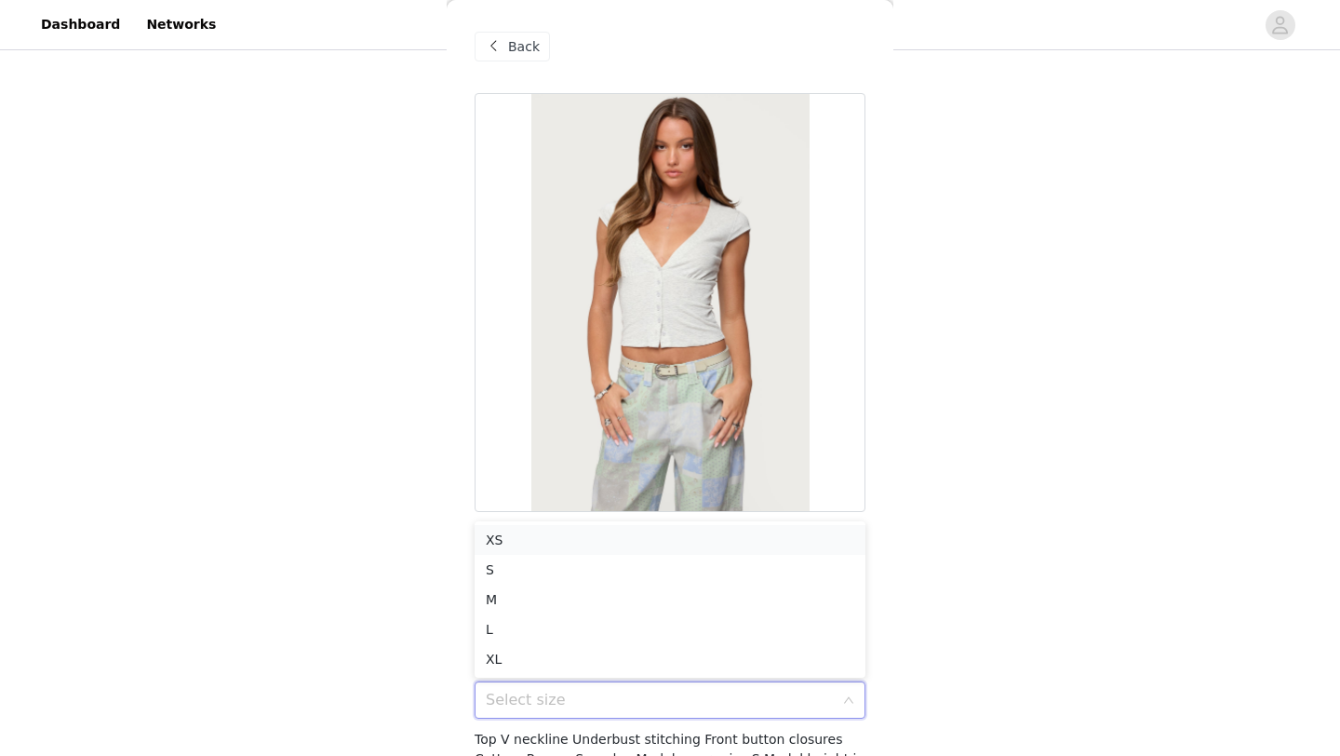
click at [527, 543] on li "XS" at bounding box center [670, 540] width 391 height 30
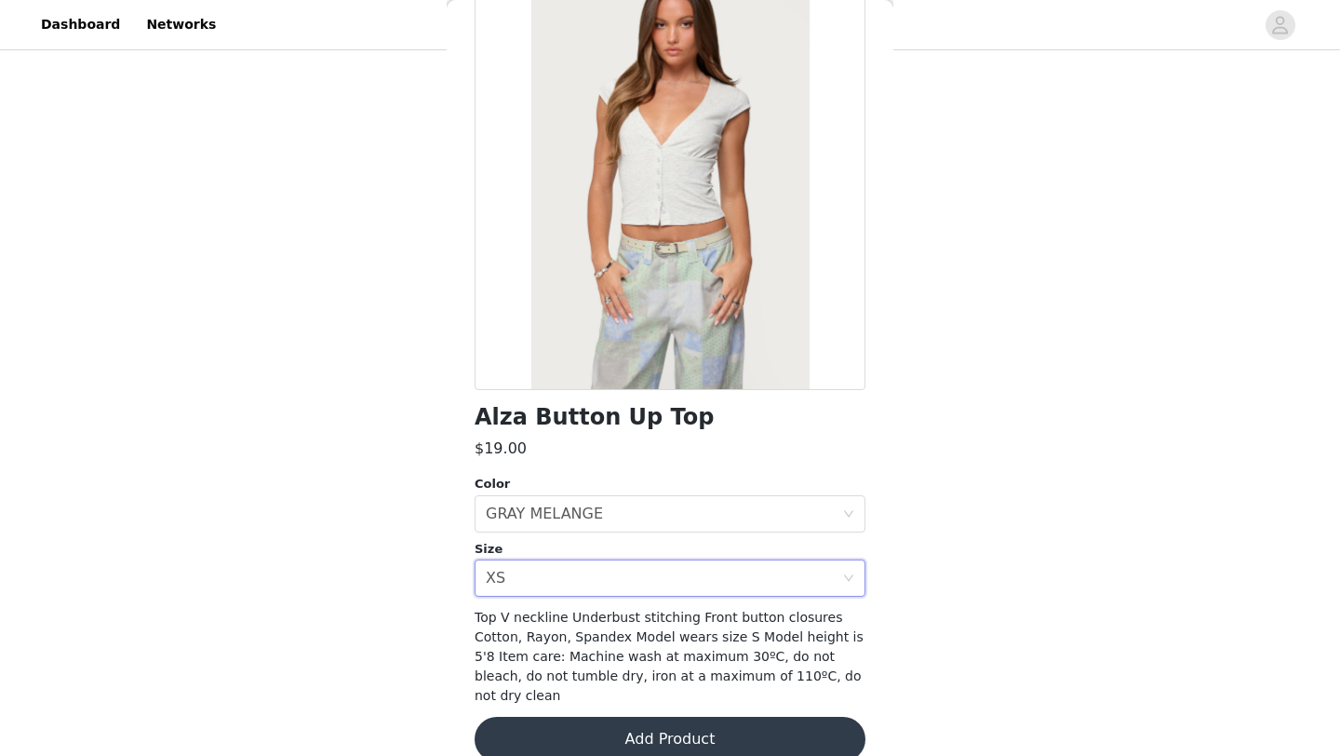
click at [536, 721] on button "Add Product" at bounding box center [670, 739] width 391 height 45
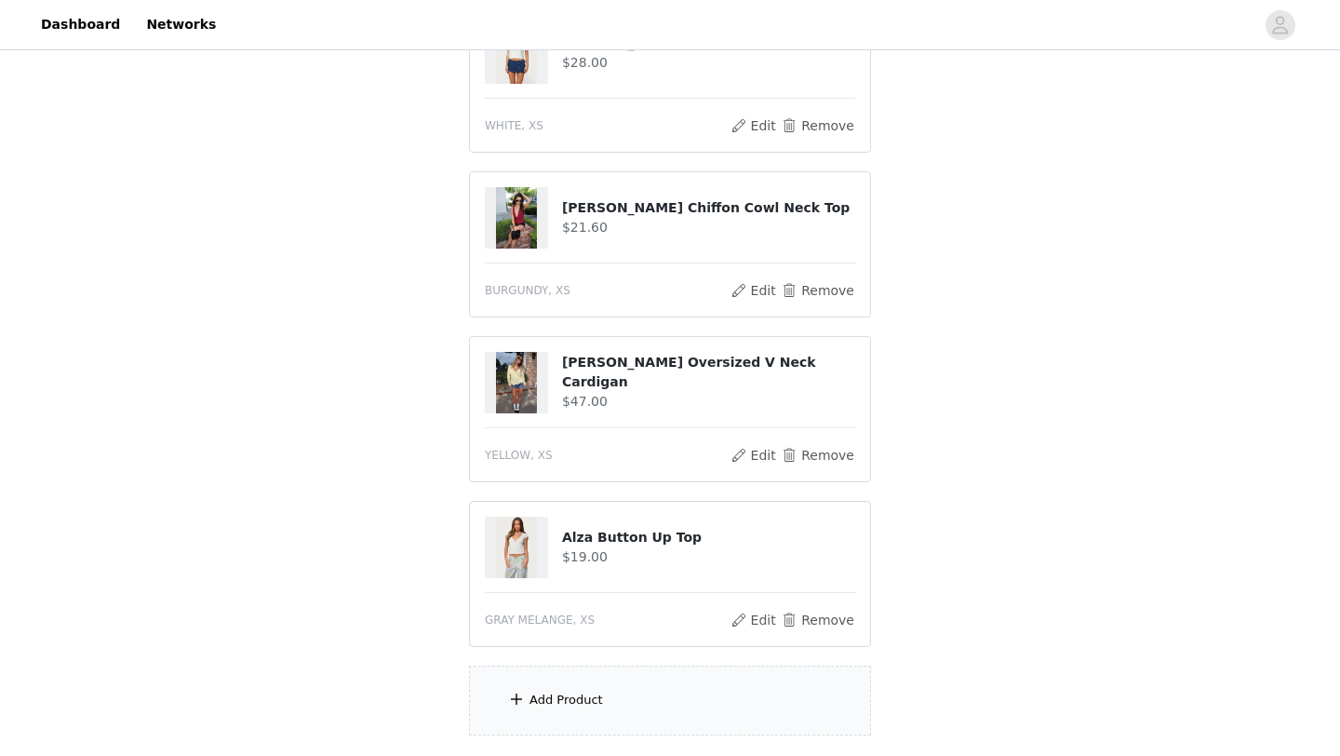
scroll to position [610, 0]
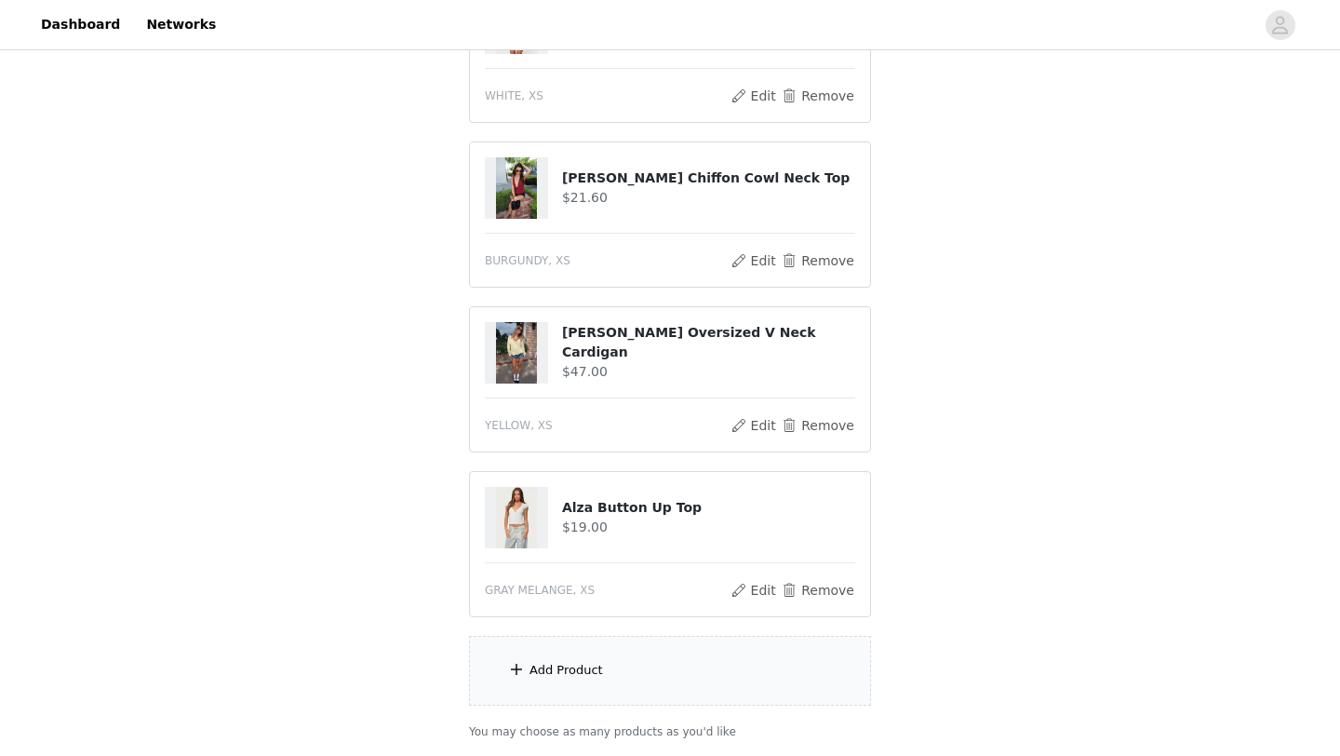
click at [654, 660] on div "Add Product" at bounding box center [670, 671] width 402 height 70
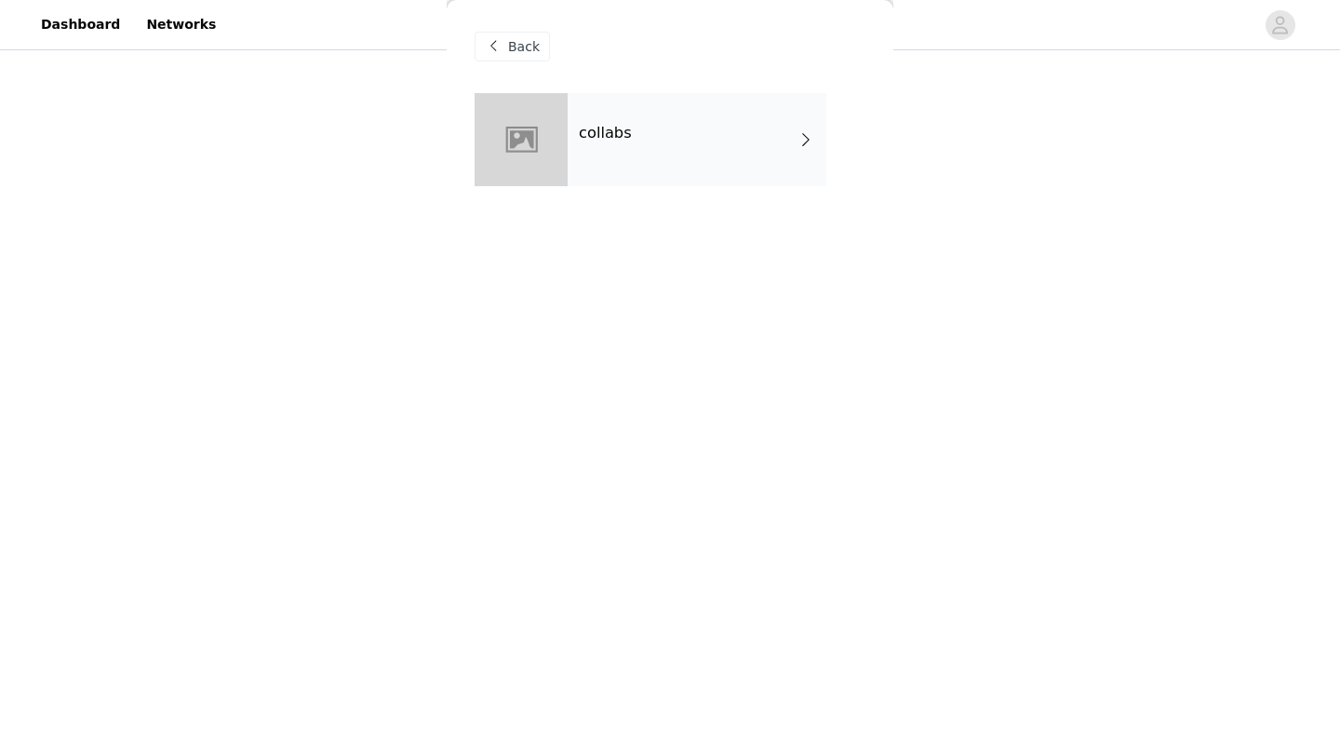
click at [653, 142] on div "collabs" at bounding box center [697, 139] width 259 height 93
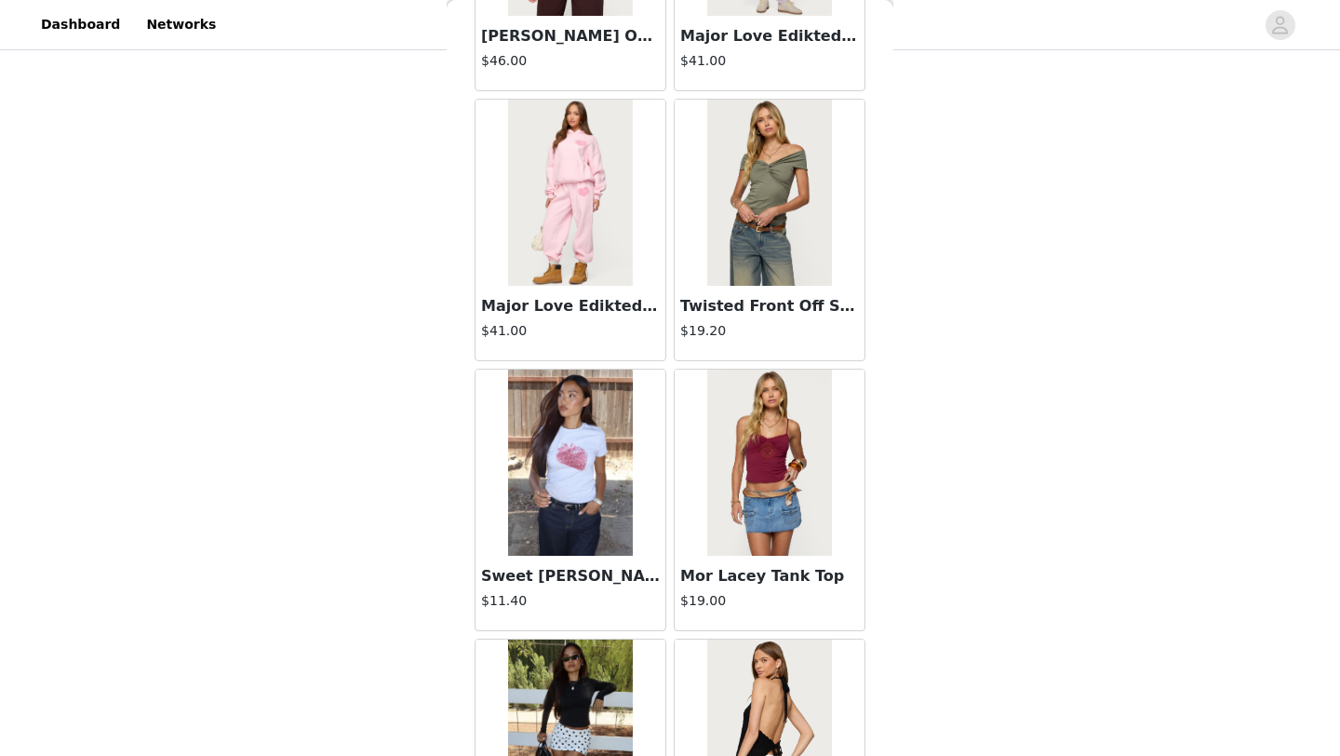
scroll to position [2092, 0]
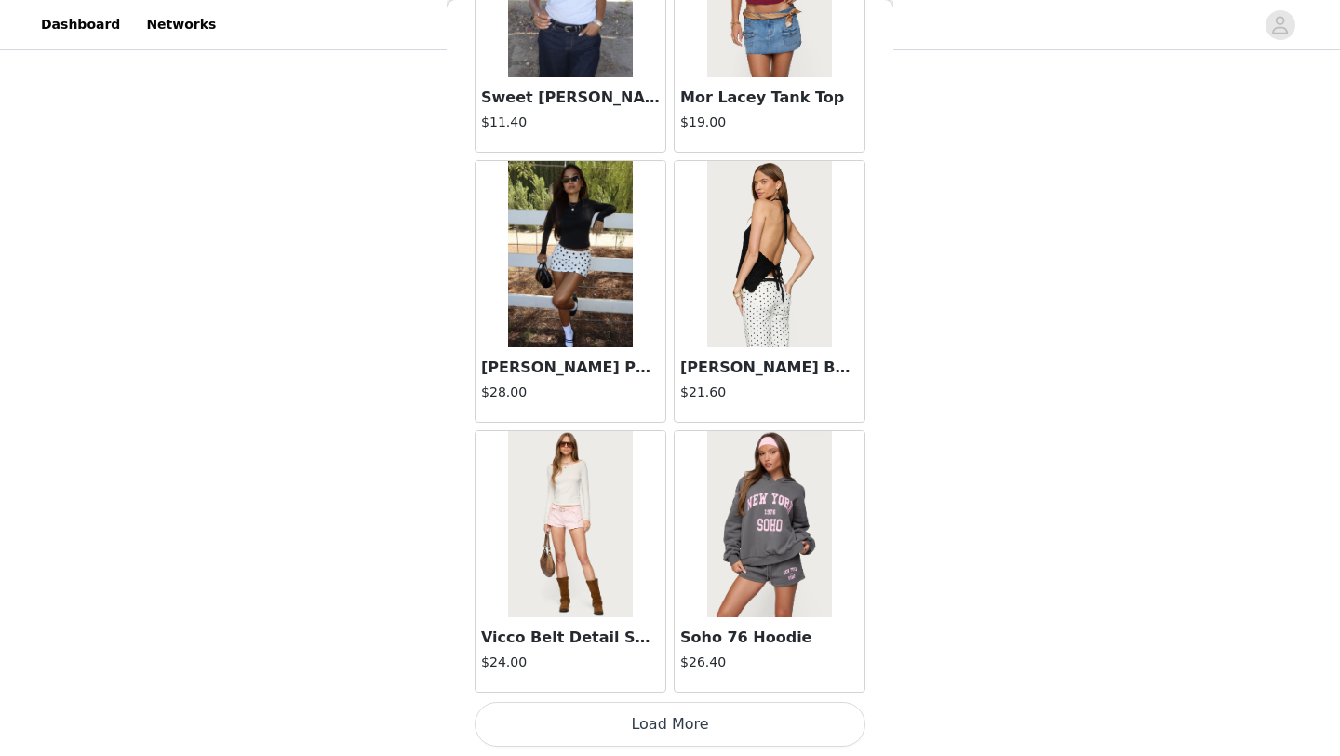
click at [654, 727] on button "Load More" at bounding box center [670, 724] width 391 height 45
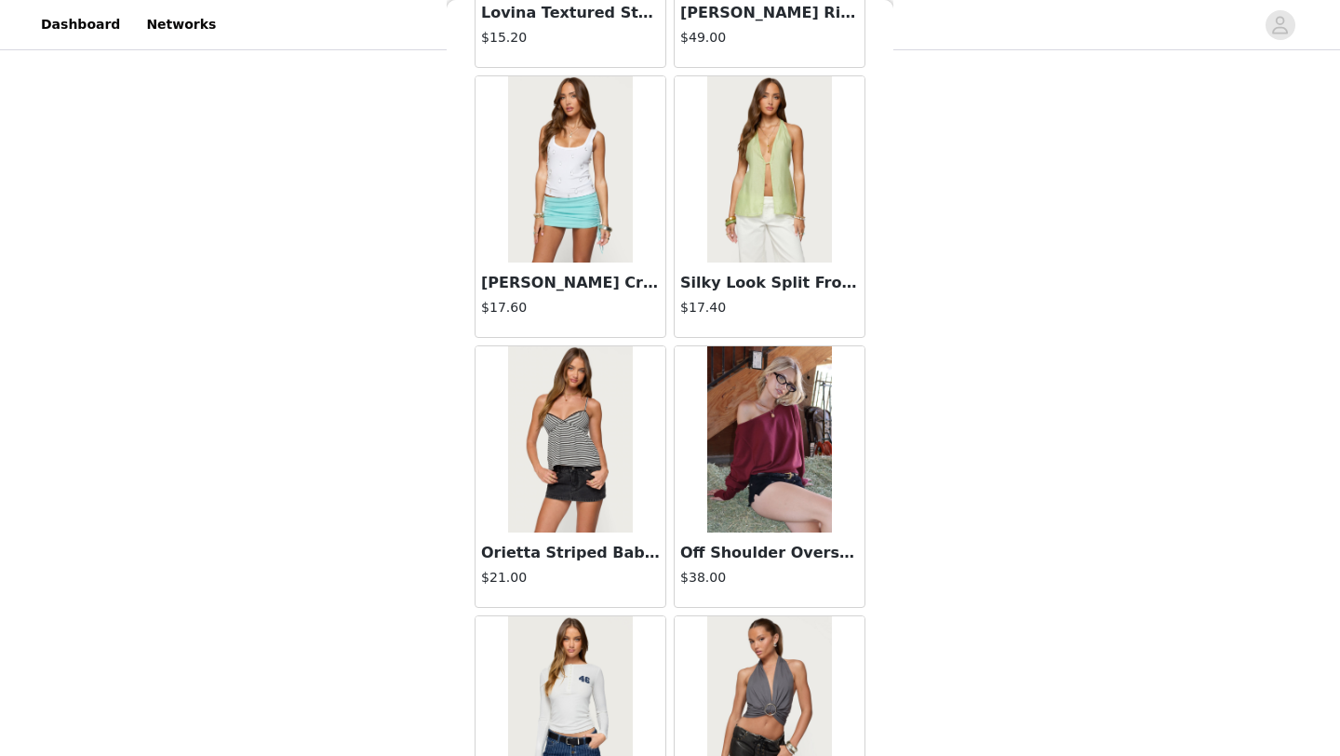
scroll to position [4791, 0]
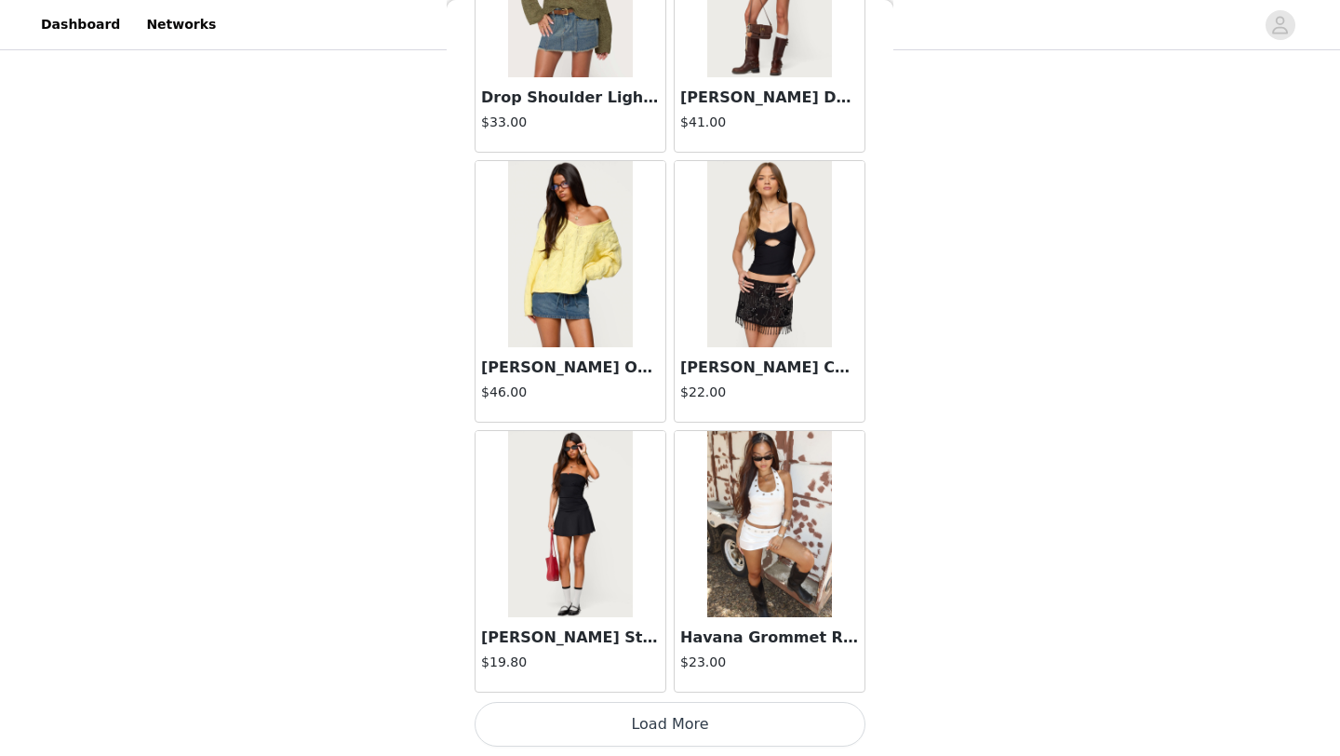
click at [707, 731] on button "Load More" at bounding box center [670, 724] width 391 height 45
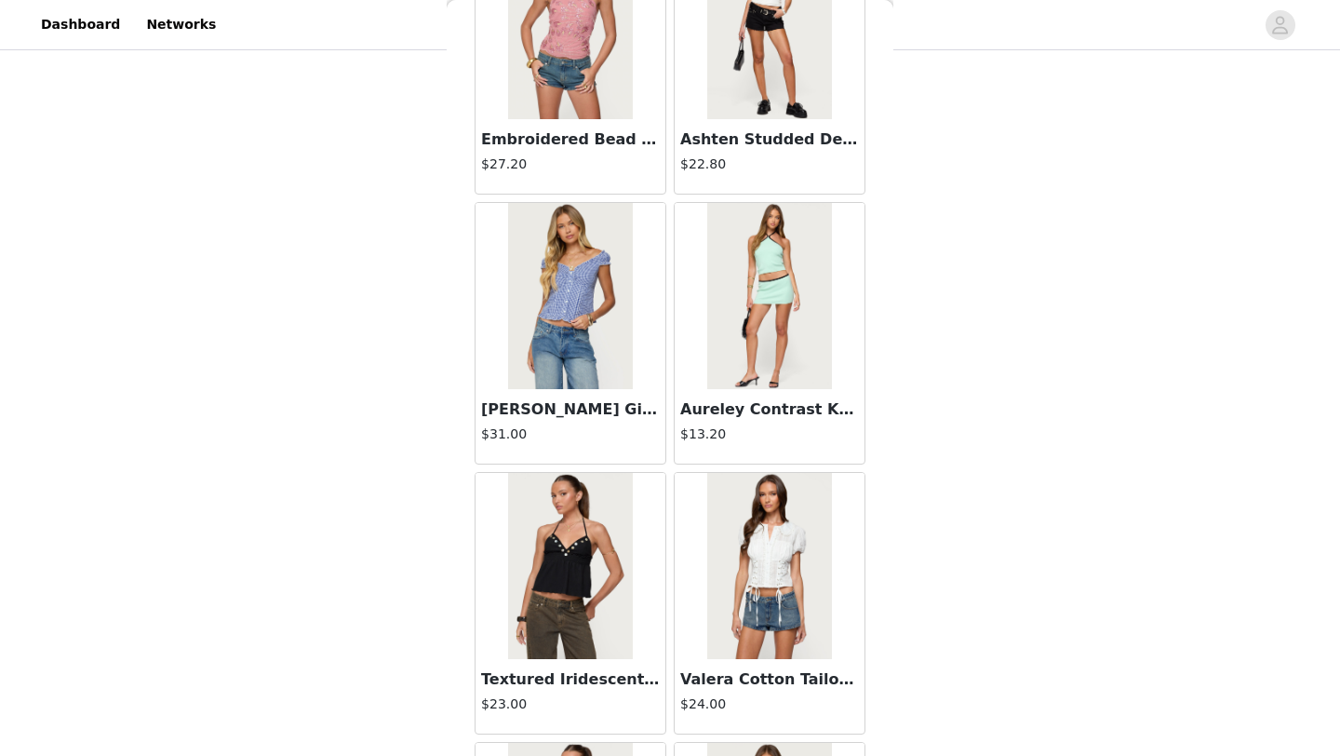
scroll to position [7490, 0]
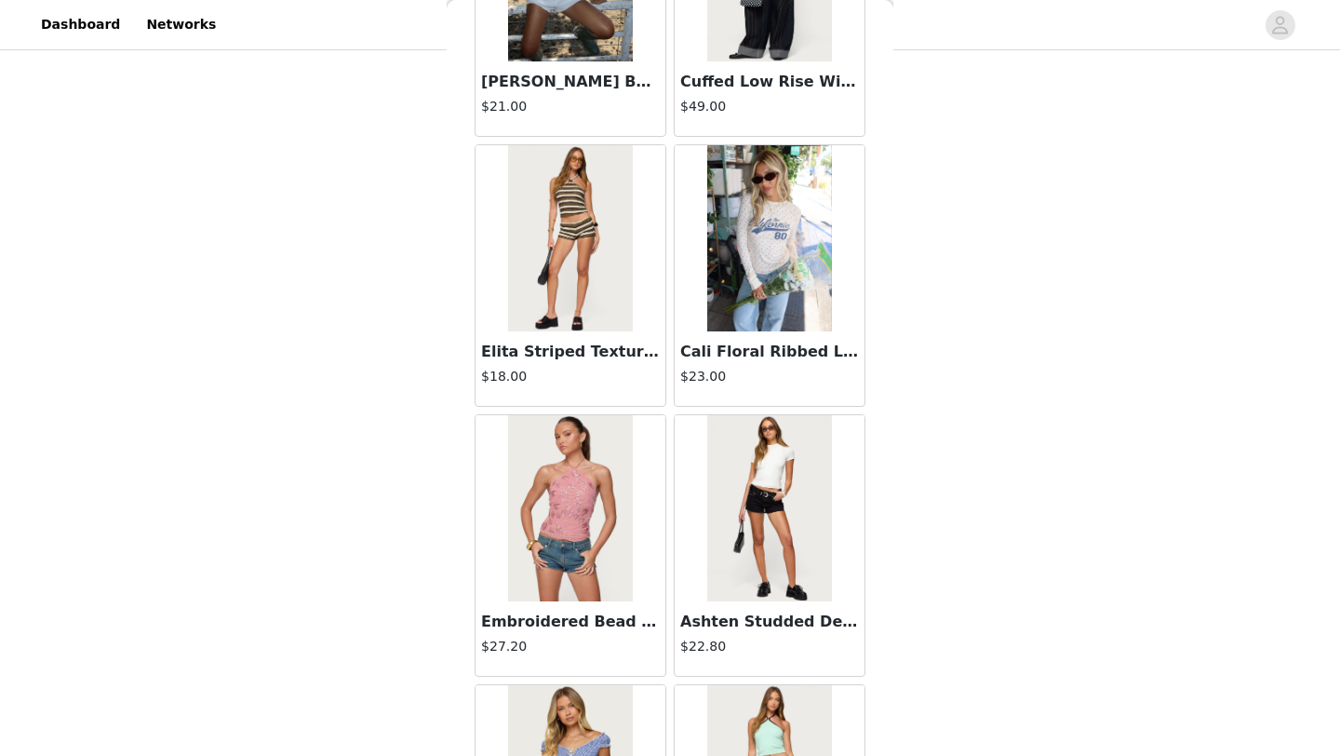
scroll to position [6693, 0]
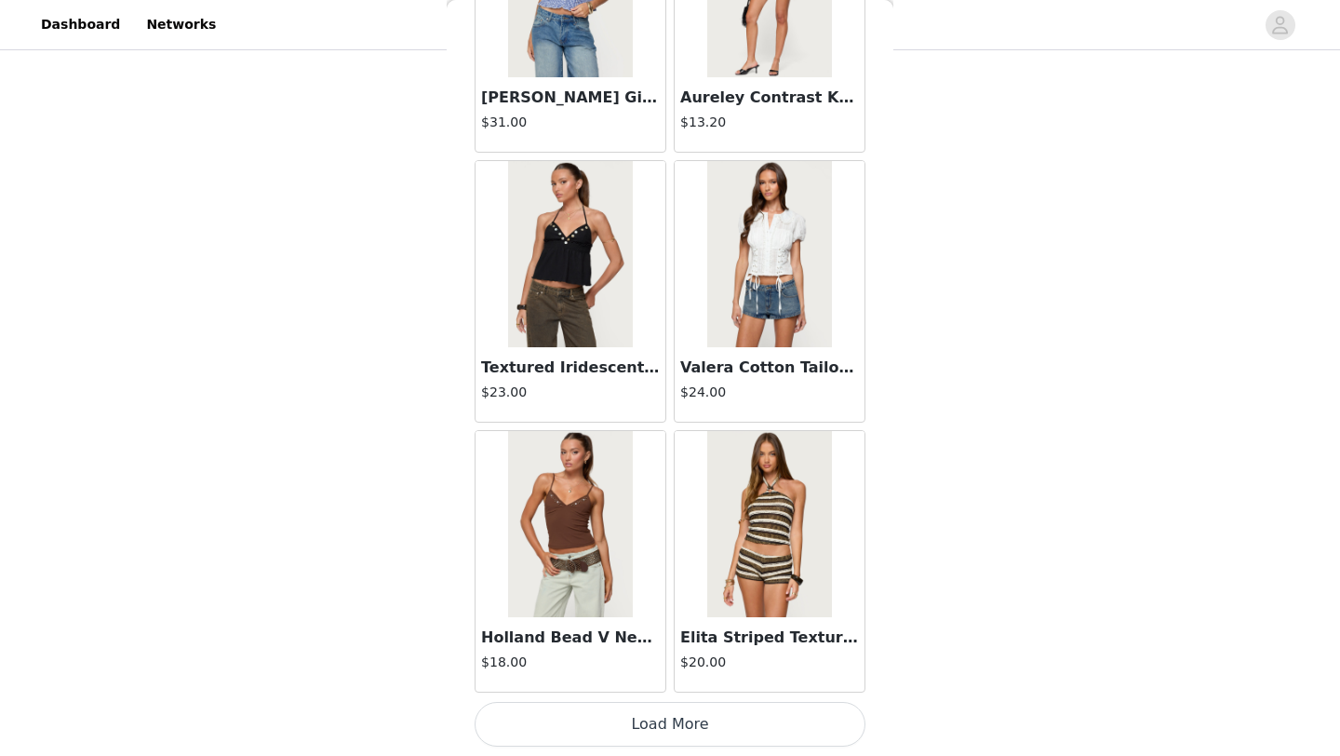
click at [731, 725] on button "Load More" at bounding box center [670, 724] width 391 height 45
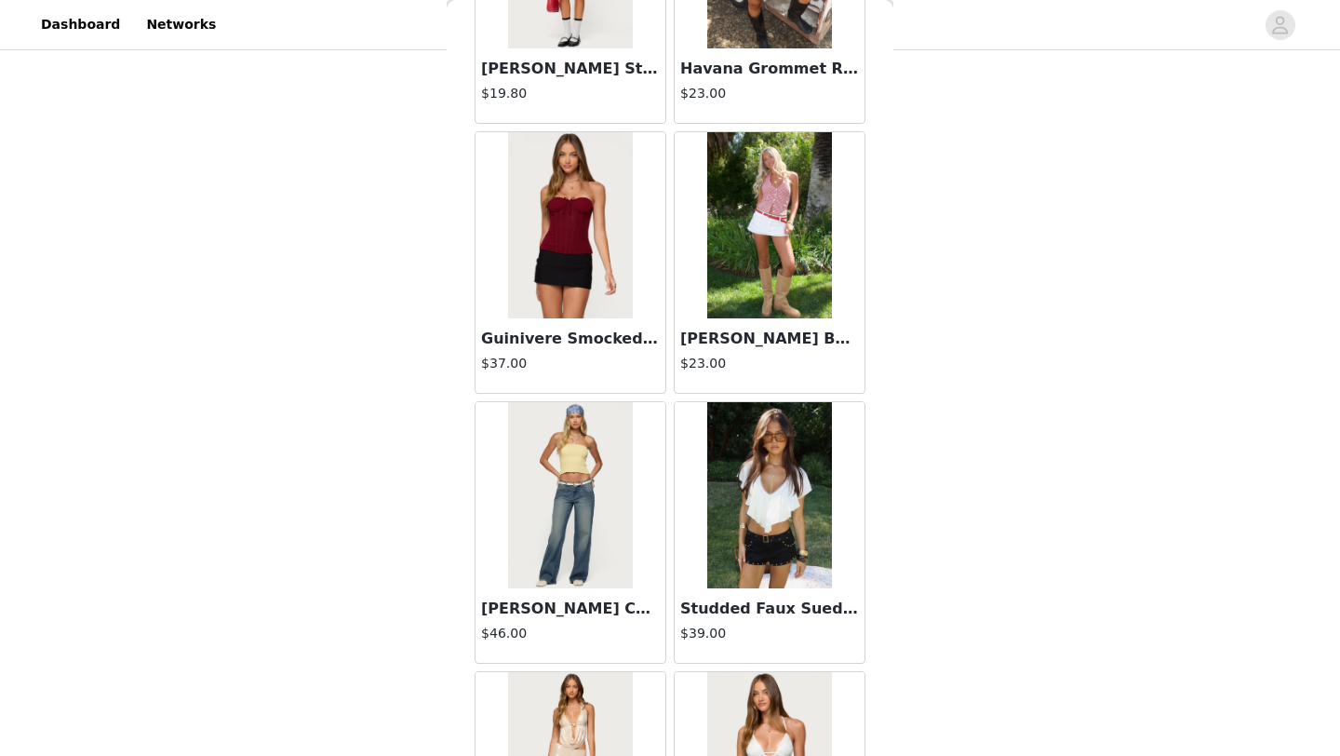
scroll to position [5375, 0]
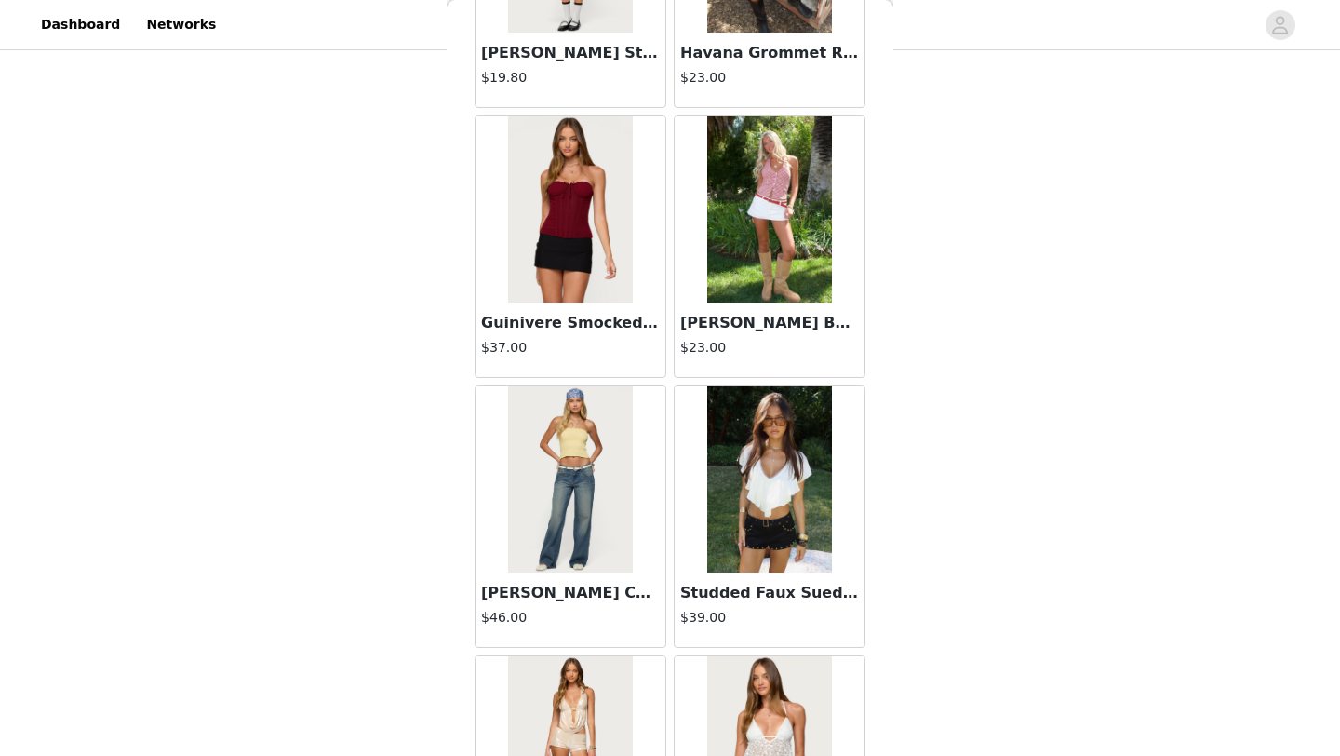
click at [758, 526] on img at bounding box center [769, 479] width 124 height 186
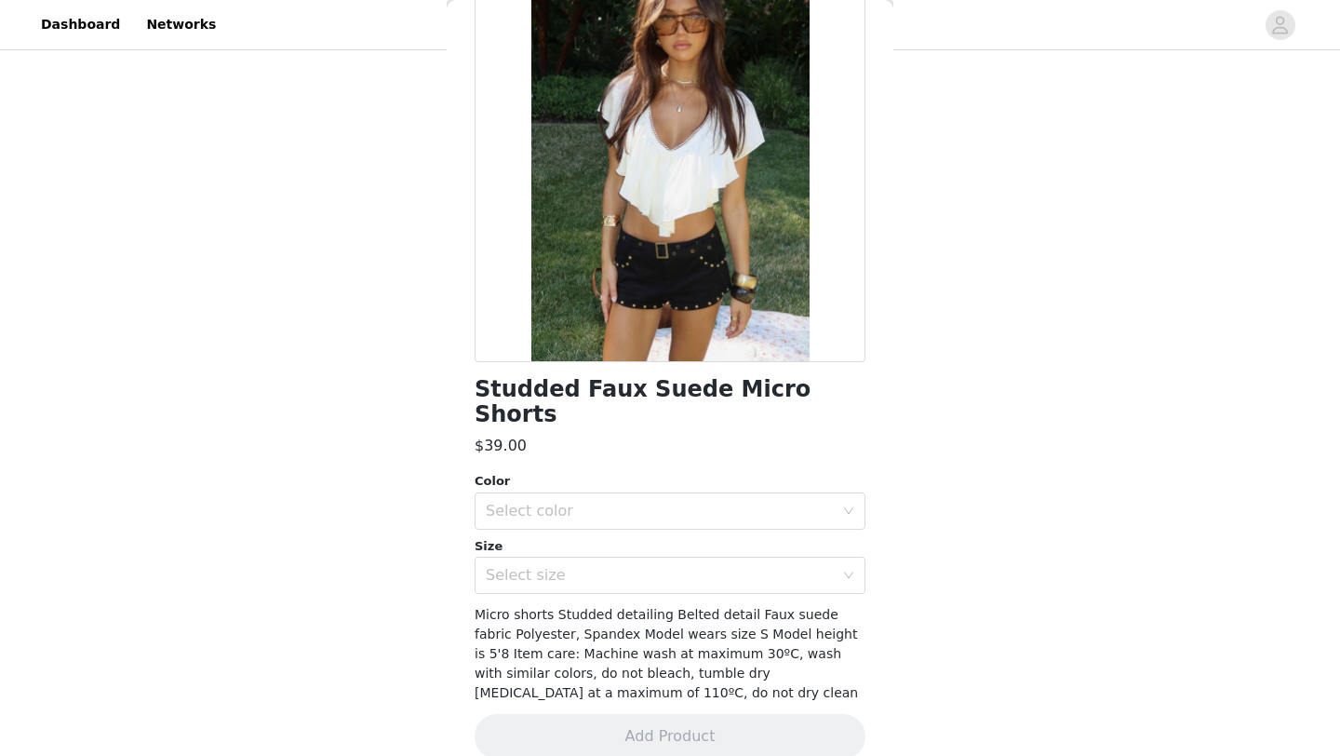
scroll to position [149, 0]
click at [693, 506] on div "Color Select color Size Select size" at bounding box center [670, 534] width 391 height 122
click at [692, 495] on div "Select color" at bounding box center [664, 511] width 356 height 35
click at [757, 503] on div "Select color" at bounding box center [660, 512] width 348 height 19
click at [730, 503] on div "Select color" at bounding box center [660, 512] width 348 height 19
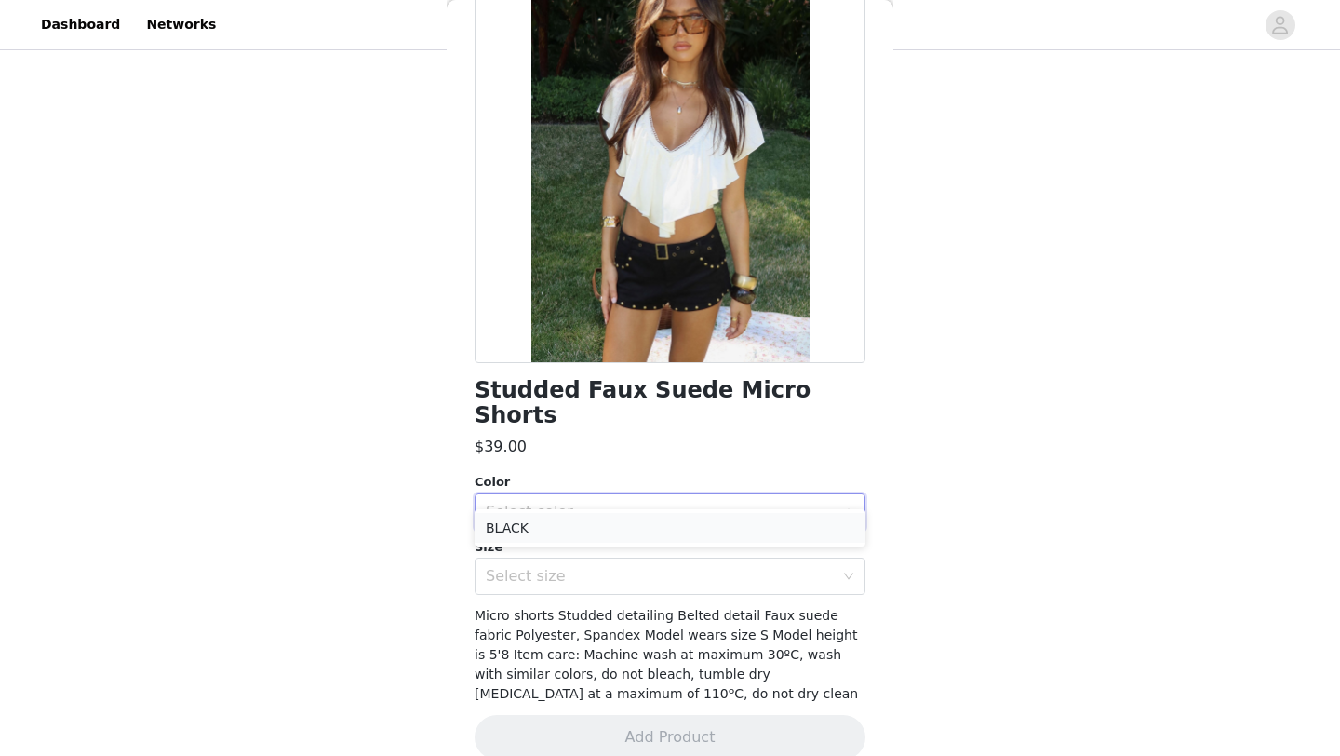
click at [680, 527] on li "BLACK" at bounding box center [670, 528] width 391 height 30
click at [675, 567] on div "Select size" at bounding box center [660, 576] width 348 height 19
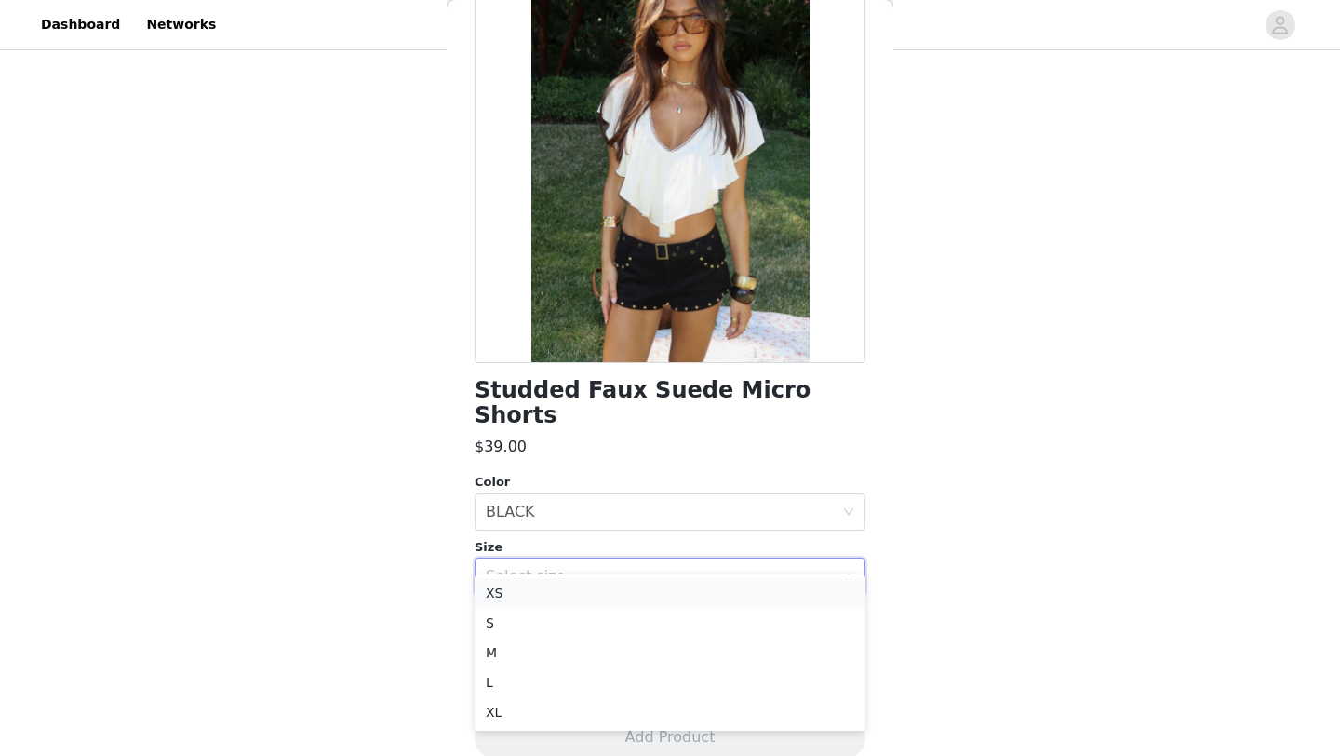
click at [610, 586] on li "XS" at bounding box center [670, 593] width 391 height 30
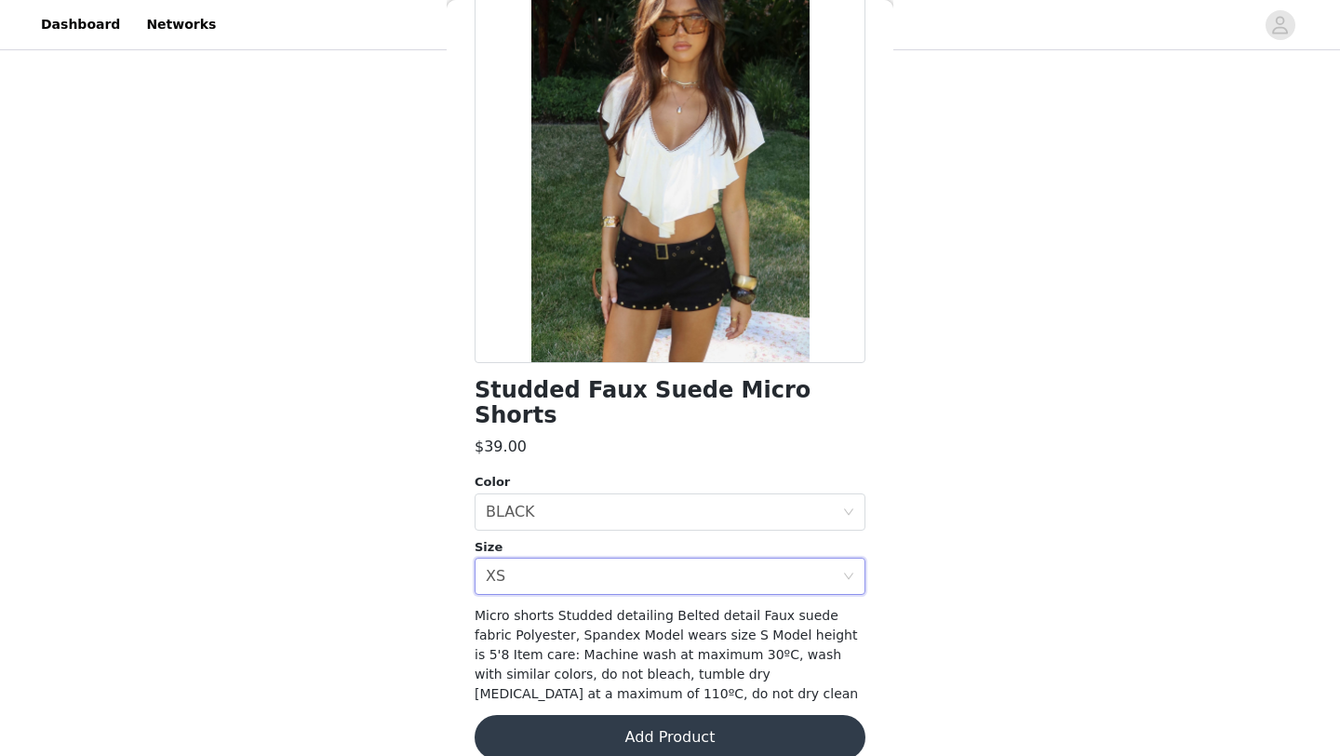
click at [593, 715] on button "Add Product" at bounding box center [670, 737] width 391 height 45
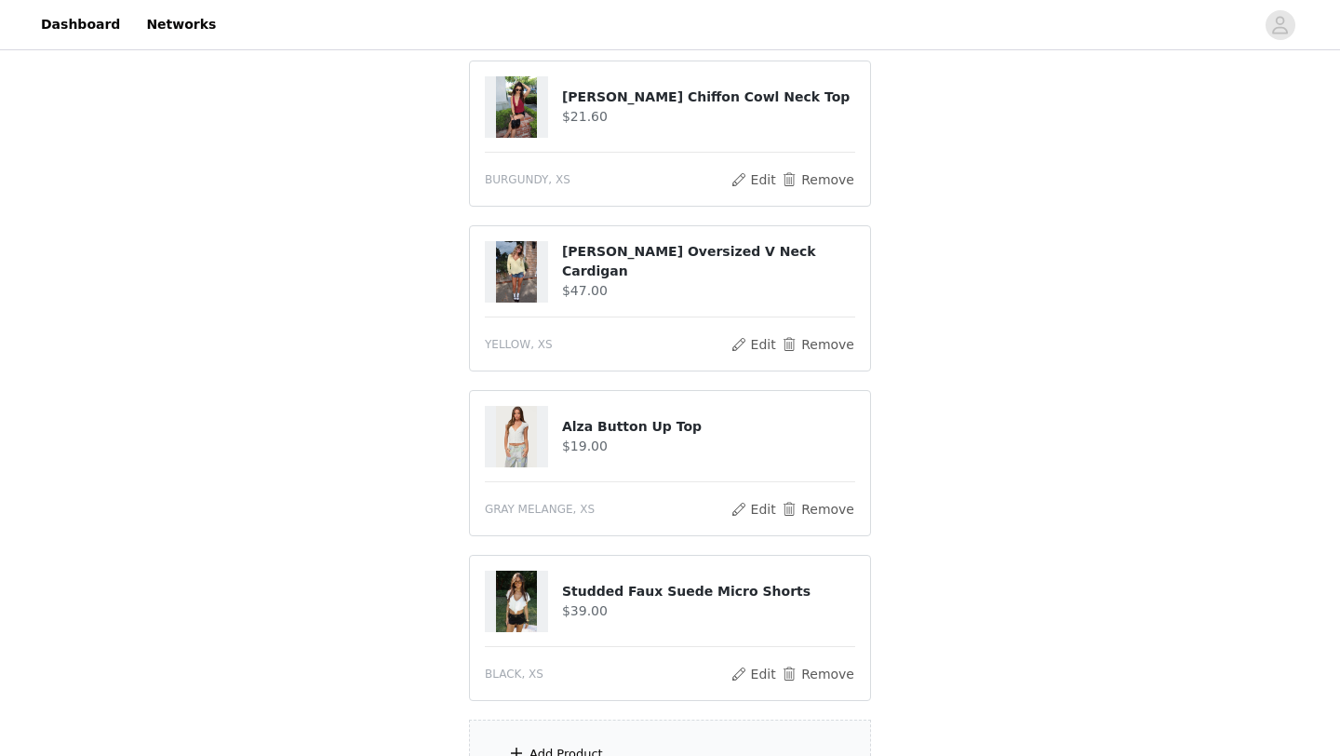
scroll to position [713, 0]
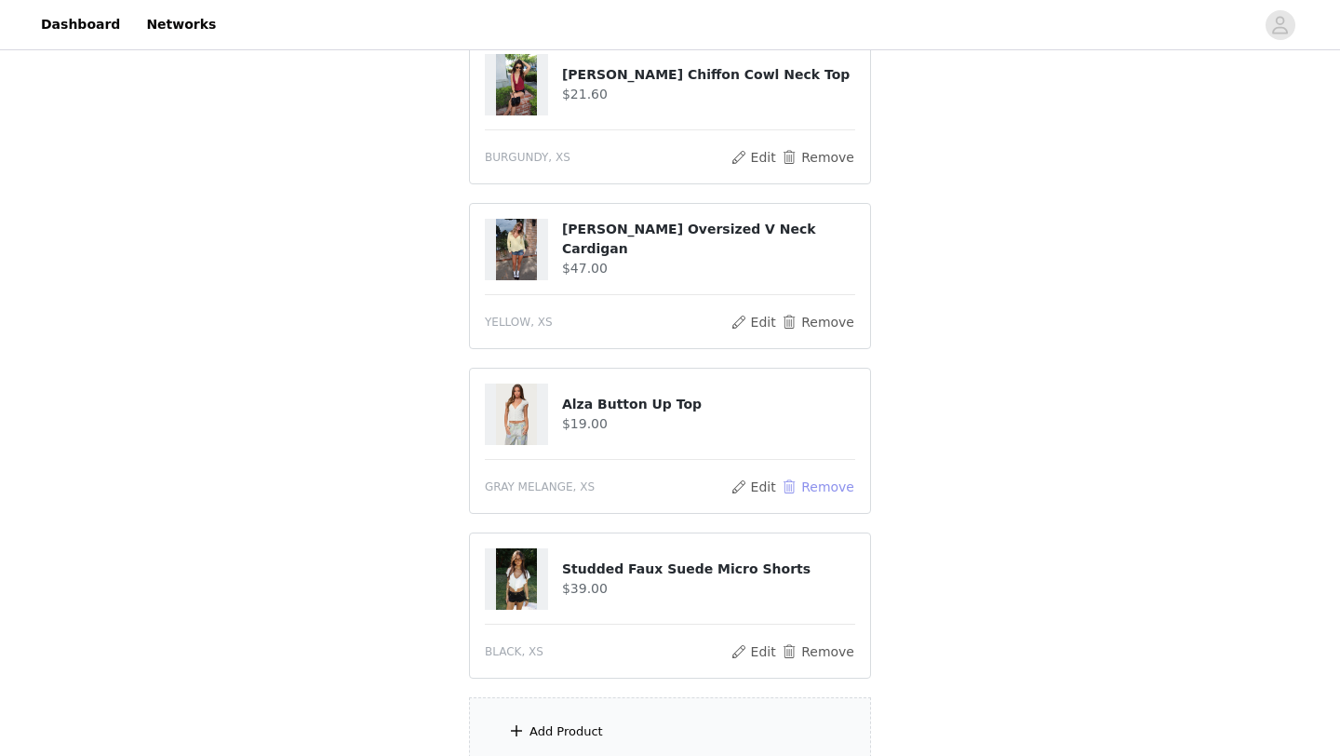
click at [815, 490] on button "Remove" at bounding box center [818, 487] width 74 height 22
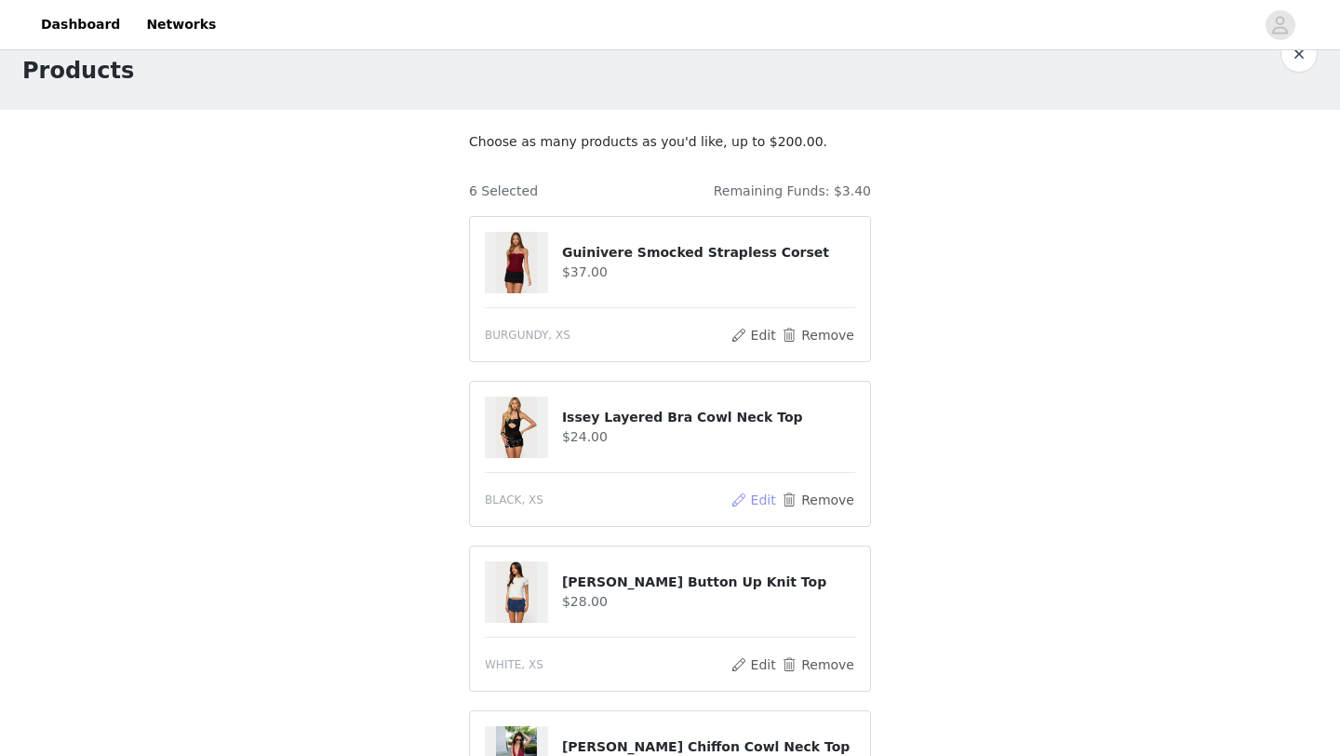
scroll to position [37, 0]
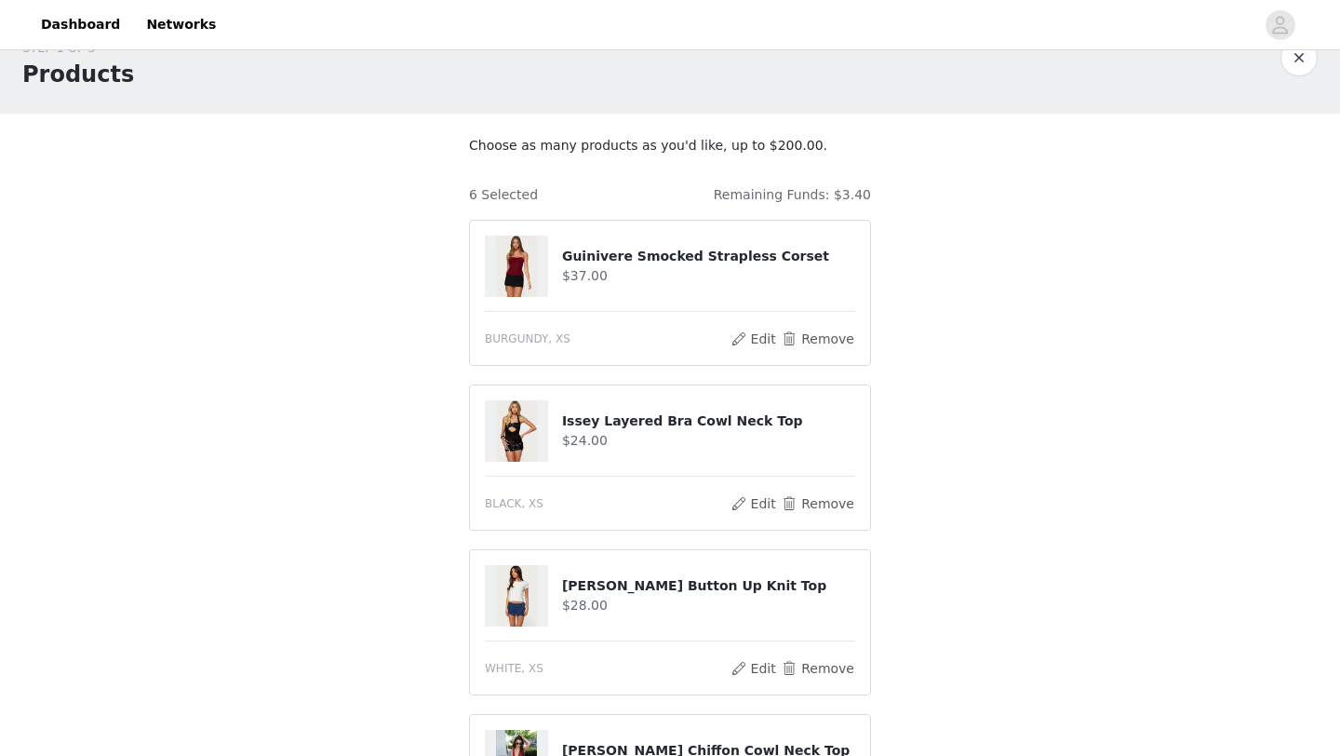
click at [620, 413] on h4 "Issey Layered Bra Cowl Neck Top" at bounding box center [708, 421] width 293 height 20
click at [593, 422] on h4 "Issey Layered Bra Cowl Neck Top" at bounding box center [708, 421] width 293 height 20
click at [514, 424] on img at bounding box center [516, 430] width 41 height 61
click at [762, 507] on button "Edit" at bounding box center [753, 503] width 47 height 22
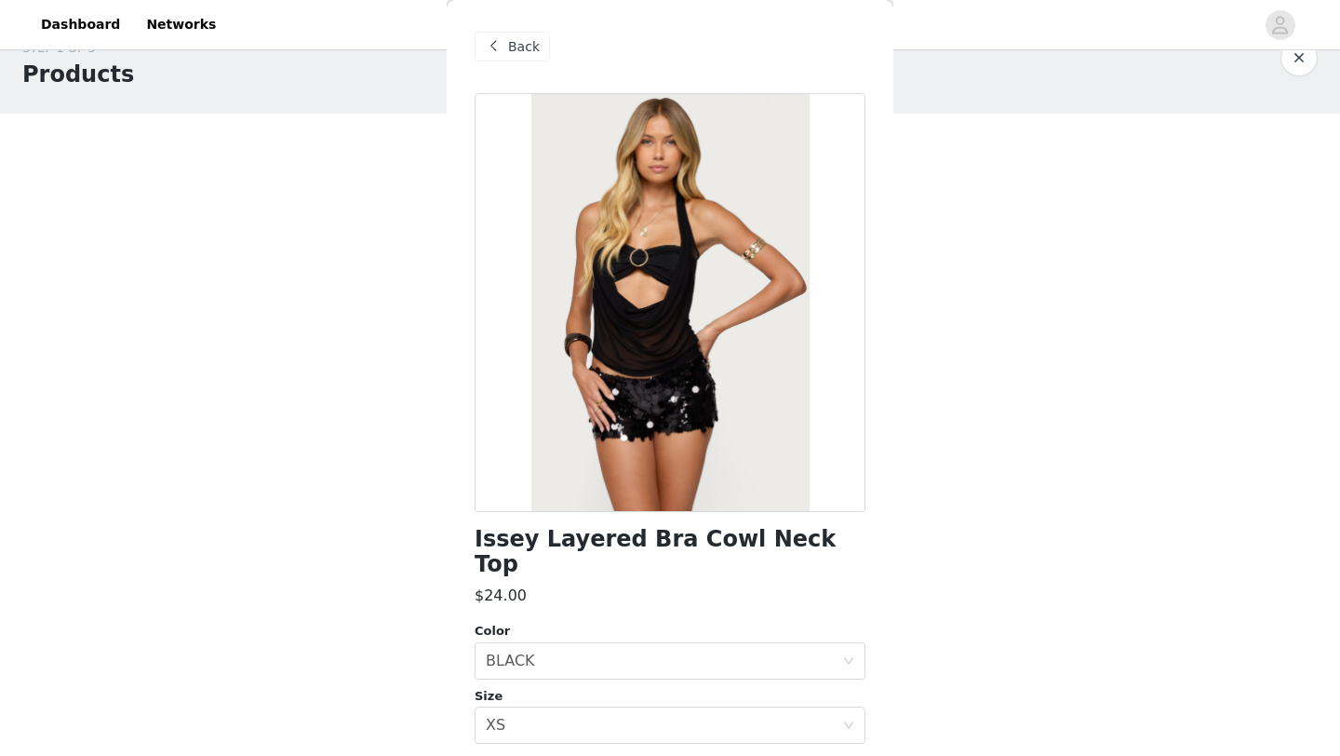
click at [511, 45] on span "Back" at bounding box center [524, 47] width 32 height 20
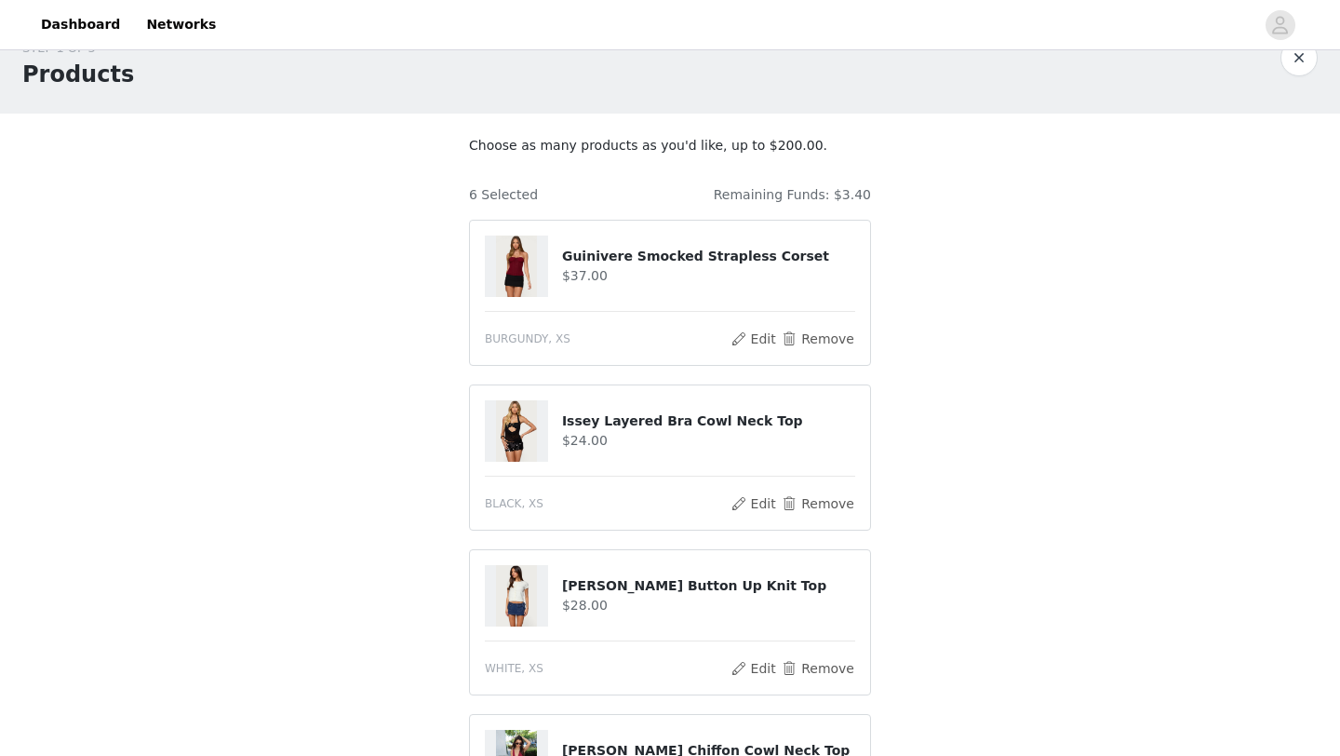
click at [519, 591] on img at bounding box center [516, 595] width 41 height 61
click at [758, 664] on button "Edit" at bounding box center [753, 668] width 47 height 22
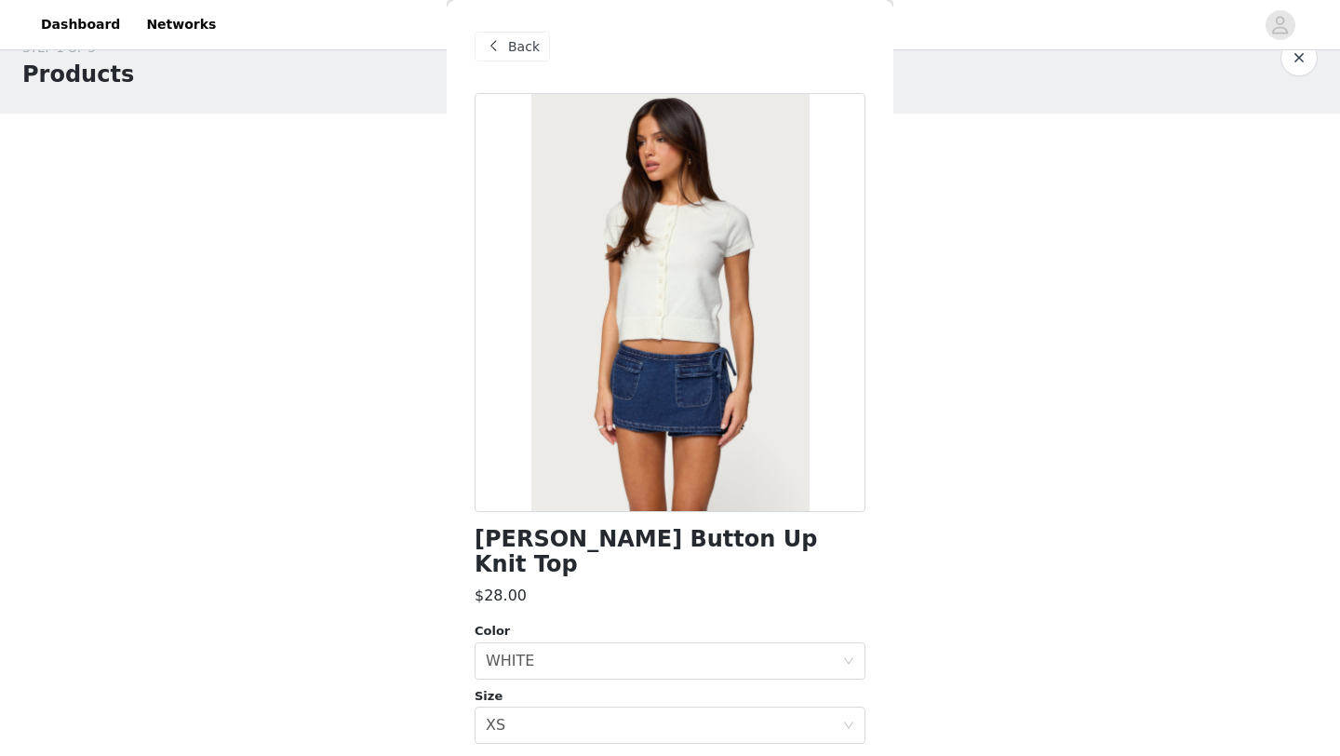
click at [518, 48] on span "Back" at bounding box center [524, 47] width 32 height 20
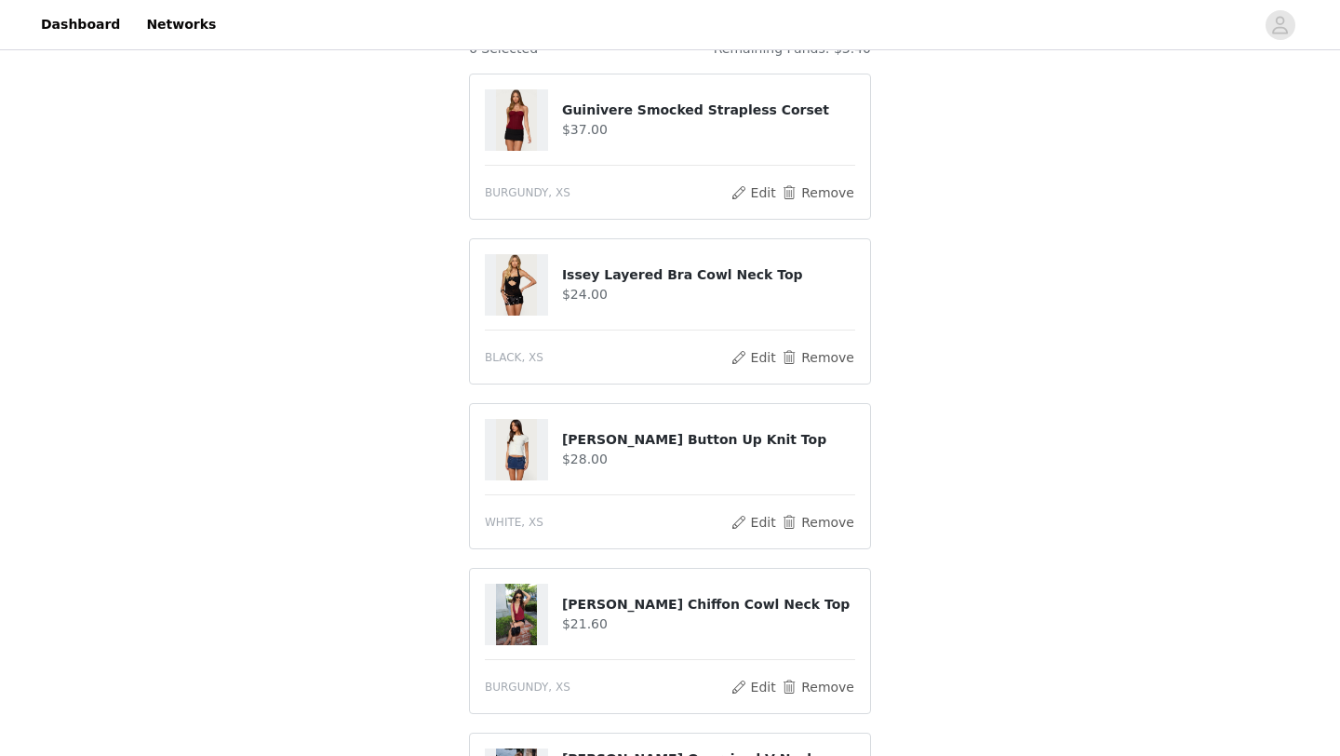
scroll to position [184, 0]
click at [751, 685] on button "Edit" at bounding box center [753, 686] width 47 height 22
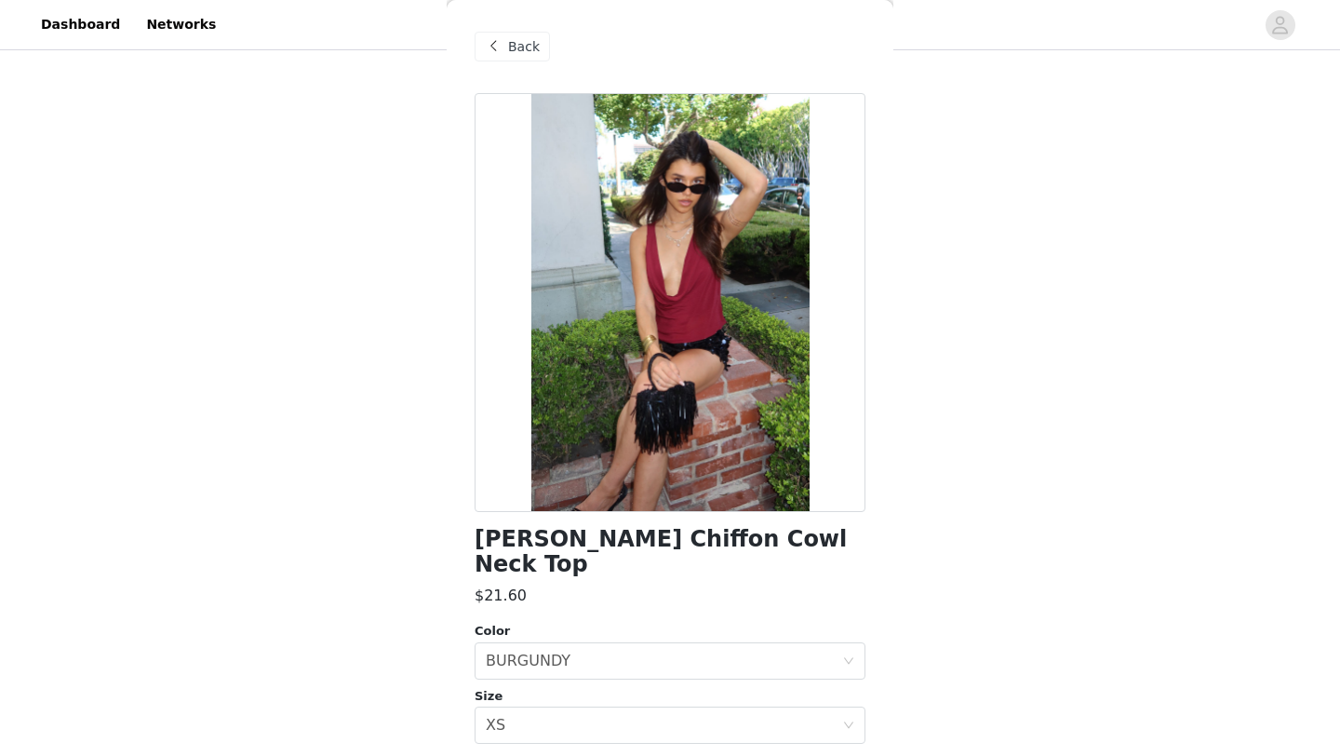
click at [503, 48] on span at bounding box center [493, 46] width 22 height 22
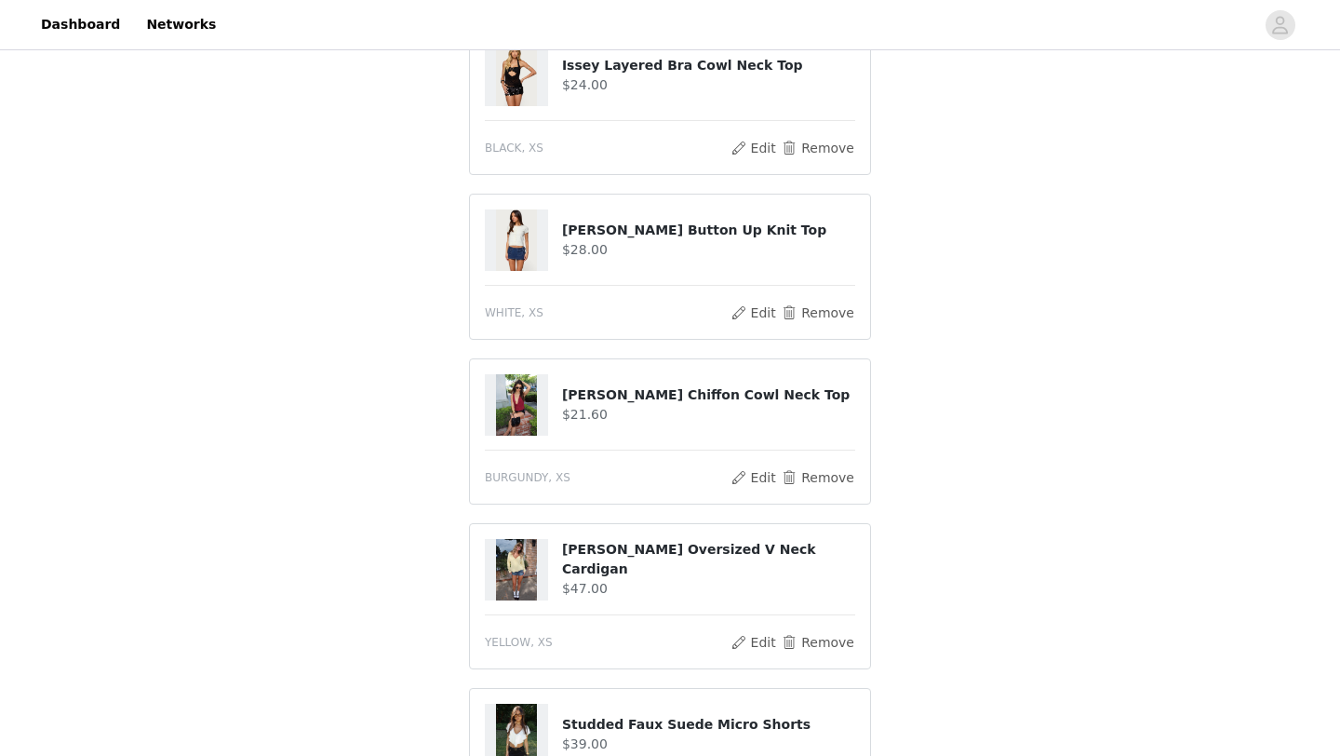
scroll to position [416, 0]
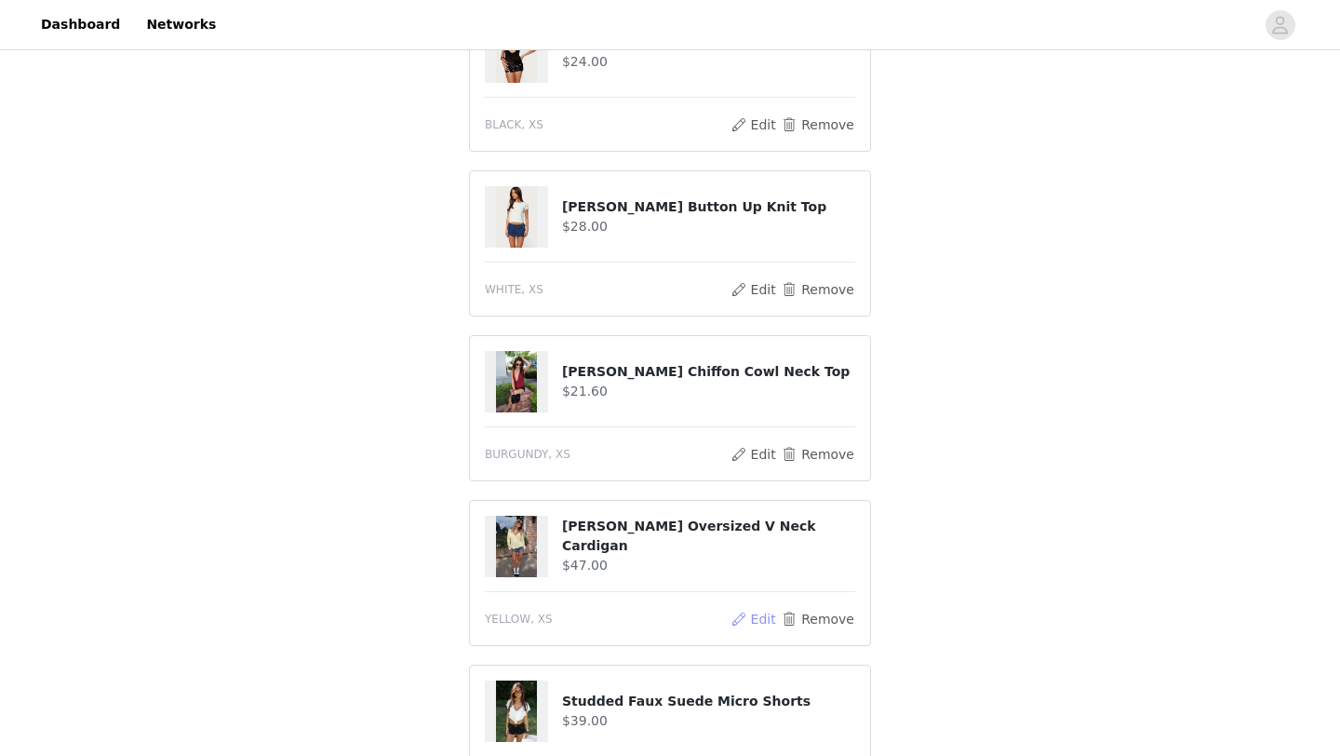
click at [756, 618] on button "Edit" at bounding box center [753, 619] width 47 height 22
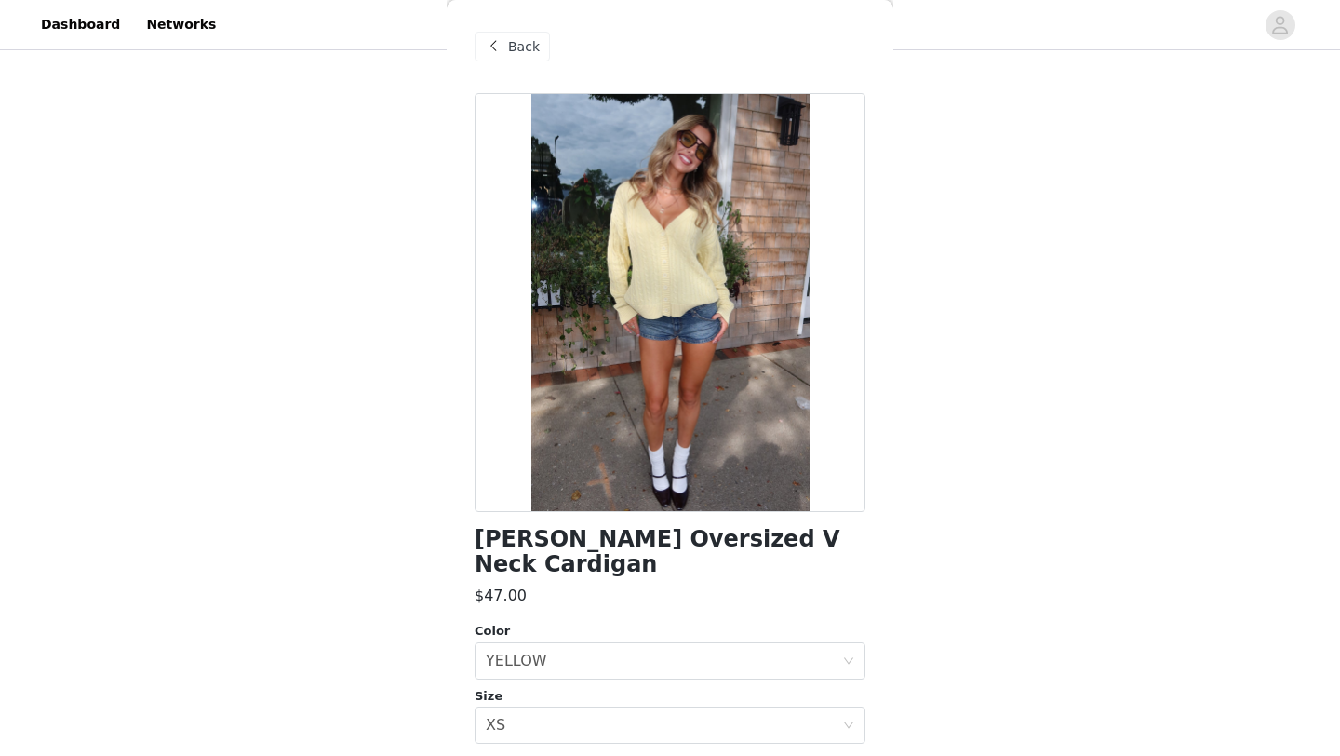
click at [521, 42] on span "Back" at bounding box center [524, 47] width 32 height 20
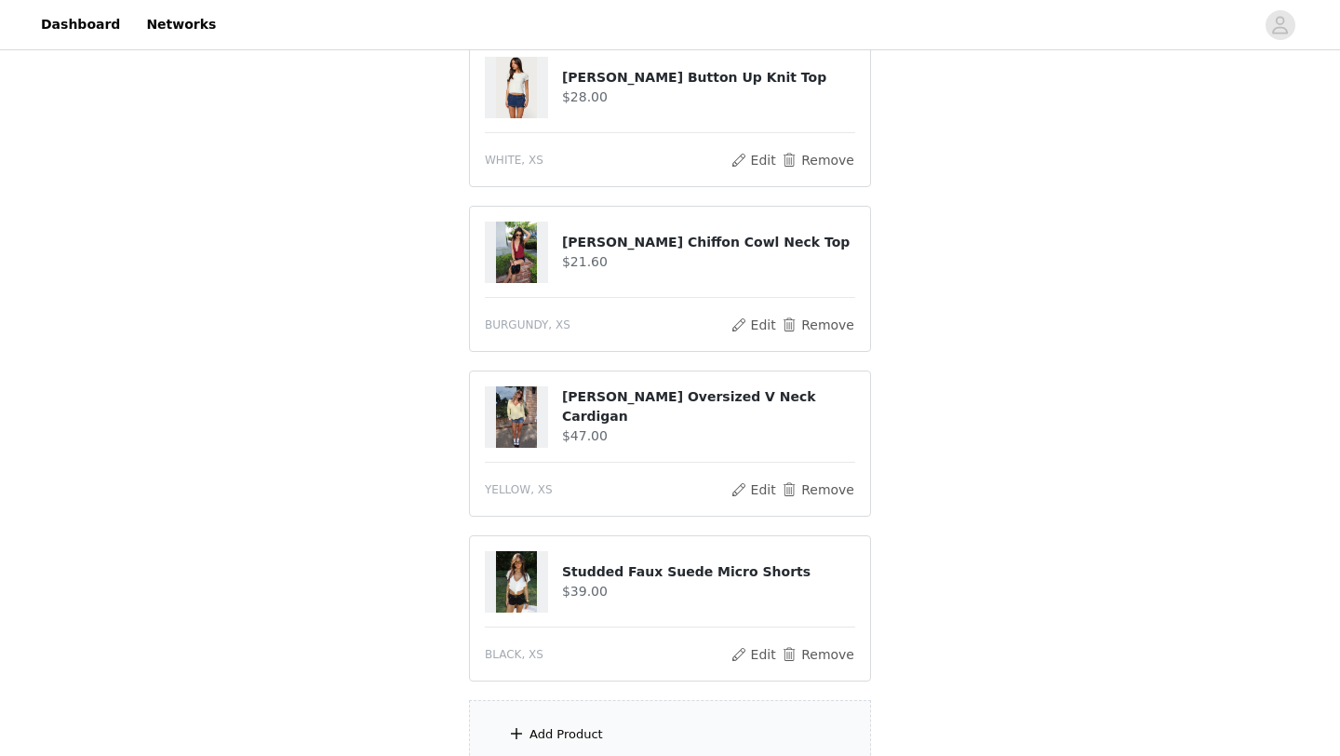
scroll to position [555, 0]
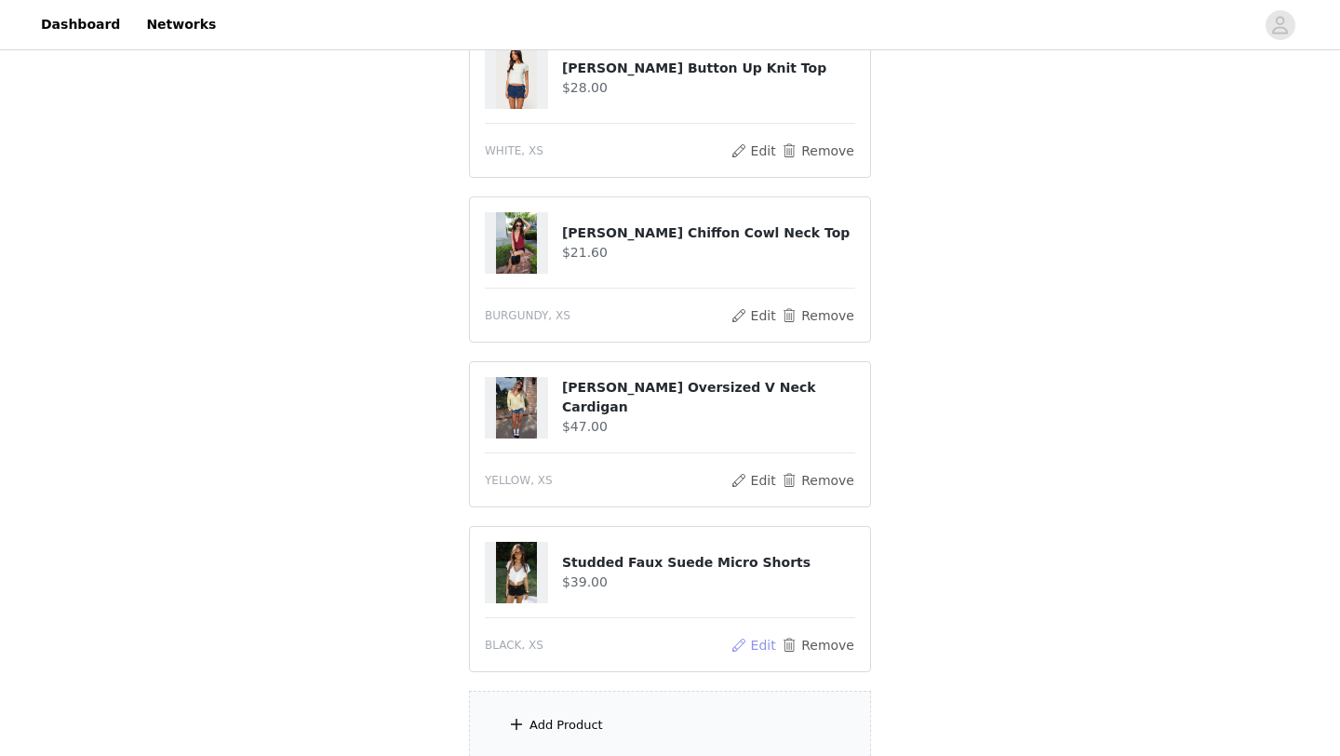
click at [746, 643] on button "Edit" at bounding box center [753, 645] width 47 height 22
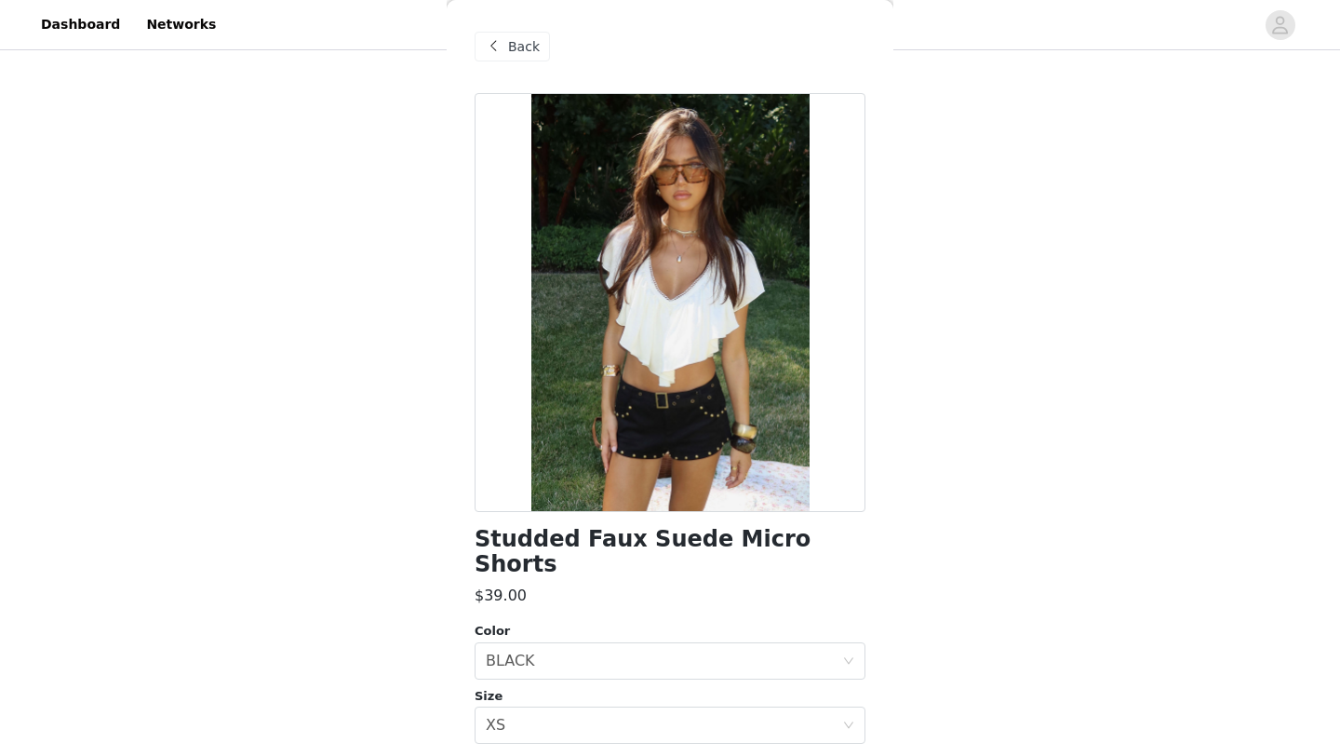
click at [512, 44] on span "Back" at bounding box center [524, 47] width 32 height 20
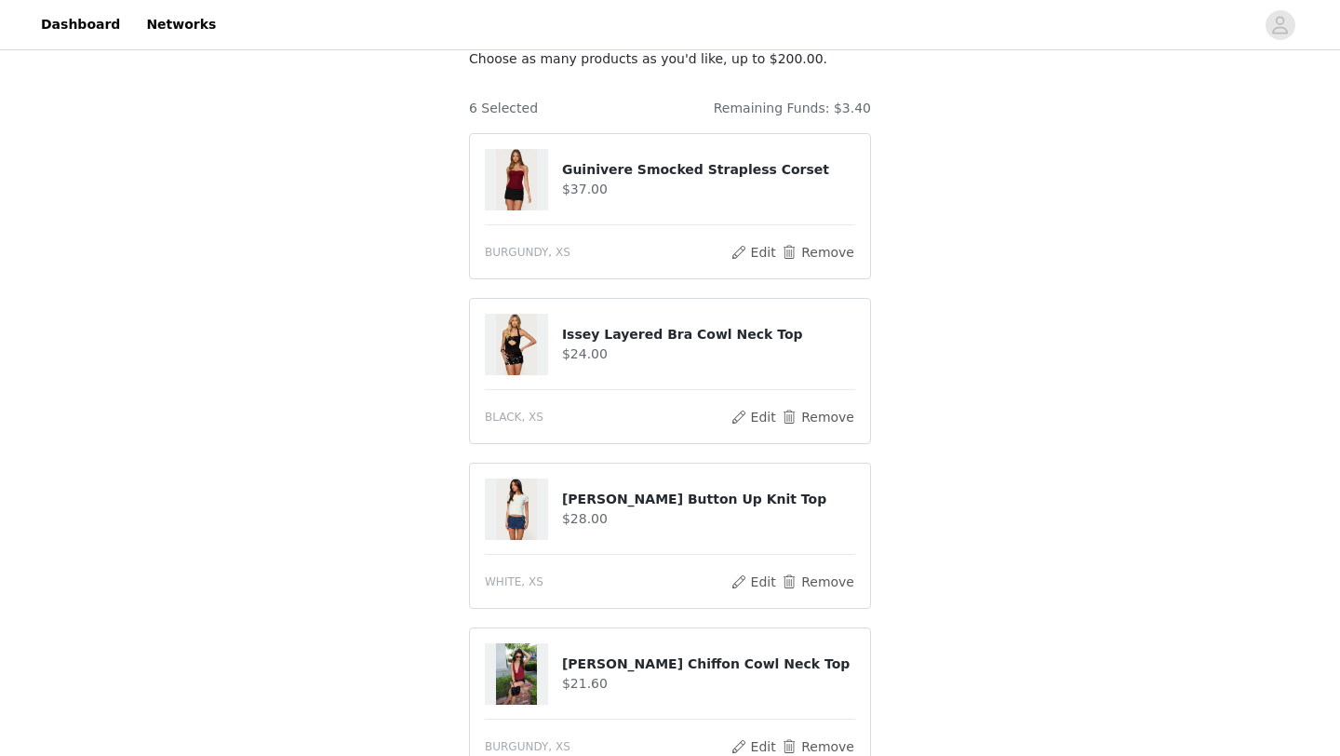
scroll to position [110, 0]
